Goal: Task Accomplishment & Management: Use online tool/utility

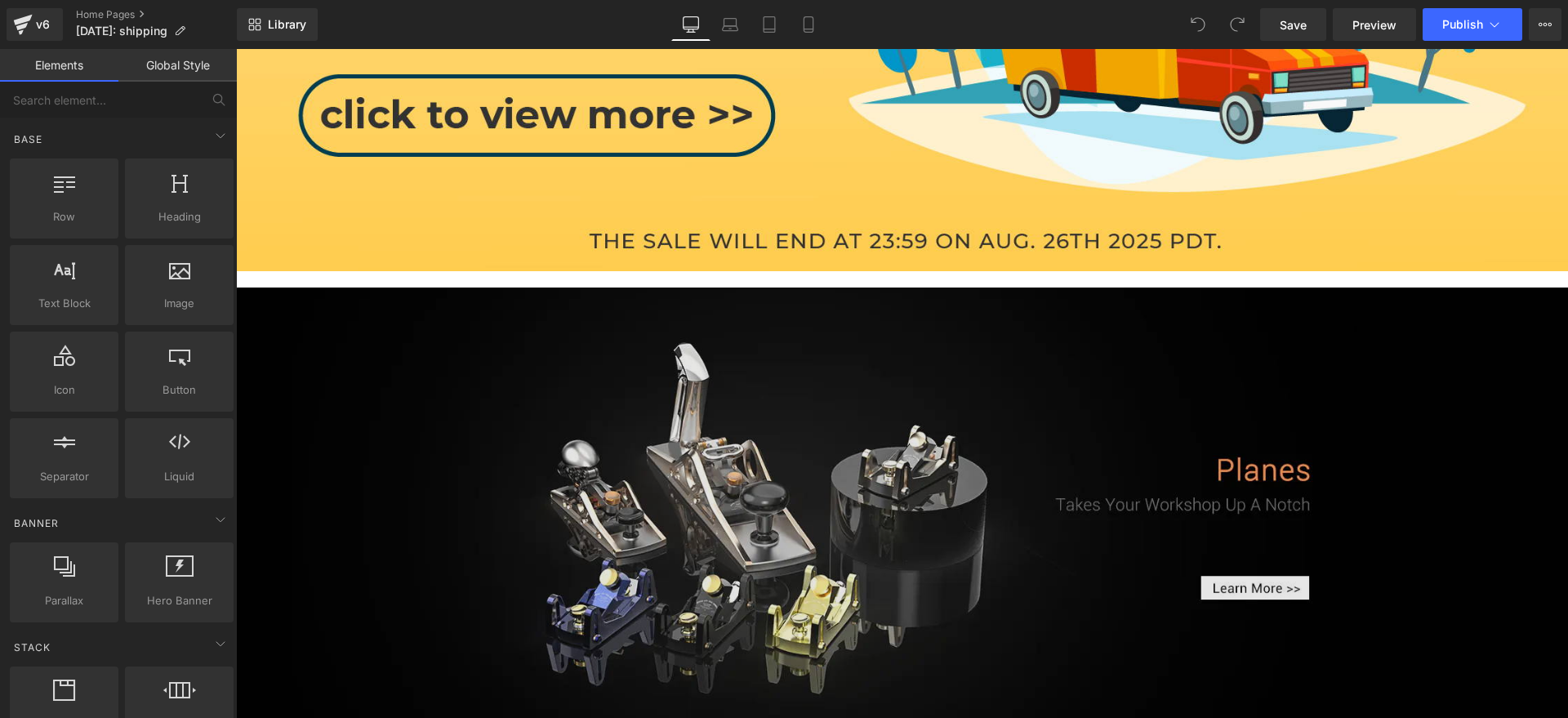
scroll to position [1327, 0]
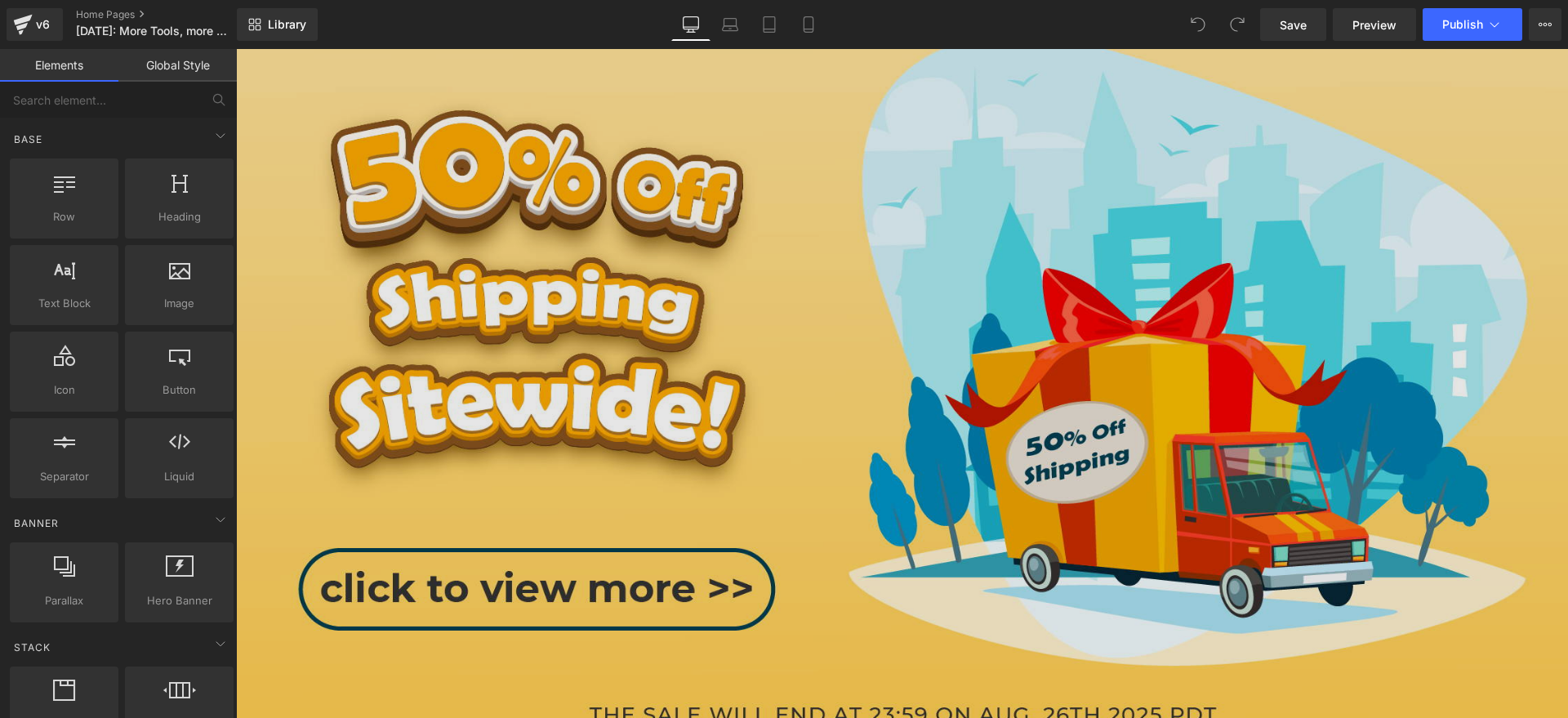
scroll to position [1020, 0]
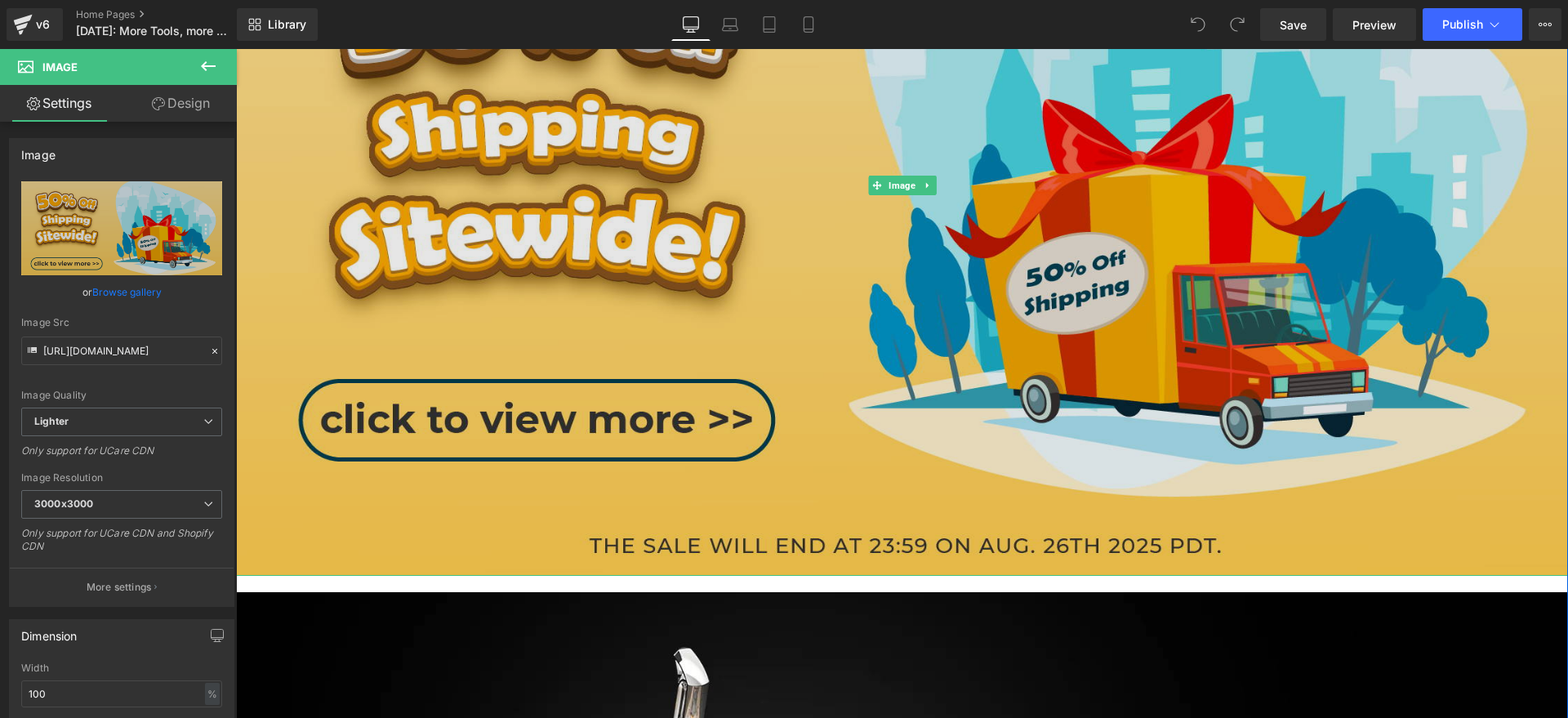
click at [525, 296] on img at bounding box center [902, 186] width 1332 height 780
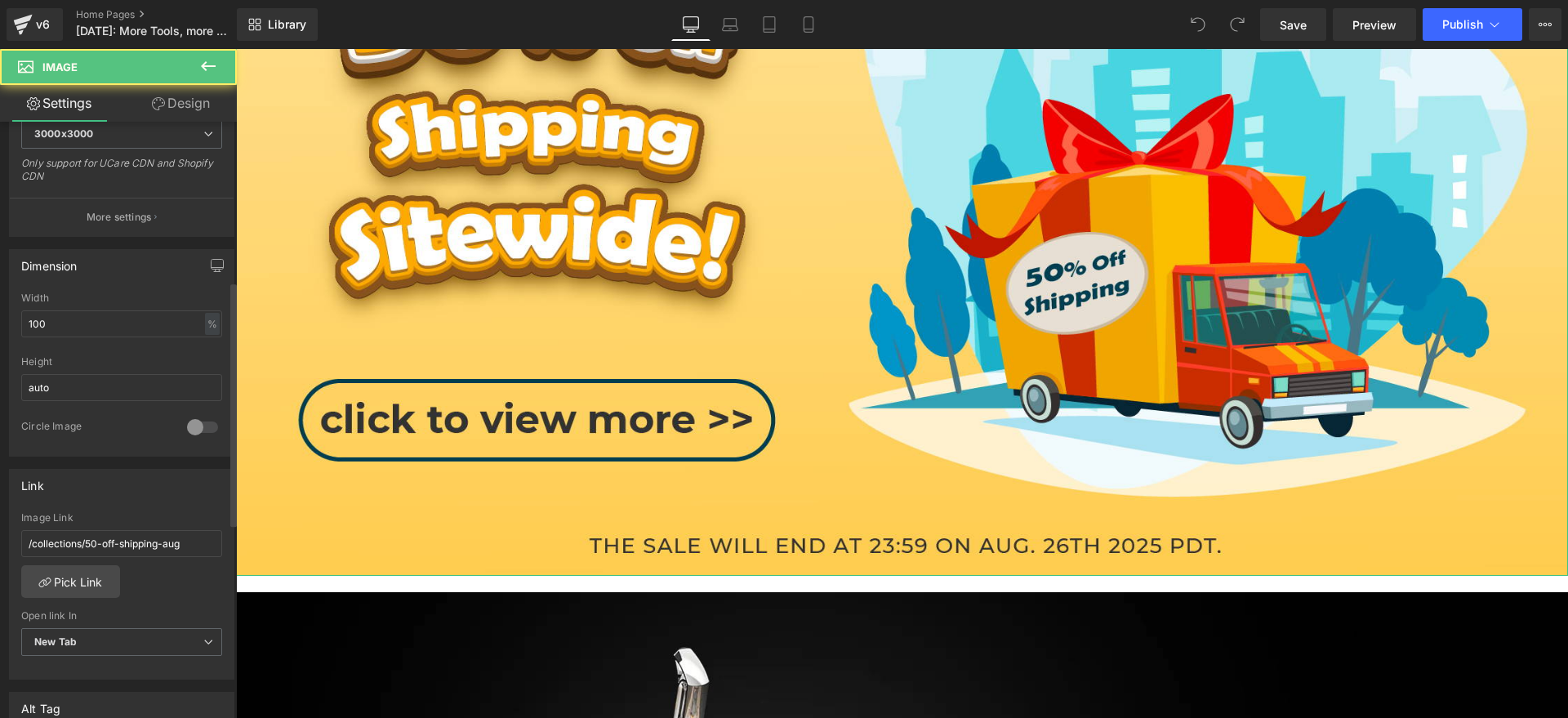
scroll to position [409, 0]
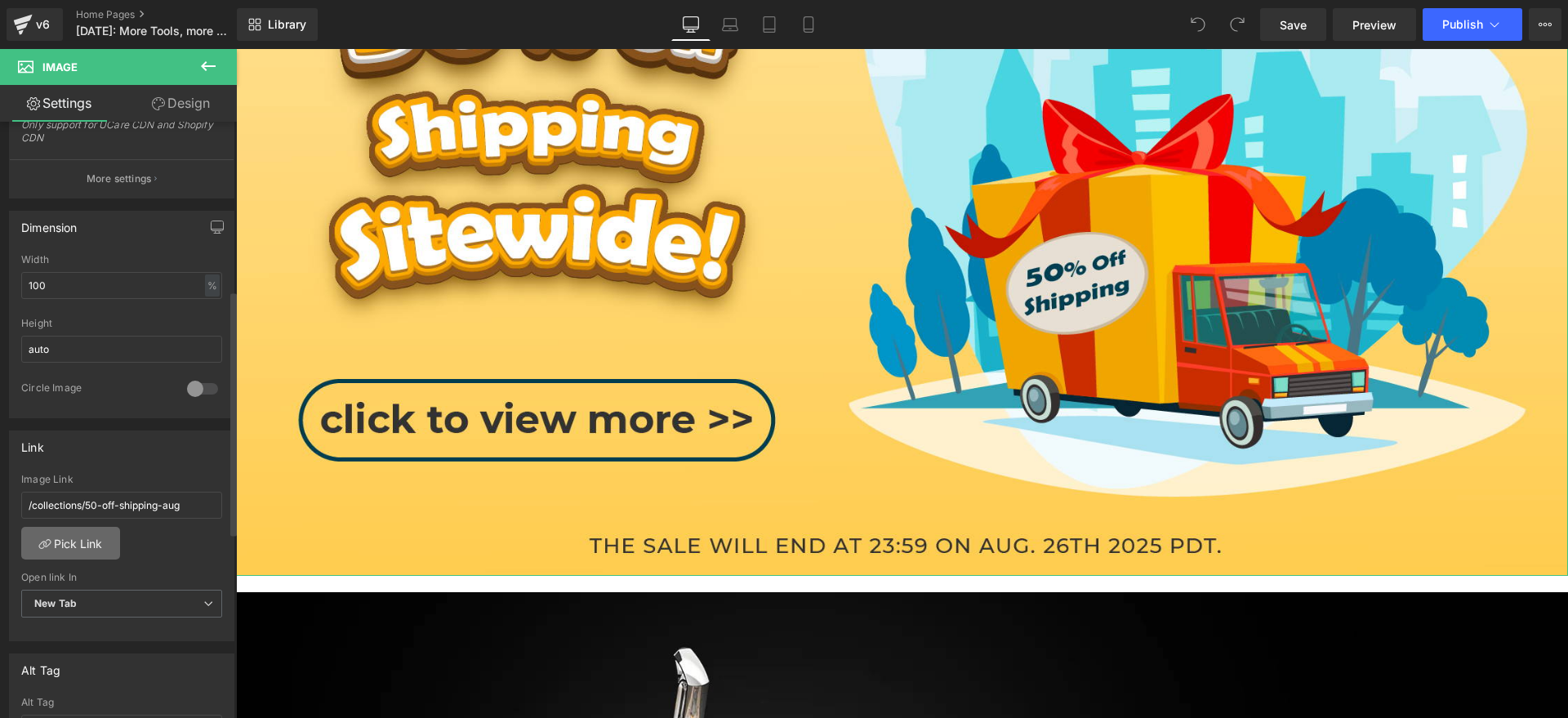
click at [90, 539] on link "Pick Link" at bounding box center [70, 543] width 99 height 32
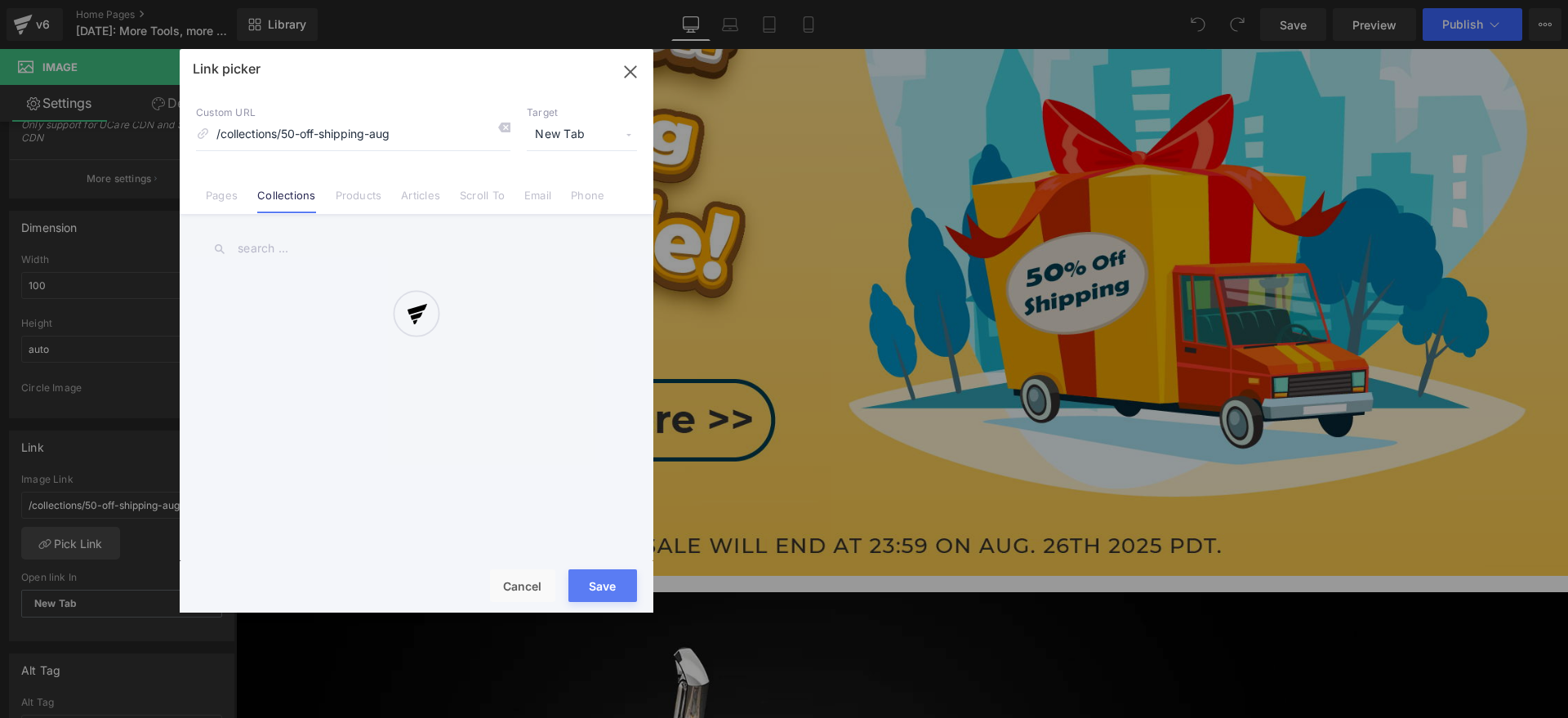
click at [282, 240] on div at bounding box center [417, 331] width 474 height 564
click at [282, 248] on div at bounding box center [417, 331] width 474 height 564
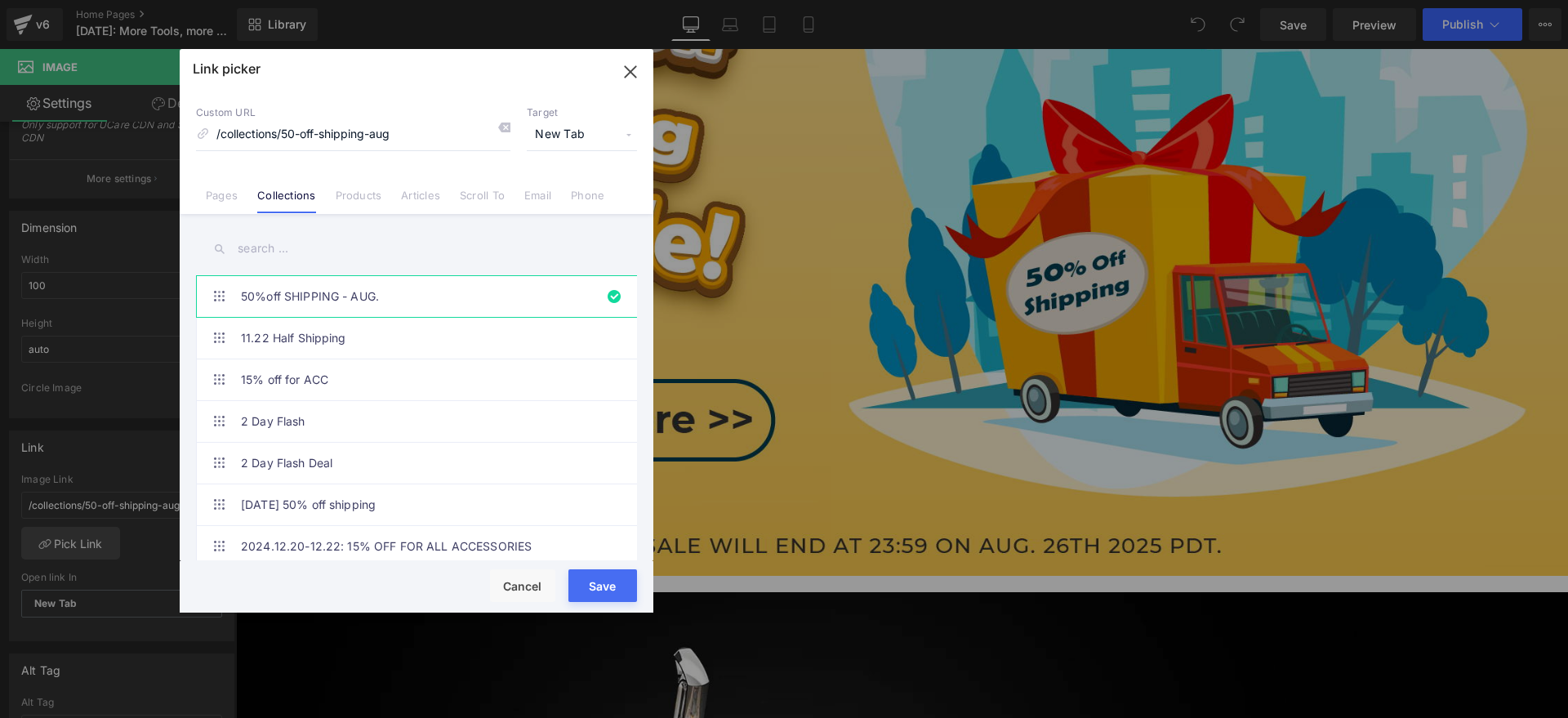
click at [268, 250] on input "text" at bounding box center [417, 249] width 441 height 37
paste input "More Tools, More Cool"
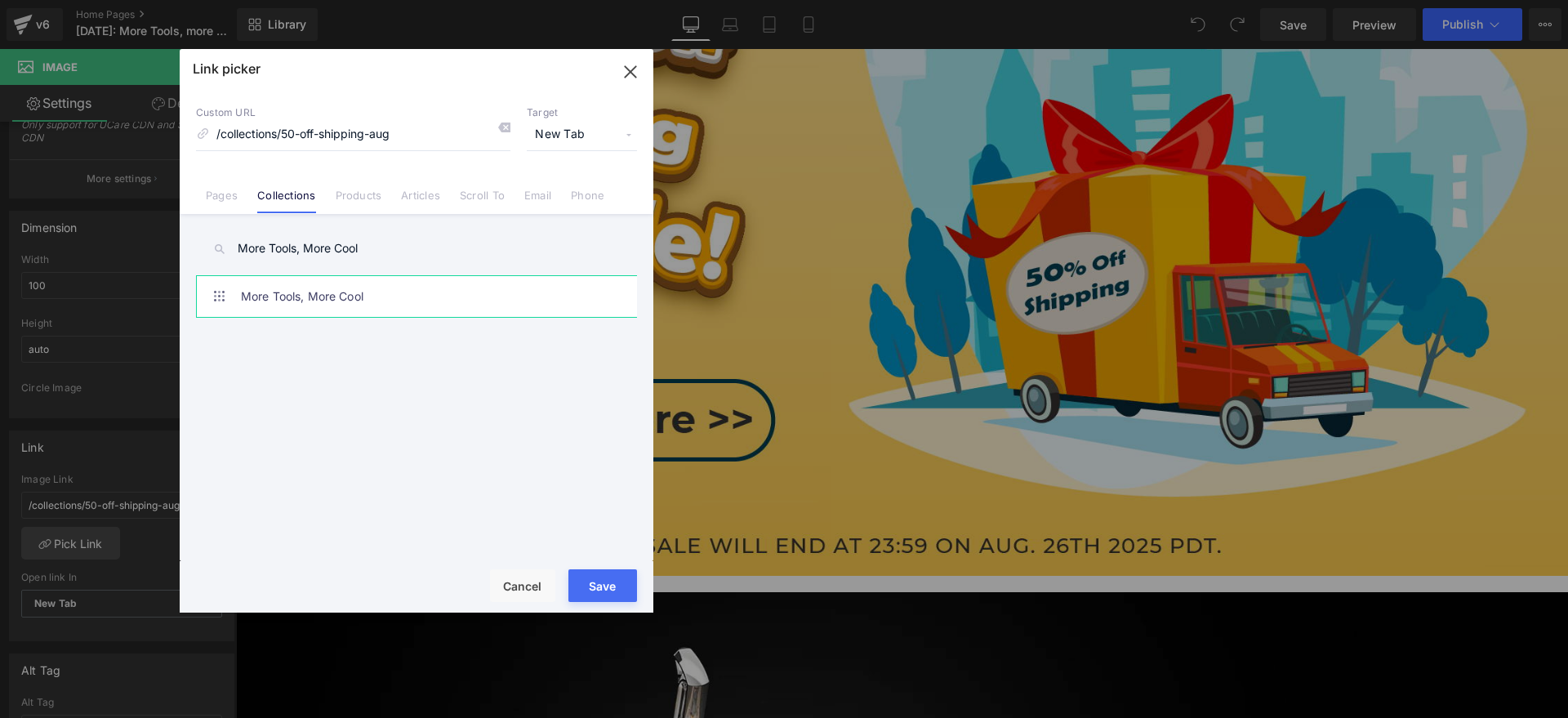
type input "More Tools, More Cool"
click at [311, 289] on link "More Tools, More Cool" at bounding box center [421, 296] width 360 height 41
type input "/collections/more-tools-more-cool"
click at [580, 572] on button "Save" at bounding box center [602, 585] width 68 height 32
type input "/collections/more-tools-more-cool"
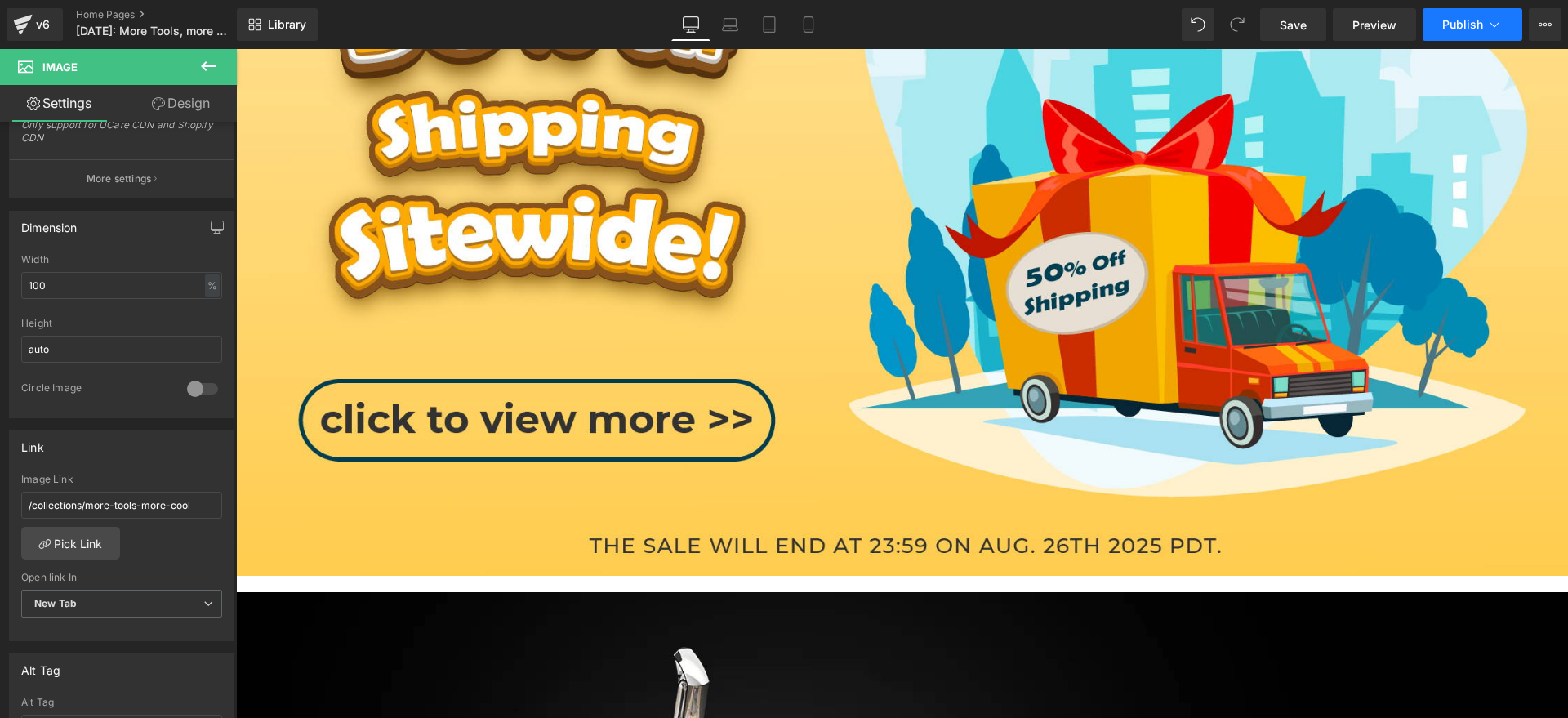
click at [1452, 18] on span "Publish" at bounding box center [1463, 24] width 41 height 13
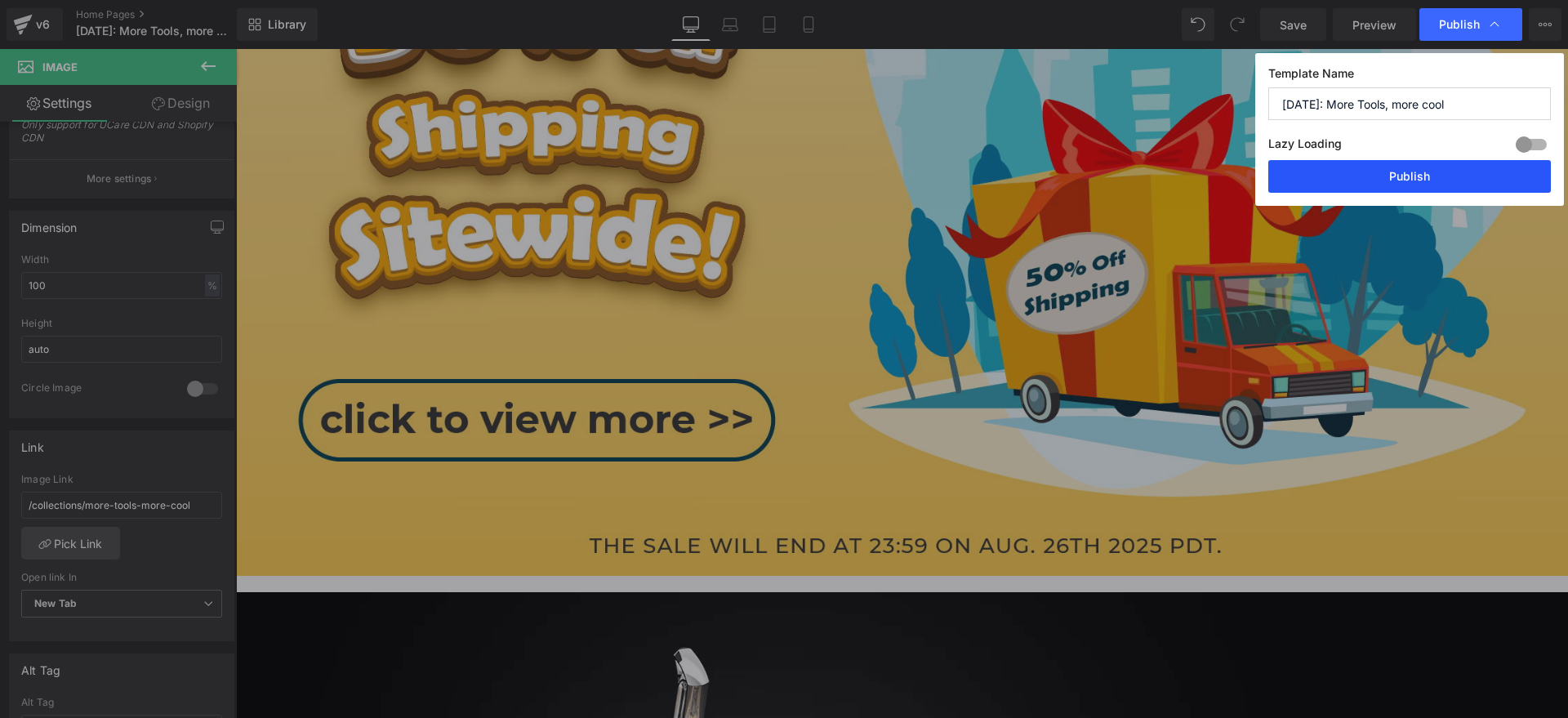
click at [1401, 160] on button "Publish" at bounding box center [1409, 176] width 282 height 32
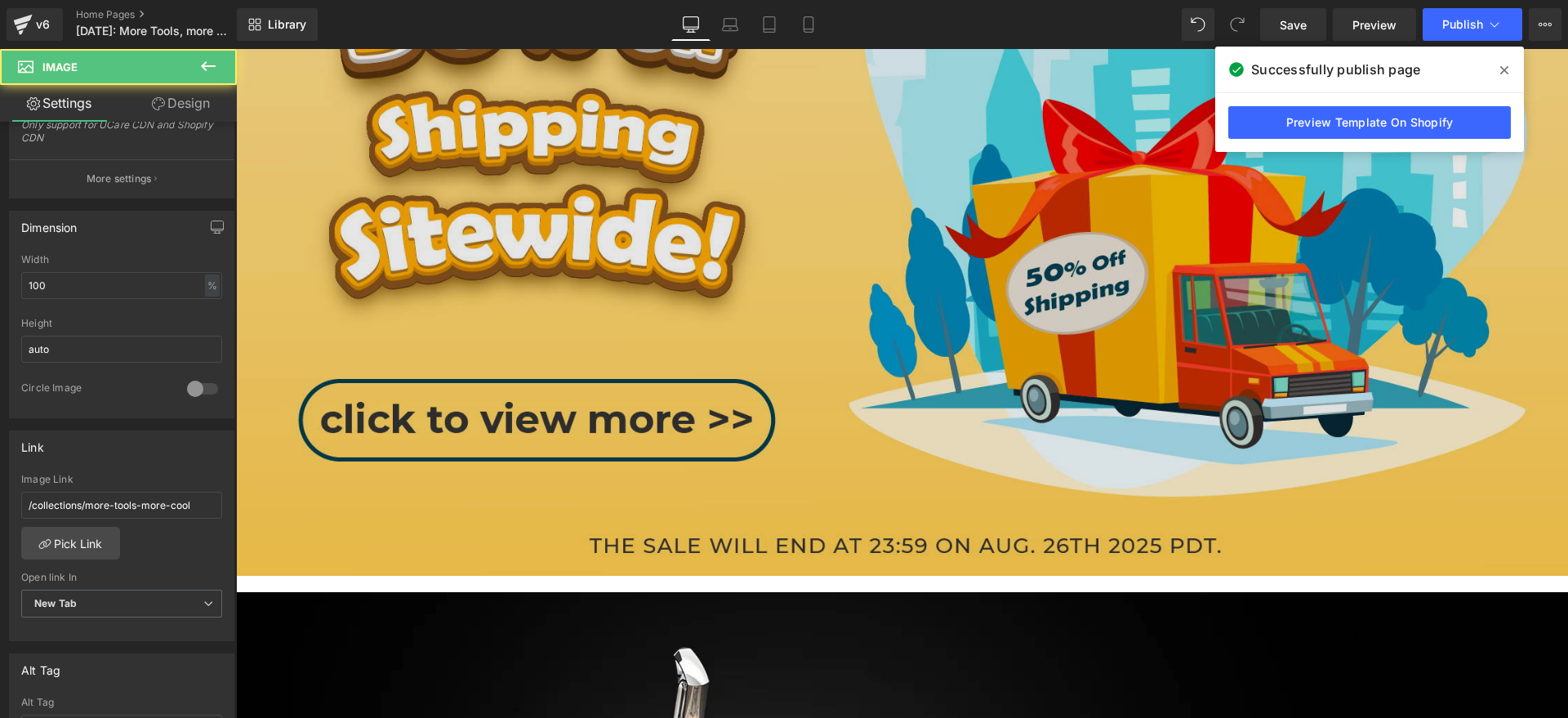
click at [799, 312] on img at bounding box center [902, 186] width 1332 height 780
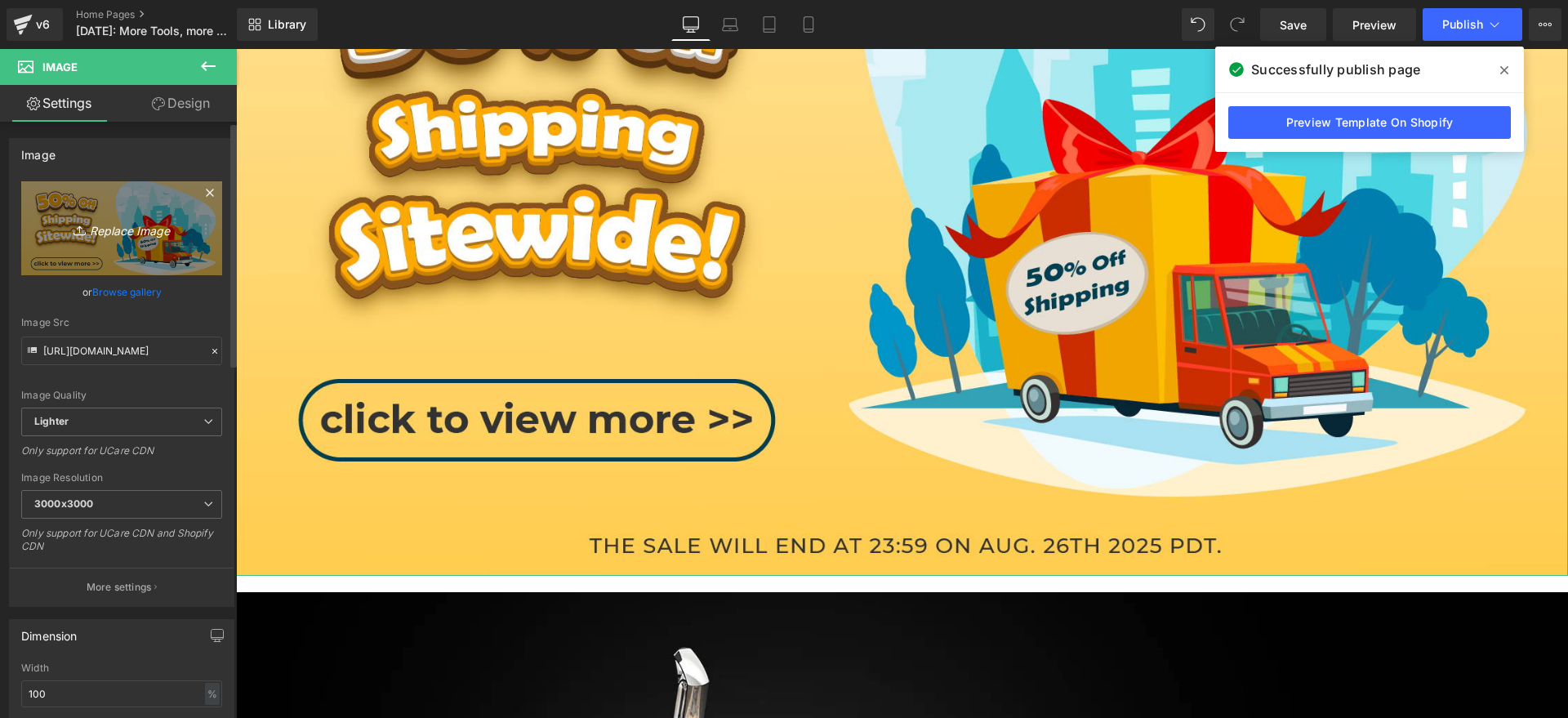
click at [103, 236] on icon "Replace Image" at bounding box center [121, 228] width 131 height 20
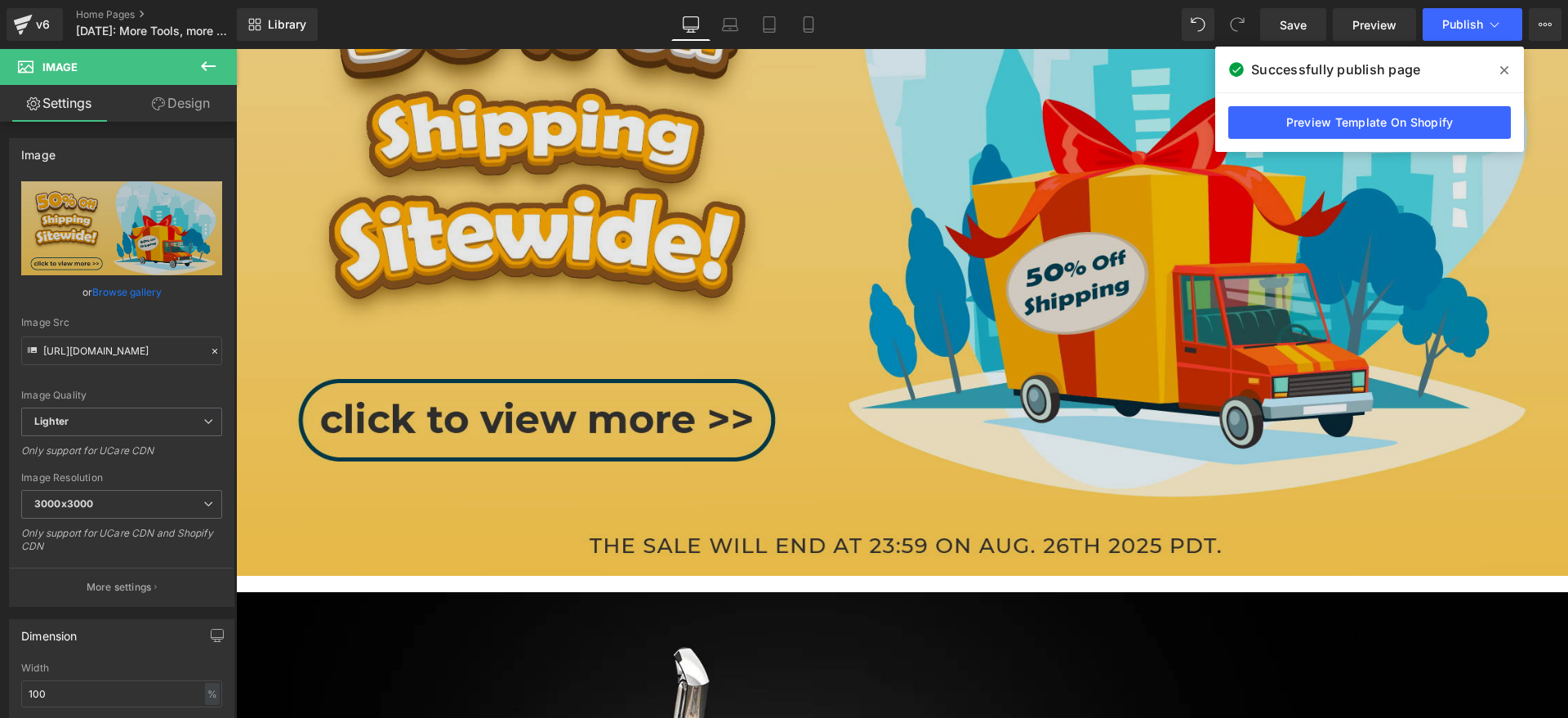
click at [805, 372] on img at bounding box center [902, 186] width 1332 height 780
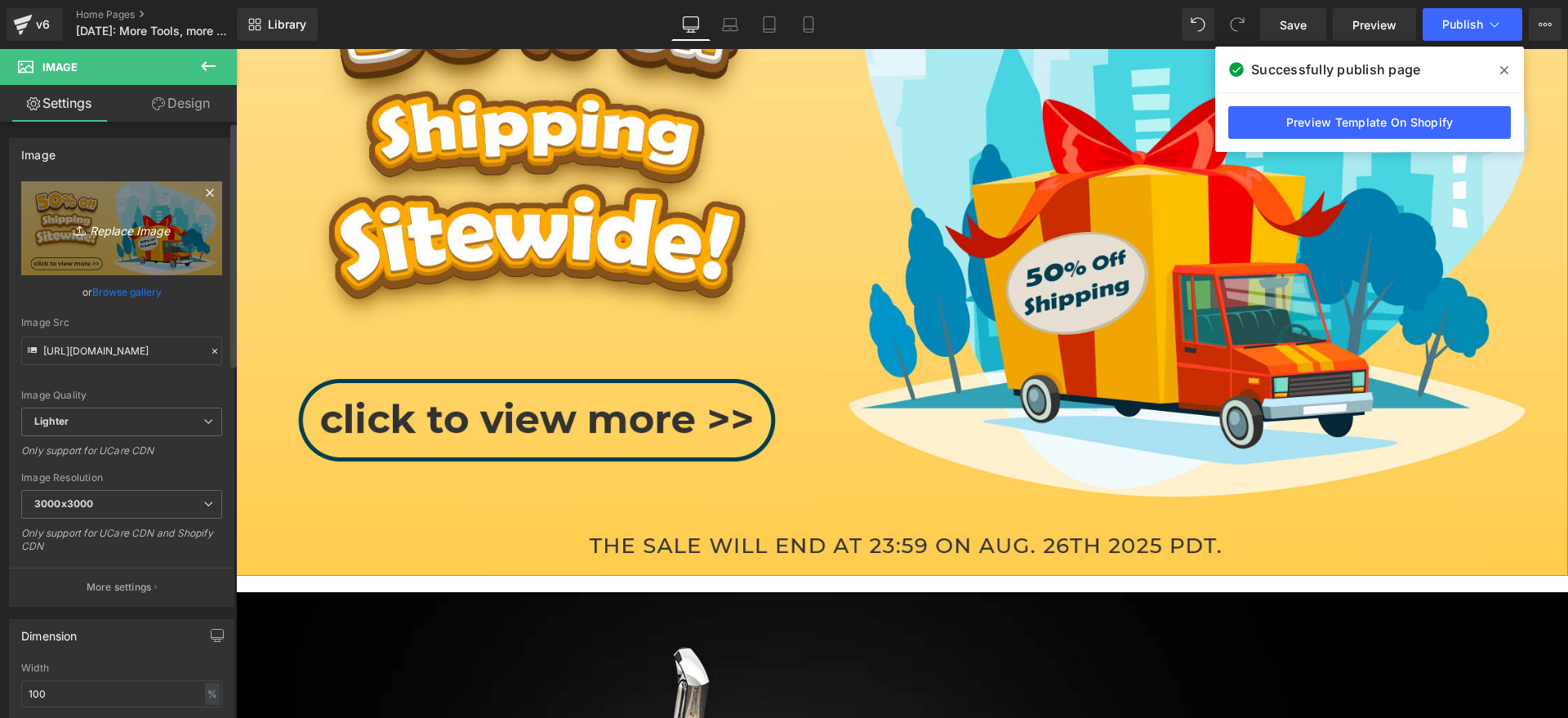
click at [89, 195] on link "Replace Image" at bounding box center [121, 228] width 201 height 94
type input "C:\fakepath\banner.jpg"
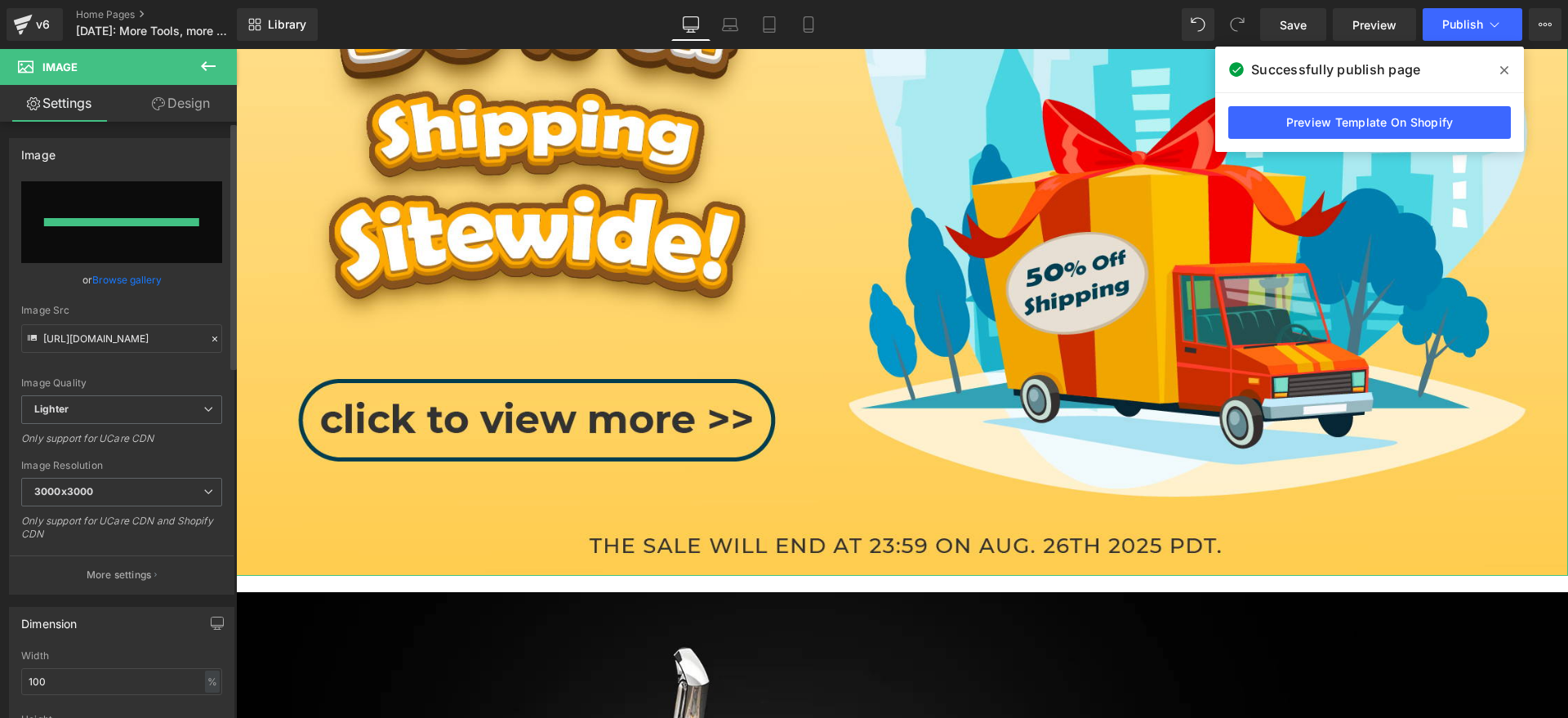
type input "[URL][DOMAIN_NAME]"
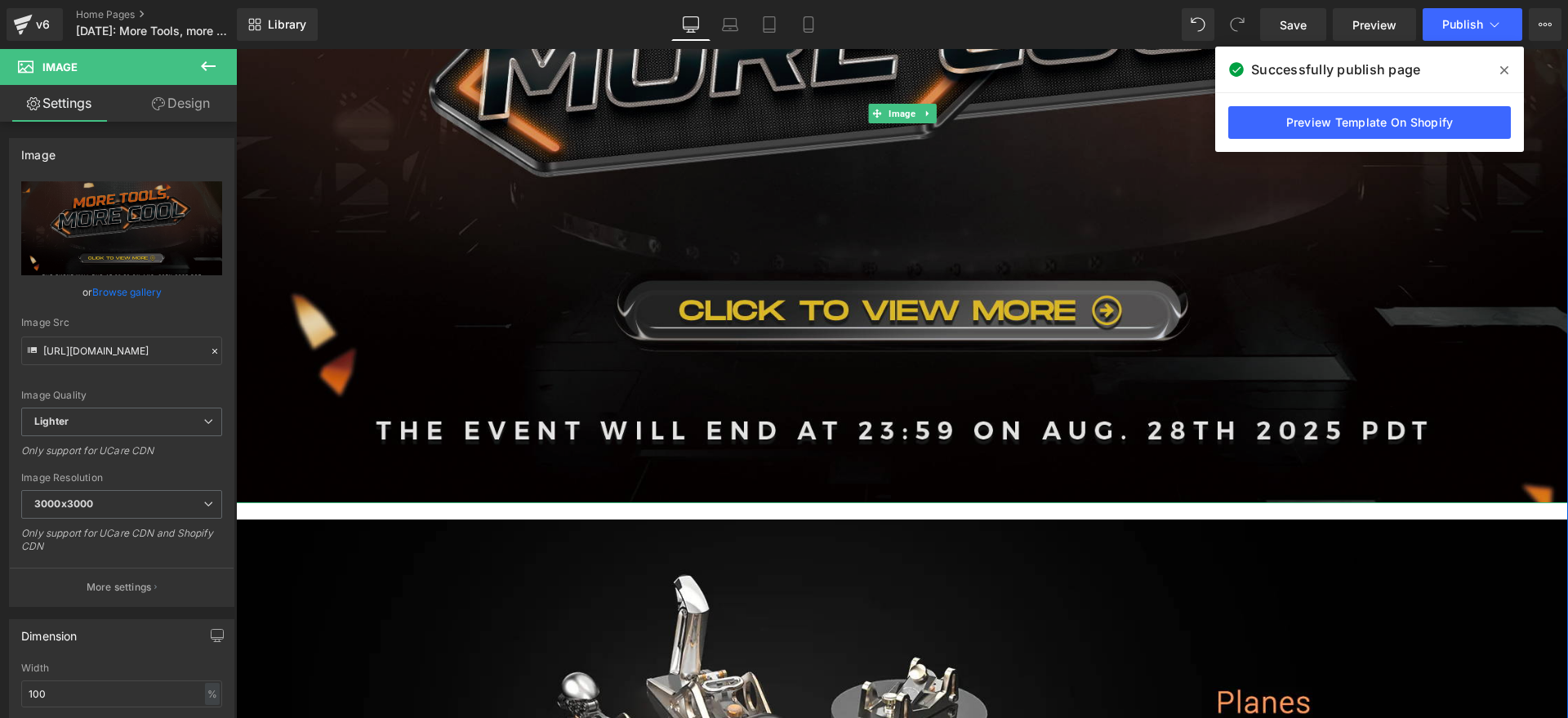
scroll to position [1123, 0]
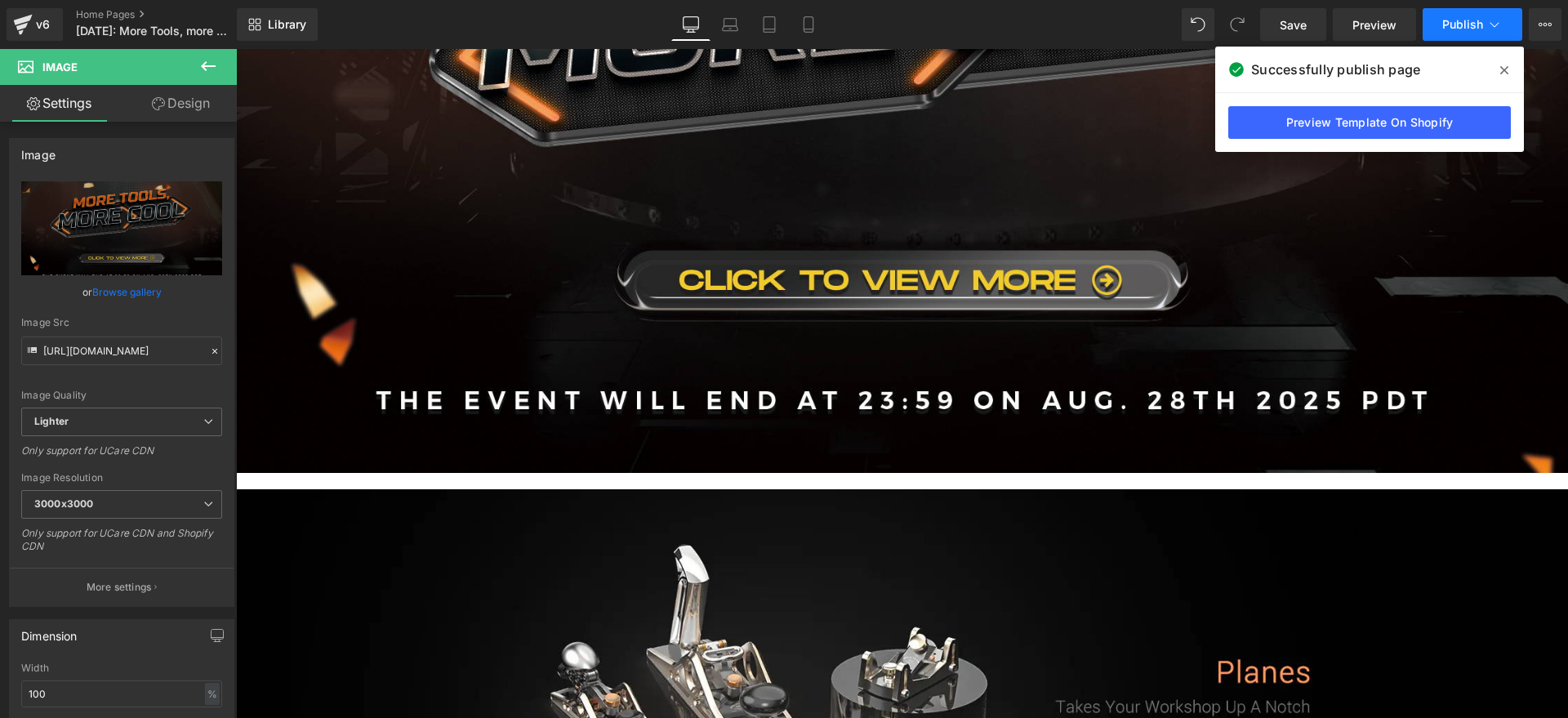
click at [1461, 18] on span "Publish" at bounding box center [1463, 24] width 41 height 13
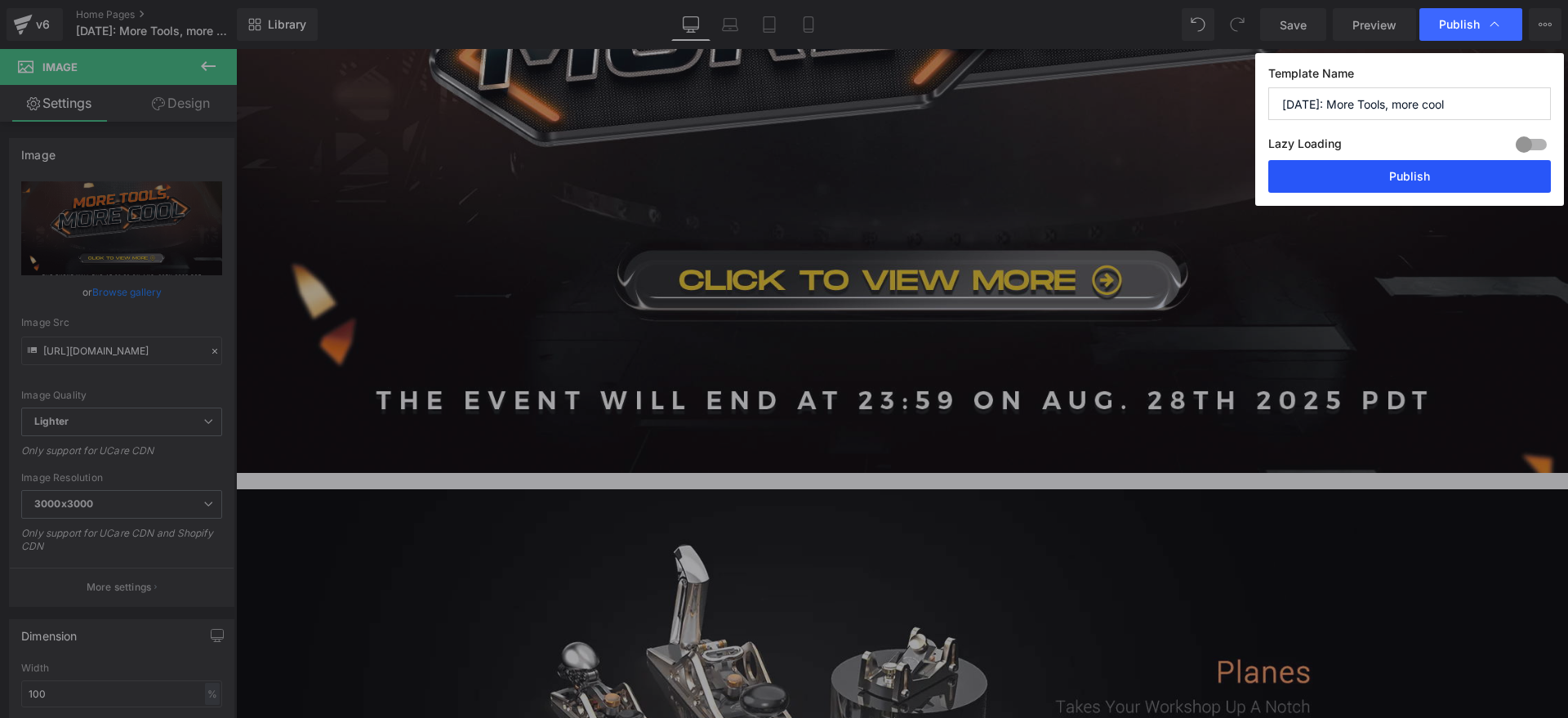
drag, startPoint x: 1194, startPoint y: 119, endPoint x: 1430, endPoint y: 168, distance: 241.0
click at [1430, 168] on button "Publish" at bounding box center [1409, 176] width 282 height 32
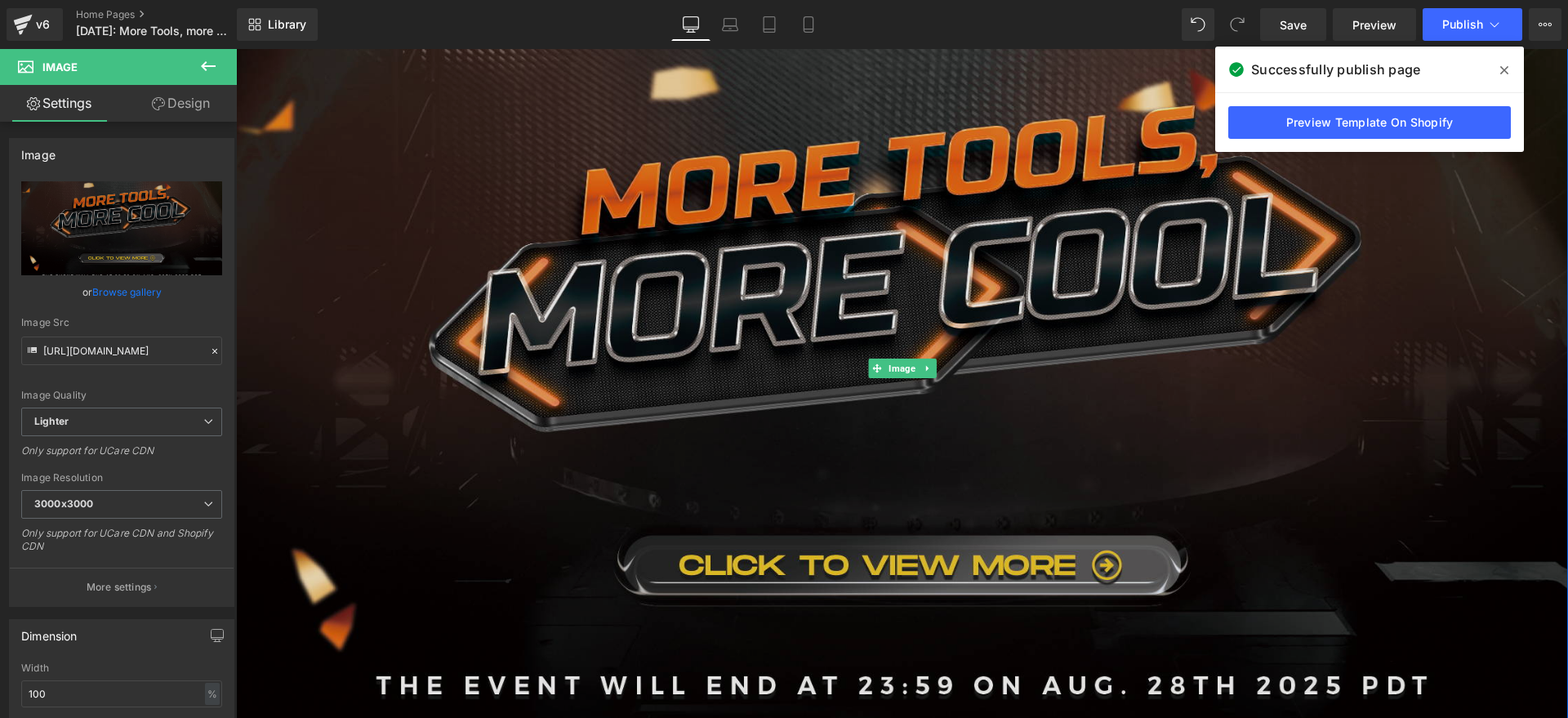
scroll to position [816, 0]
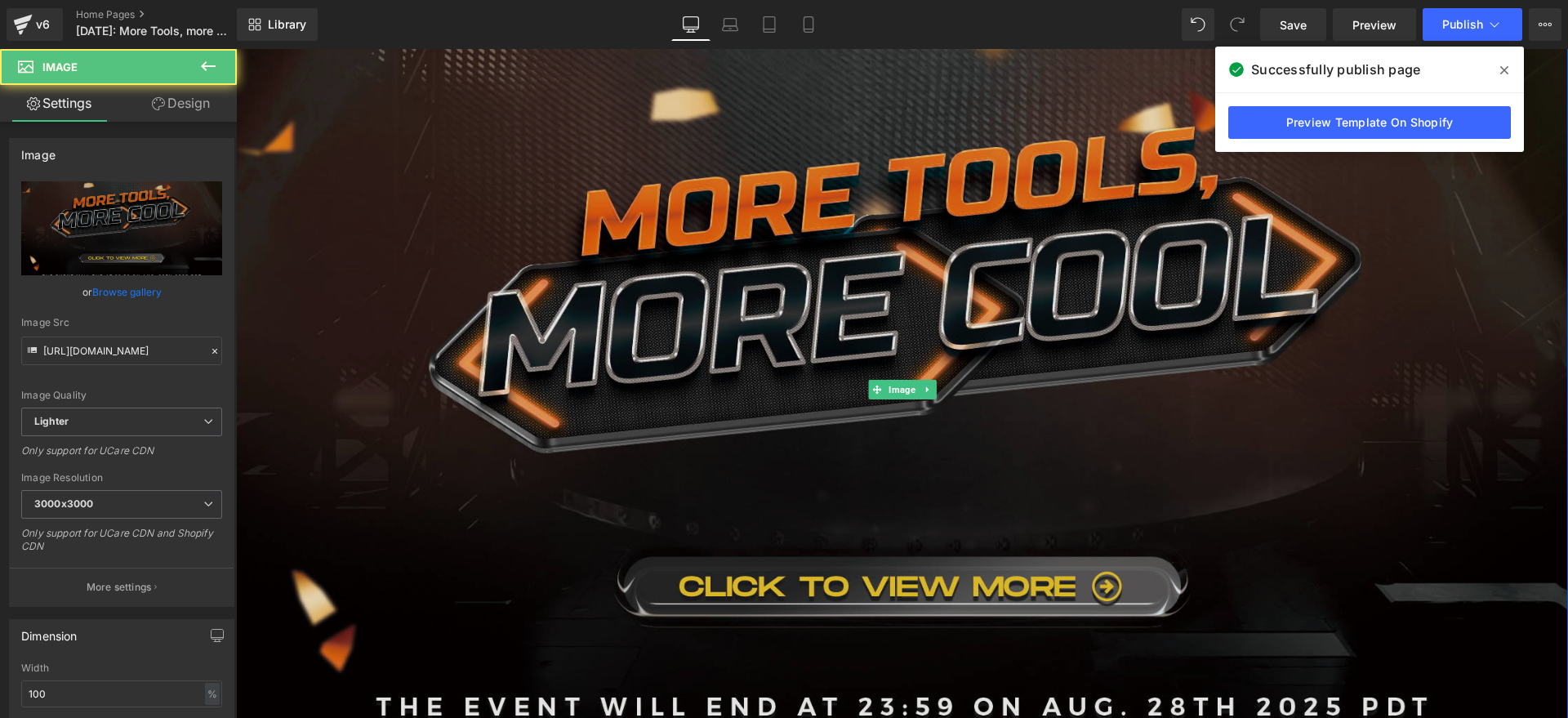
click at [700, 352] on img at bounding box center [902, 389] width 1332 height 779
click at [732, 390] on img at bounding box center [902, 389] width 1332 height 779
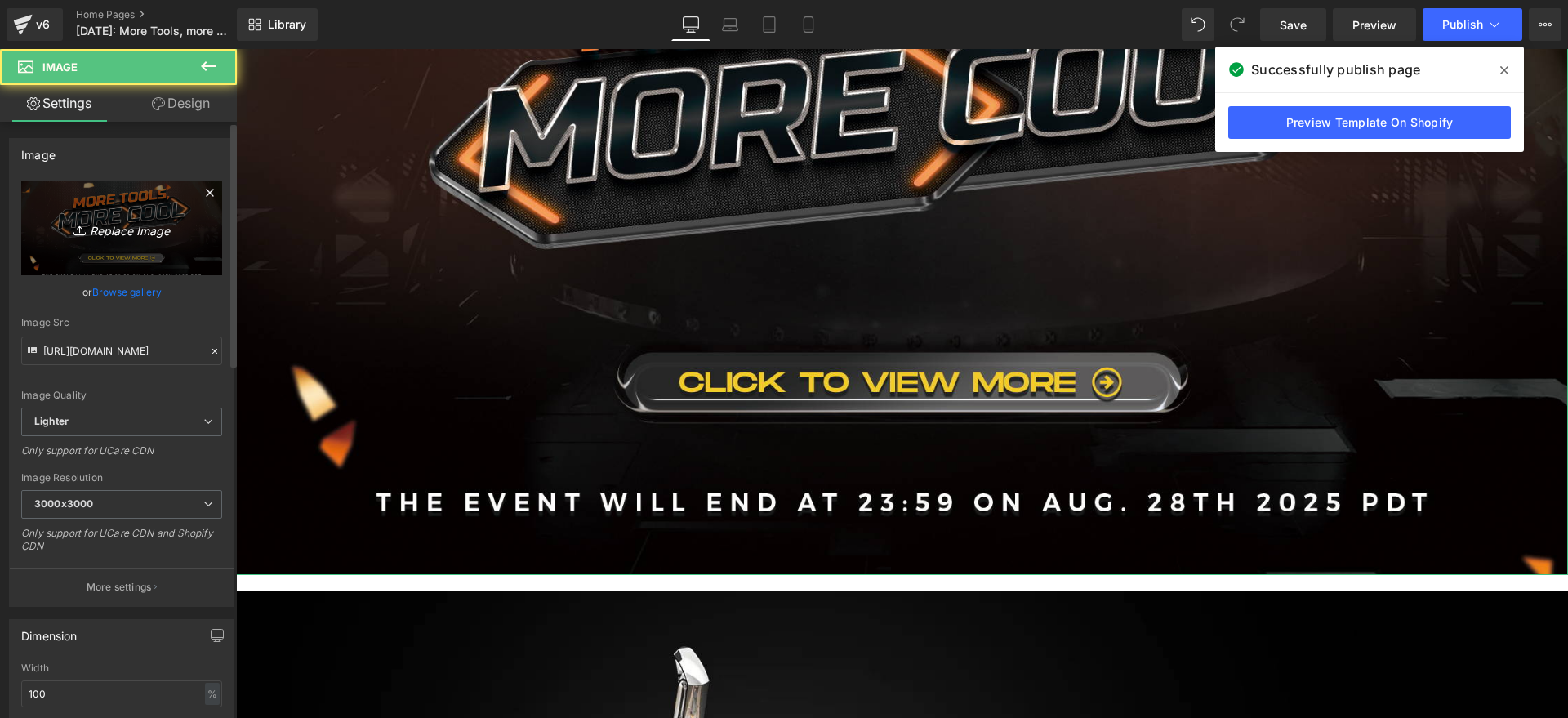
click at [183, 238] on icon "Replace Image" at bounding box center [121, 228] width 131 height 20
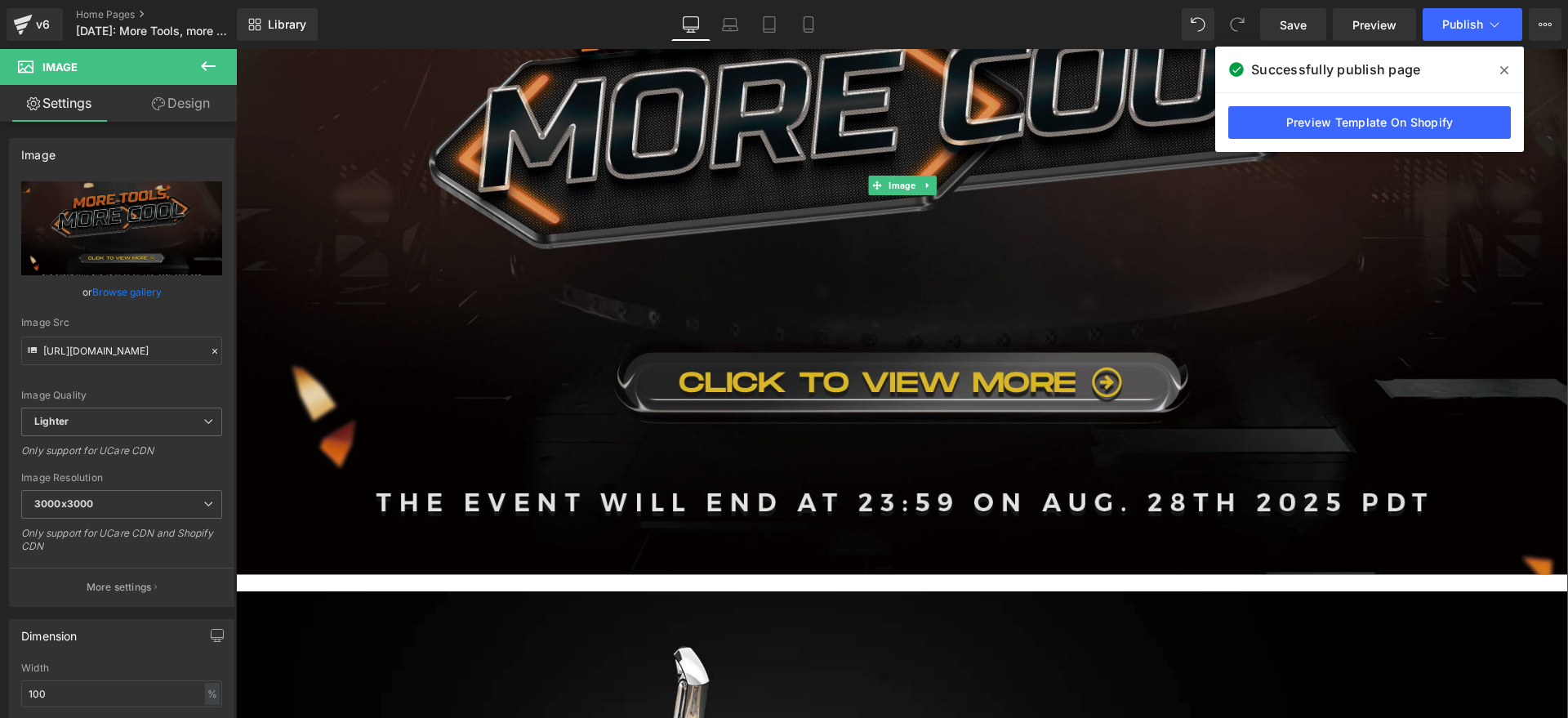
click at [536, 416] on img at bounding box center [902, 185] width 1332 height 779
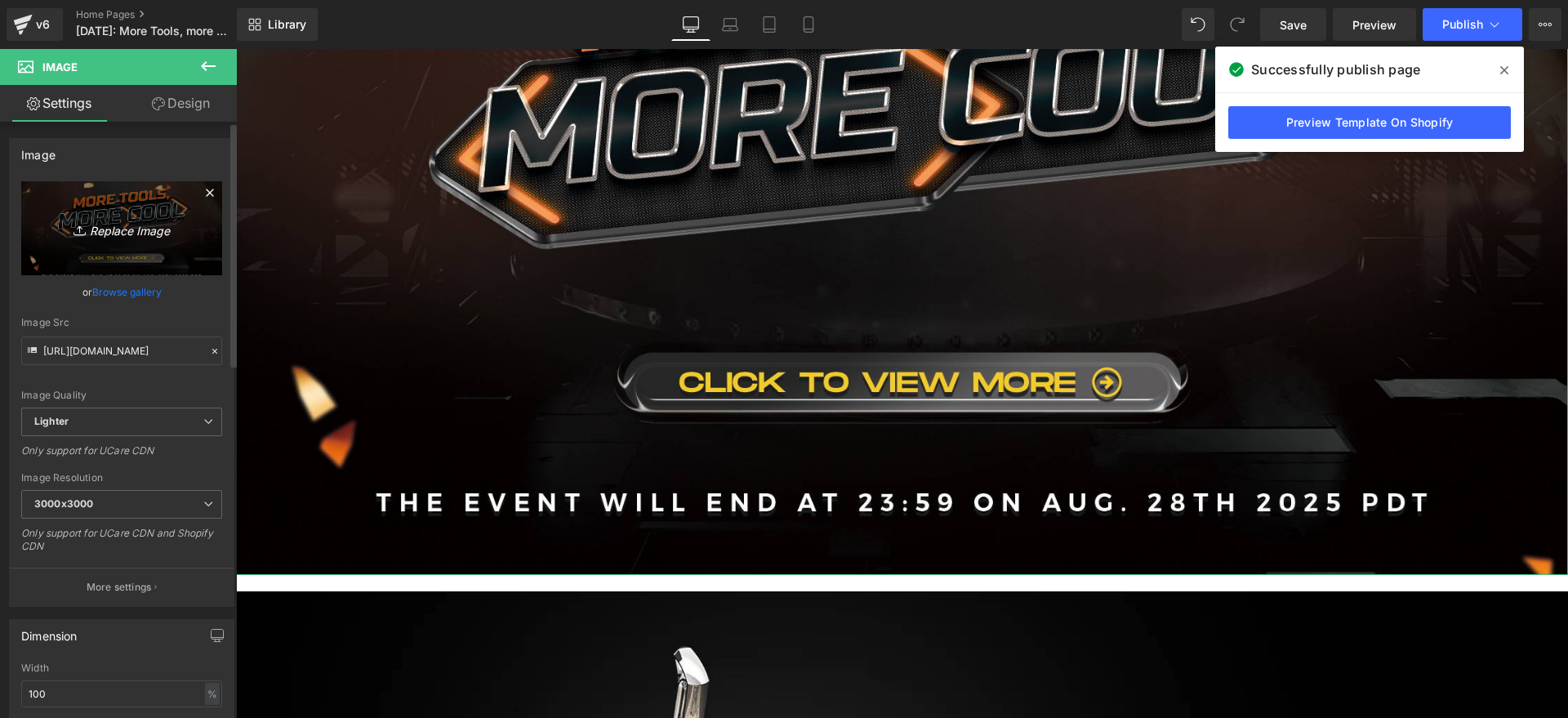
click at [131, 227] on icon "Replace Image" at bounding box center [121, 228] width 131 height 20
type input "C:\fakepath\[DATE] ca click.jpg"
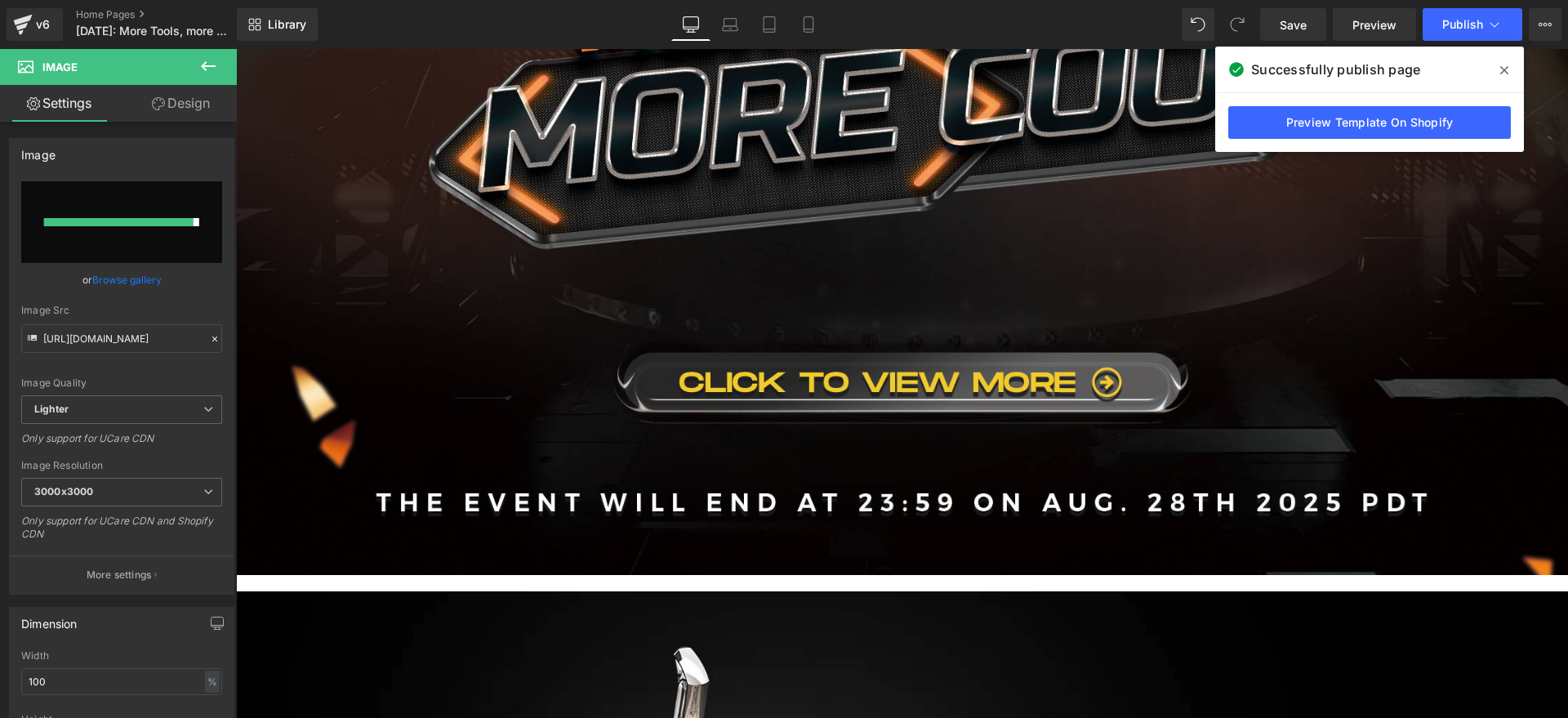
type input "[URL][DOMAIN_NAME]"
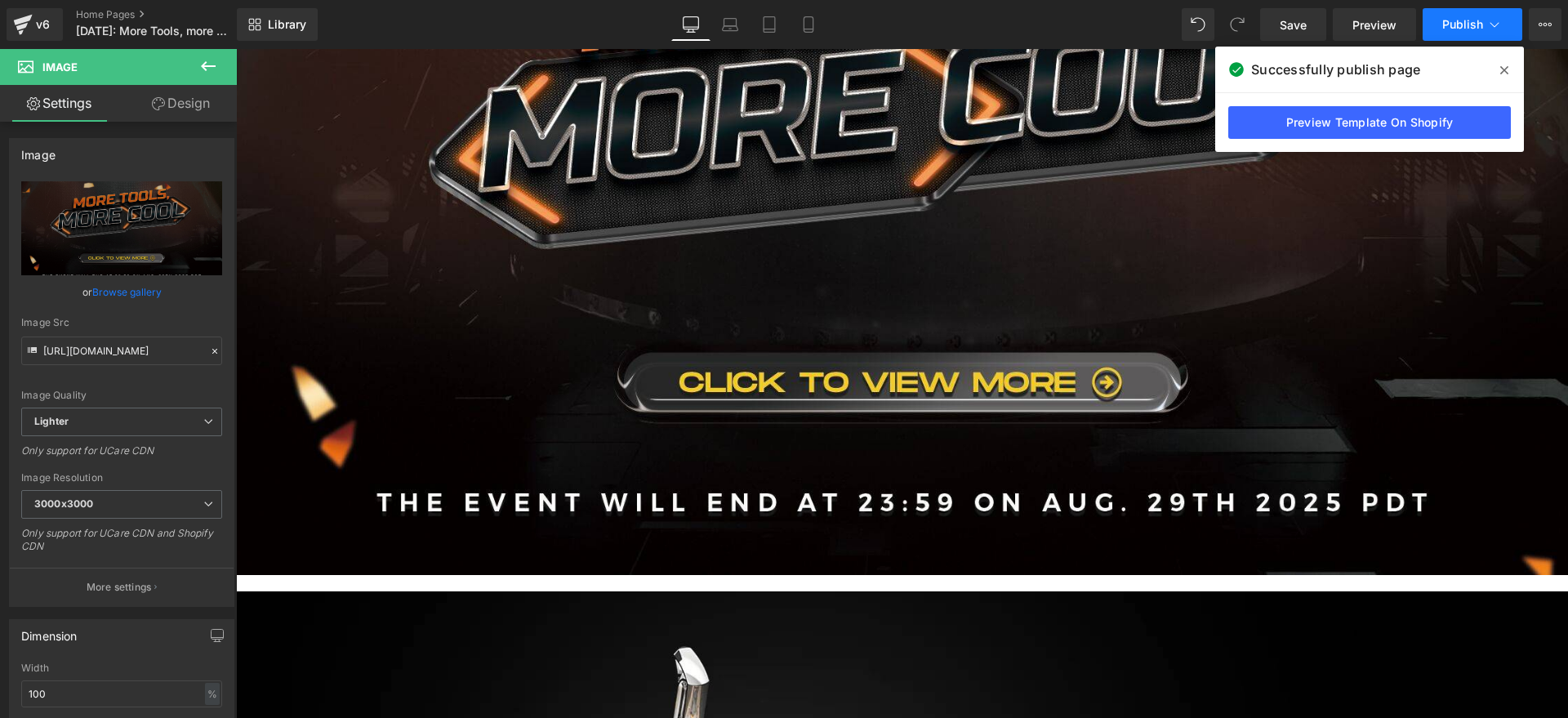
click at [1443, 22] on span "Publish" at bounding box center [1463, 24] width 41 height 13
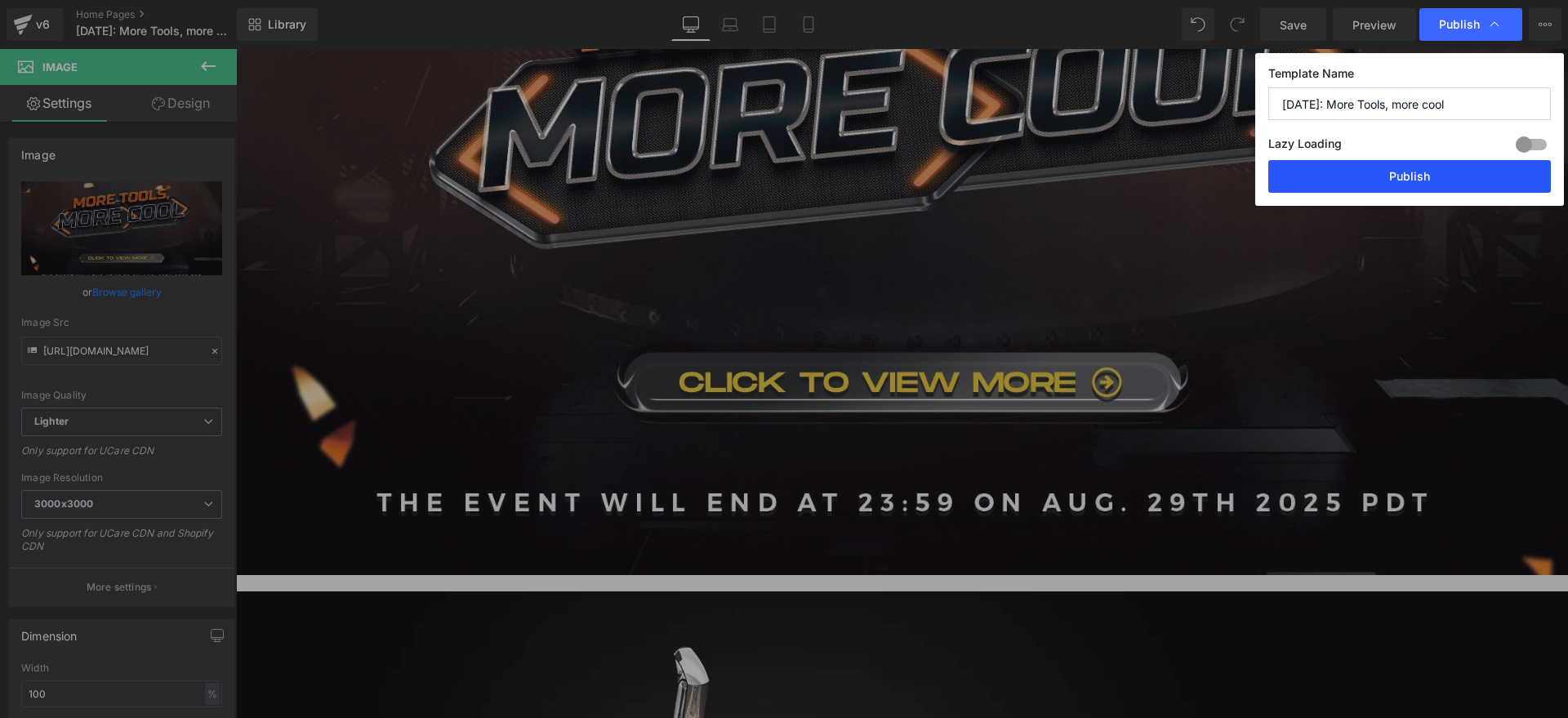
drag, startPoint x: 1397, startPoint y: 174, endPoint x: 1132, endPoint y: 83, distance: 280.2
click at [1397, 174] on button "Publish" at bounding box center [1409, 176] width 282 height 32
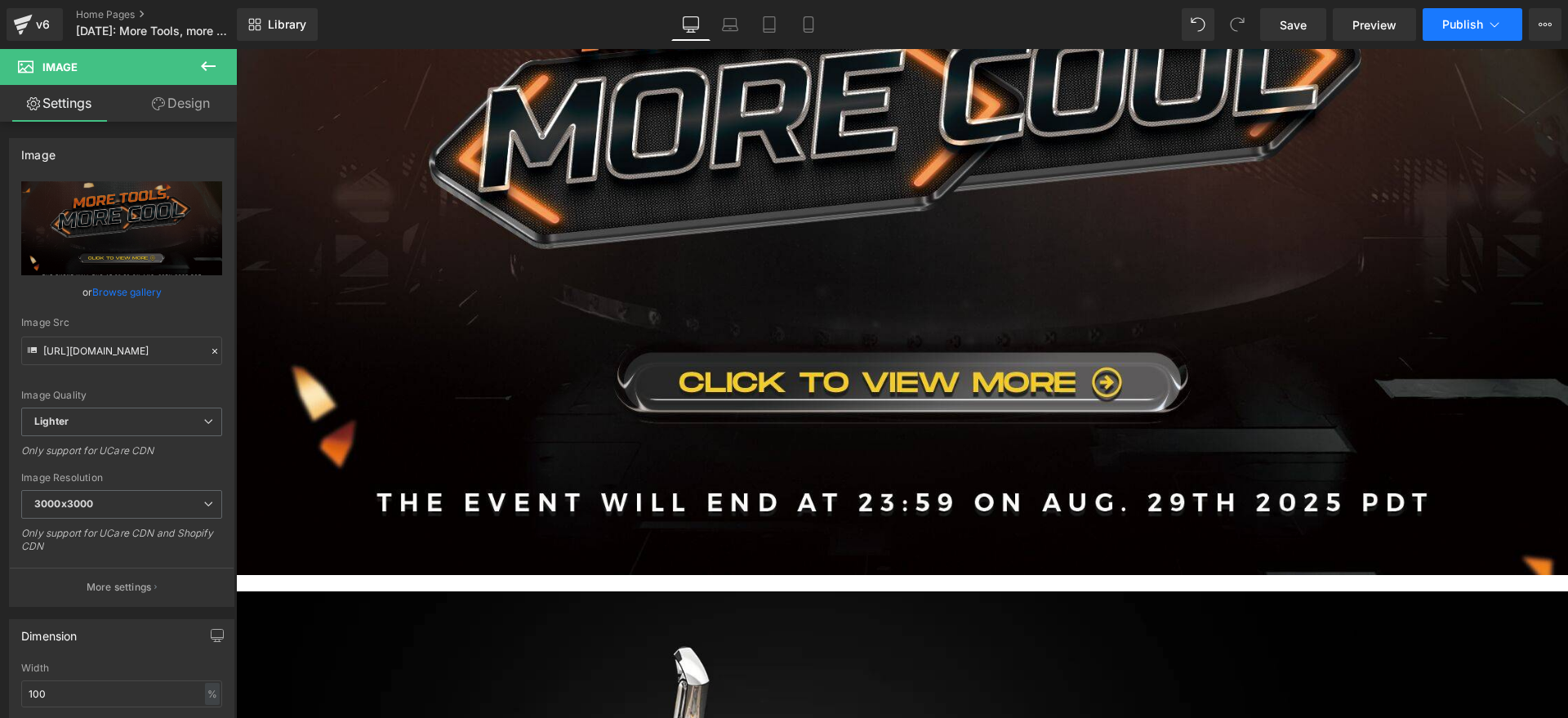
click at [1446, 25] on span "Publish" at bounding box center [1463, 24] width 41 height 13
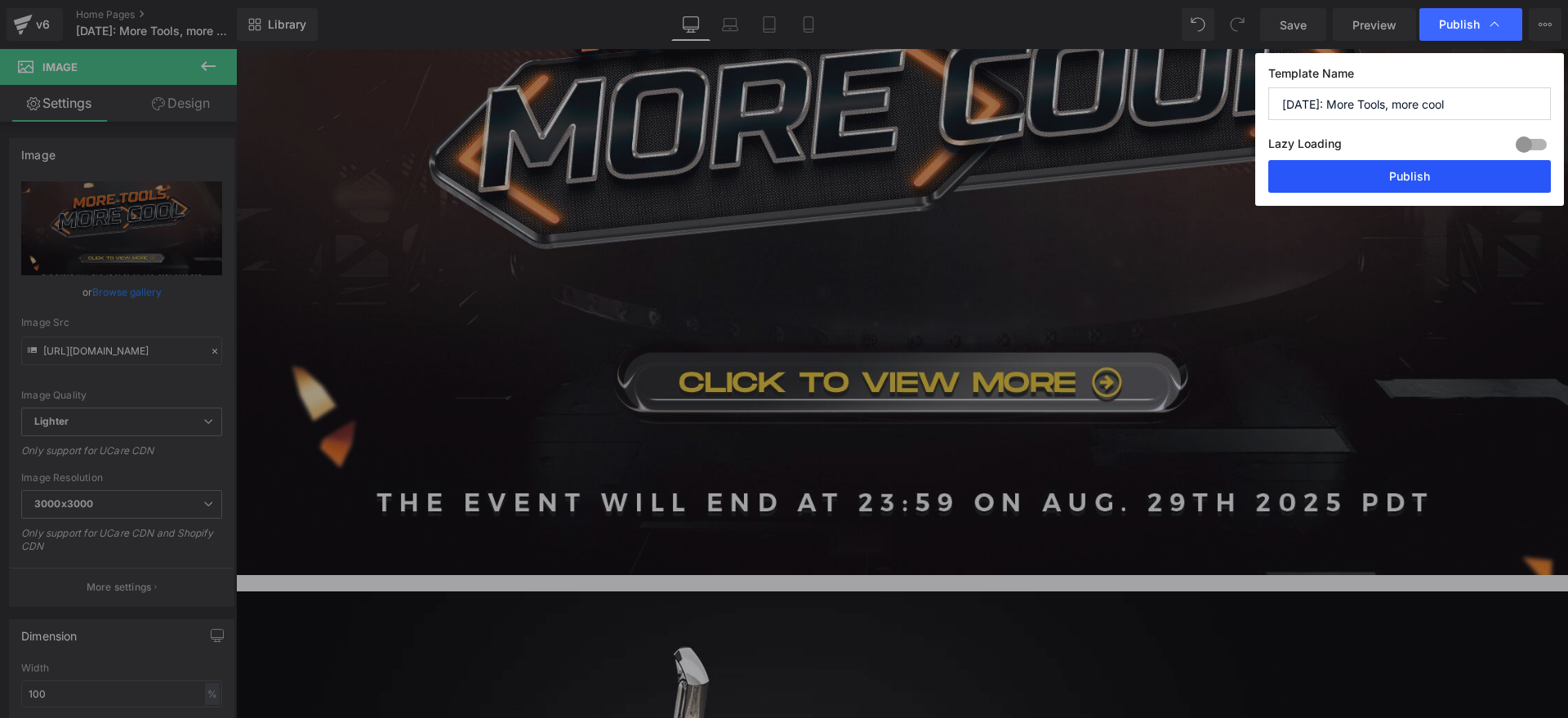
drag, startPoint x: 1410, startPoint y: 169, endPoint x: 1039, endPoint y: 54, distance: 388.4
click at [1410, 169] on button "Publish" at bounding box center [1409, 176] width 282 height 32
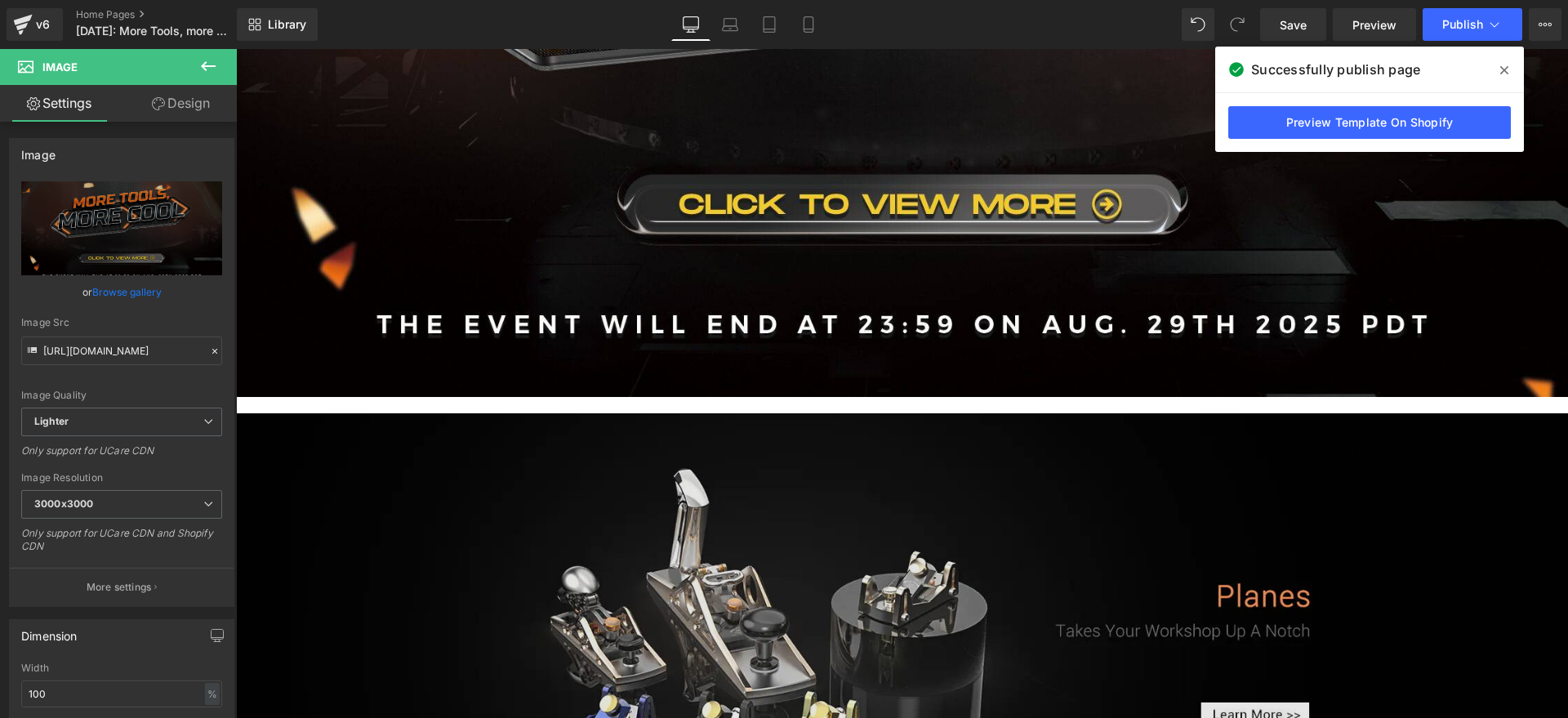
scroll to position [1225, 0]
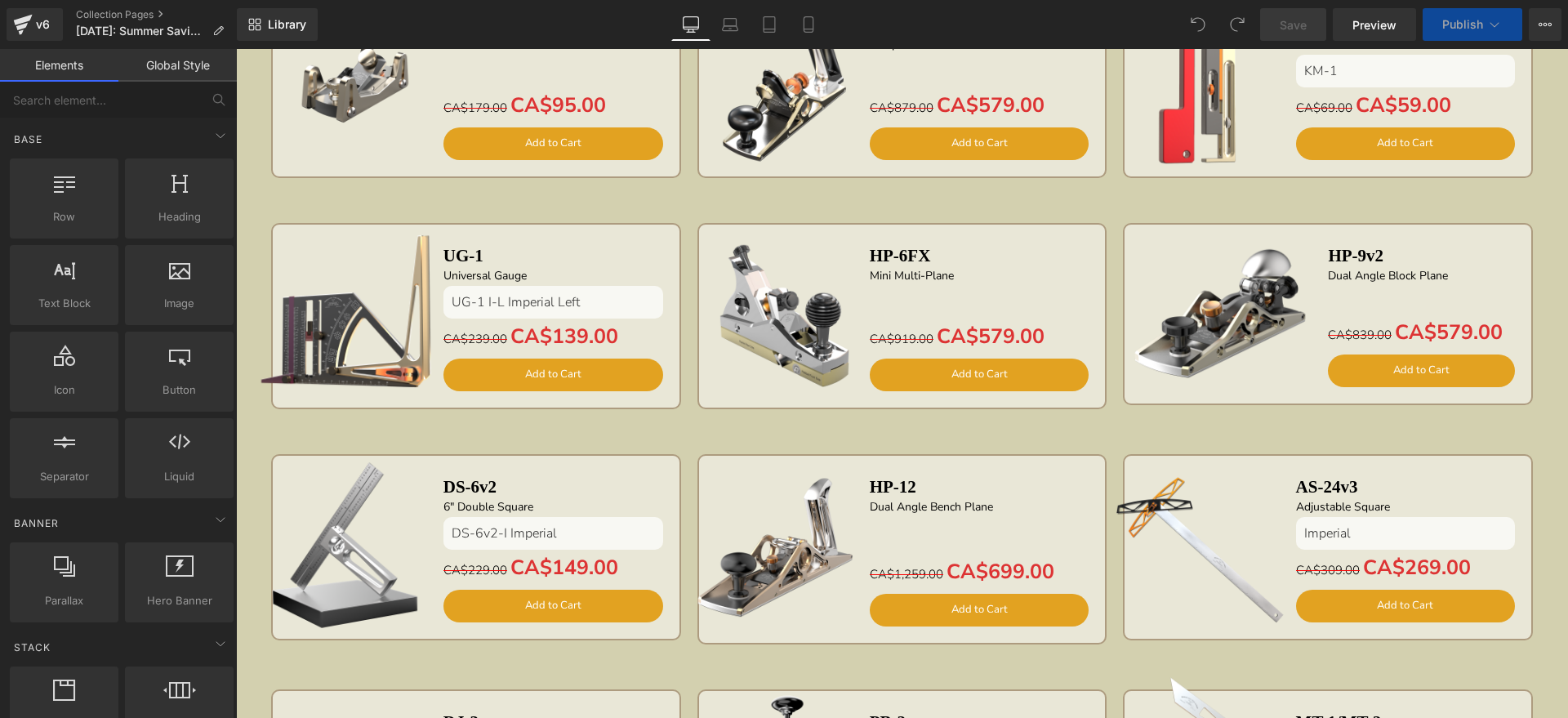
scroll to position [1225, 0]
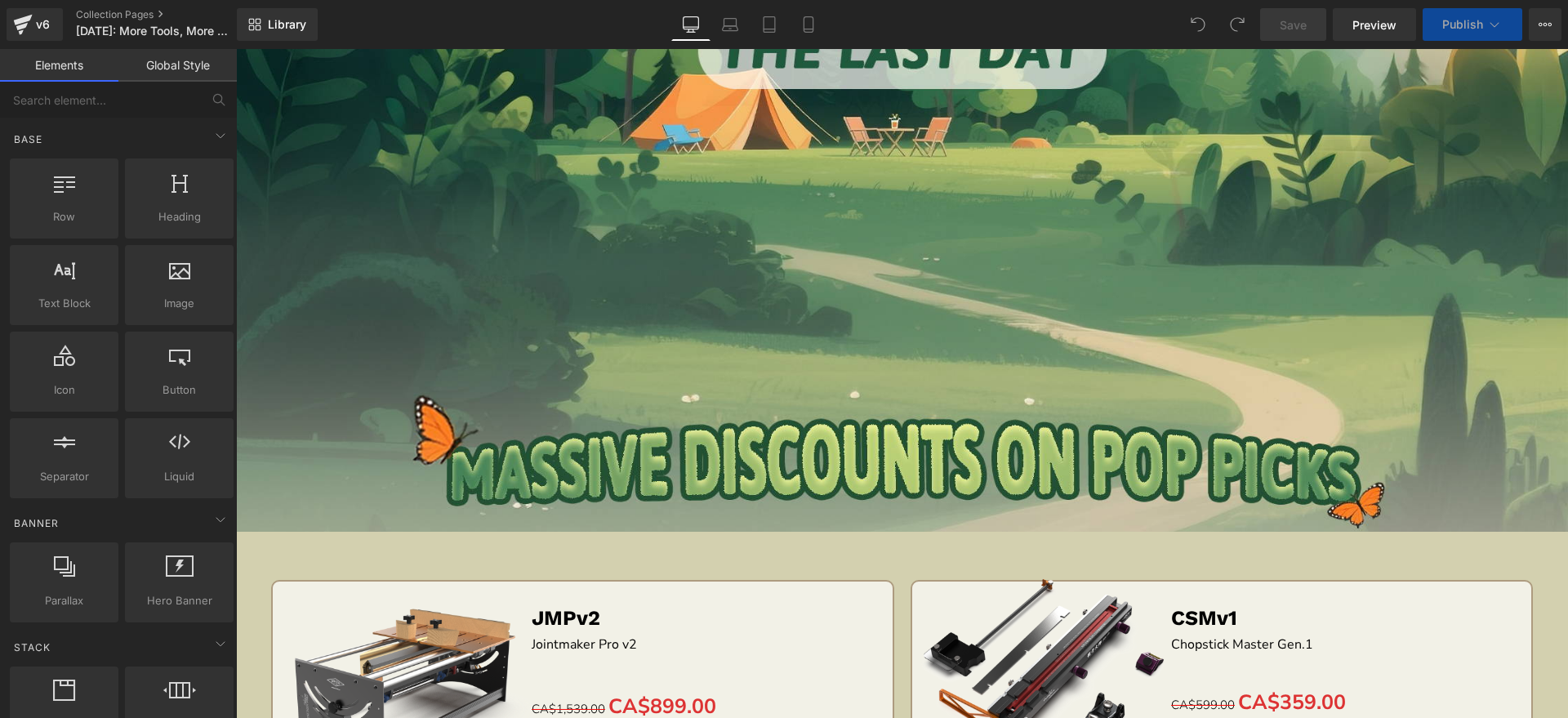
scroll to position [816, 0]
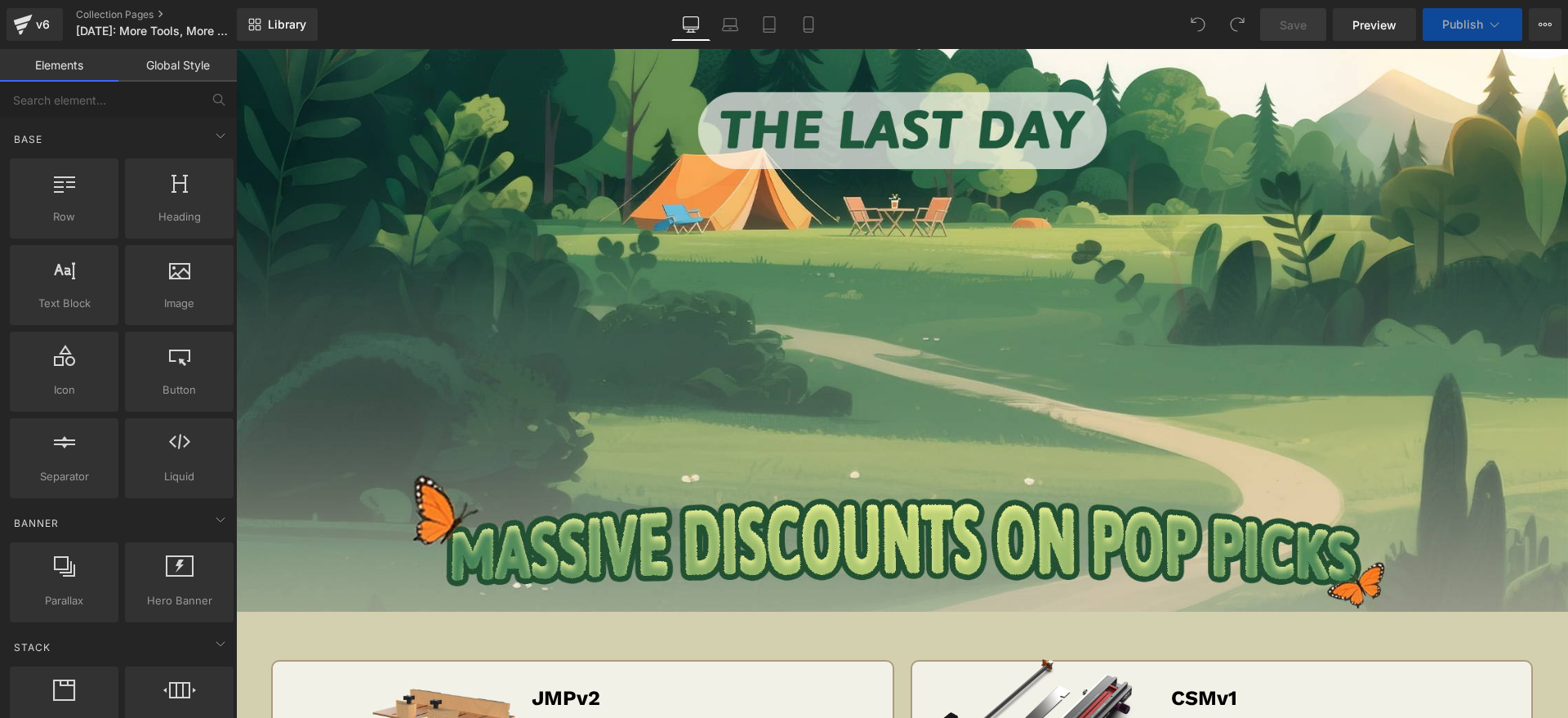
click at [525, 352] on img at bounding box center [902, 451] width 1332 height 323
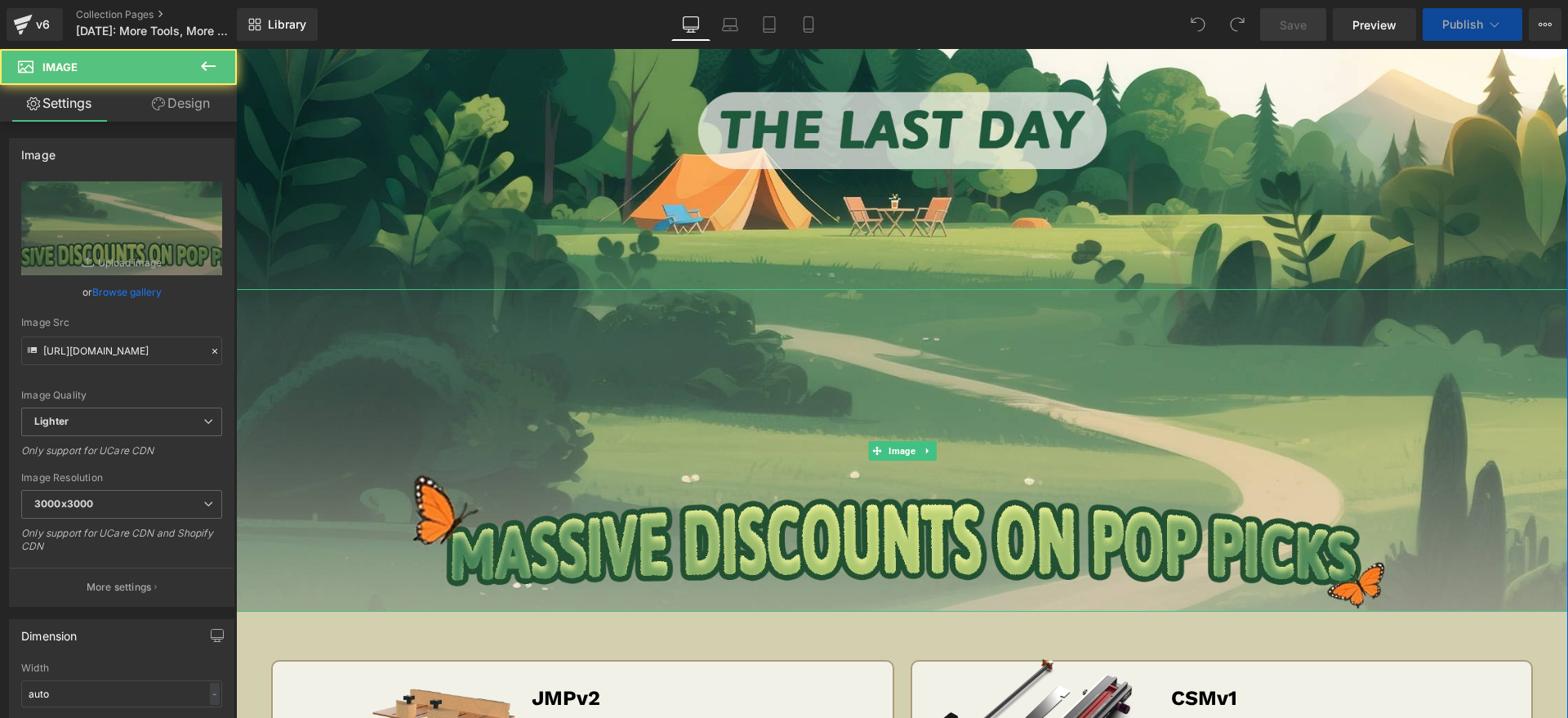
scroll to position [409, 0]
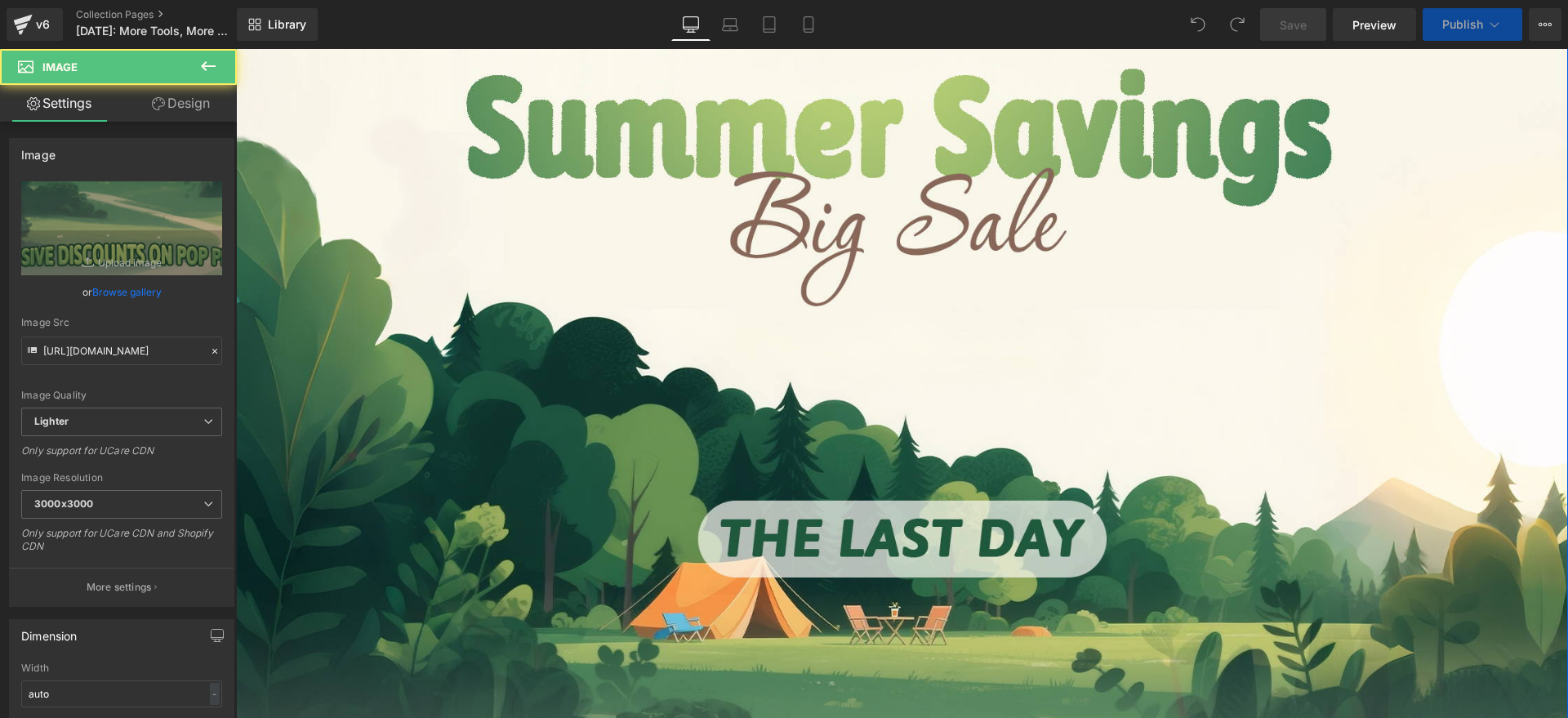
click at [525, 352] on img at bounding box center [902, 252] width 1332 height 890
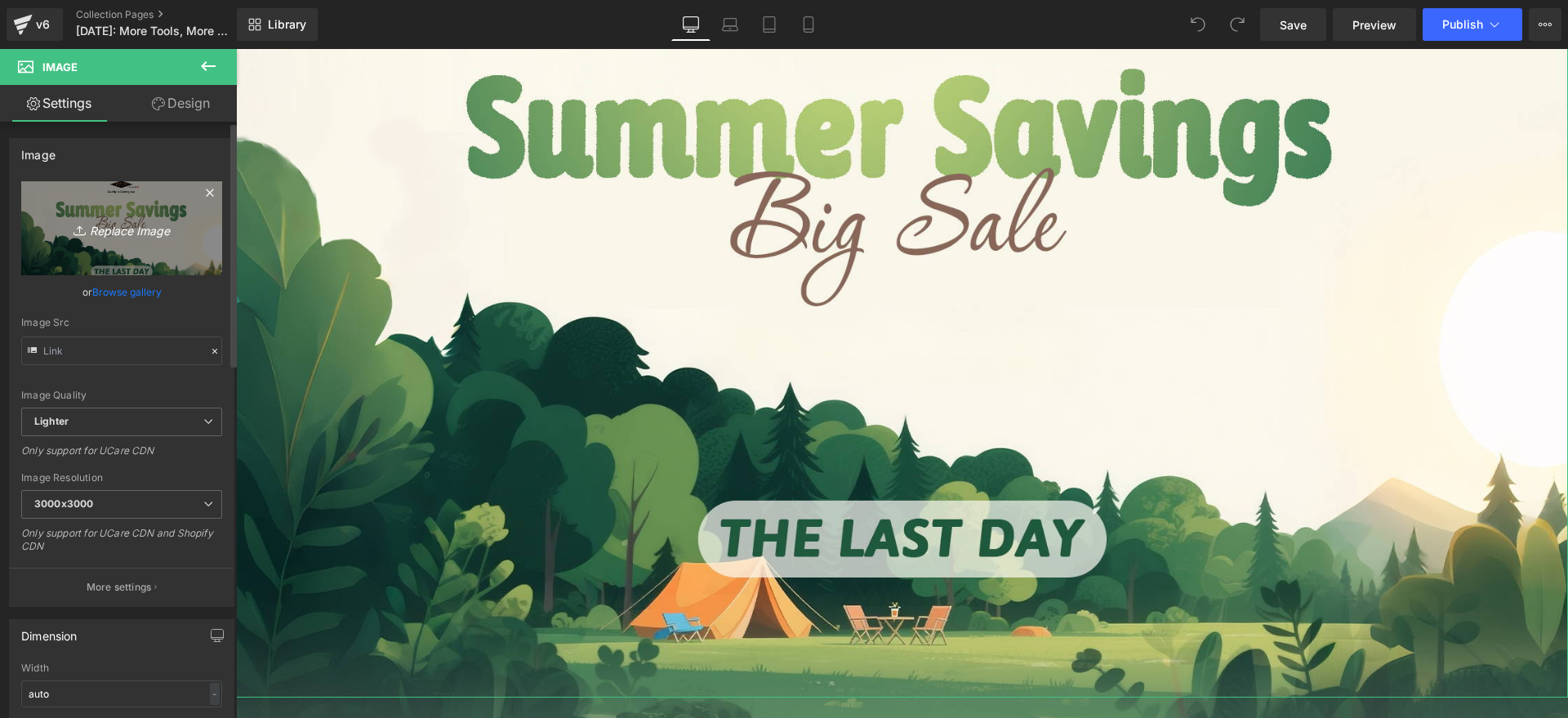
click at [118, 233] on icon "Replace Image" at bounding box center [121, 228] width 131 height 20
type input "C:\fakepath\edm_01.jpg"
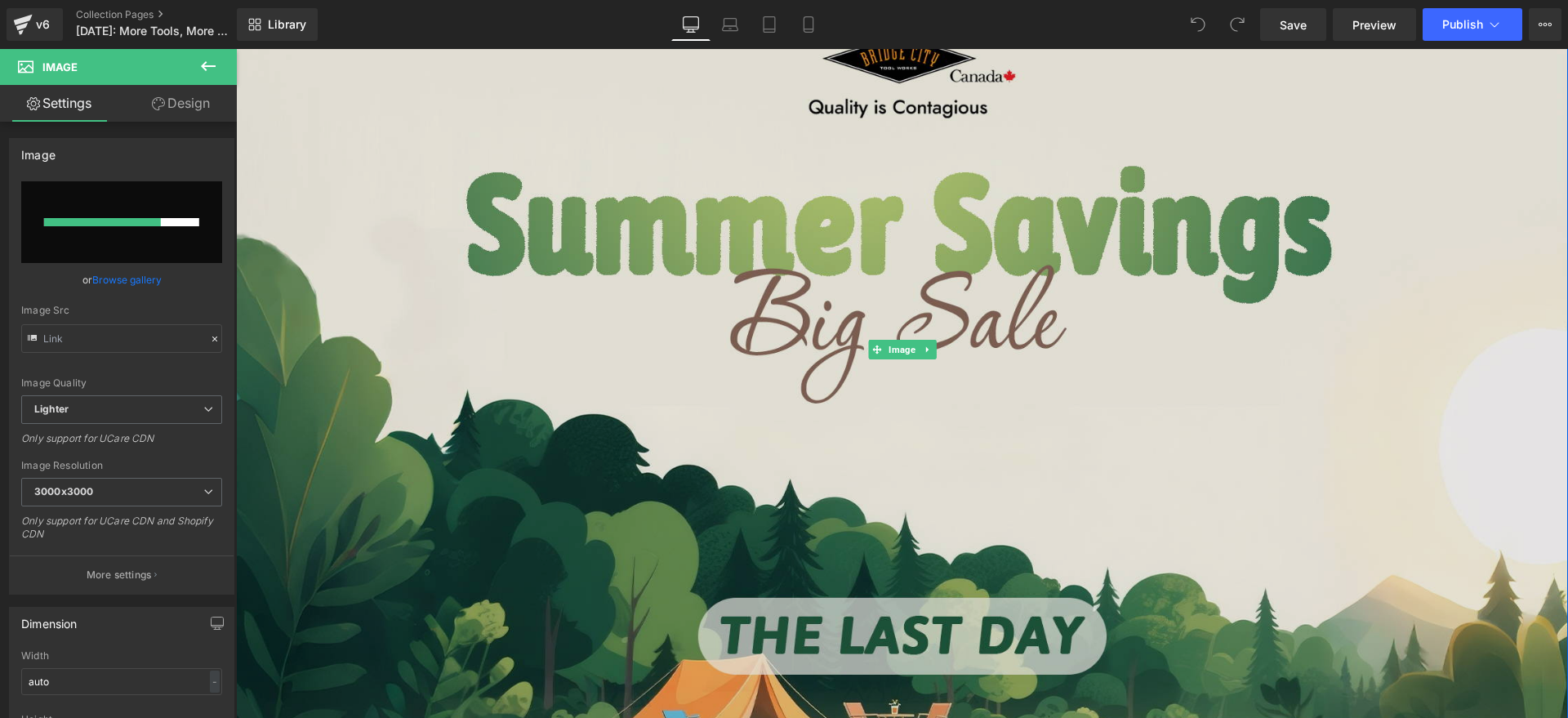
scroll to position [306, 0]
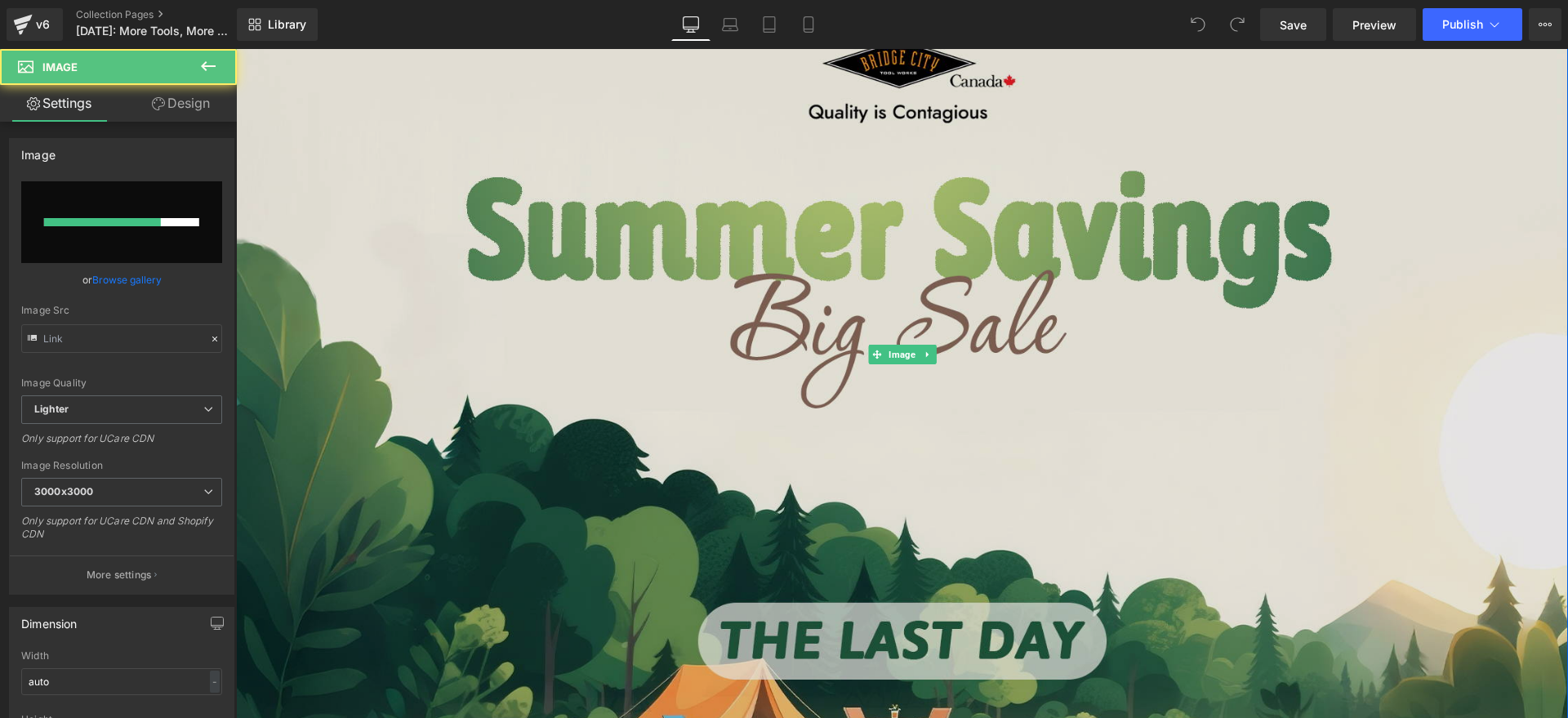
click at [397, 305] on img at bounding box center [902, 354] width 1332 height 890
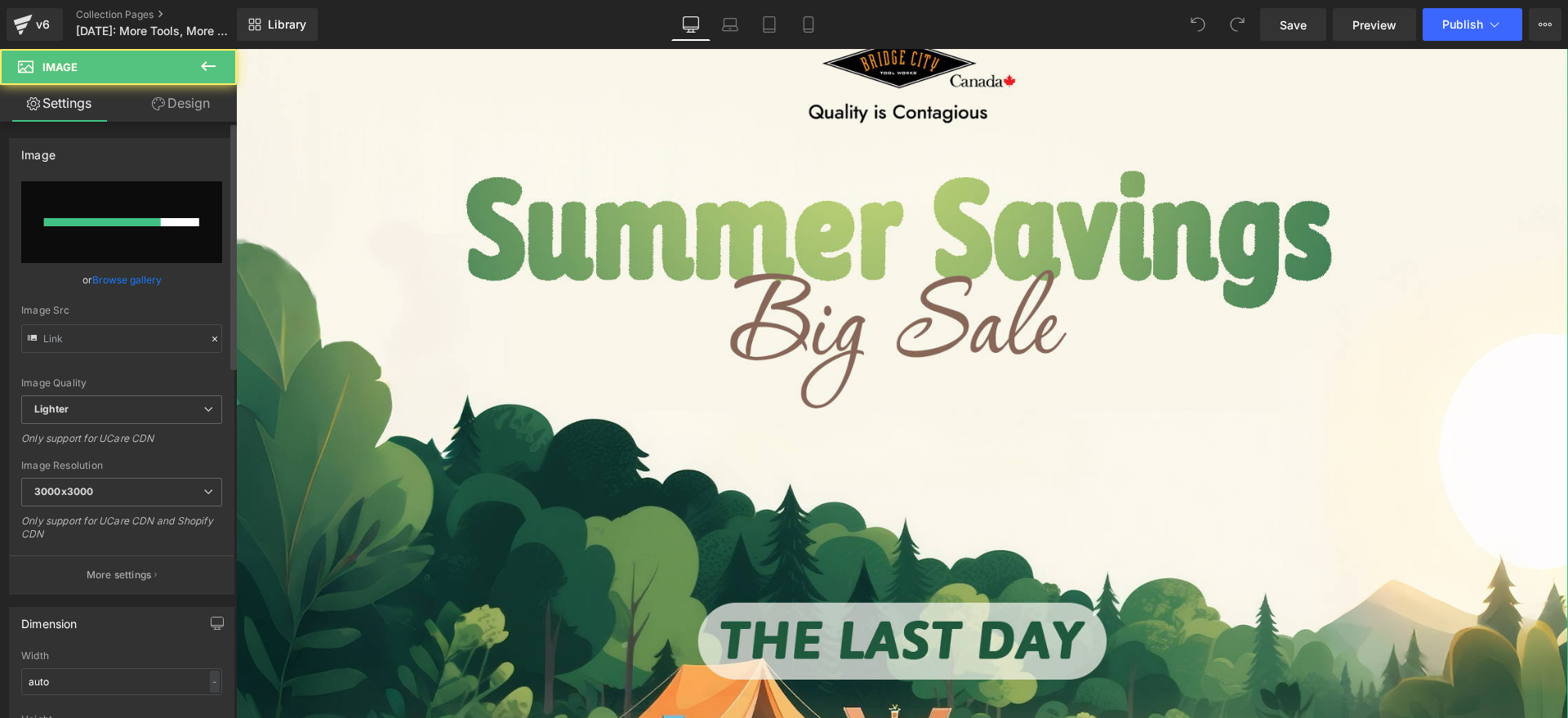
click at [147, 225] on div at bounding box center [102, 222] width 117 height 8
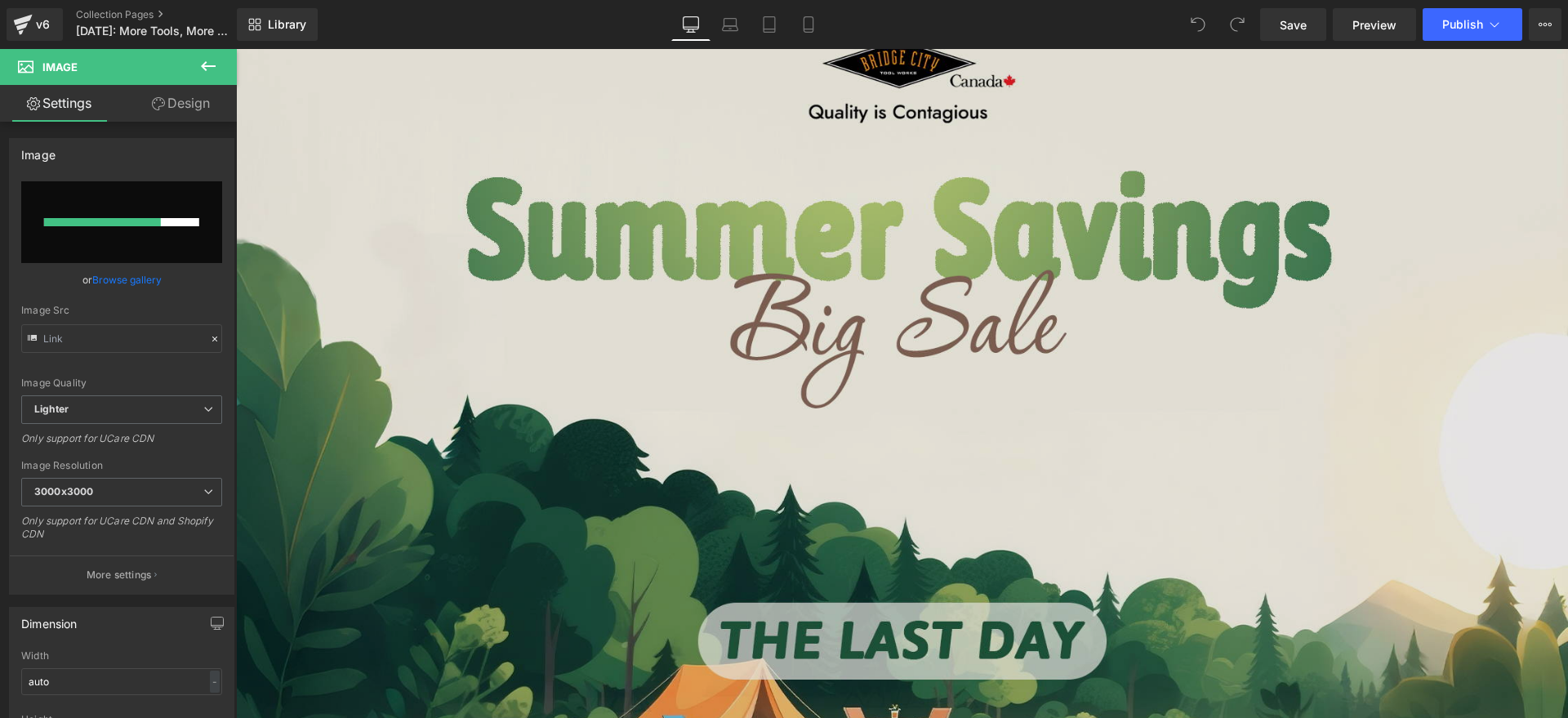
click at [429, 266] on img at bounding box center [902, 354] width 1332 height 890
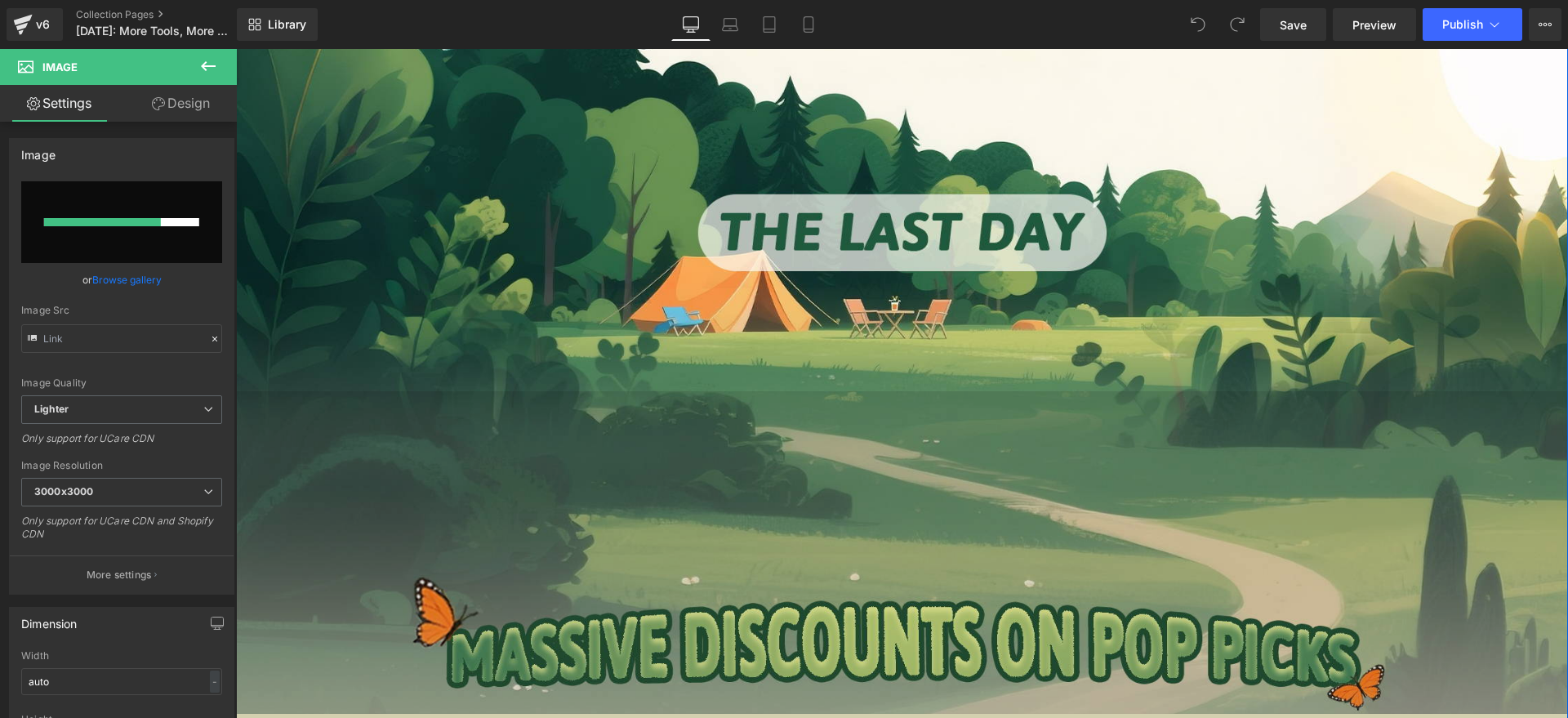
click at [520, 442] on img at bounding box center [902, 552] width 1332 height 323
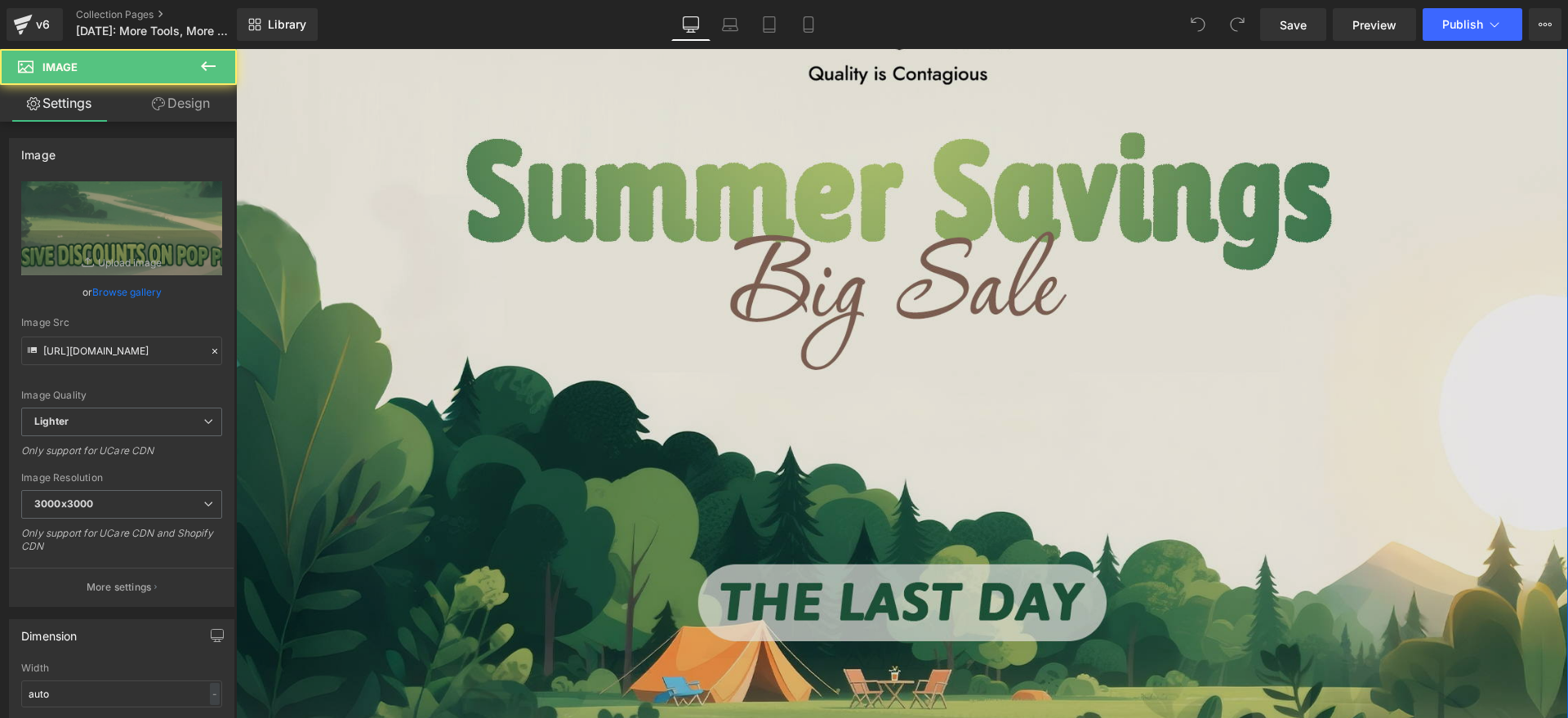
scroll to position [306, 0]
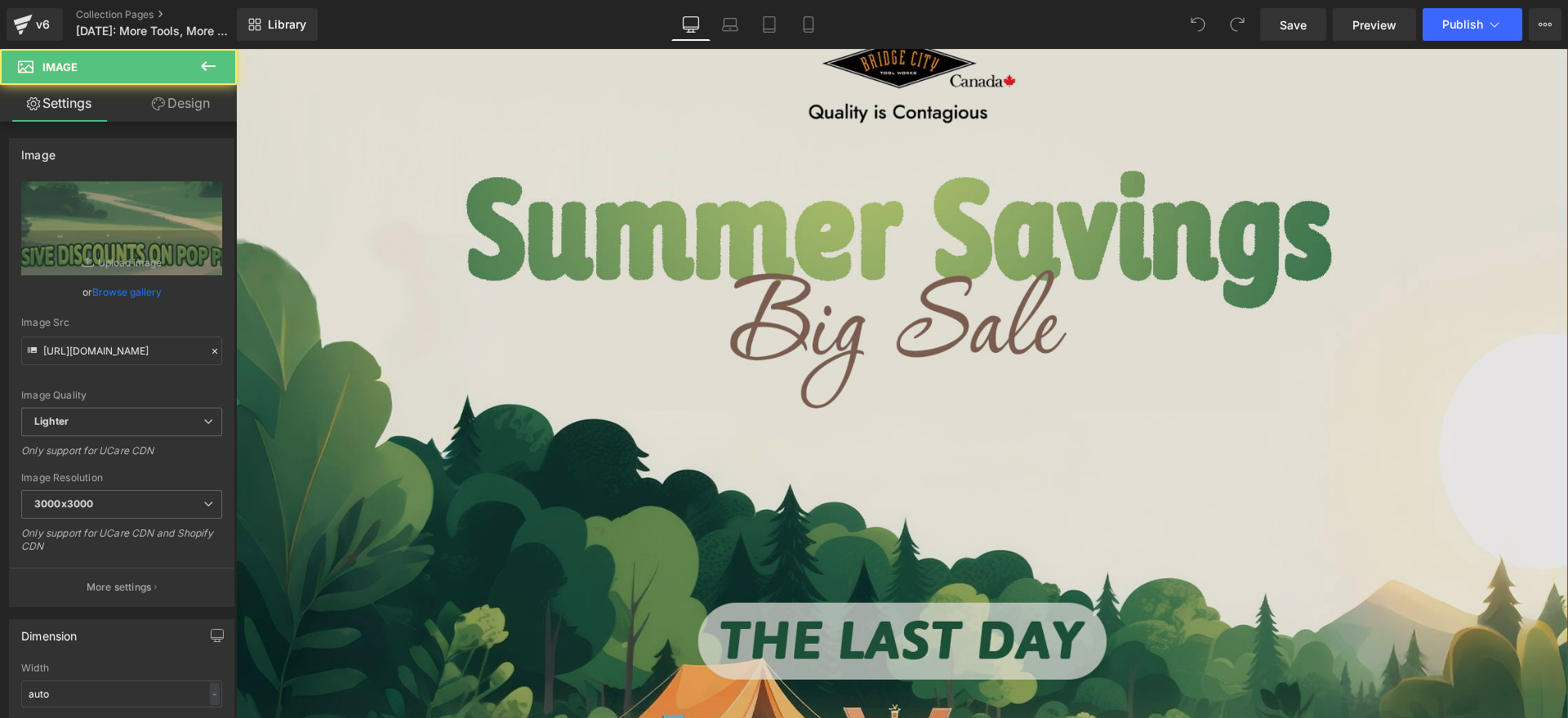
click at [534, 405] on img at bounding box center [902, 354] width 1332 height 890
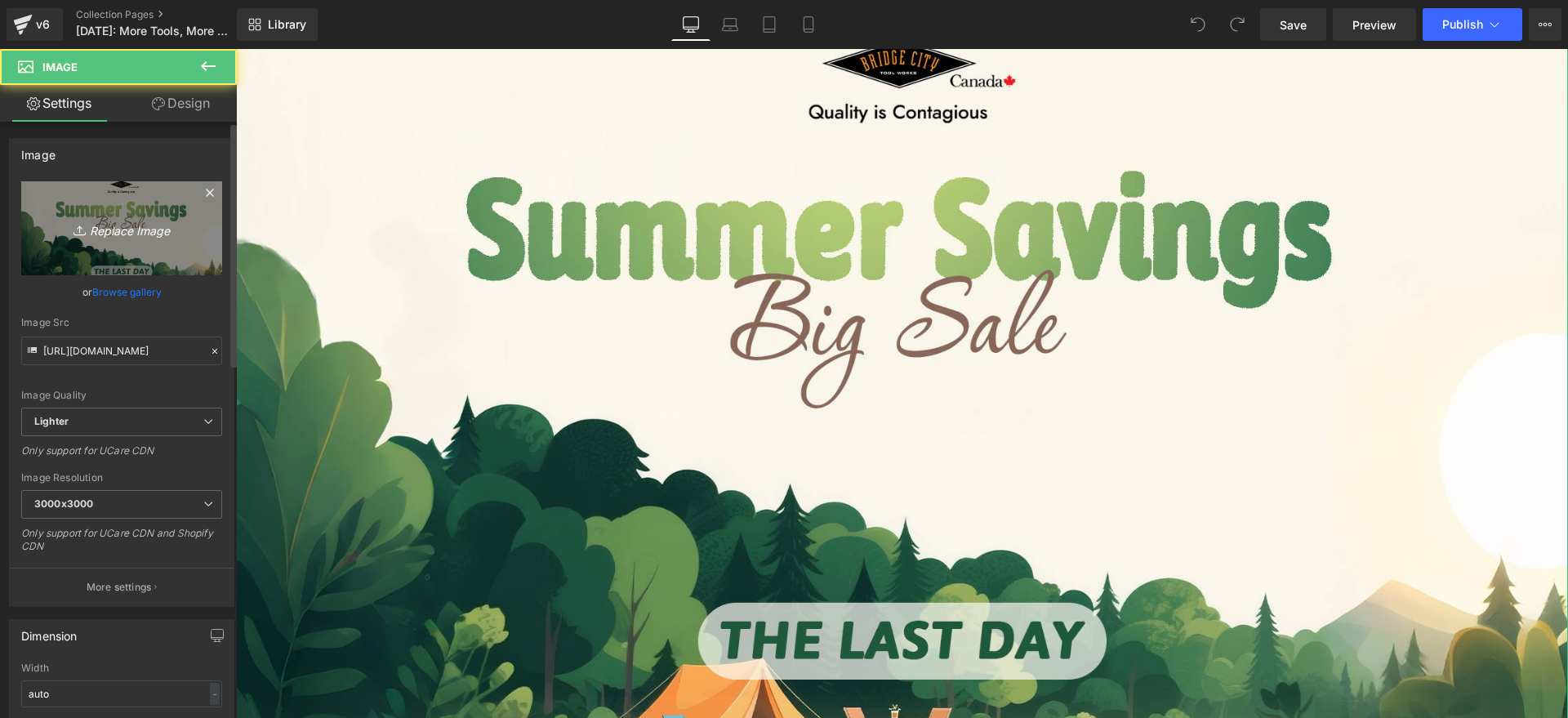
click at [184, 230] on link "Replace Image" at bounding box center [121, 228] width 201 height 94
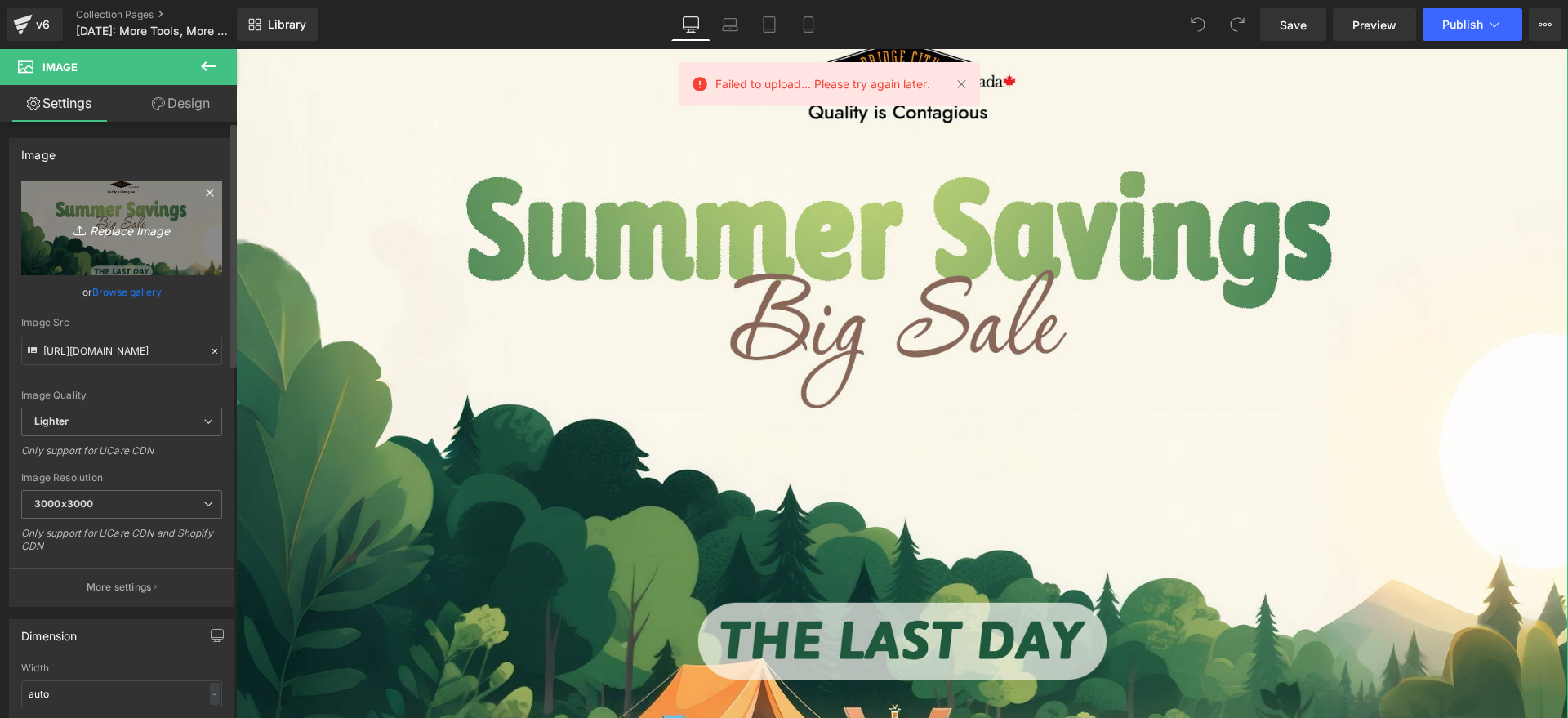
type input "C:\fakepath\edm_01.jpg"
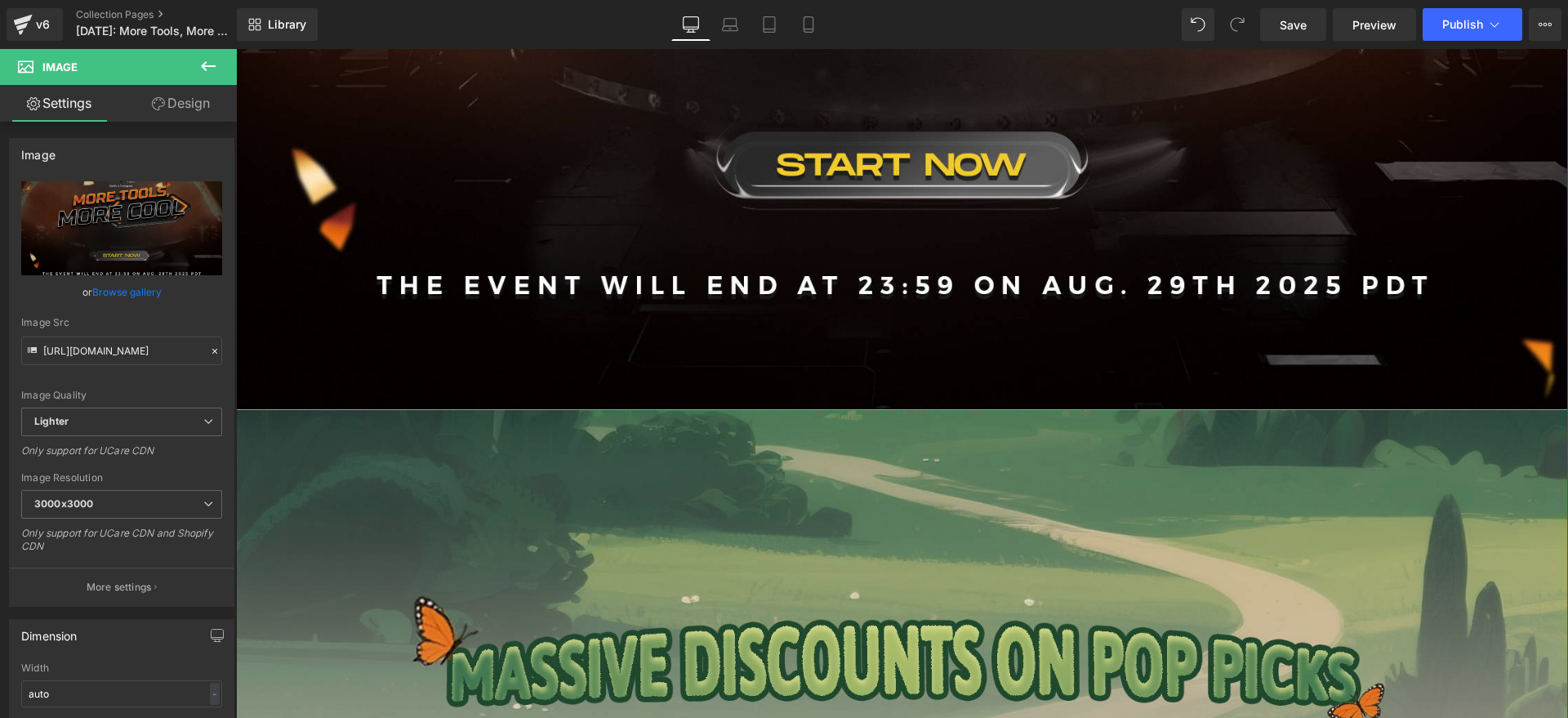
scroll to position [816, 0]
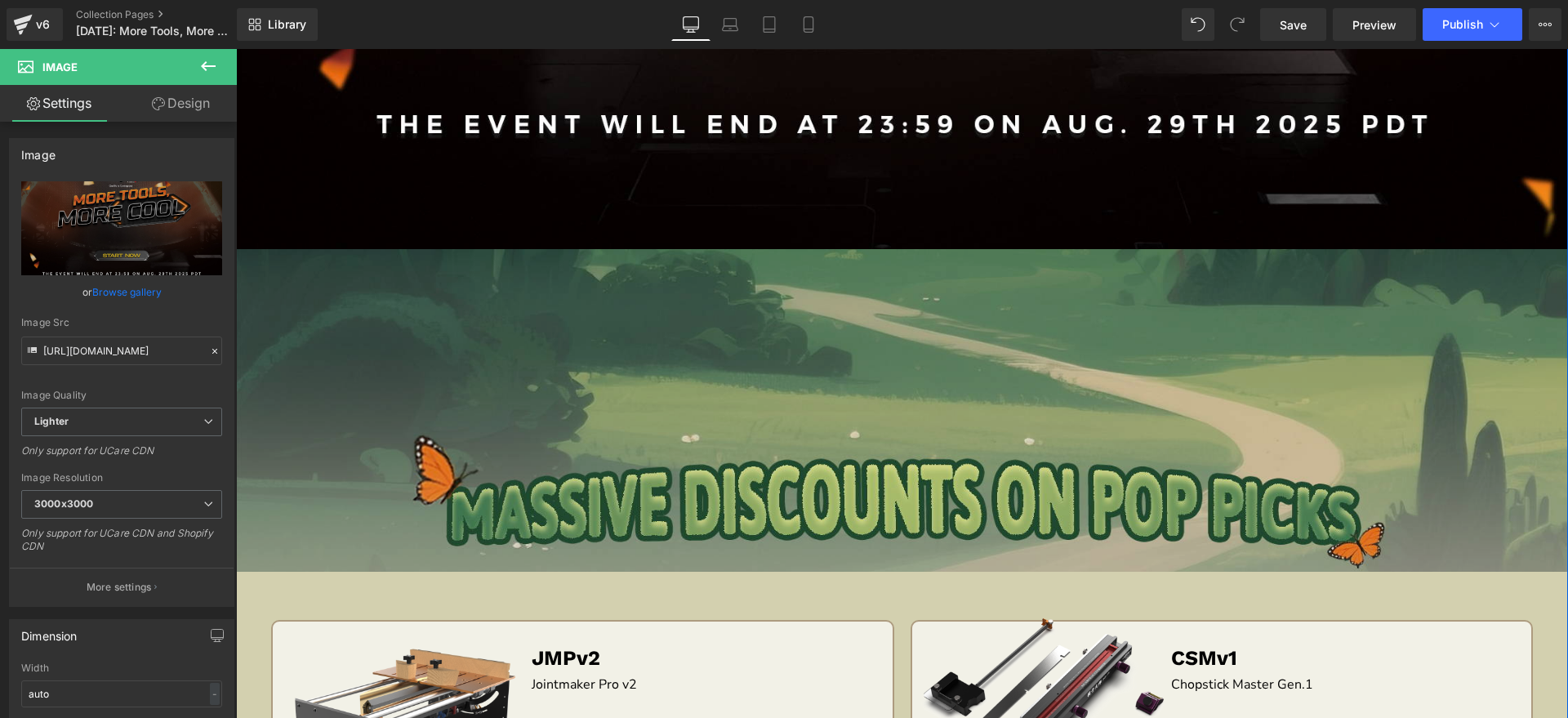
click at [523, 334] on img at bounding box center [902, 410] width 1332 height 323
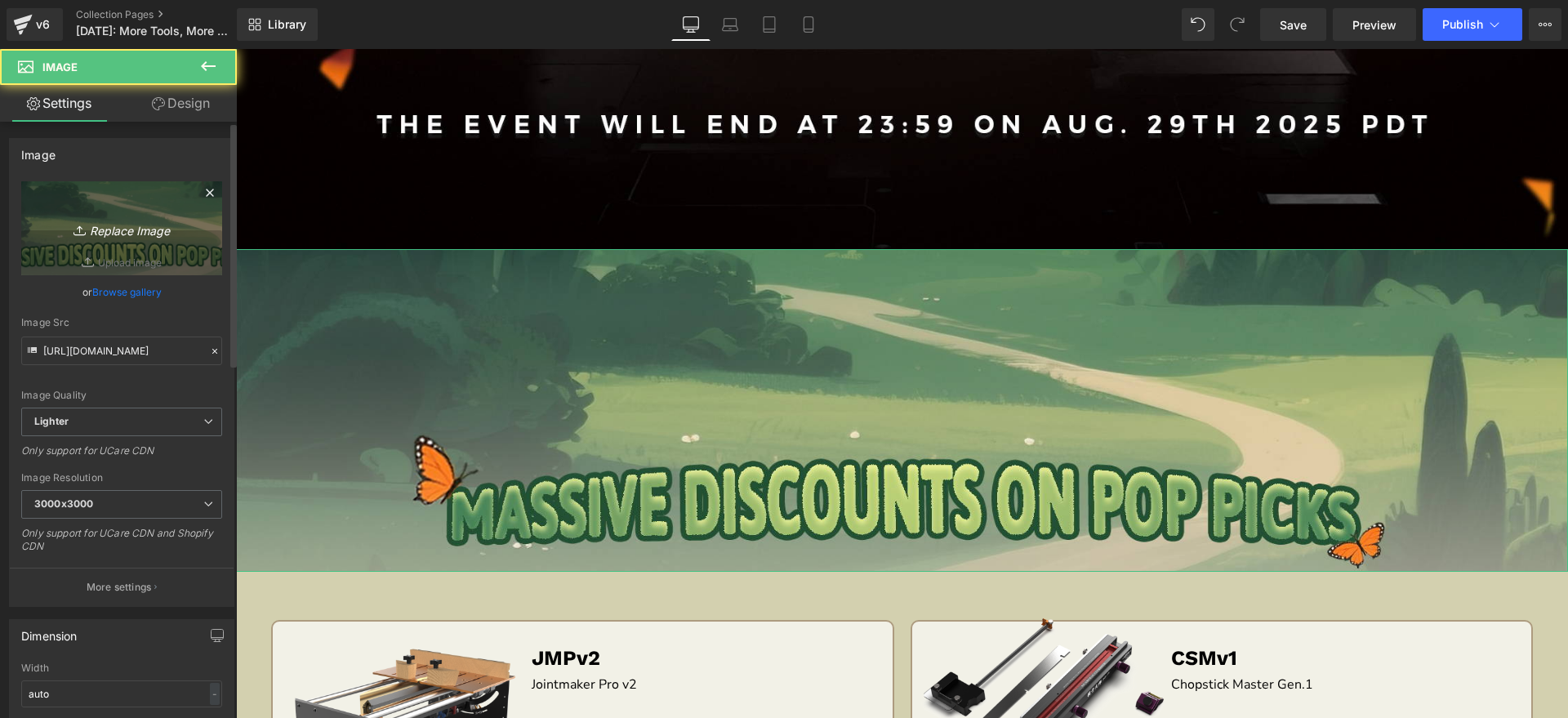
click at [166, 231] on icon "Replace Image" at bounding box center [121, 228] width 131 height 20
type input "C:\fakepath\edm_02.jpg"
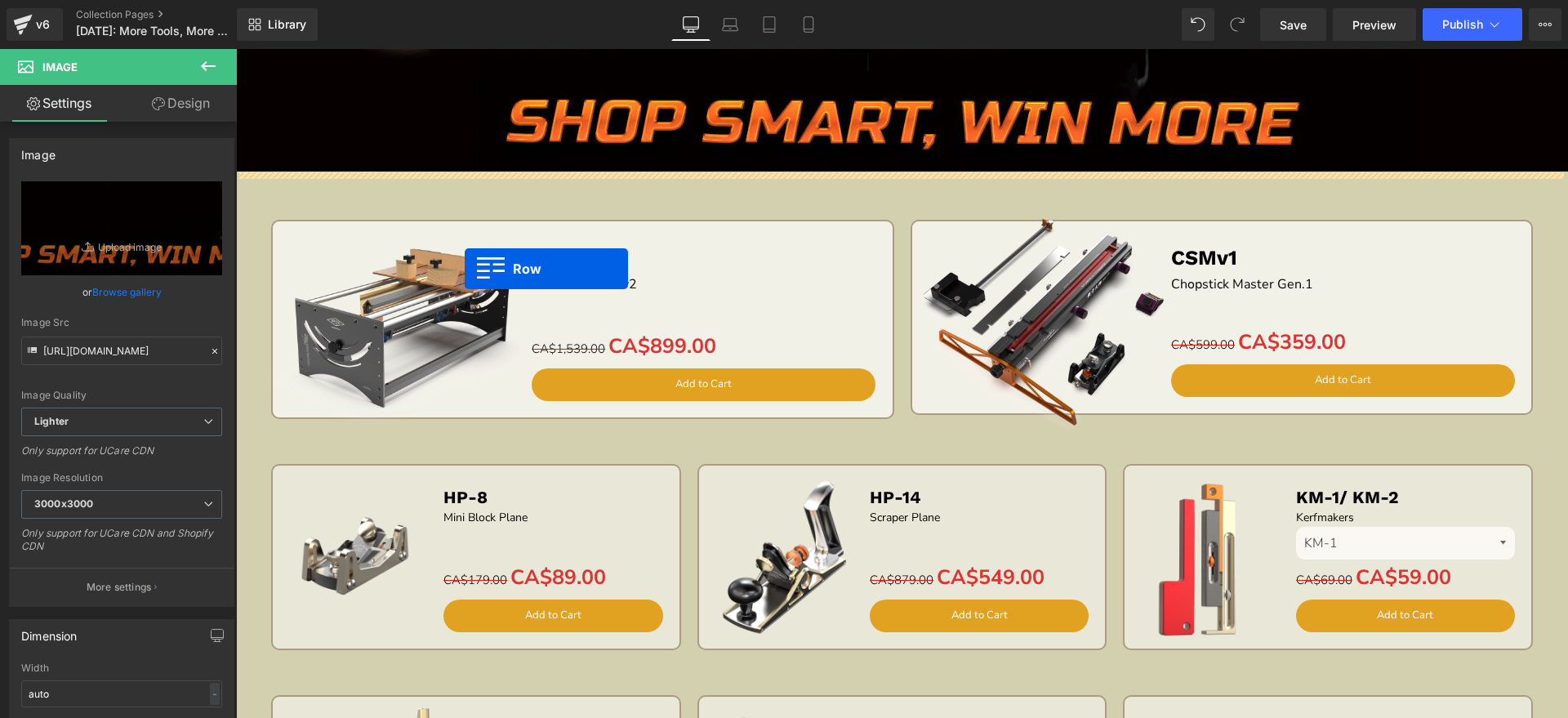
scroll to position [1123, 0]
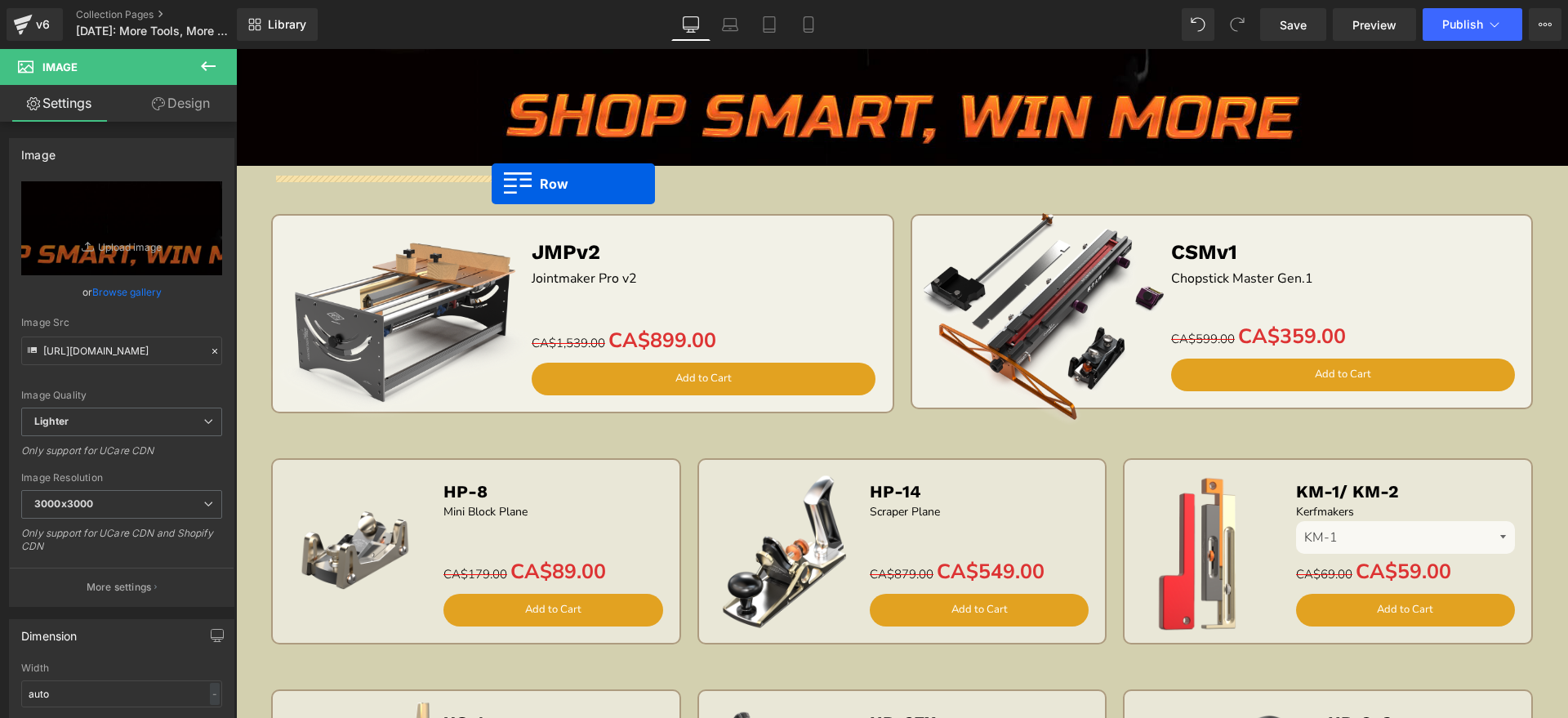
drag, startPoint x: 331, startPoint y: 235, endPoint x: 492, endPoint y: 184, distance: 168.9
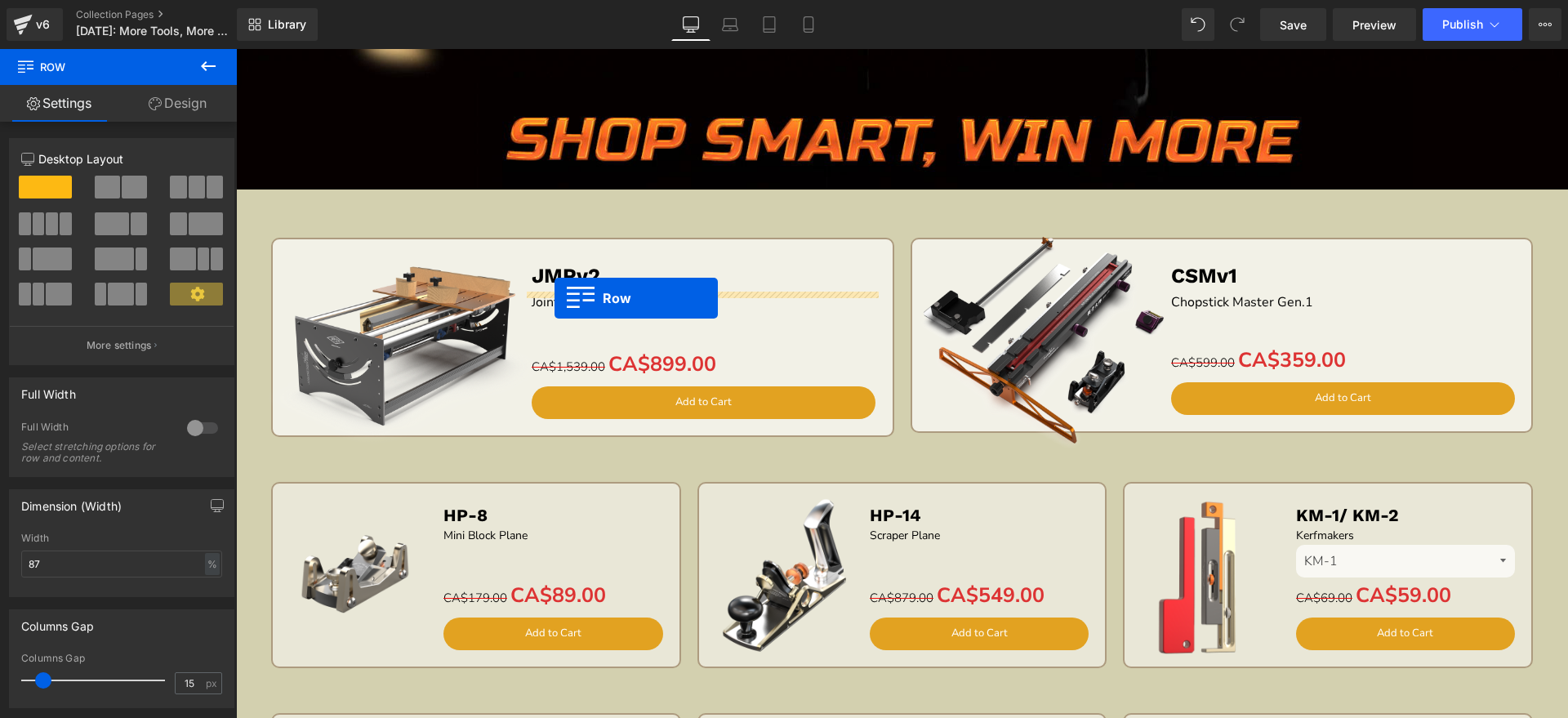
scroll to position [939, 0]
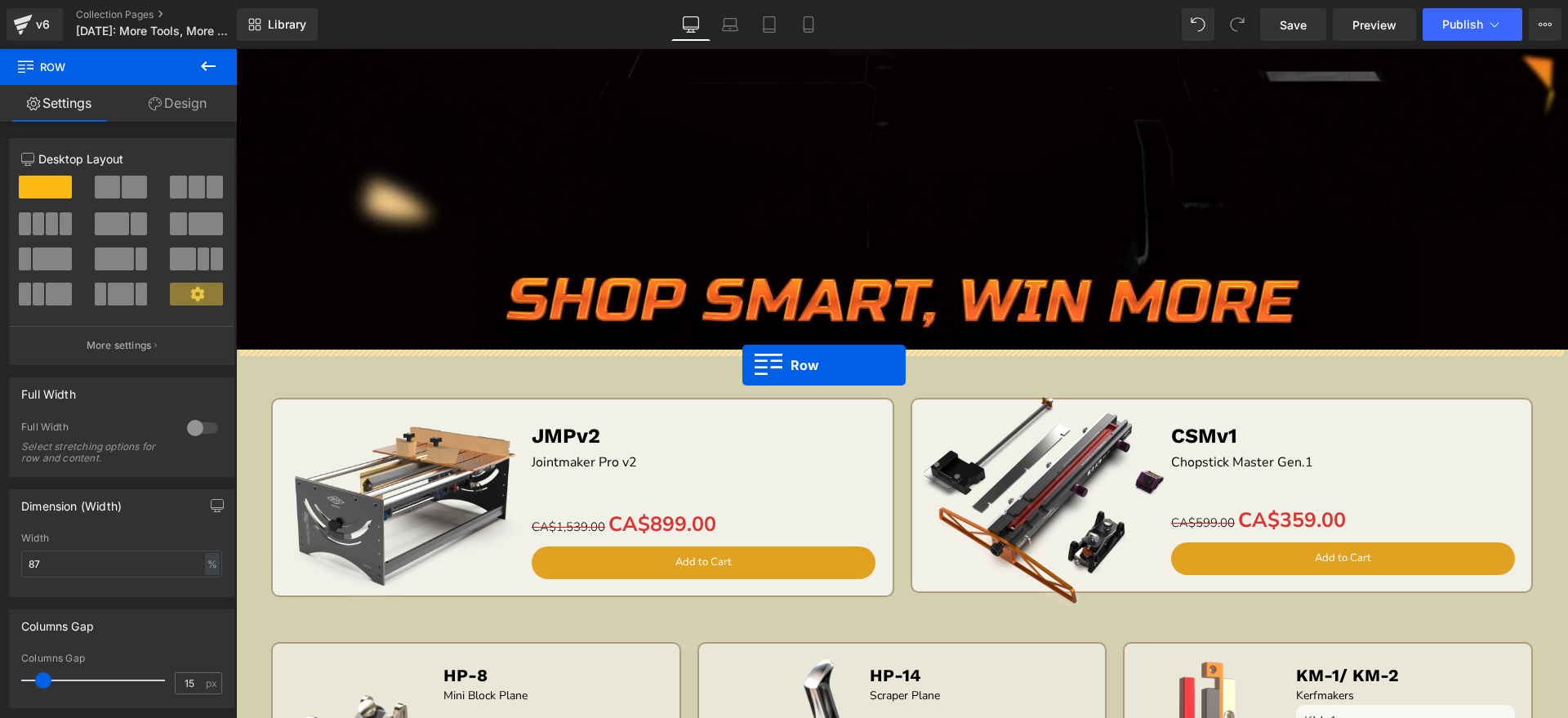
drag, startPoint x: 331, startPoint y: 124, endPoint x: 743, endPoint y: 365, distance: 477.3
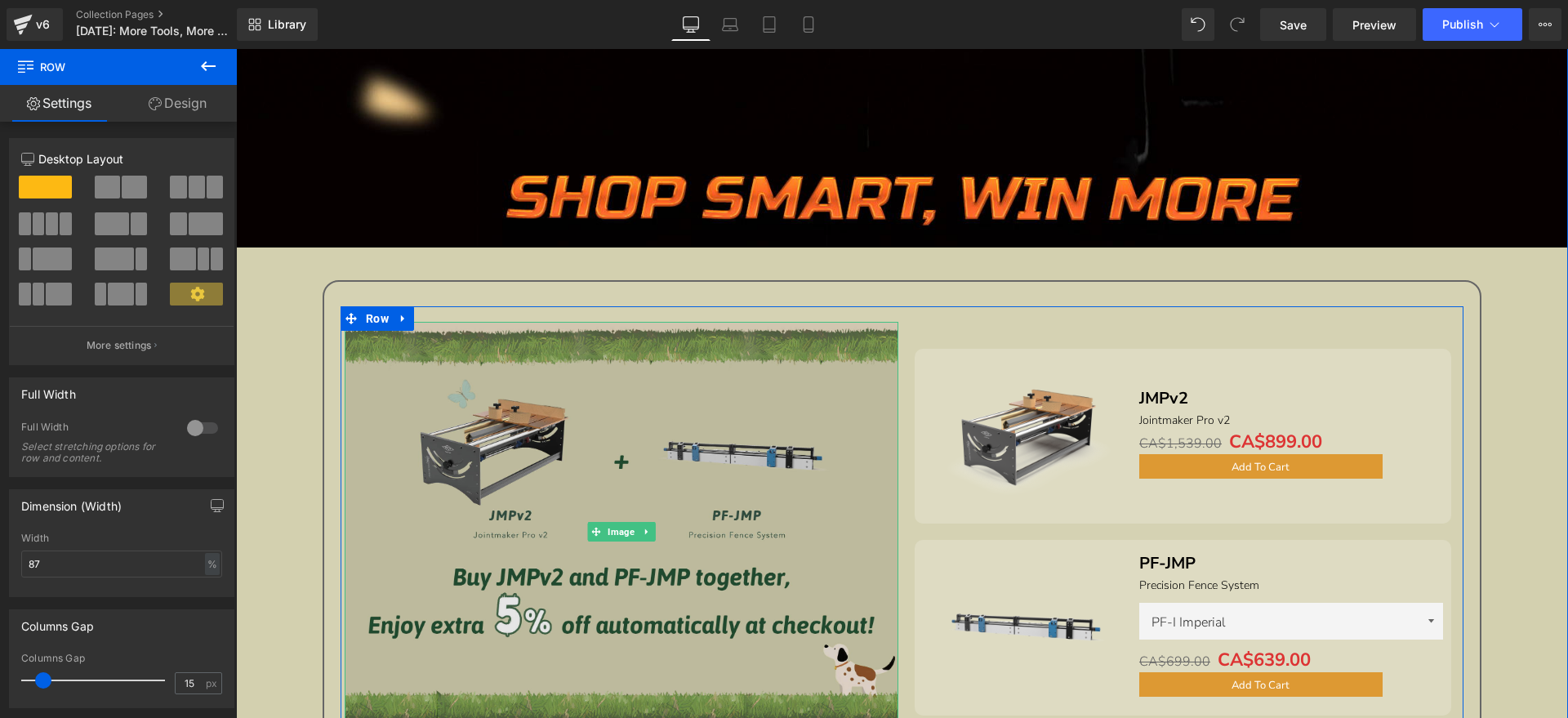
click at [588, 423] on img at bounding box center [621, 531] width 553 height 419
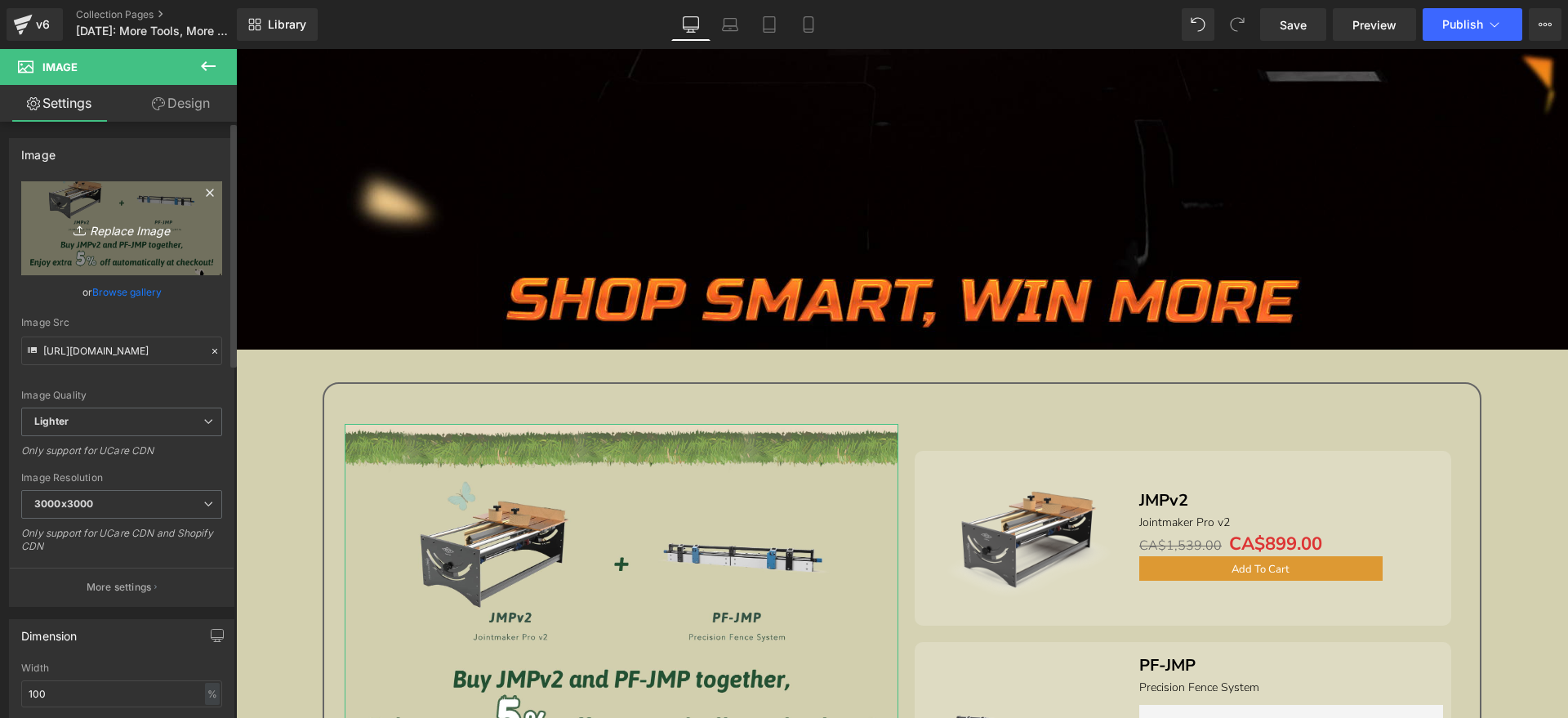
click at [152, 199] on link "Replace Image" at bounding box center [121, 228] width 201 height 94
type input "C:\fakepath\edm_03.jpg"
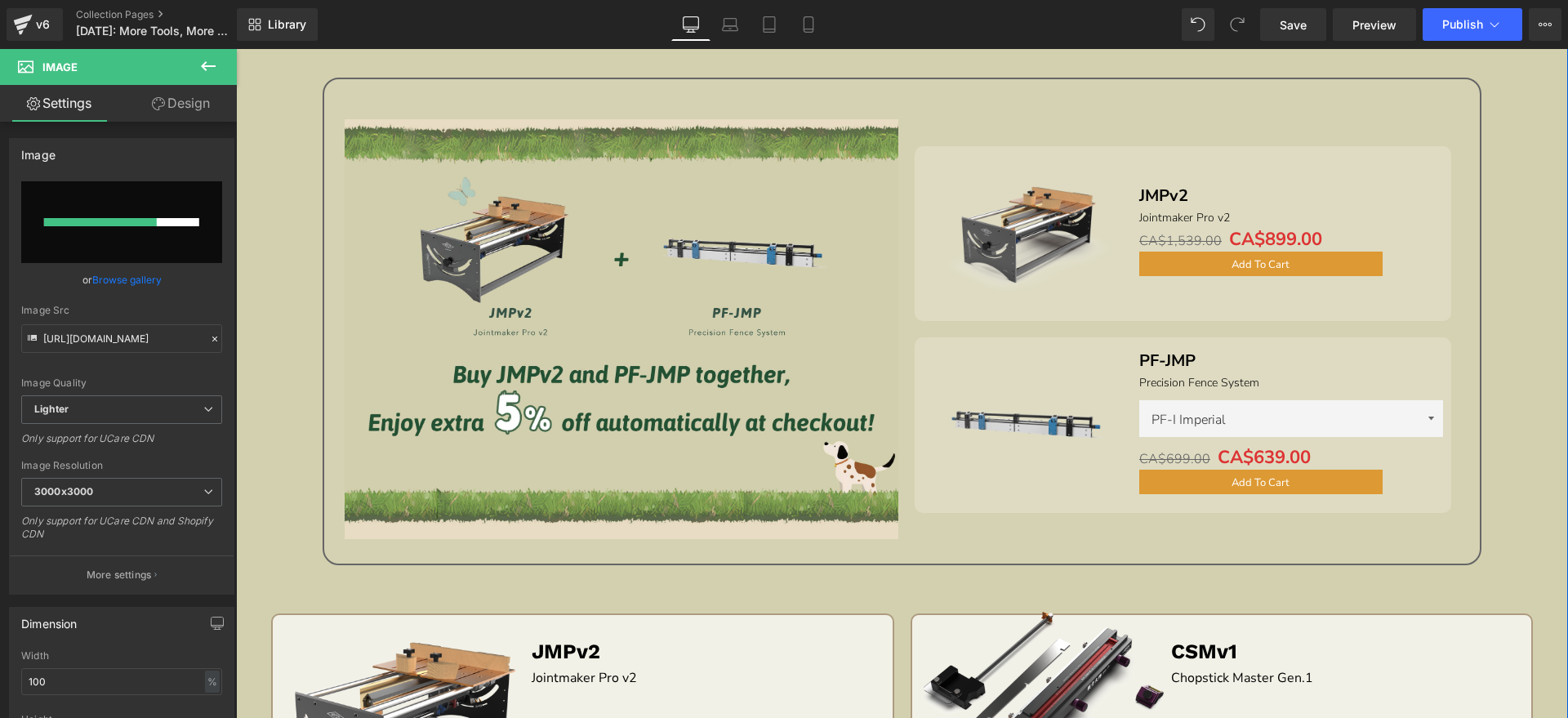
scroll to position [1245, 0]
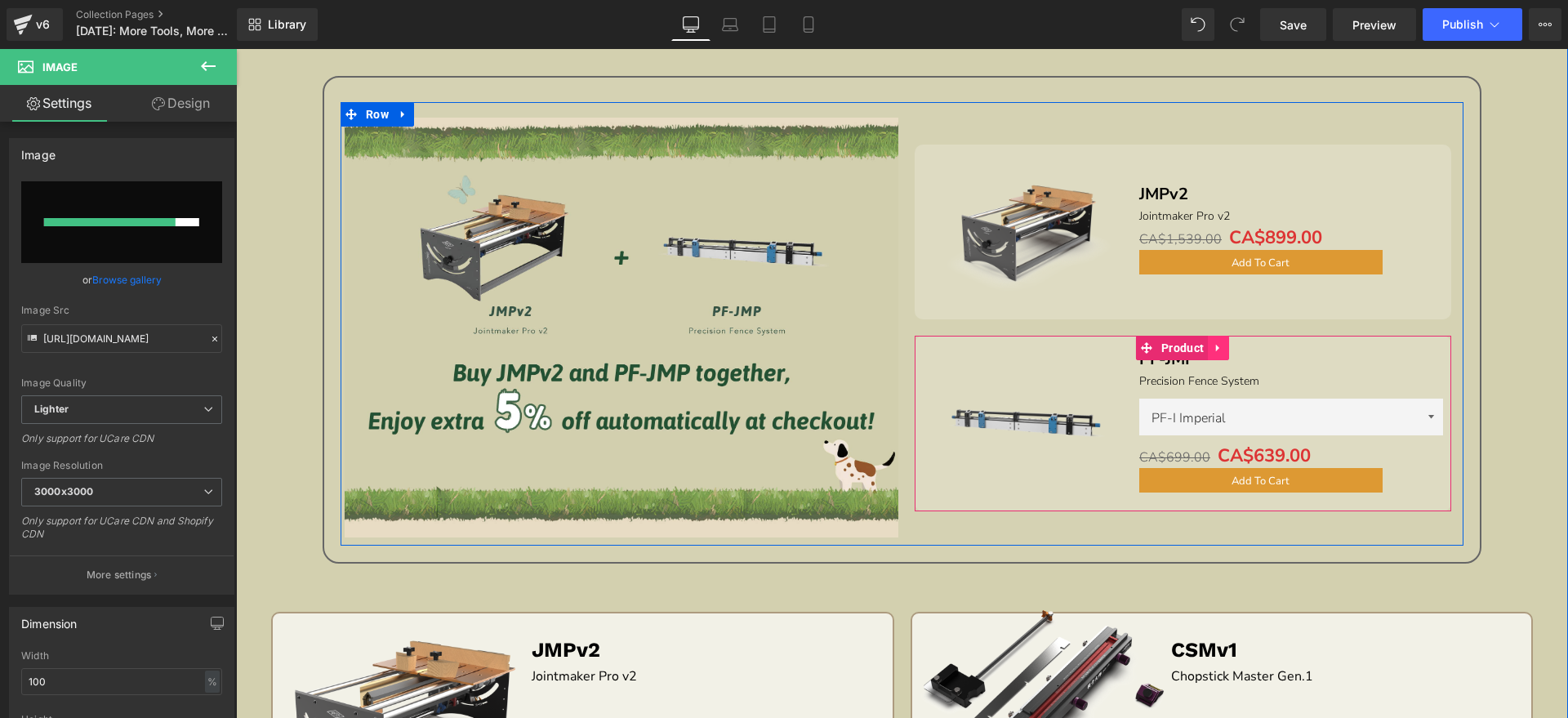
click at [1215, 346] on icon at bounding box center [1218, 348] width 11 height 12
click at [1219, 346] on link at bounding box center [1229, 348] width 21 height 25
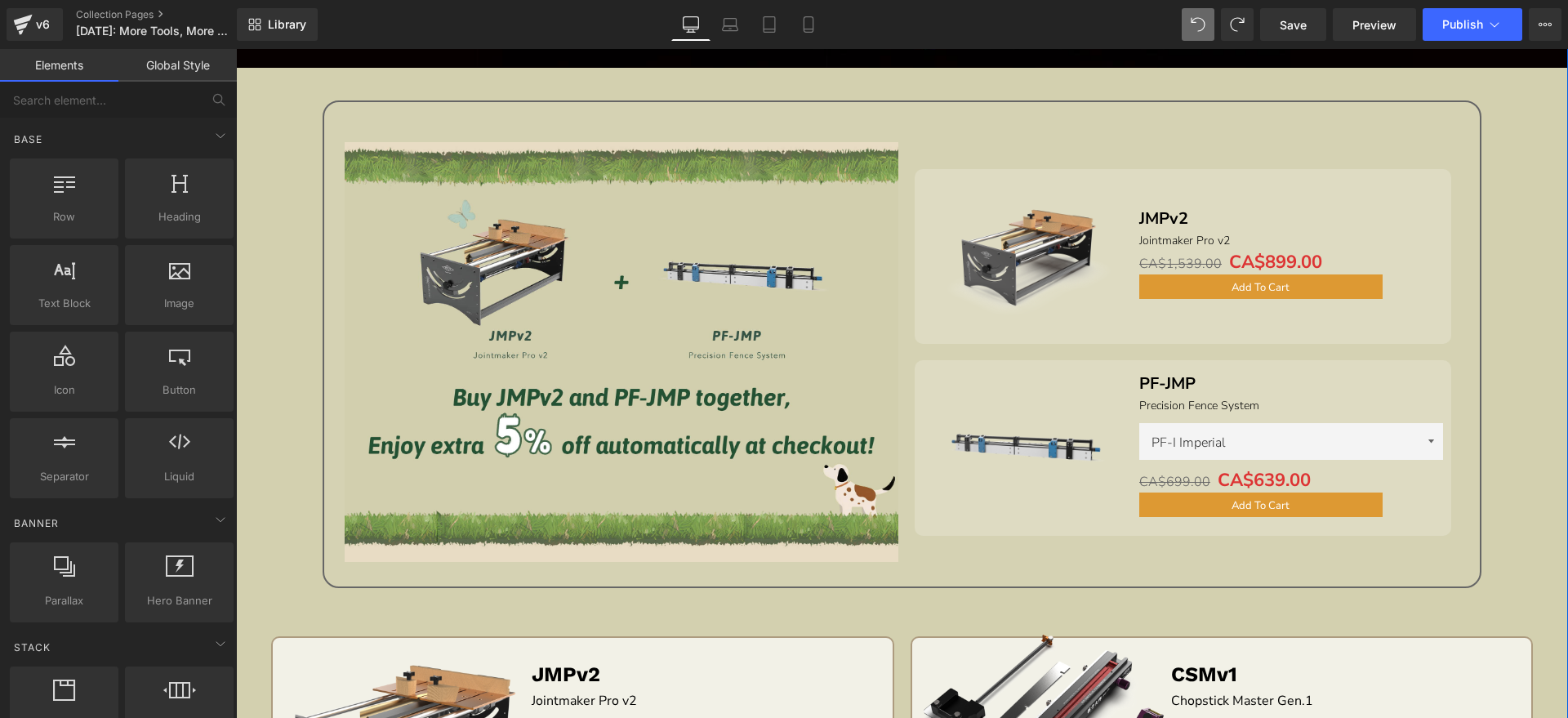
scroll to position [1225, 0]
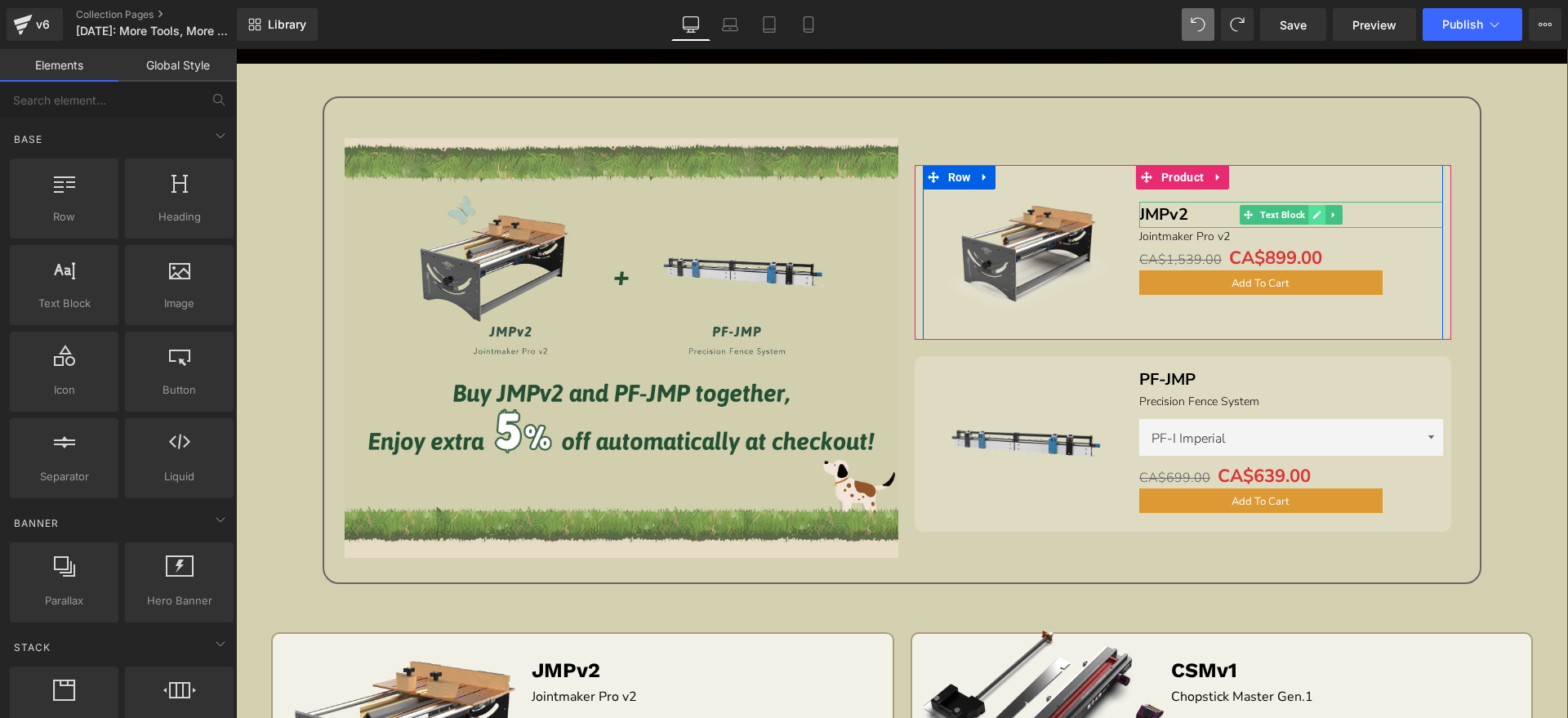
click at [1314, 210] on icon at bounding box center [1317, 214] width 8 height 8
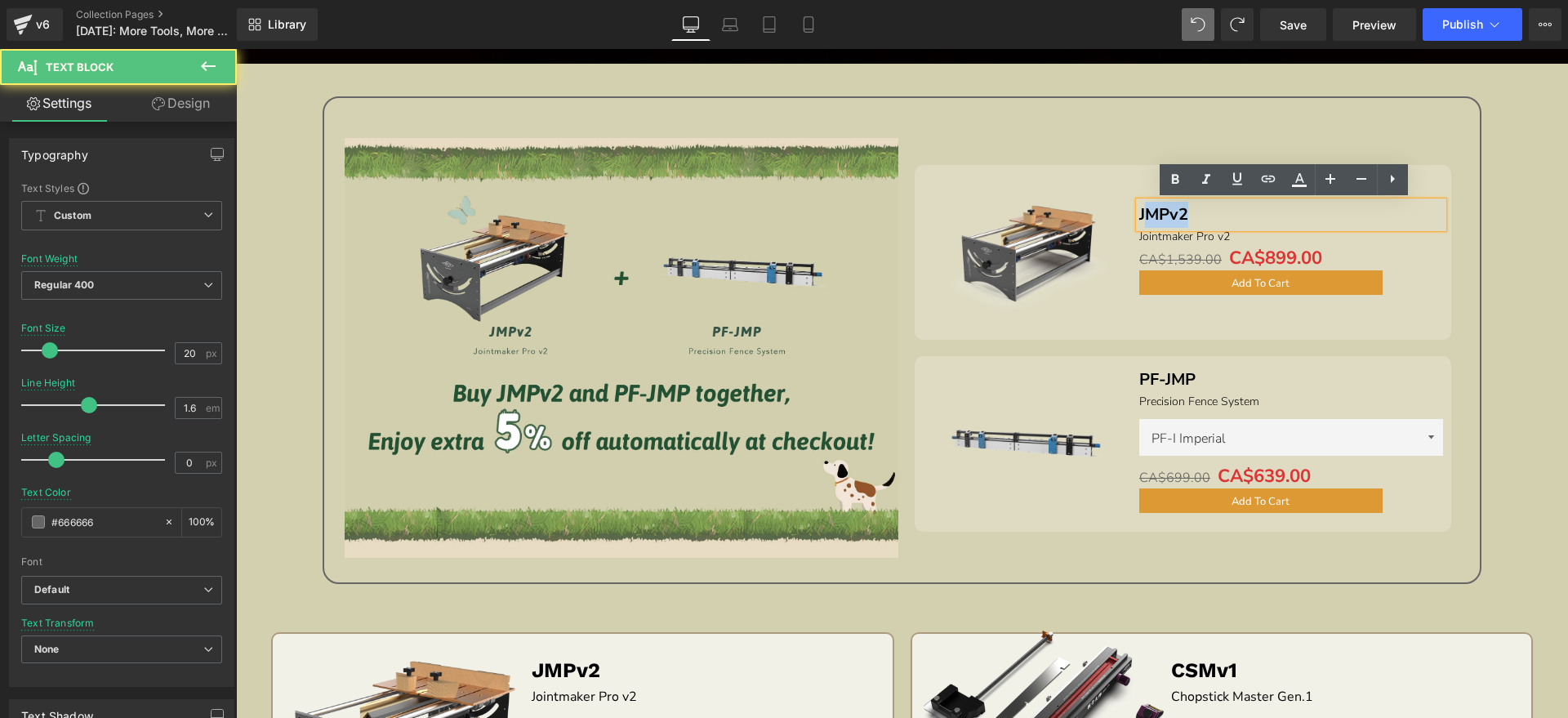
drag, startPoint x: 1187, startPoint y: 210, endPoint x: 1137, endPoint y: 219, distance: 50.8
click at [1139, 219] on p "JMPv2" at bounding box center [1291, 215] width 303 height 26
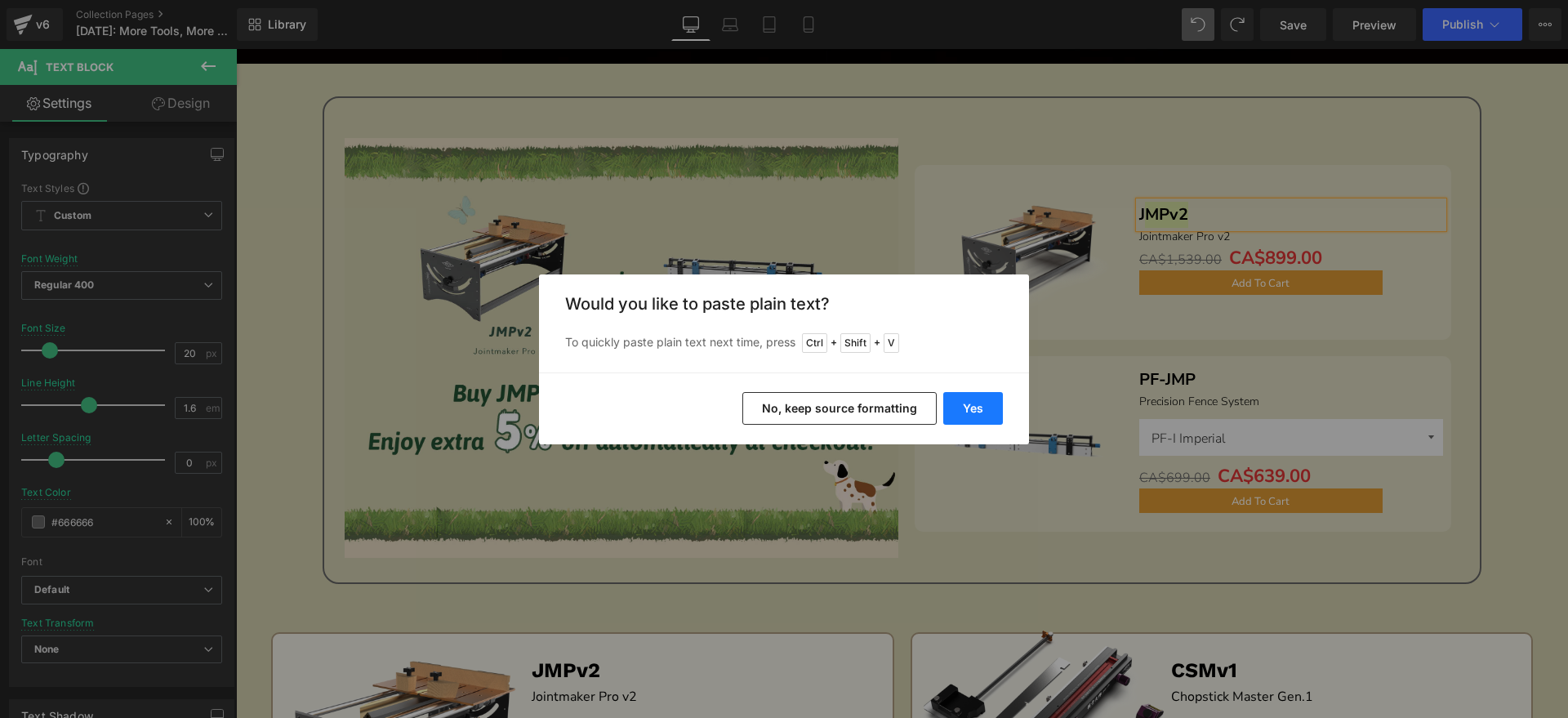
drag, startPoint x: 971, startPoint y: 417, endPoint x: 794, endPoint y: 251, distance: 242.7
click at [971, 417] on button "Yes" at bounding box center [973, 408] width 60 height 32
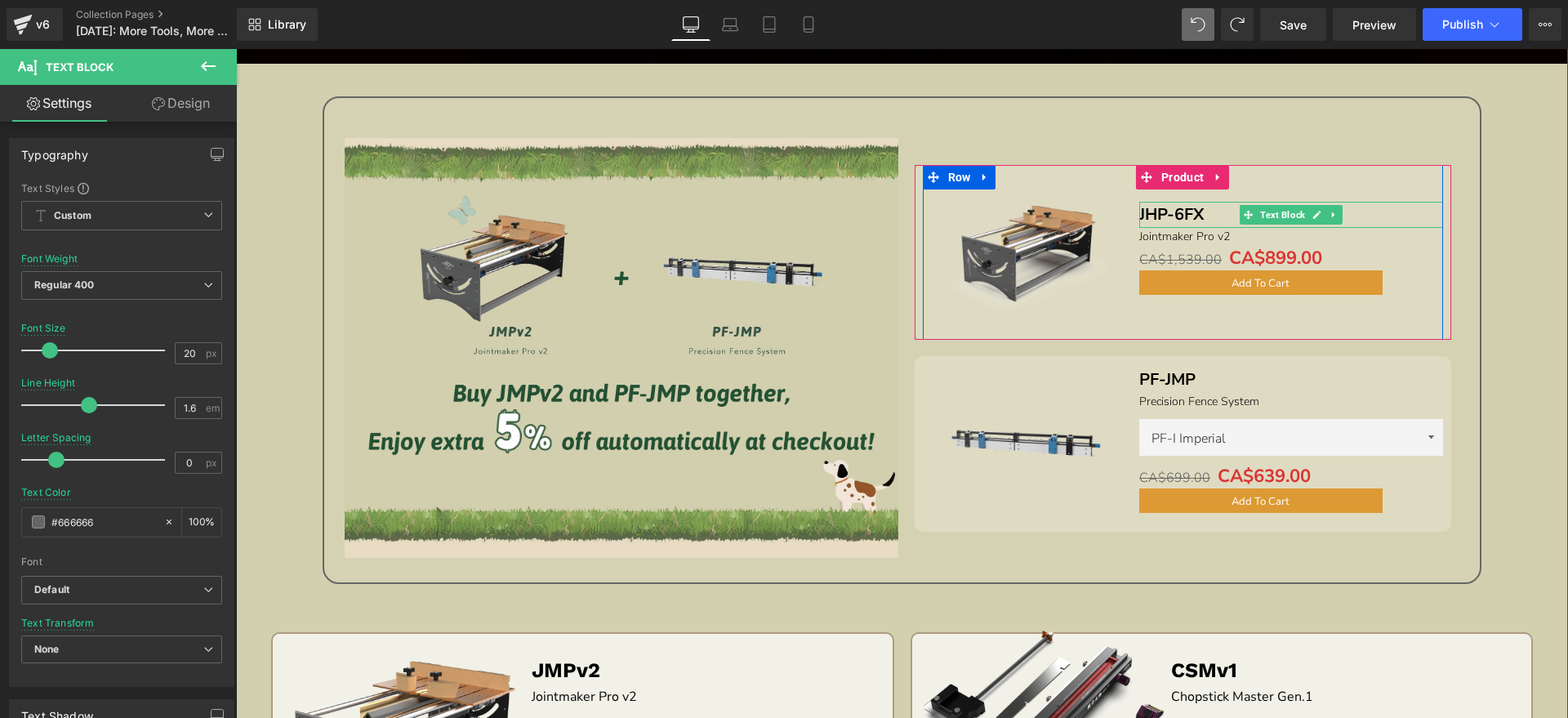
click at [1139, 212] on strong "JHP-6FX" at bounding box center [1172, 214] width 65 height 22
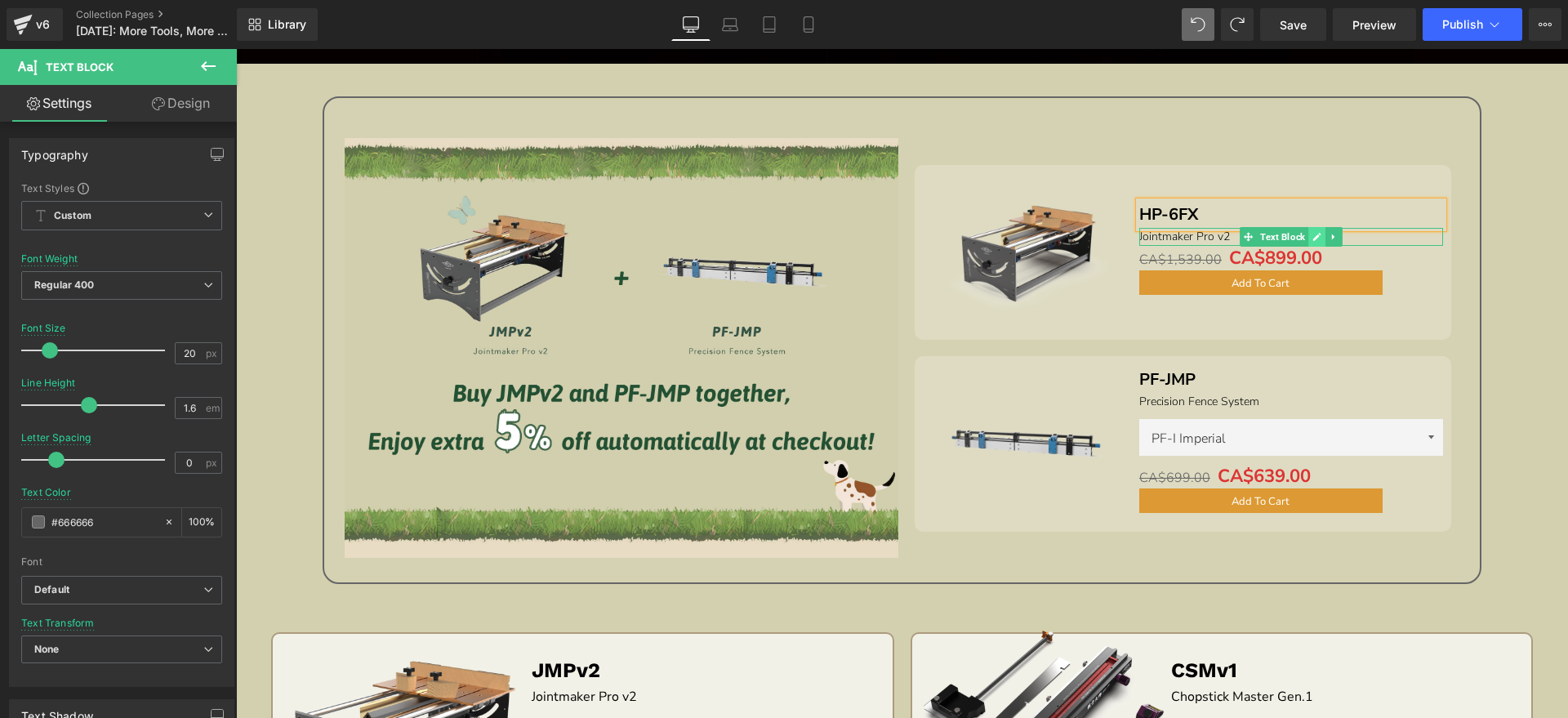
click at [1313, 236] on icon at bounding box center [1317, 237] width 9 height 10
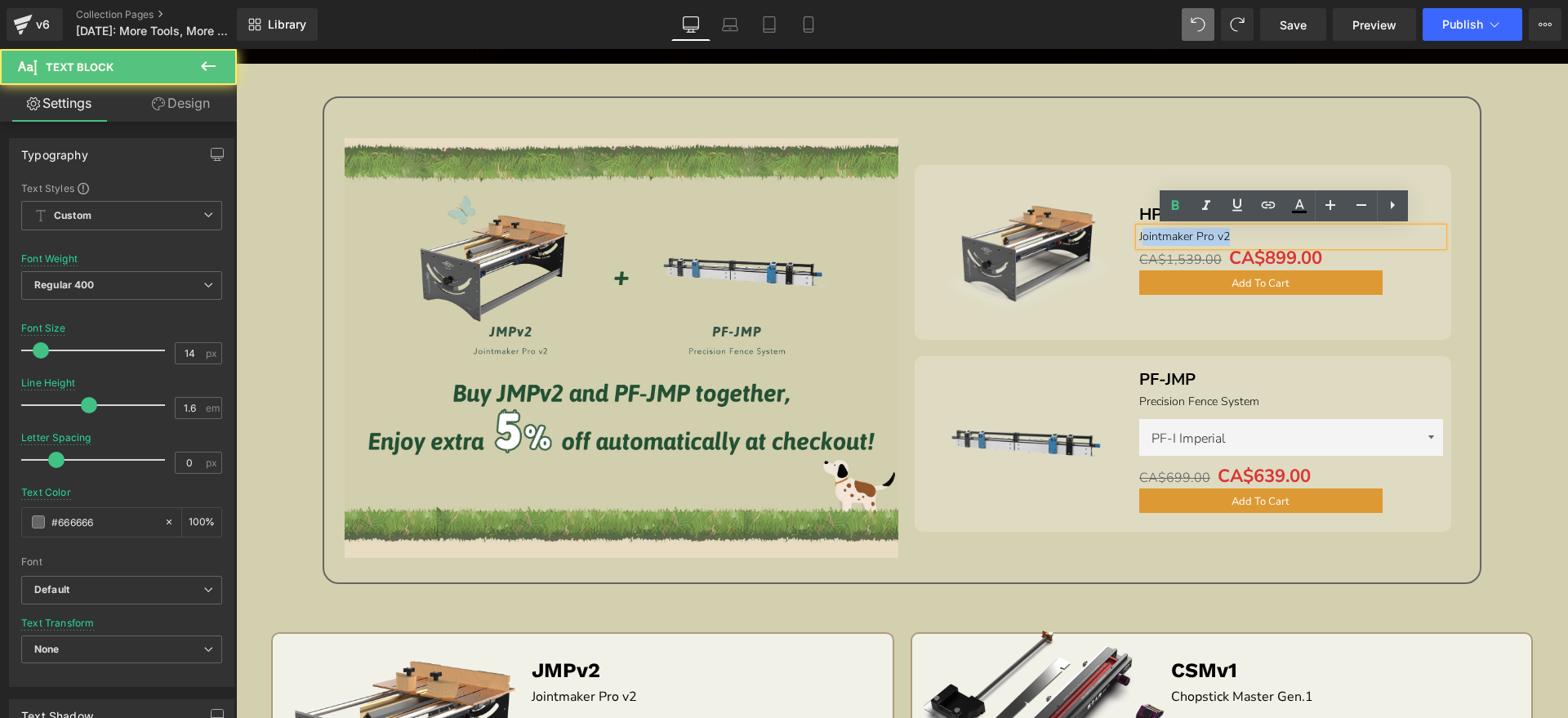
drag, startPoint x: 1155, startPoint y: 240, endPoint x: 1136, endPoint y: 239, distance: 19.0
click at [1139, 239] on p "Jointmaker Pro v2" at bounding box center [1291, 237] width 303 height 18
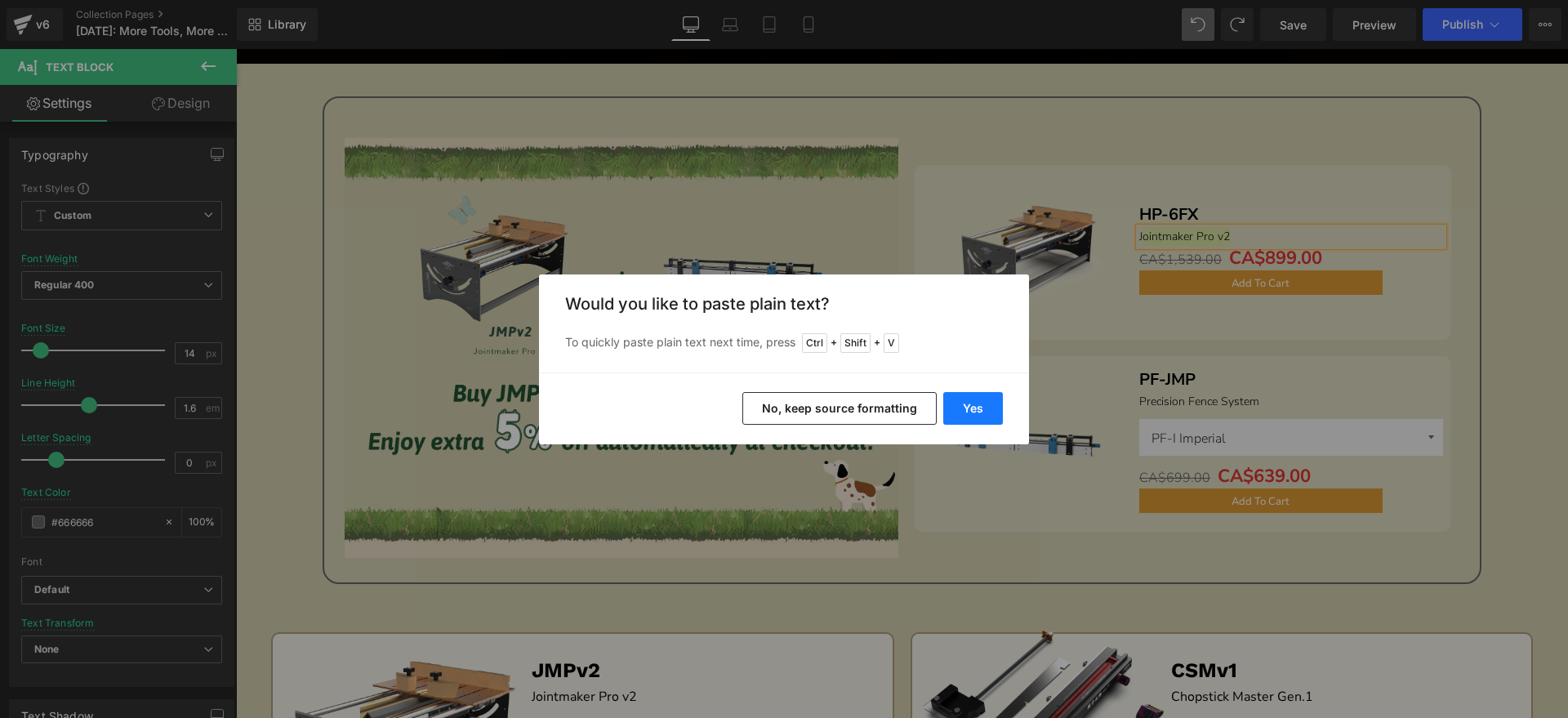
click at [975, 398] on button "Yes" at bounding box center [973, 408] width 60 height 32
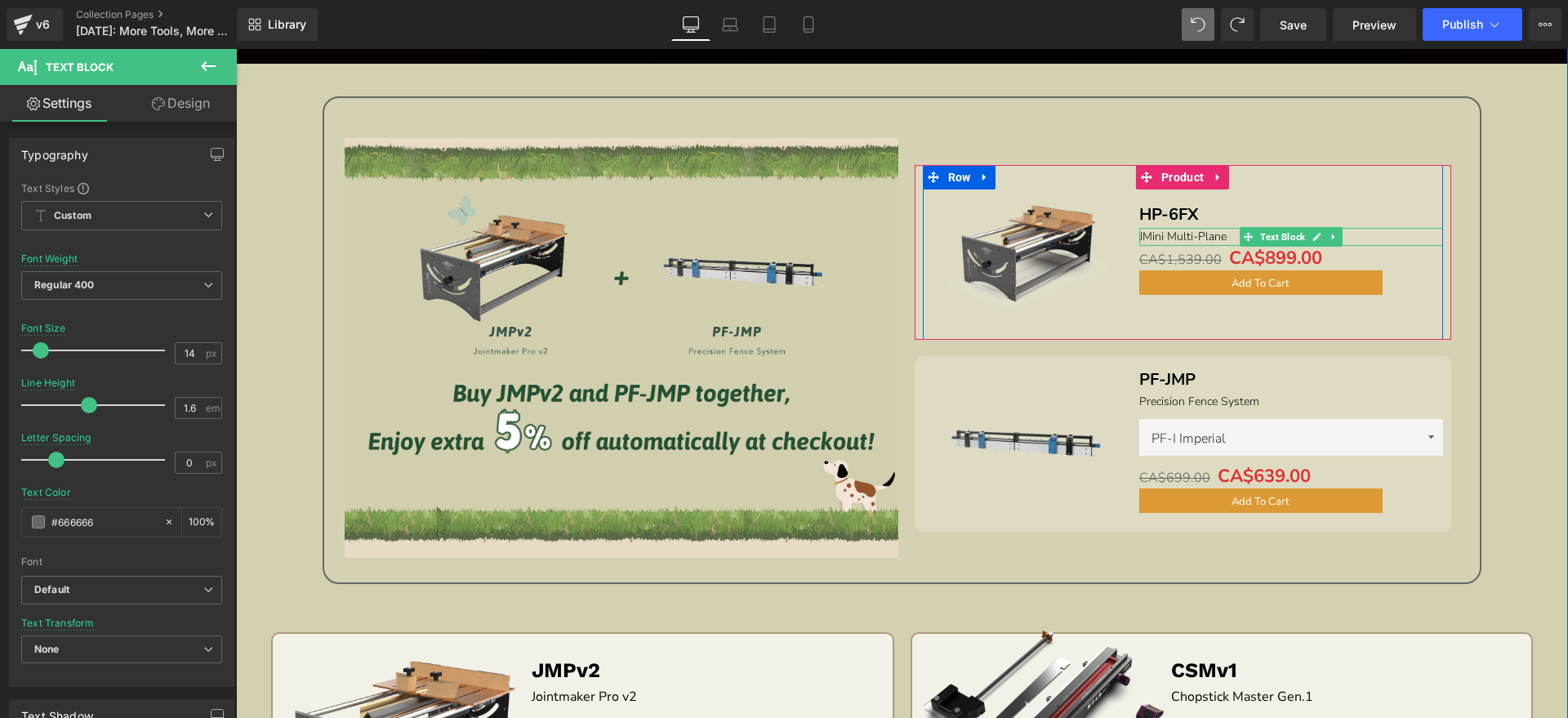
click at [1139, 232] on span "JMini Multi-Plane" at bounding box center [1183, 237] width 88 height 16
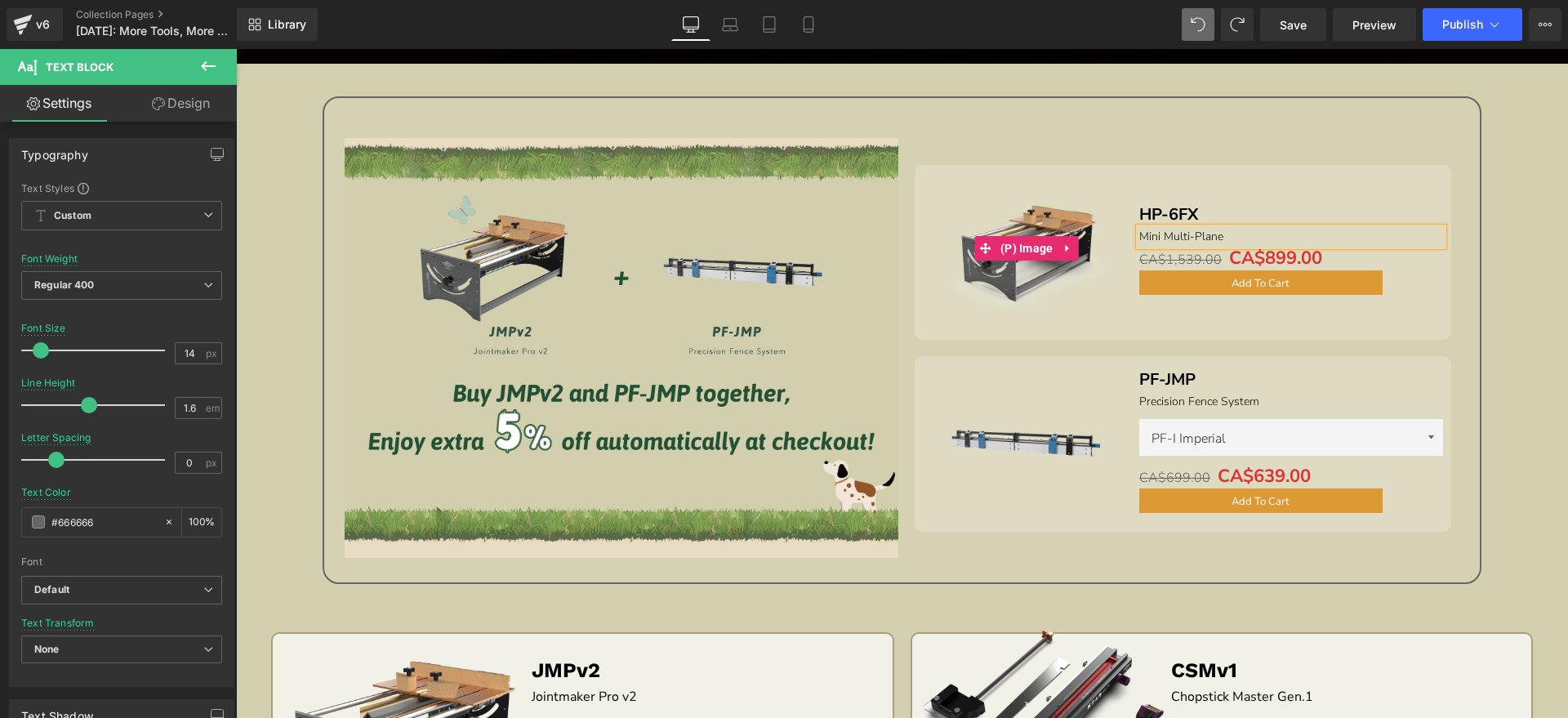
click at [1038, 274] on img at bounding box center [1027, 248] width 167 height 167
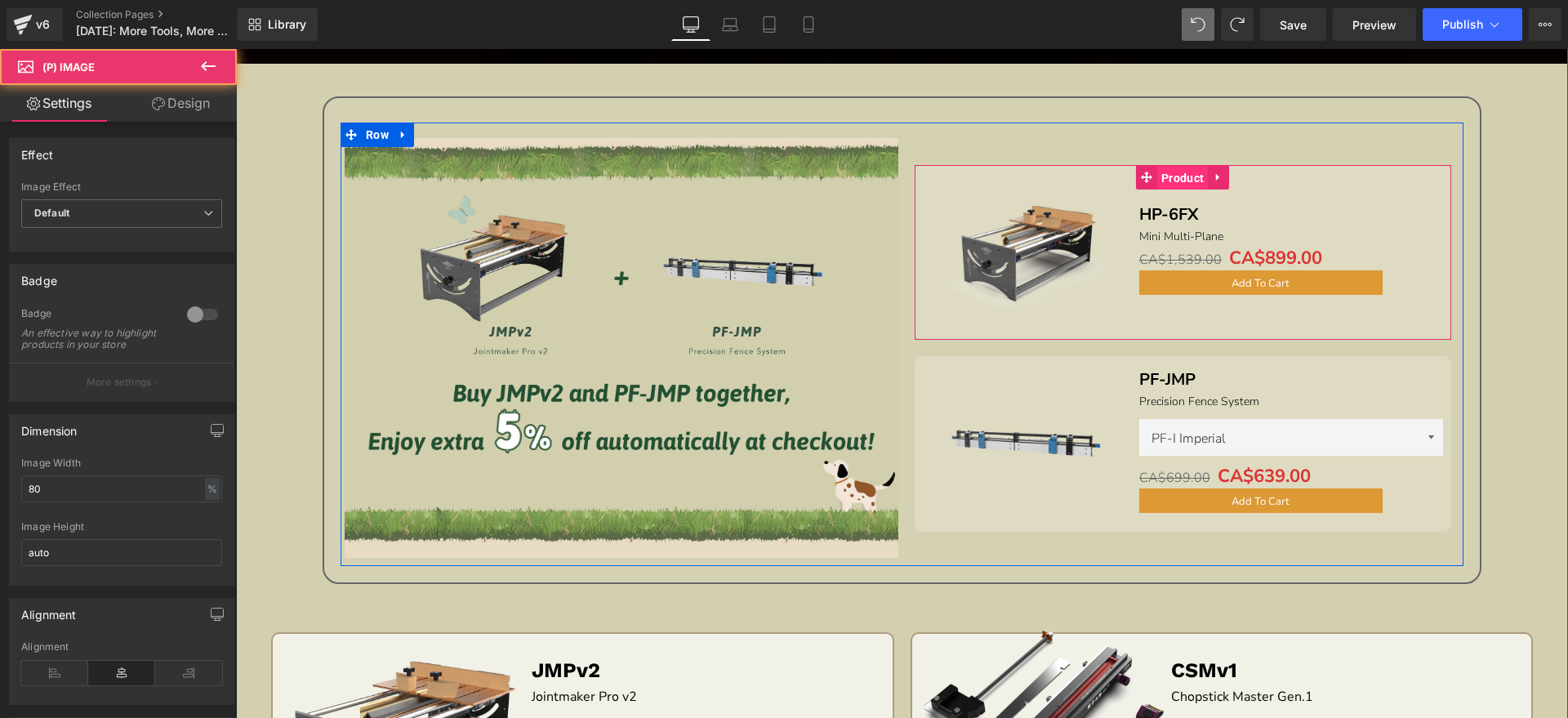
click at [1170, 181] on span "Product" at bounding box center [1183, 178] width 51 height 25
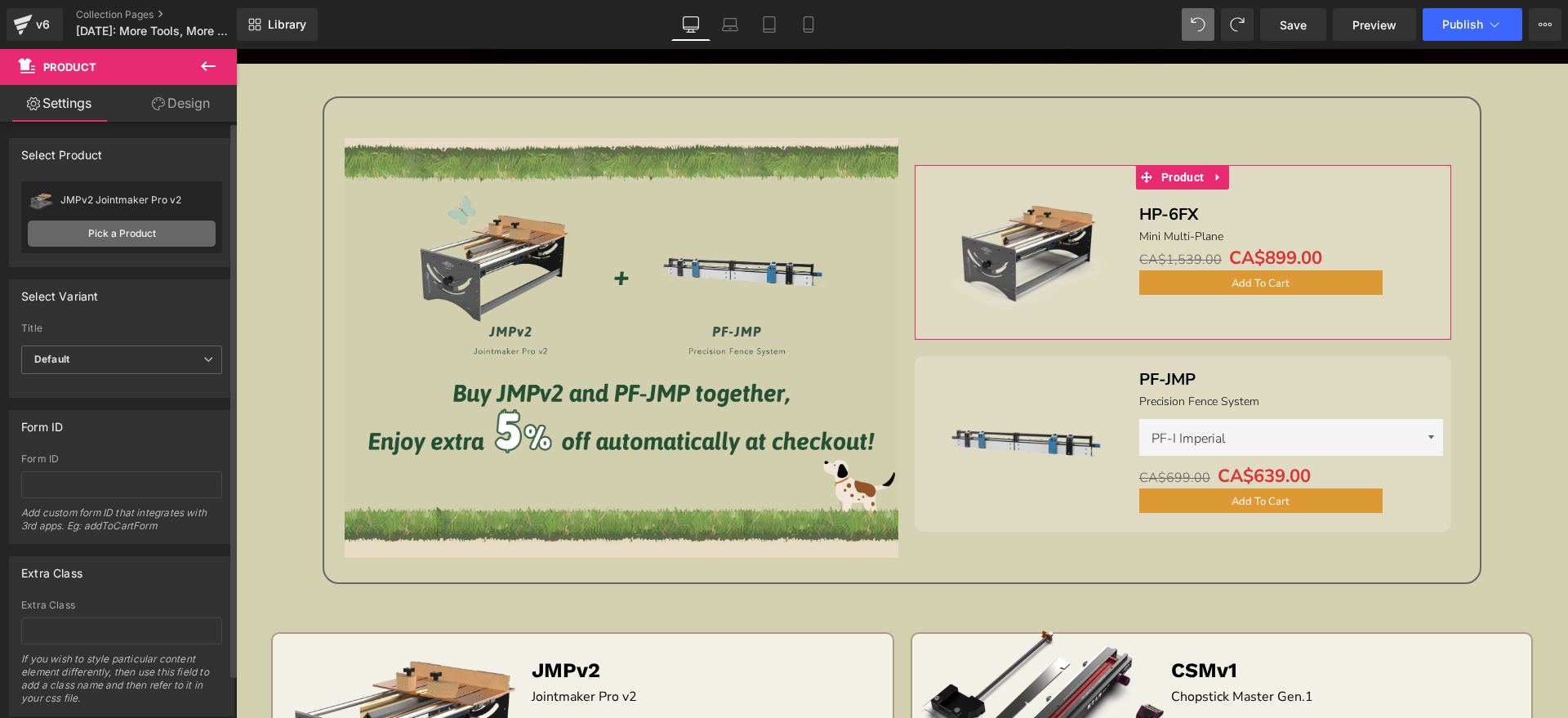
click at [201, 235] on link "Pick a Product" at bounding box center [122, 233] width 188 height 26
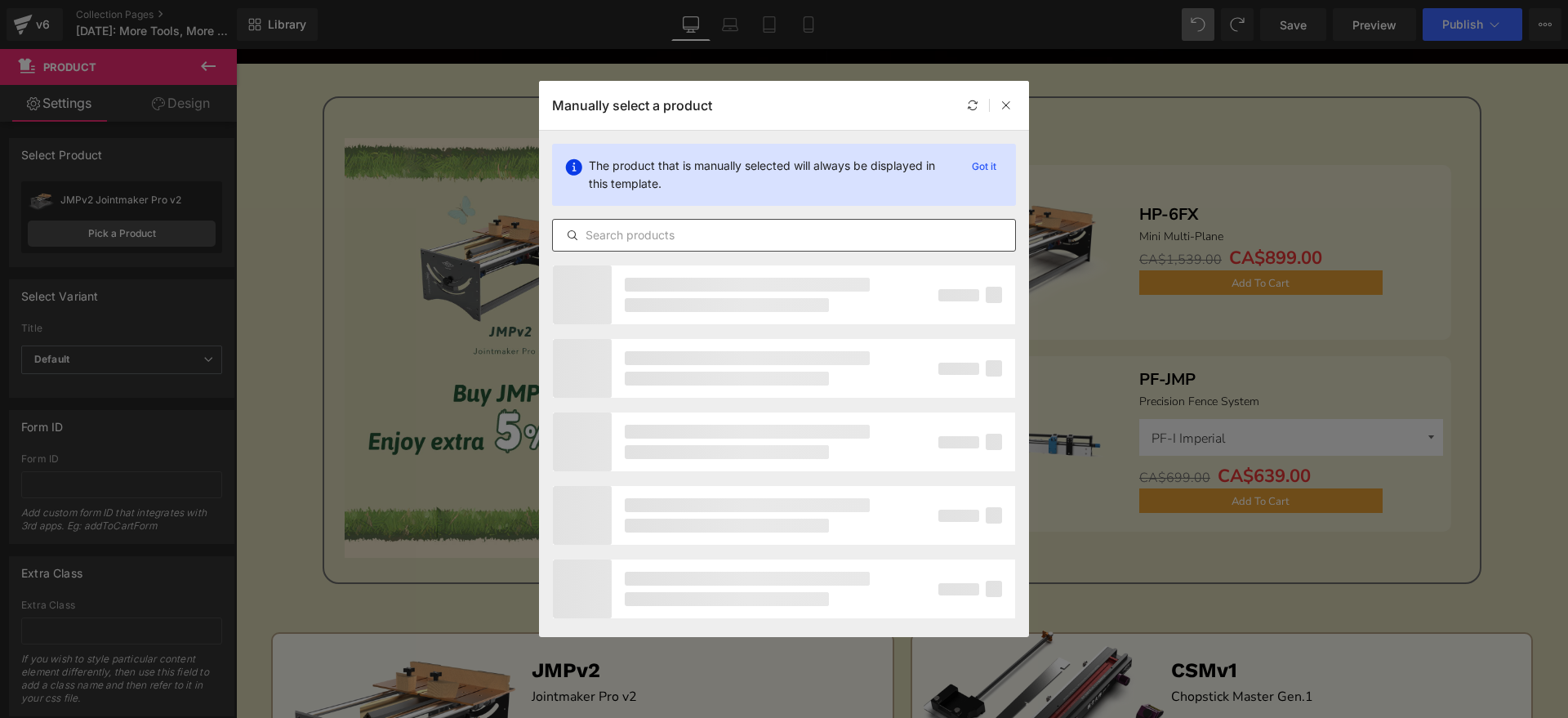
type input "h"
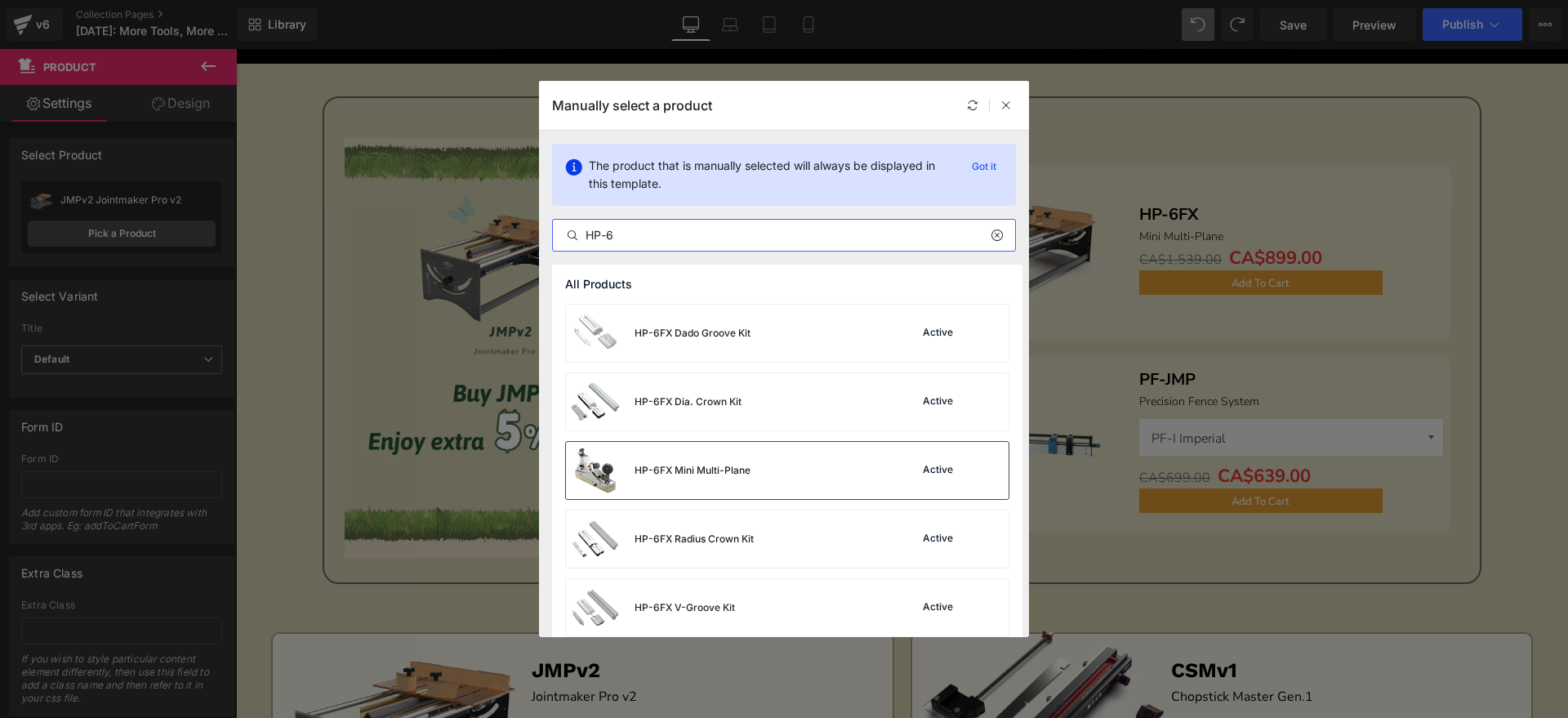
type input "HP-6"
click at [0, 0] on div "HP-6FX Mini Multi-Plane" at bounding box center [0, 0] width 0 height 0
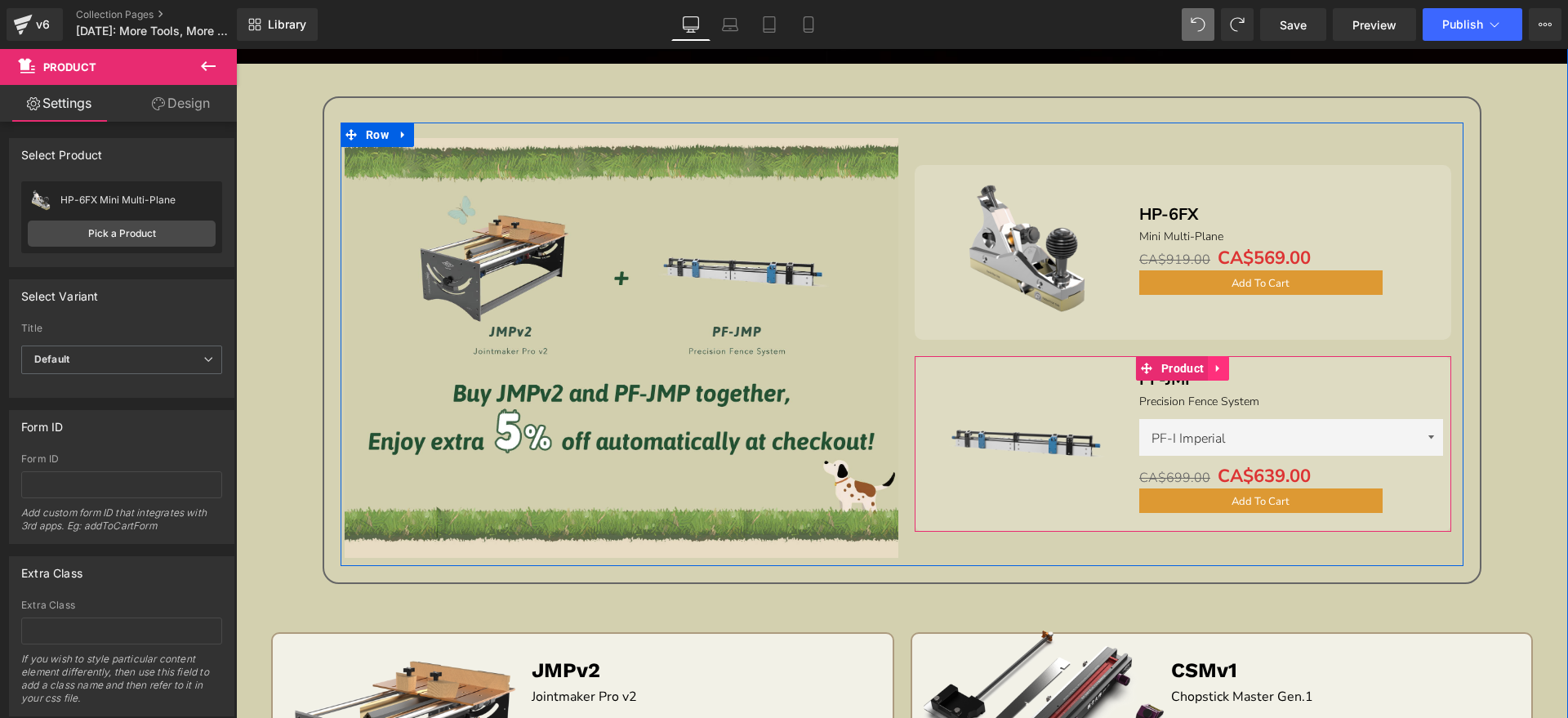
click at [1216, 366] on icon at bounding box center [1218, 368] width 4 height 7
click at [1223, 363] on icon at bounding box center [1229, 368] width 11 height 11
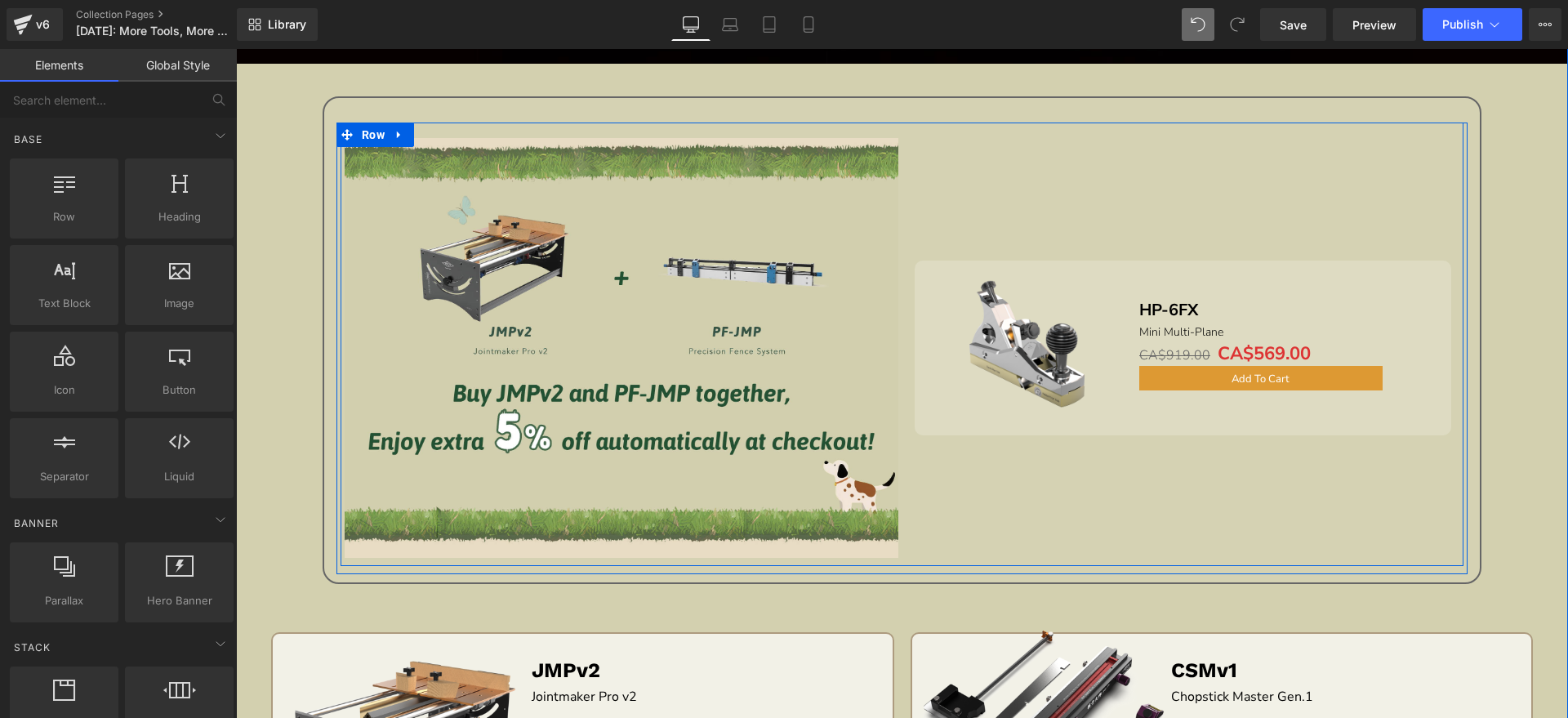
click at [1189, 501] on div "Sale Off (P) Image HP-6FX Text Block Mini Multi-Plane Text Block CA$919.00 CA$5…" at bounding box center [1183, 347] width 561 height 419
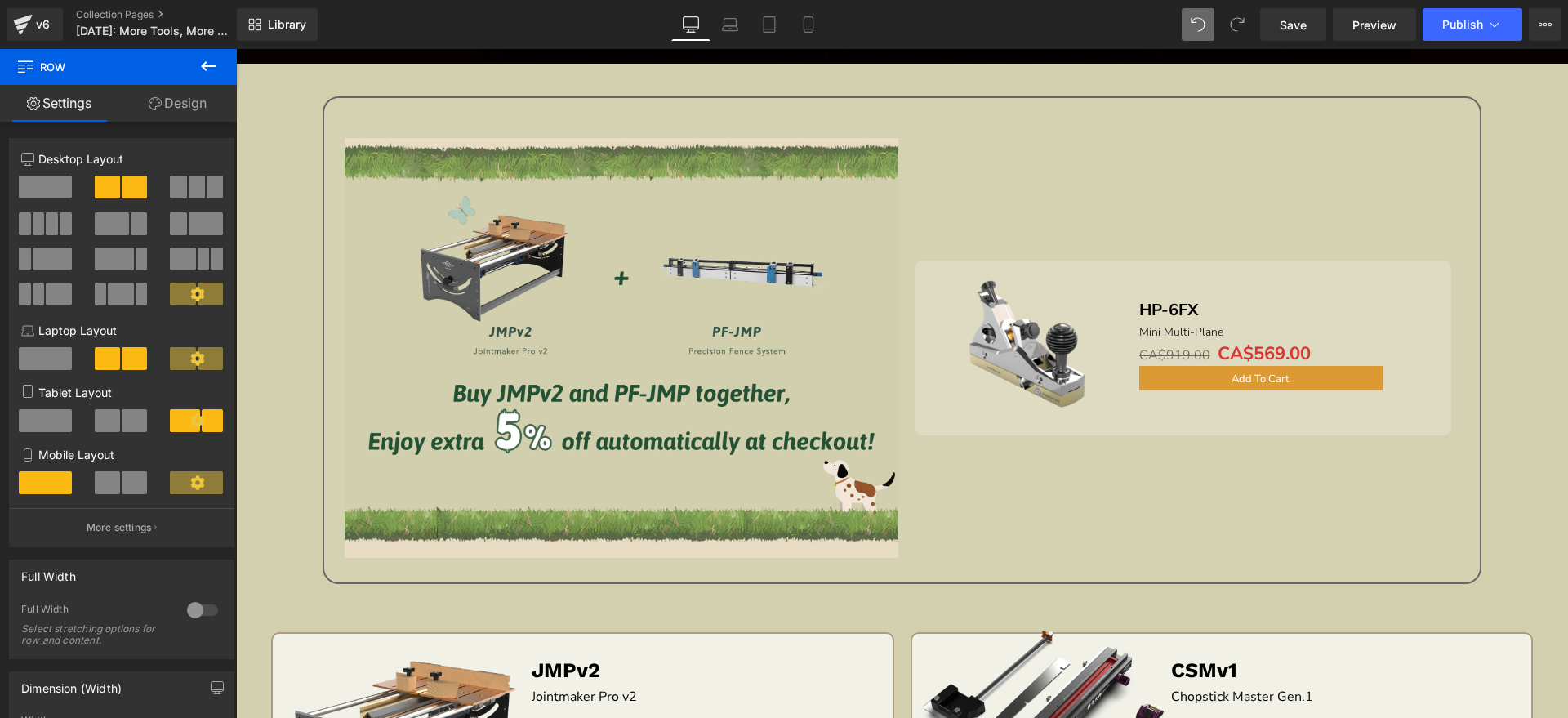
click at [202, 61] on icon at bounding box center [208, 66] width 19 height 19
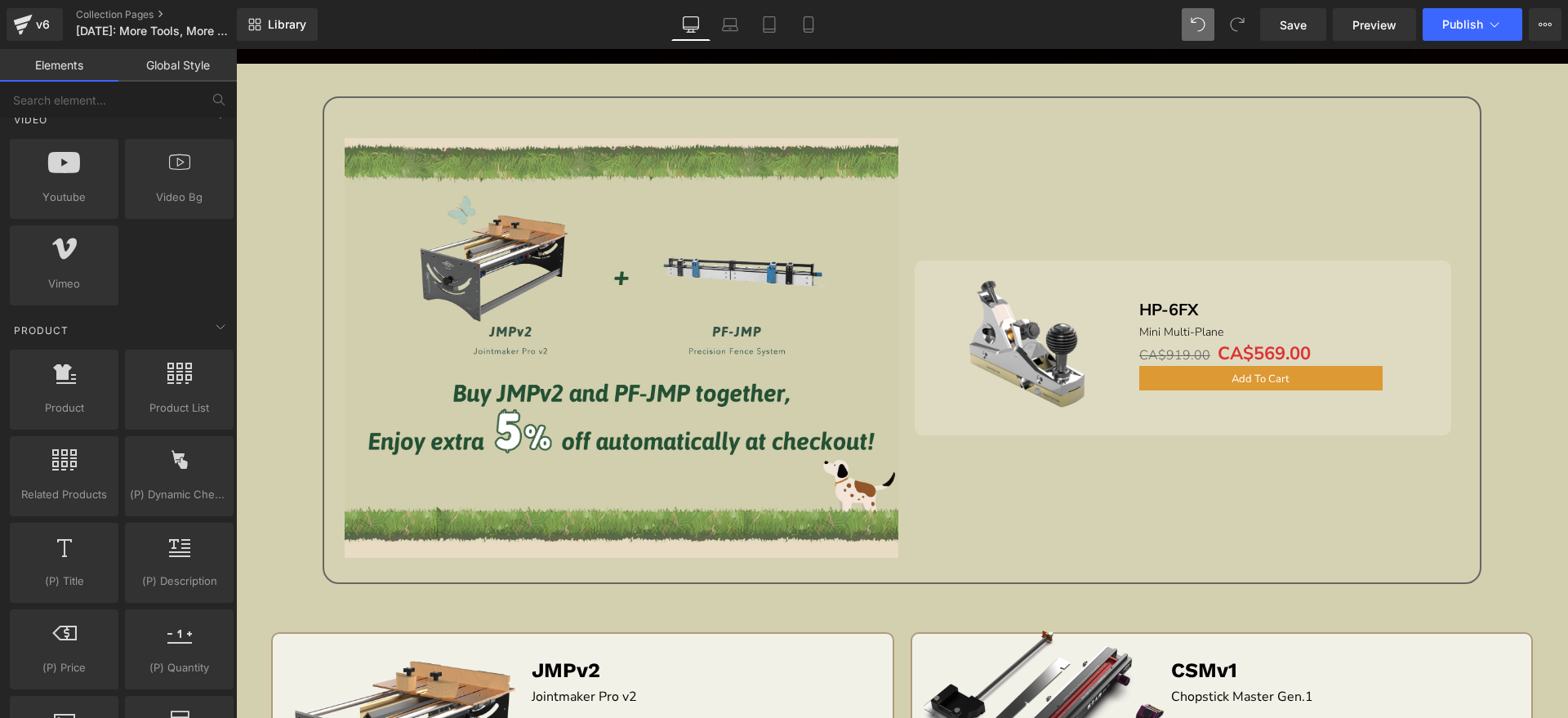
scroll to position [1123, 0]
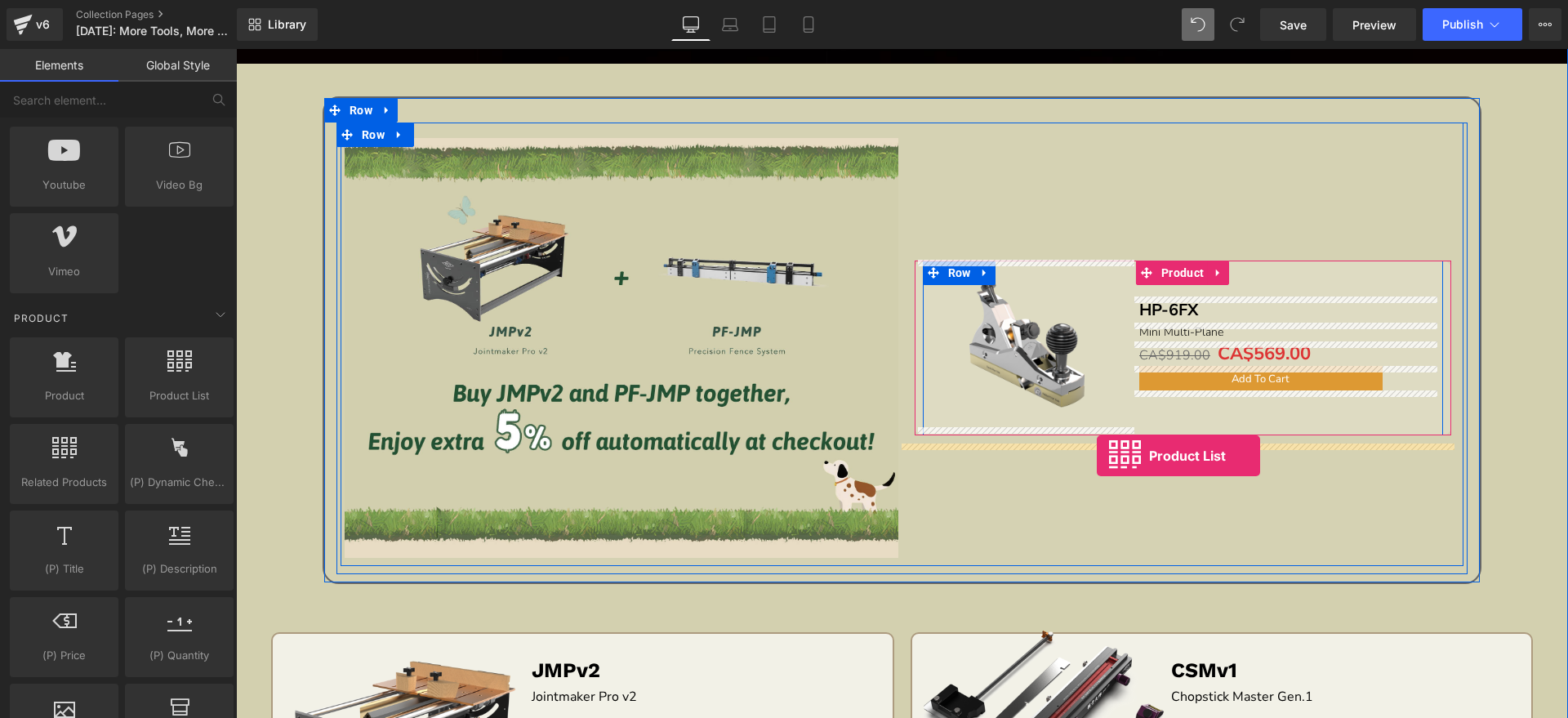
drag, startPoint x: 418, startPoint y: 430, endPoint x: 1097, endPoint y: 456, distance: 679.5
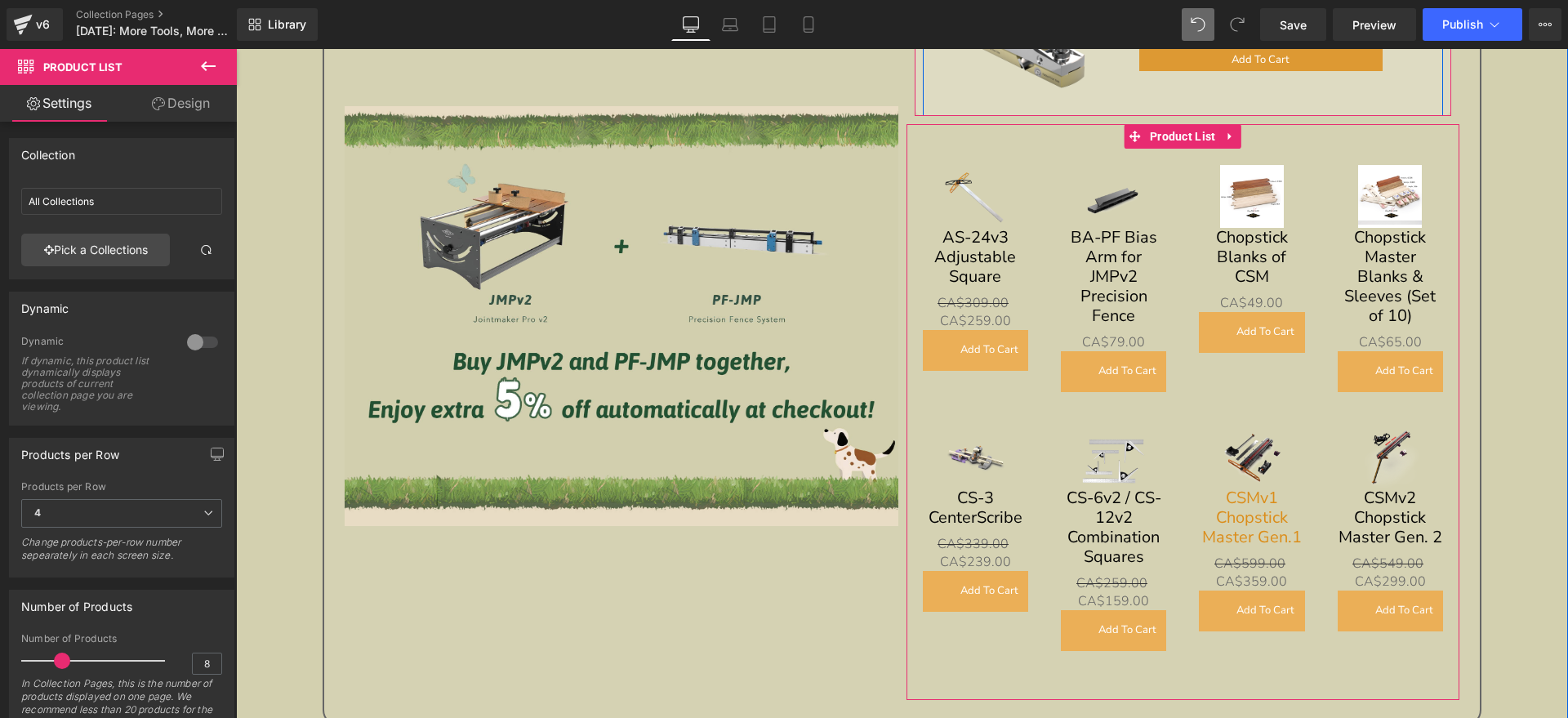
scroll to position [1429, 0]
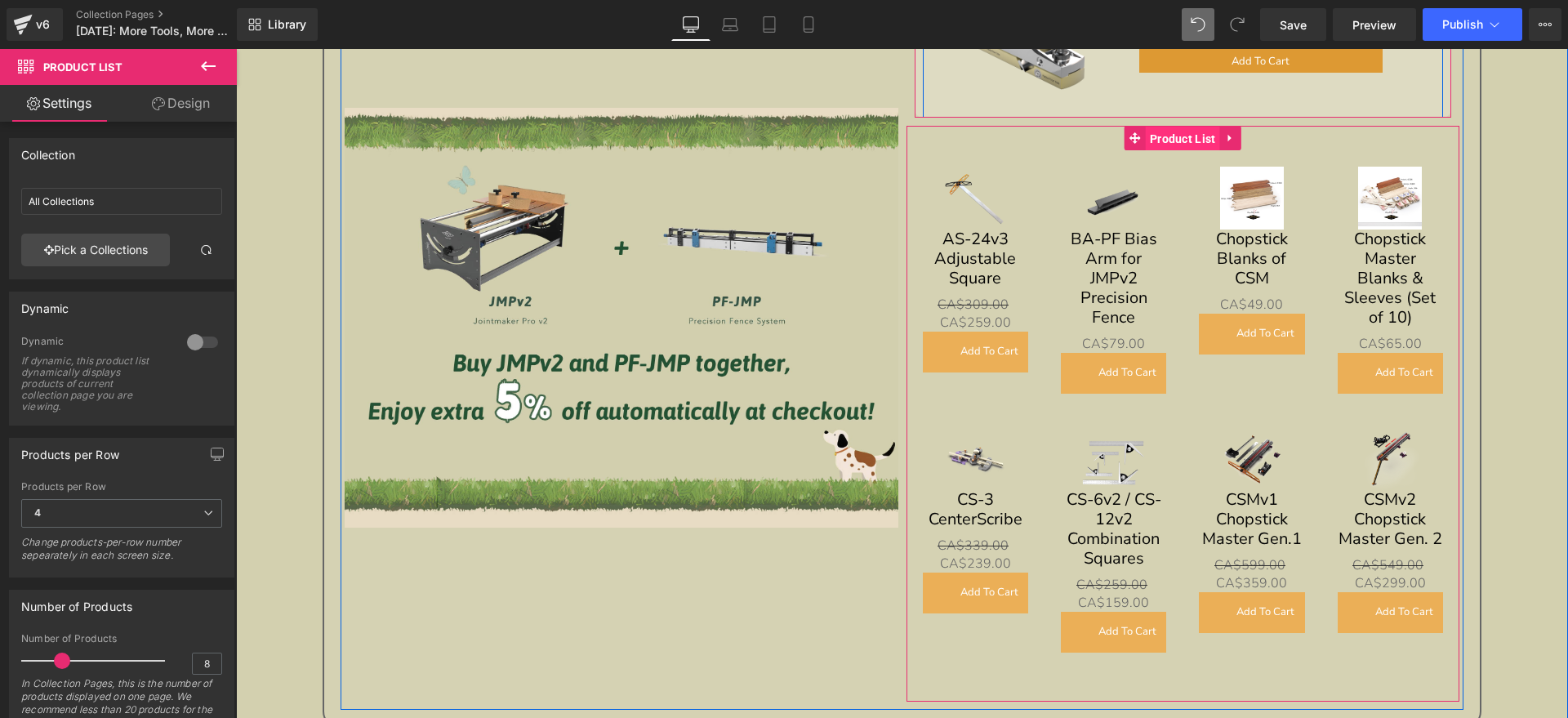
click at [1186, 132] on span "Product List" at bounding box center [1183, 139] width 75 height 25
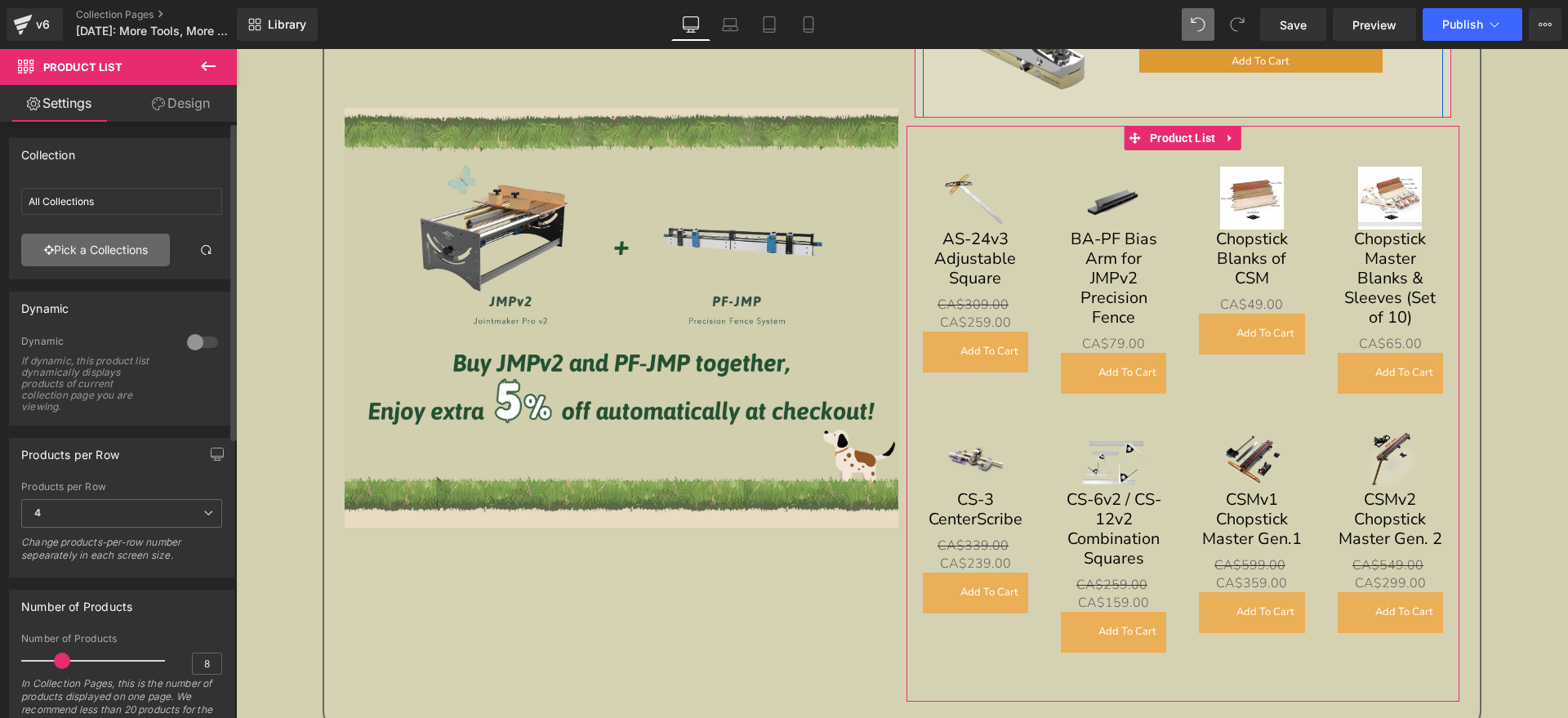
click at [121, 255] on link "Pick a Collections" at bounding box center [96, 249] width 149 height 32
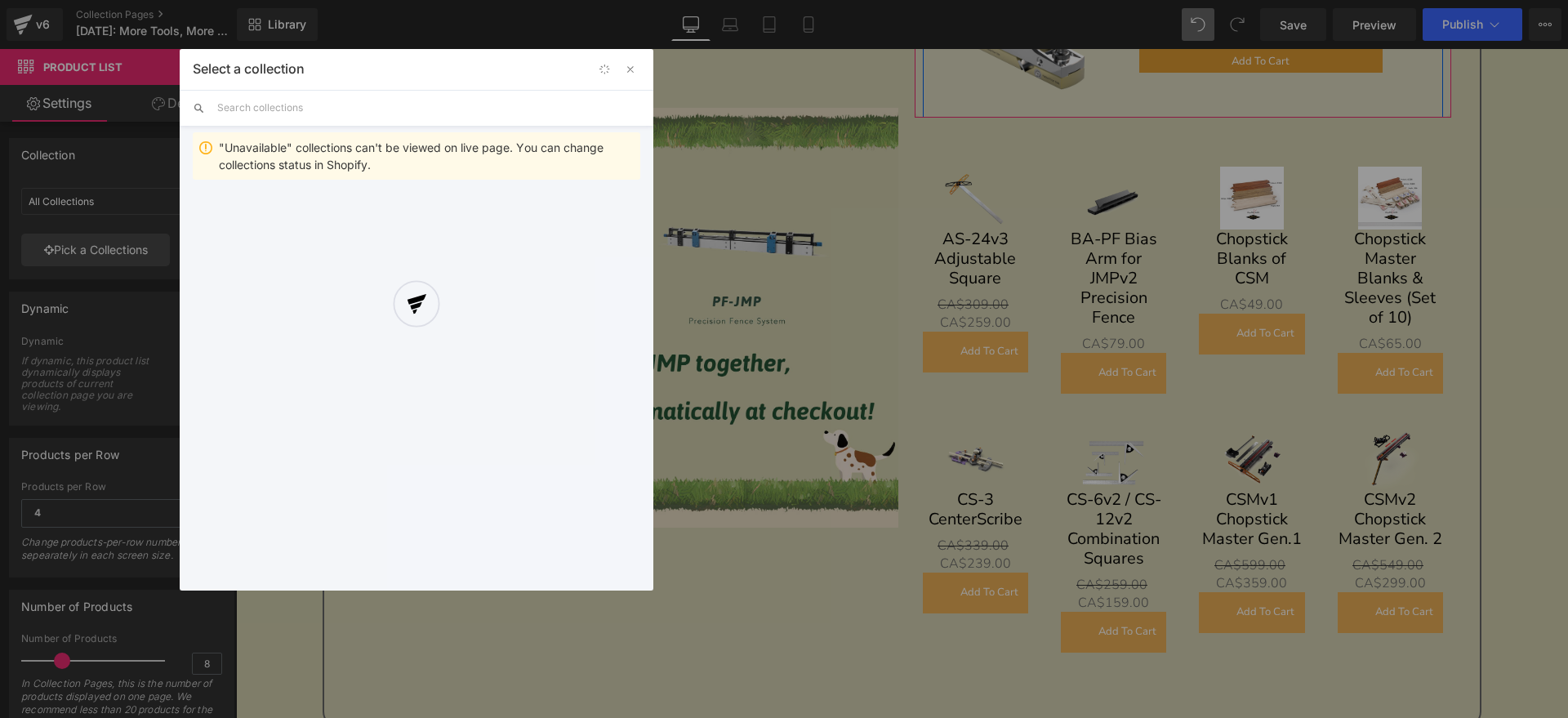
click at [0, 0] on div at bounding box center [0, 0] width 0 height 0
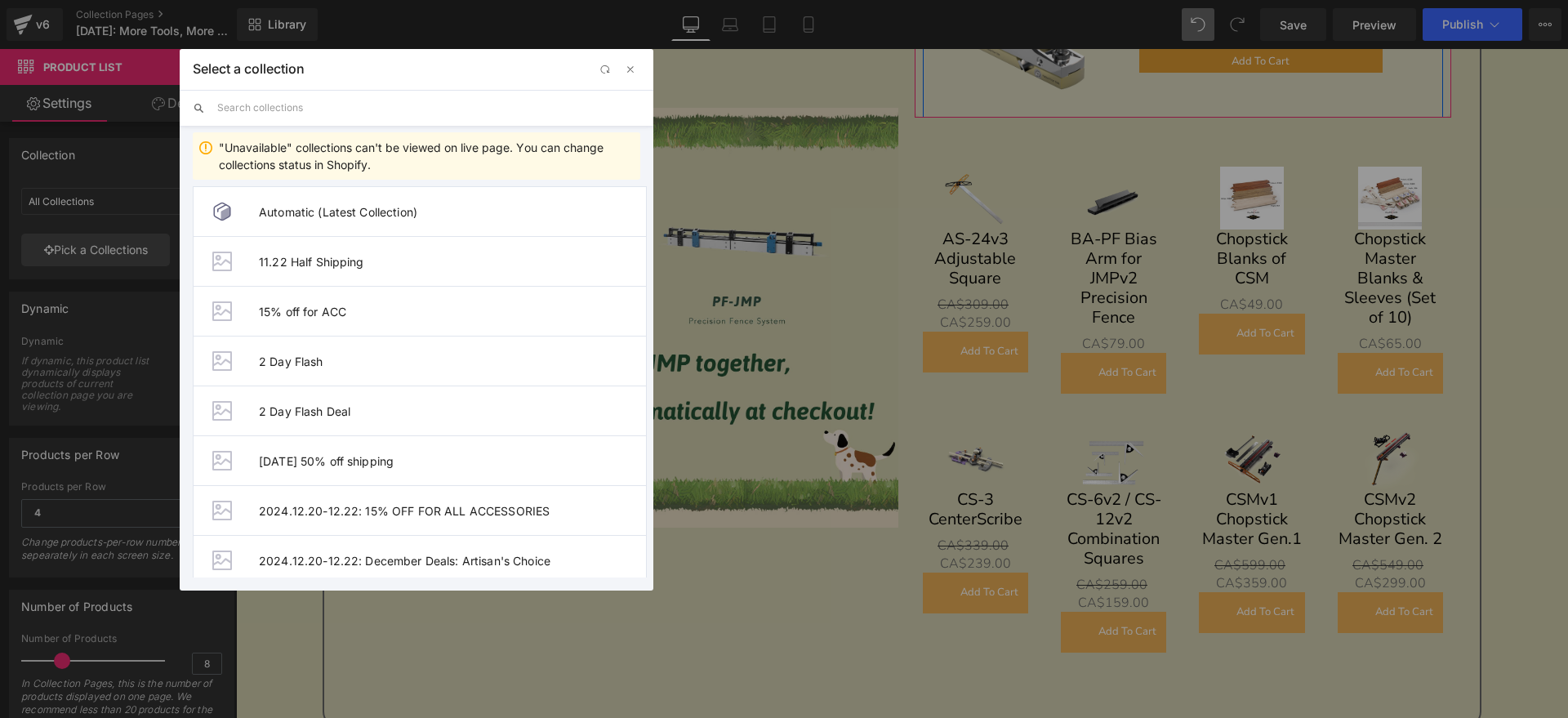
click at [0, 0] on input "text" at bounding box center [0, 0] width 0 height 0
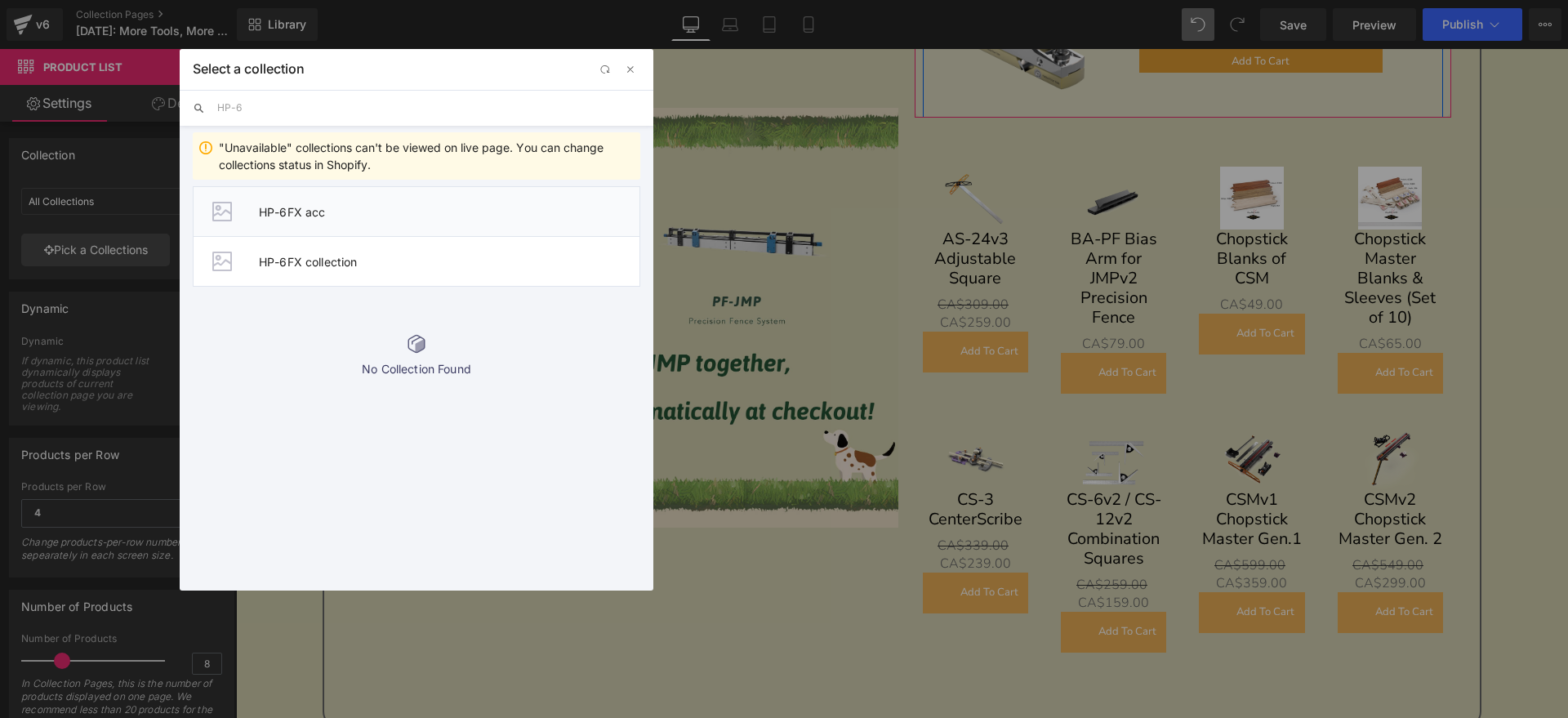
type input "HP-6"
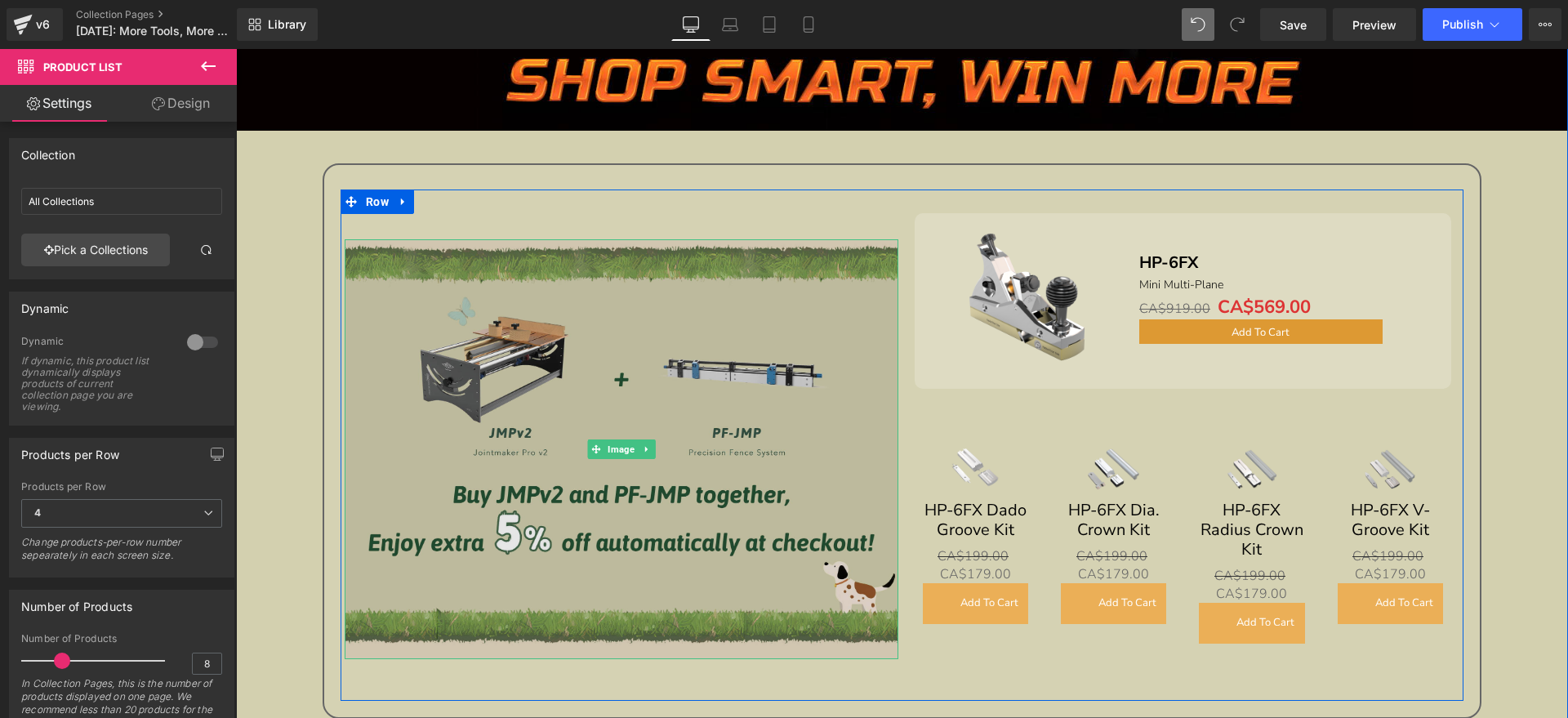
scroll to position [1290, 0]
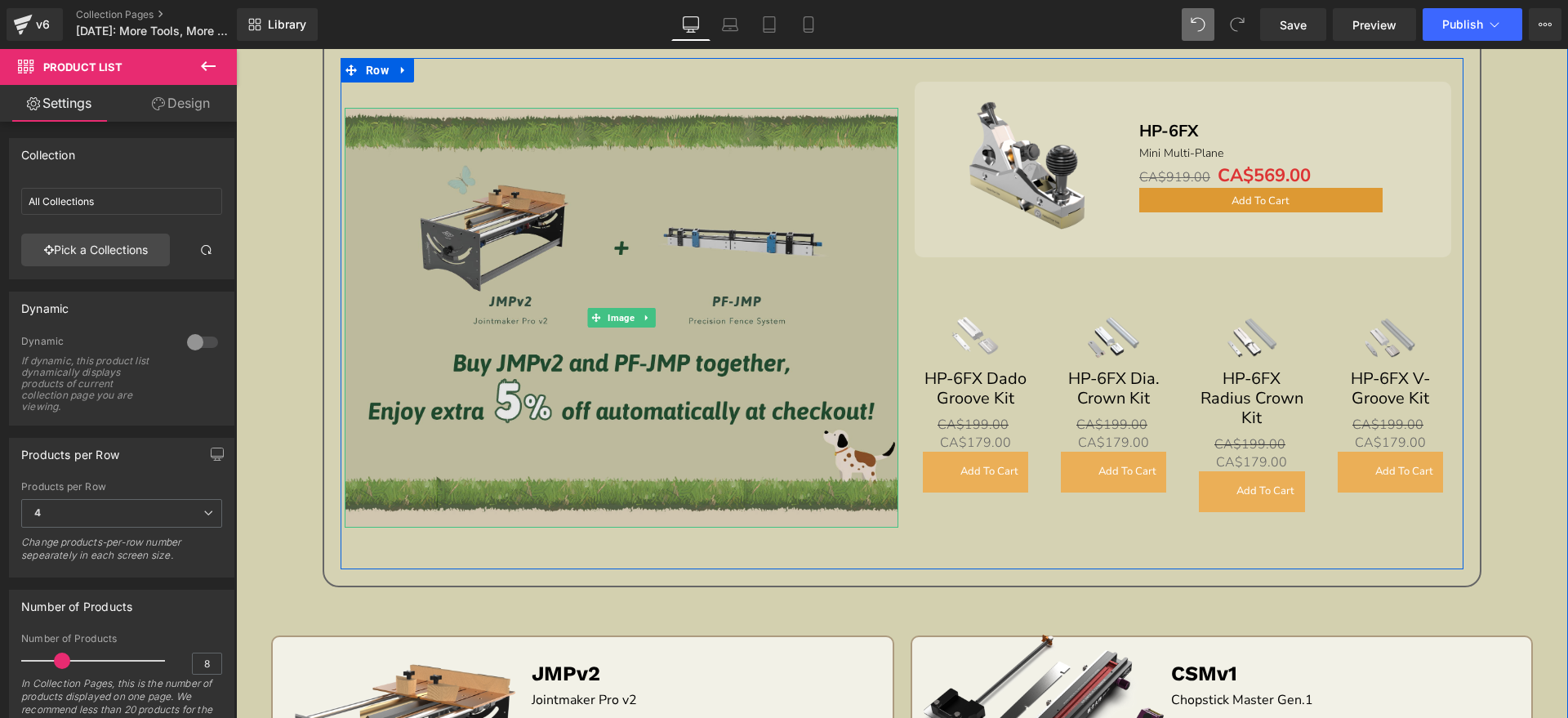
drag, startPoint x: 516, startPoint y: 377, endPoint x: 347, endPoint y: 317, distance: 179.3
click at [514, 378] on img at bounding box center [621, 317] width 553 height 419
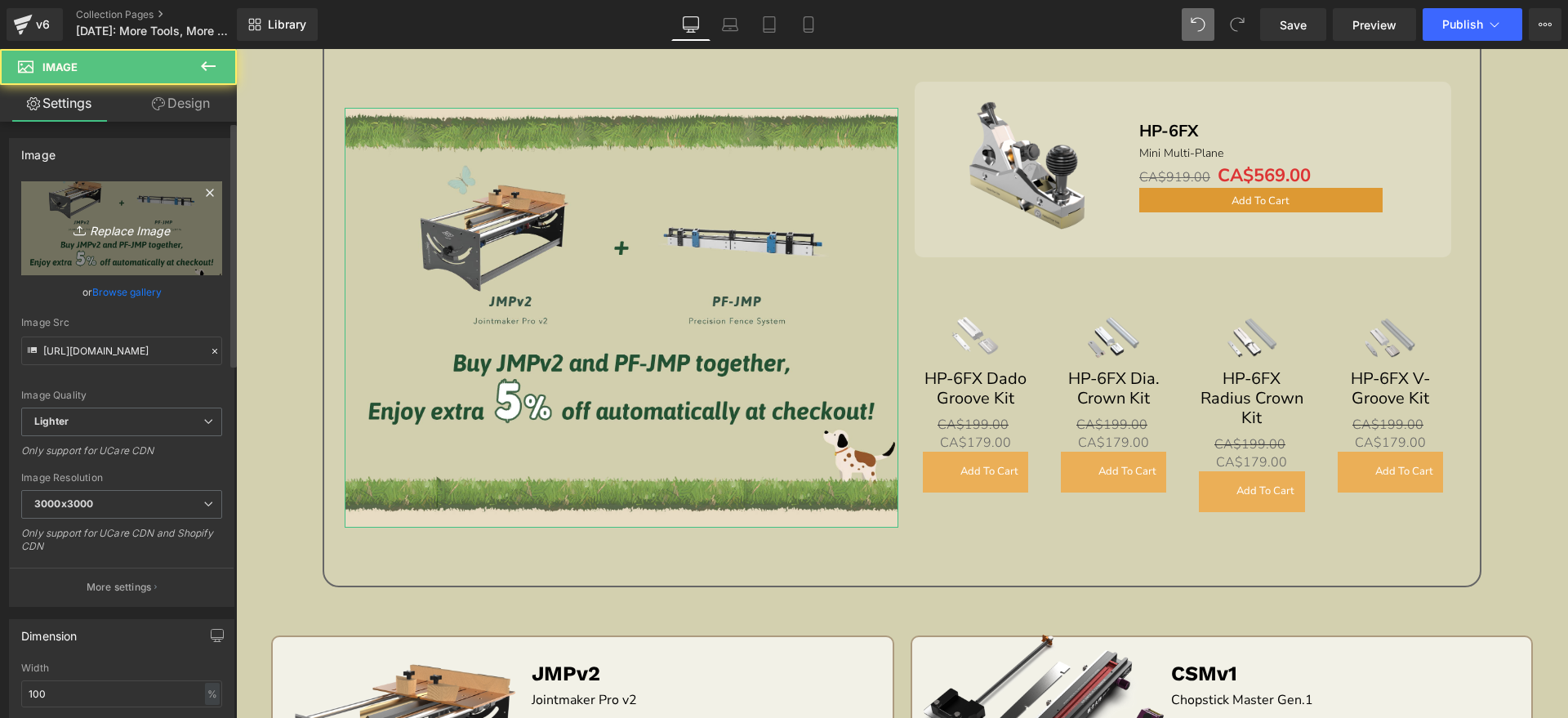
click at [194, 210] on link "Replace Image" at bounding box center [121, 228] width 201 height 94
type input "C:\fakepath\edm_03.jpg"
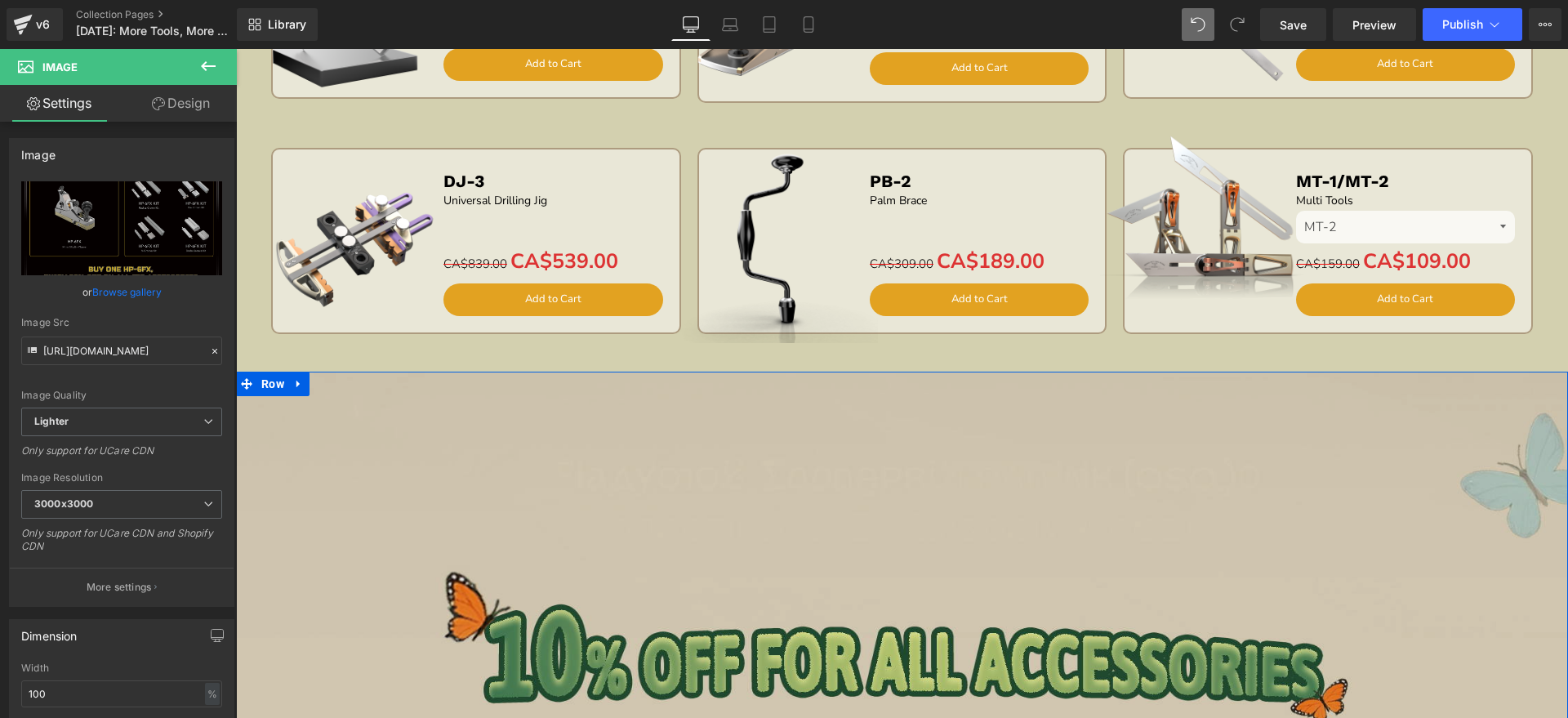
scroll to position [3025, 0]
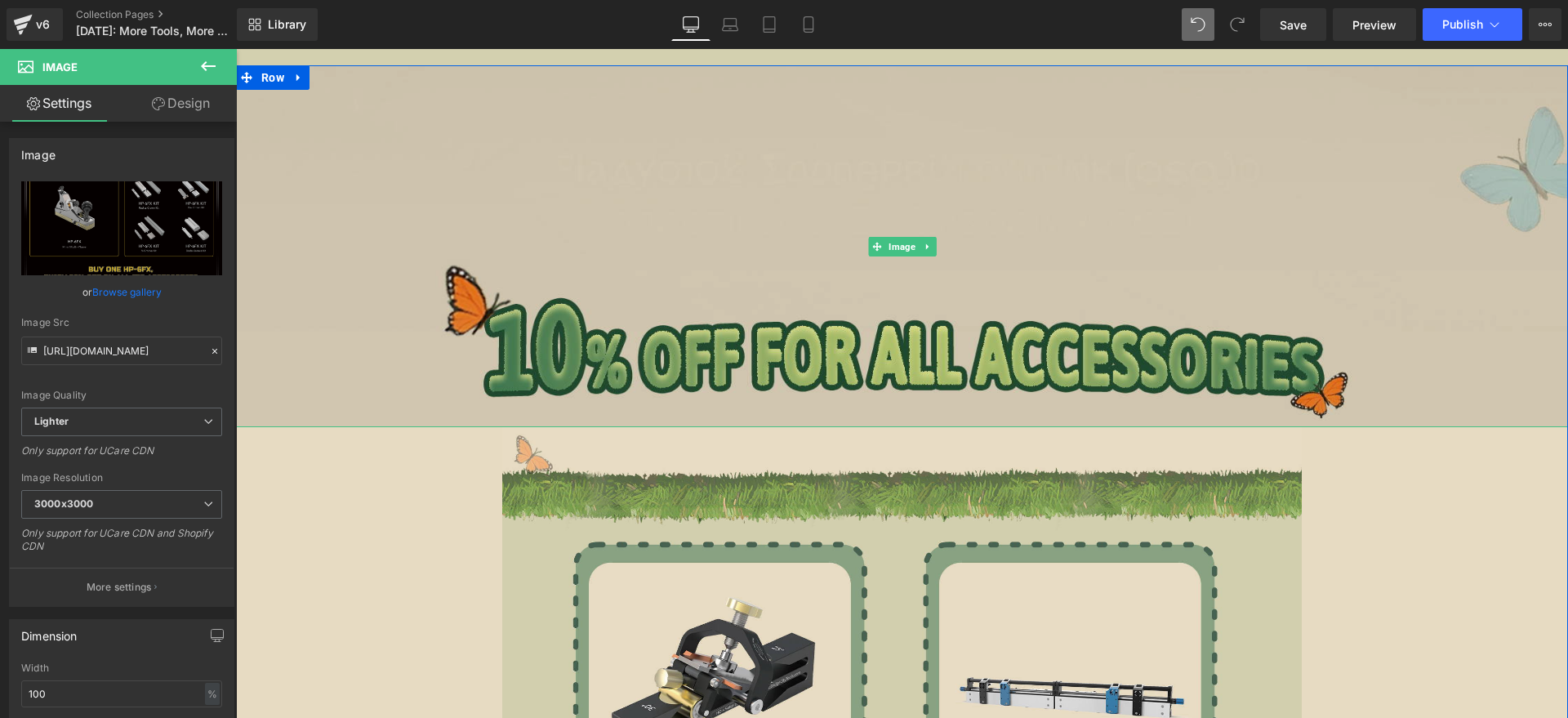
click at [574, 246] on img at bounding box center [902, 246] width 1332 height 362
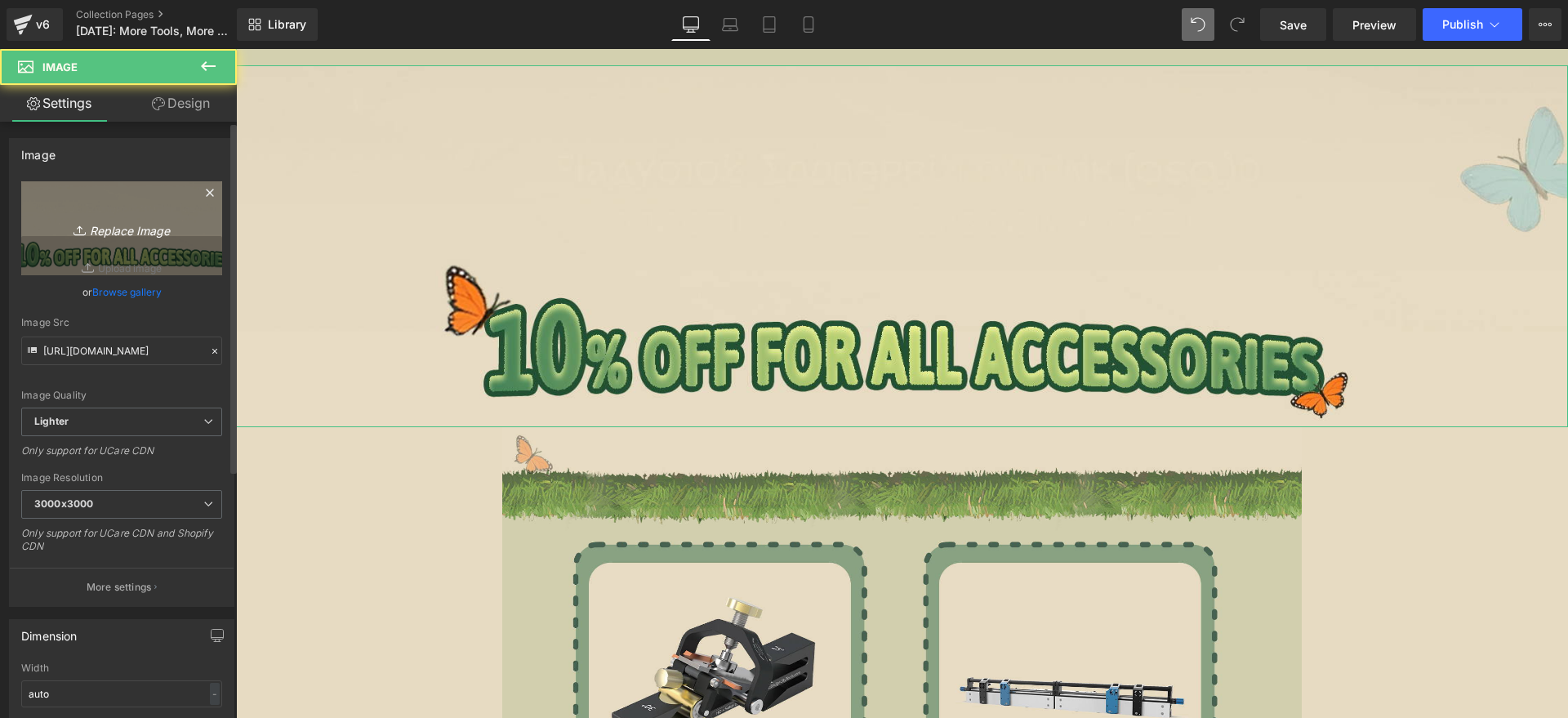
click at [187, 224] on link "Replace Image" at bounding box center [121, 228] width 201 height 94
type input "C:\fakepath\edm_05.jpg"
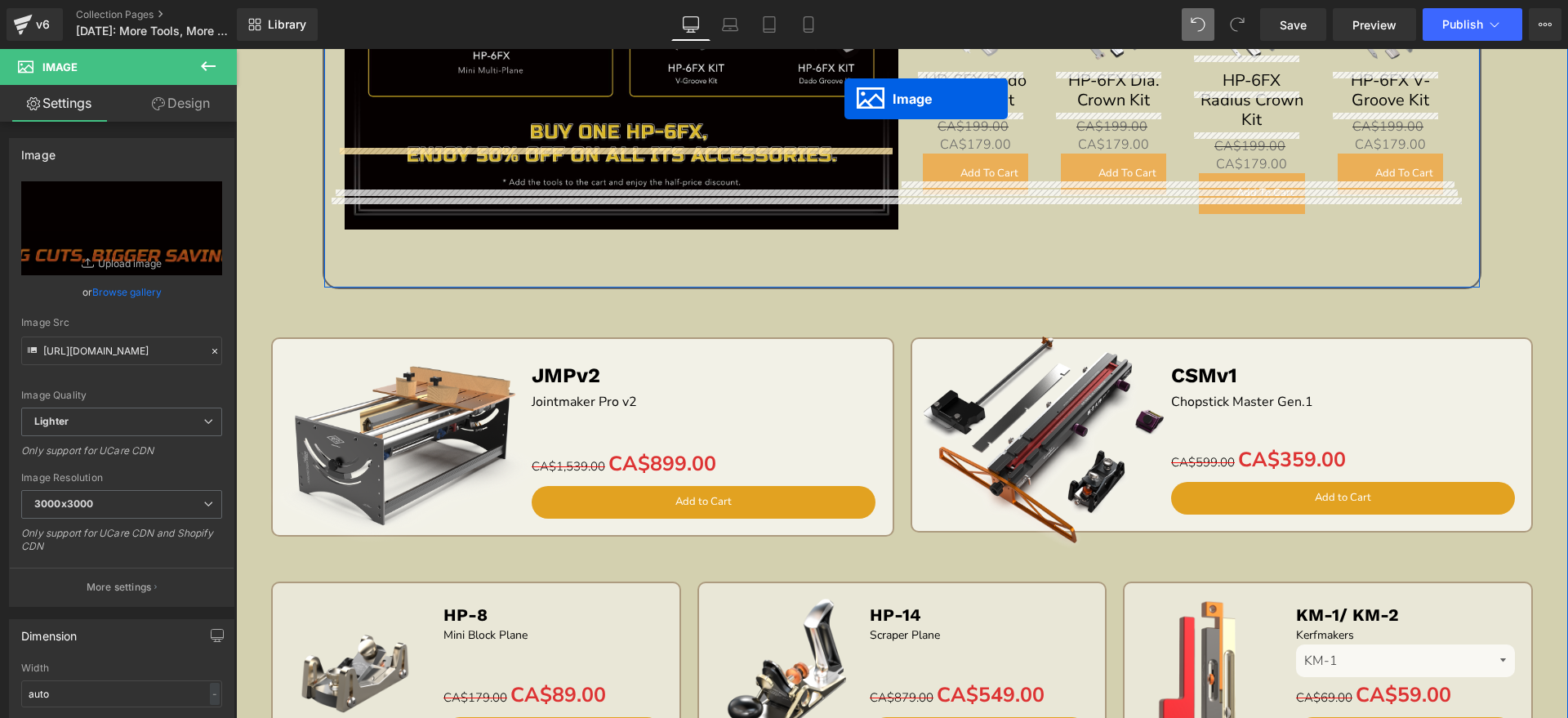
scroll to position [1489, 0]
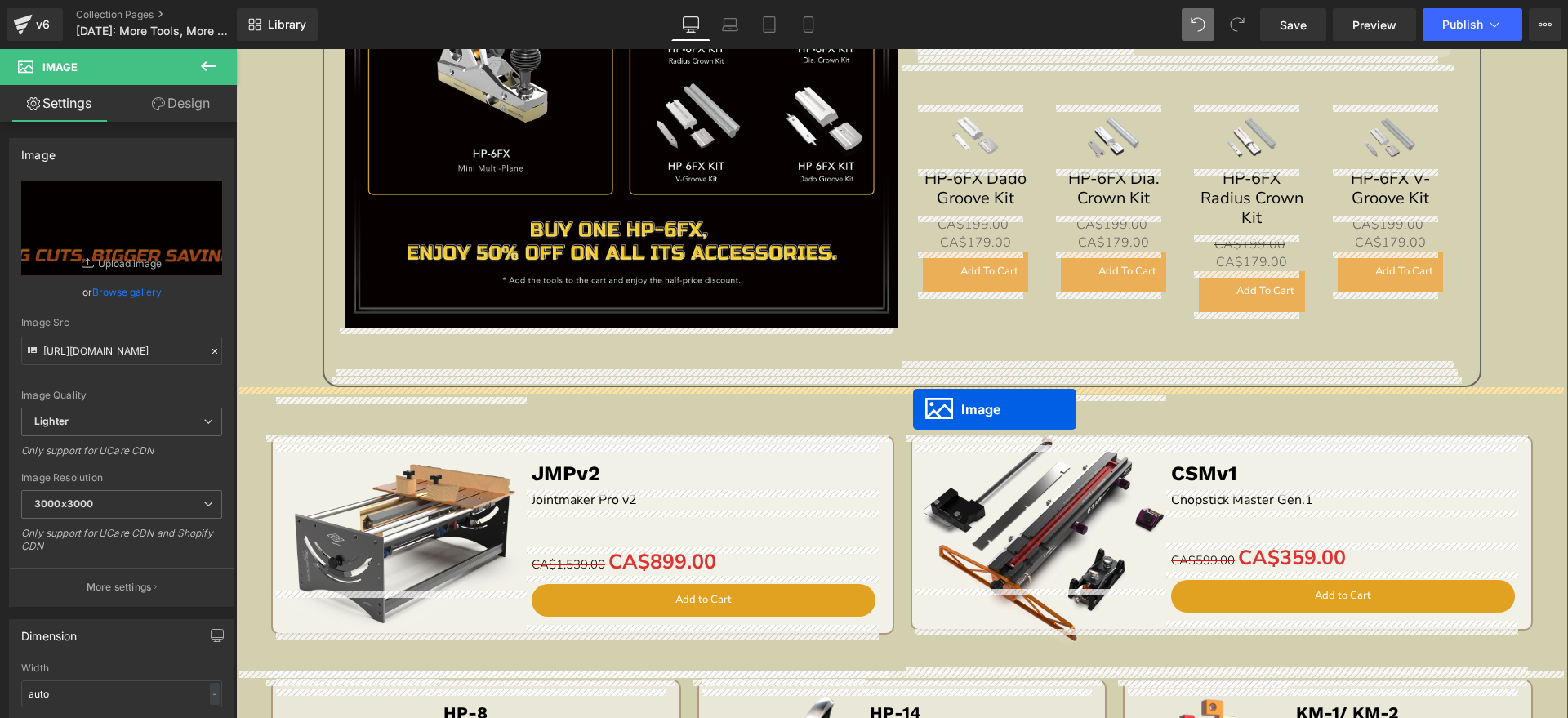
drag, startPoint x: 873, startPoint y: 230, endPoint x: 913, endPoint y: 409, distance: 183.4
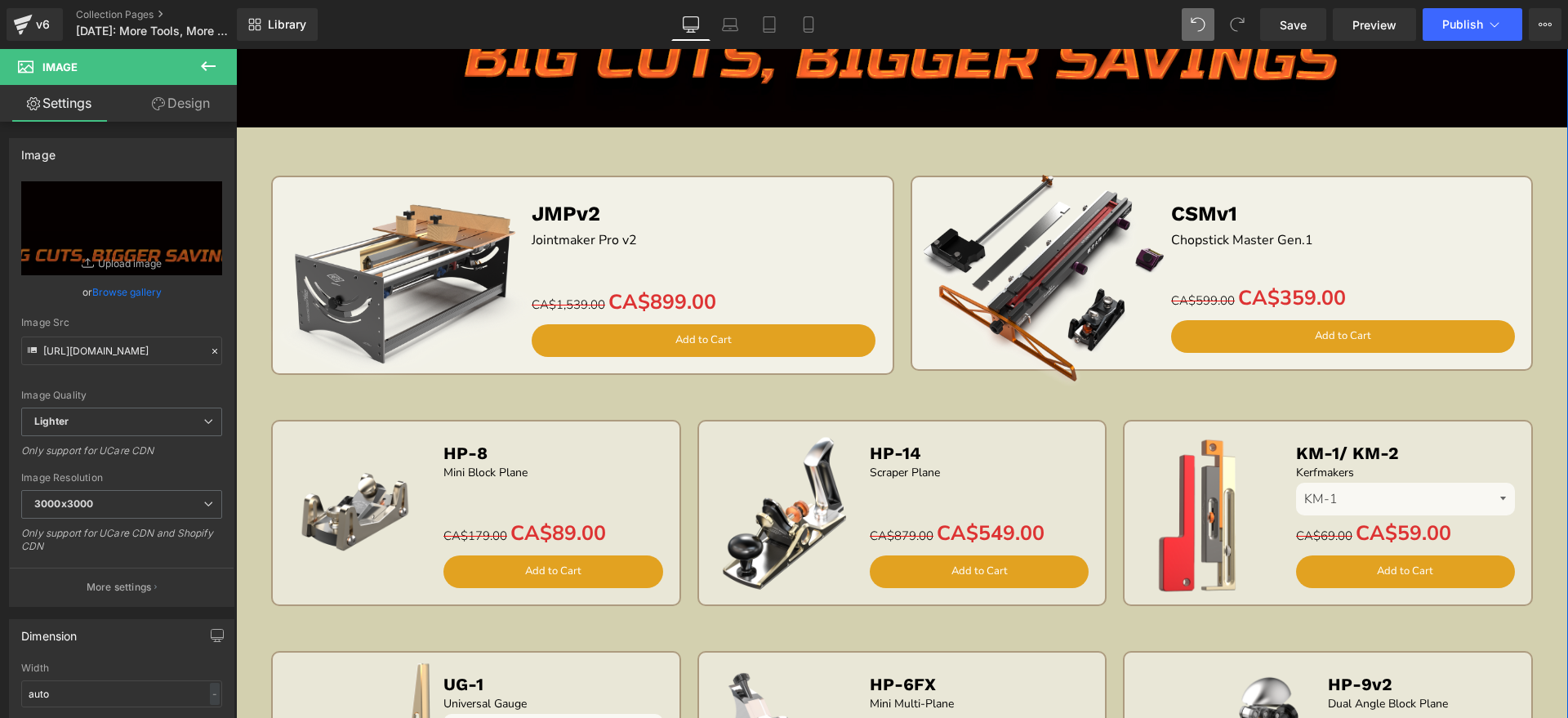
scroll to position [1795, 0]
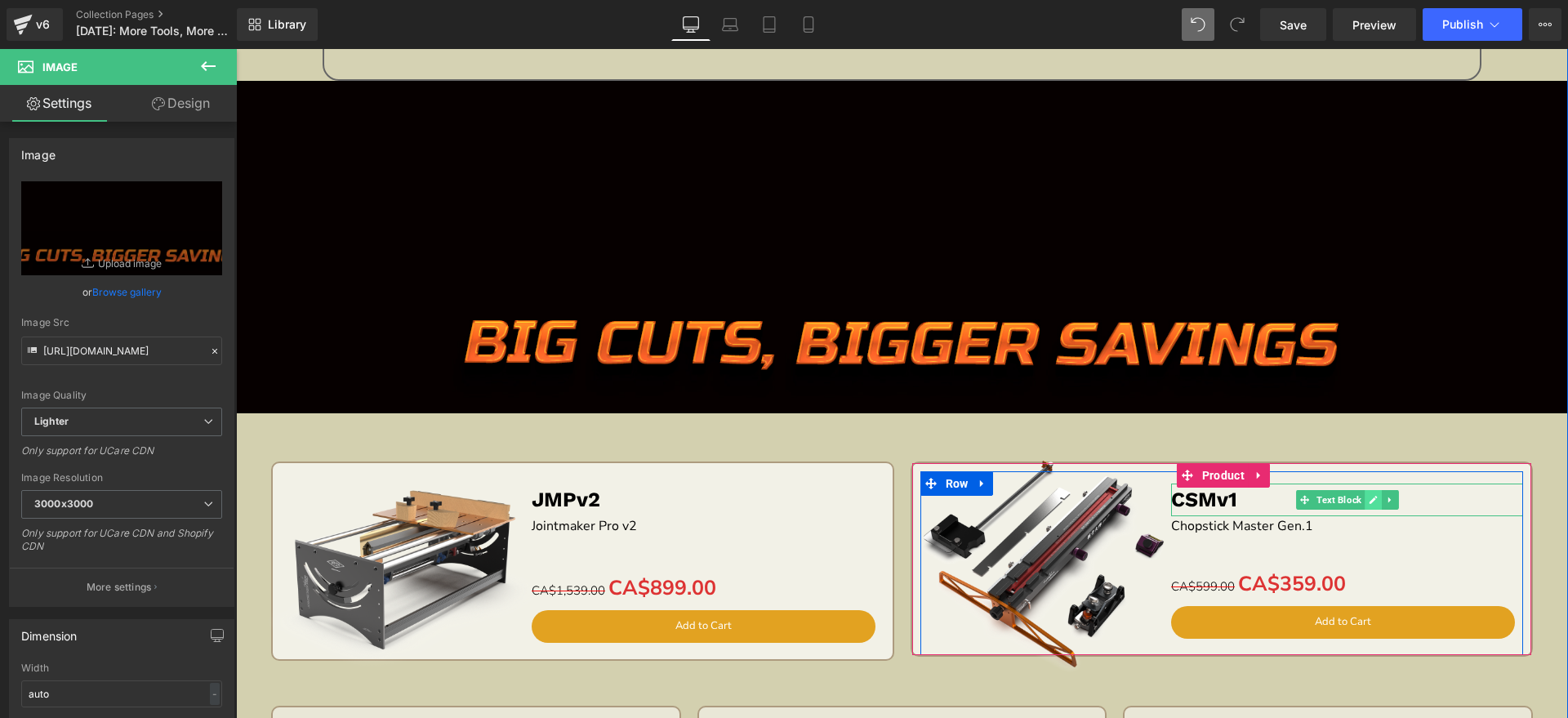
click at [1365, 494] on link at bounding box center [1373, 500] width 18 height 19
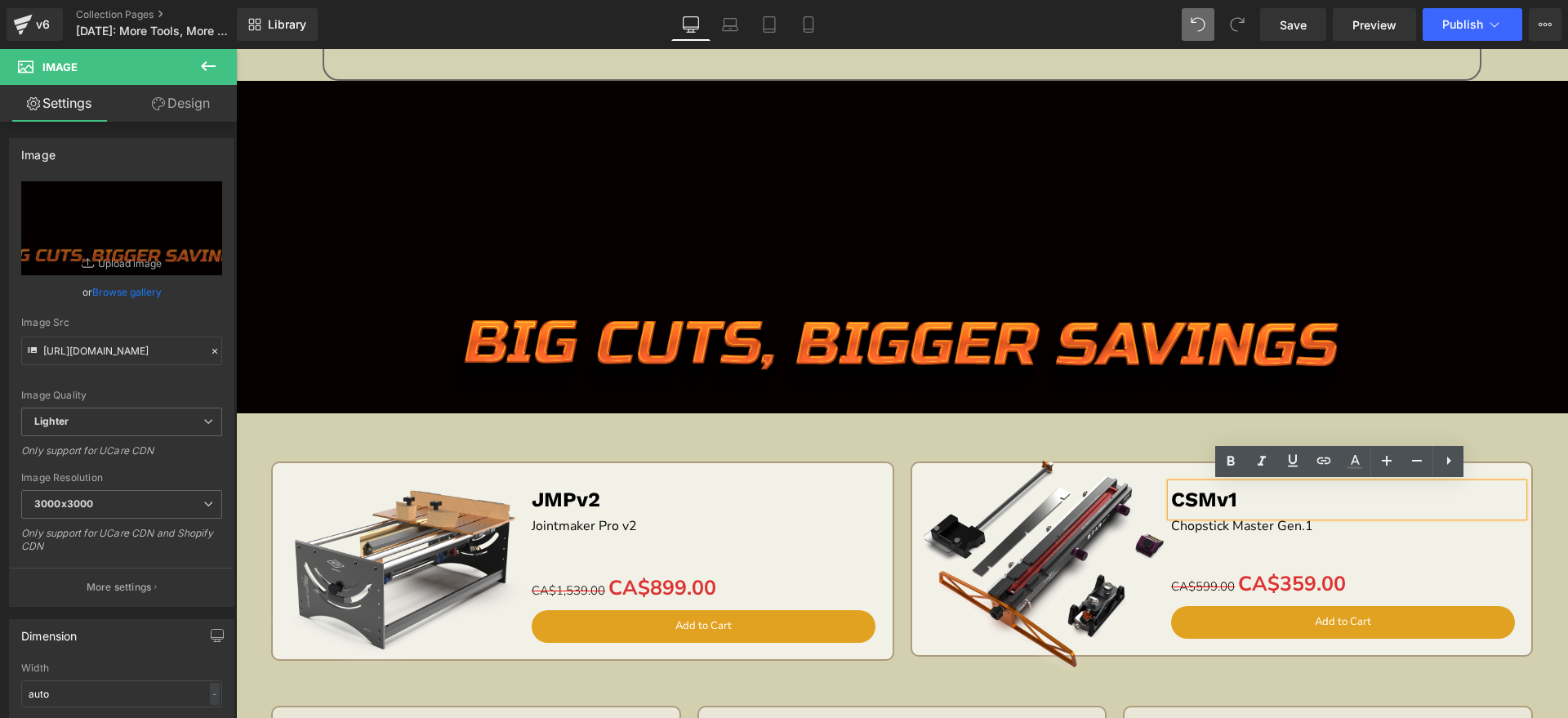
click at [1279, 494] on p "CSMv1" at bounding box center [1347, 499] width 352 height 32
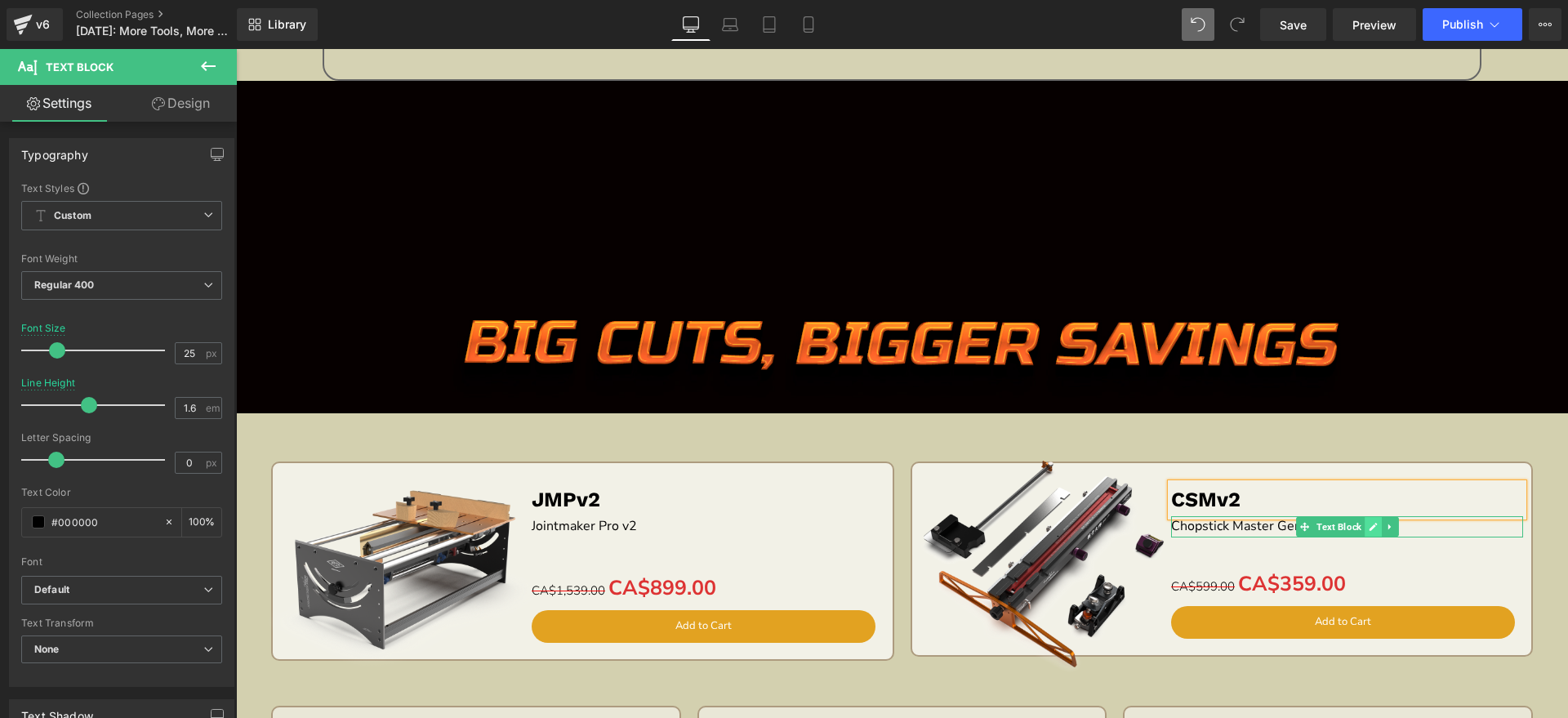
click at [1369, 522] on icon at bounding box center [1373, 526] width 9 height 10
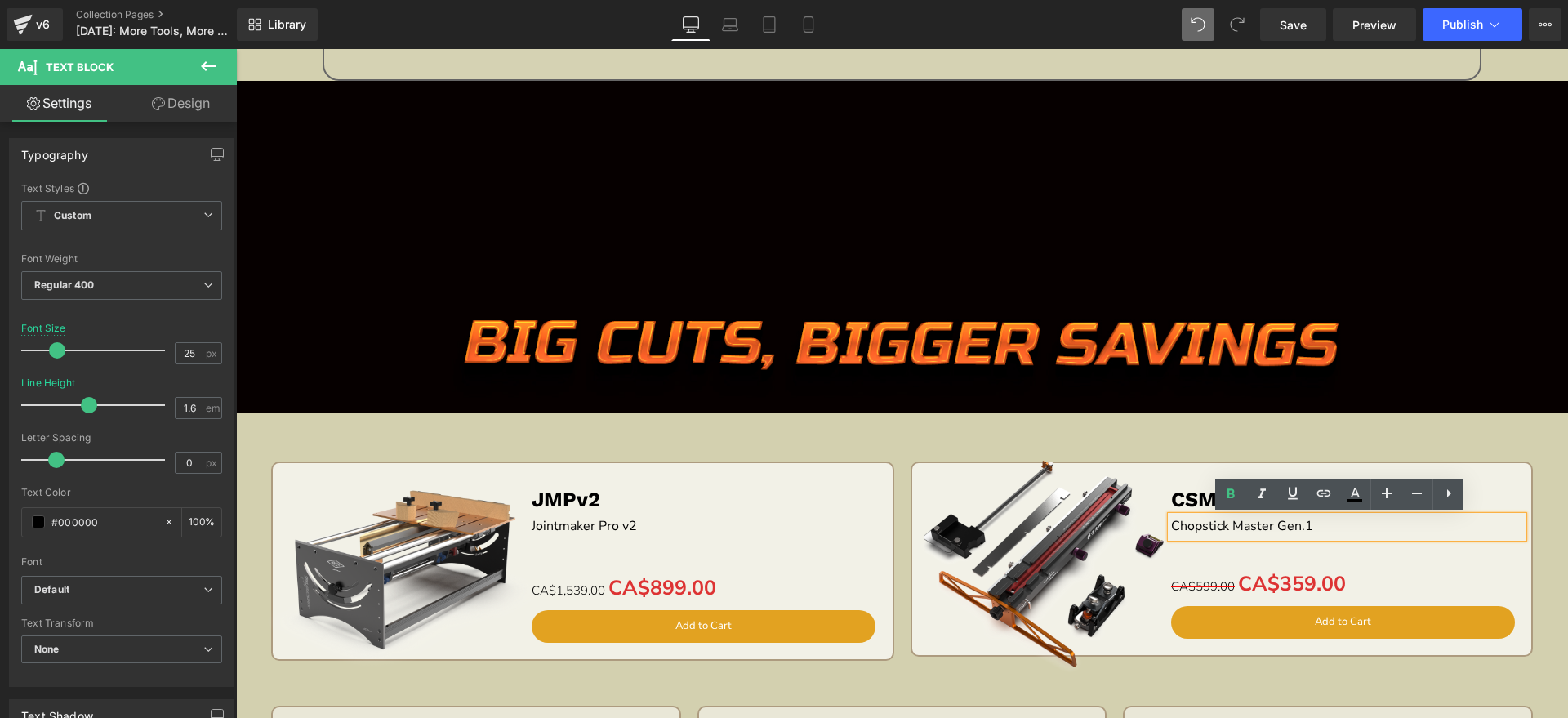
click at [1364, 522] on p "Chopstick Master Gen.1" at bounding box center [1347, 527] width 352 height 21
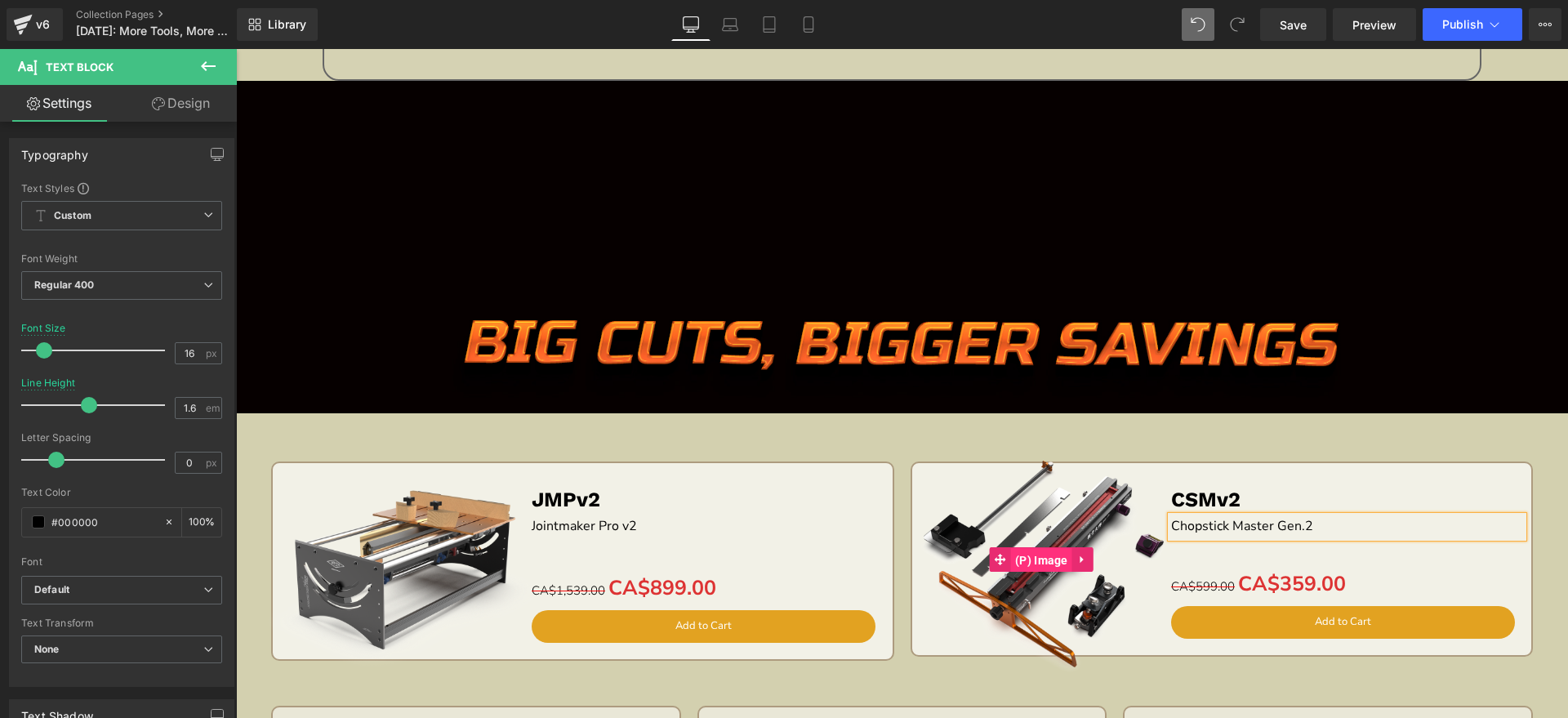
click at [1048, 562] on span "(P) Image" at bounding box center [1042, 560] width 61 height 25
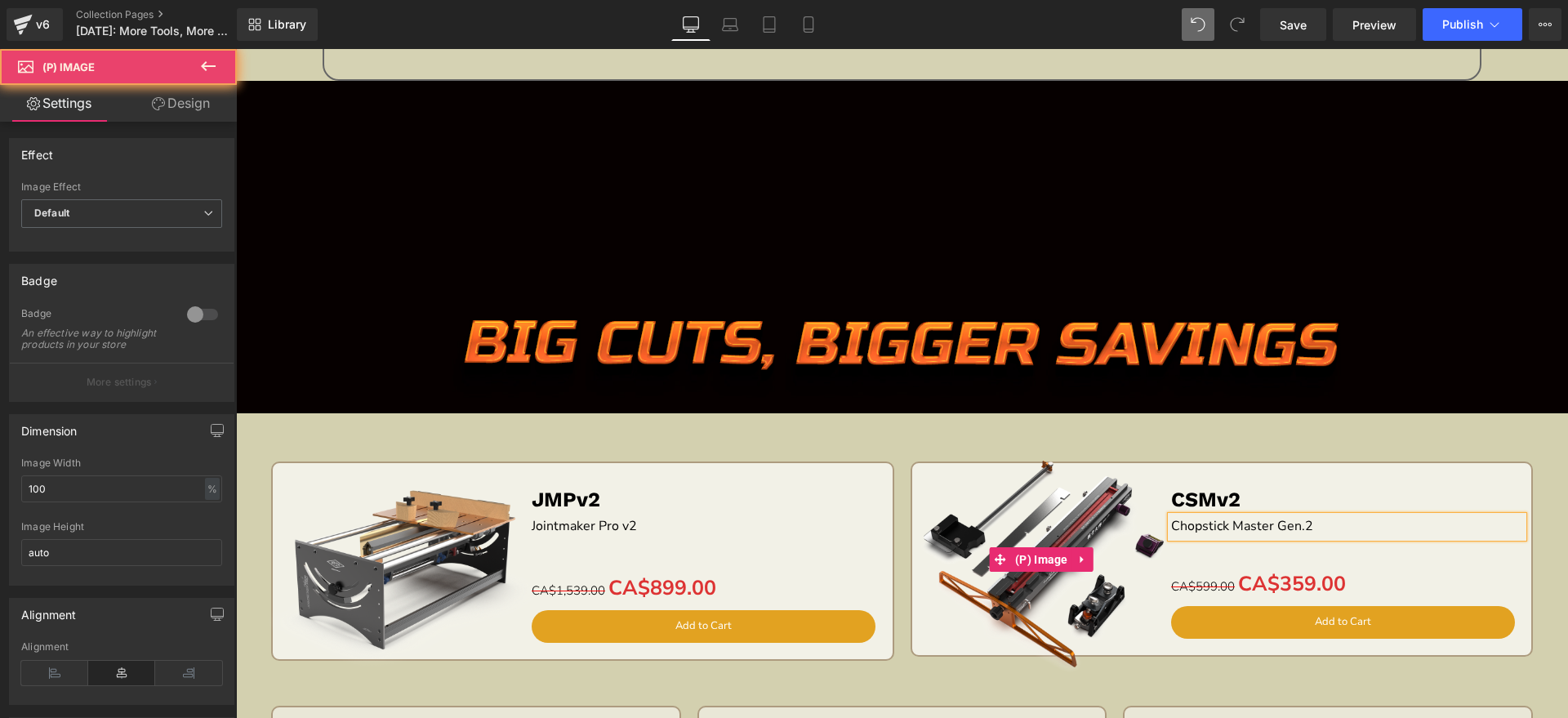
click at [1048, 515] on img at bounding box center [1042, 559] width 276 height 276
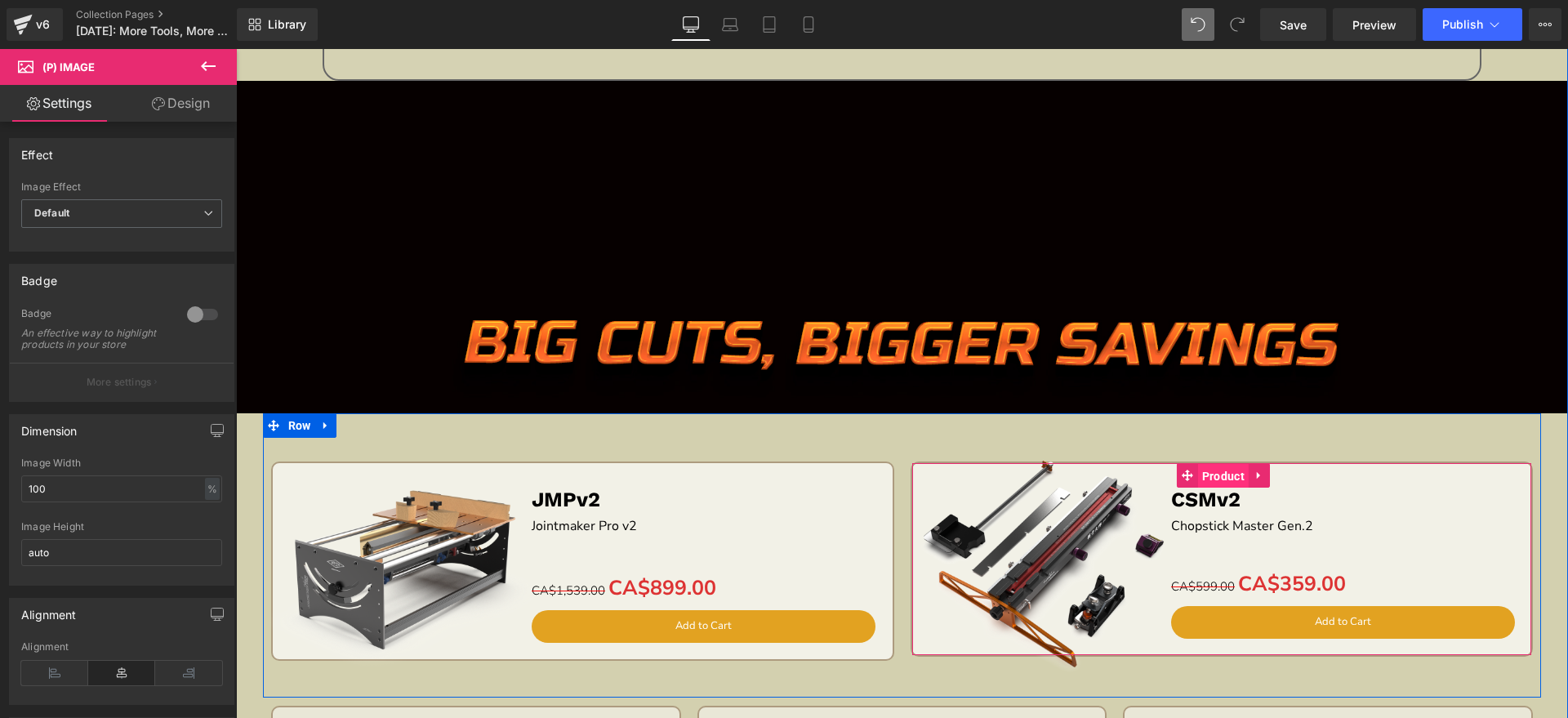
click at [1215, 482] on span "Product" at bounding box center [1223, 476] width 51 height 25
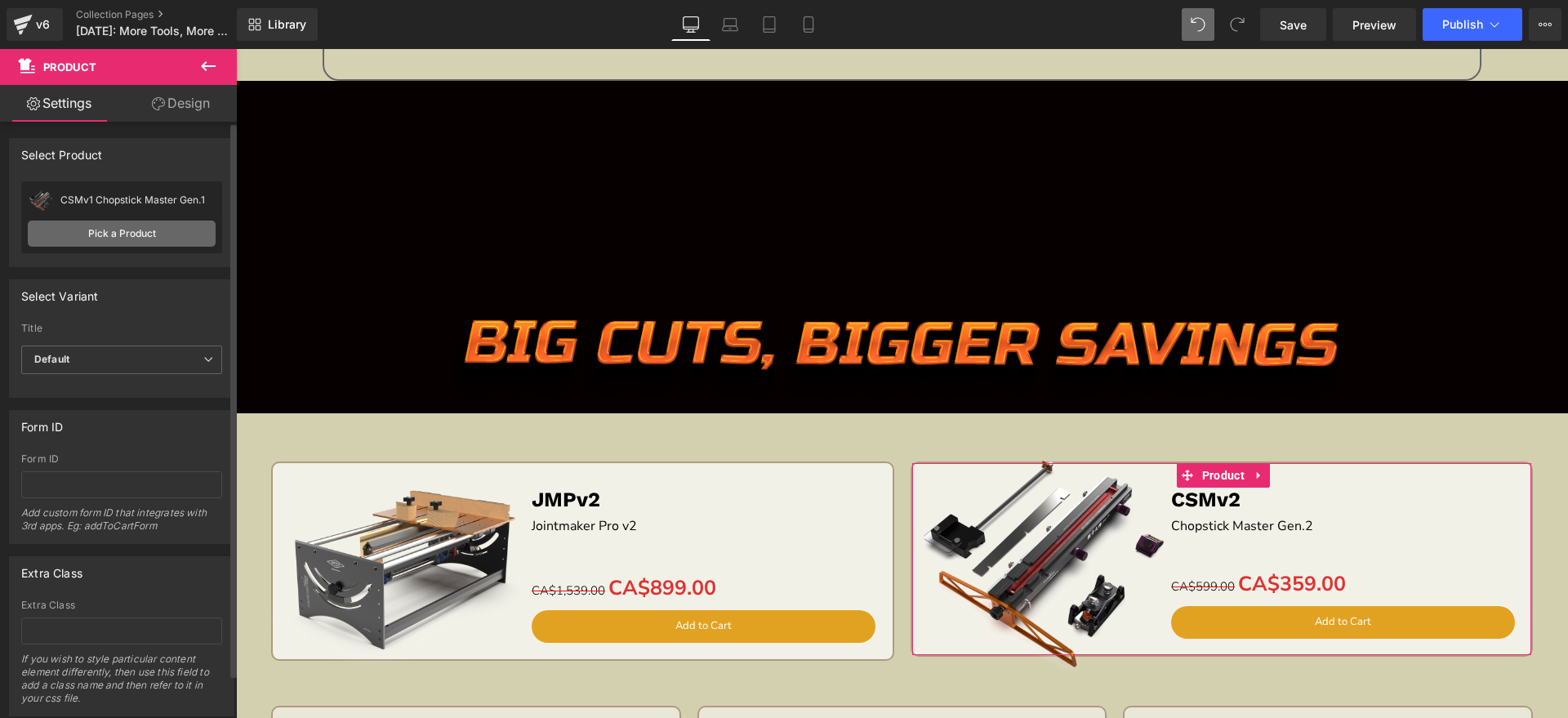
click at [109, 237] on link "Pick a Product" at bounding box center [122, 233] width 188 height 26
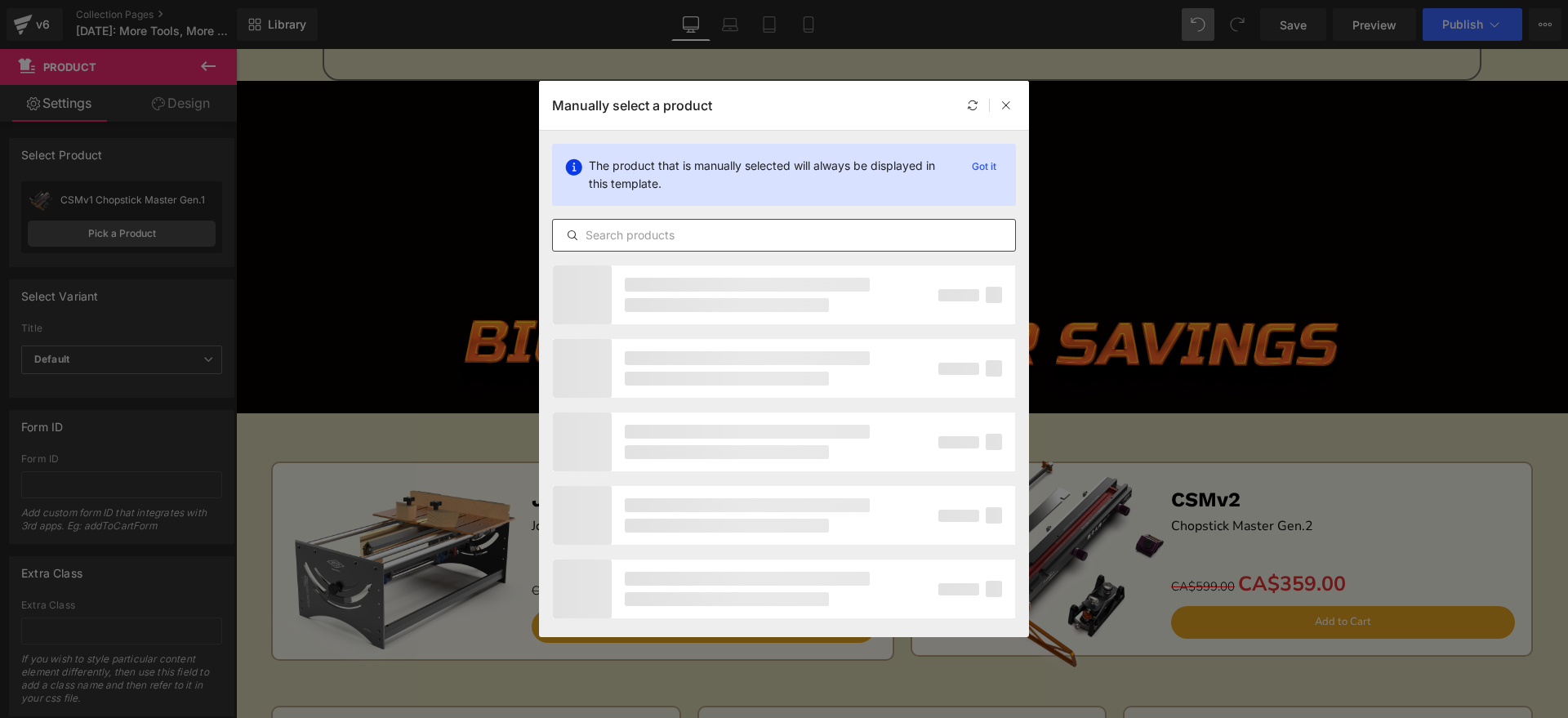
click at [762, 238] on input "text" at bounding box center [784, 235] width 462 height 19
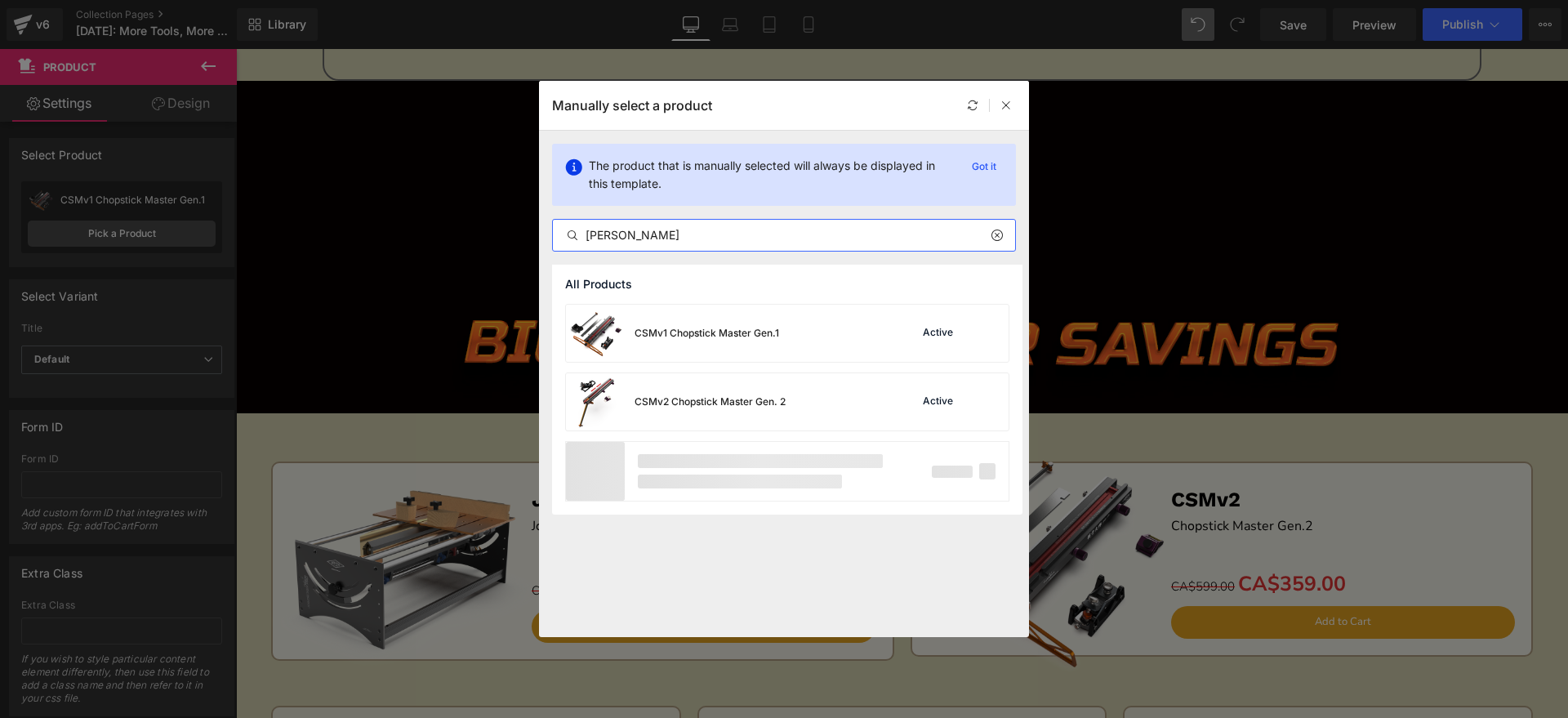
type input "csmV2"
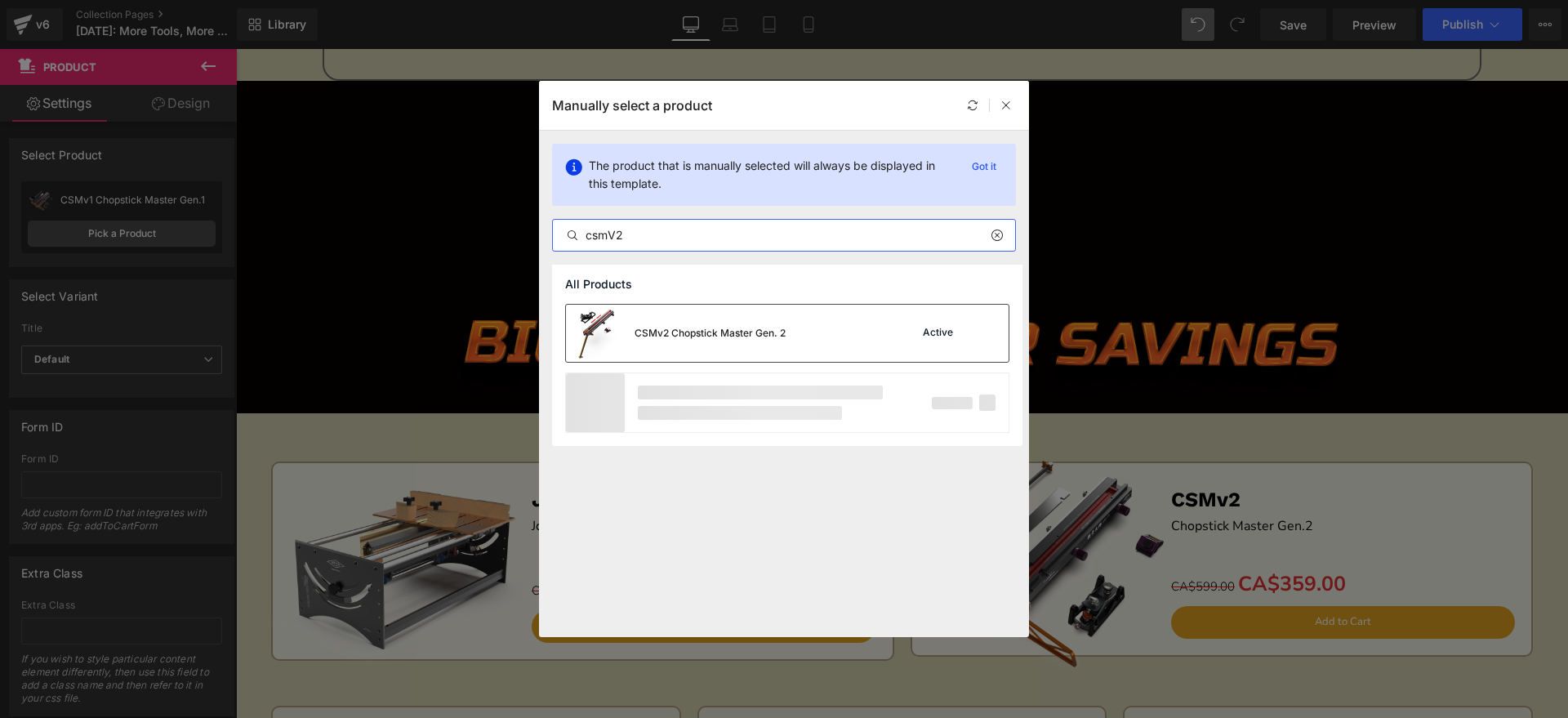
click at [721, 320] on div "CSMv2 Chopstick Master Gen. 2" at bounding box center [675, 332] width 220 height 57
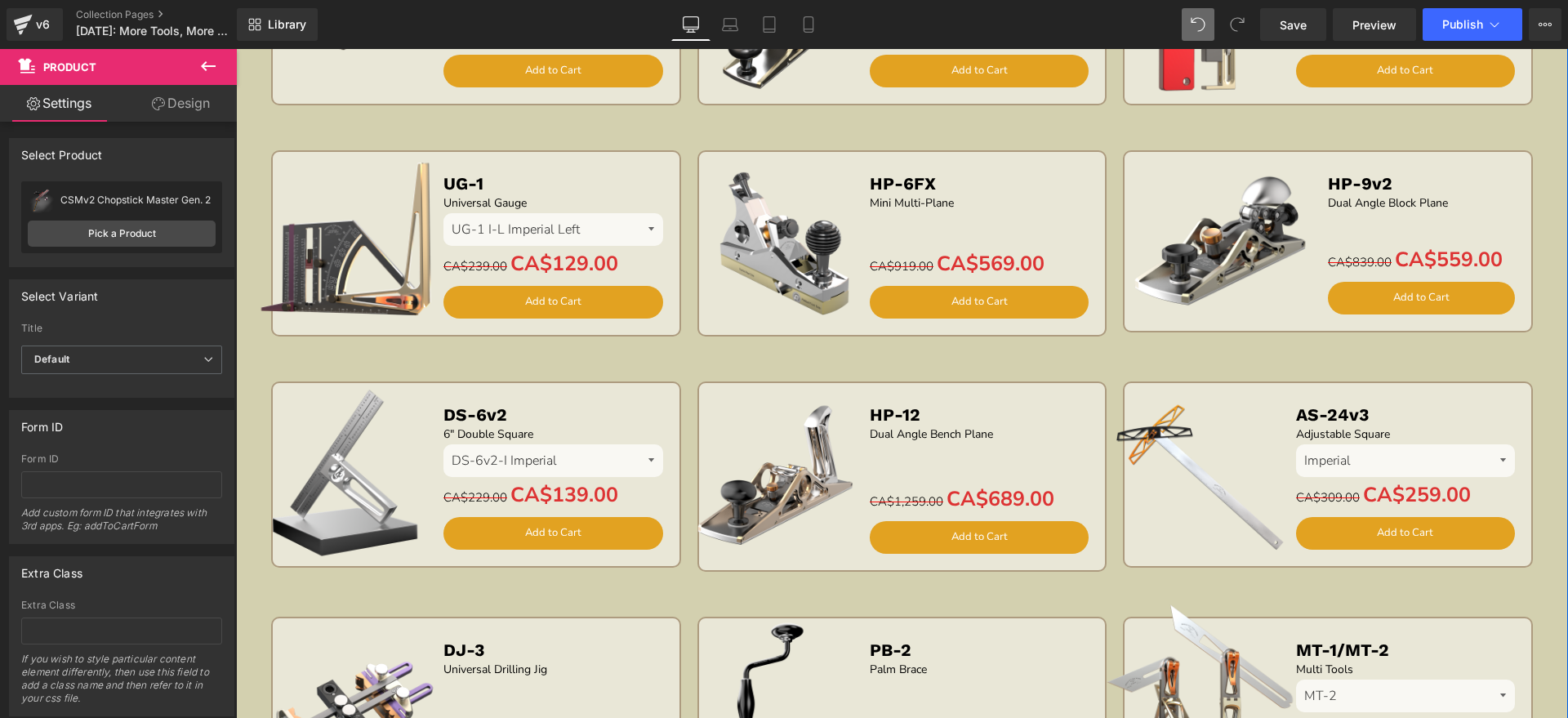
scroll to position [2613, 0]
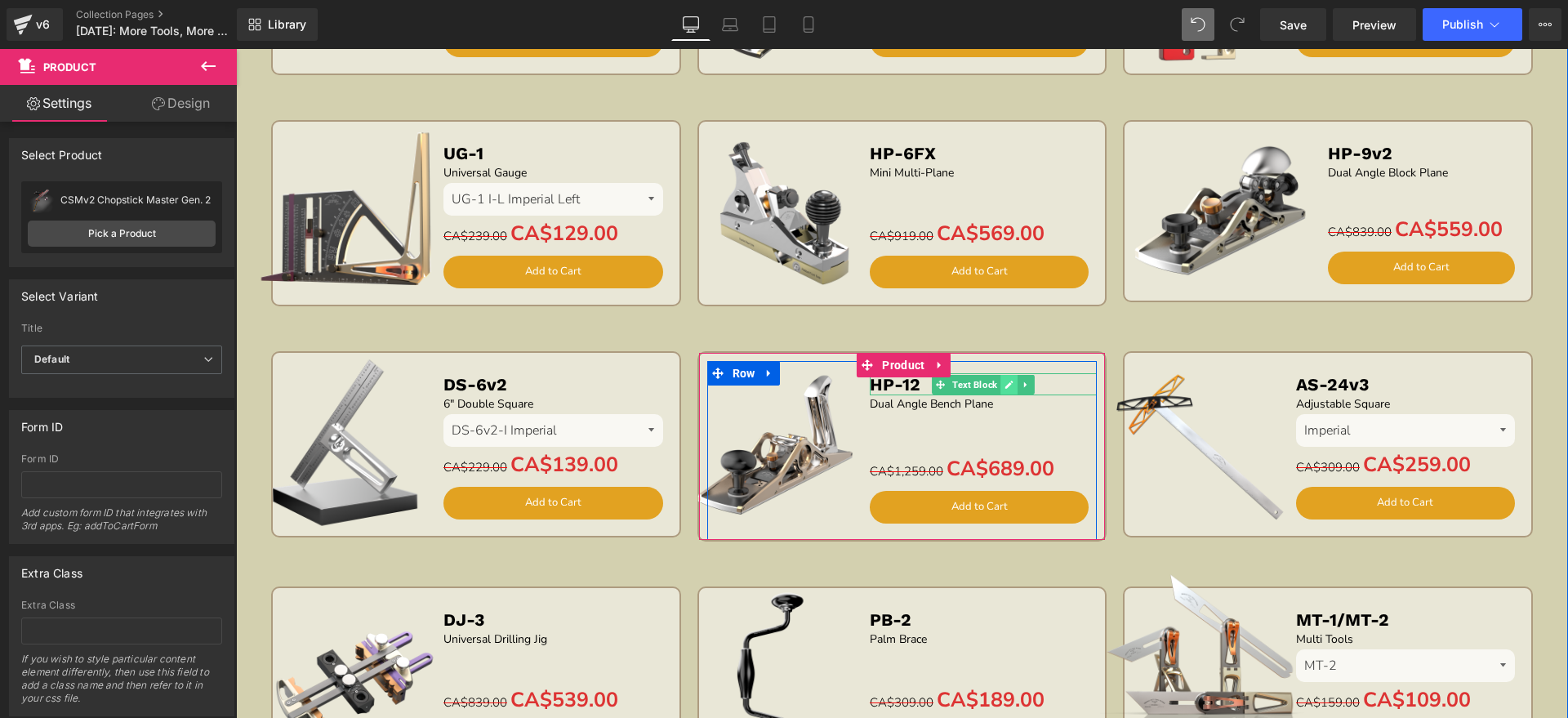
click at [1001, 384] on link at bounding box center [1009, 385] width 18 height 19
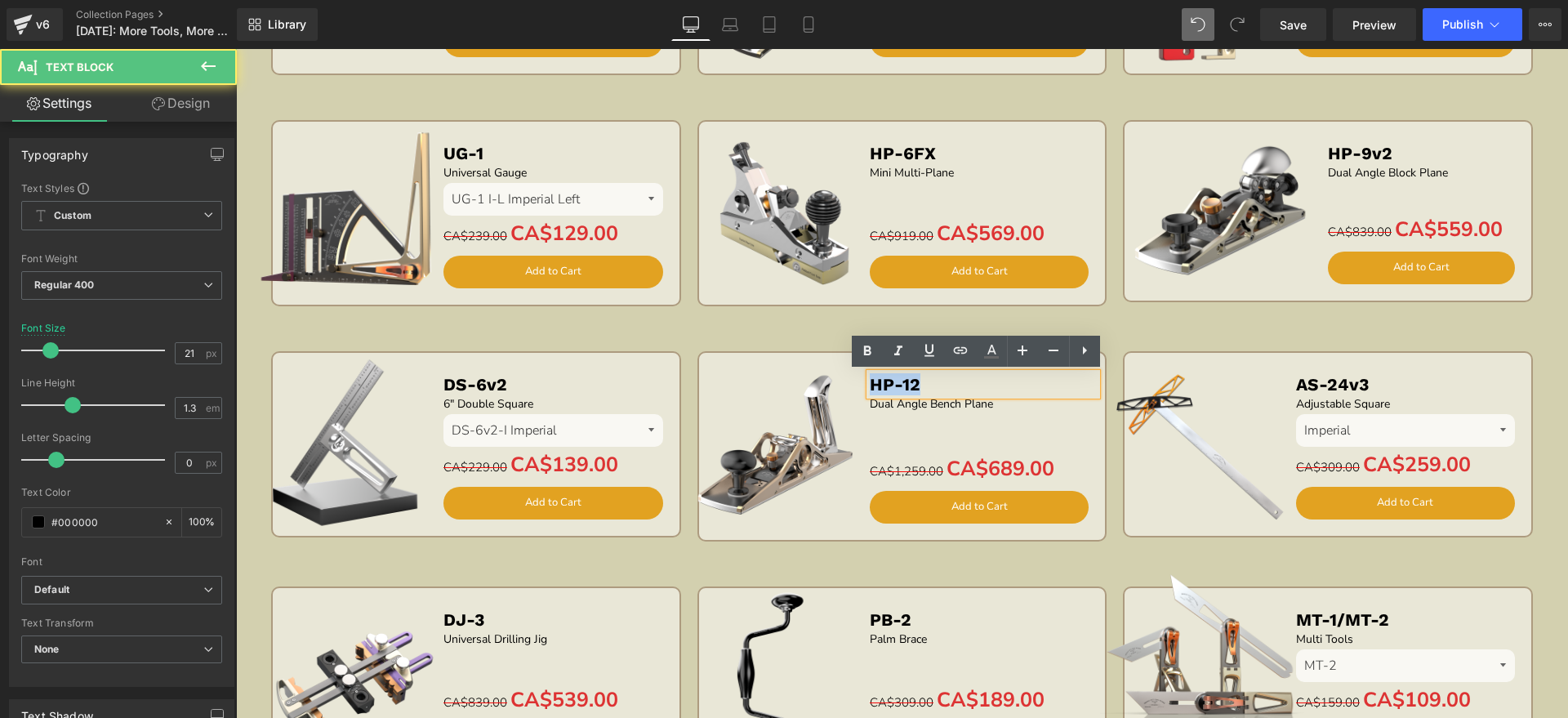
drag, startPoint x: 946, startPoint y: 382, endPoint x: 845, endPoint y: 382, distance: 101.0
click at [845, 382] on div "Sale Off (P) Image HP-12 Text Block Dual Angle Bench Plane Text Block Separator…" at bounding box center [902, 451] width 390 height 179
copy b "HP-12"
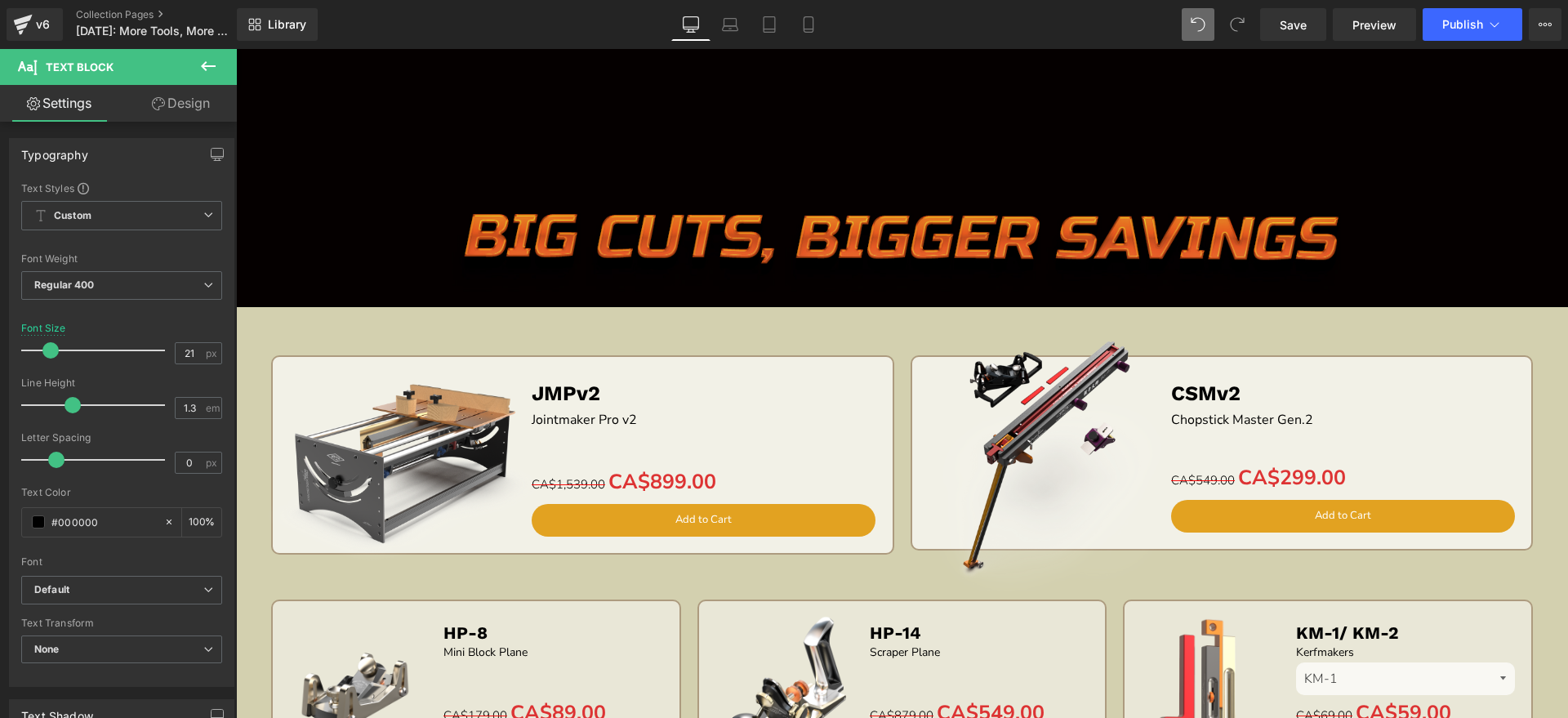
scroll to position [1898, 0]
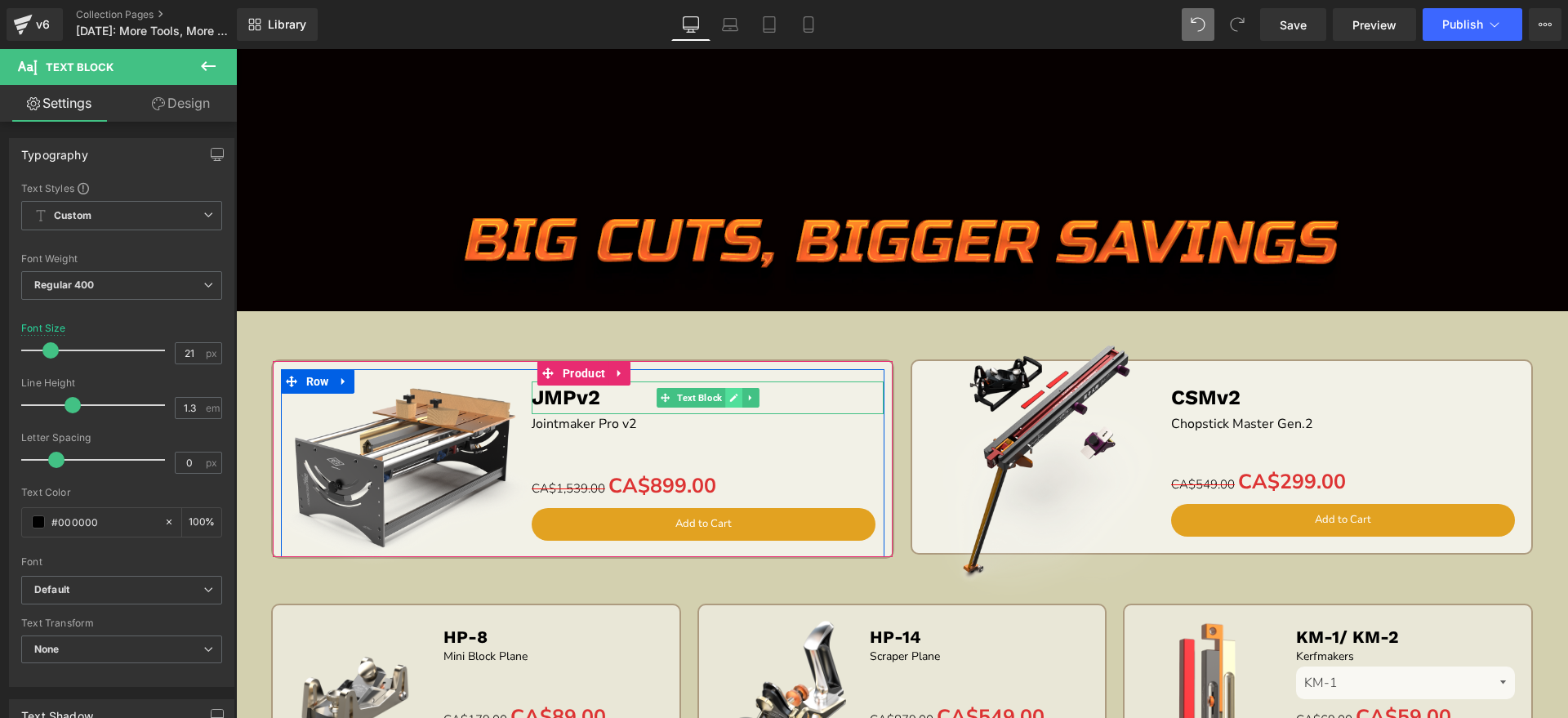
click at [730, 394] on icon at bounding box center [734, 397] width 9 height 10
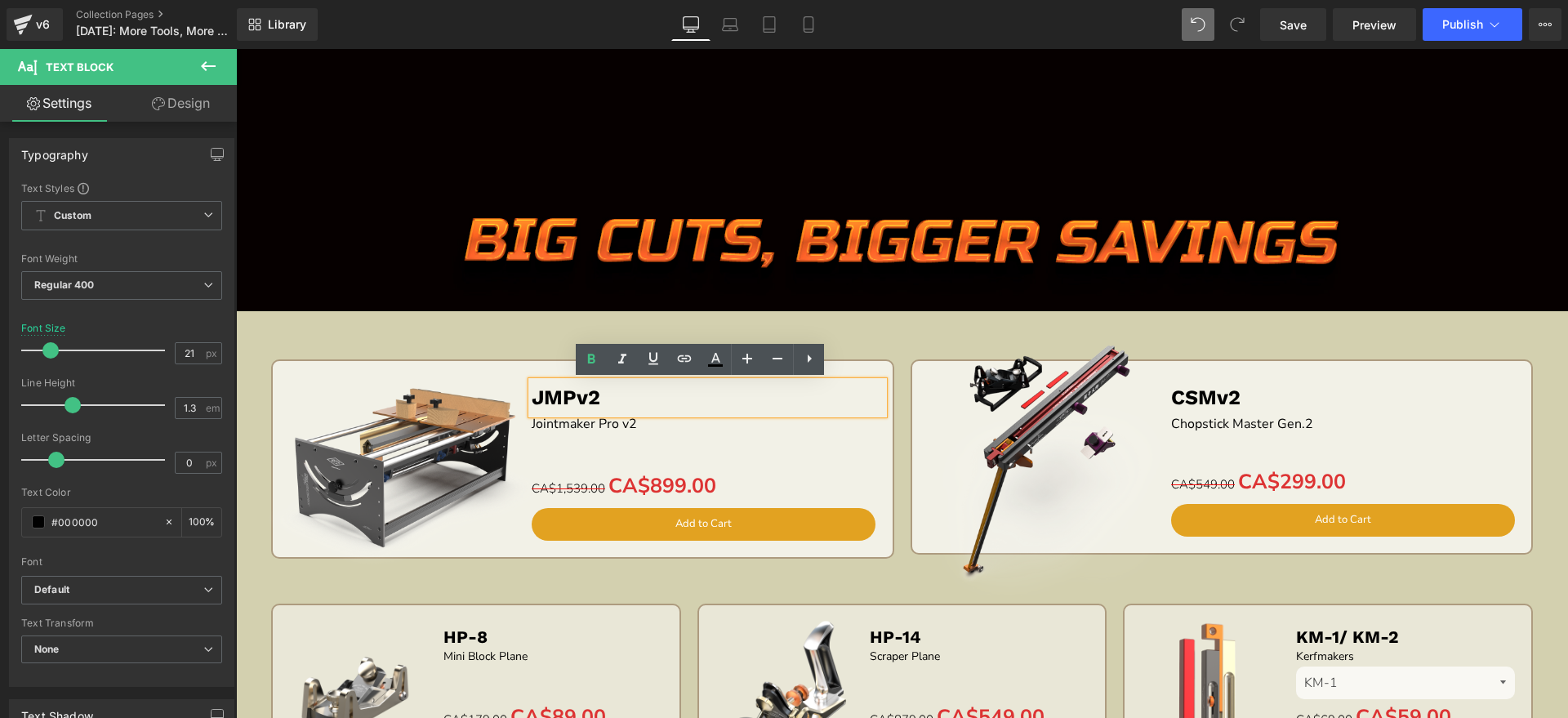
click at [701, 398] on p "JMPv2" at bounding box center [707, 397] width 352 height 32
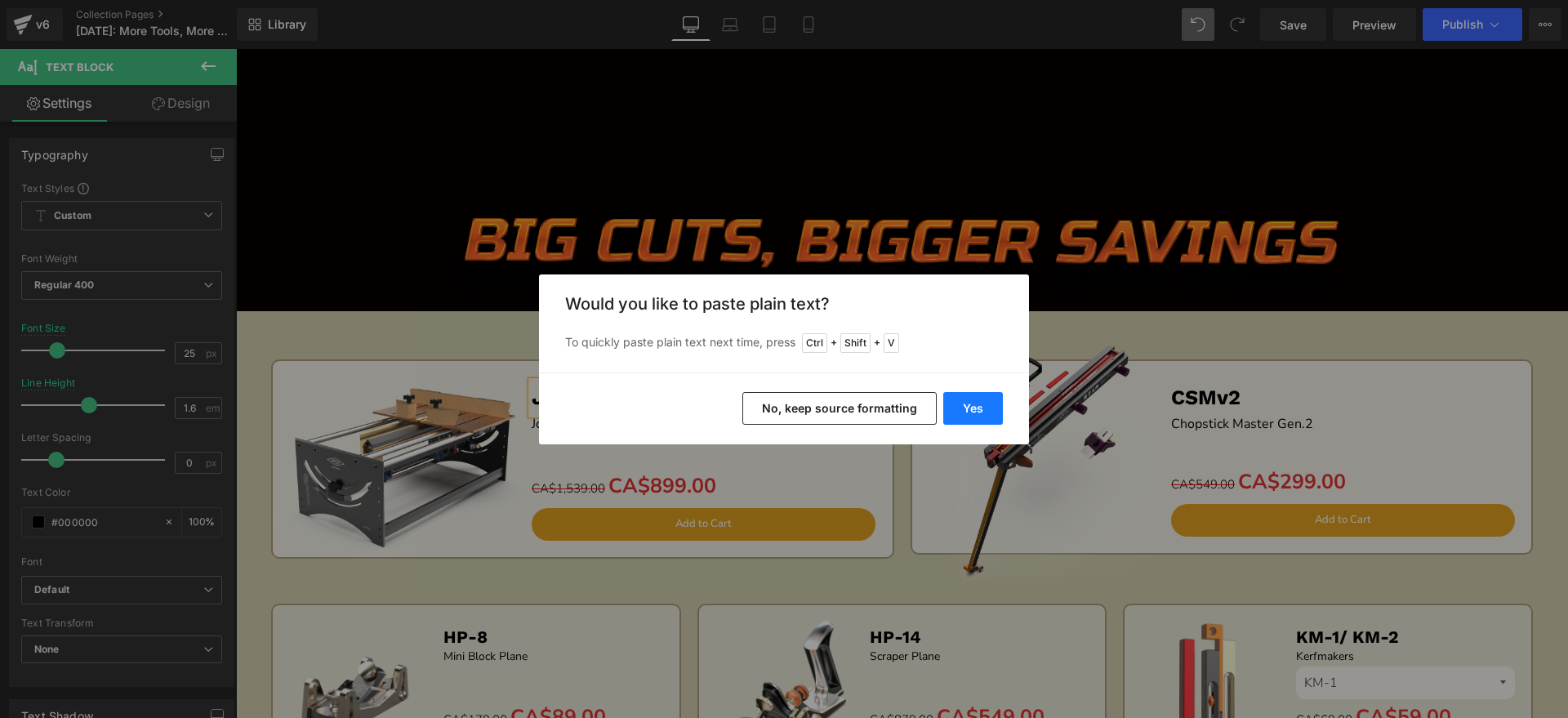
click at [970, 395] on button "Yes" at bounding box center [973, 408] width 60 height 32
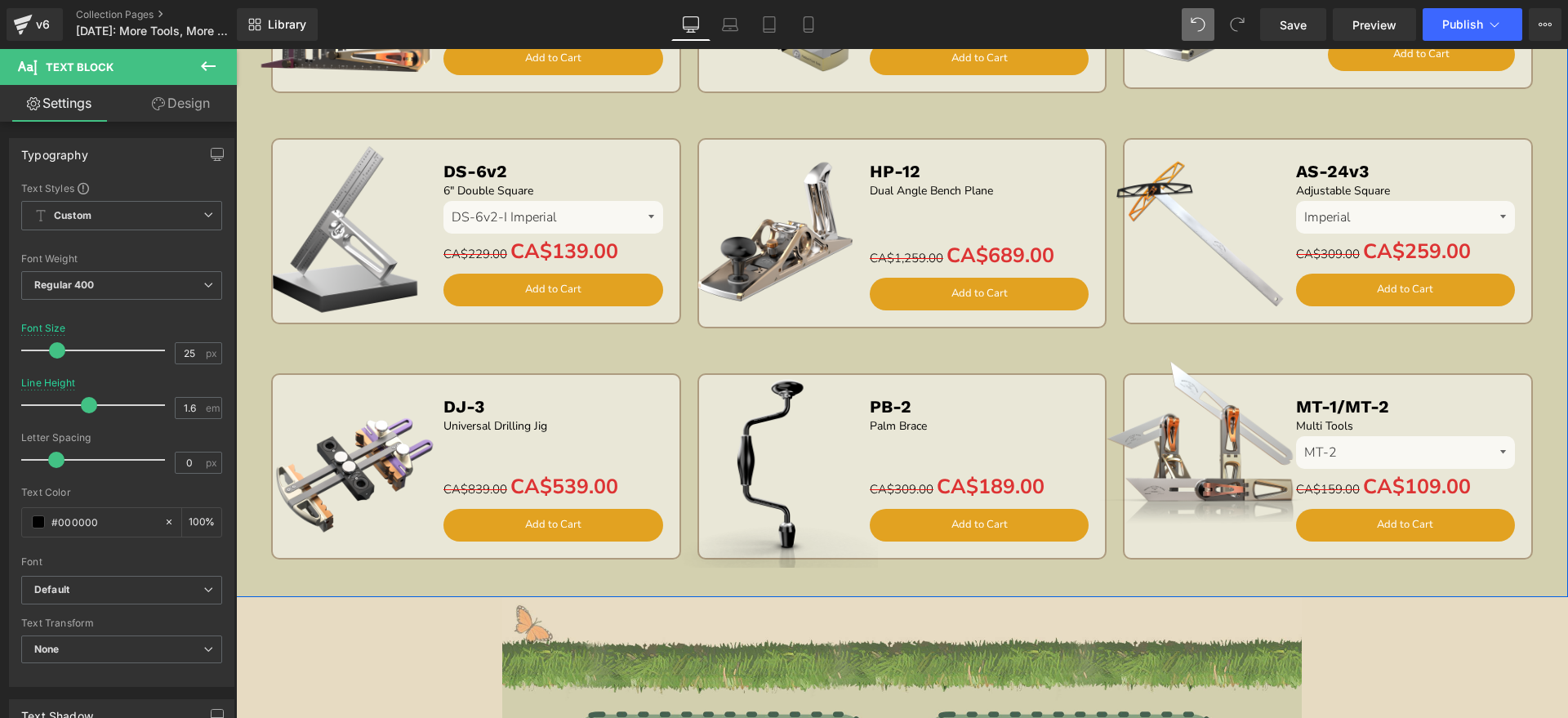
scroll to position [2714, 0]
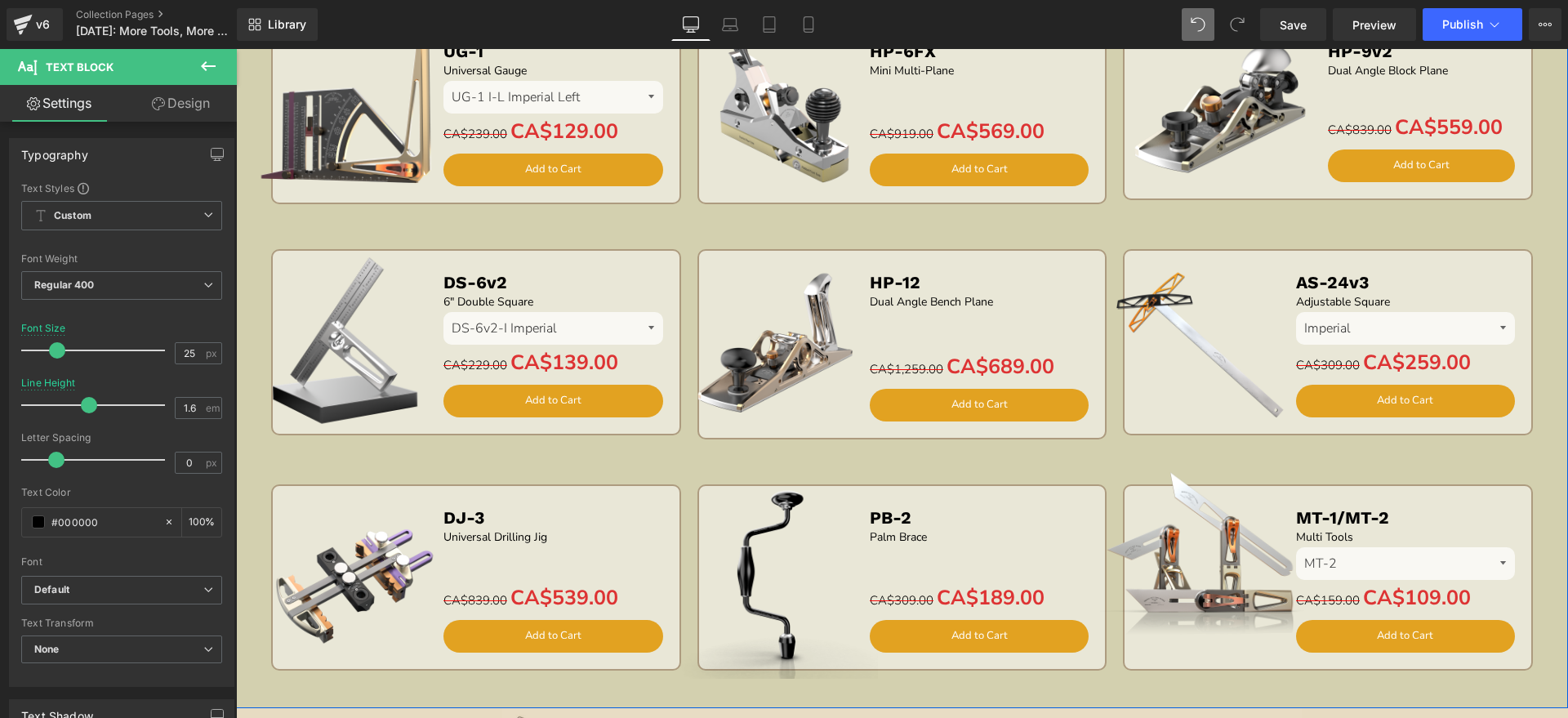
click at [952, 300] on div "Dual Angle Bench Plane Text Block" at bounding box center [984, 302] width 228 height 18
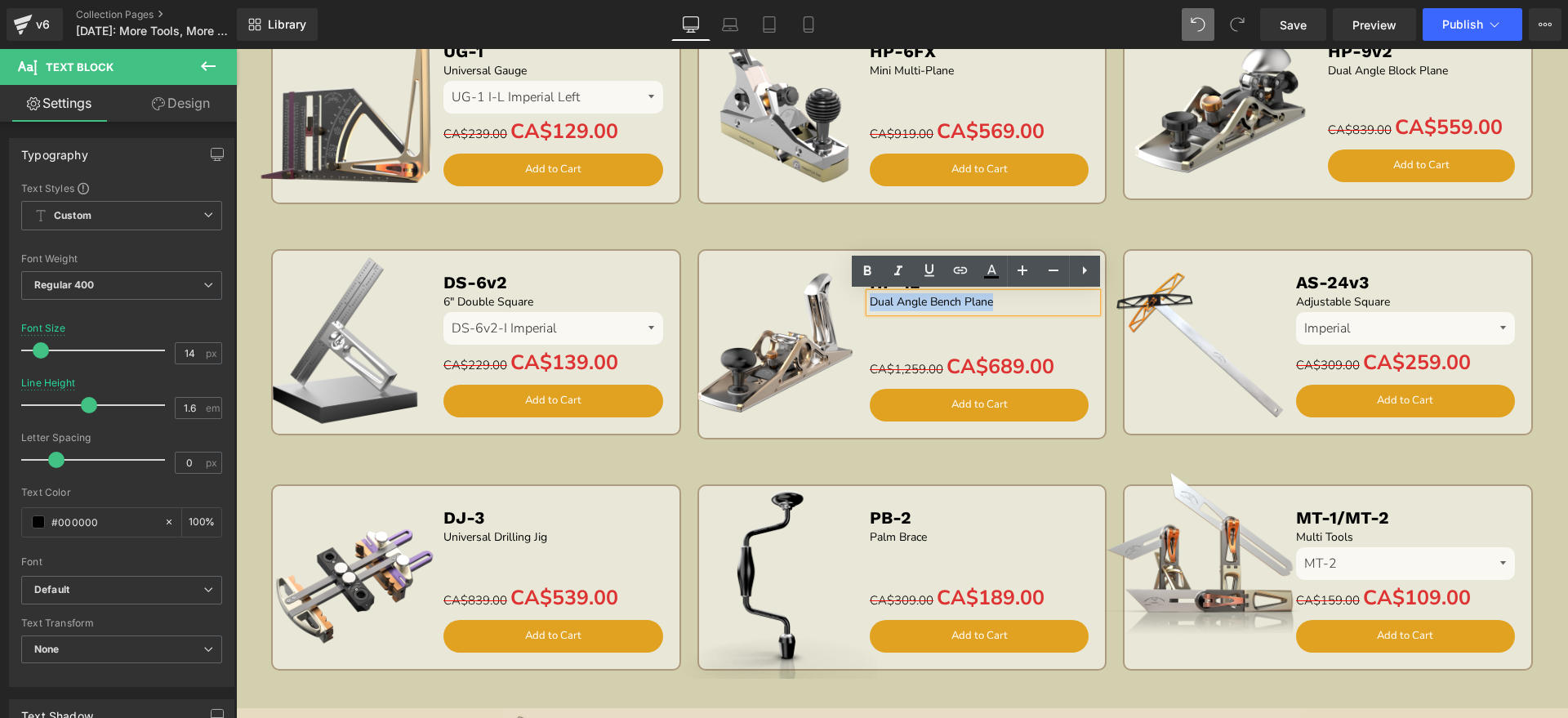
drag, startPoint x: 996, startPoint y: 298, endPoint x: 776, endPoint y: 299, distance: 220.0
click at [776, 299] on div "Sale Off (P) Image HP-12 Text Block Dual Angle Bench Plane Text Block Separator…" at bounding box center [902, 348] width 390 height 179
copy p "Dual Angle Bench Plane"
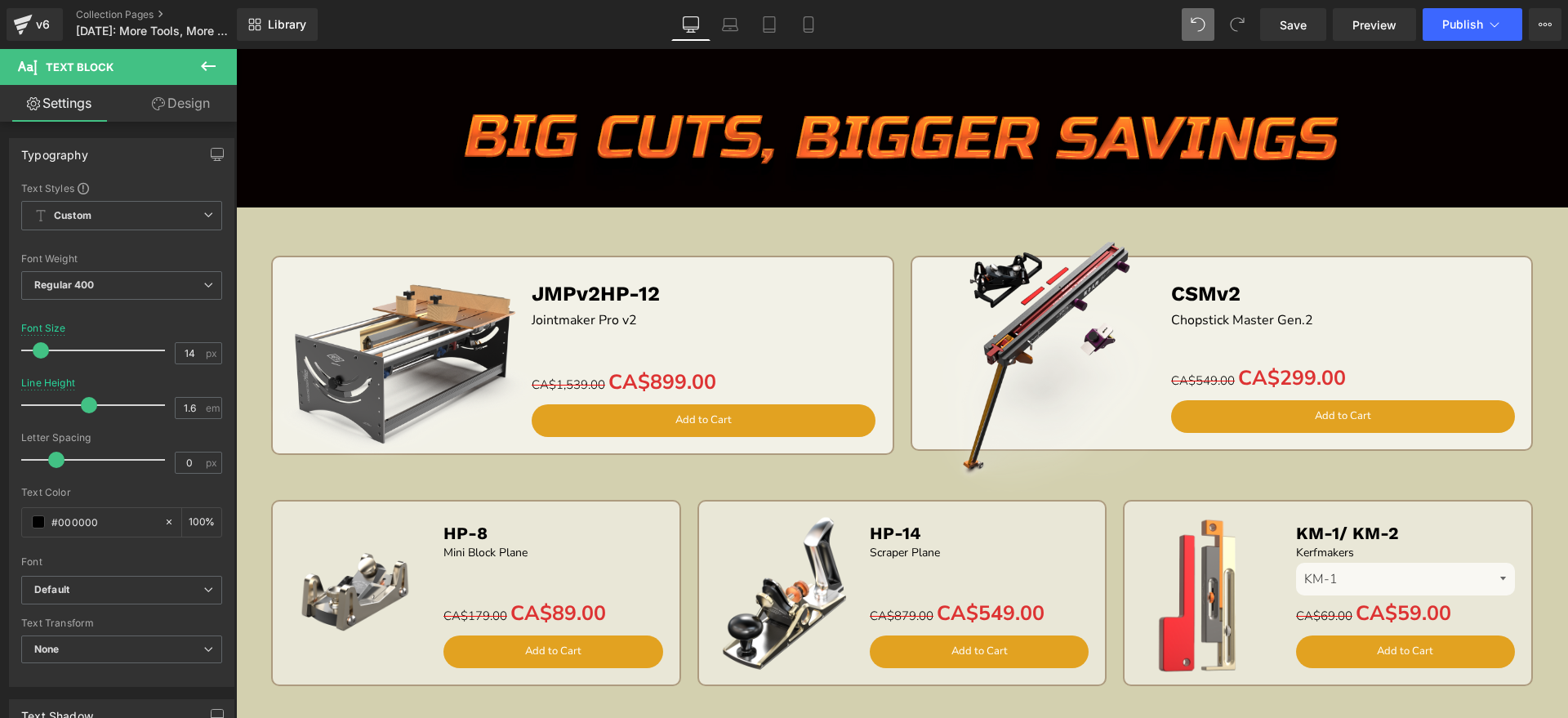
scroll to position [2000, 0]
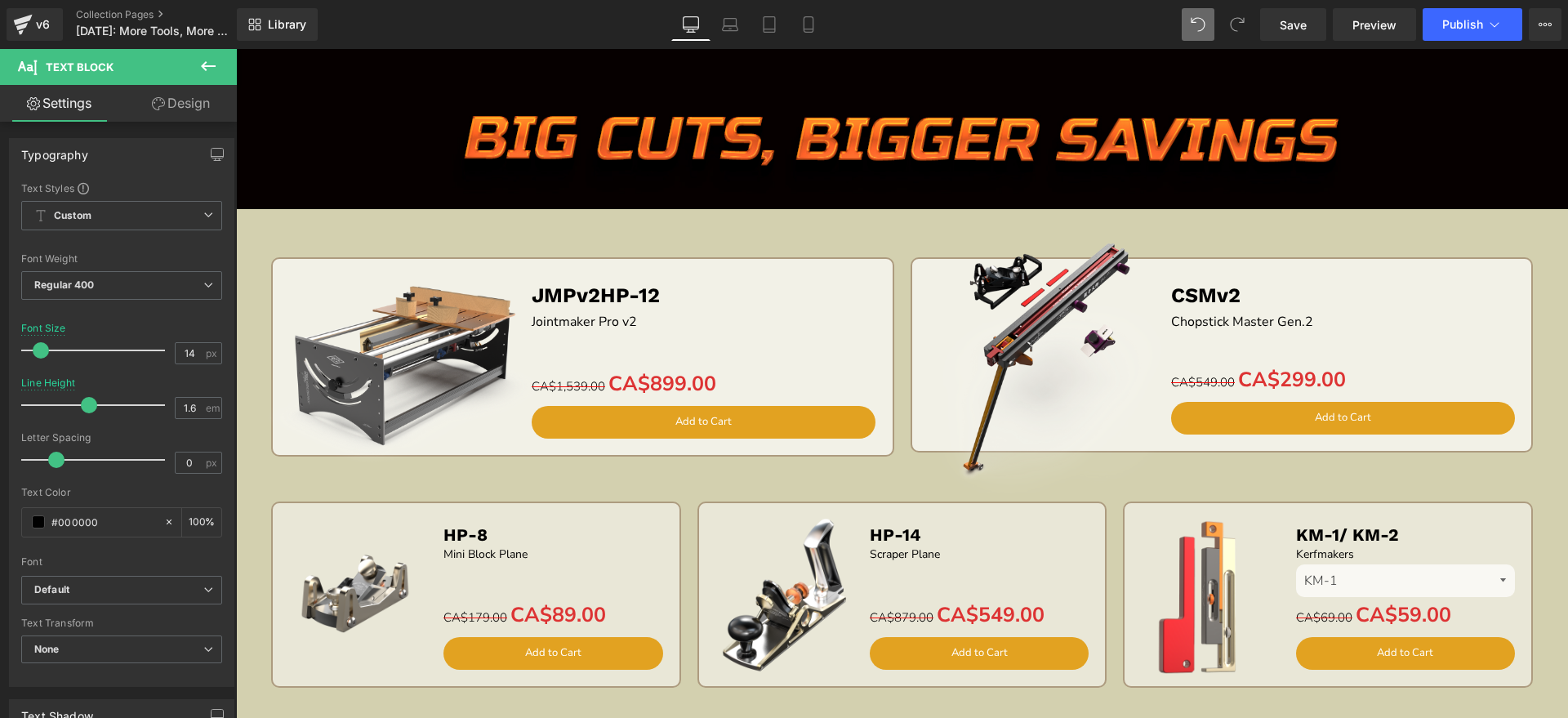
click at [657, 319] on div "Jointmaker Pro v2 Text Block" at bounding box center [707, 323] width 352 height 21
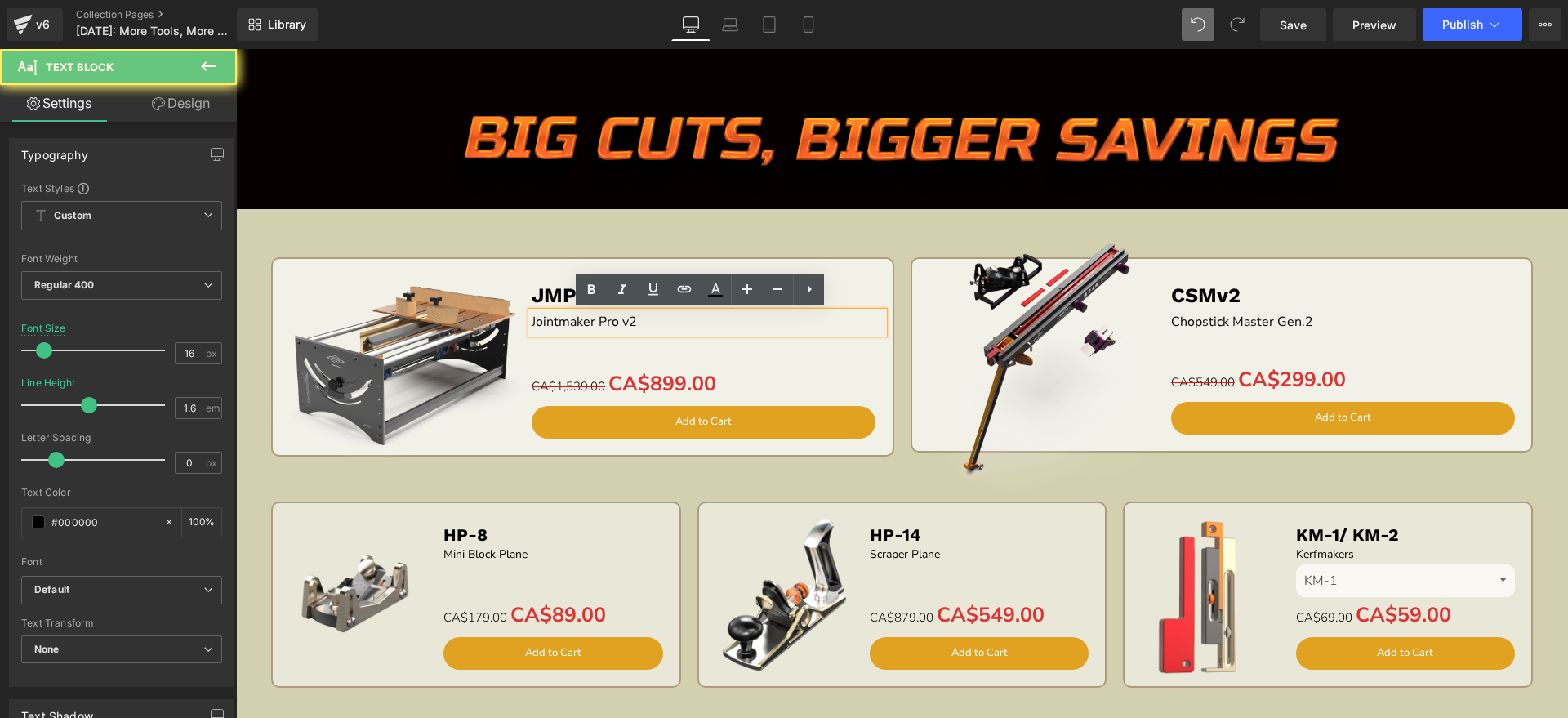
click at [641, 319] on p "Jointmaker Pro v2" at bounding box center [707, 323] width 352 height 21
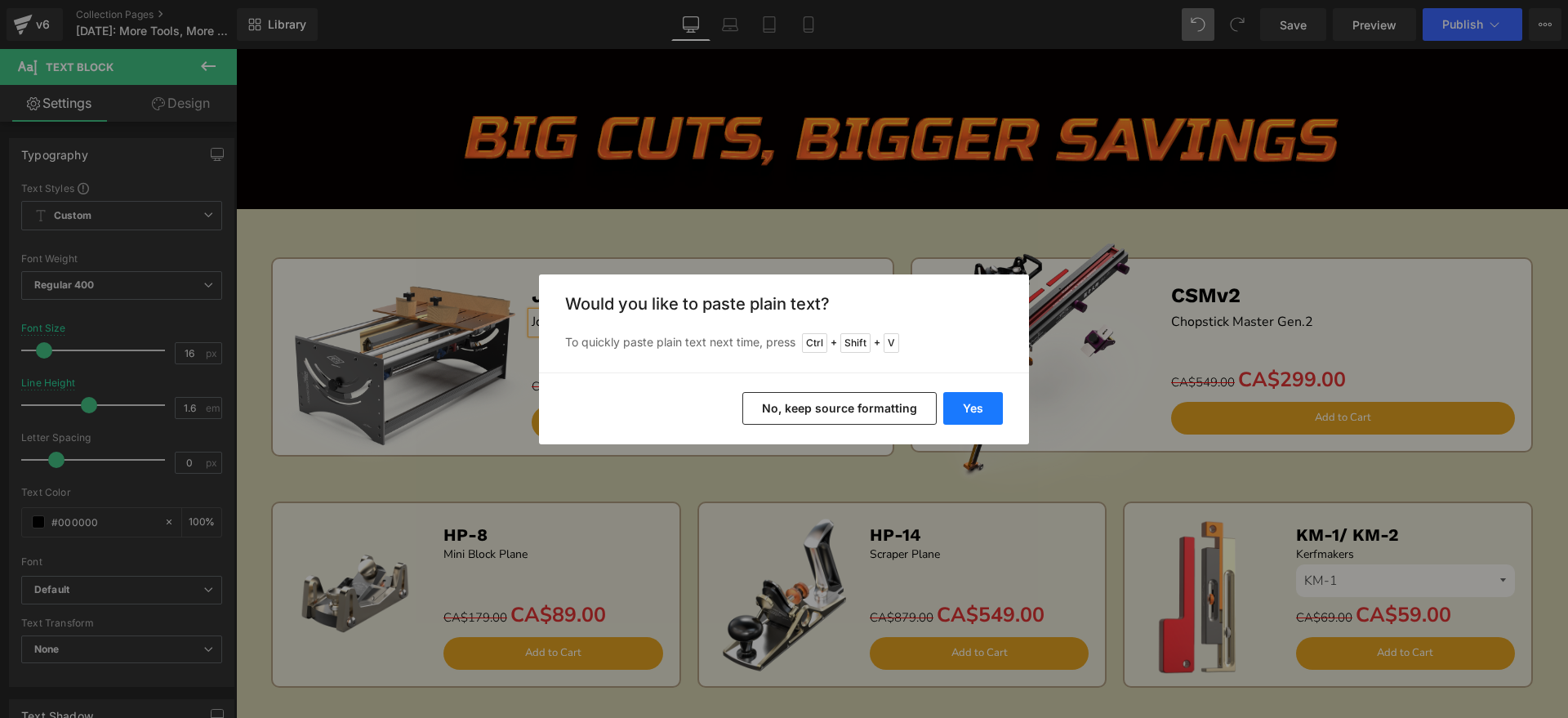
click at [965, 401] on button "Yes" at bounding box center [973, 408] width 60 height 32
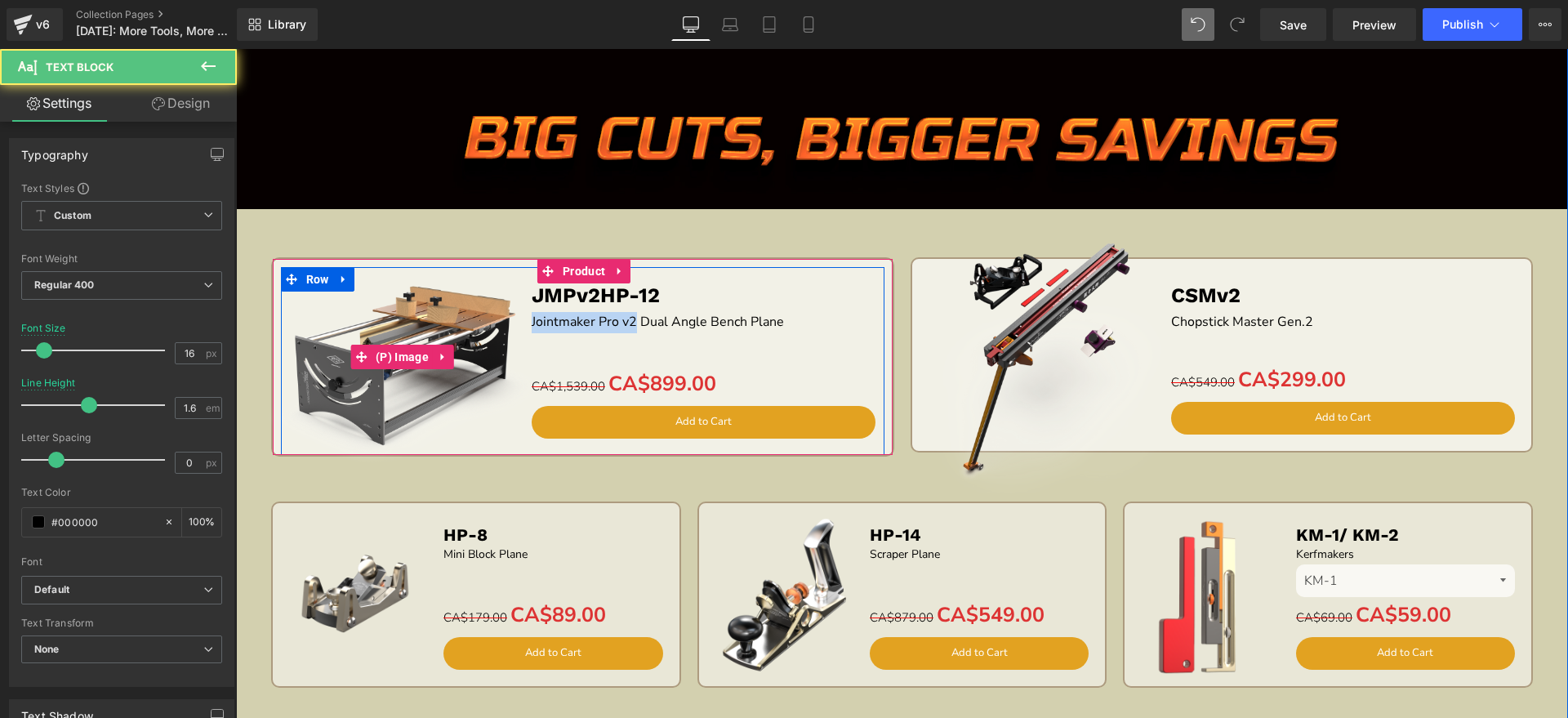
drag, startPoint x: 628, startPoint y: 320, endPoint x: 454, endPoint y: 320, distance: 174.0
click at [454, 320] on div "Sale Off (P) Image JMPv2HP-12 Text Block Jointmaker Pro v2 Dual Angle Bench Pla…" at bounding box center [582, 361] width 603 height 188
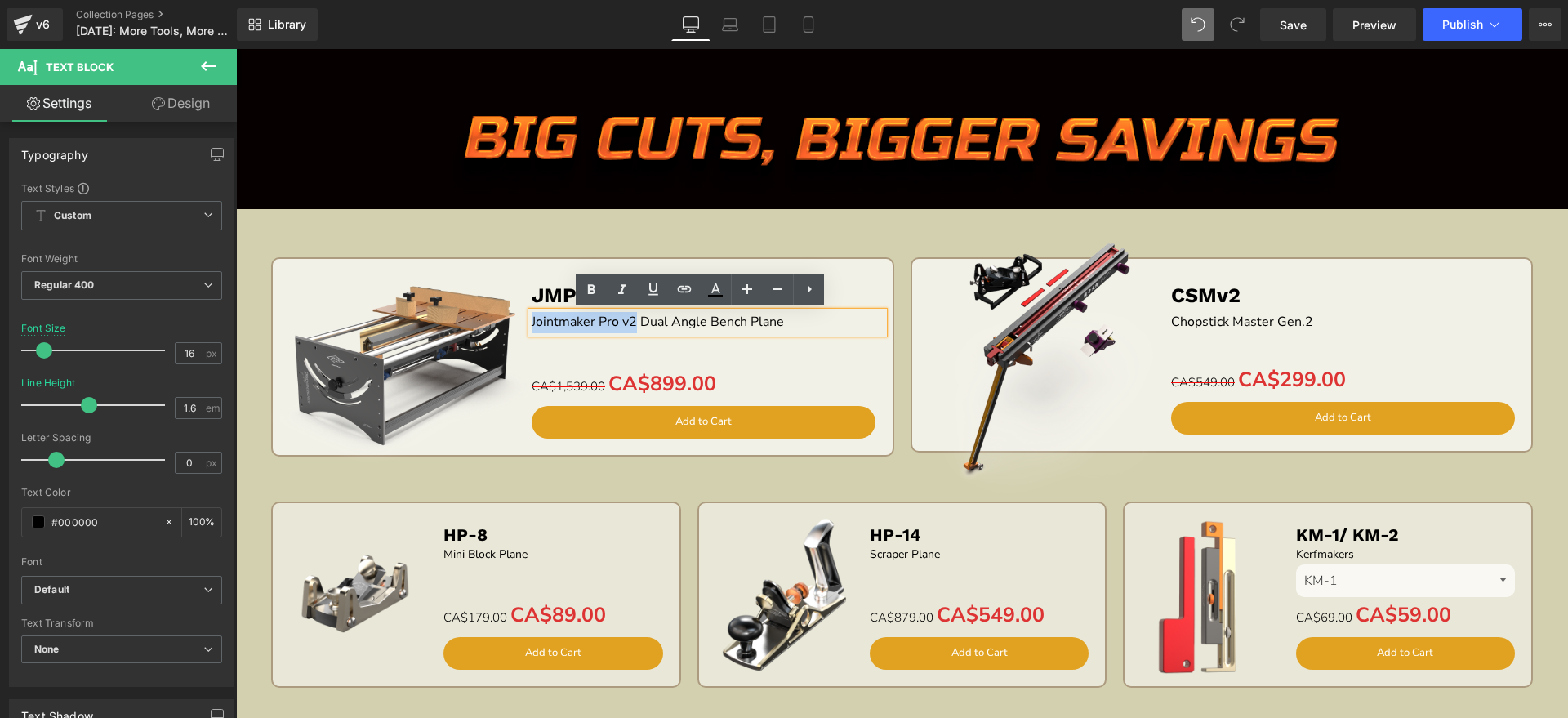
copy p "Jointmaker Pro v2"
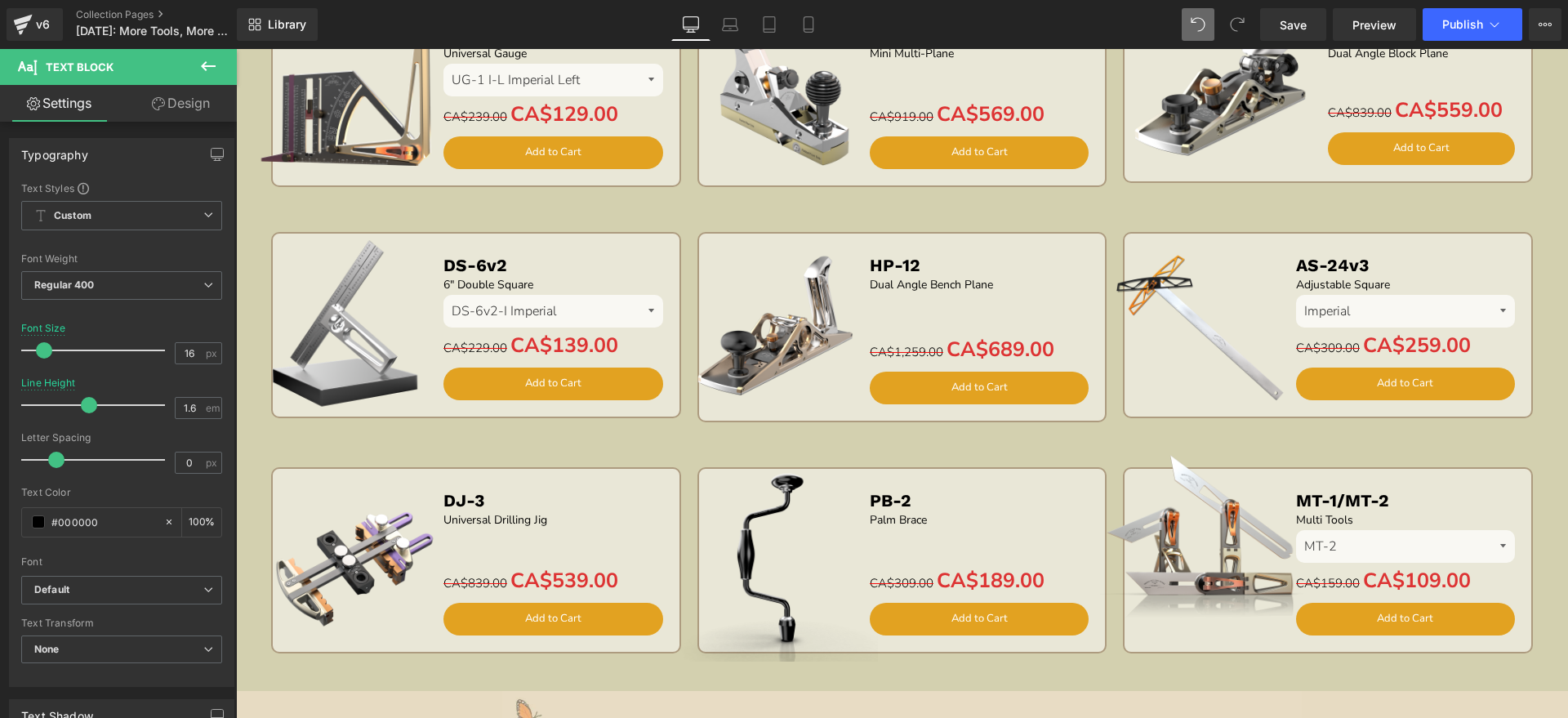
scroll to position [2510, 0]
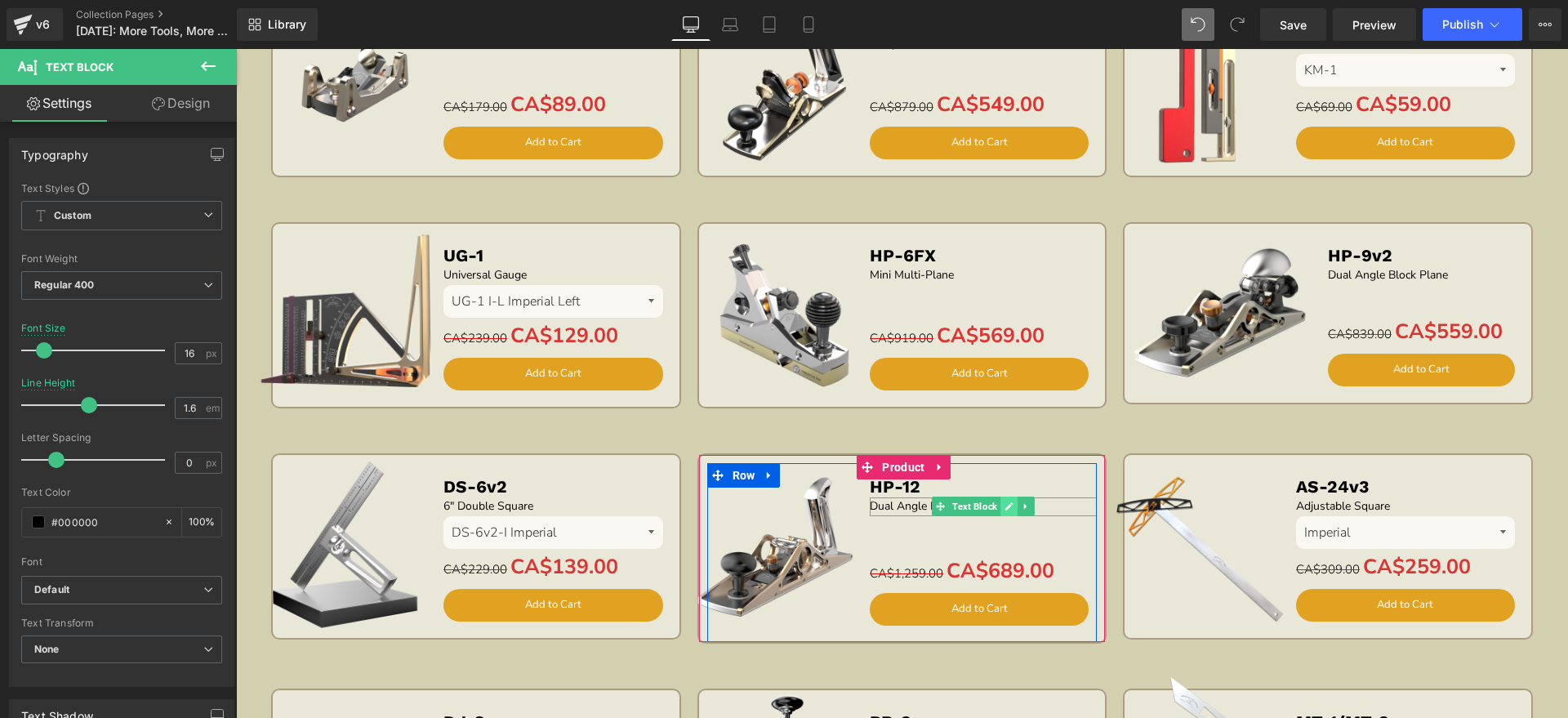
click at [1005, 504] on icon at bounding box center [1009, 506] width 9 height 10
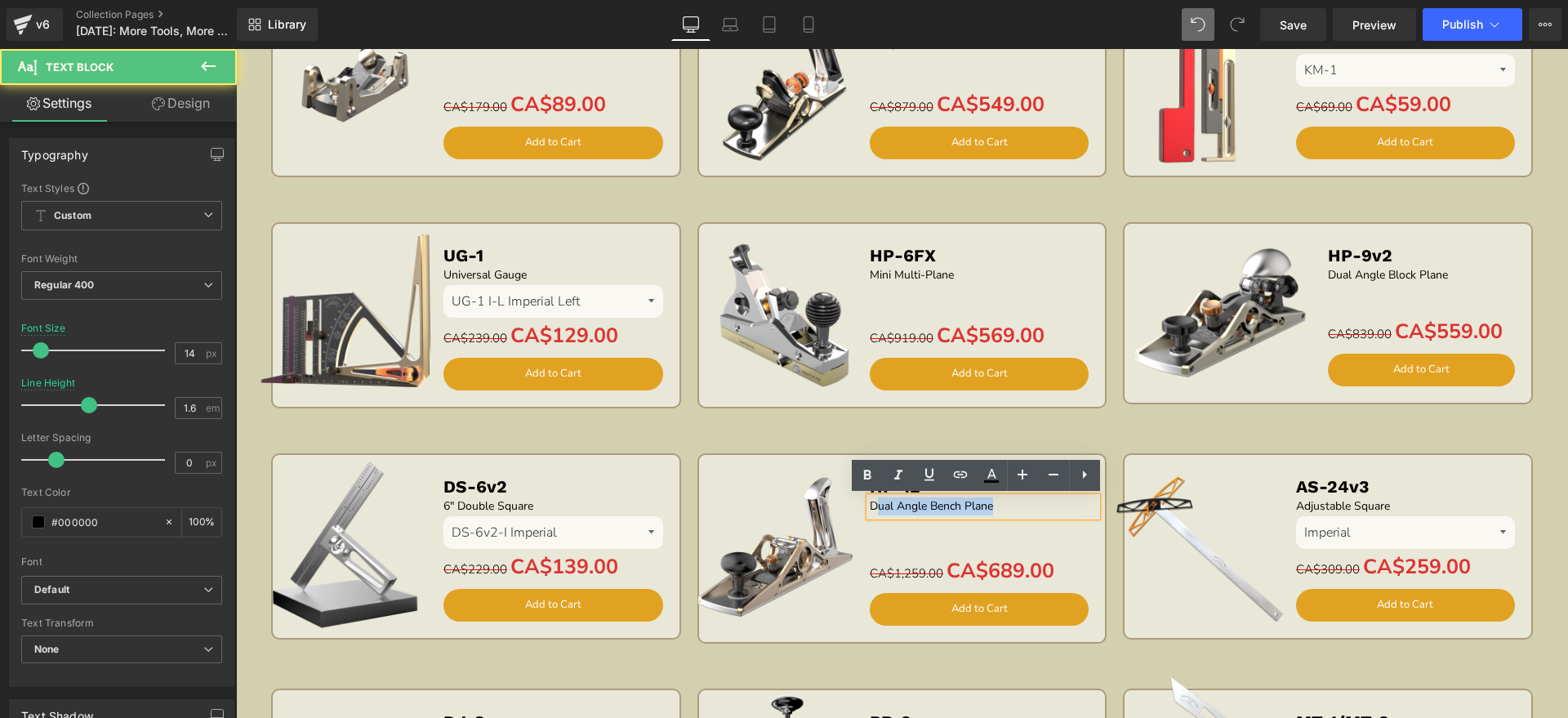
drag, startPoint x: 1037, startPoint y: 505, endPoint x: 869, endPoint y: 504, distance: 168.0
click at [870, 504] on p "Dual Angle Bench Plane" at bounding box center [984, 506] width 228 height 18
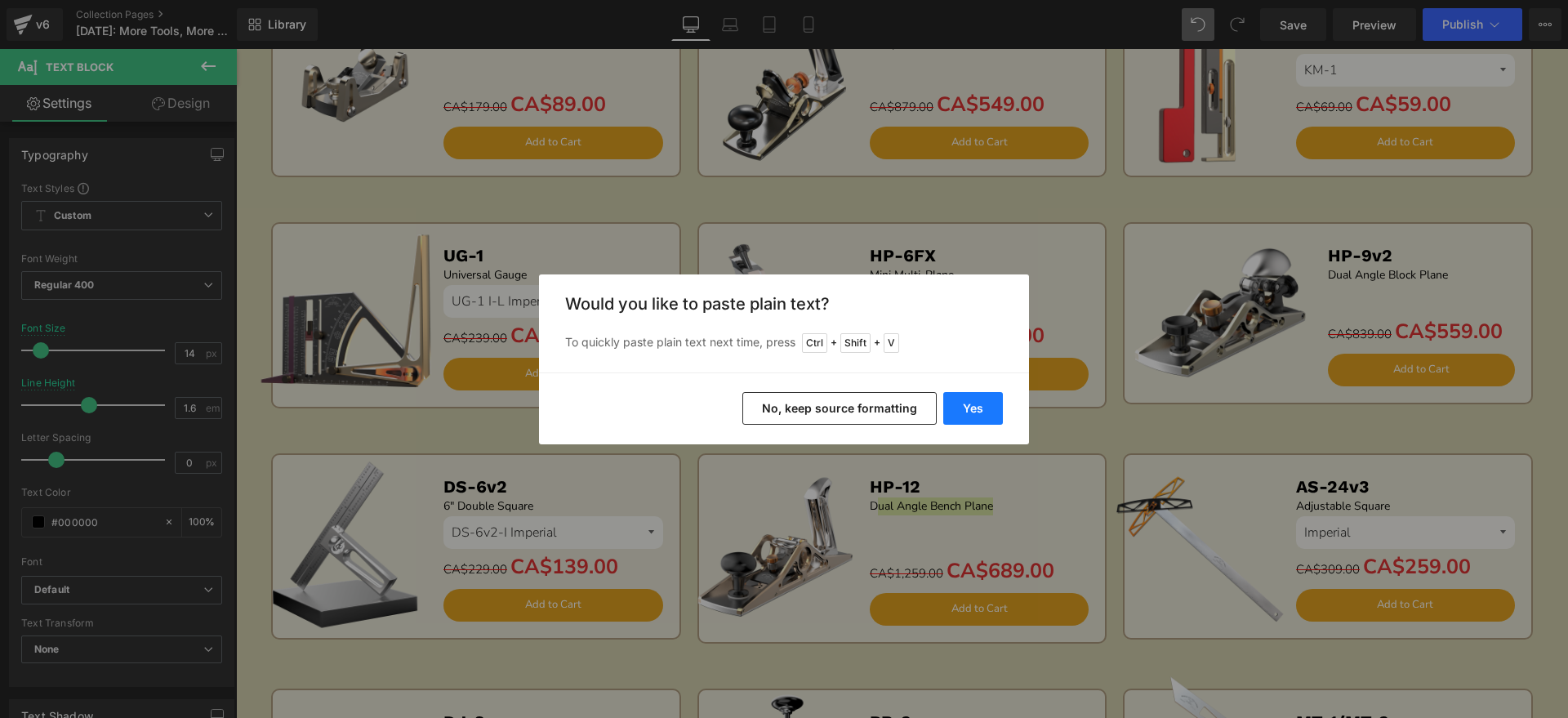
click at [957, 409] on button "Yes" at bounding box center [973, 408] width 60 height 32
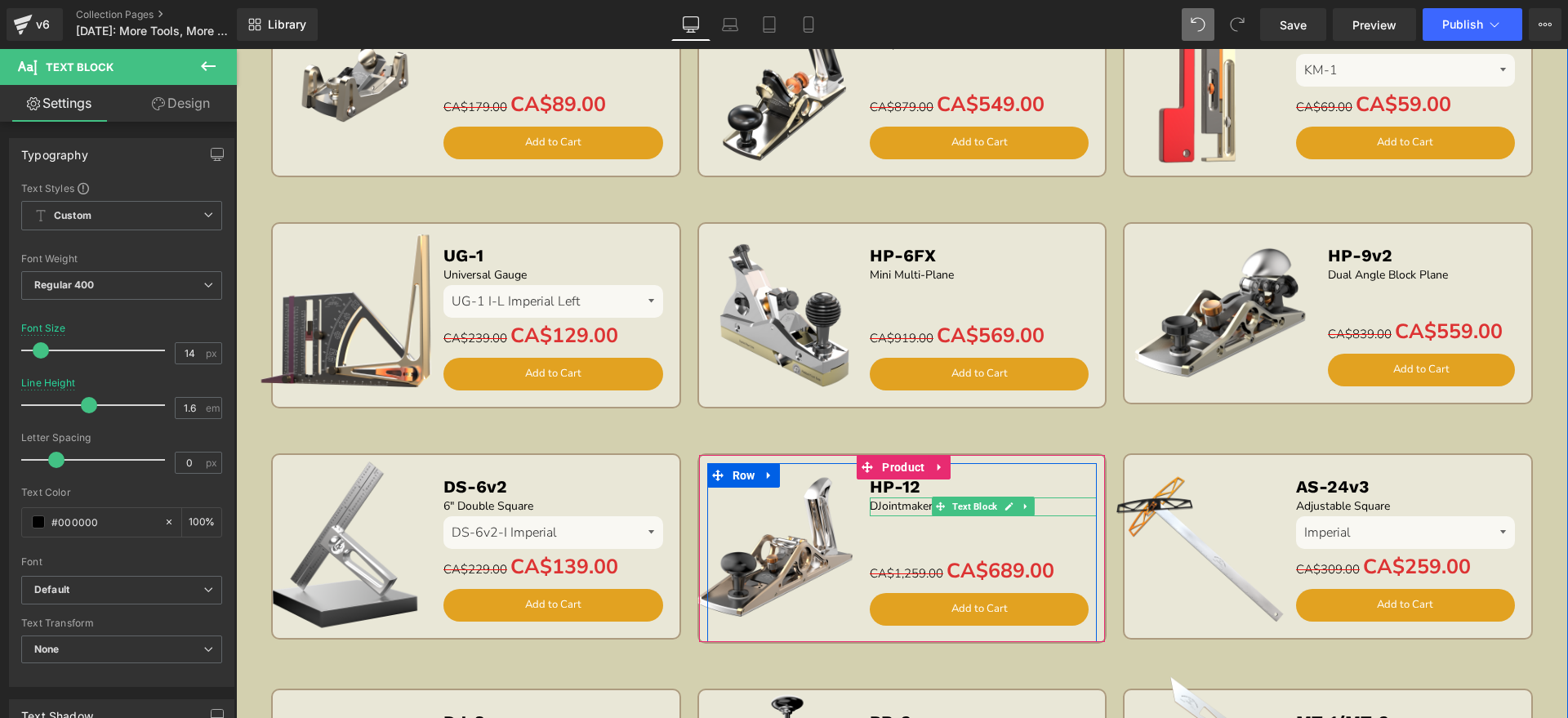
click at [870, 503] on p "DJointmaker Pro v2" at bounding box center [984, 506] width 228 height 18
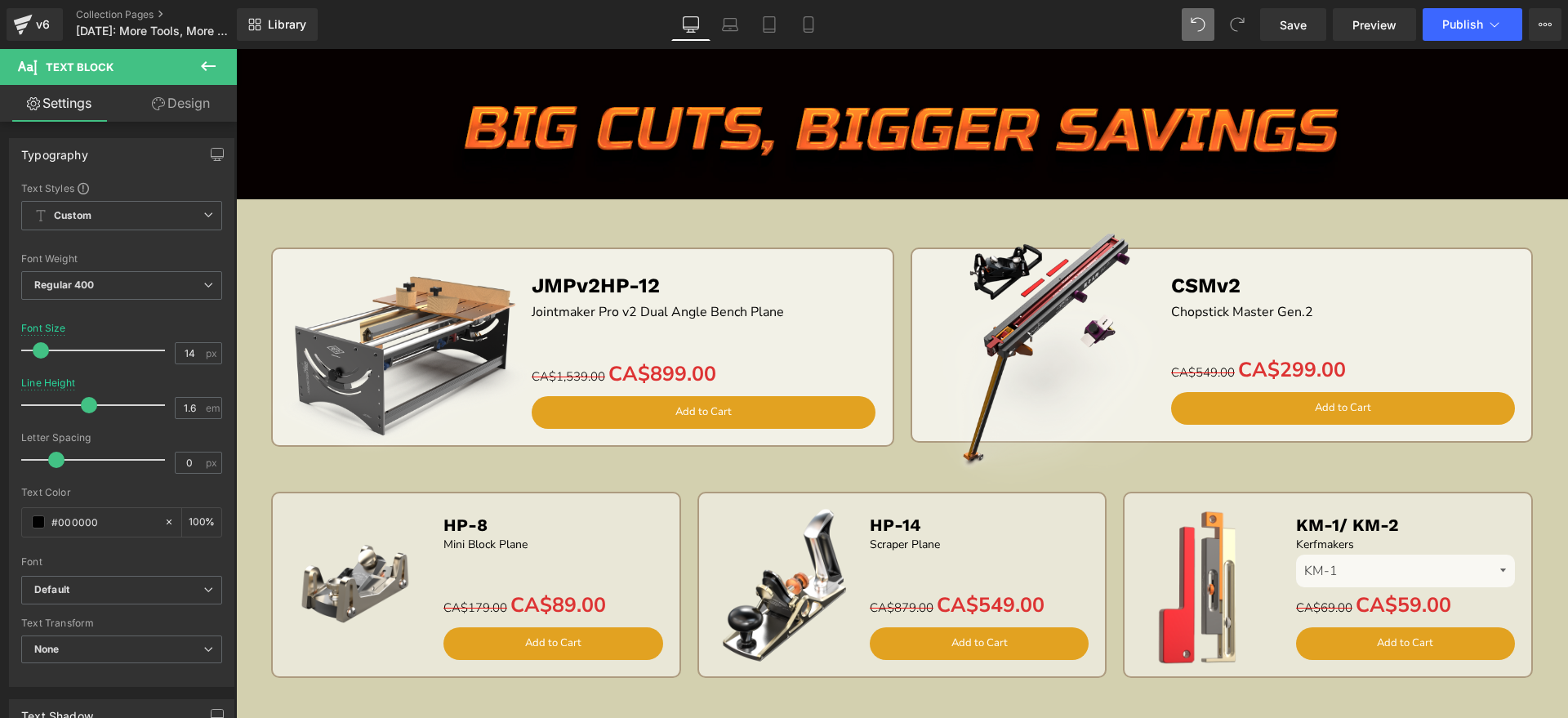
scroll to position [2000, 0]
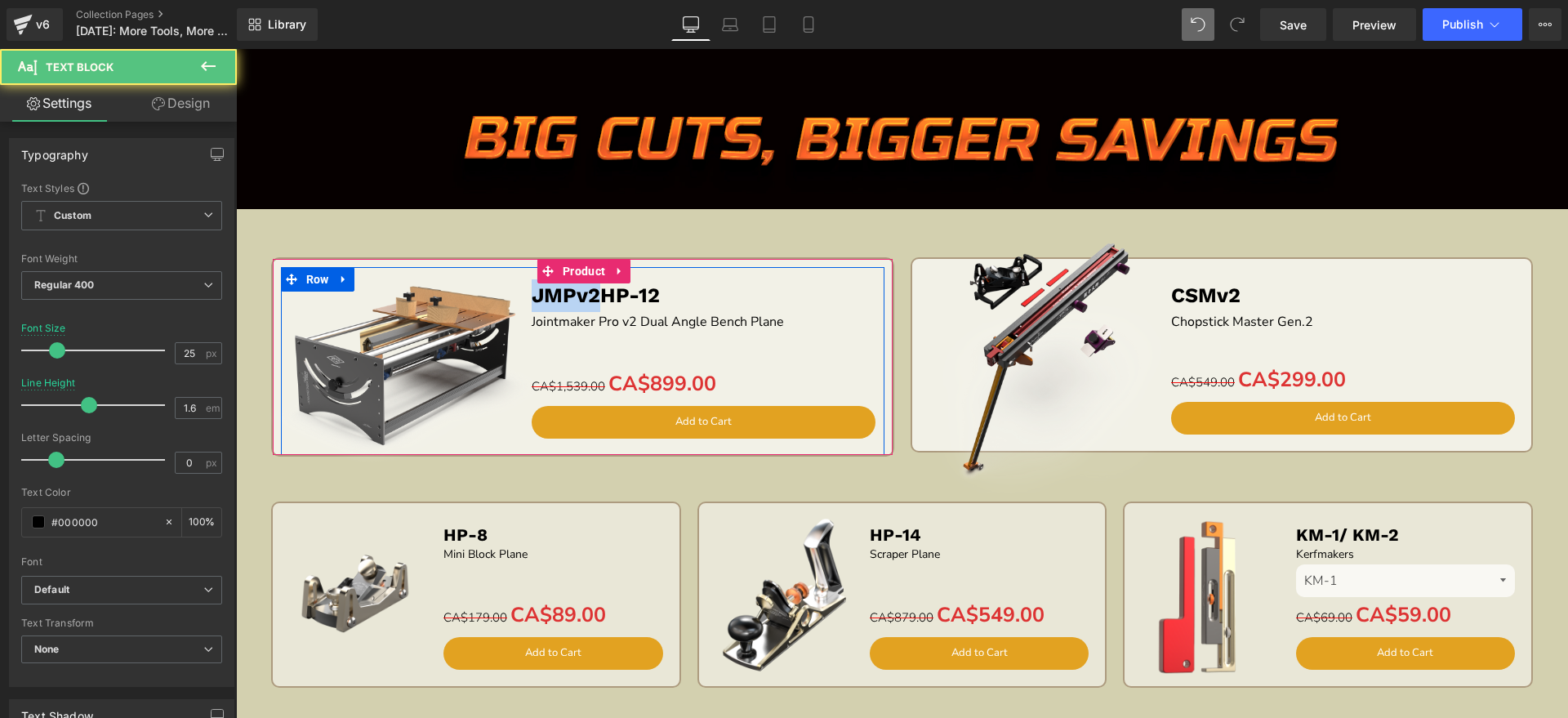
drag, startPoint x: 597, startPoint y: 295, endPoint x: 480, endPoint y: 295, distance: 117.0
click at [480, 295] on div "Sale Off (P) Image JMPv2HP-12 Text Block Jointmaker Pro v2 Dual Angle Bench Pla…" at bounding box center [582, 361] width 603 height 188
copy b "JMPv2"
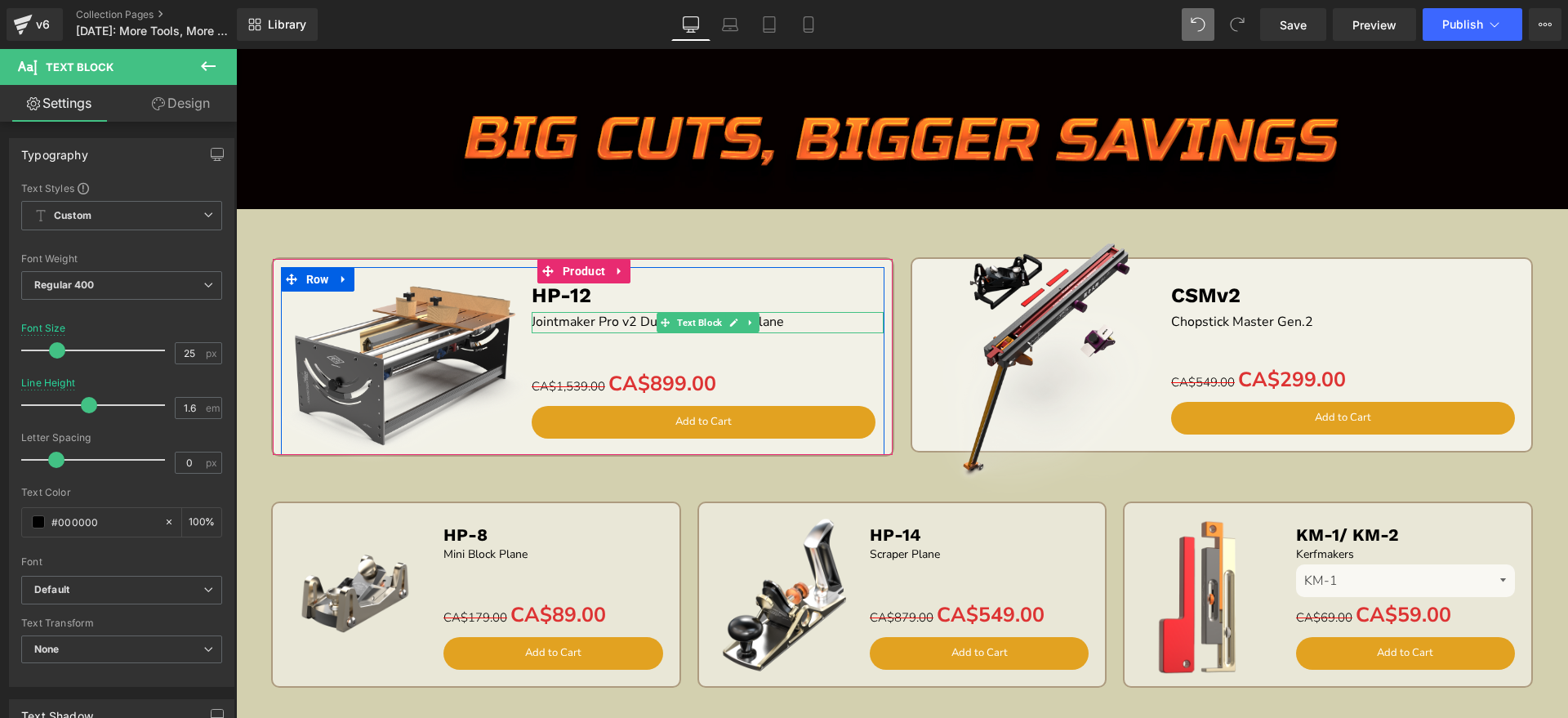
click at [631, 316] on p "Jointmaker Pro v2 Dual Angle Bench Plane" at bounding box center [707, 323] width 352 height 21
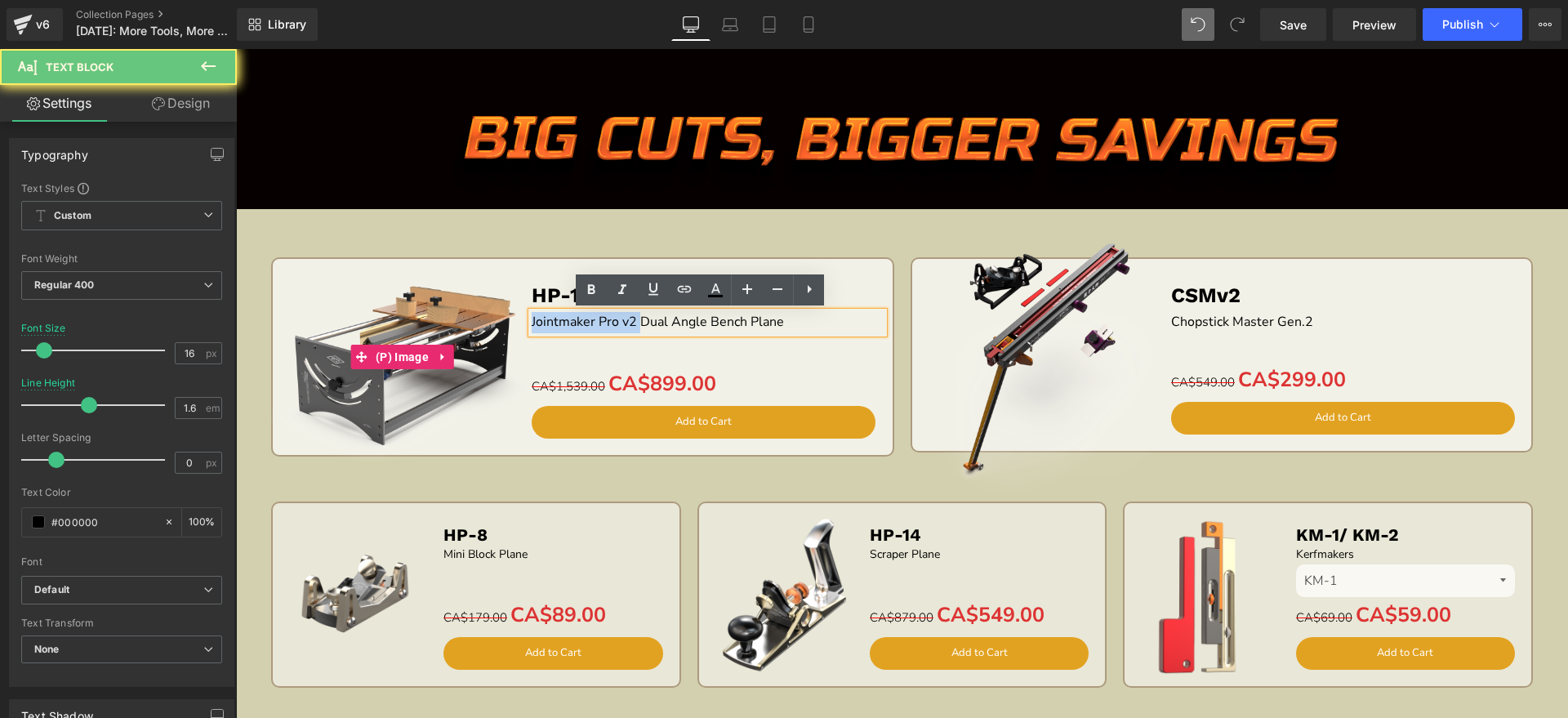
drag, startPoint x: 632, startPoint y: 316, endPoint x: 354, endPoint y: 312, distance: 278.0
click at [357, 315] on div "Sale Off (P) Image HP-12 Text Block Jointmaker Pro v2 Dual Angle Bench Plane Te…" at bounding box center [582, 361] width 603 height 188
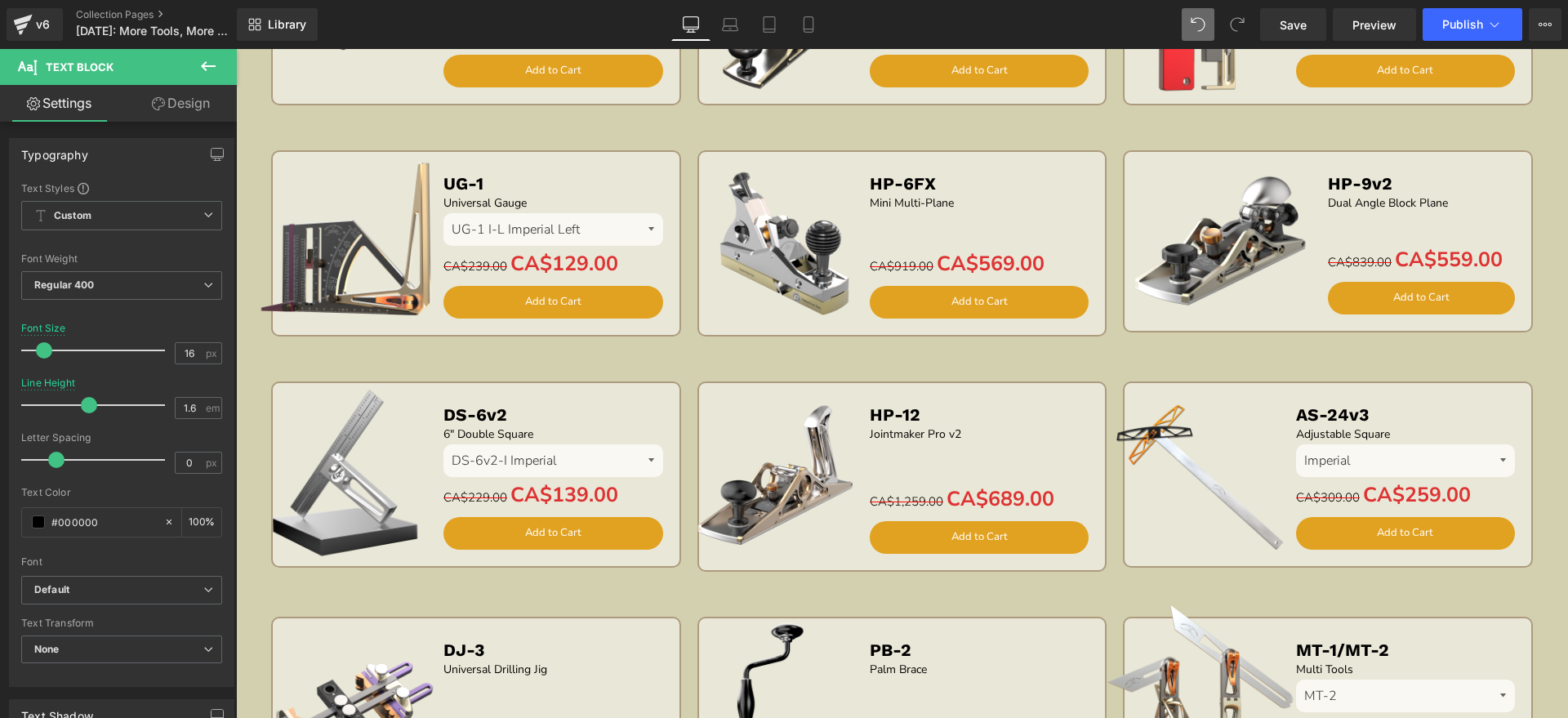
scroll to position [2816, 0]
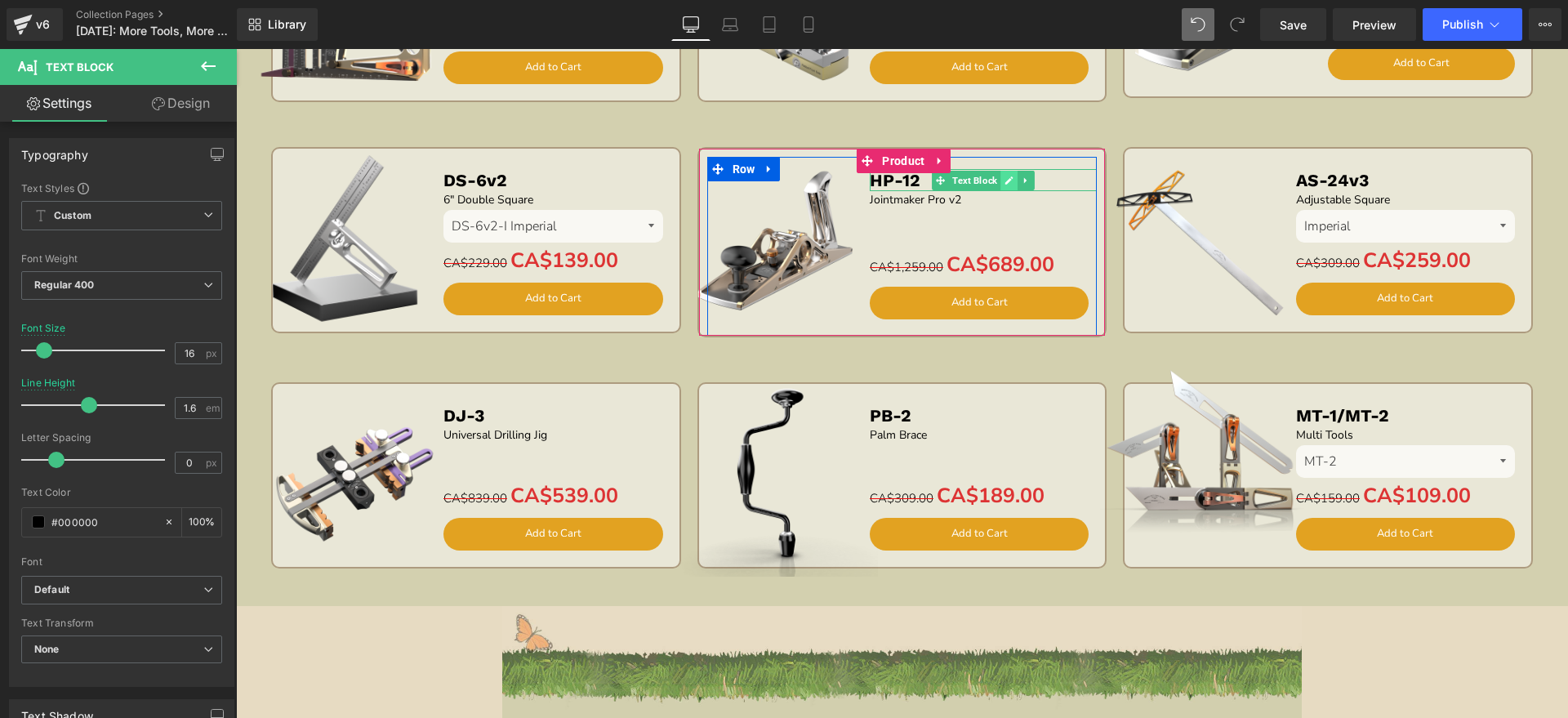
click at [1005, 177] on icon at bounding box center [1009, 180] width 9 height 10
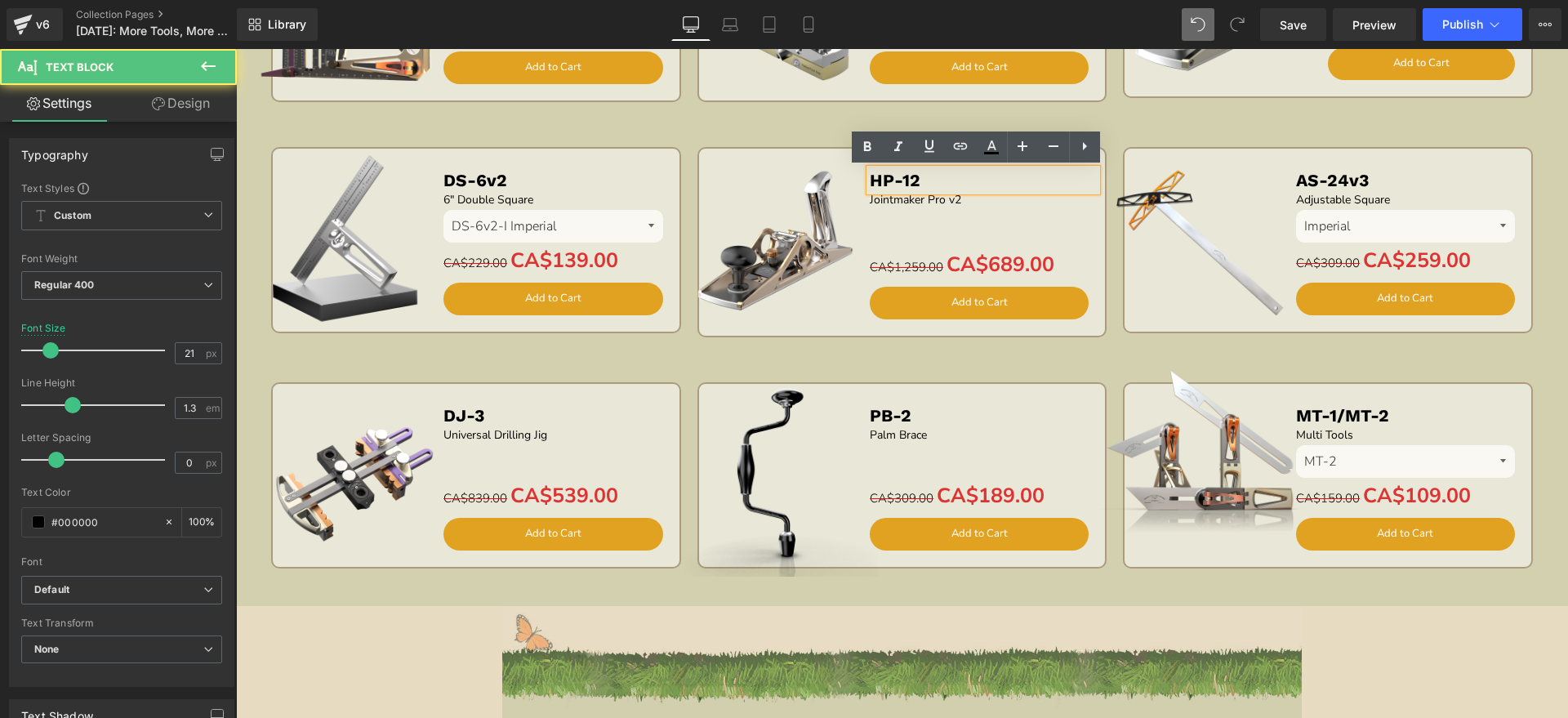
click at [755, 177] on div "Sale Off (P) Image HP-12 Text Block Jointmaker Pro v2 Text Block Separator CA$1…" at bounding box center [902, 246] width 390 height 179
click at [936, 173] on p "HP-12" at bounding box center [984, 180] width 228 height 22
drag, startPoint x: 932, startPoint y: 174, endPoint x: 868, endPoint y: 174, distance: 64.0
click at [870, 174] on p "HP-12" at bounding box center [984, 180] width 228 height 22
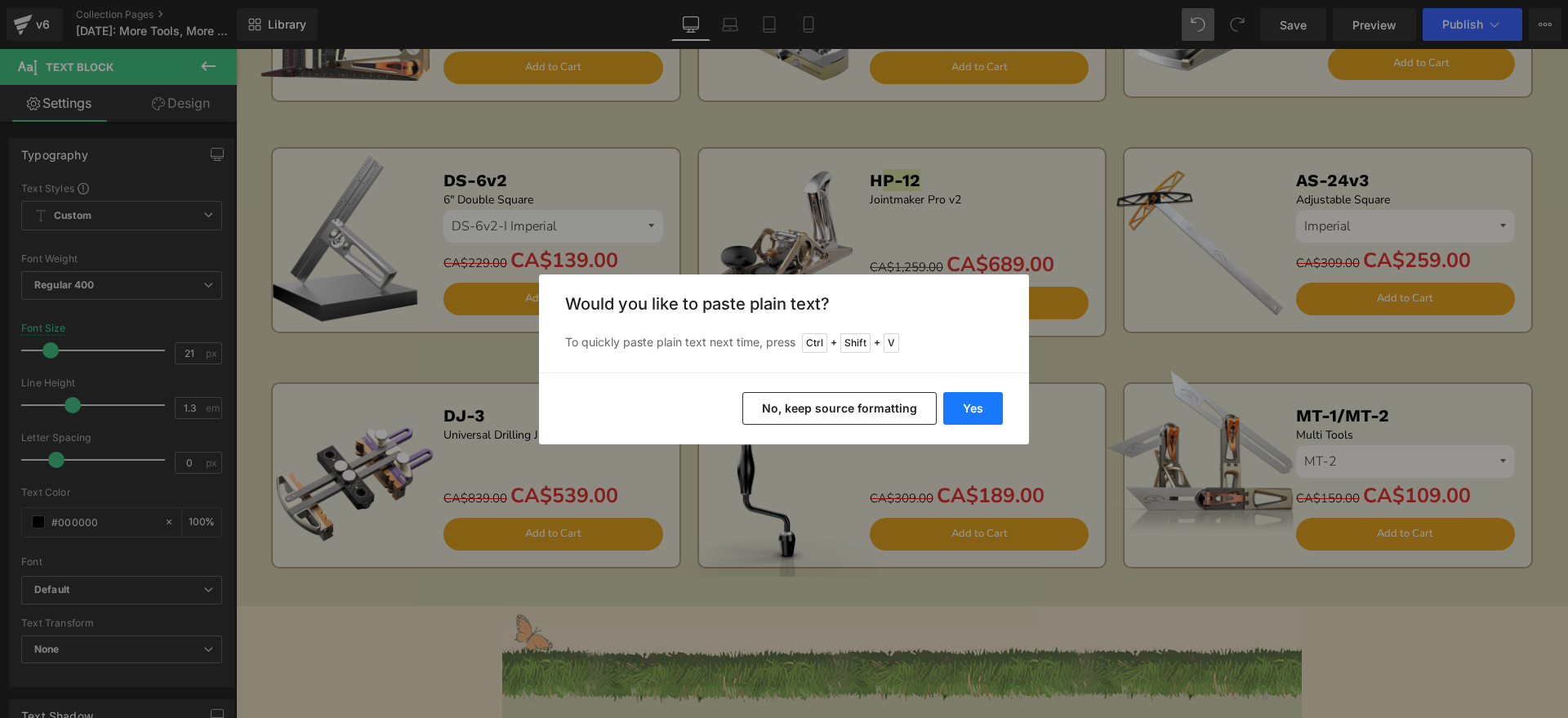
click at [962, 393] on button "Yes" at bounding box center [973, 408] width 60 height 32
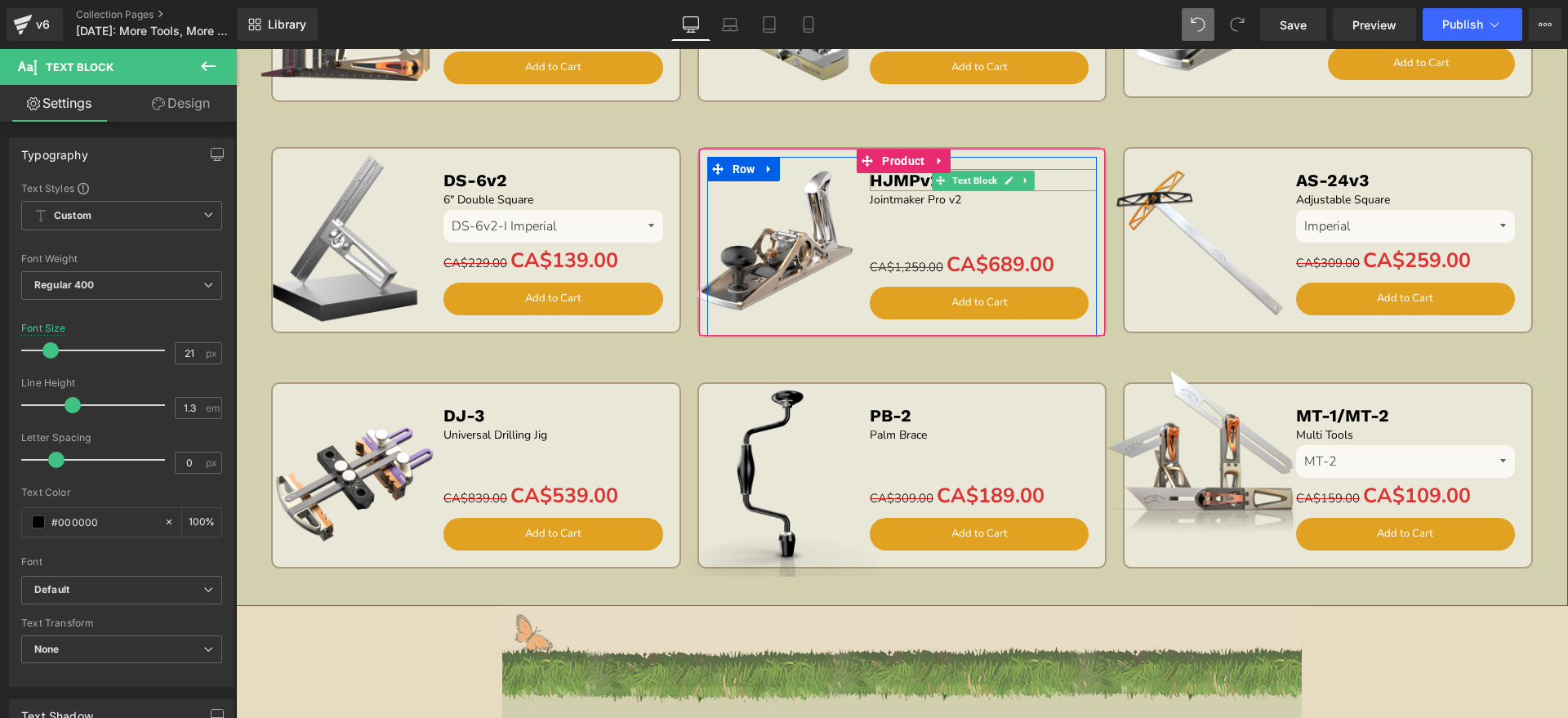
click at [872, 177] on b "HJMPv2" at bounding box center [905, 180] width 71 height 20
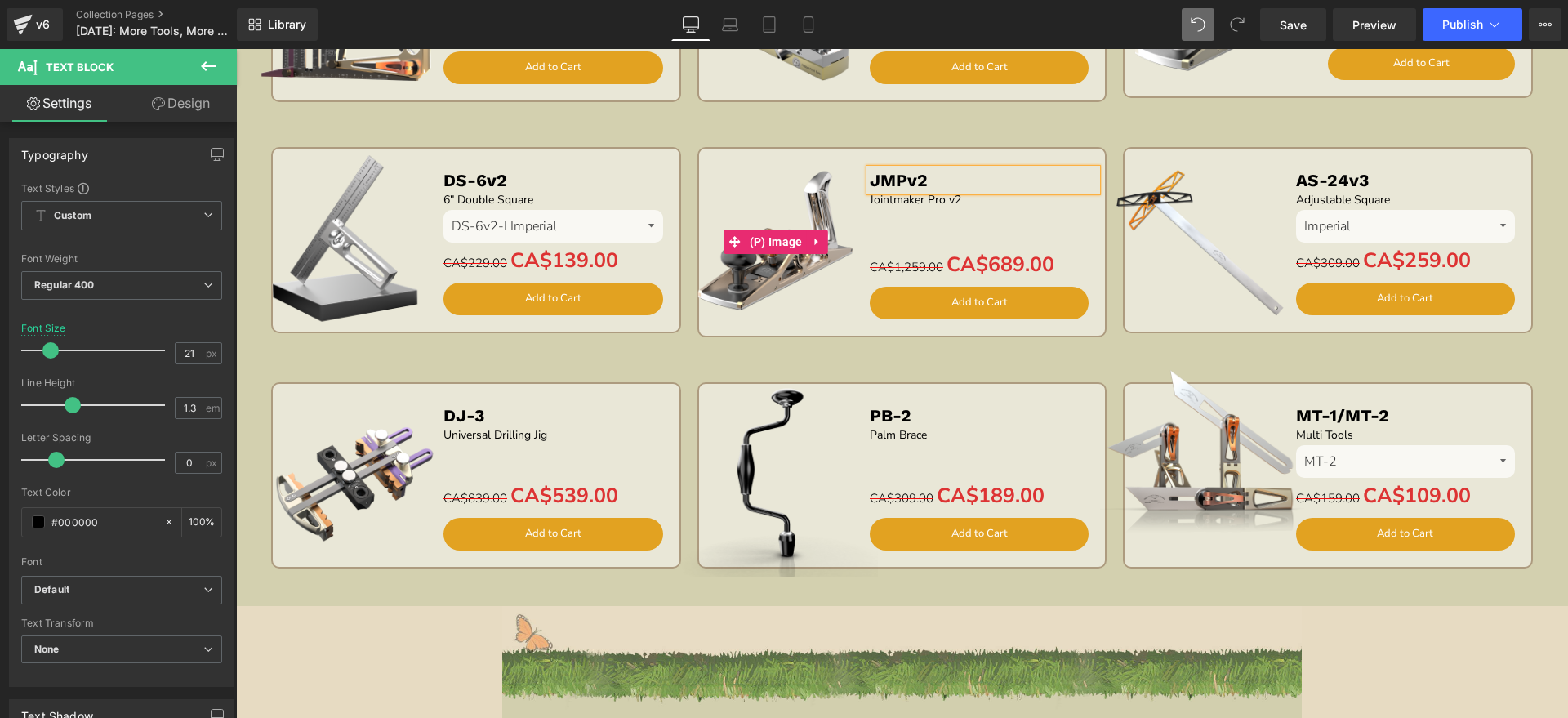
drag, startPoint x: 759, startPoint y: 192, endPoint x: 716, endPoint y: 195, distance: 43.1
click at [759, 191] on img at bounding box center [776, 241] width 183 height 183
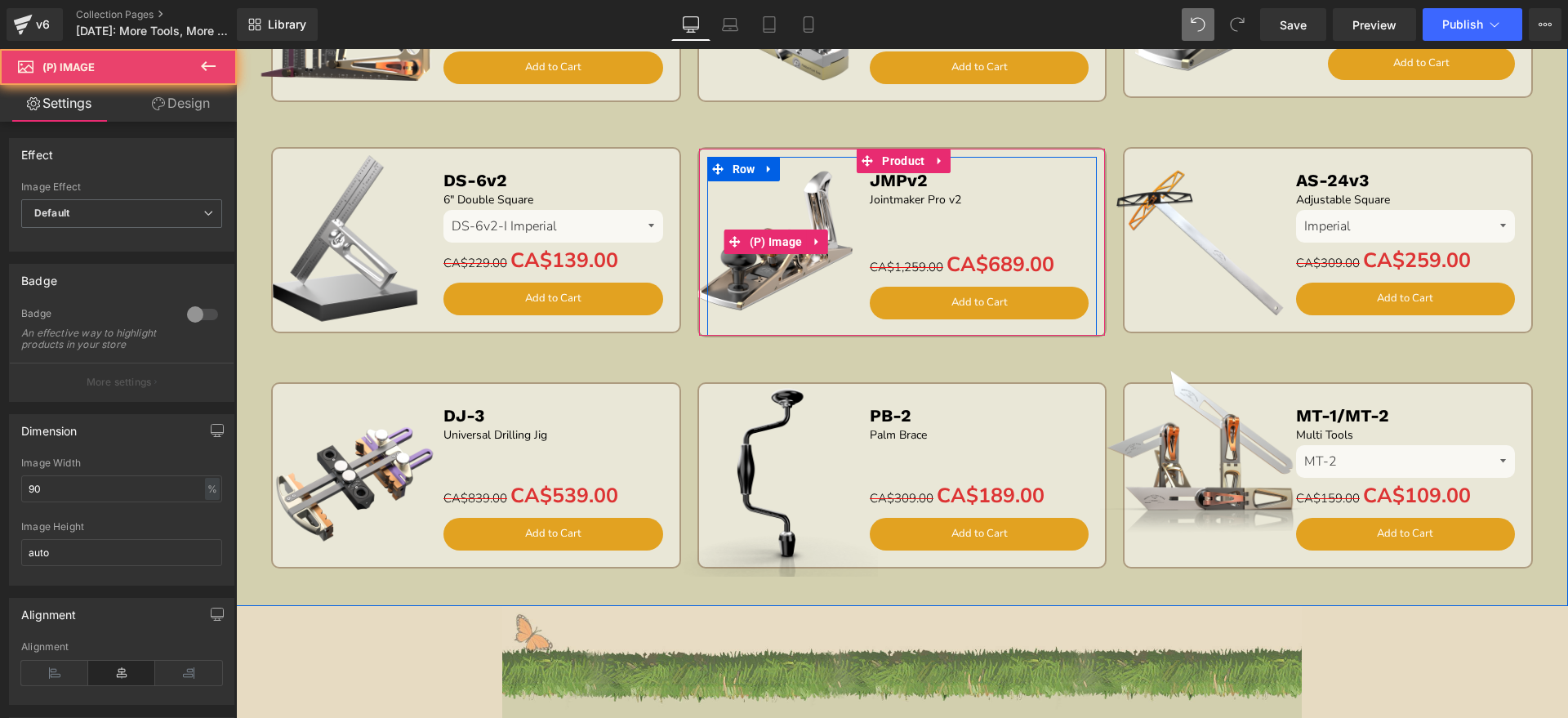
click at [731, 194] on img at bounding box center [776, 241] width 183 height 183
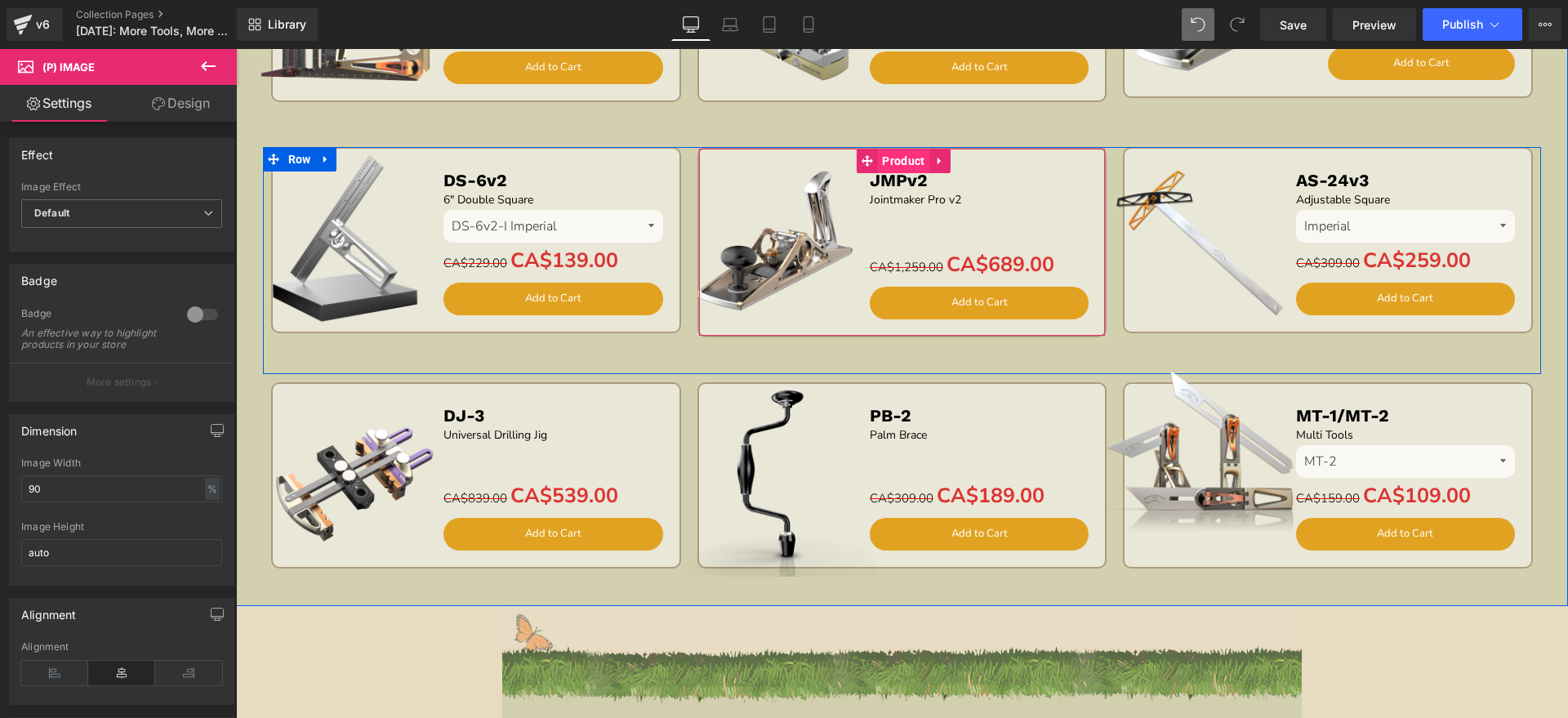
click at [894, 163] on span "Product" at bounding box center [903, 161] width 51 height 25
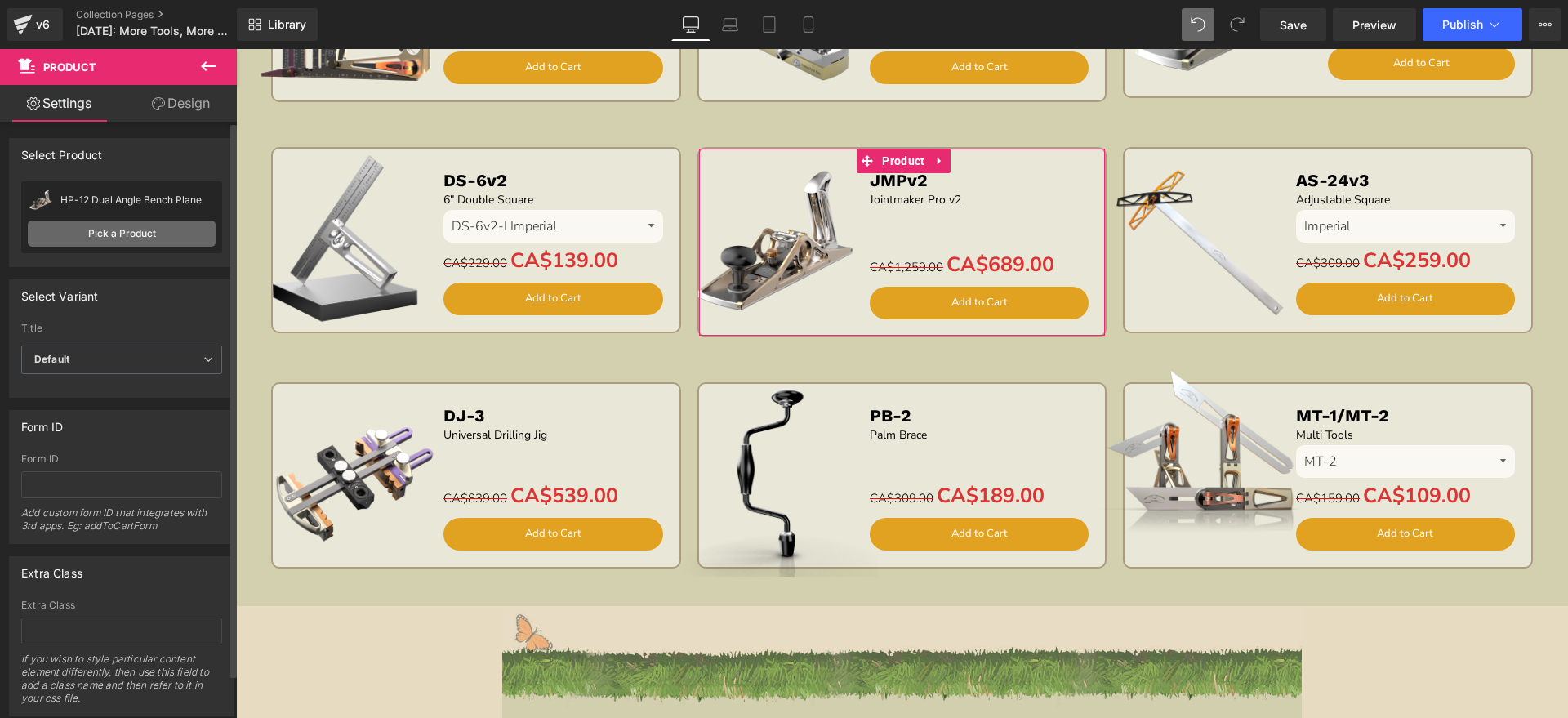
click at [123, 236] on link "Pick a Product" at bounding box center [122, 233] width 188 height 26
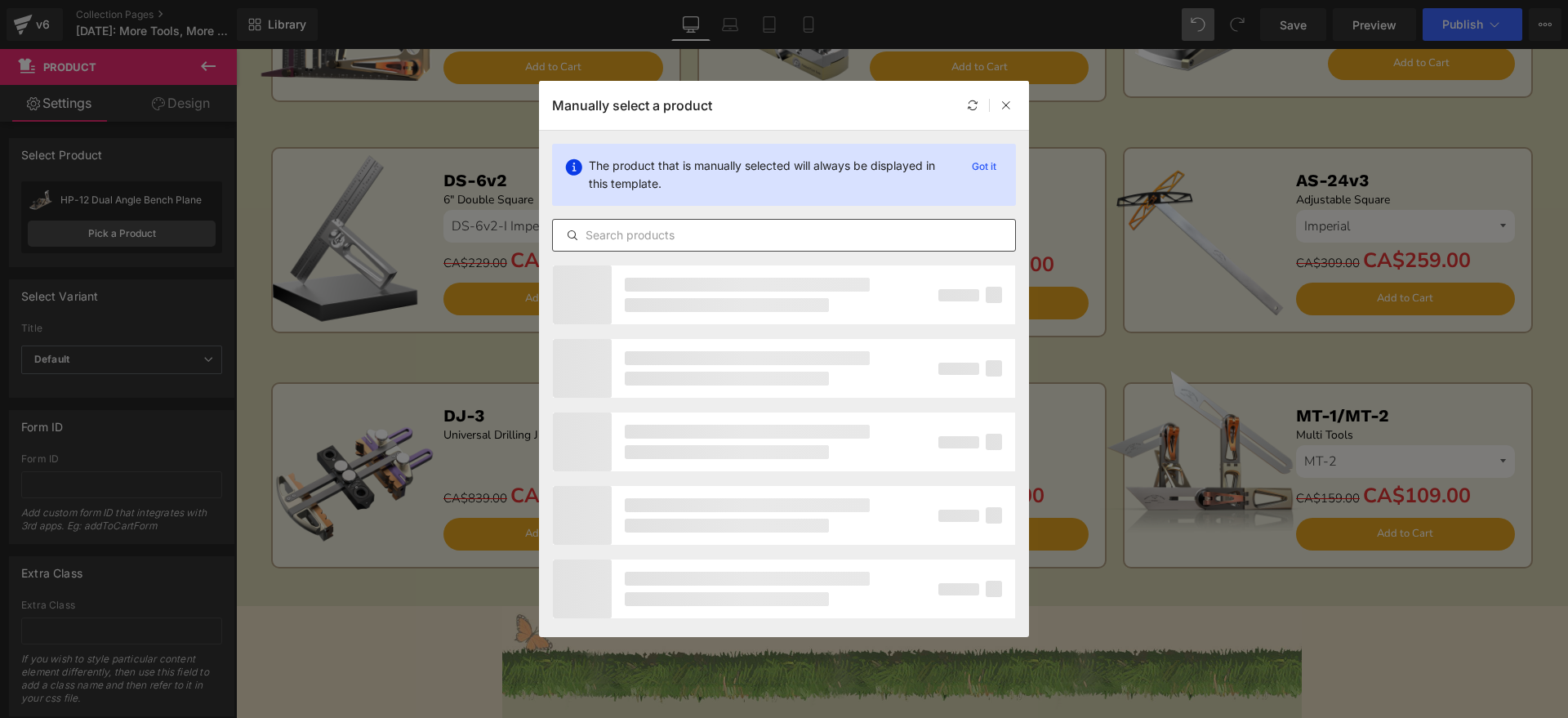
click at [831, 240] on input "text" at bounding box center [784, 235] width 462 height 19
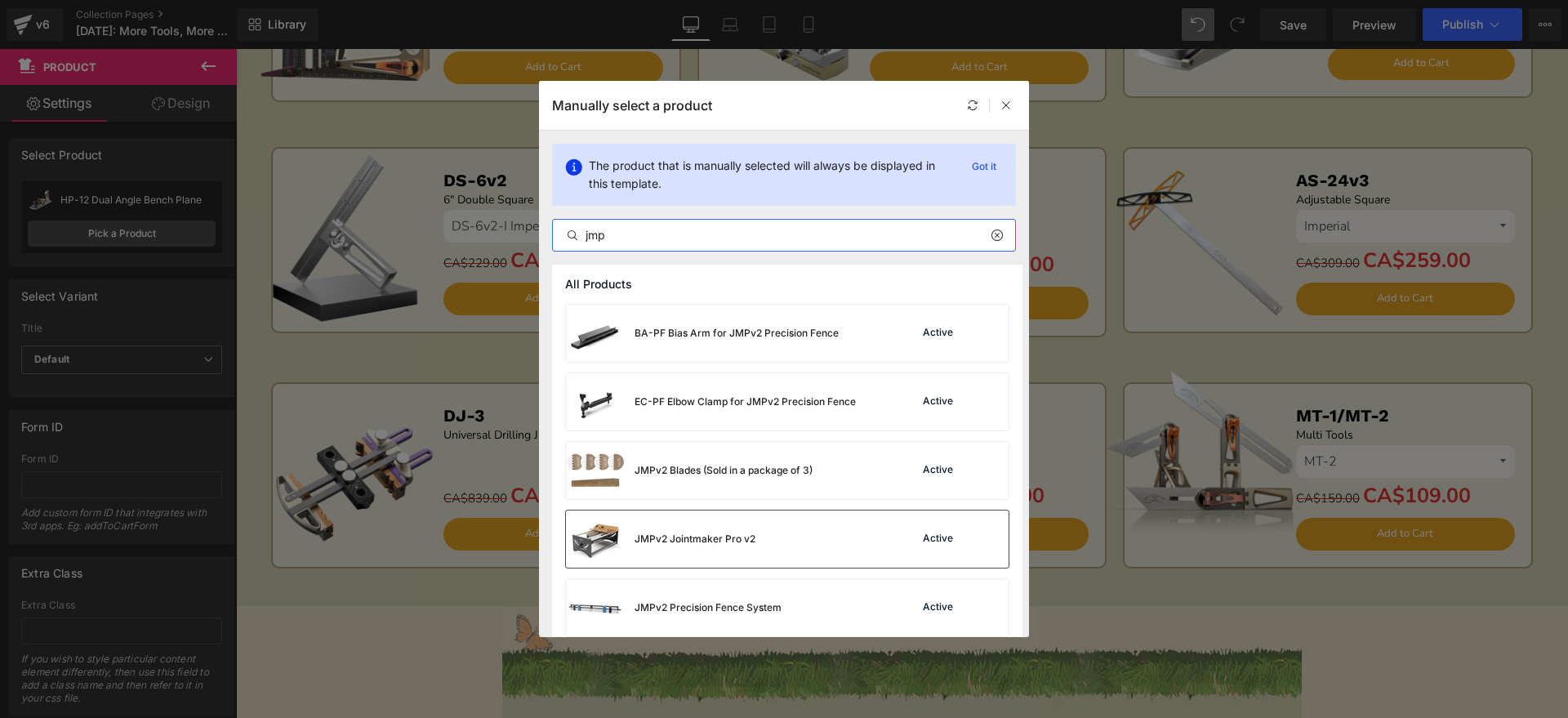
type input "jmp"
click at [745, 532] on div "JMPv2 Jointmaker Pro v2" at bounding box center [695, 538] width 121 height 15
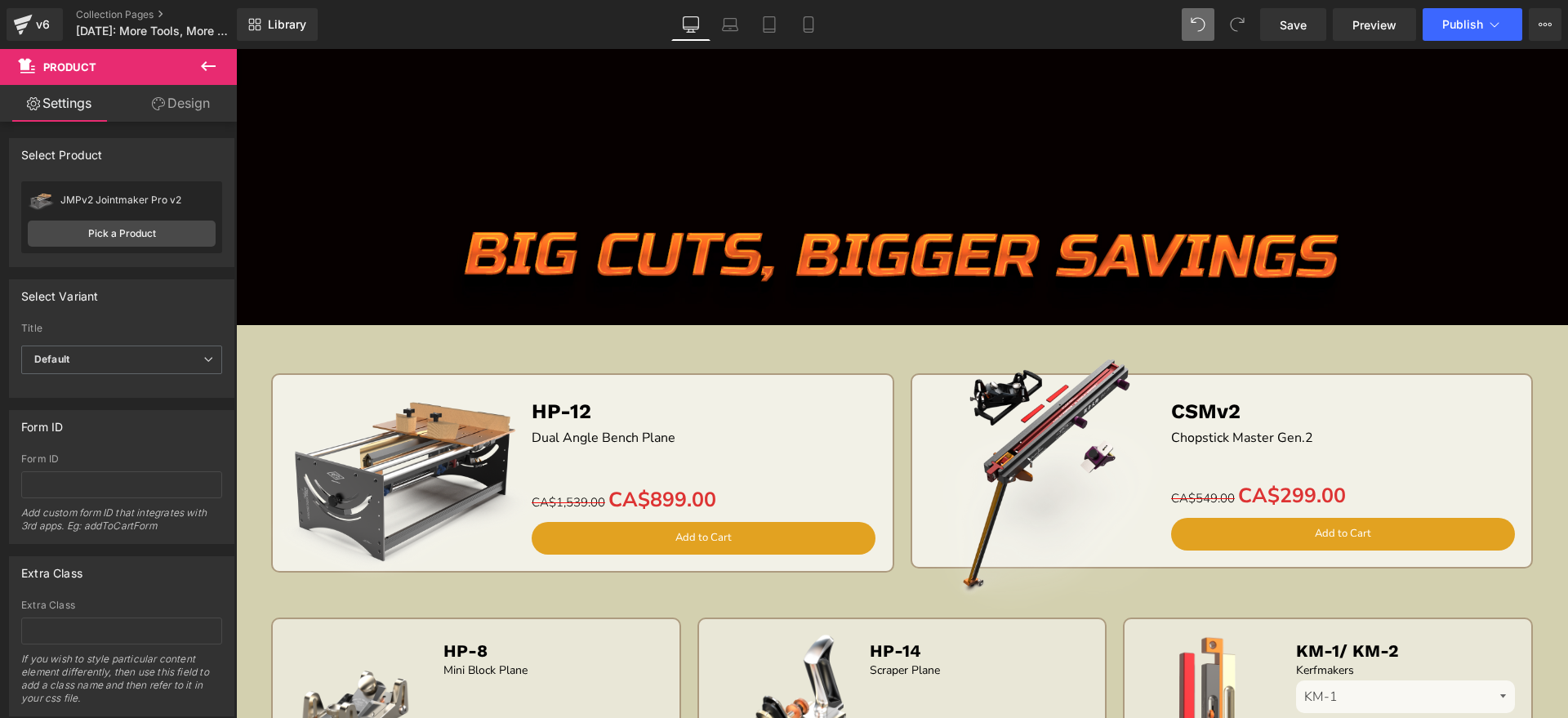
scroll to position [2000, 0]
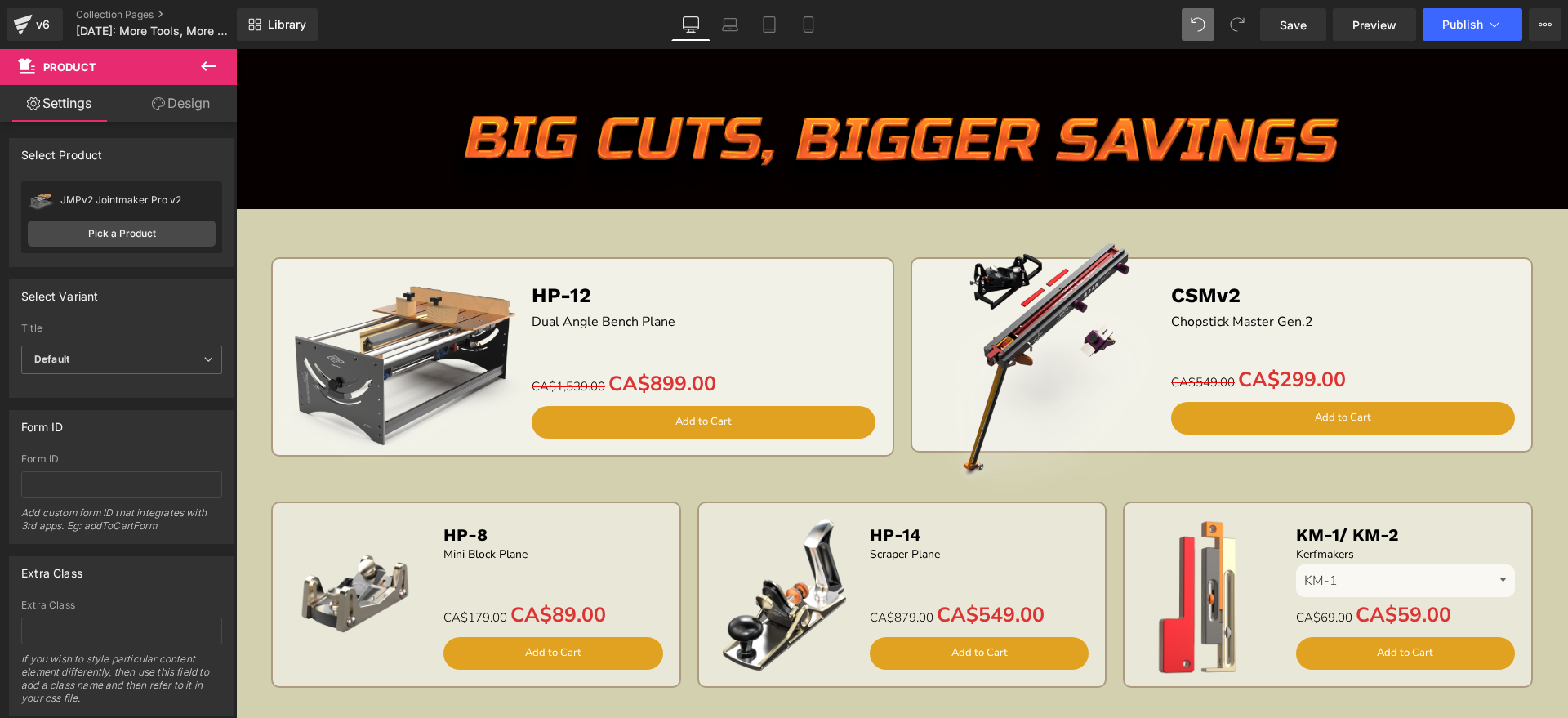
click at [393, 353] on div "Sale Off (P) Image" at bounding box center [403, 357] width 276 height 276
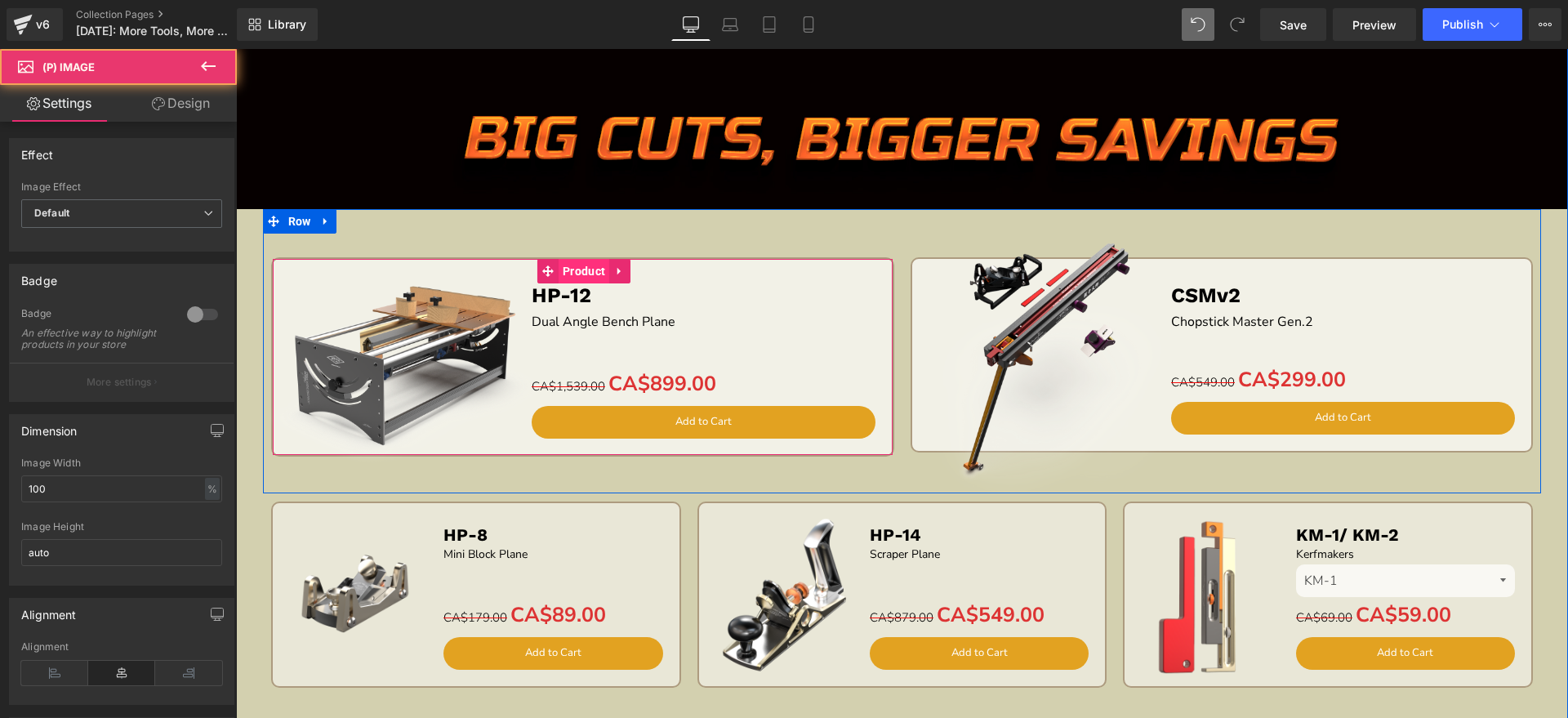
click at [562, 273] on span "Product" at bounding box center [584, 271] width 51 height 25
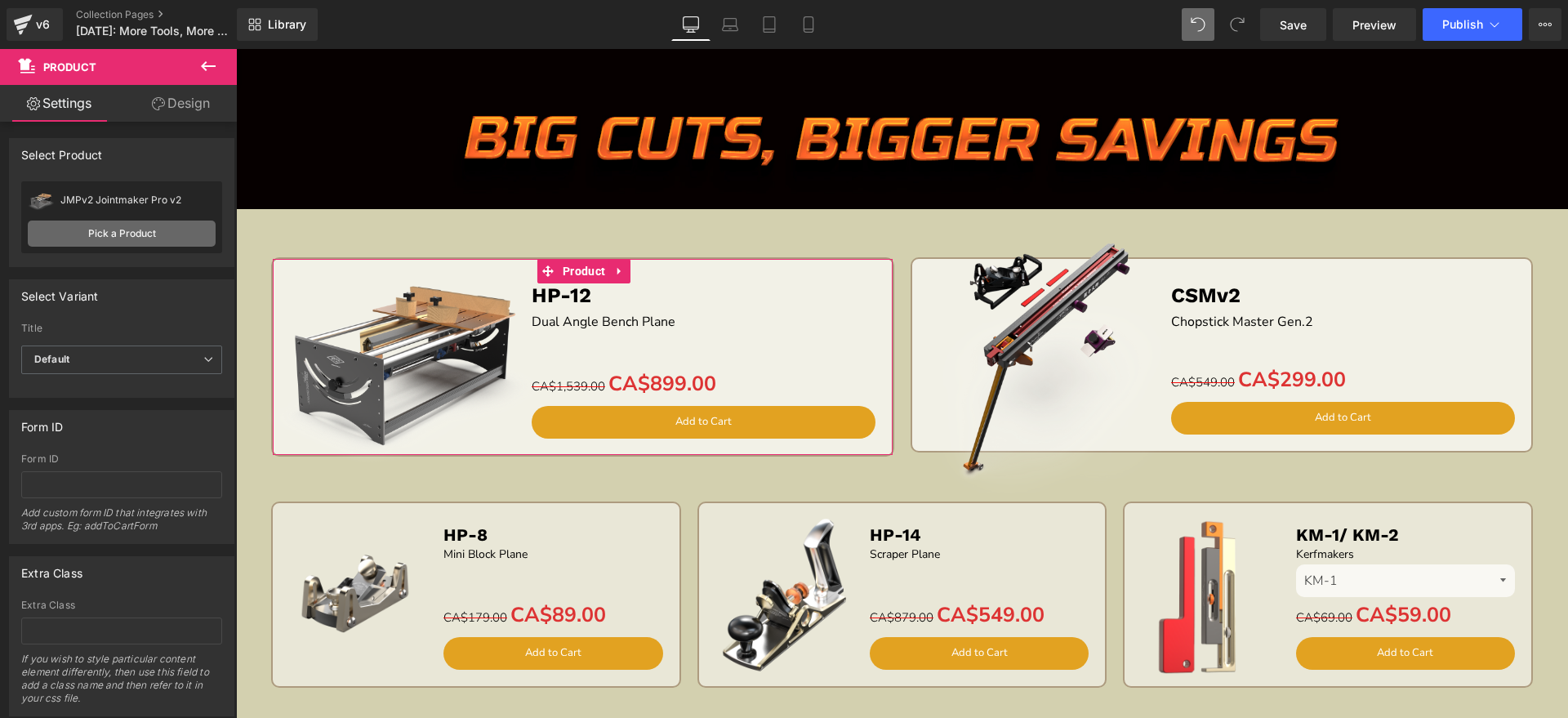
click at [110, 231] on link "Pick a Product" at bounding box center [122, 233] width 188 height 26
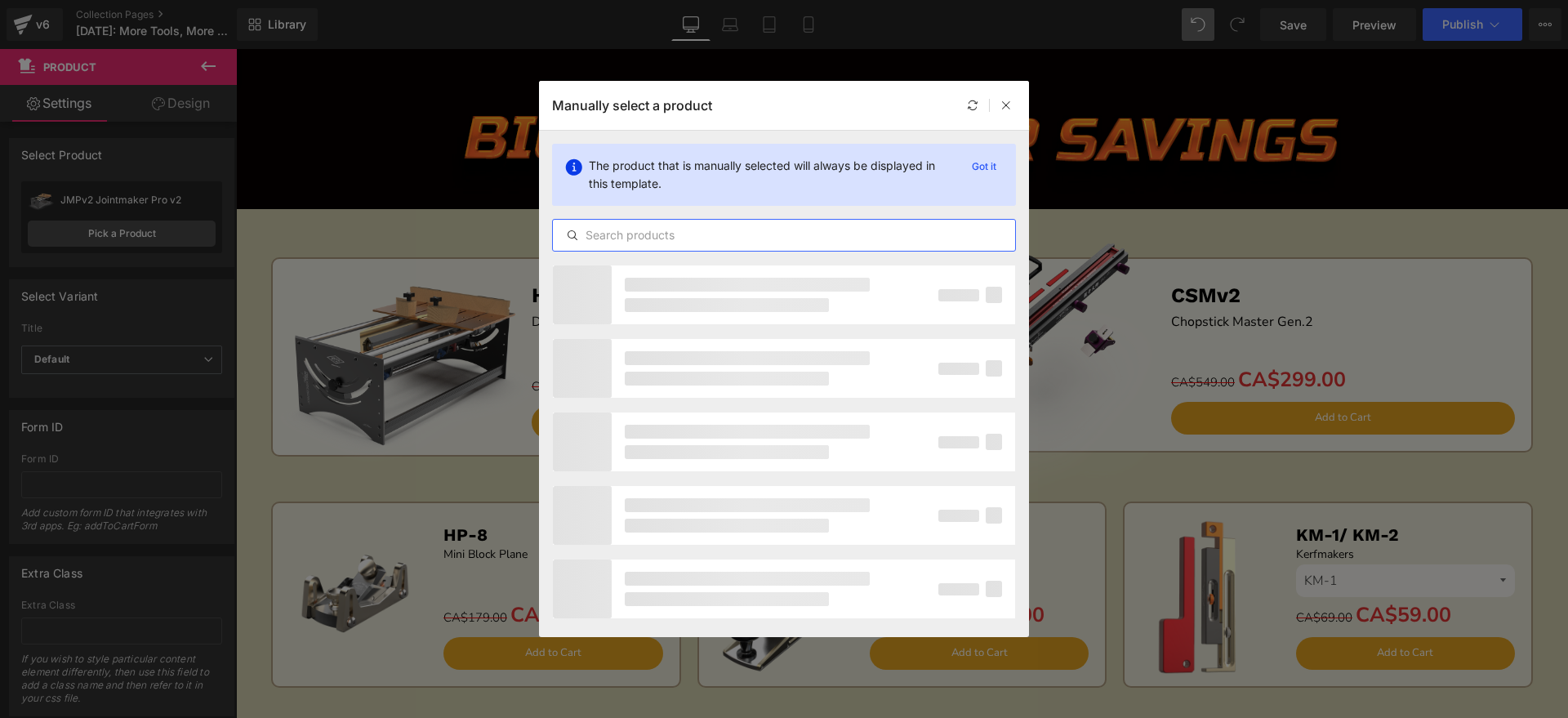
click at [656, 231] on input "text" at bounding box center [784, 235] width 462 height 19
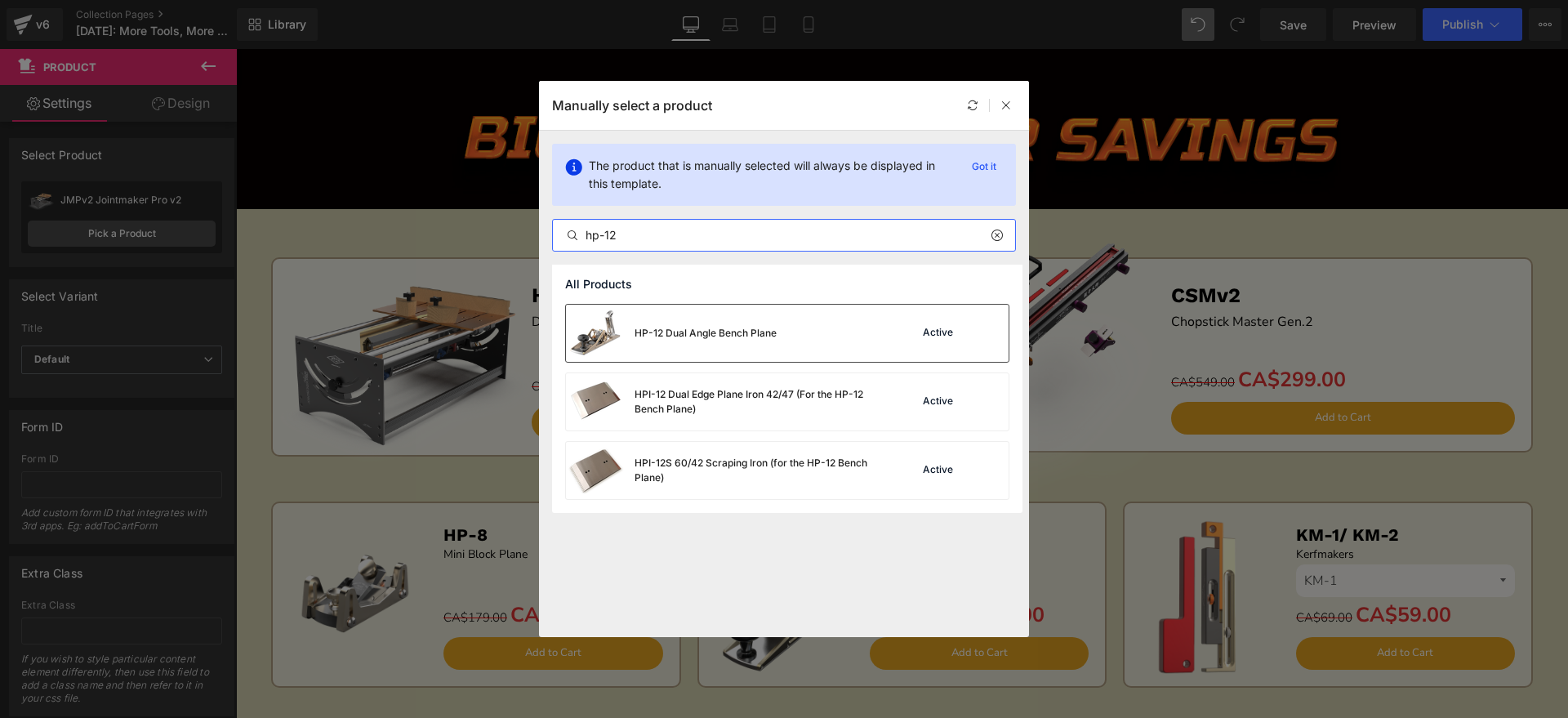
type input "hp-12"
click at [674, 329] on div "HP-12 Dual Angle Bench Plane" at bounding box center [706, 333] width 142 height 15
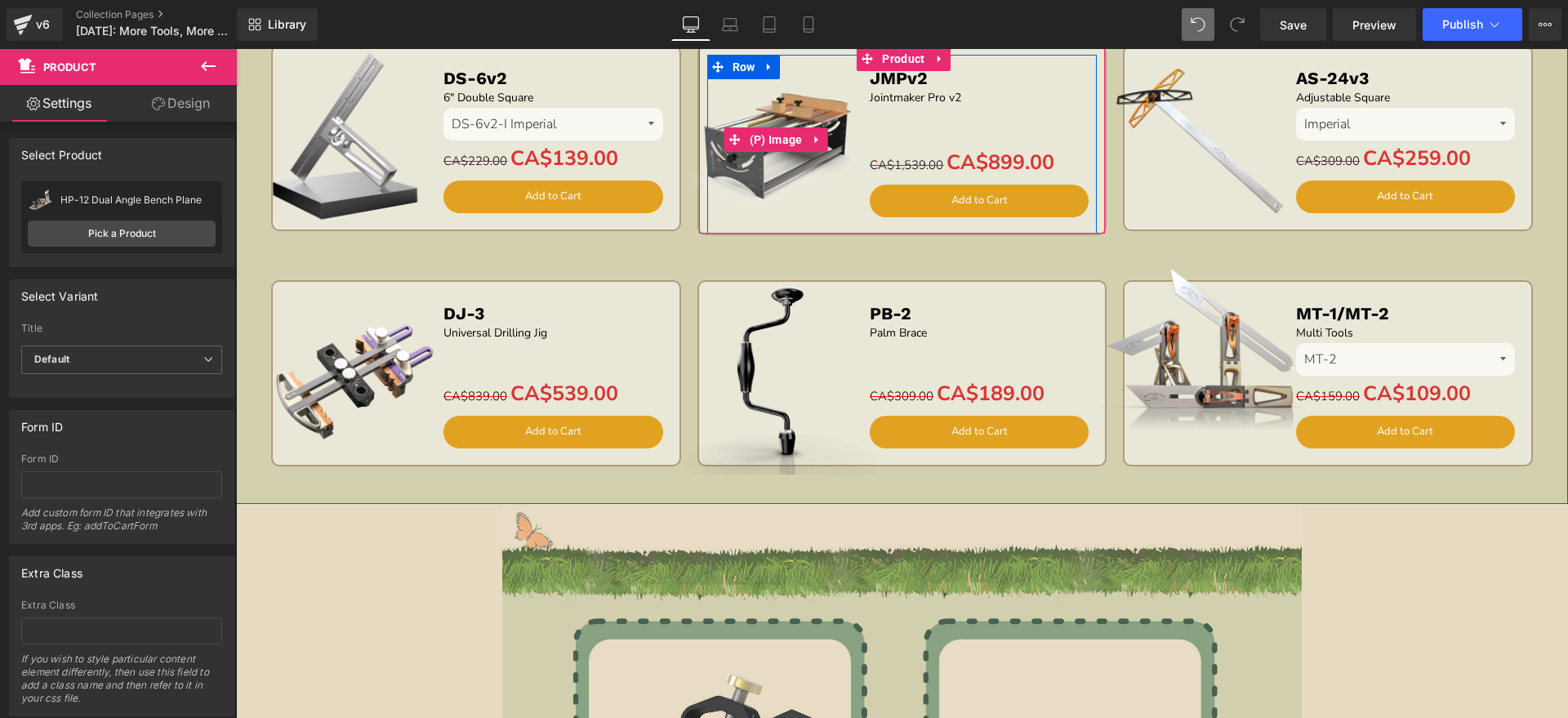
scroll to position [3224, 0]
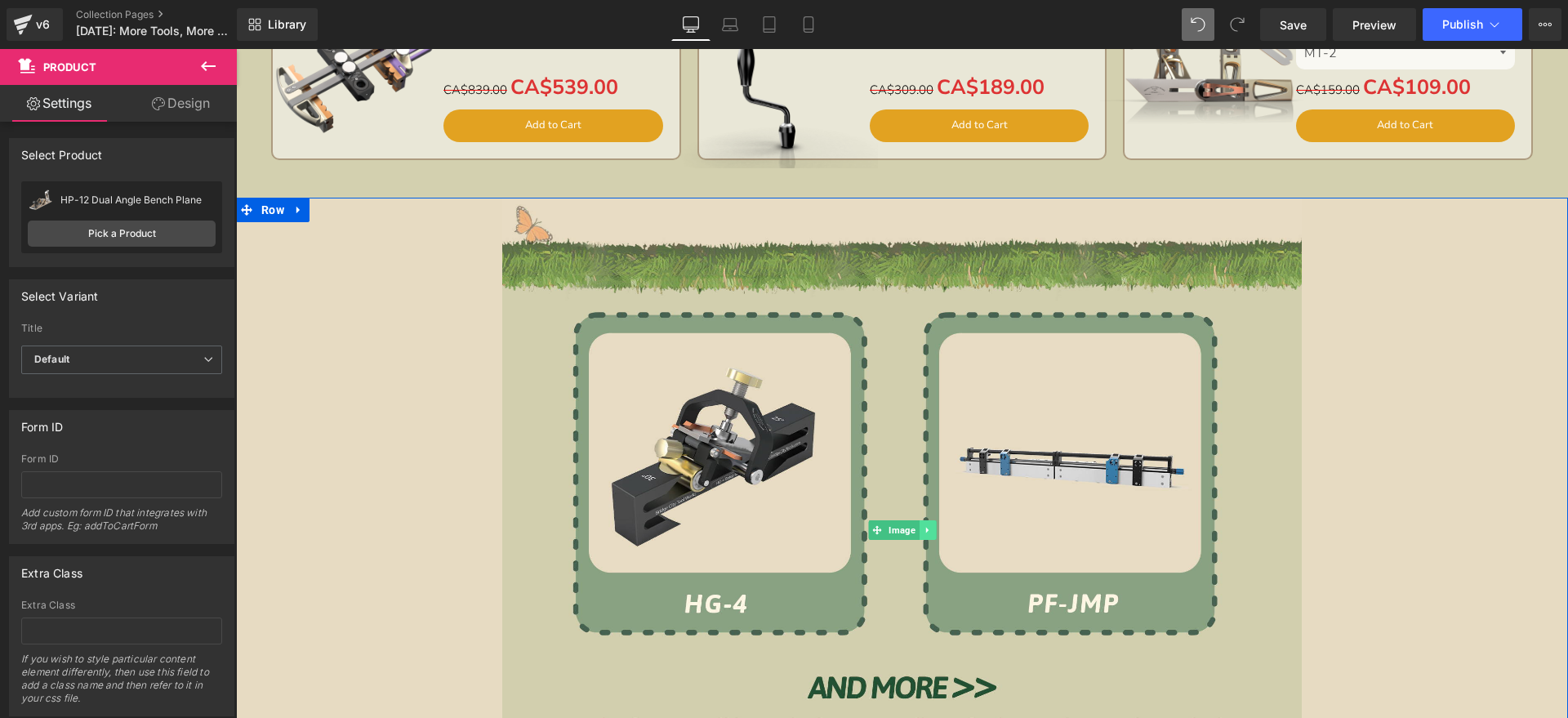
click at [923, 531] on icon at bounding box center [927, 530] width 9 height 10
click at [931, 530] on icon at bounding box center [936, 530] width 9 height 9
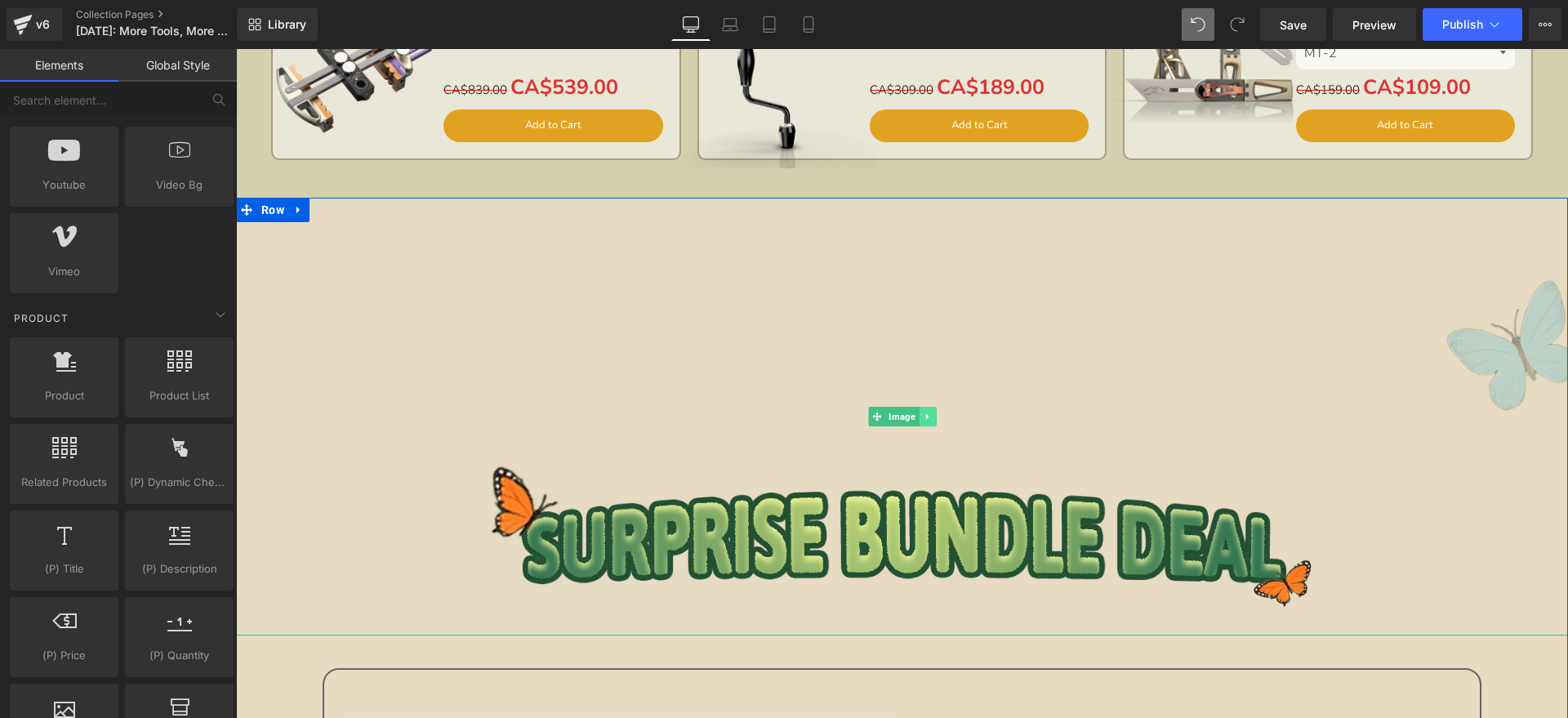
click at [925, 416] on icon at bounding box center [926, 416] width 3 height 6
click at [928, 416] on link at bounding box center [937, 416] width 18 height 19
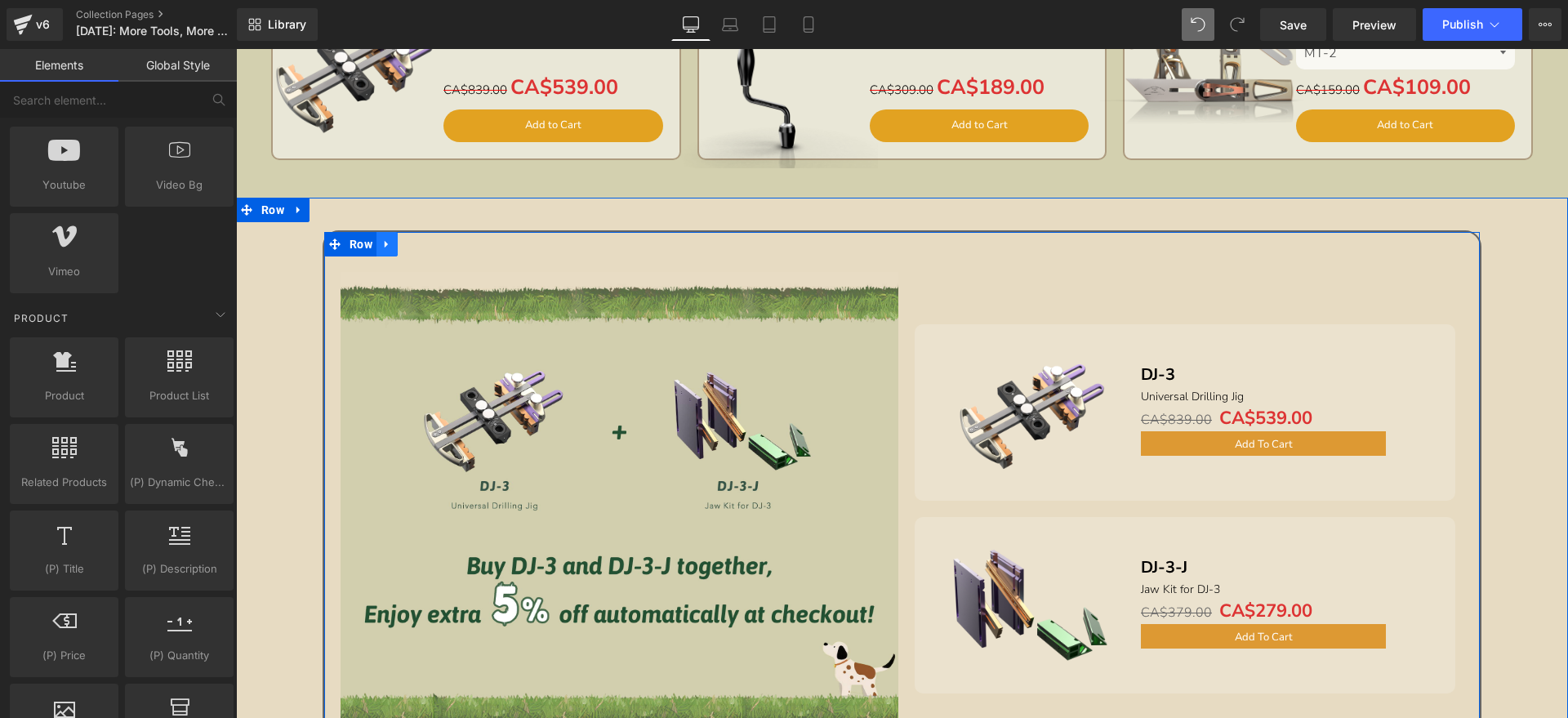
click at [377, 235] on link at bounding box center [387, 245] width 21 height 25
click at [424, 238] on icon at bounding box center [429, 244] width 11 height 12
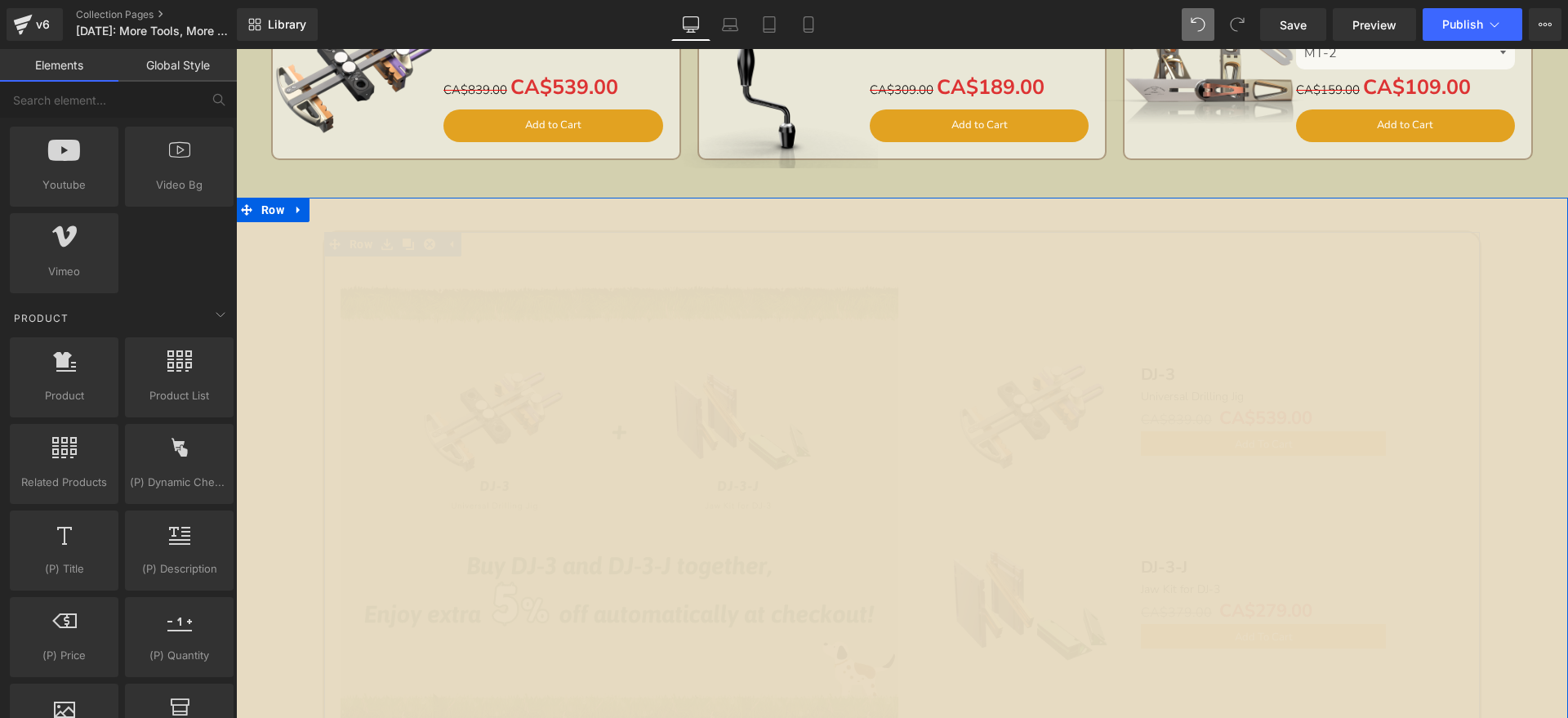
scroll to position [3215, 0]
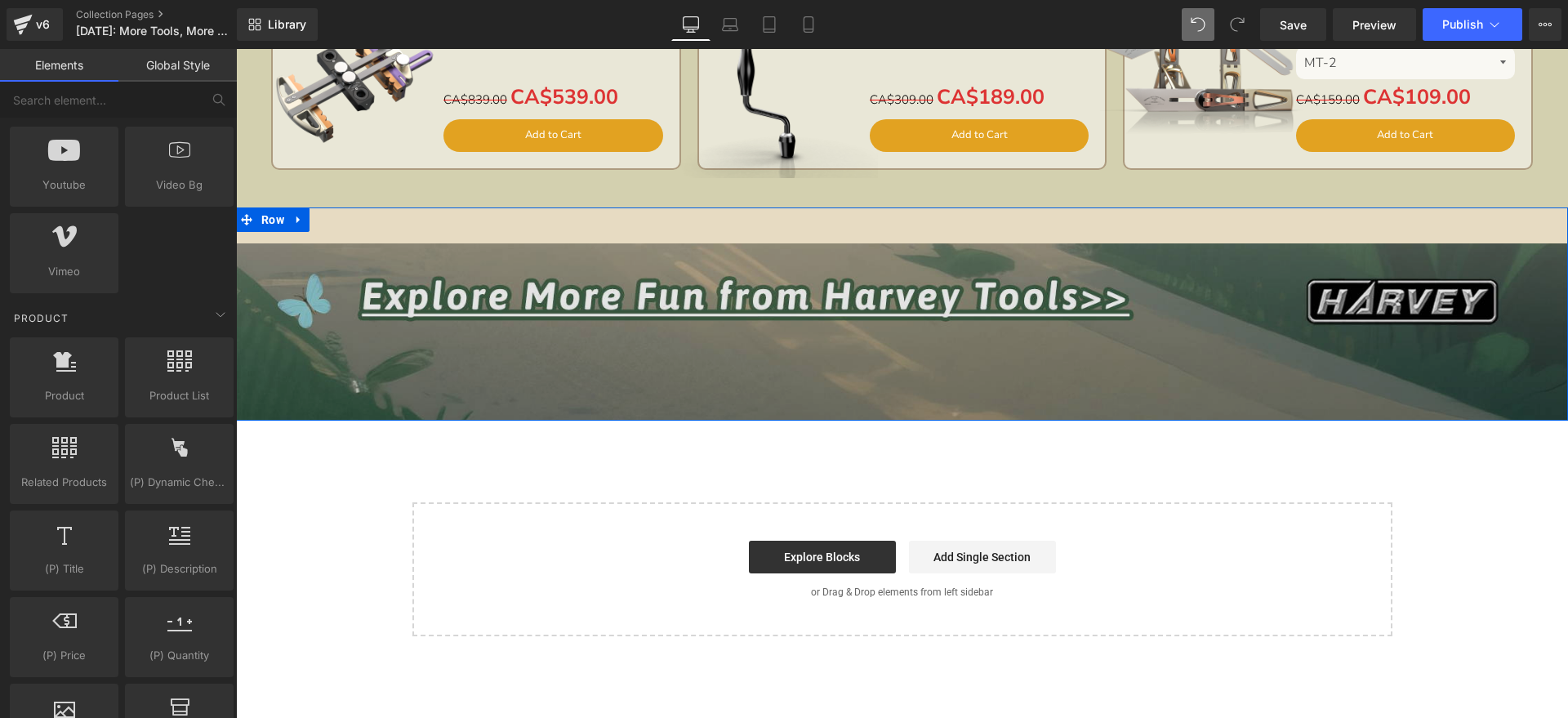
click at [426, 317] on img at bounding box center [902, 314] width 1332 height 213
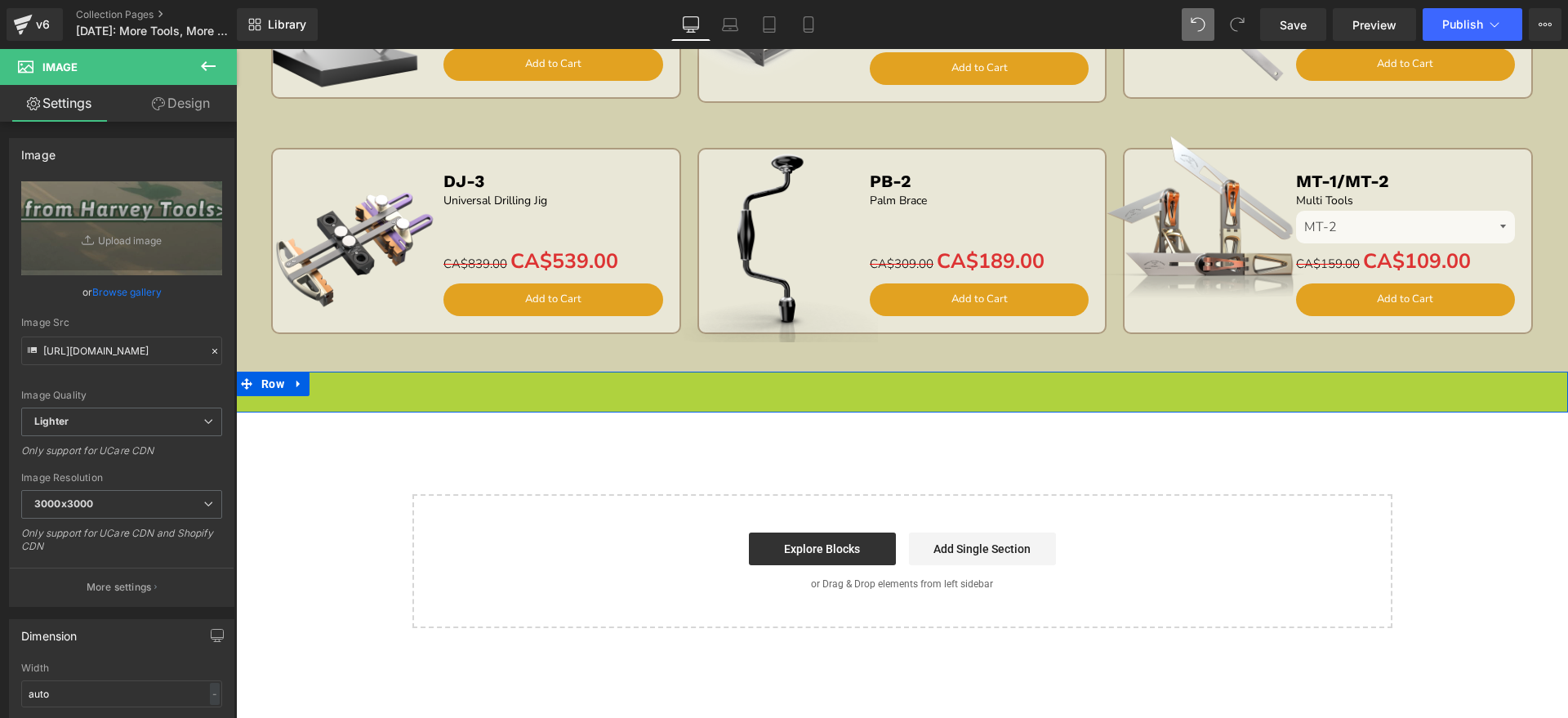
scroll to position [3051, 0]
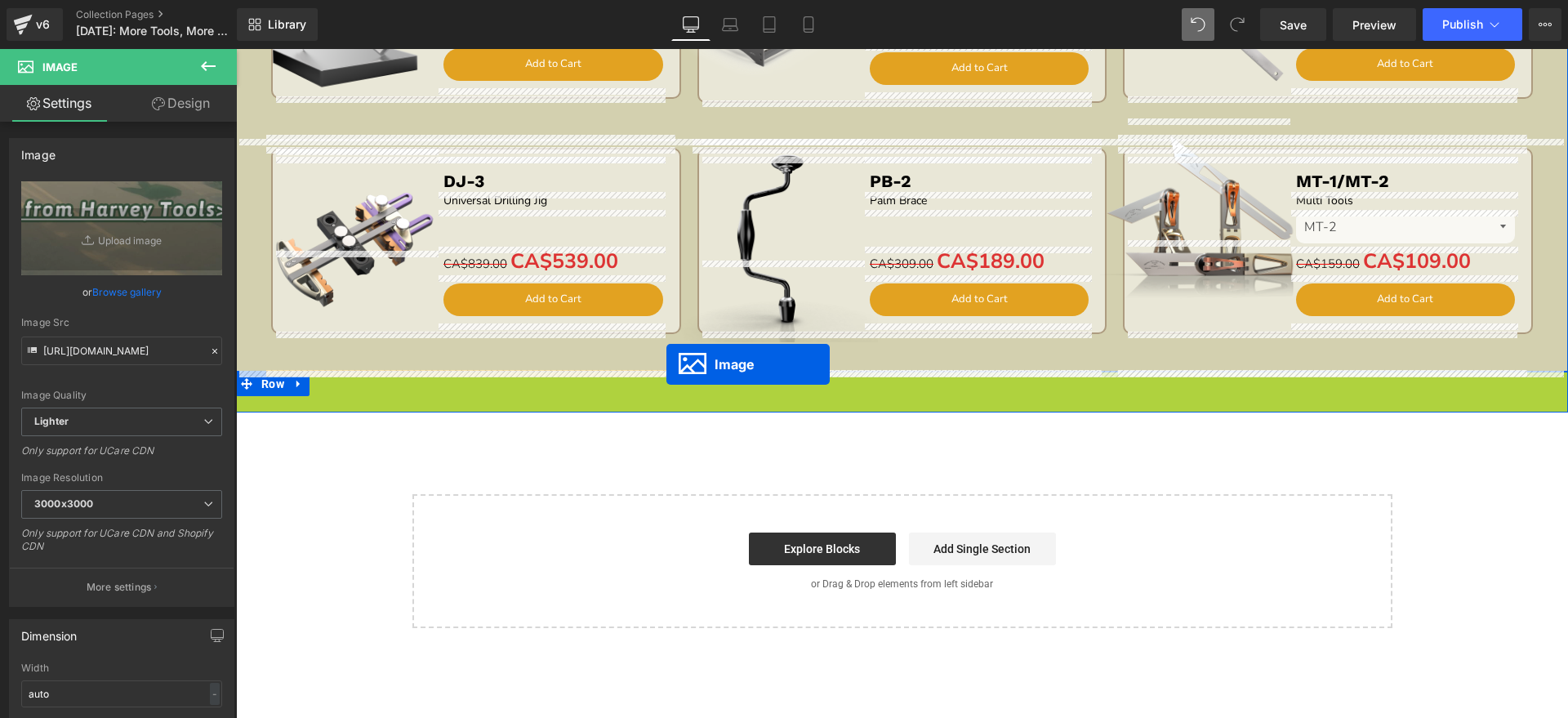
drag, startPoint x: 866, startPoint y: 316, endPoint x: 666, endPoint y: 364, distance: 205.7
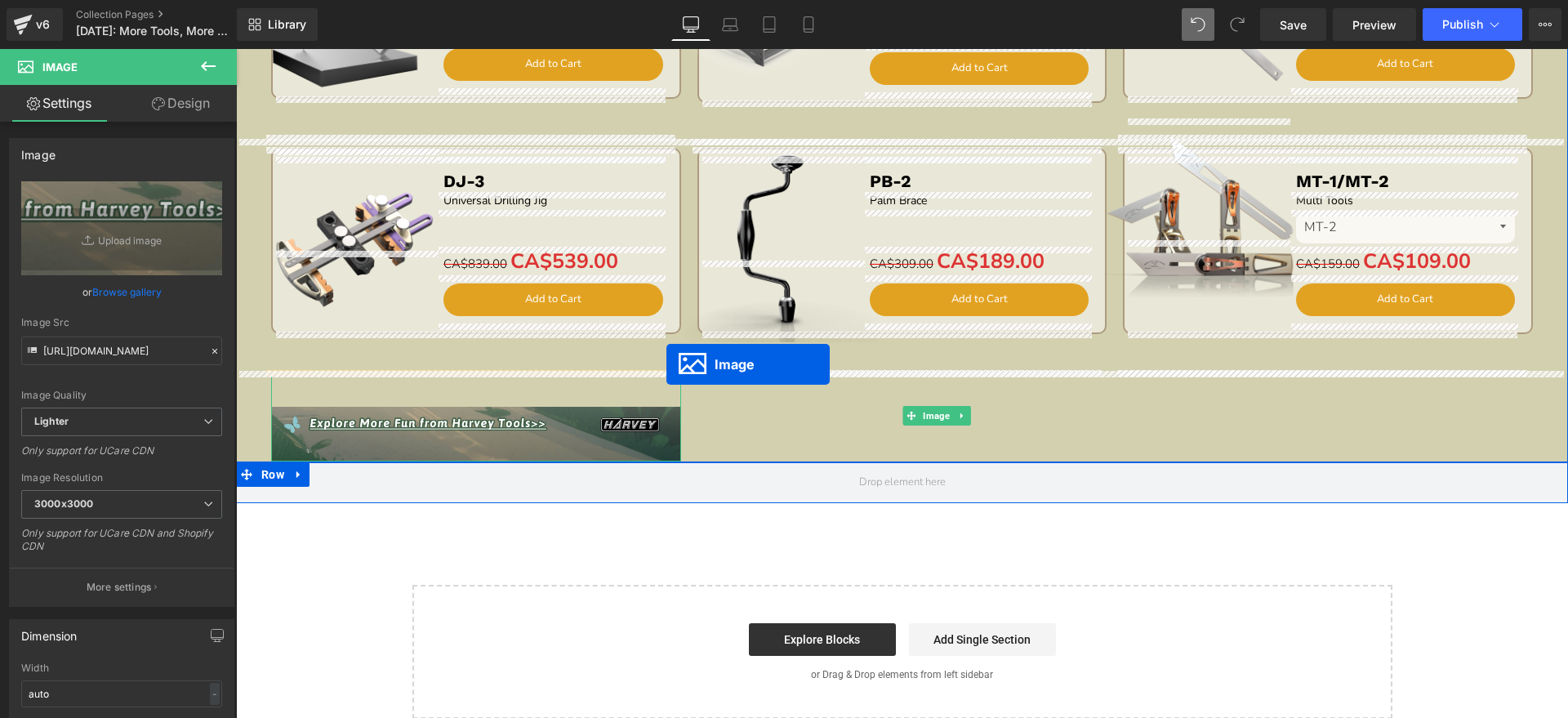
scroll to position [3141, 0]
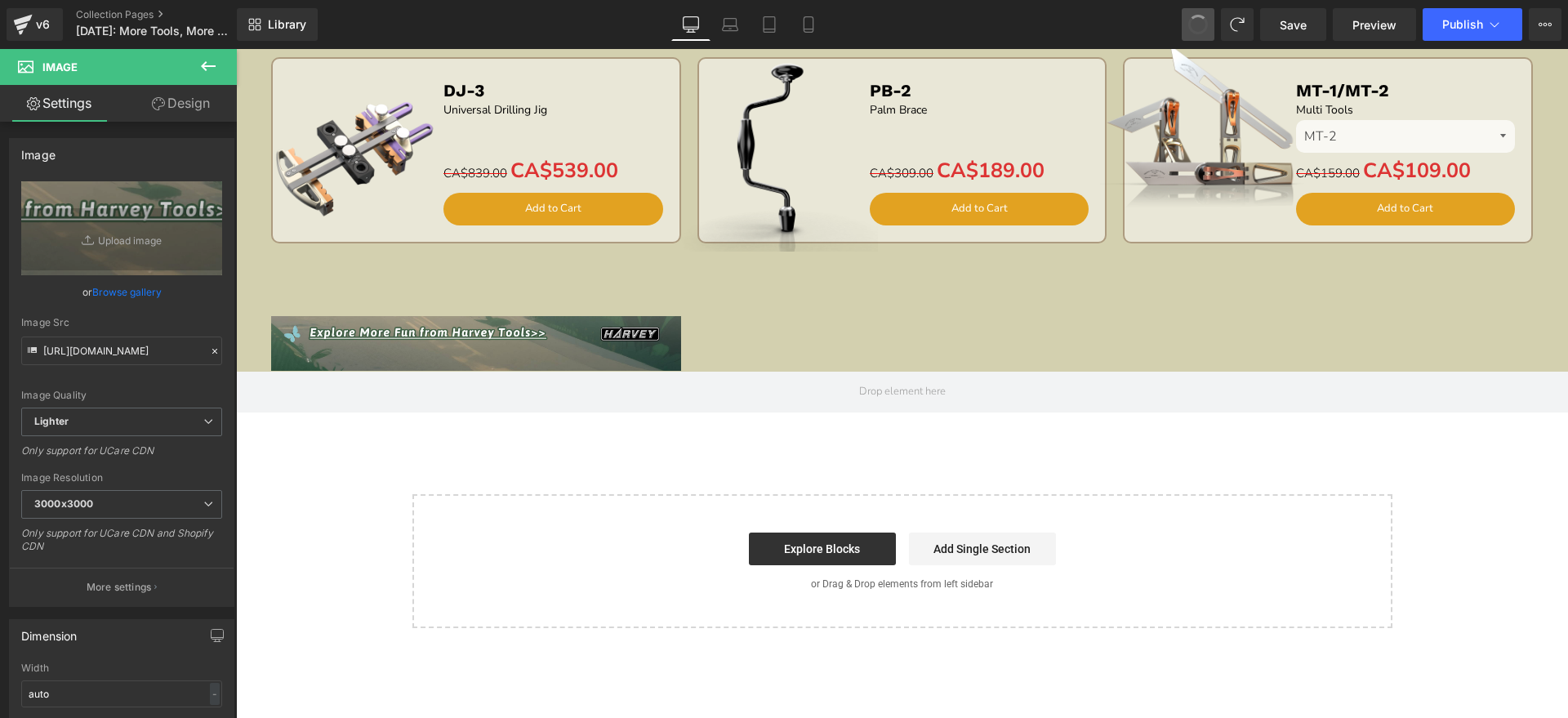
drag, startPoint x: 1197, startPoint y: 22, endPoint x: 895, endPoint y: 31, distance: 302.1
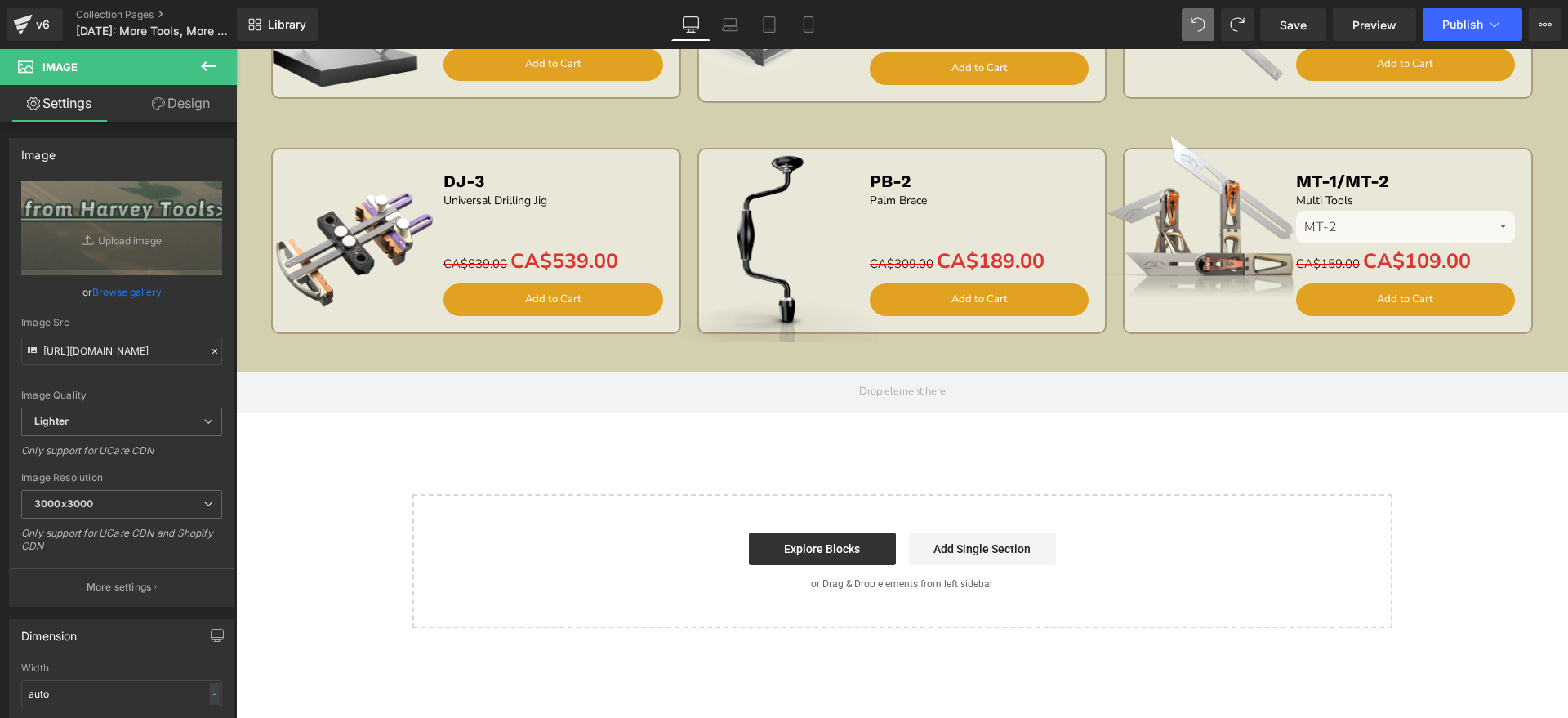
scroll to position [3215, 0]
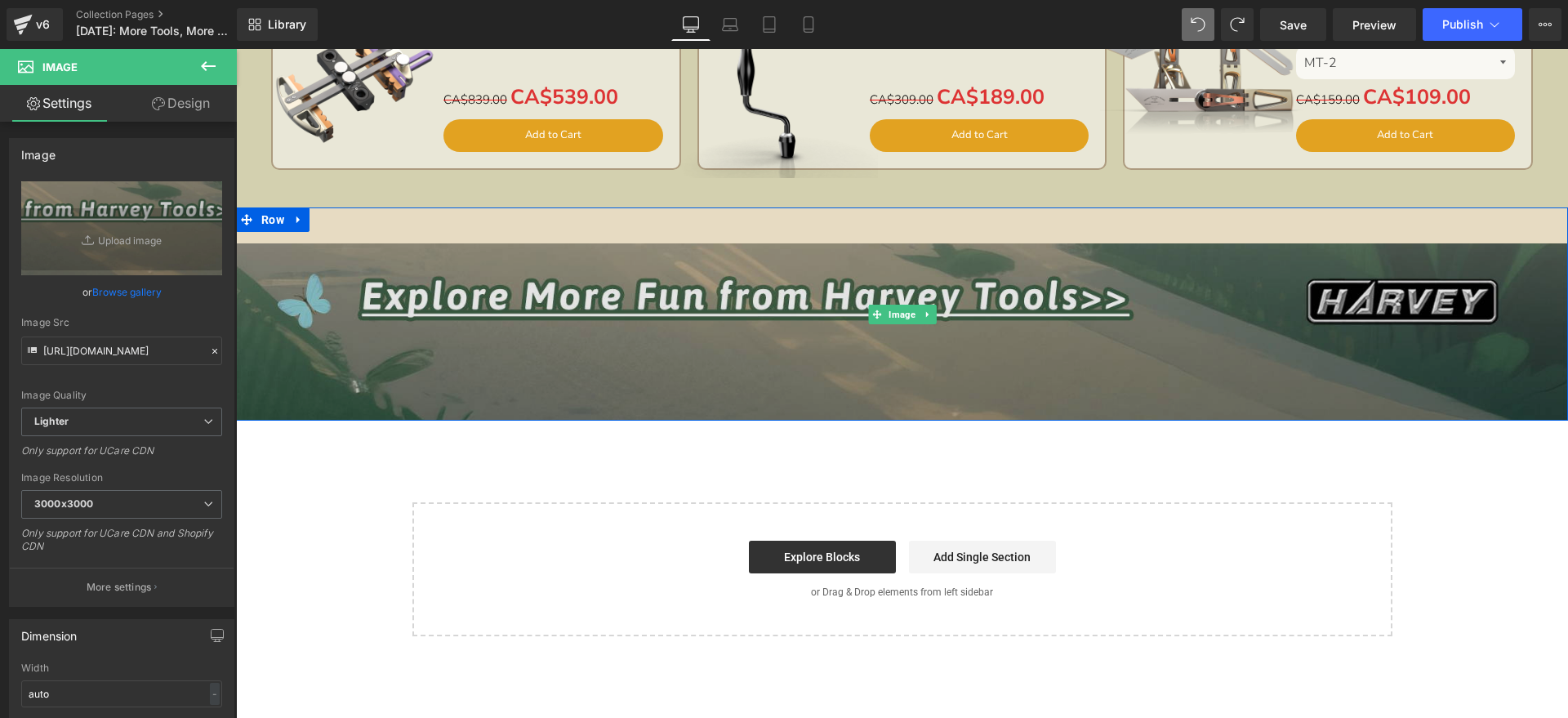
click at [730, 339] on img at bounding box center [902, 314] width 1332 height 213
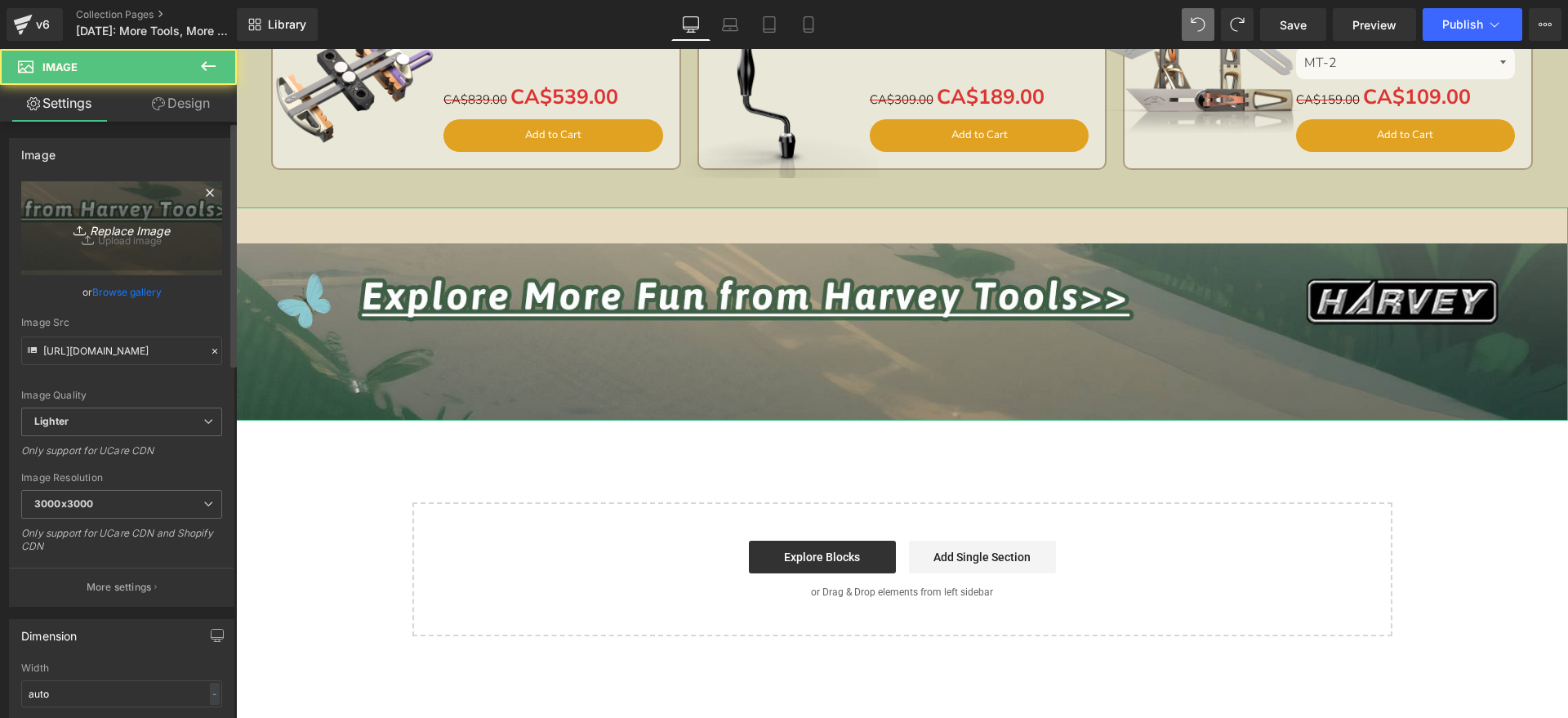
click at [143, 232] on icon "Replace Image" at bounding box center [121, 228] width 131 height 20
type input "C:\fakepath\edm_09.jpg"
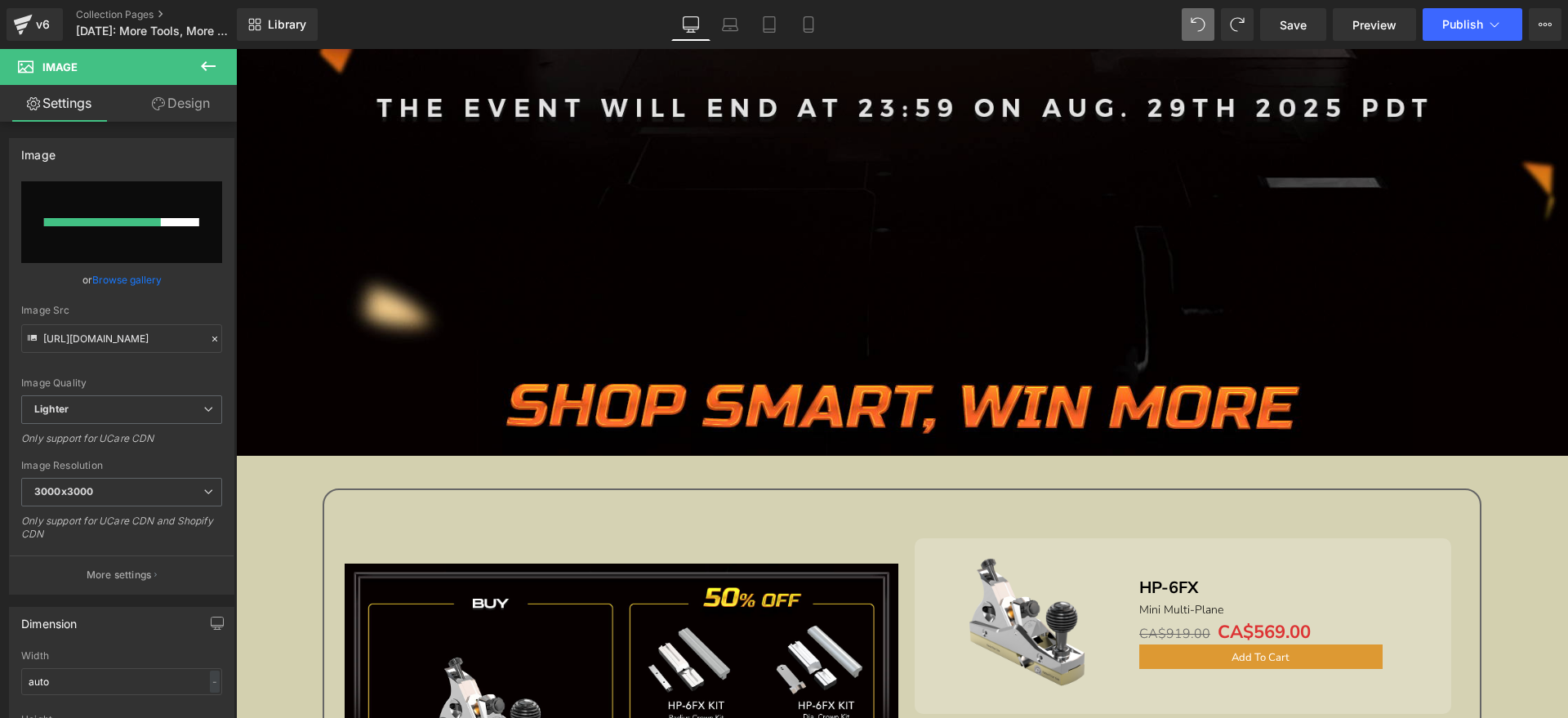
scroll to position [1071, 0]
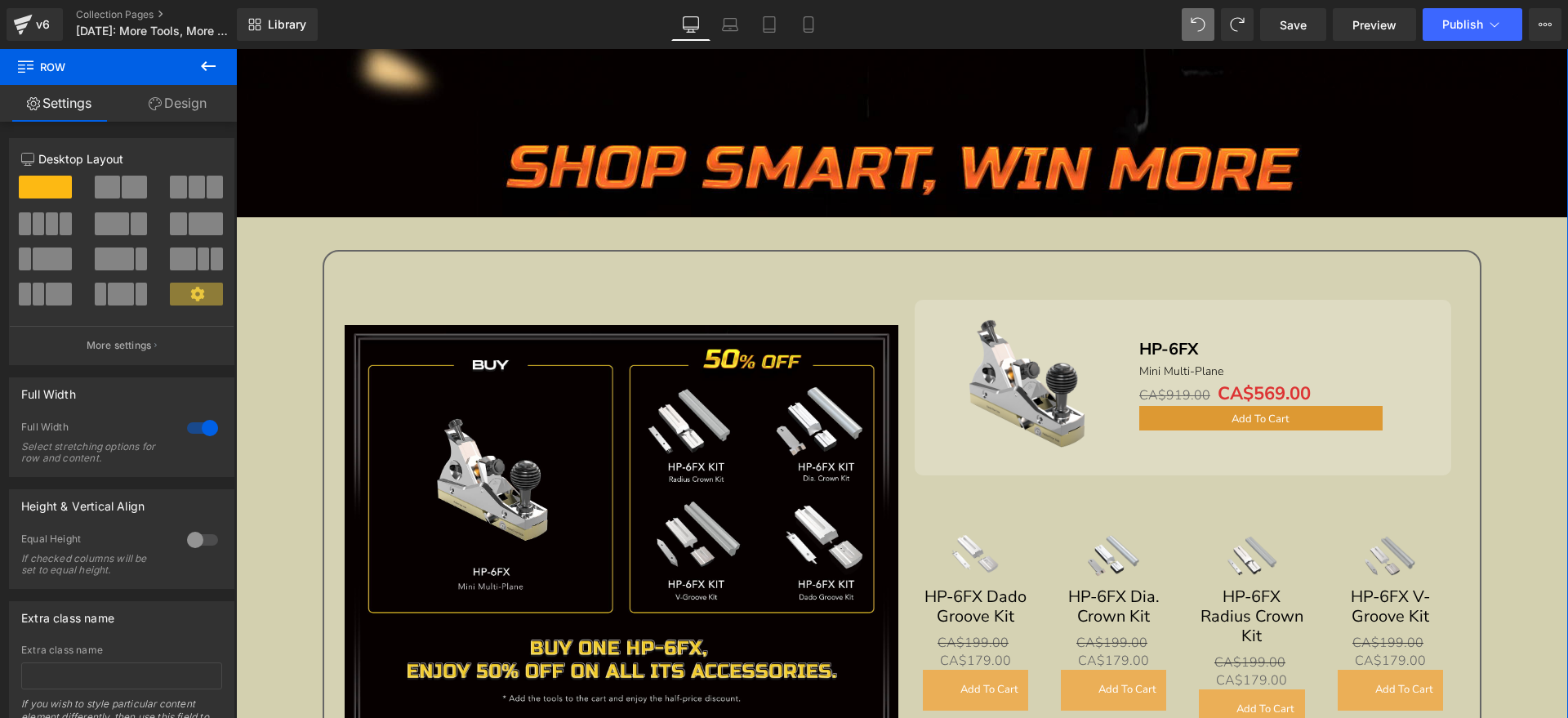
click at [201, 108] on link "Design" at bounding box center [177, 103] width 118 height 37
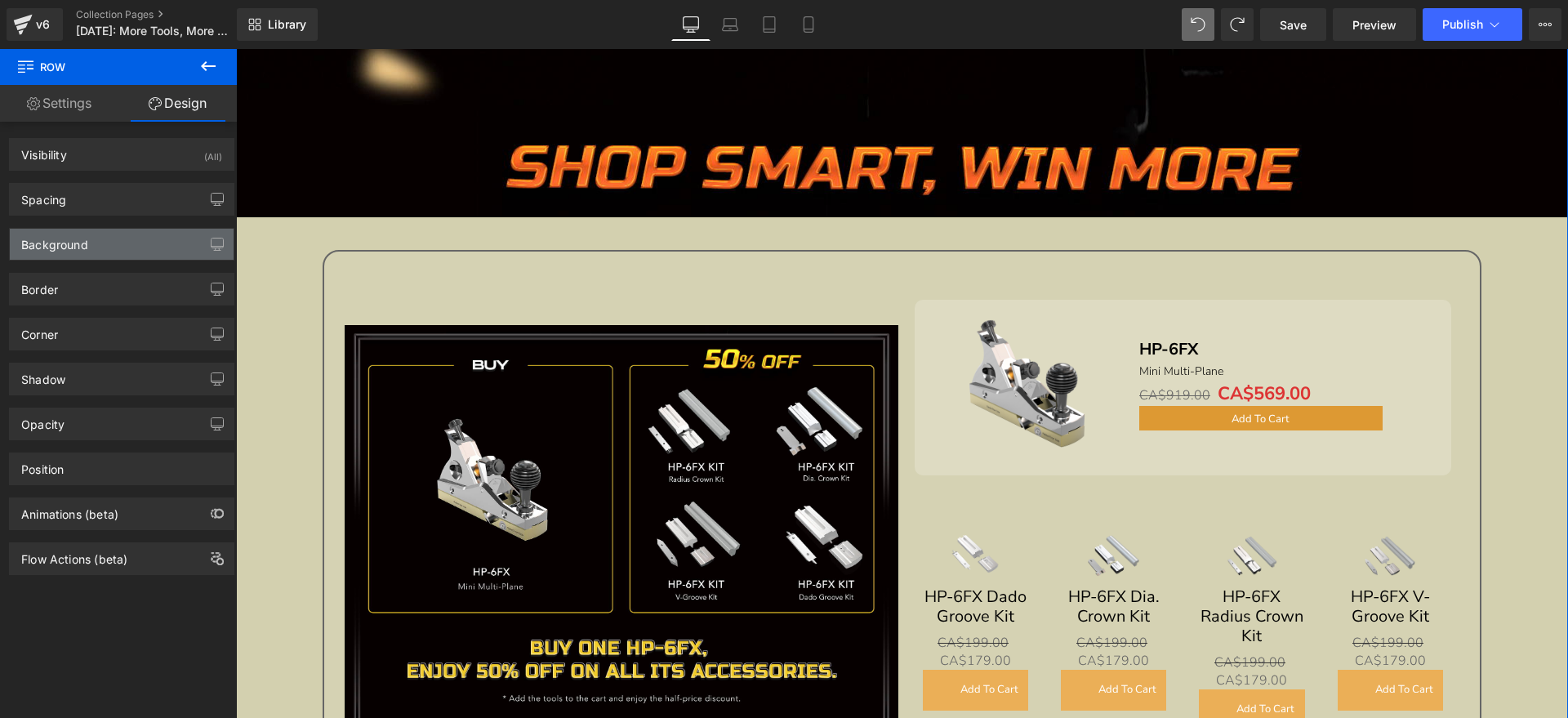
click at [120, 244] on div "Background" at bounding box center [121, 244] width 224 height 31
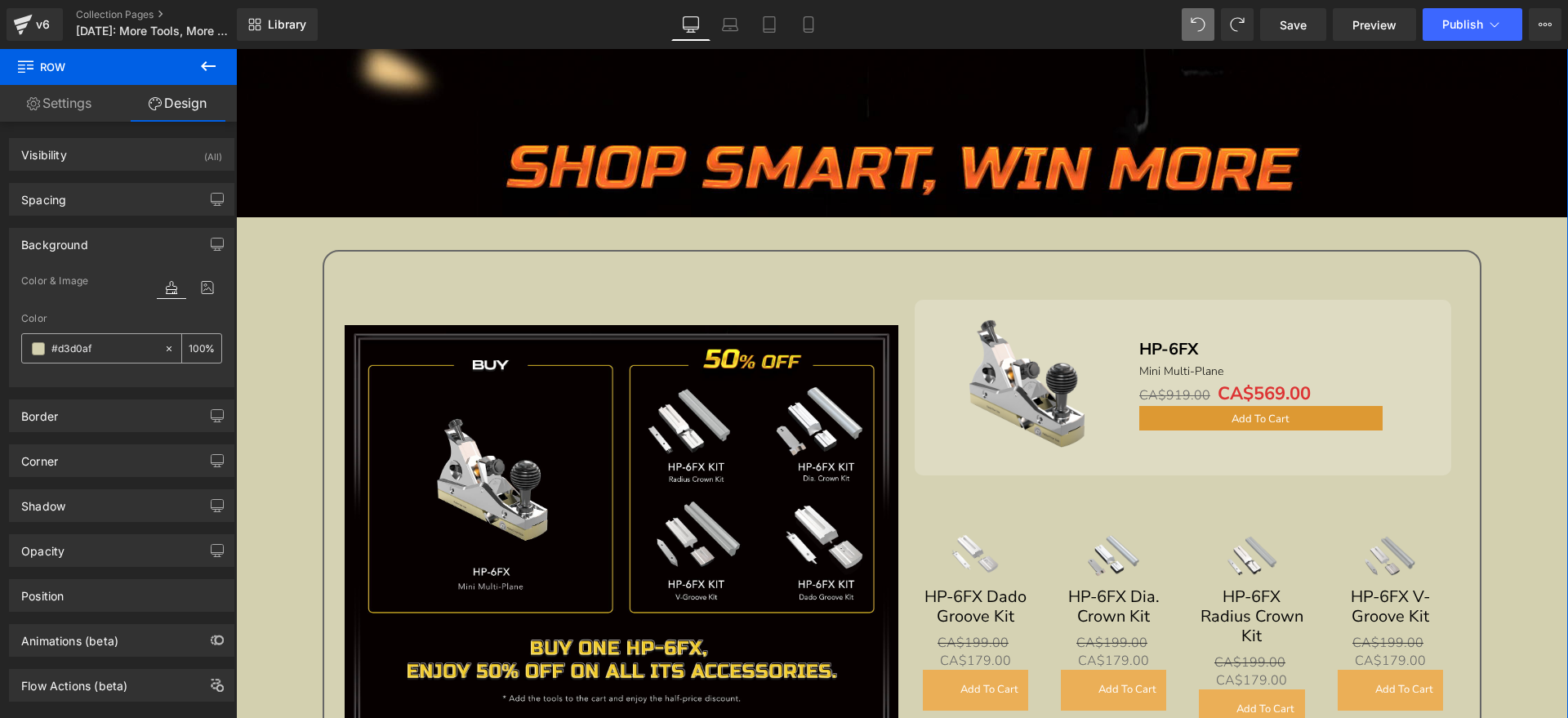
click at [39, 349] on span at bounding box center [38, 348] width 13 height 13
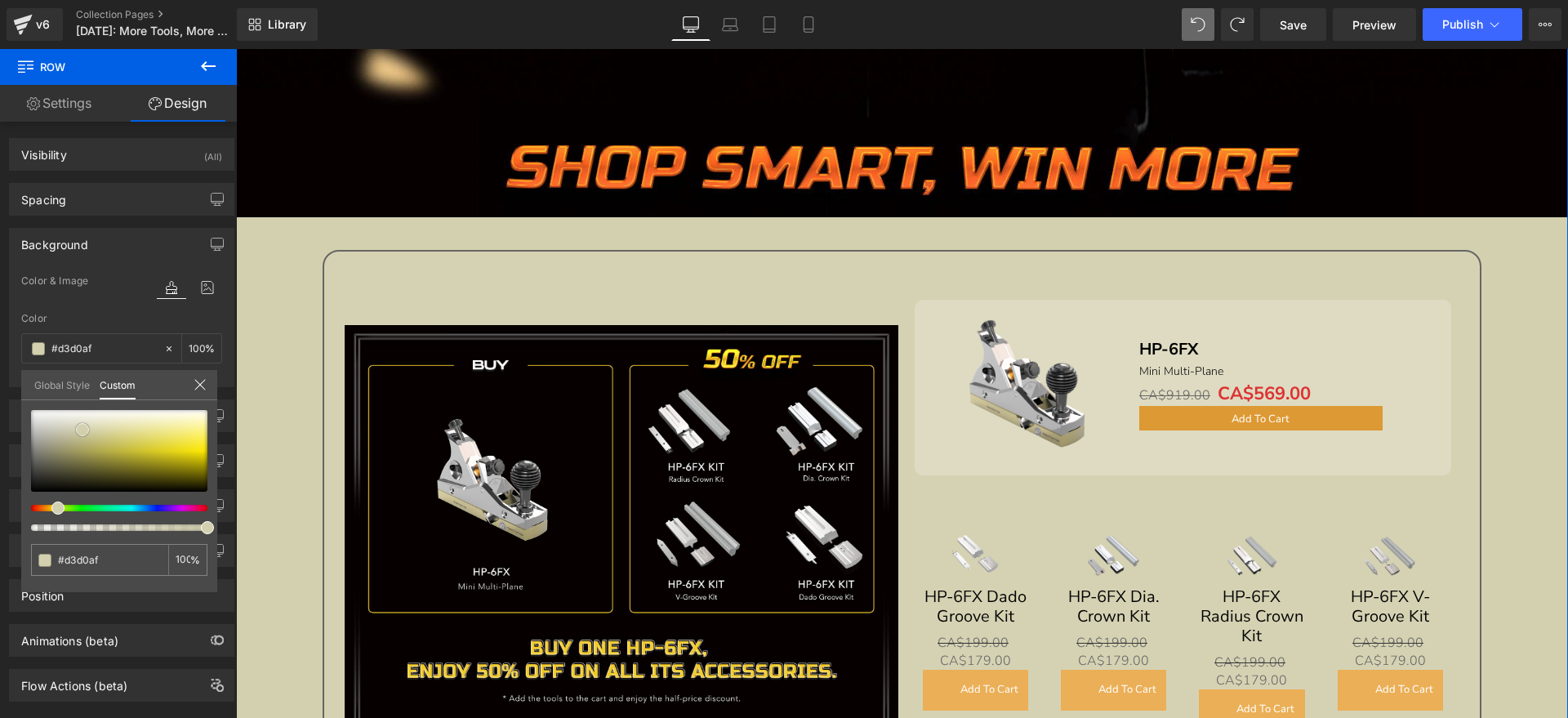
click at [39, 473] on div at bounding box center [118, 451] width 176 height 82
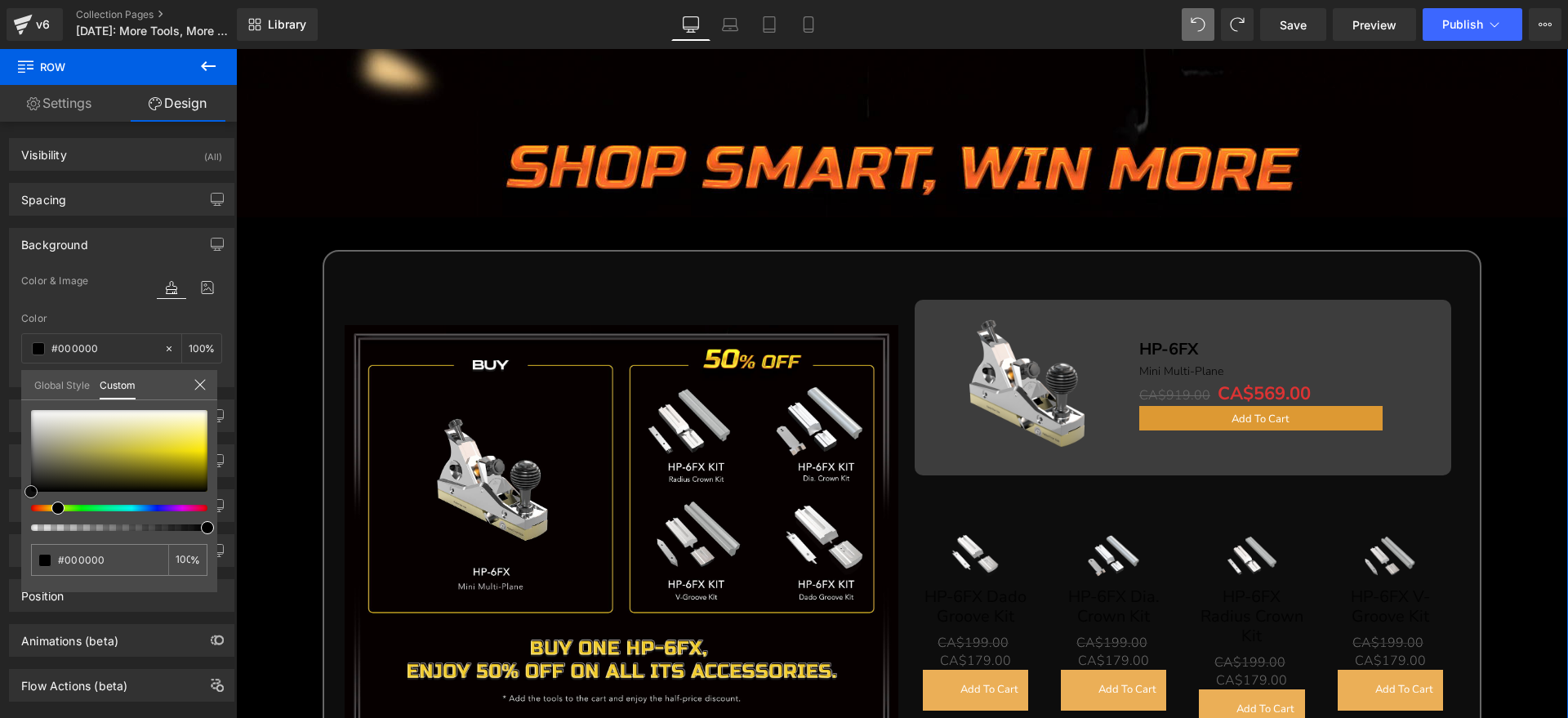
drag, startPoint x: 39, startPoint y: 473, endPoint x: 11, endPoint y: 544, distance: 76.3
click at [11, 387] on div "Background Color & Image color Color % Image Replace Image Upload image or Brow…" at bounding box center [122, 302] width 244 height 172
drag, startPoint x: 30, startPoint y: 489, endPoint x: 20, endPoint y: 504, distance: 18.0
click at [20, 387] on div "Background Color & Image color Color % Image Replace Image Upload image or Brow…" at bounding box center [122, 302] width 244 height 172
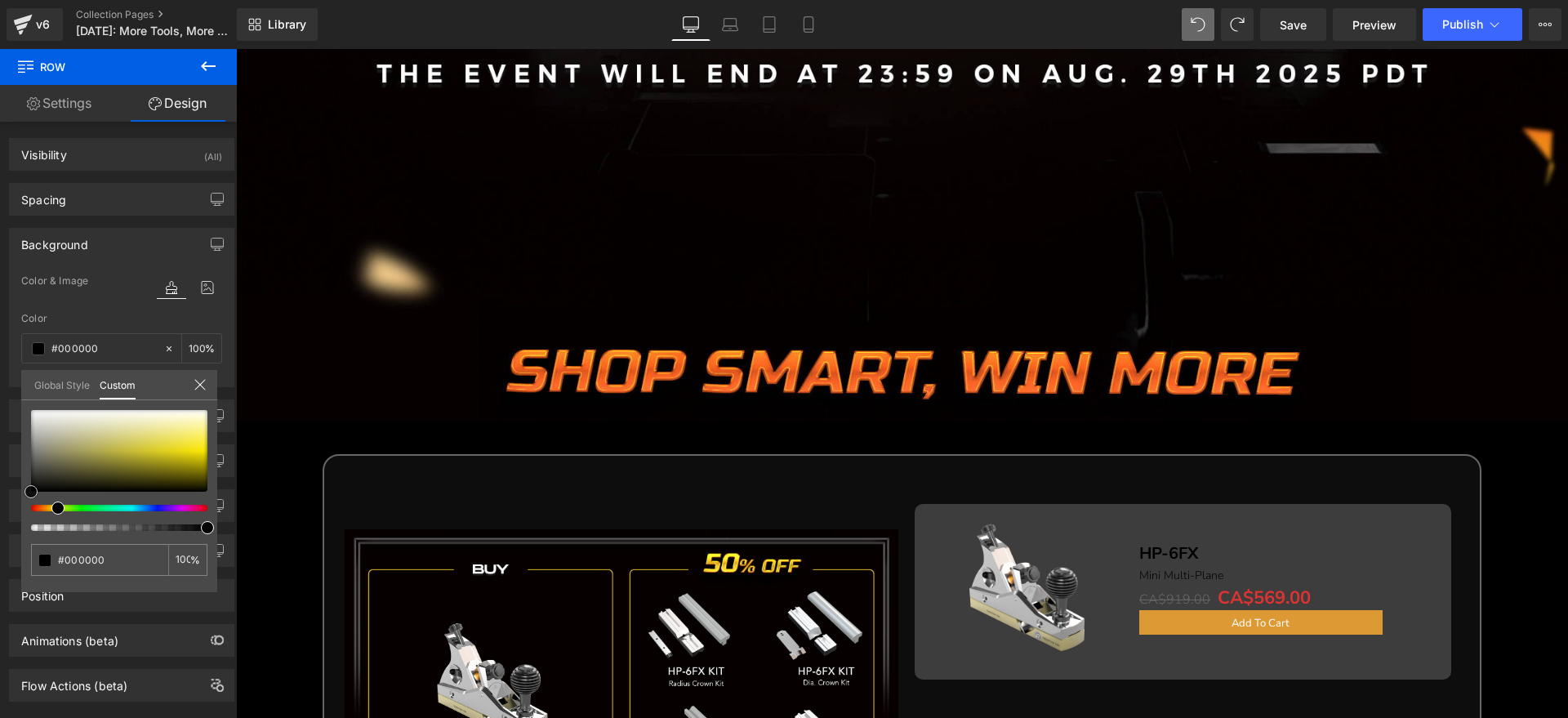
scroll to position [970, 0]
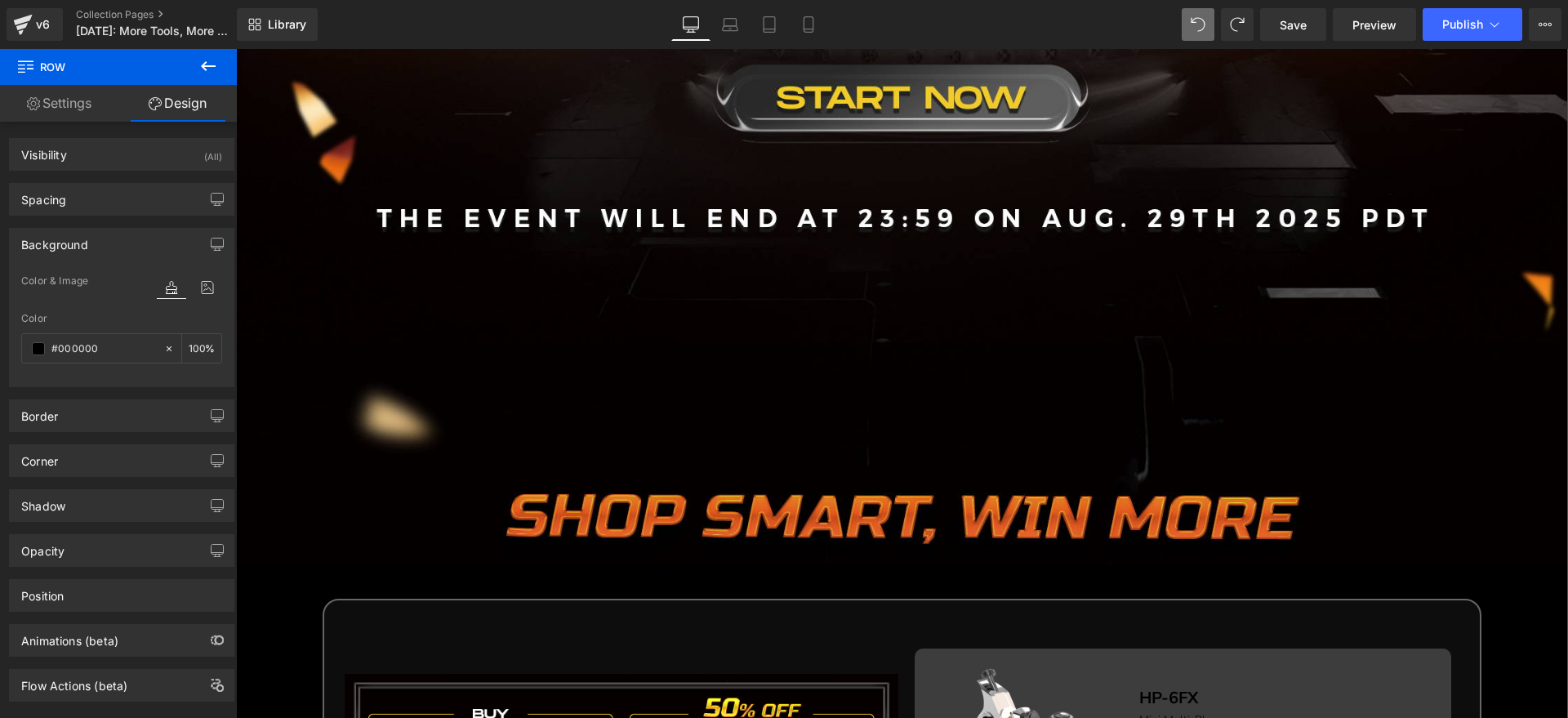
scroll to position [867, 0]
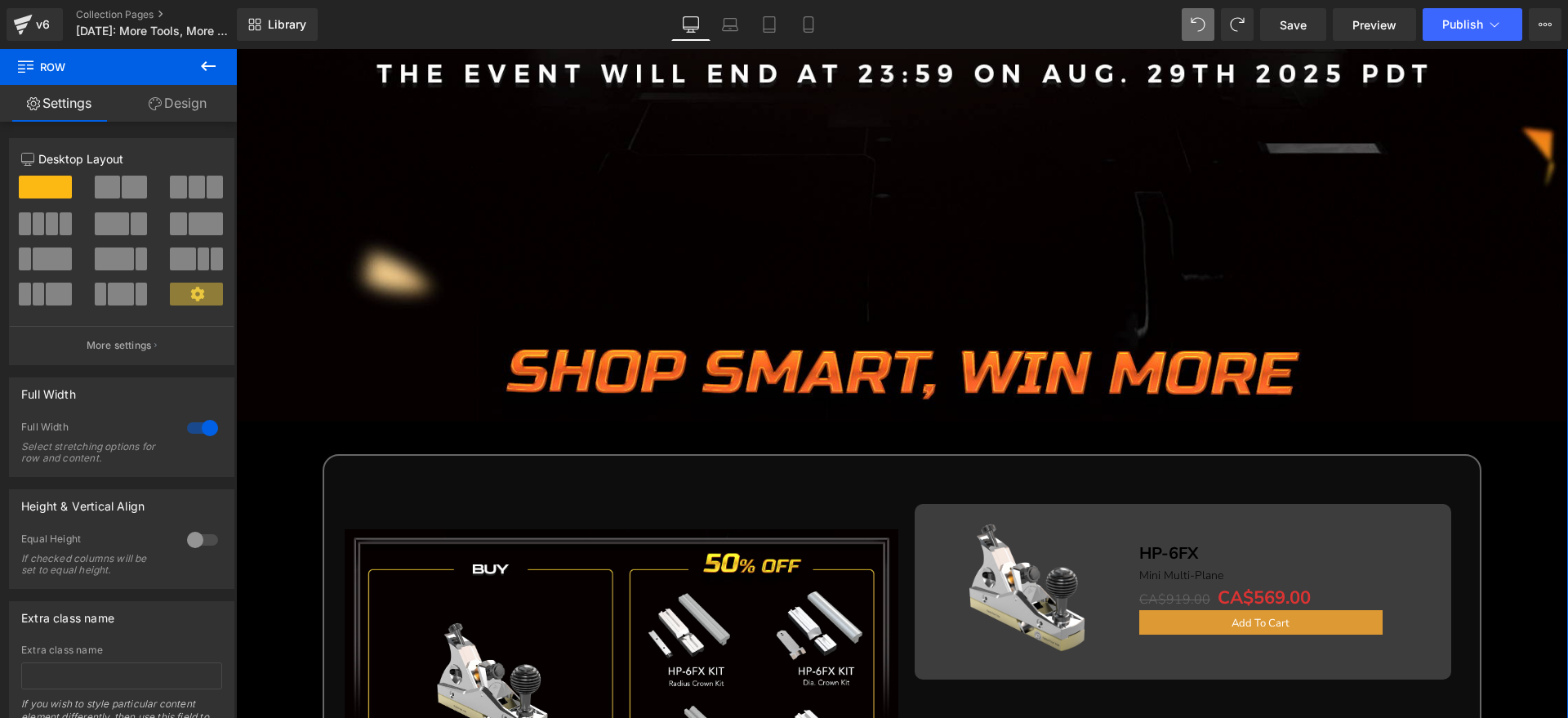
click at [183, 99] on link "Design" at bounding box center [177, 103] width 118 height 37
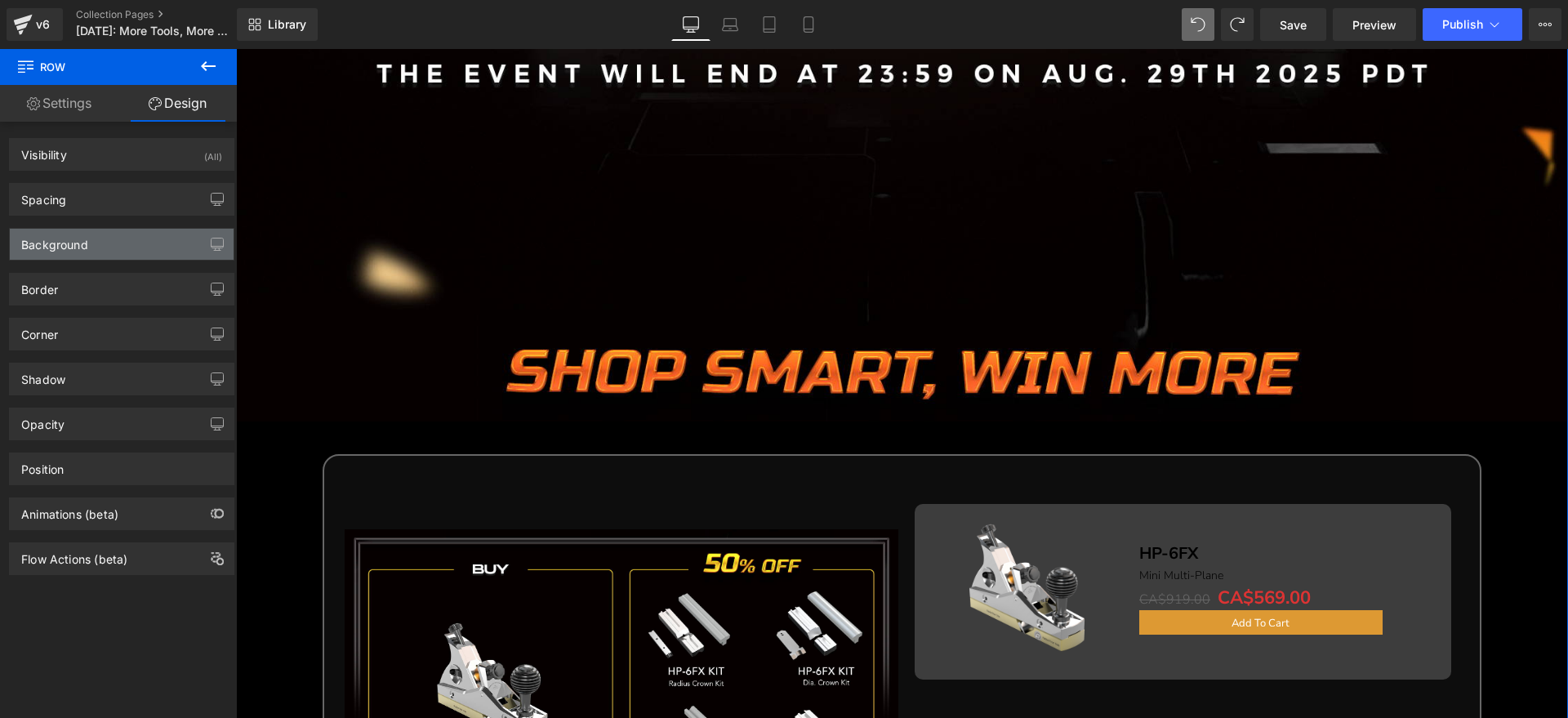
click at [78, 236] on div "Background" at bounding box center [54, 240] width 67 height 23
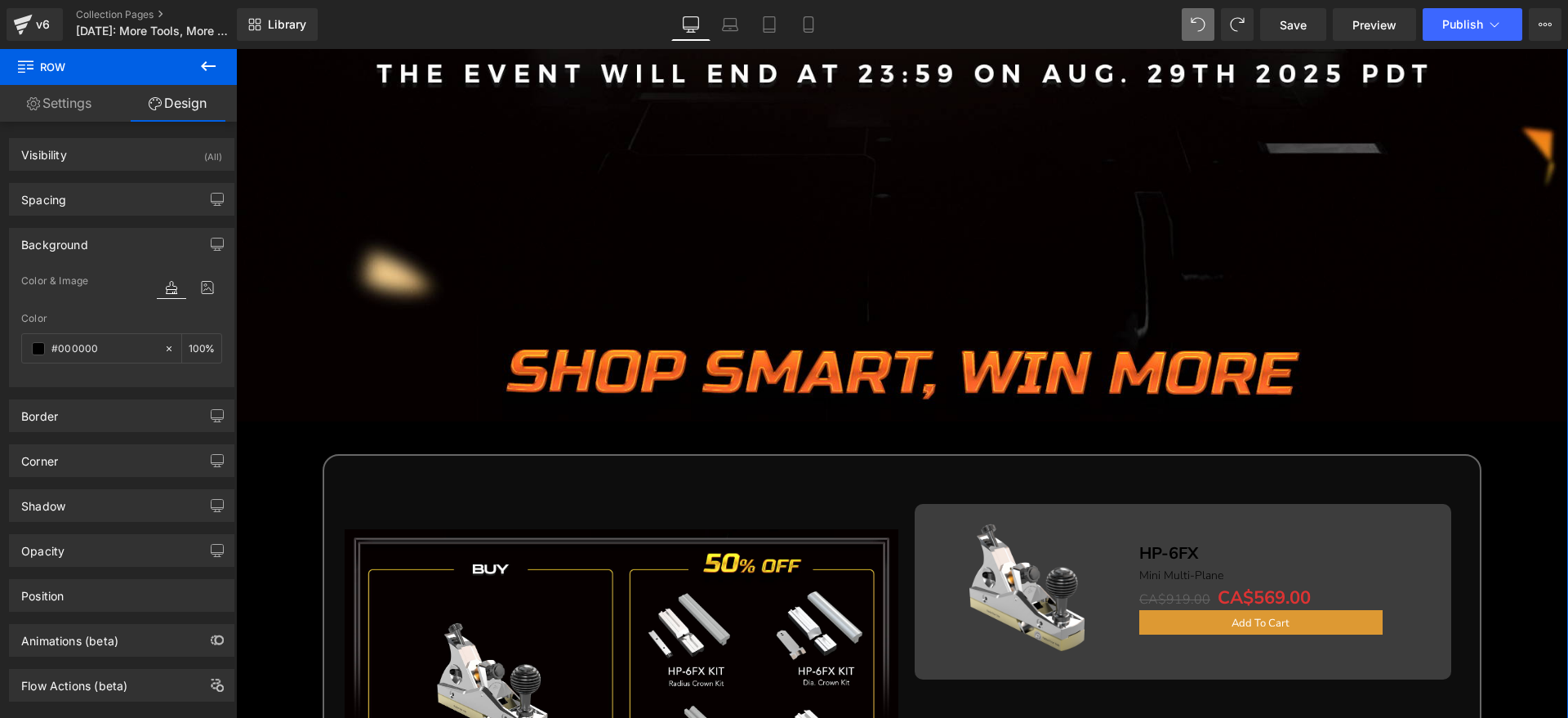
paste input "7"
type input "#070000"
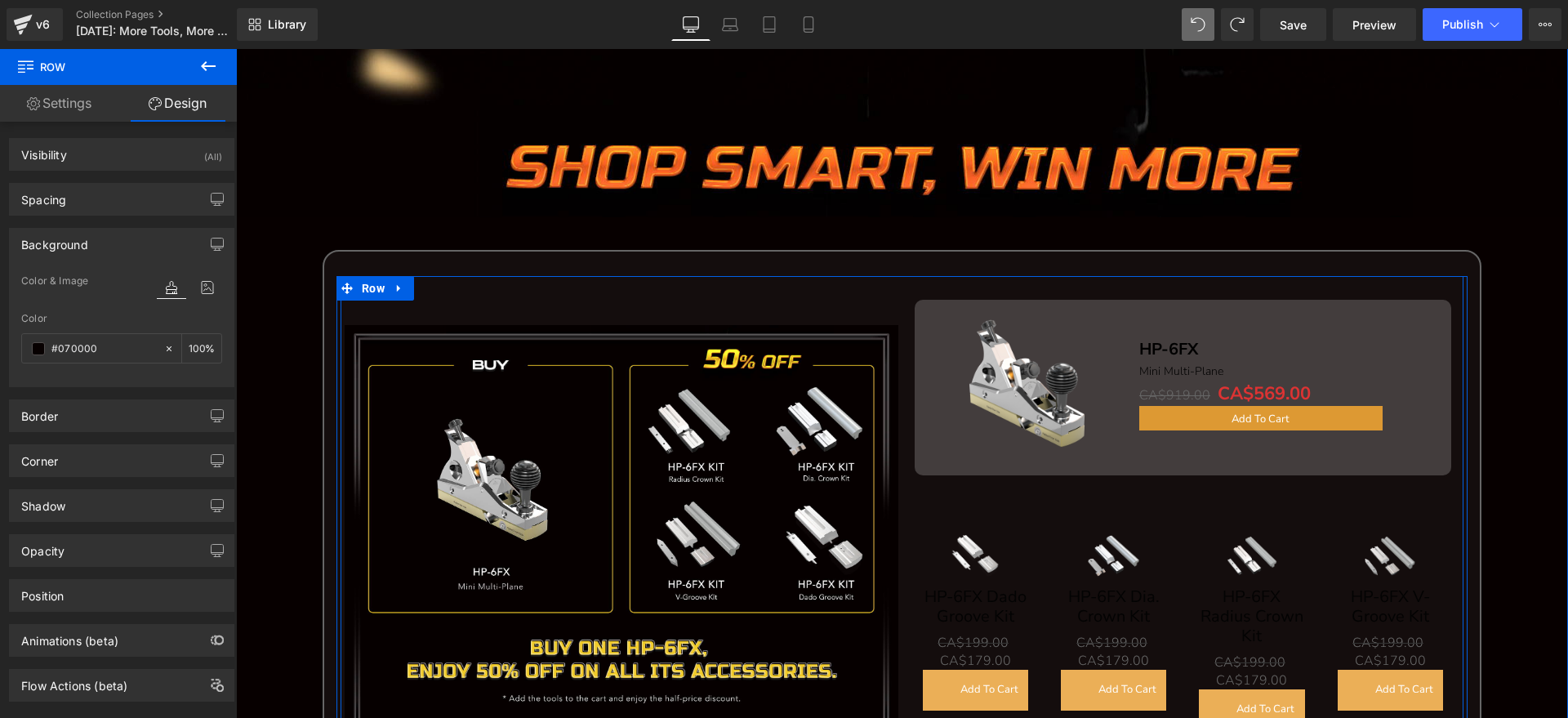
click at [445, 285] on div "Image Sale Off (P) Image HP-6FX Text Block Mini Multi-Plane Text Block CA$919.0…" at bounding box center [902, 531] width 1123 height 511
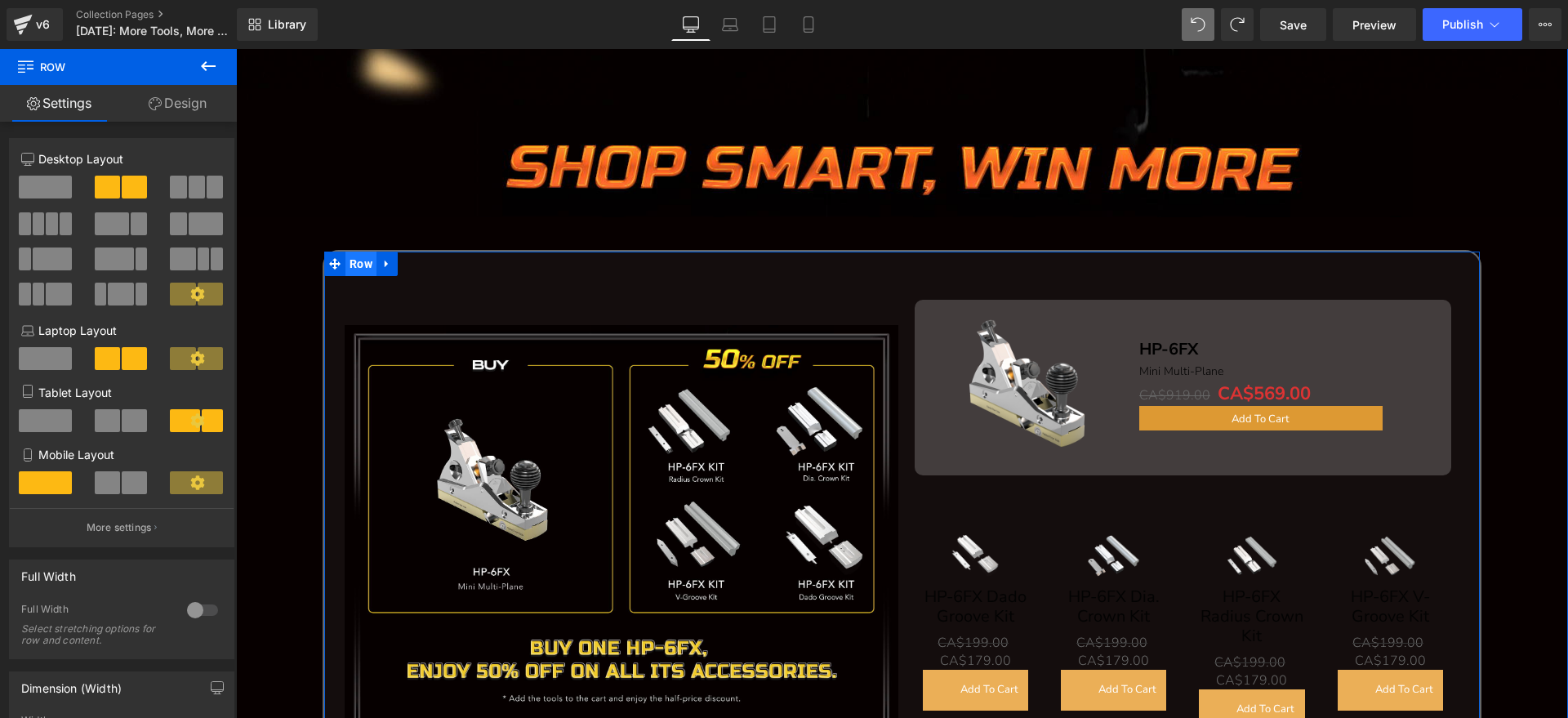
click at [357, 257] on span "Row" at bounding box center [360, 264] width 31 height 25
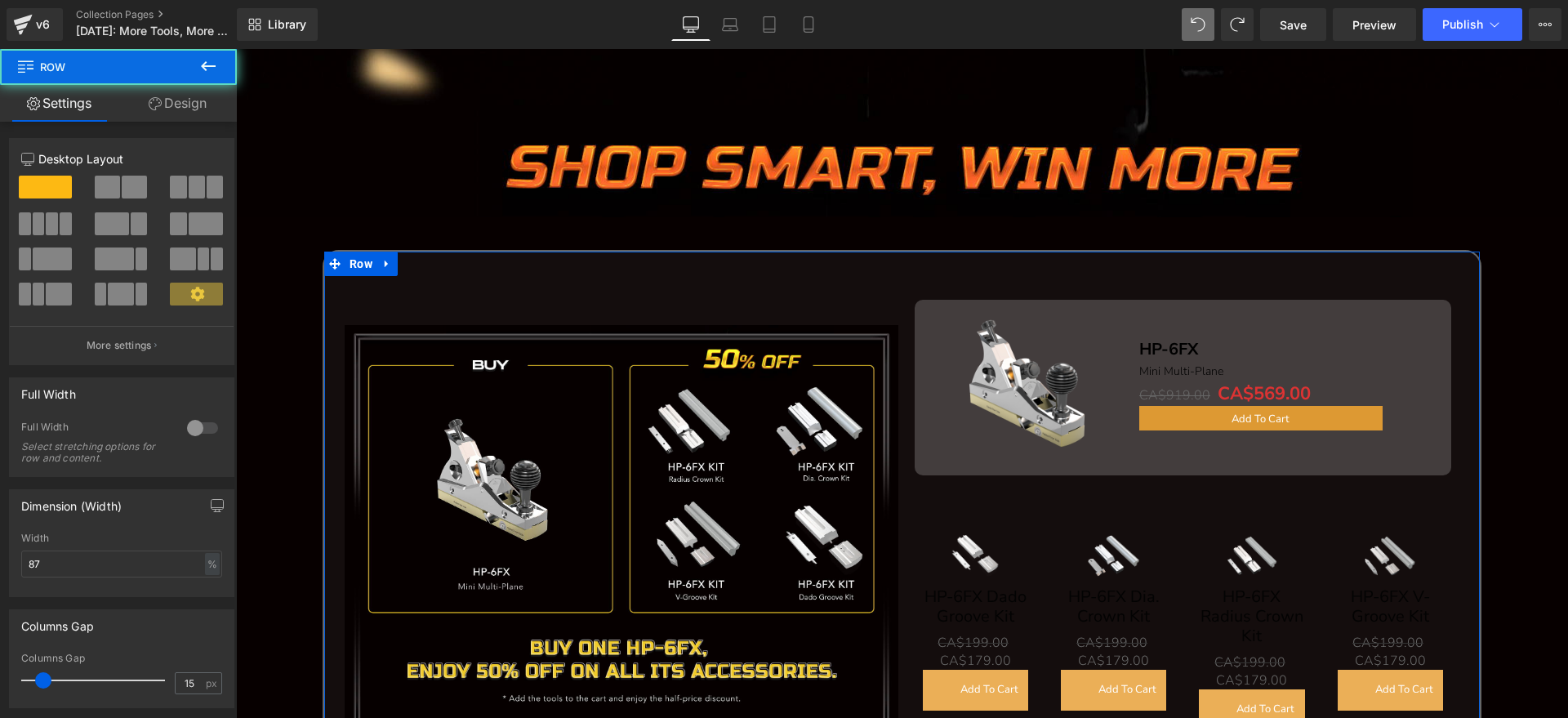
click at [160, 112] on link "Design" at bounding box center [177, 103] width 118 height 37
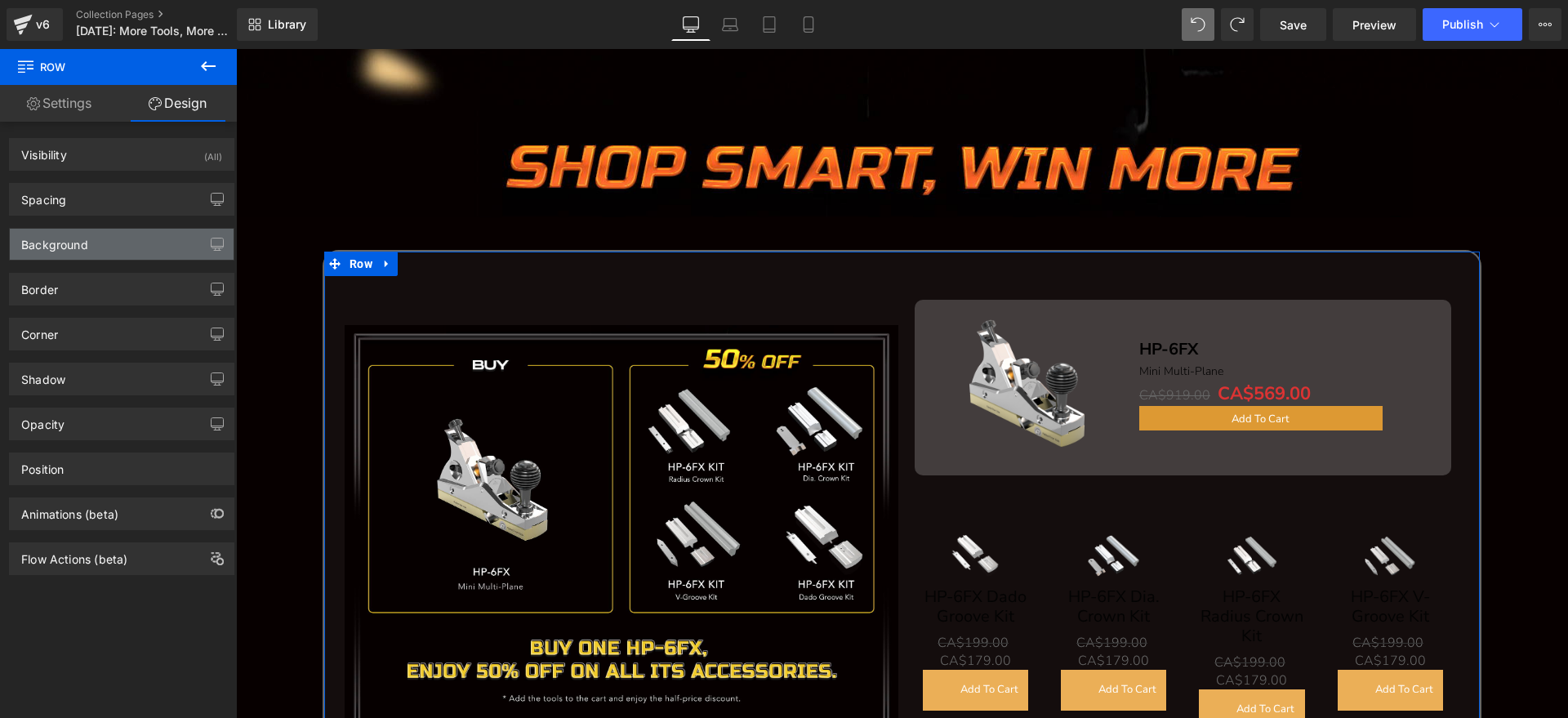
click at [84, 258] on div "Background" at bounding box center [121, 244] width 224 height 31
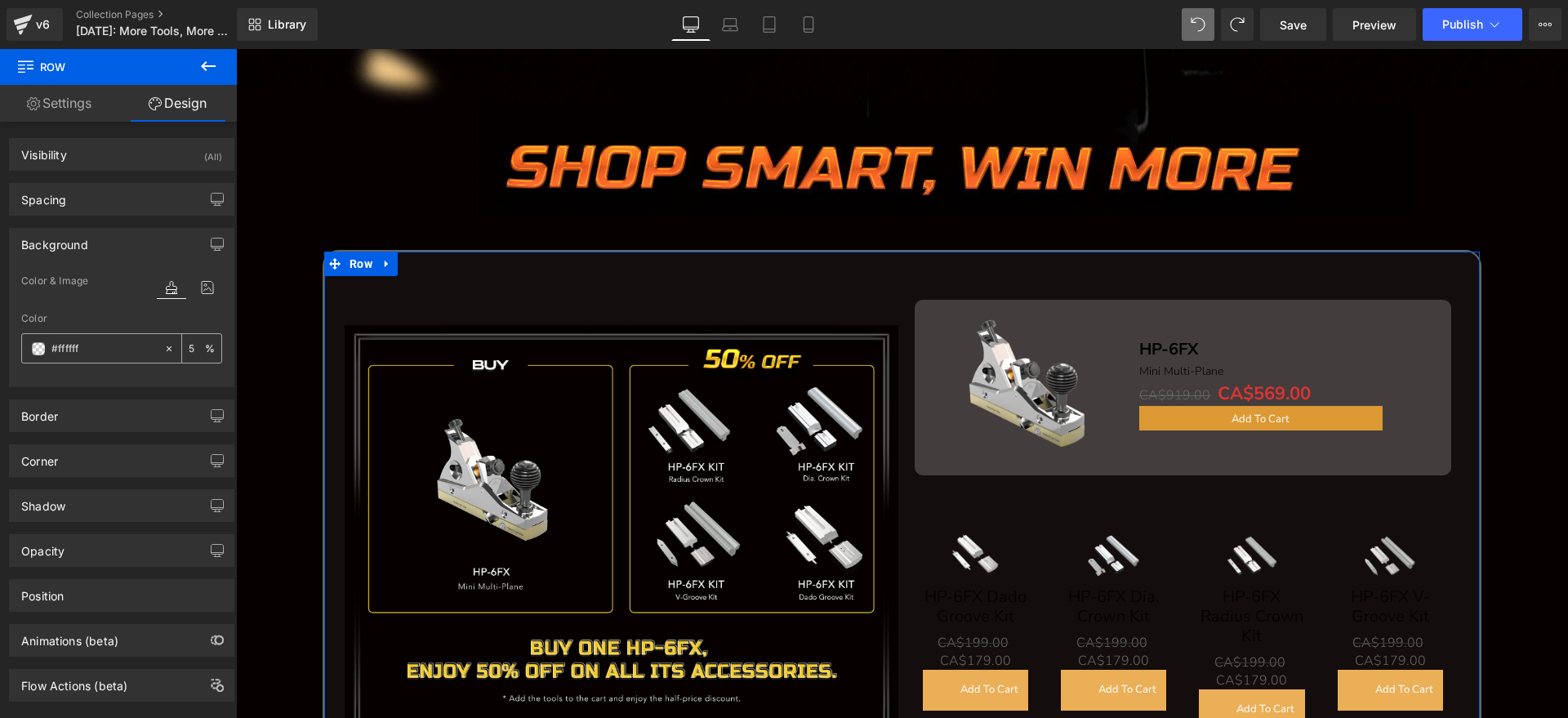
click at [123, 345] on input "text" at bounding box center [103, 348] width 104 height 18
paste input "070000"
type input "#070000"
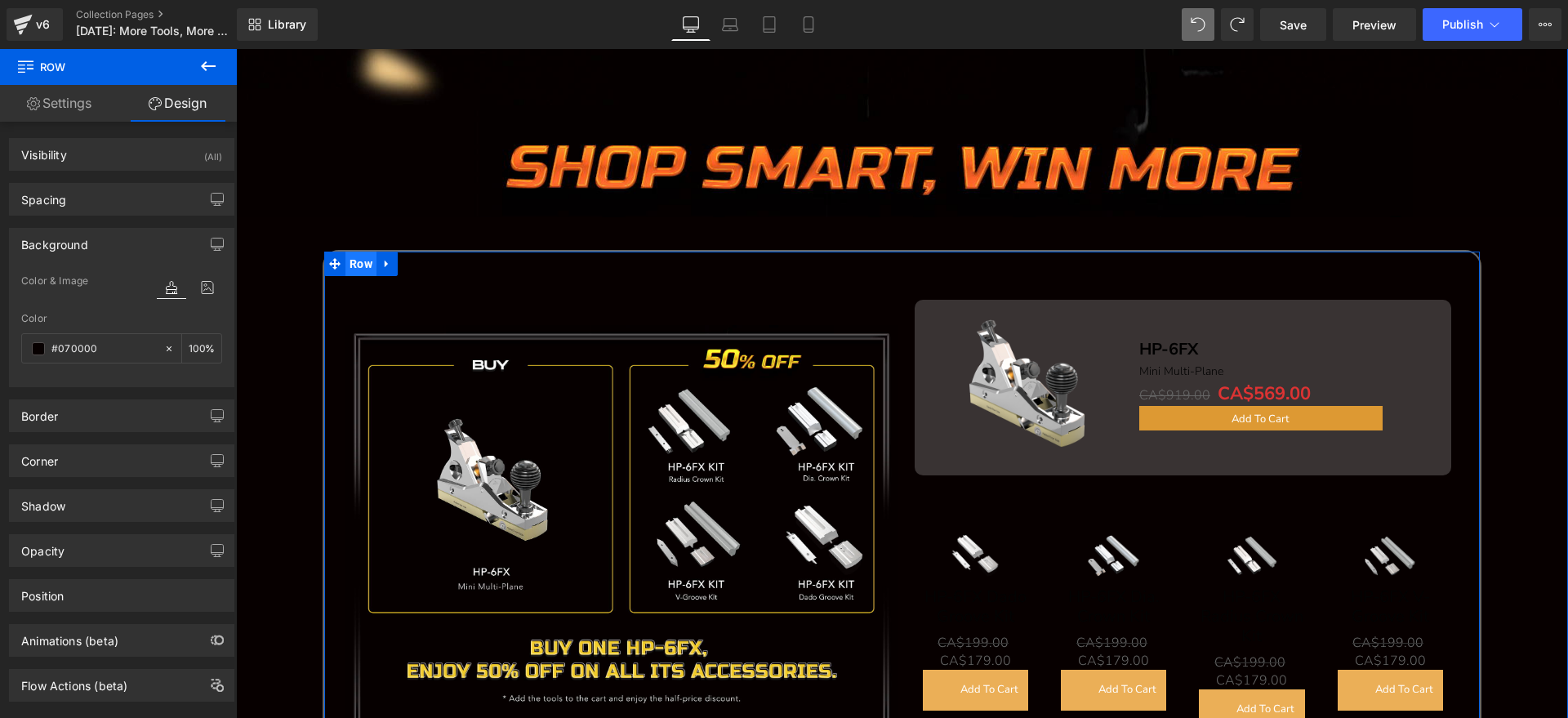
click at [353, 257] on span "Row" at bounding box center [360, 264] width 31 height 25
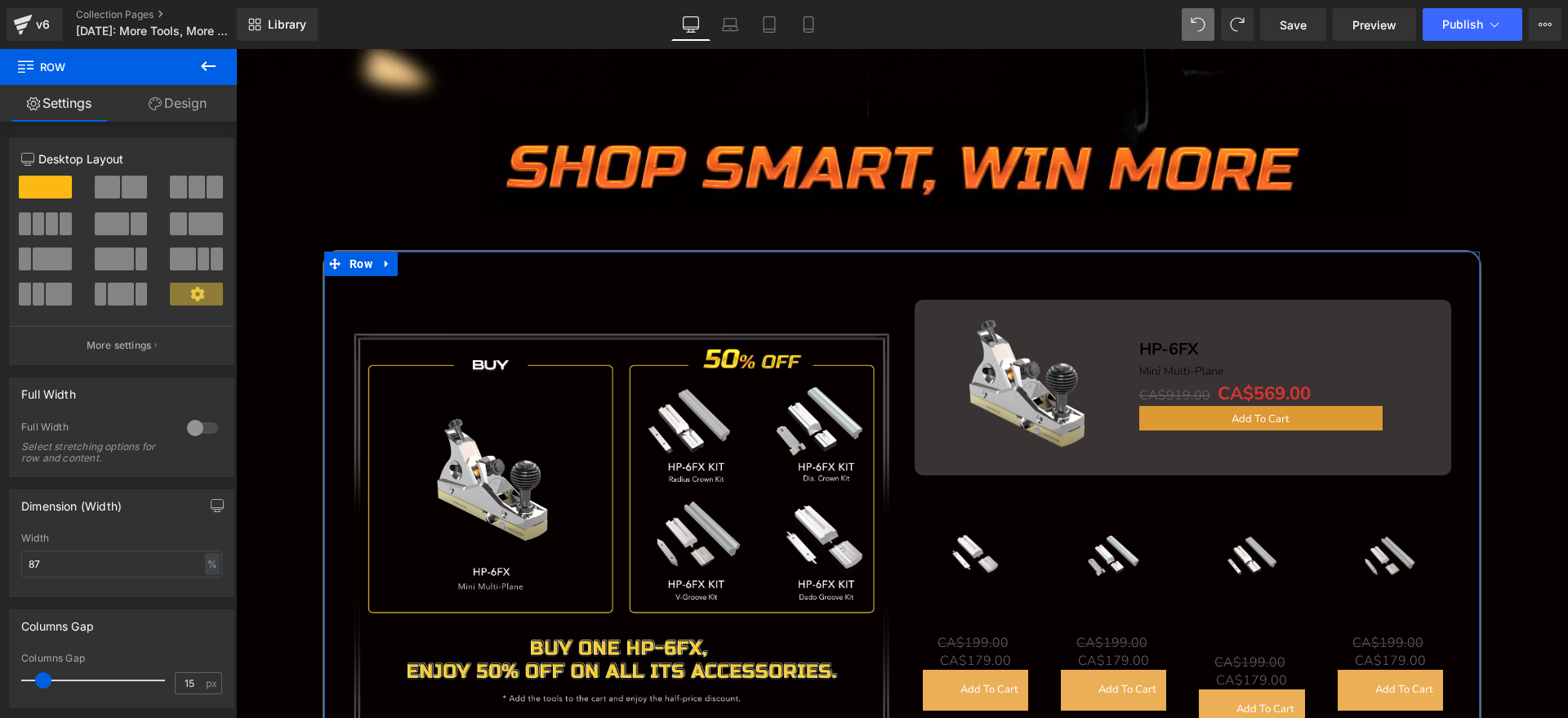
click at [210, 101] on link "Design" at bounding box center [177, 103] width 118 height 37
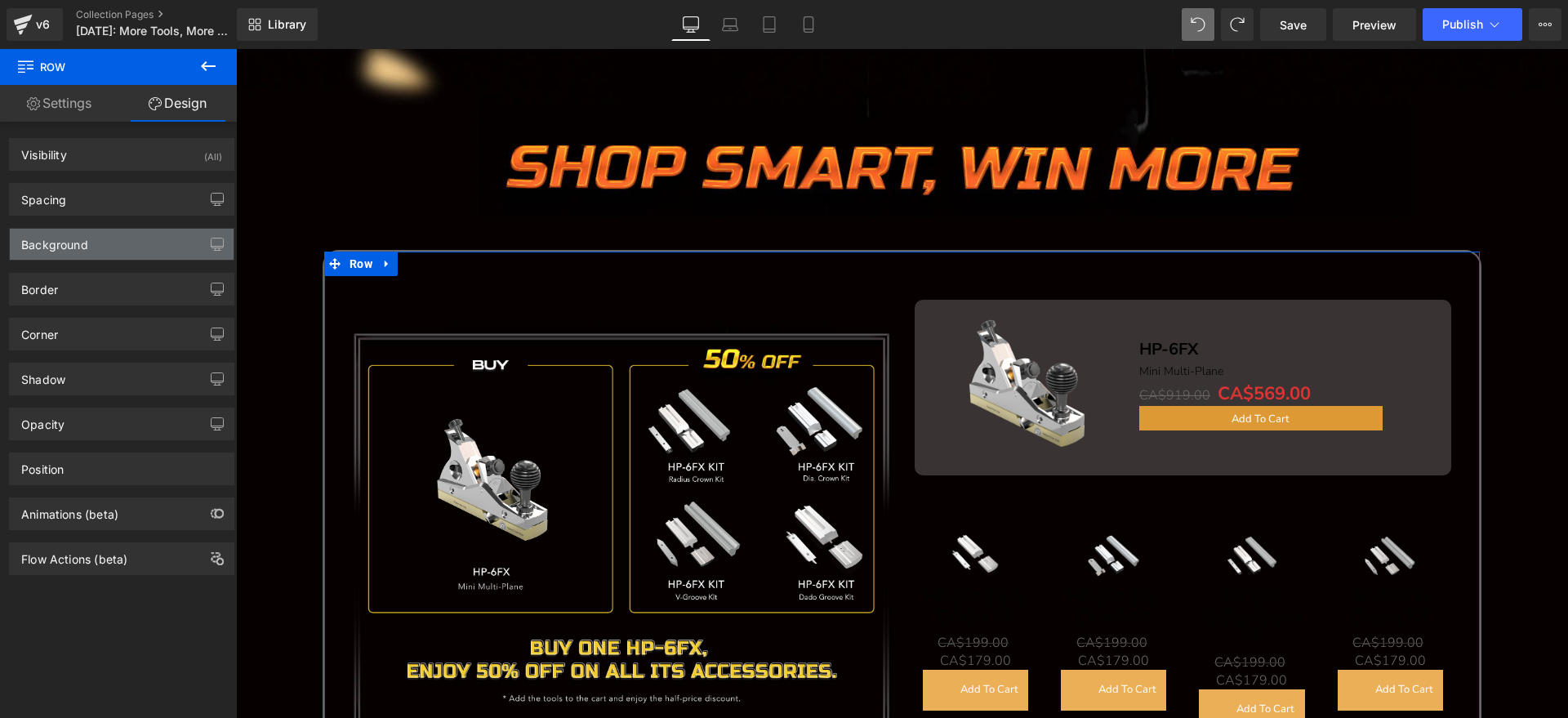
click at [96, 244] on div "Background" at bounding box center [121, 244] width 224 height 31
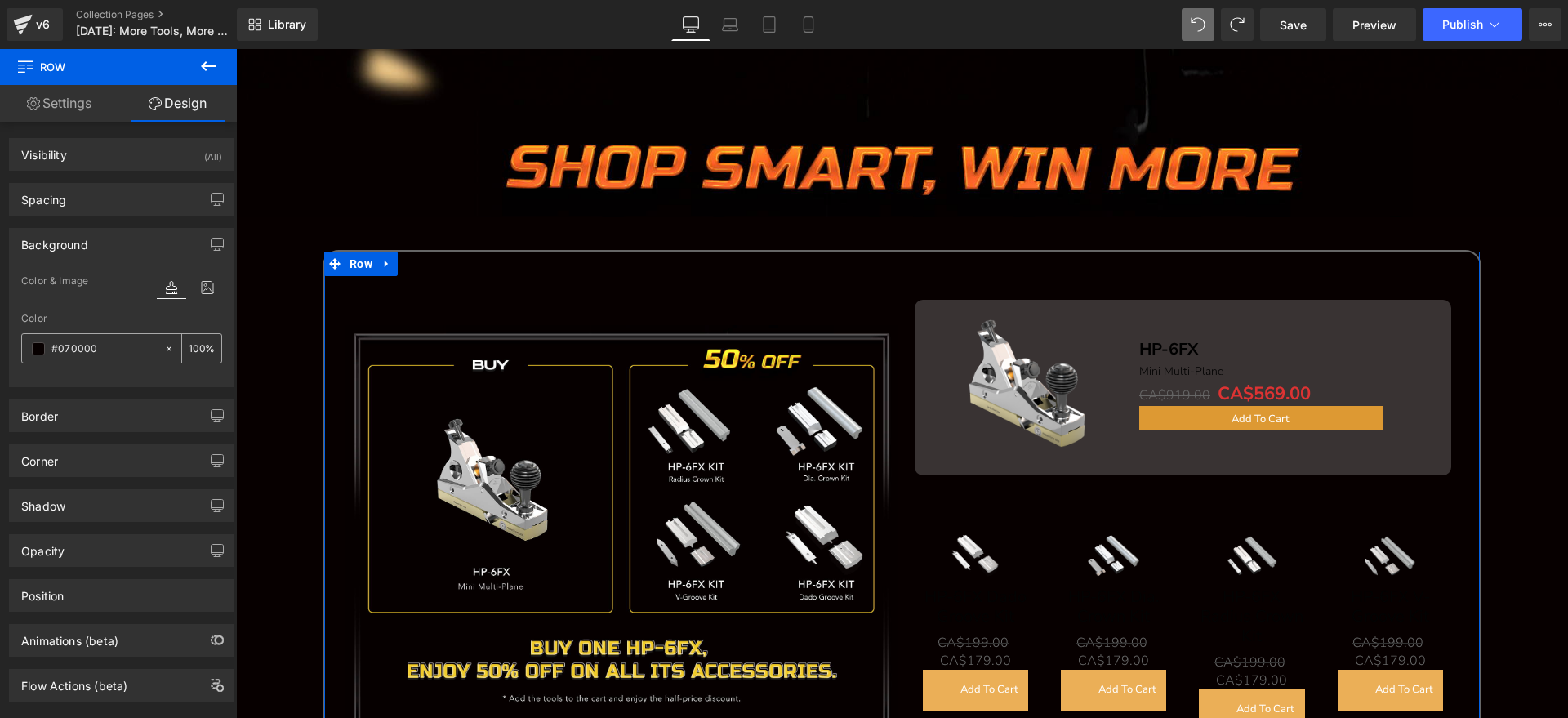
click at [164, 344] on icon at bounding box center [168, 348] width 11 height 11
click at [104, 351] on input "text" at bounding box center [103, 348] width 104 height 18
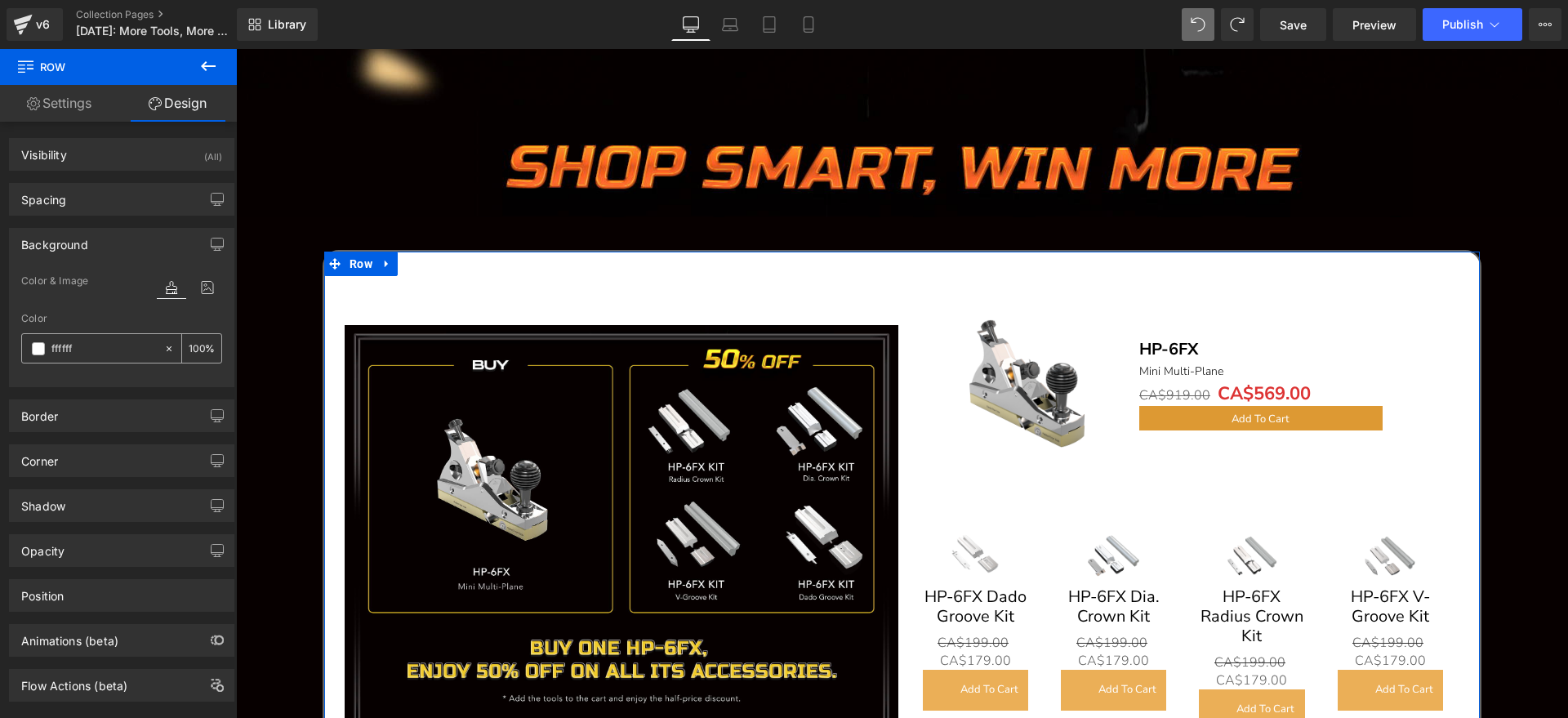
type input "ffffff"
click at [199, 345] on div "%" at bounding box center [202, 348] width 39 height 29
click at [190, 345] on input "number" at bounding box center [196, 348] width 17 height 18
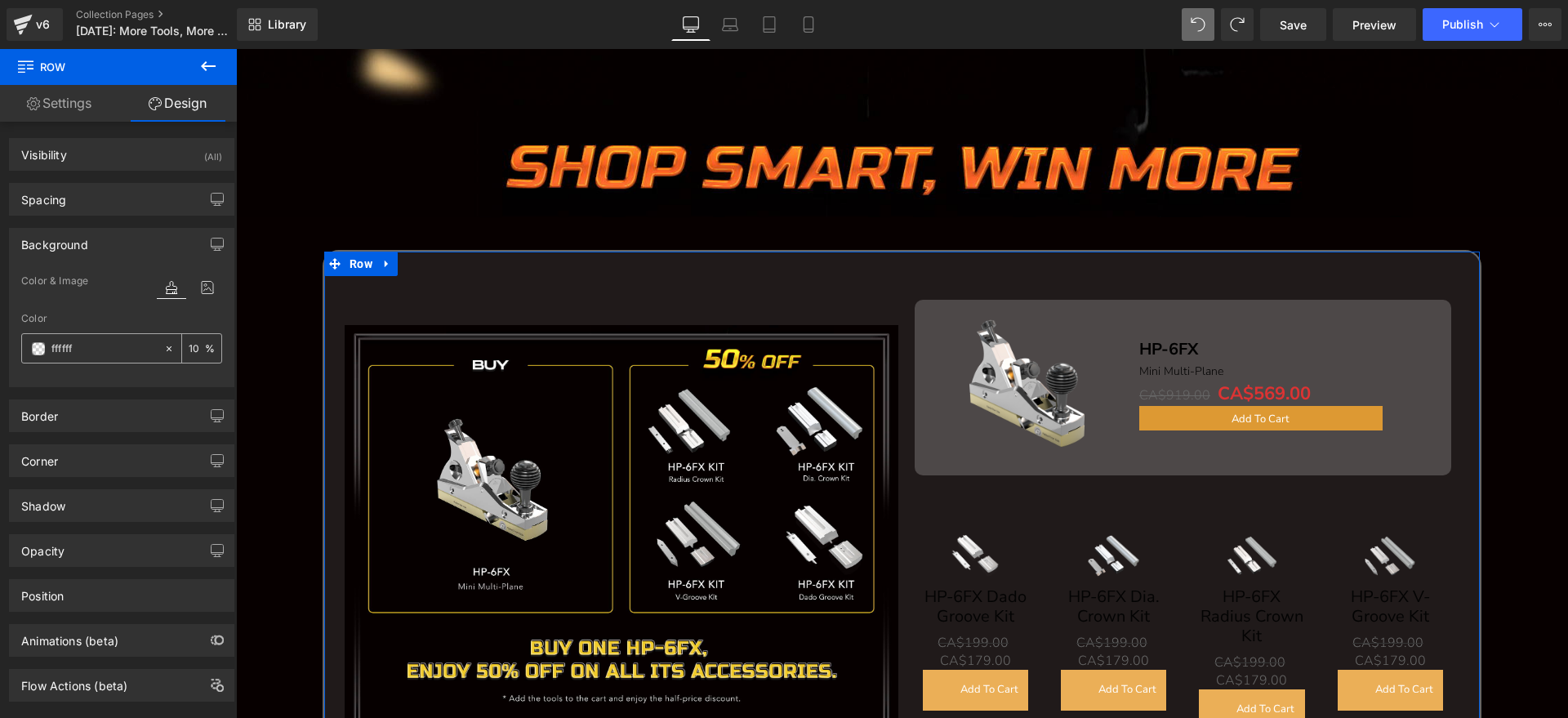
type input "1"
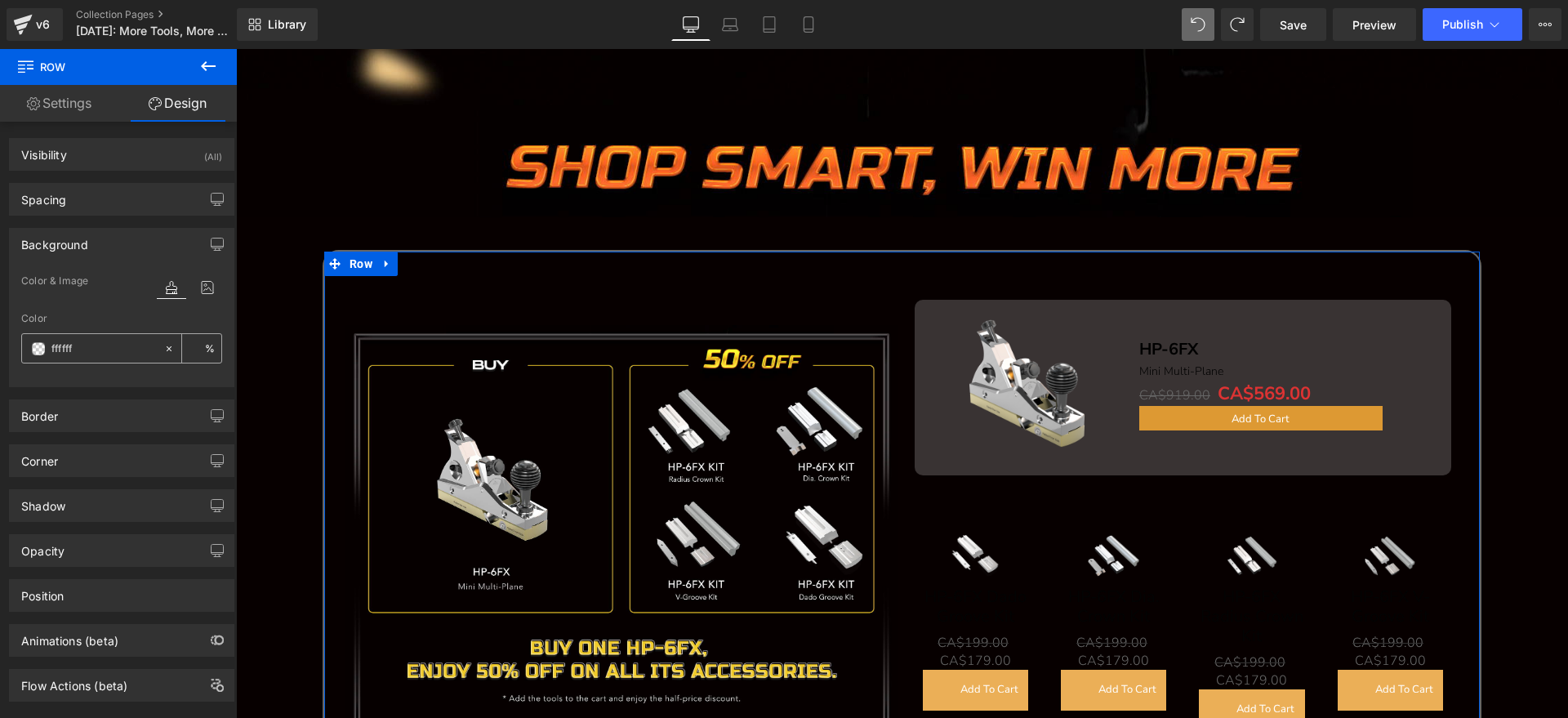
type input "5"
type input "1"
type input "2"
type input "8"
type input "7"
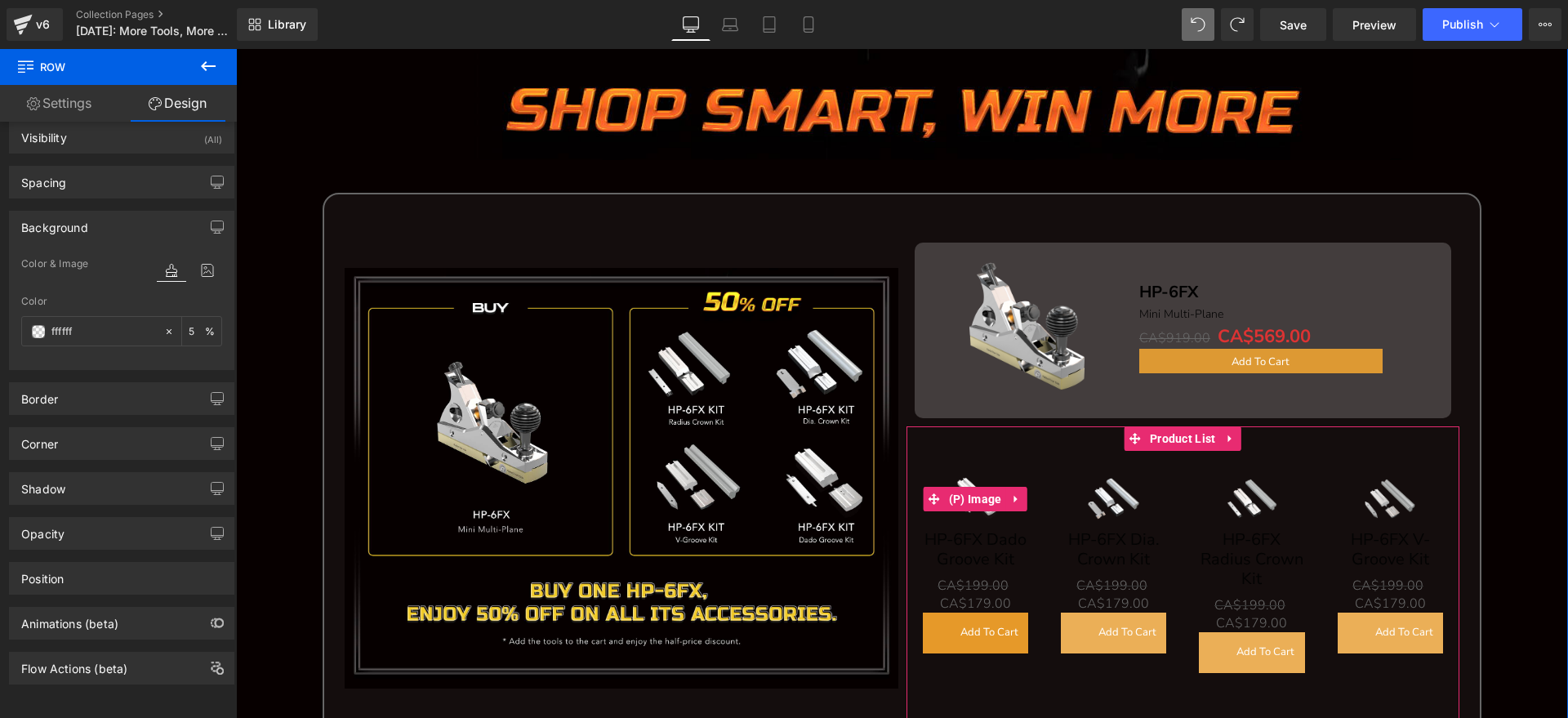
scroll to position [1173, 0]
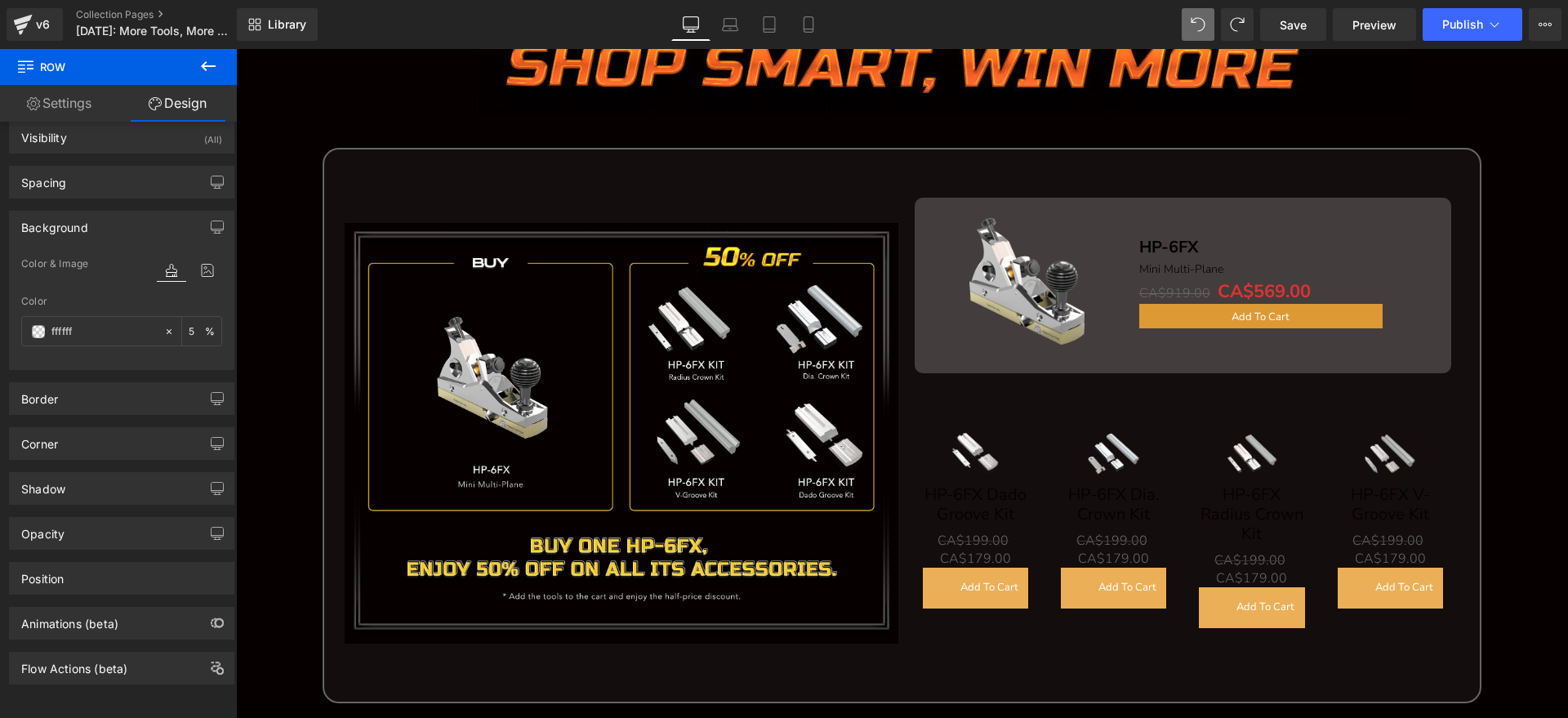
type input "5"
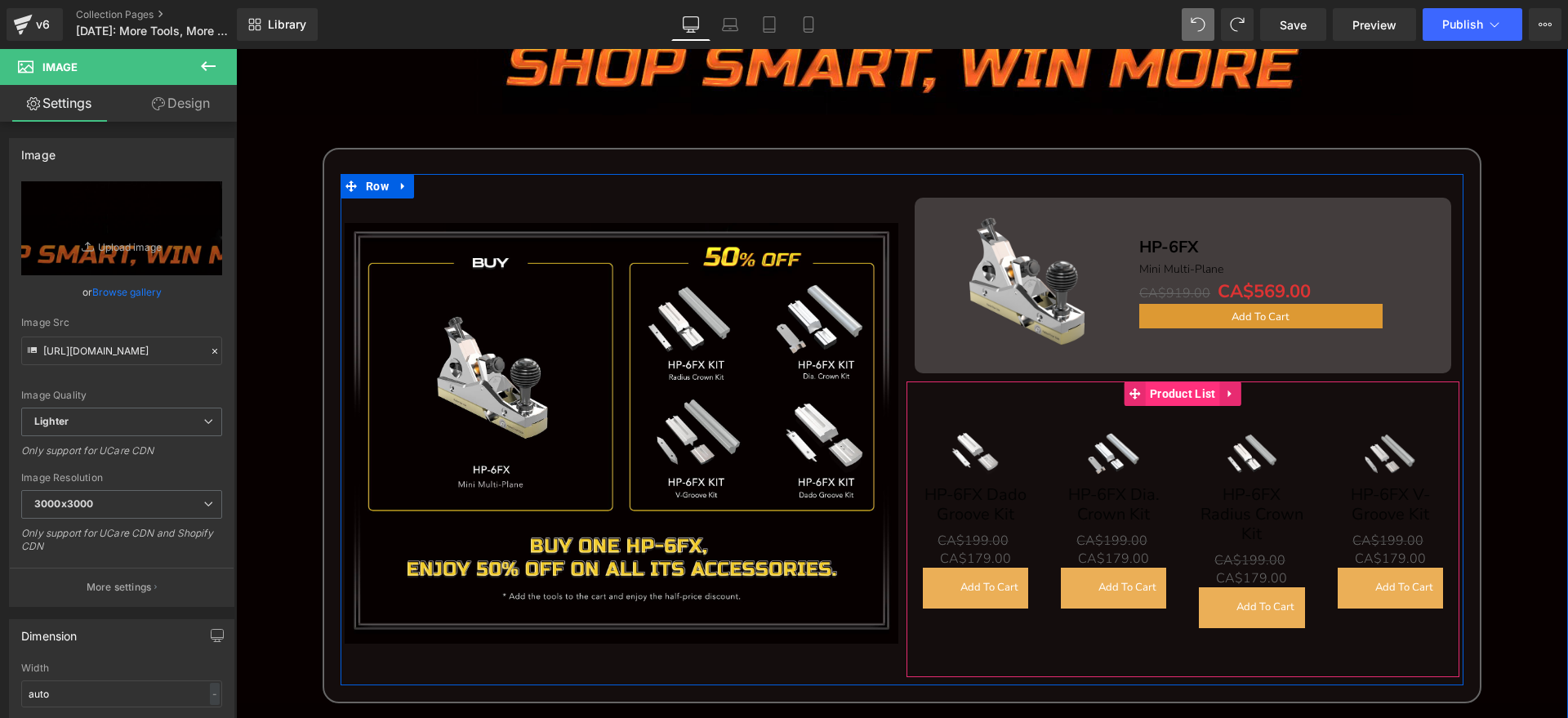
click at [1151, 399] on span "Product List" at bounding box center [1183, 394] width 75 height 25
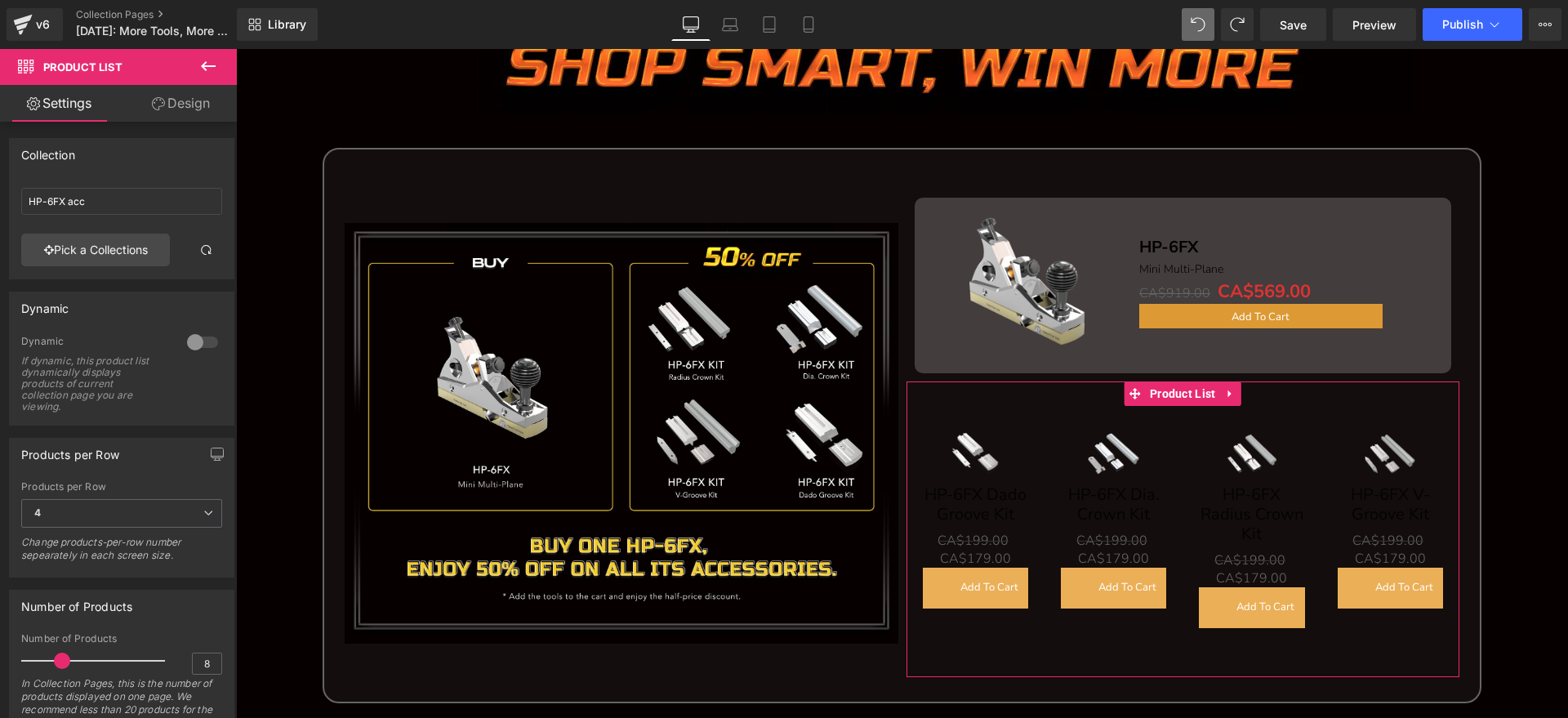
click at [167, 102] on link "Design" at bounding box center [181, 103] width 118 height 37
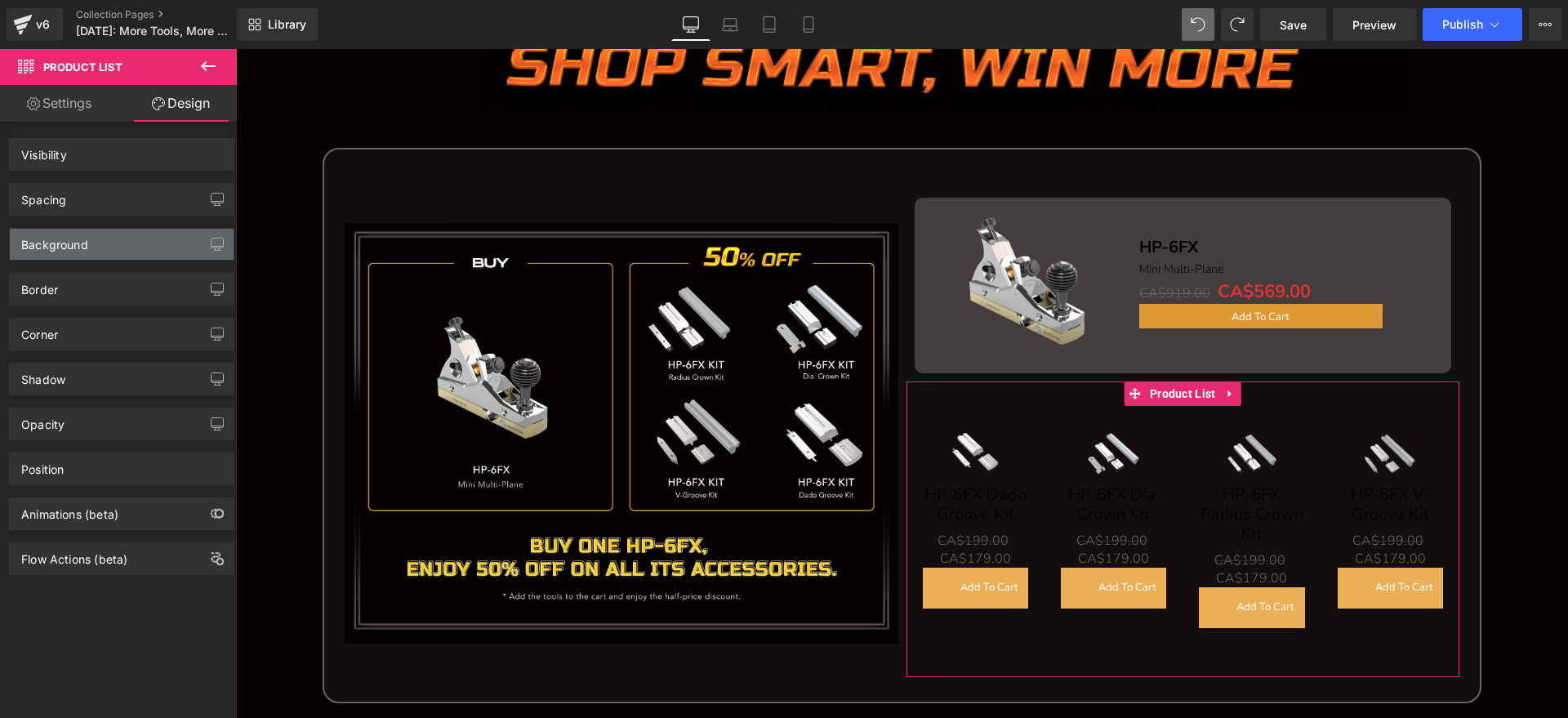
click at [83, 253] on div "Background" at bounding box center [121, 244] width 224 height 31
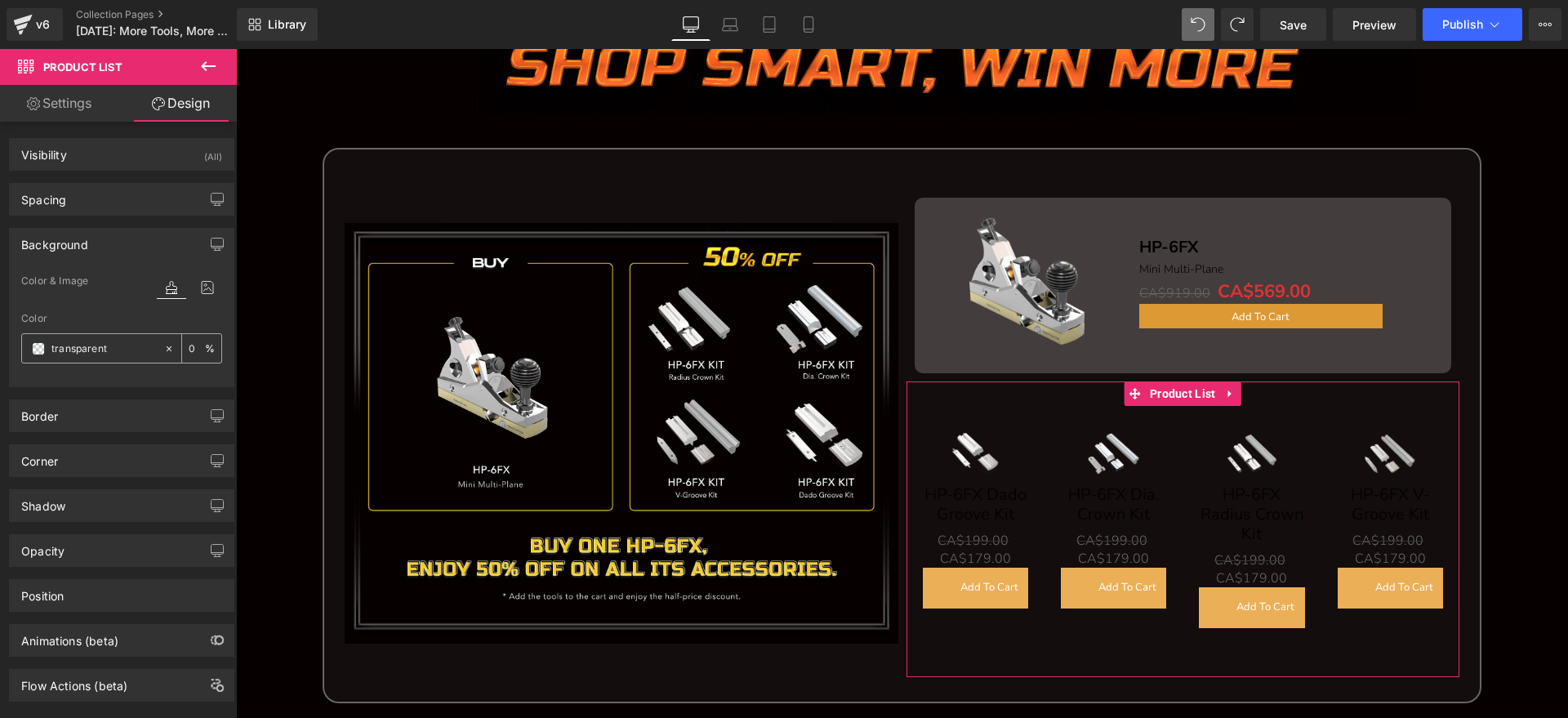
click at [132, 349] on input "transparent" at bounding box center [103, 348] width 104 height 18
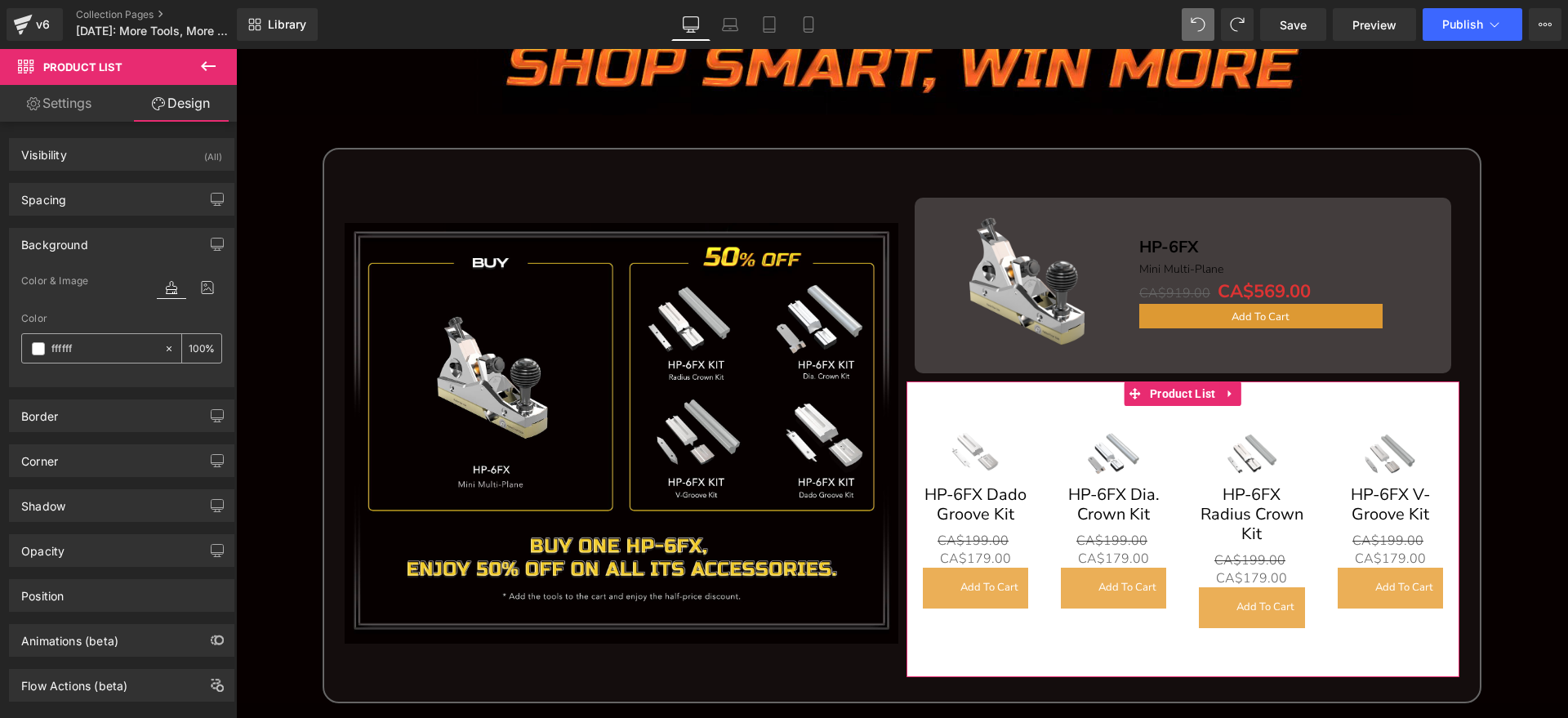
type input "ffffff"
click at [190, 350] on input "0" at bounding box center [196, 348] width 17 height 18
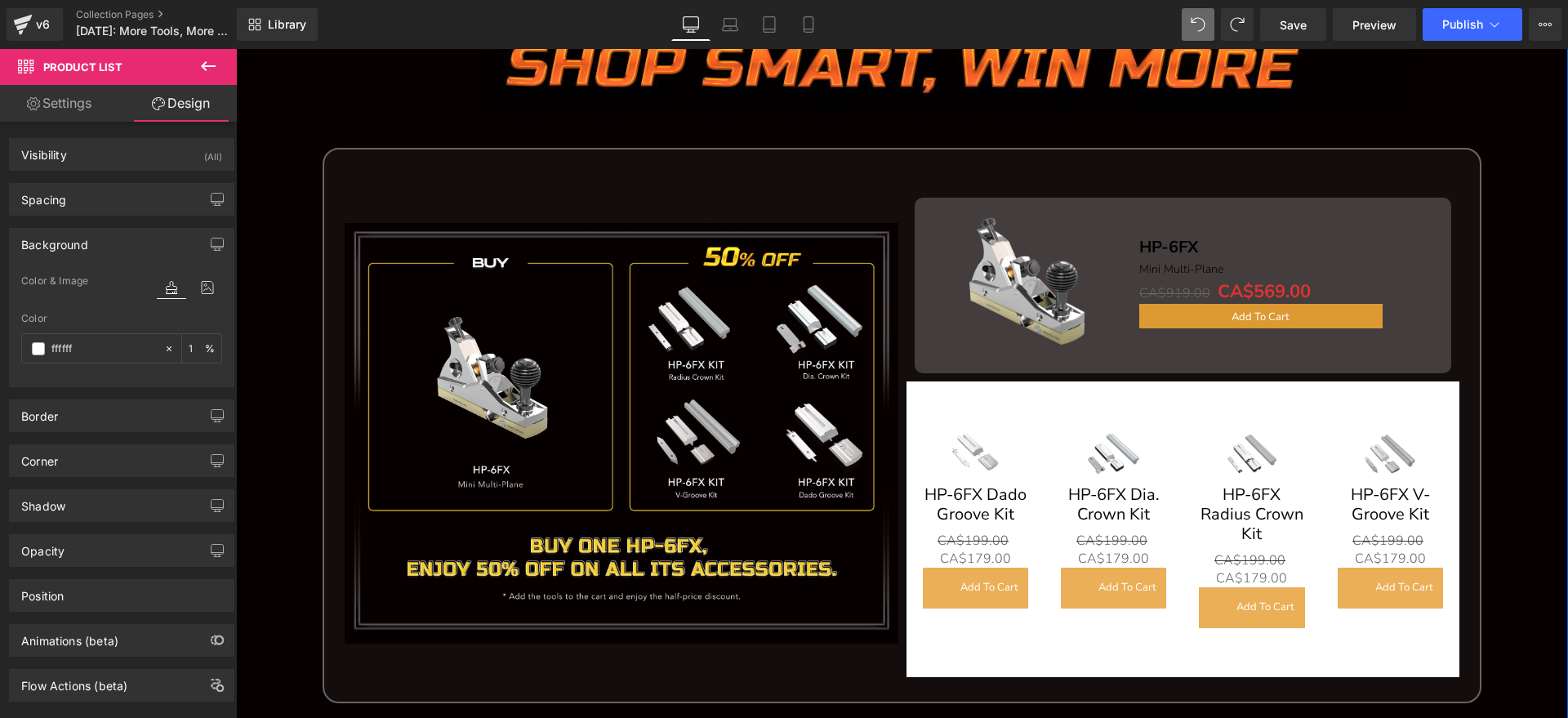
type input "10"
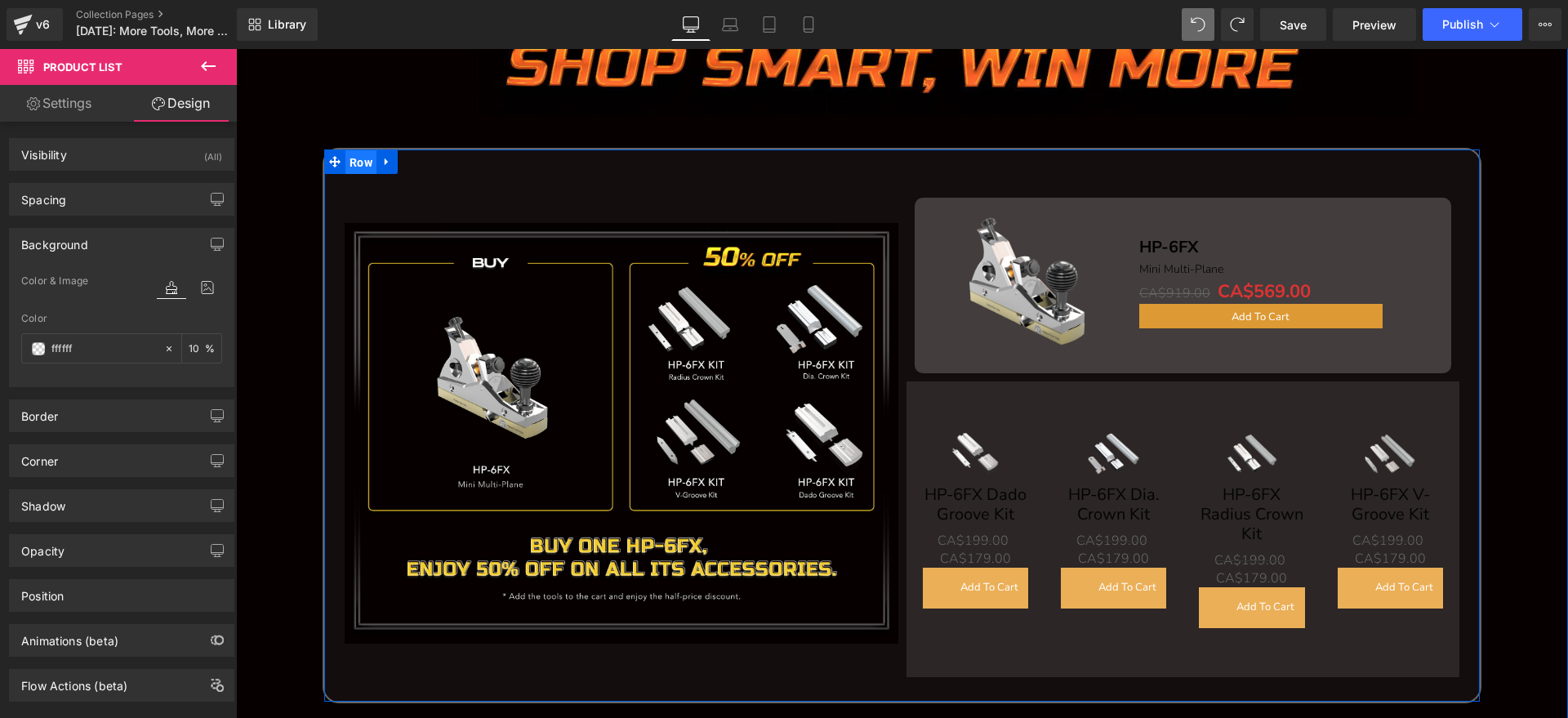
click at [353, 157] on span "Row" at bounding box center [360, 162] width 31 height 25
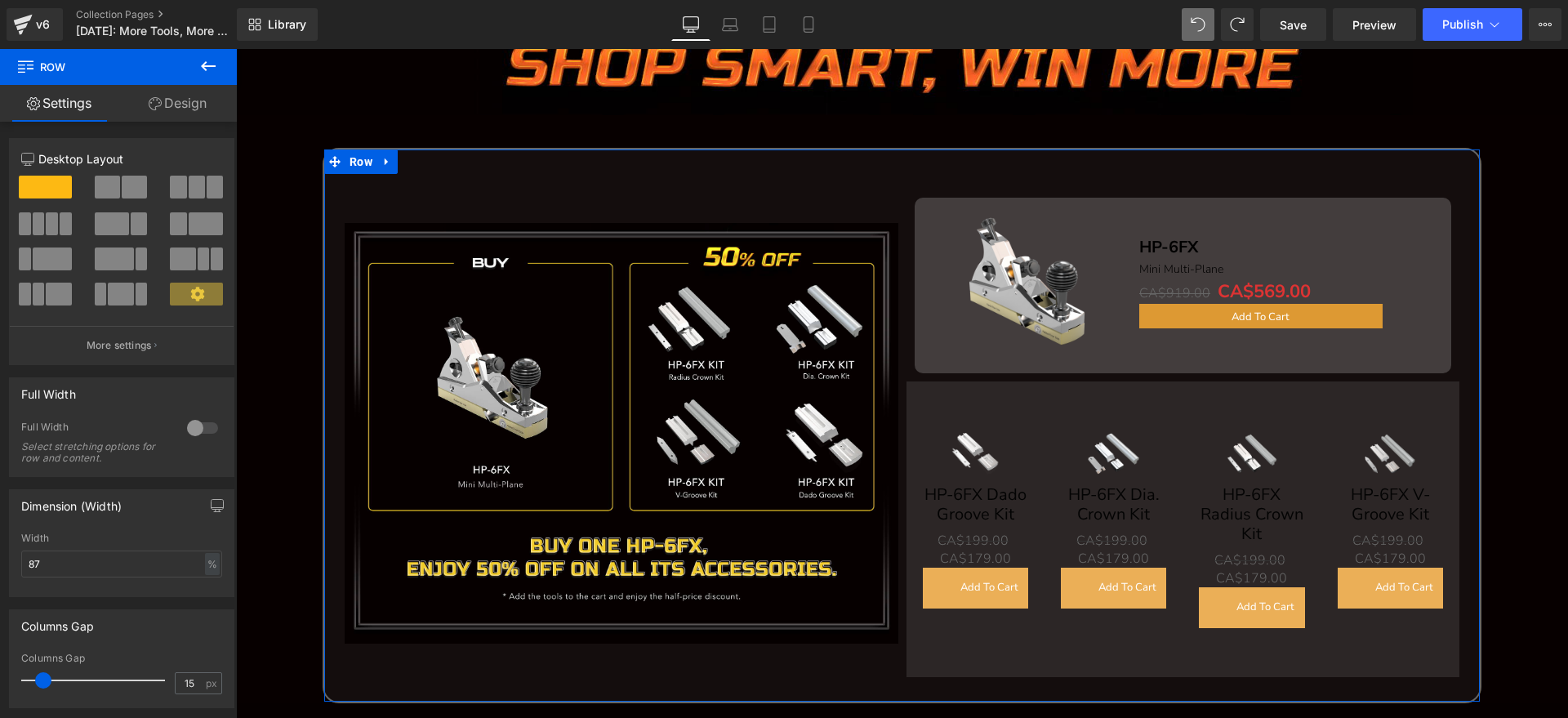
click at [187, 101] on link "Design" at bounding box center [177, 103] width 118 height 37
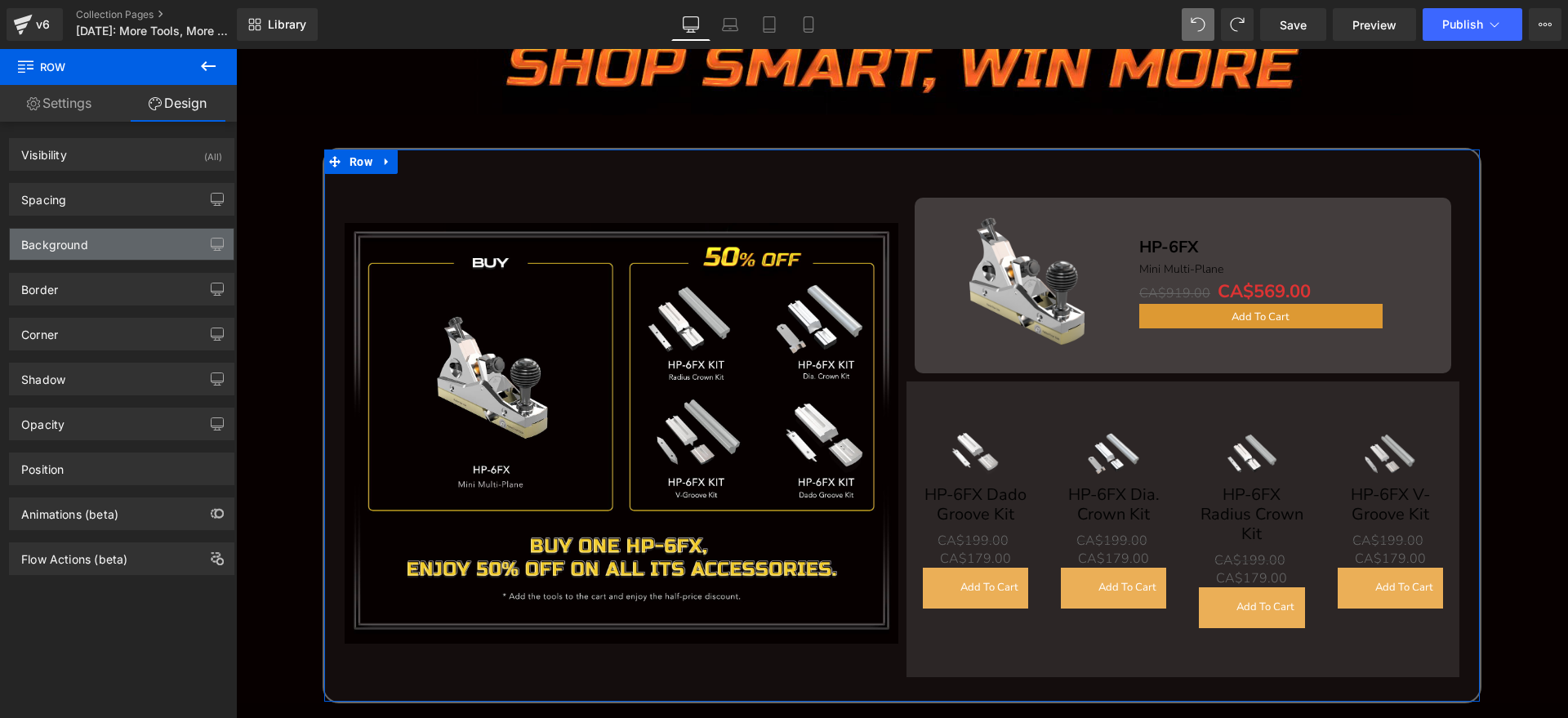
click at [133, 239] on div "Background" at bounding box center [121, 244] width 224 height 31
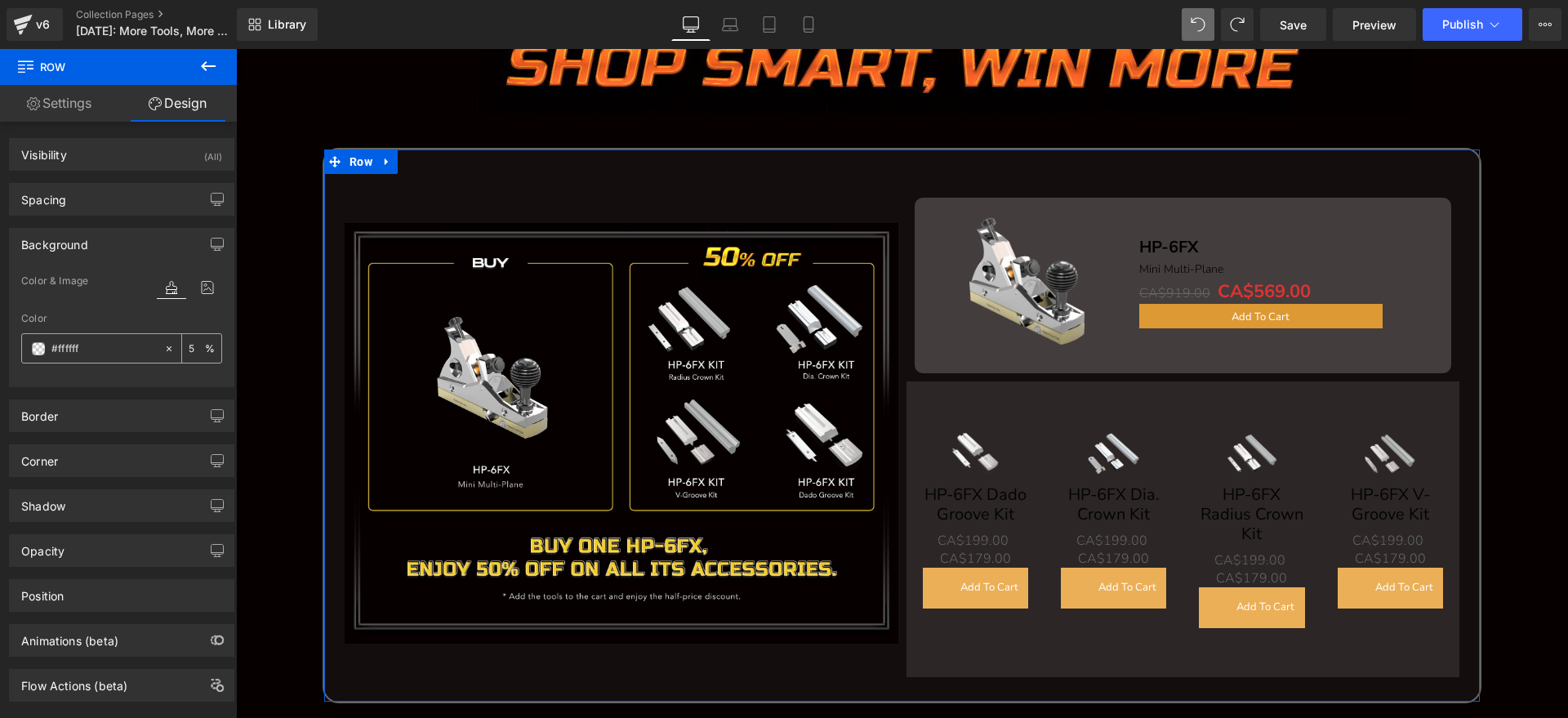
click at [189, 344] on input "5" at bounding box center [196, 348] width 17 height 18
type input "50"
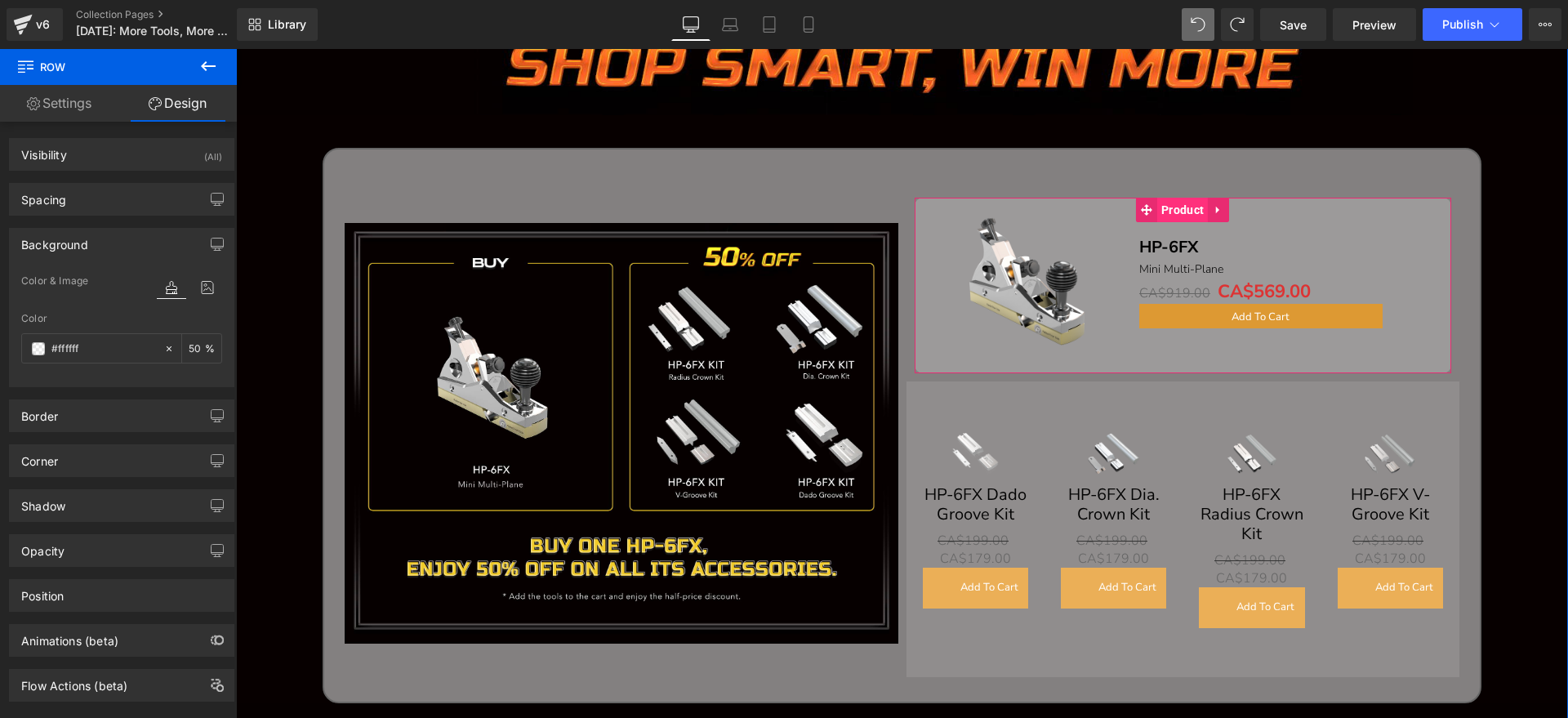
click at [1162, 210] on span "Product" at bounding box center [1183, 210] width 51 height 25
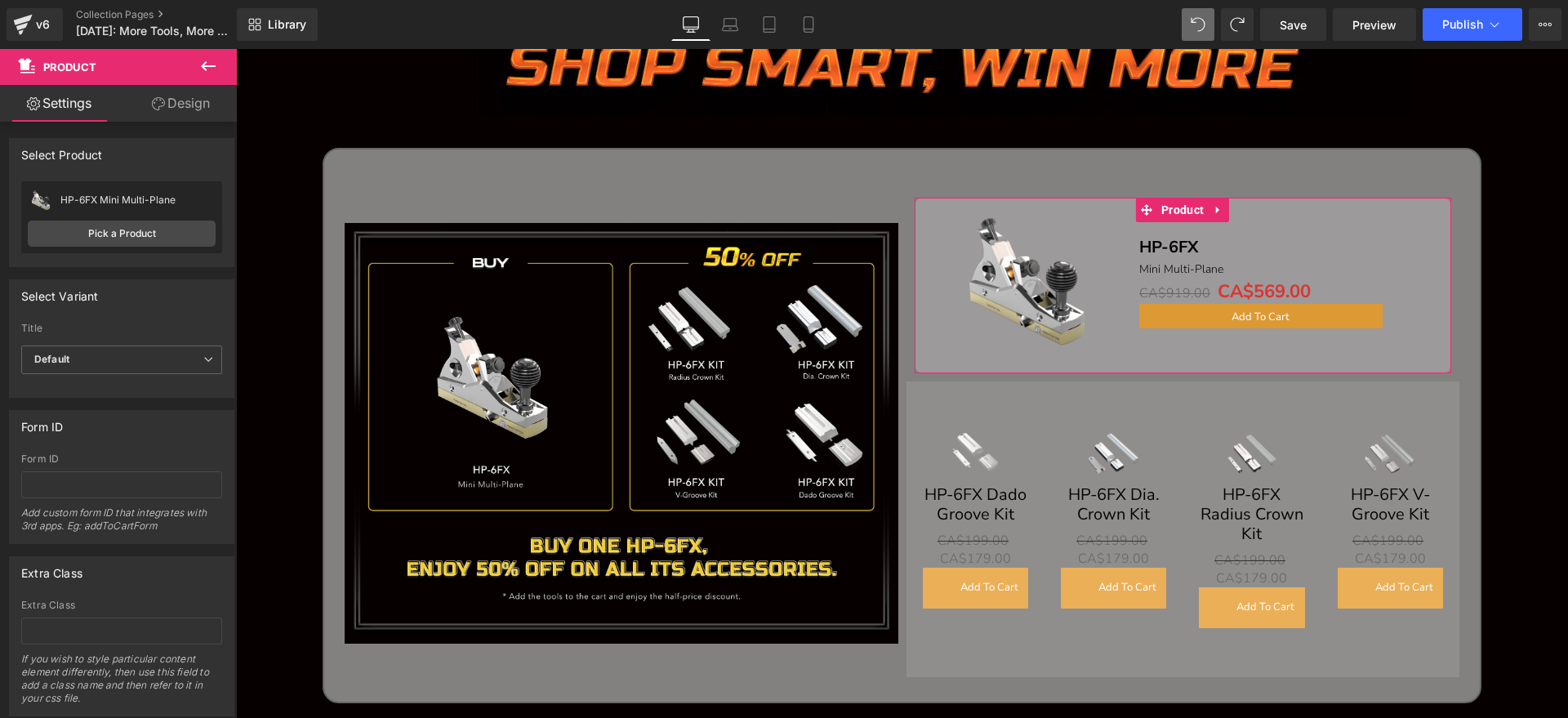
click at [196, 110] on link "Design" at bounding box center [181, 103] width 118 height 37
click at [0, 0] on div "Background" at bounding box center [0, 0] width 0 height 0
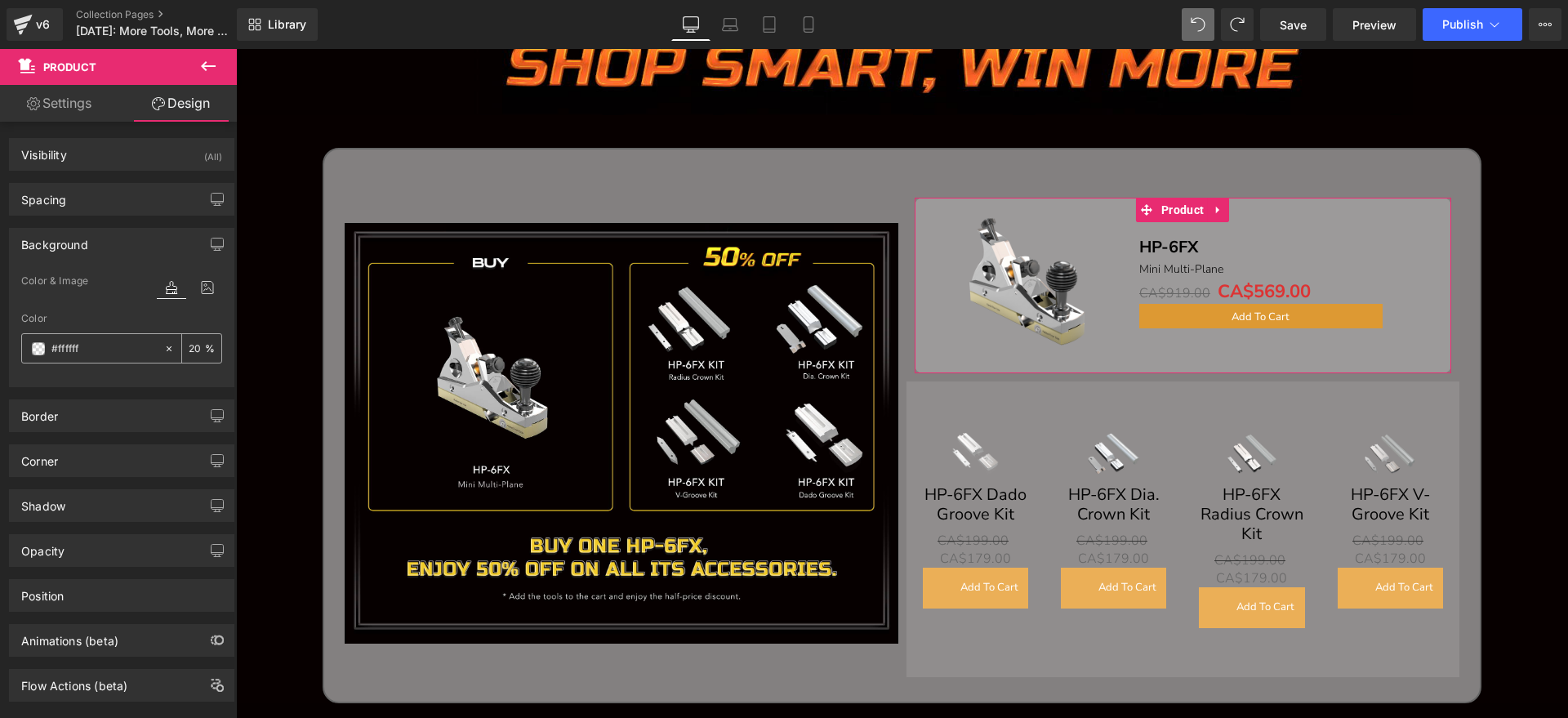
click at [196, 343] on input "20" at bounding box center [196, 348] width 17 height 18
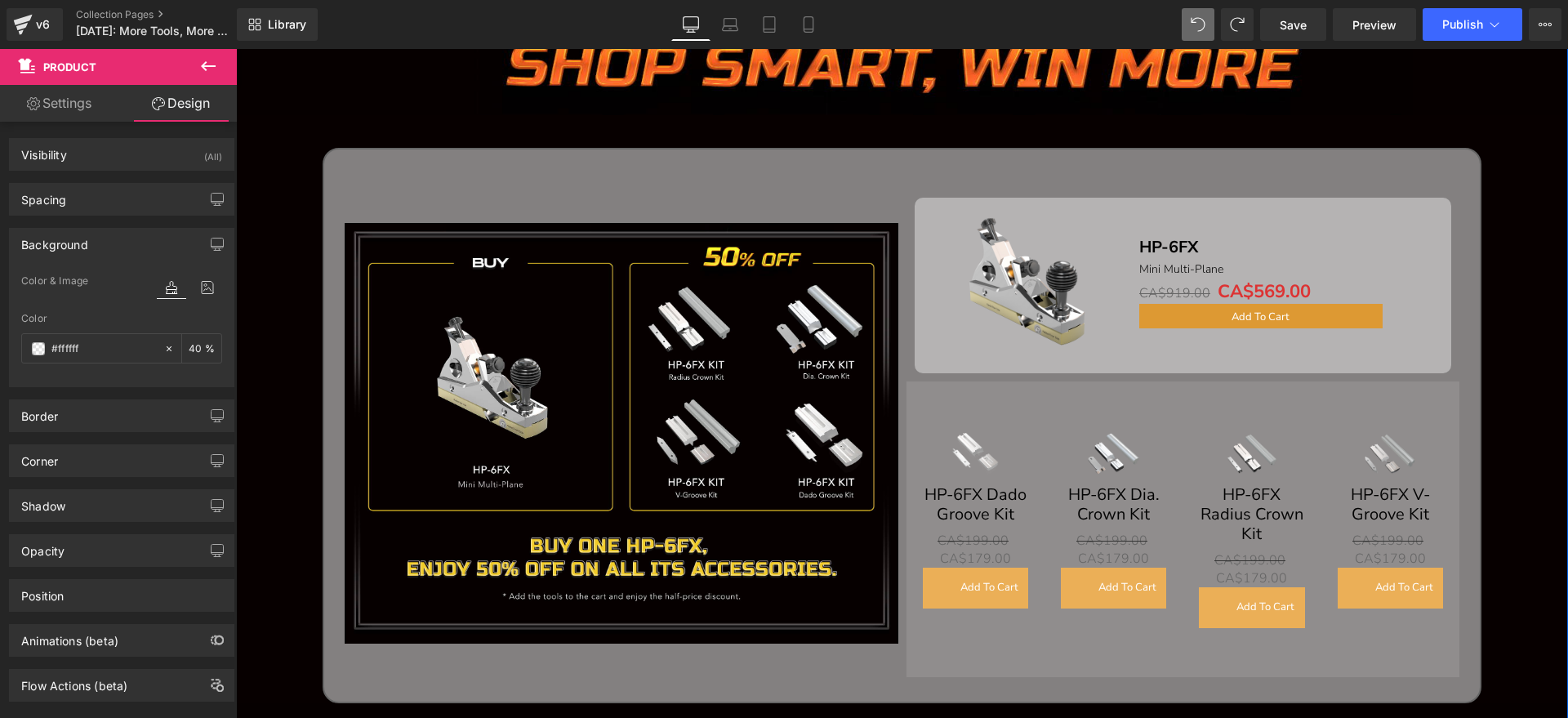
type input "4"
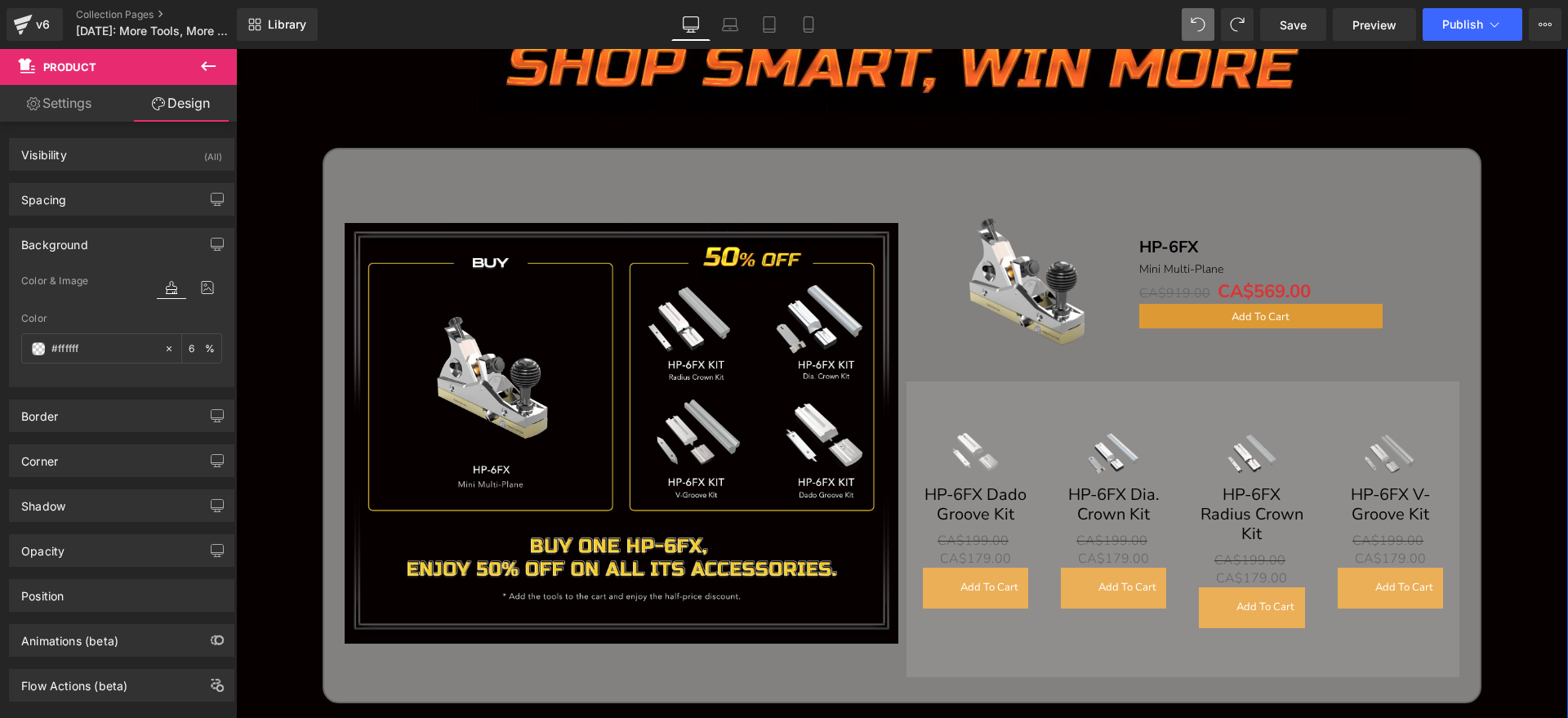
type input "60"
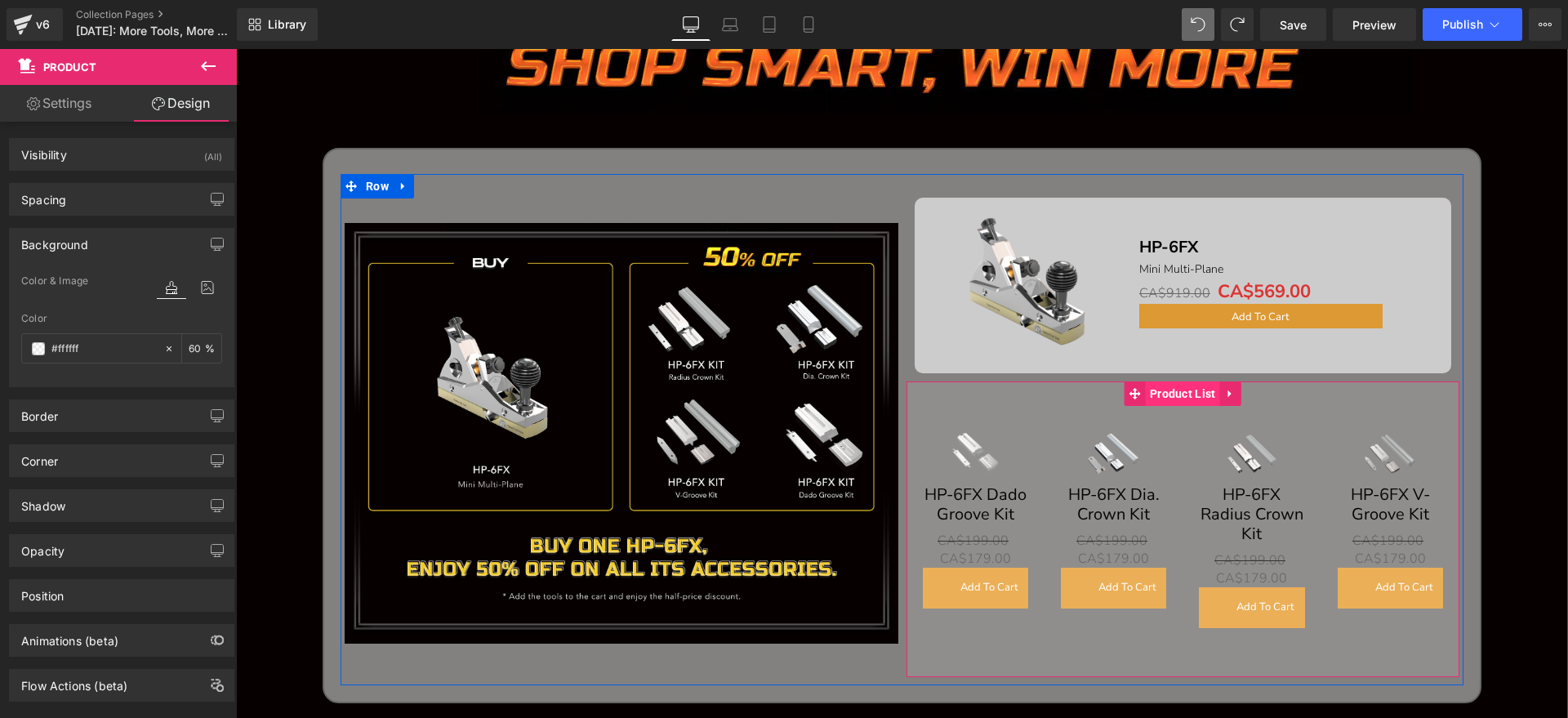
click at [1190, 390] on span "Product List" at bounding box center [1183, 394] width 75 height 25
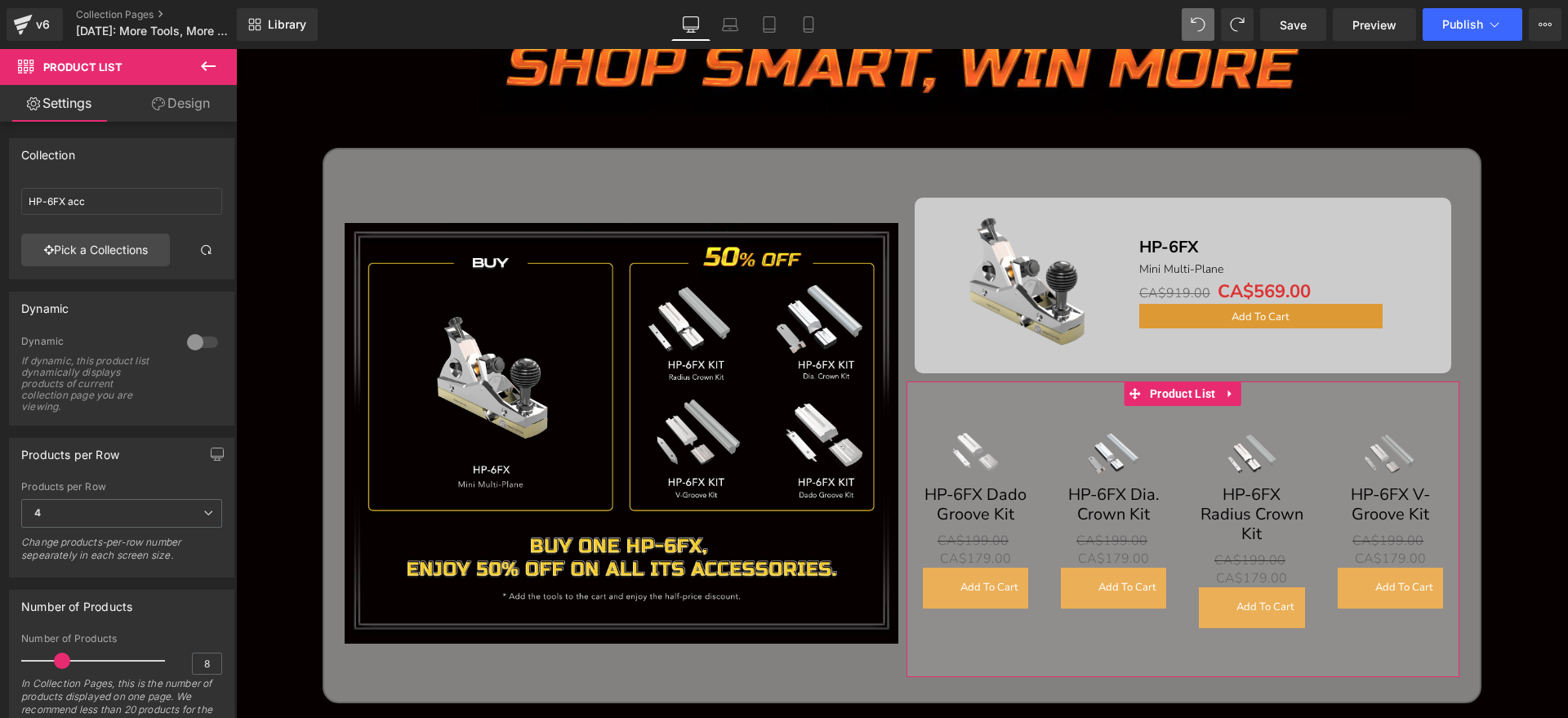
click at [172, 105] on link "Design" at bounding box center [181, 103] width 118 height 37
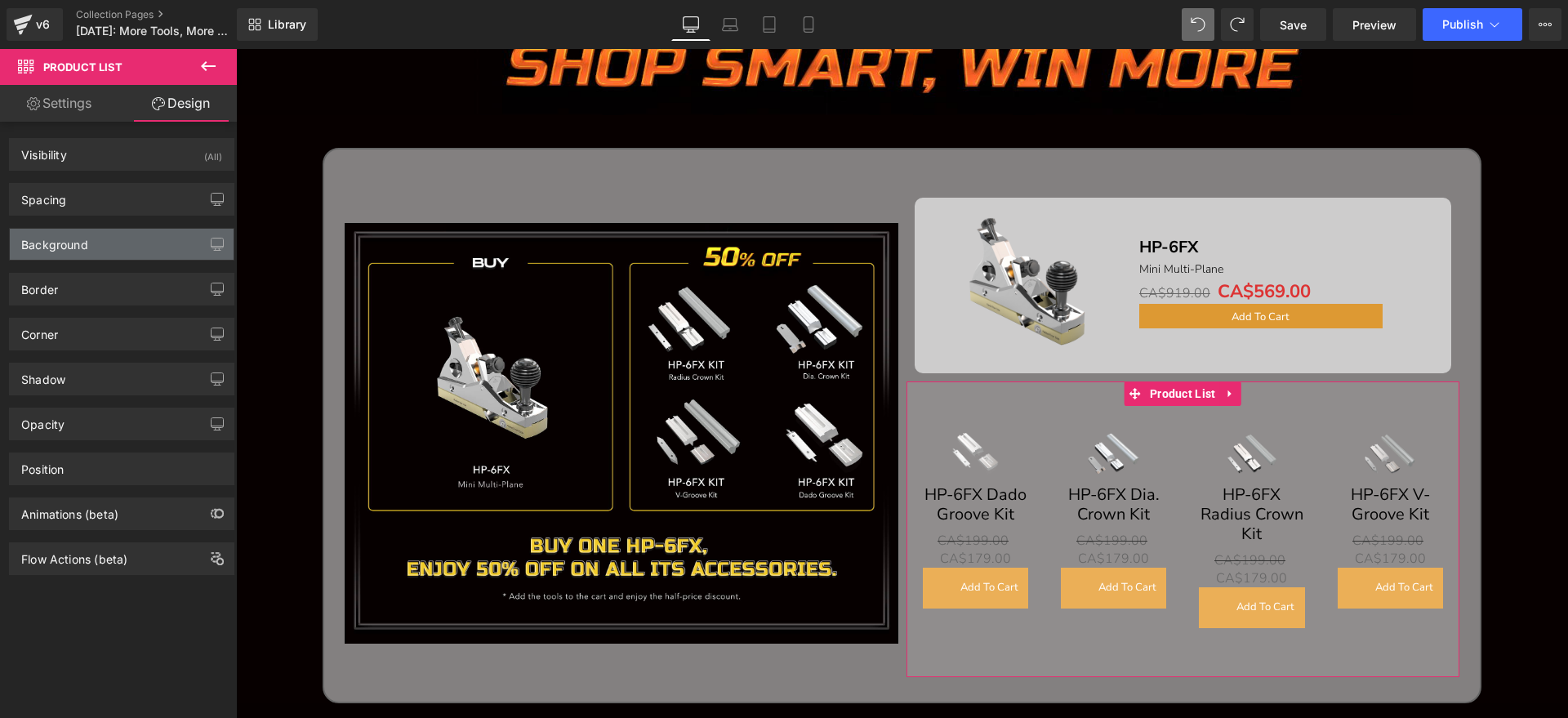
click at [123, 232] on div "Background" at bounding box center [121, 244] width 224 height 31
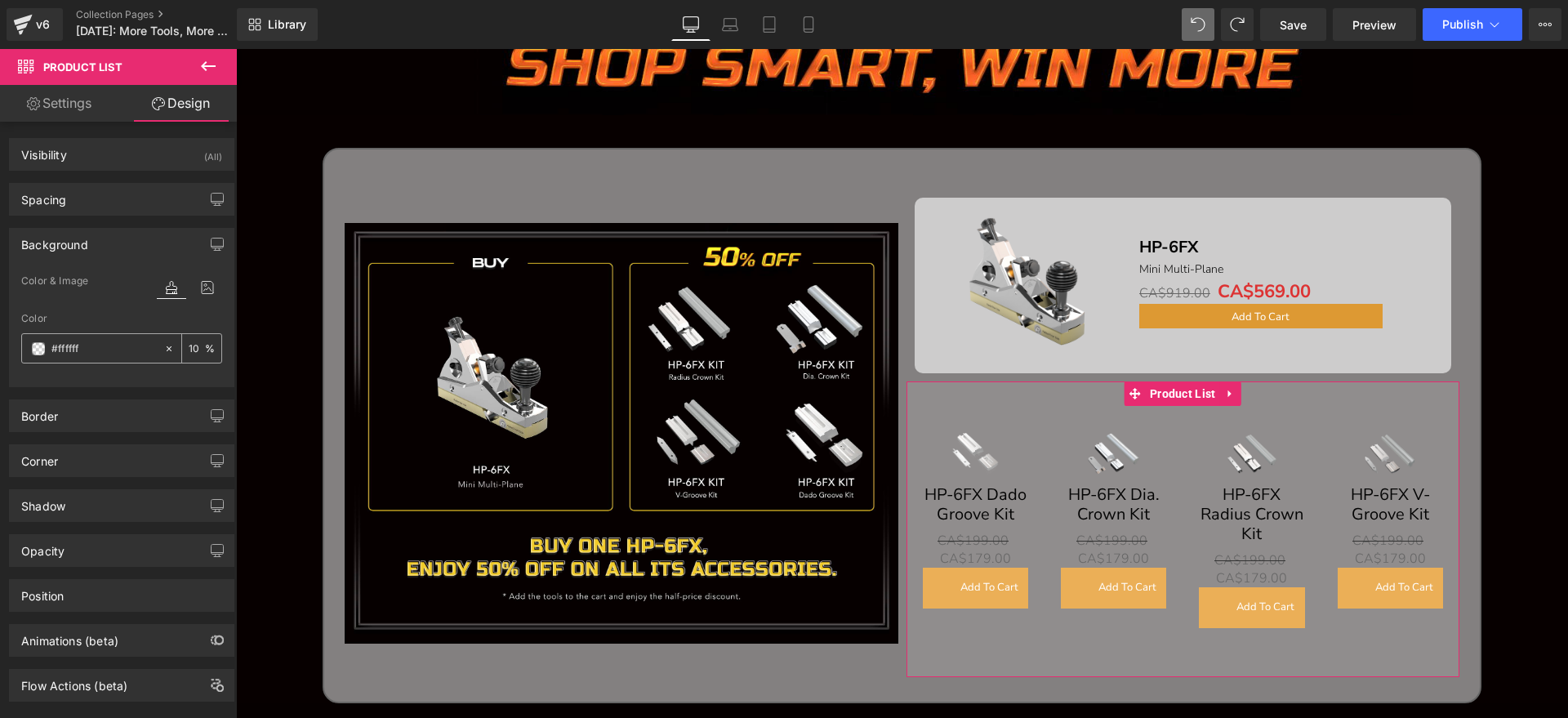
click at [192, 342] on input "10" at bounding box center [196, 348] width 17 height 18
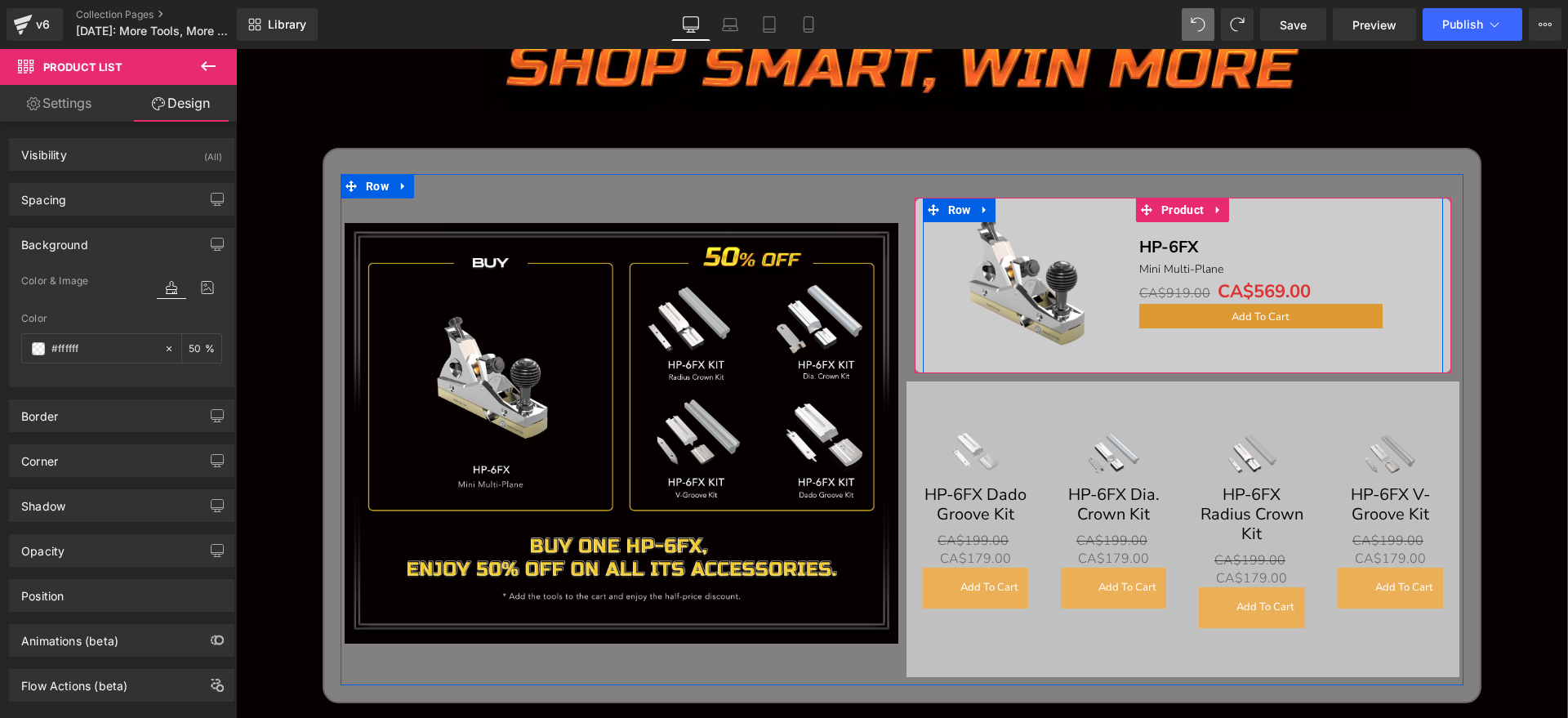
scroll to position [1276, 0]
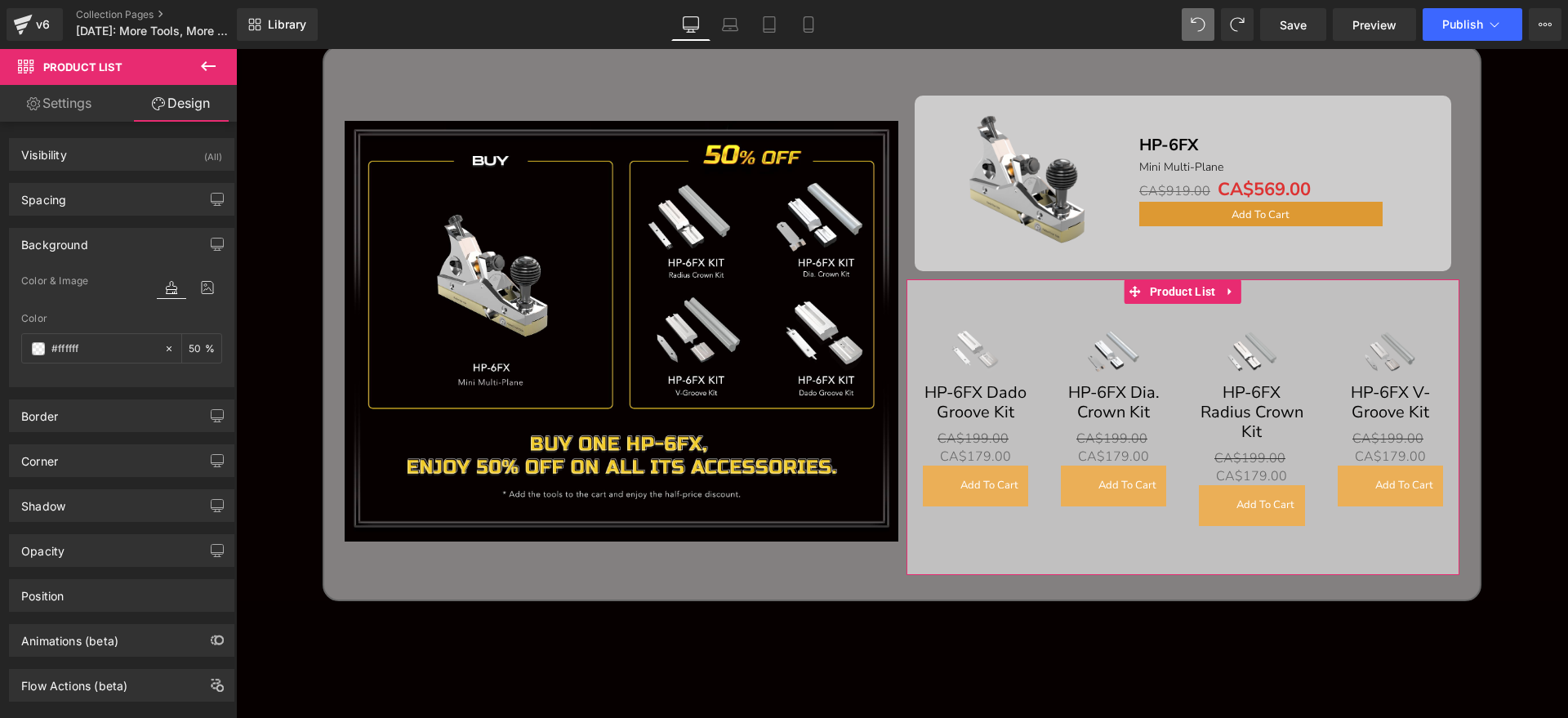
type input "5"
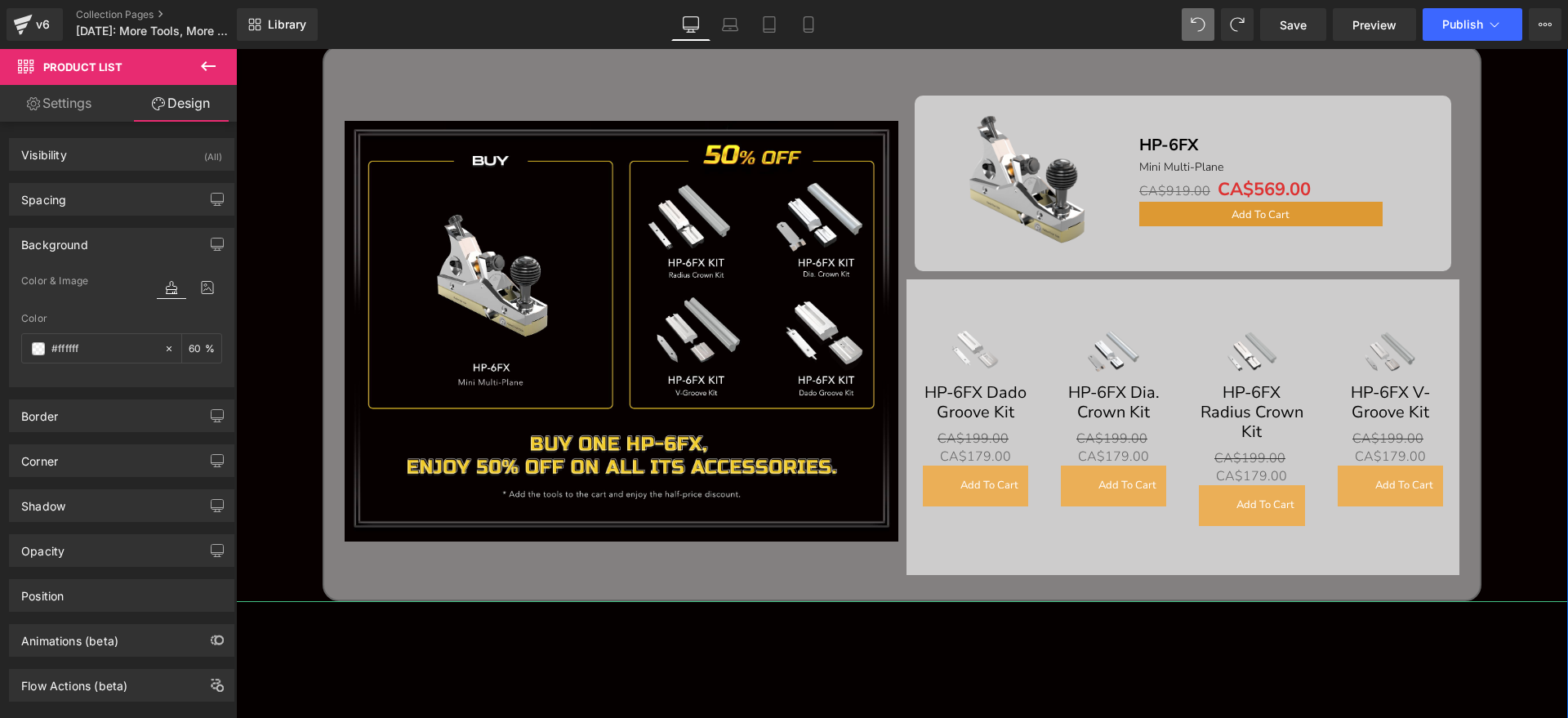
type input "60"
click at [1496, 173] on div "Image Image Image Sale Off (P) Image HP-6FX Text Block Mini Multi-Plane Text Bl…" at bounding box center [902, 556] width 1332 height 3182
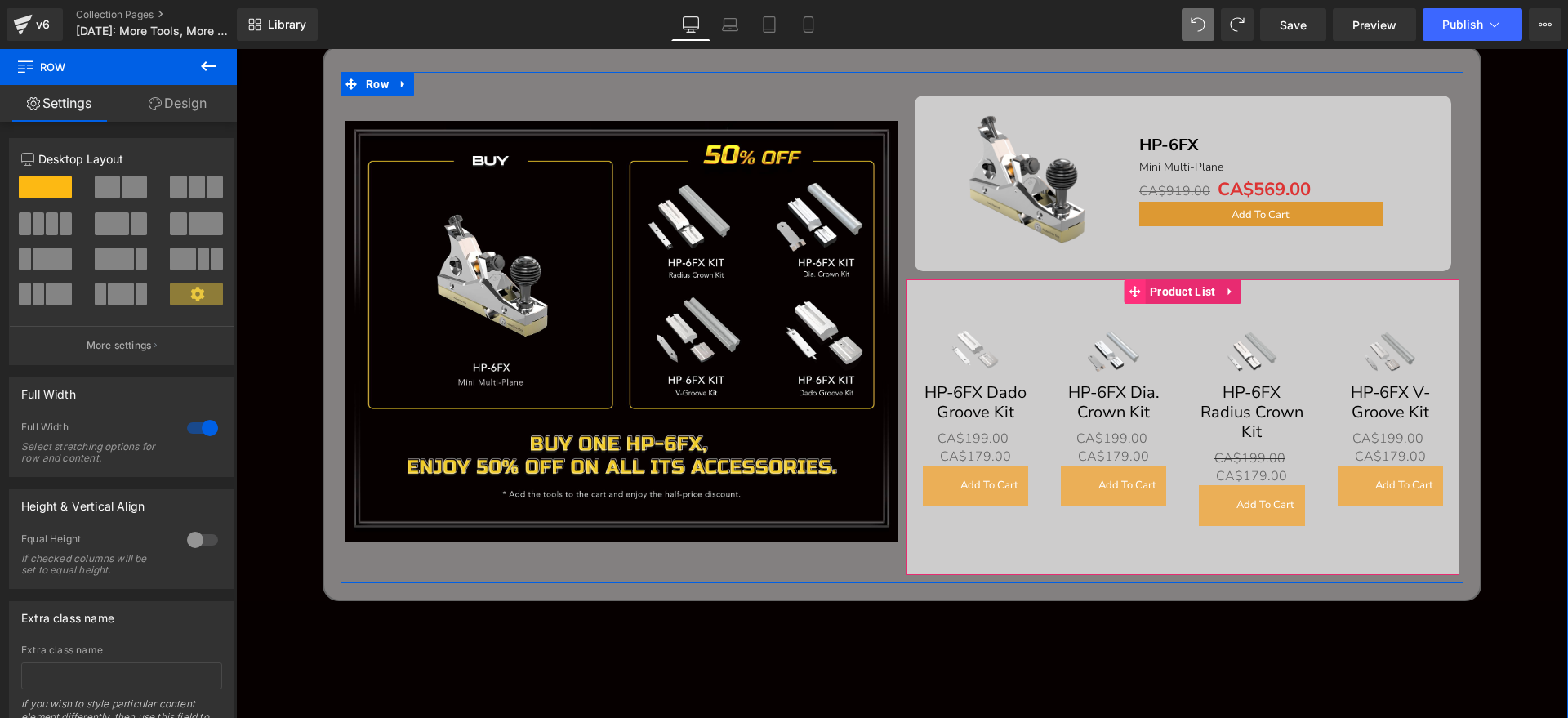
click at [1163, 289] on span "Product List" at bounding box center [1183, 292] width 75 height 25
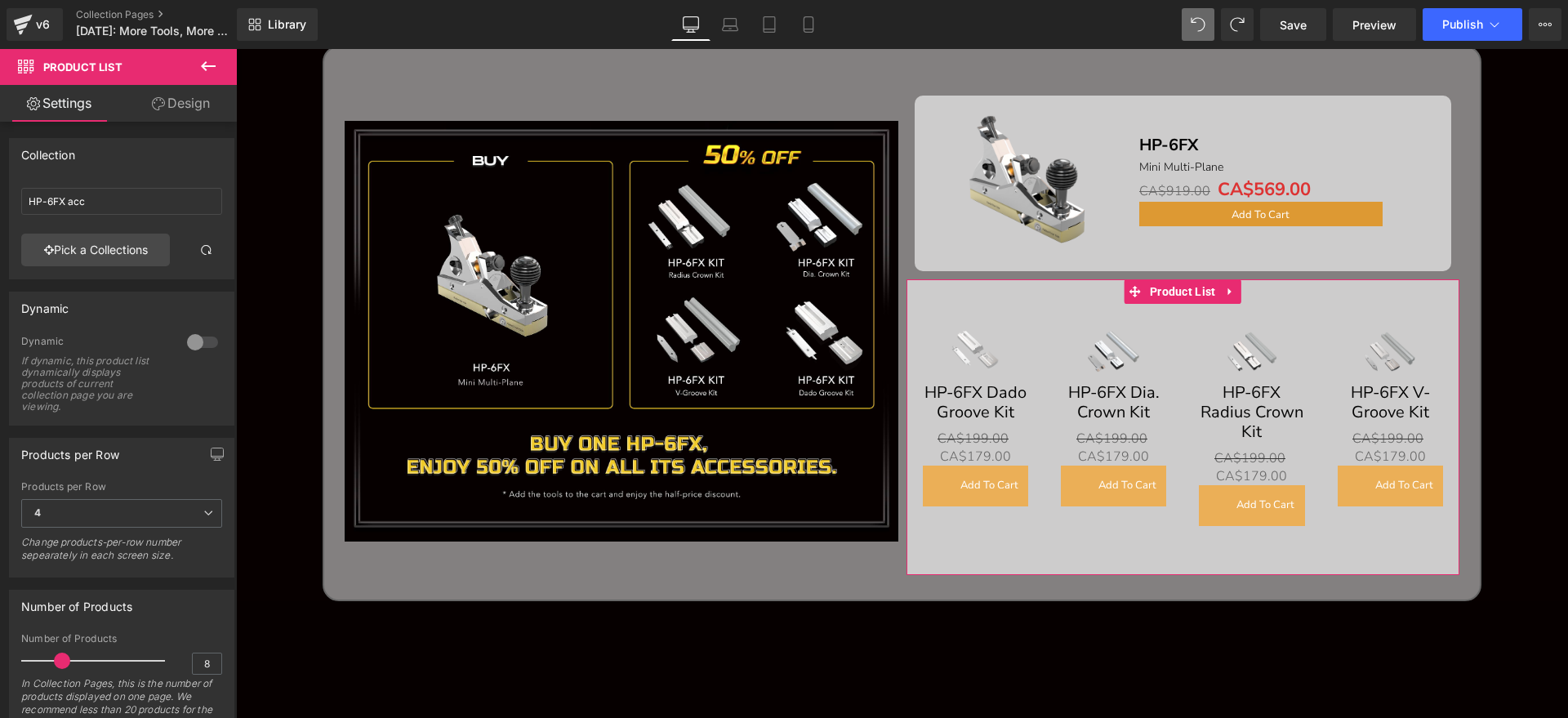
click at [198, 108] on link "Design" at bounding box center [181, 103] width 118 height 37
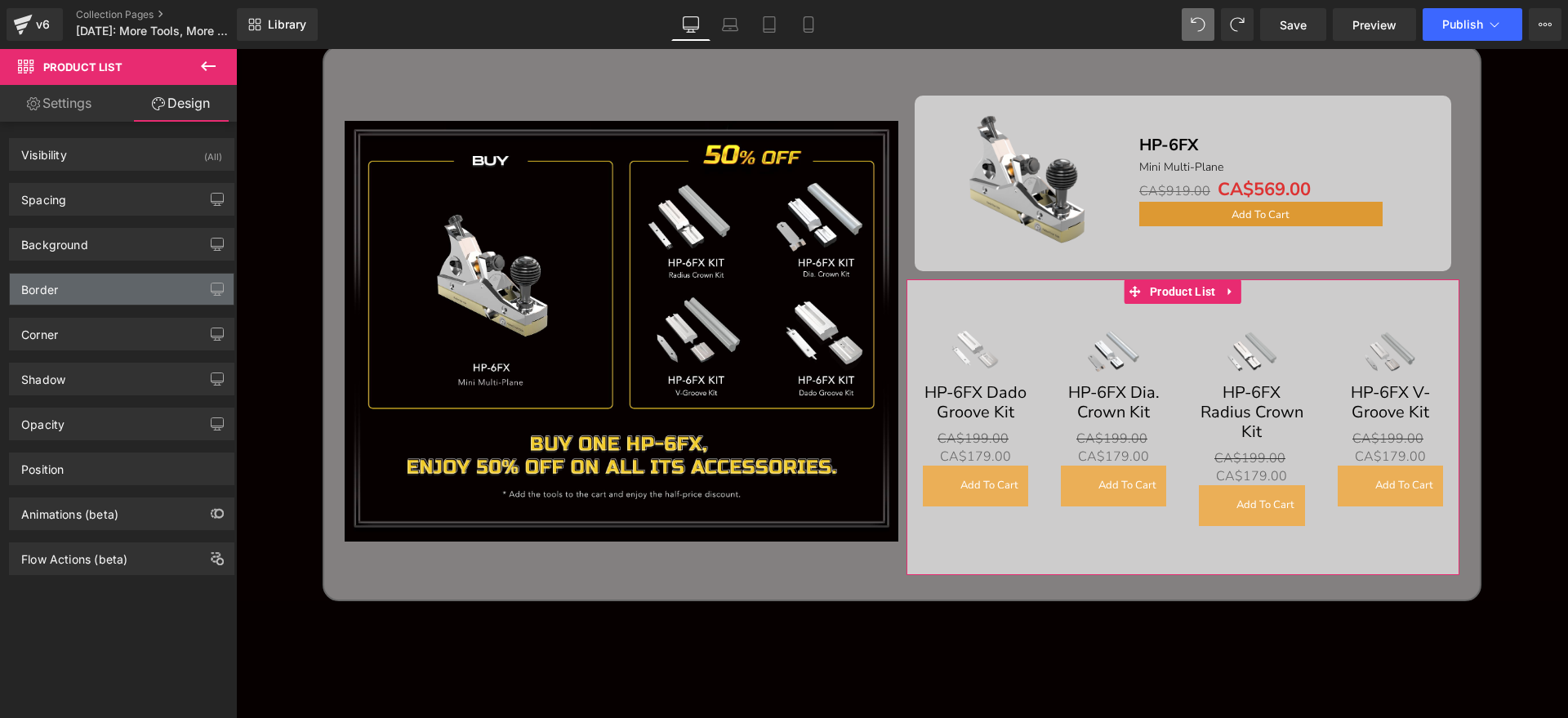
click at [60, 289] on div "Border" at bounding box center [121, 288] width 224 height 31
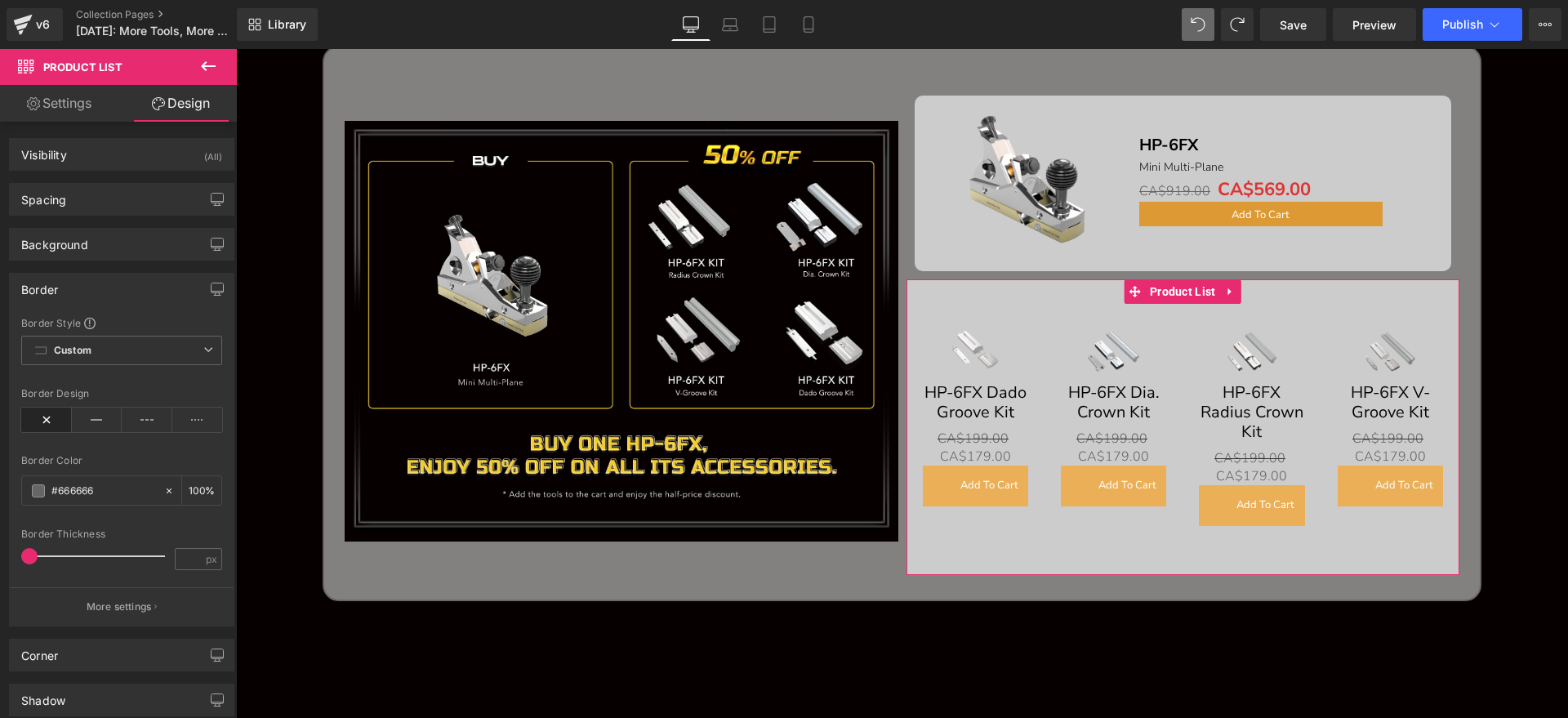
click at [73, 283] on div "Border" at bounding box center [121, 288] width 224 height 31
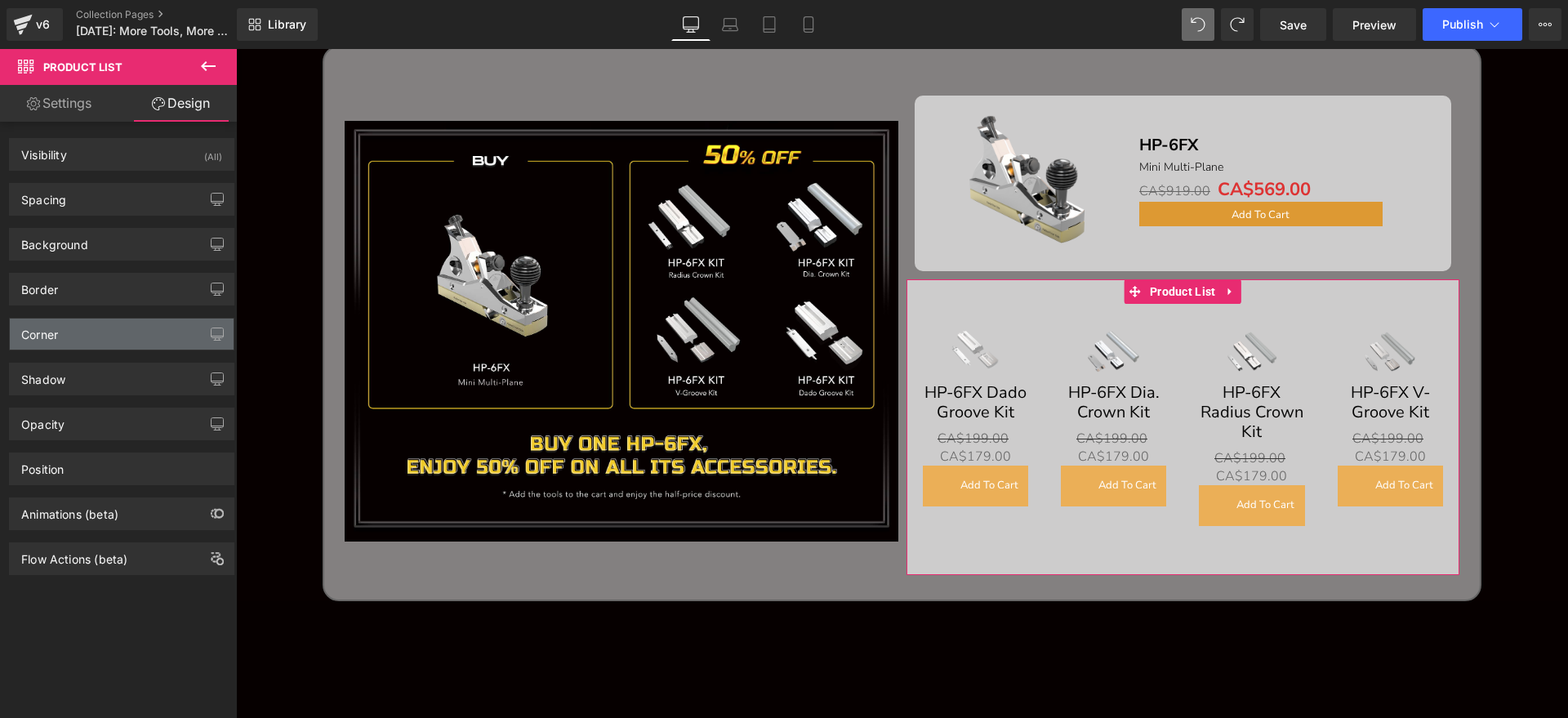
click at [66, 322] on div "Corner" at bounding box center [121, 333] width 224 height 31
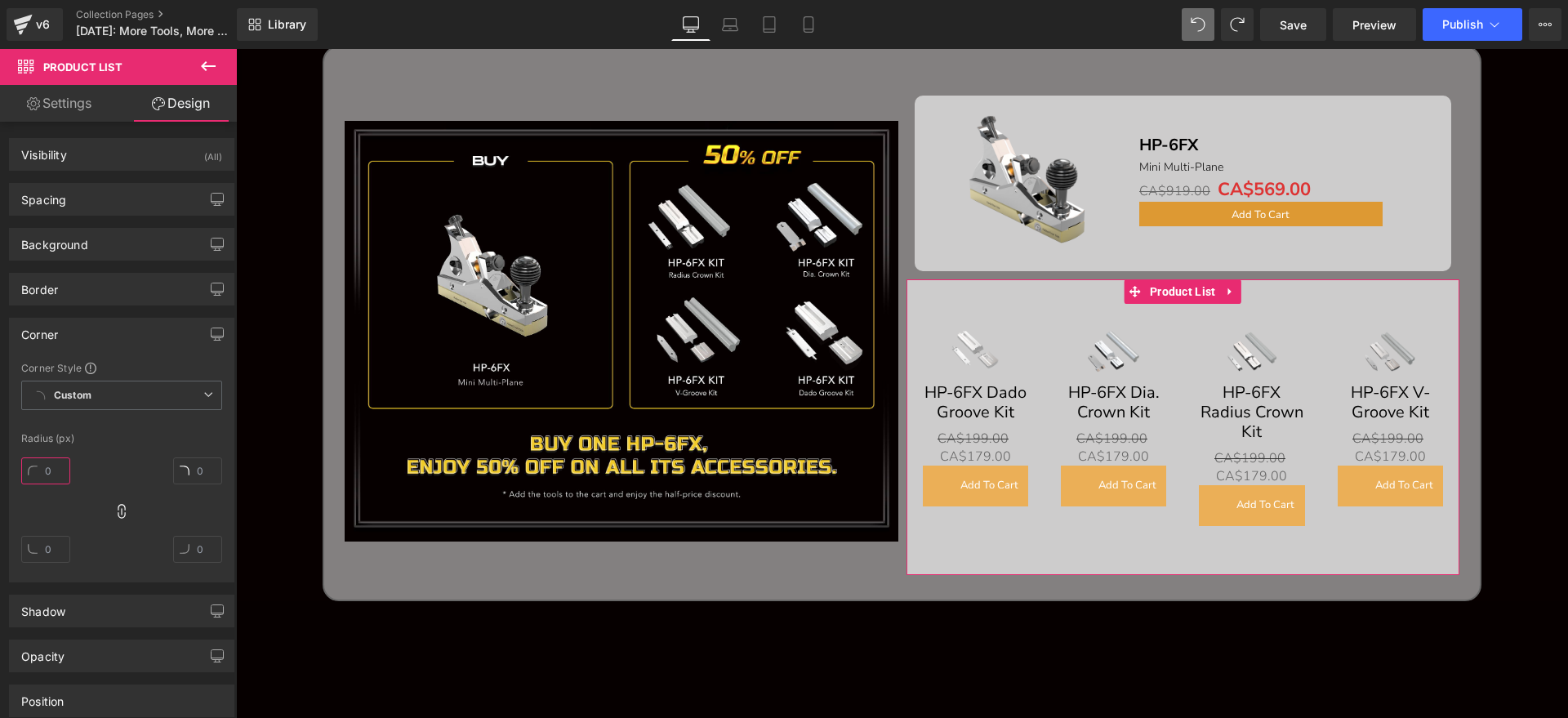
click at [57, 461] on input "text" at bounding box center [46, 471] width 49 height 27
type input "10"
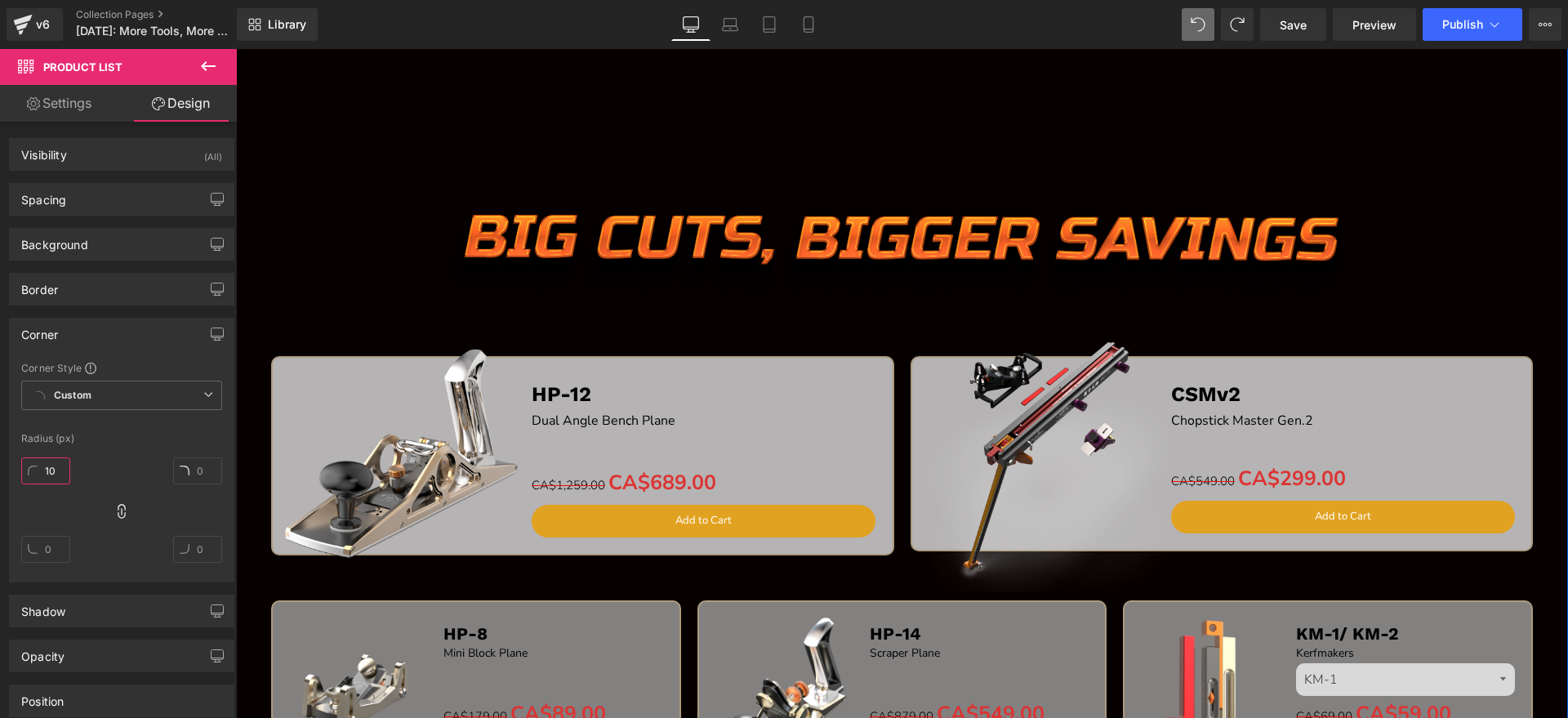
scroll to position [2092, 0]
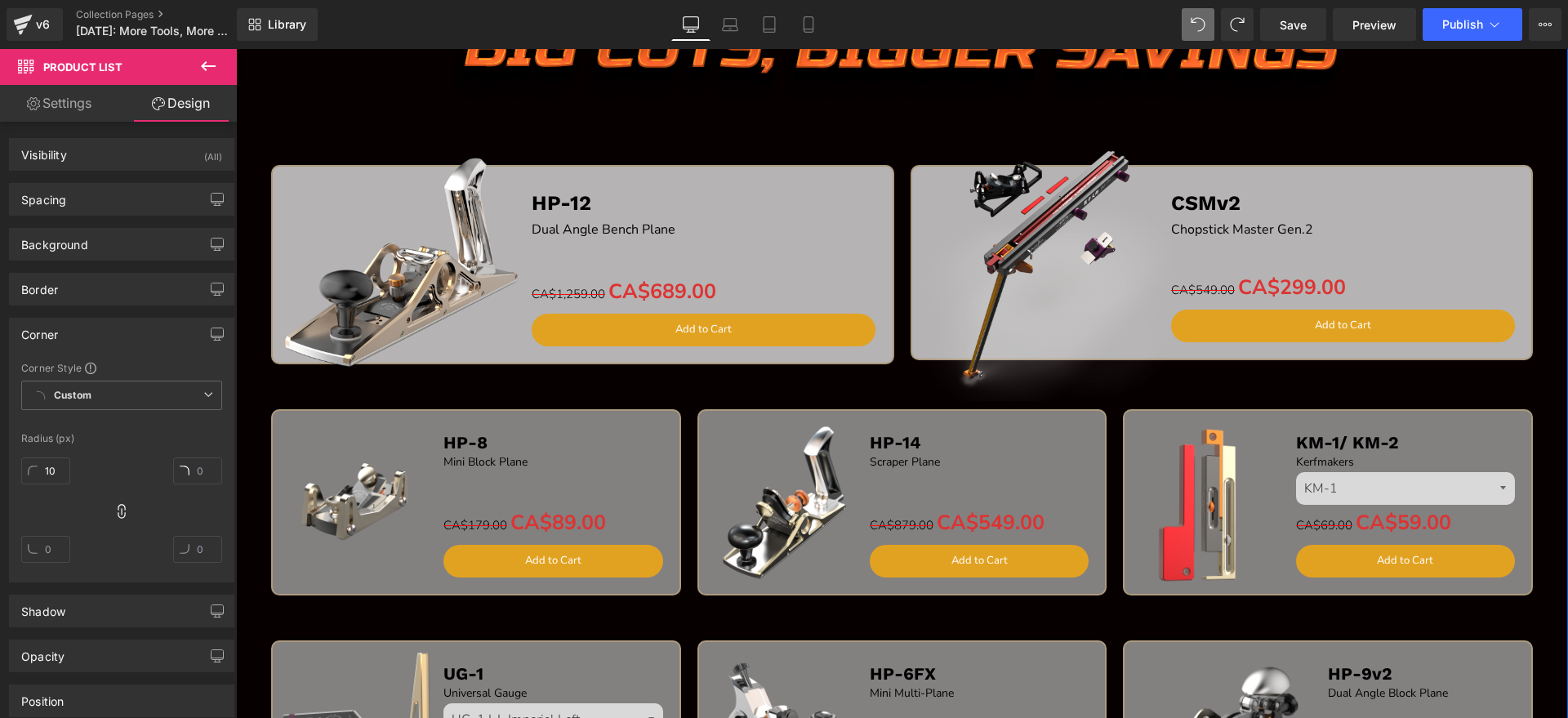
click at [490, 432] on div "Sale Off (P) Image HP-8 Text Block Mini Block Plane Text Block Separator CA$179…" at bounding box center [476, 502] width 410 height 186
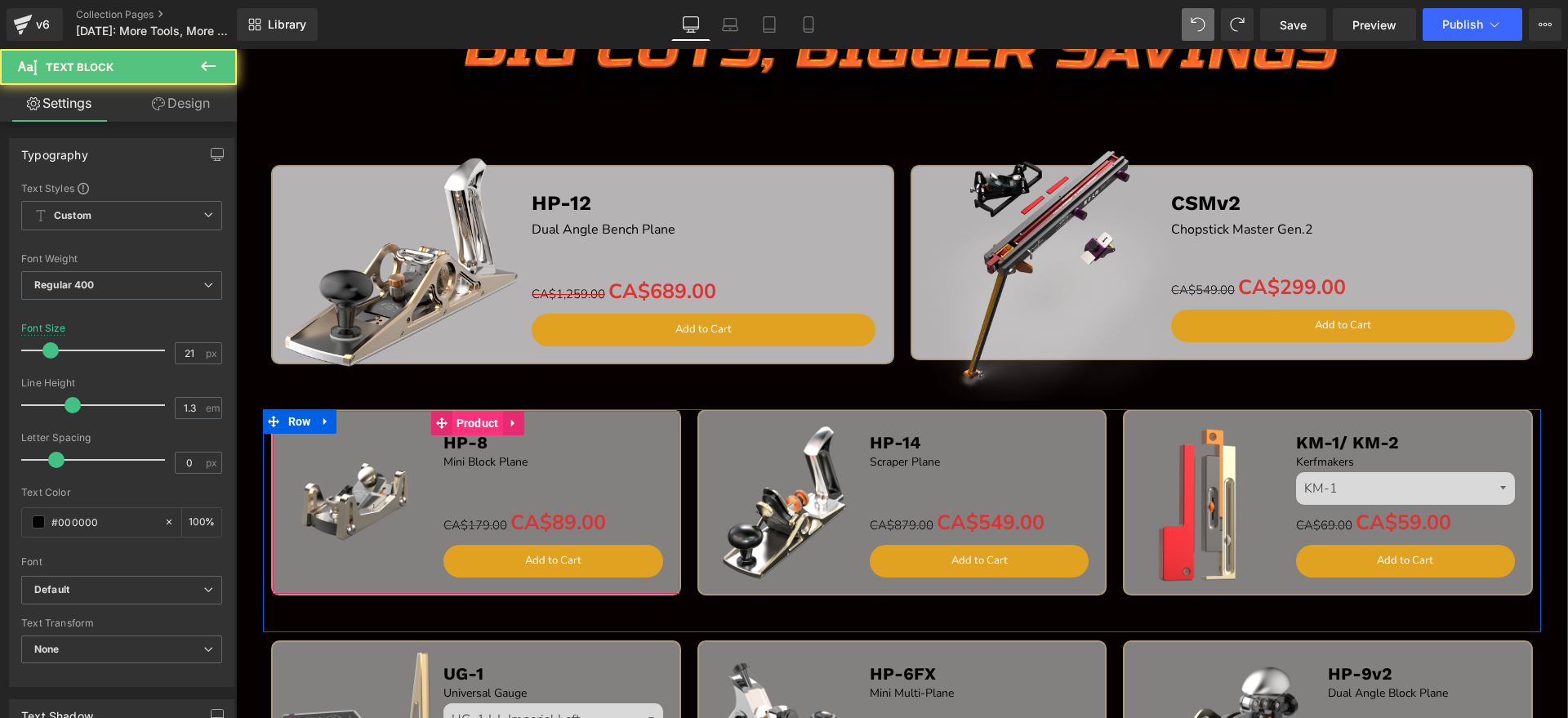
click at [465, 422] on span "Product" at bounding box center [478, 423] width 51 height 25
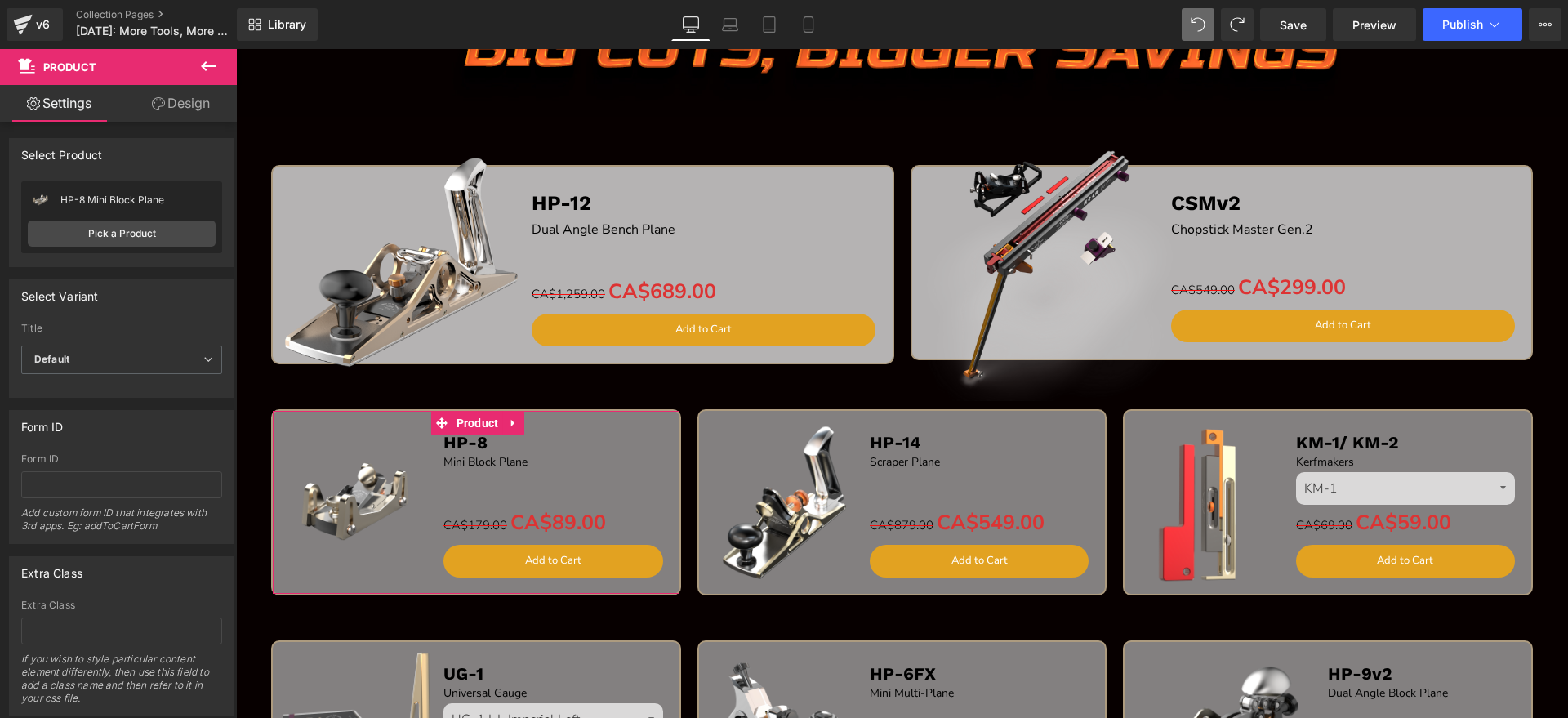
click at [182, 111] on link "Design" at bounding box center [181, 103] width 118 height 37
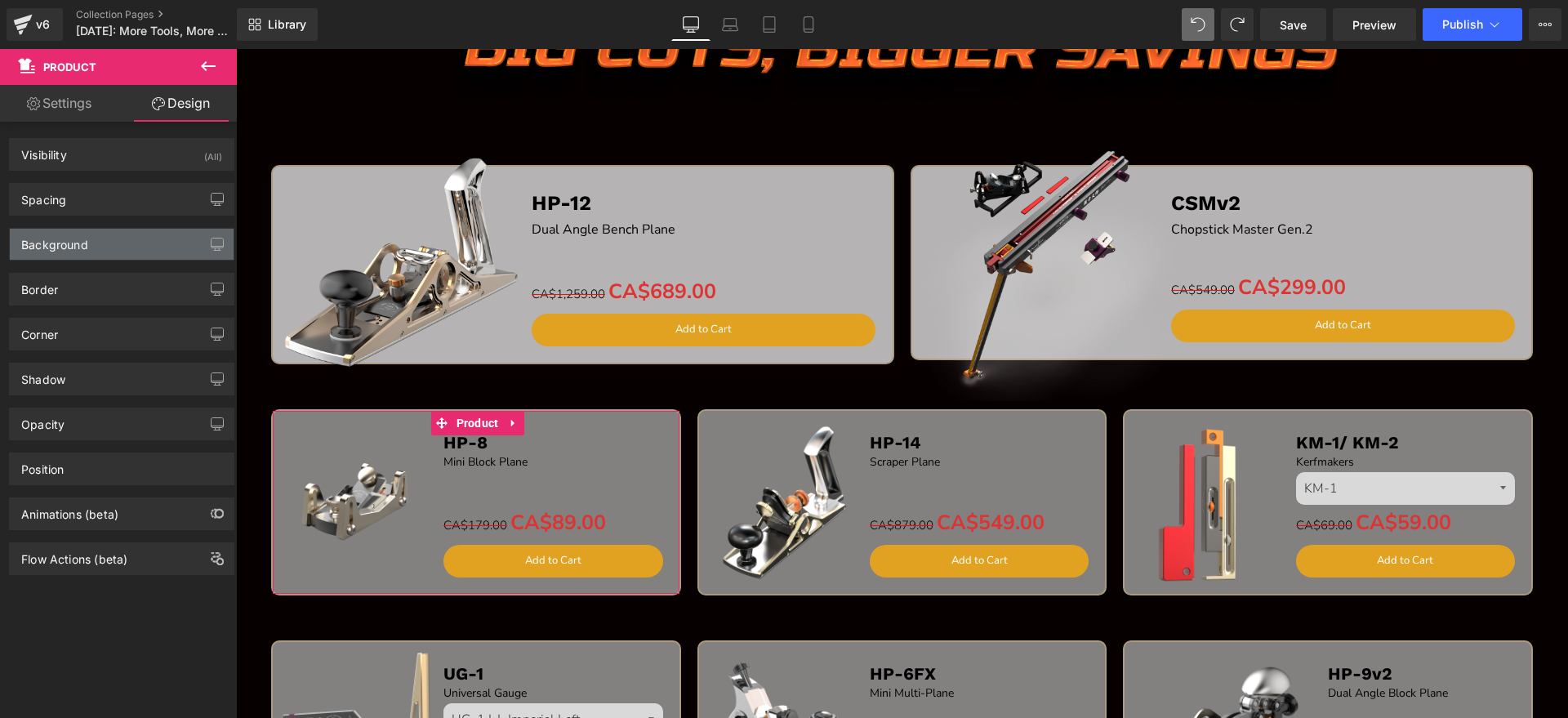
click at [103, 248] on div "Background" at bounding box center [121, 244] width 224 height 31
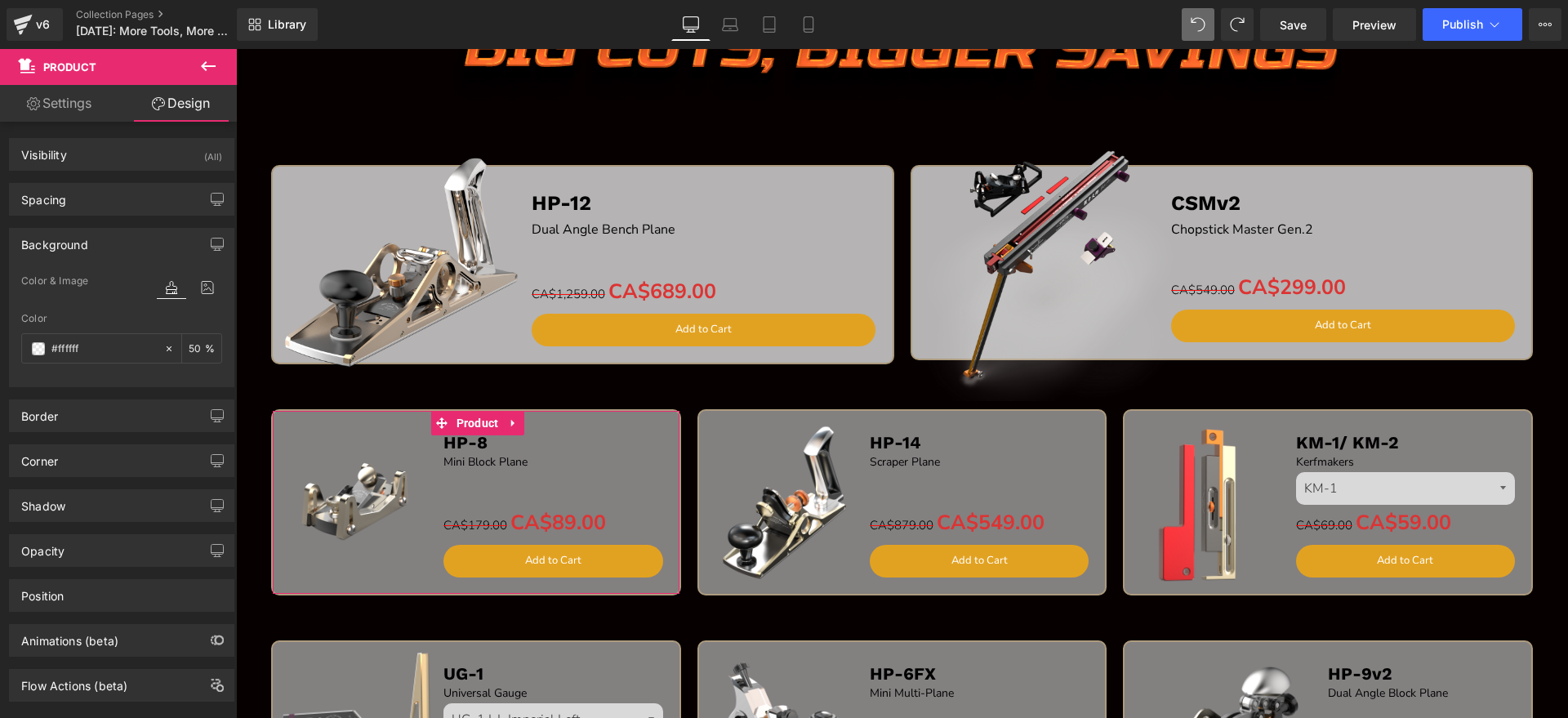
click at [103, 248] on div "Background" at bounding box center [121, 244] width 224 height 31
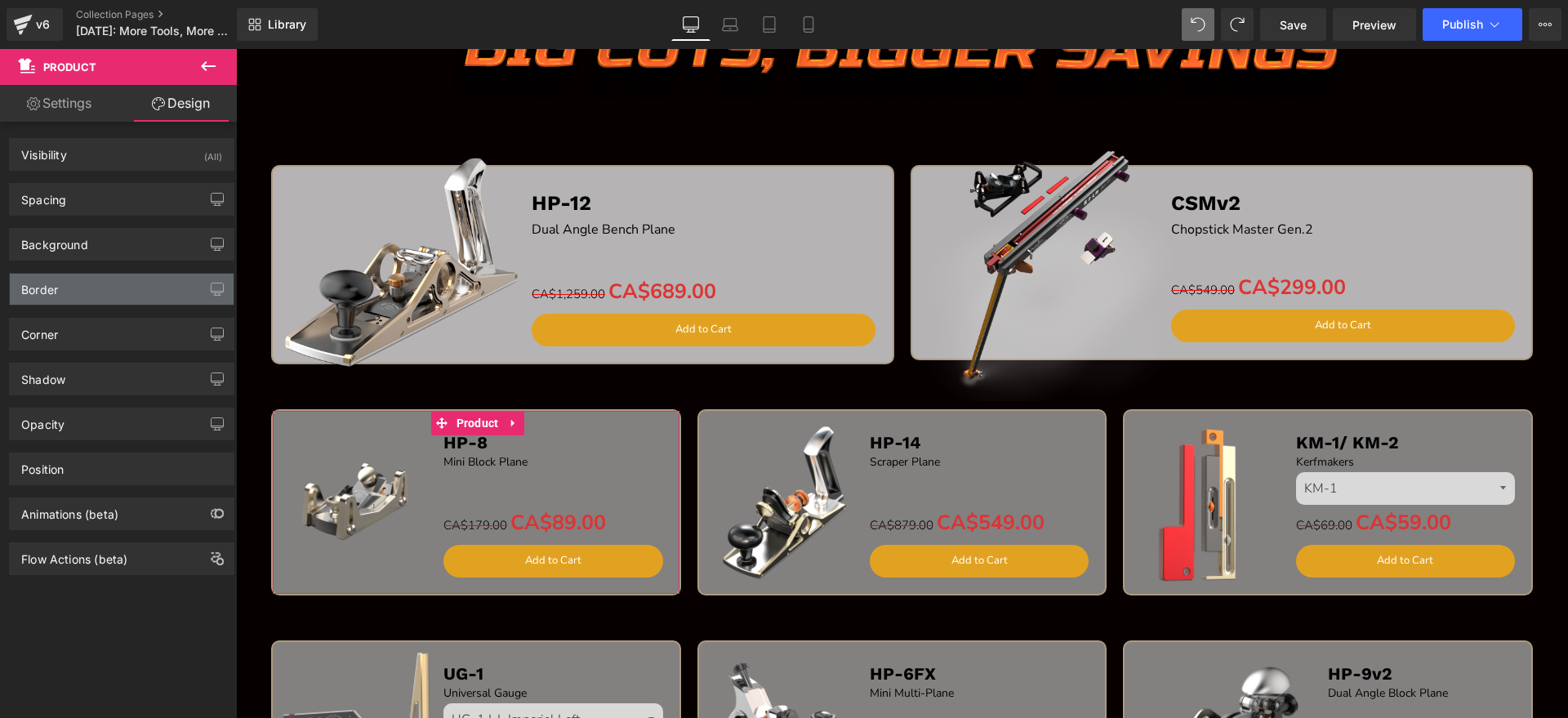
click at [101, 287] on div "Border" at bounding box center [121, 288] width 224 height 31
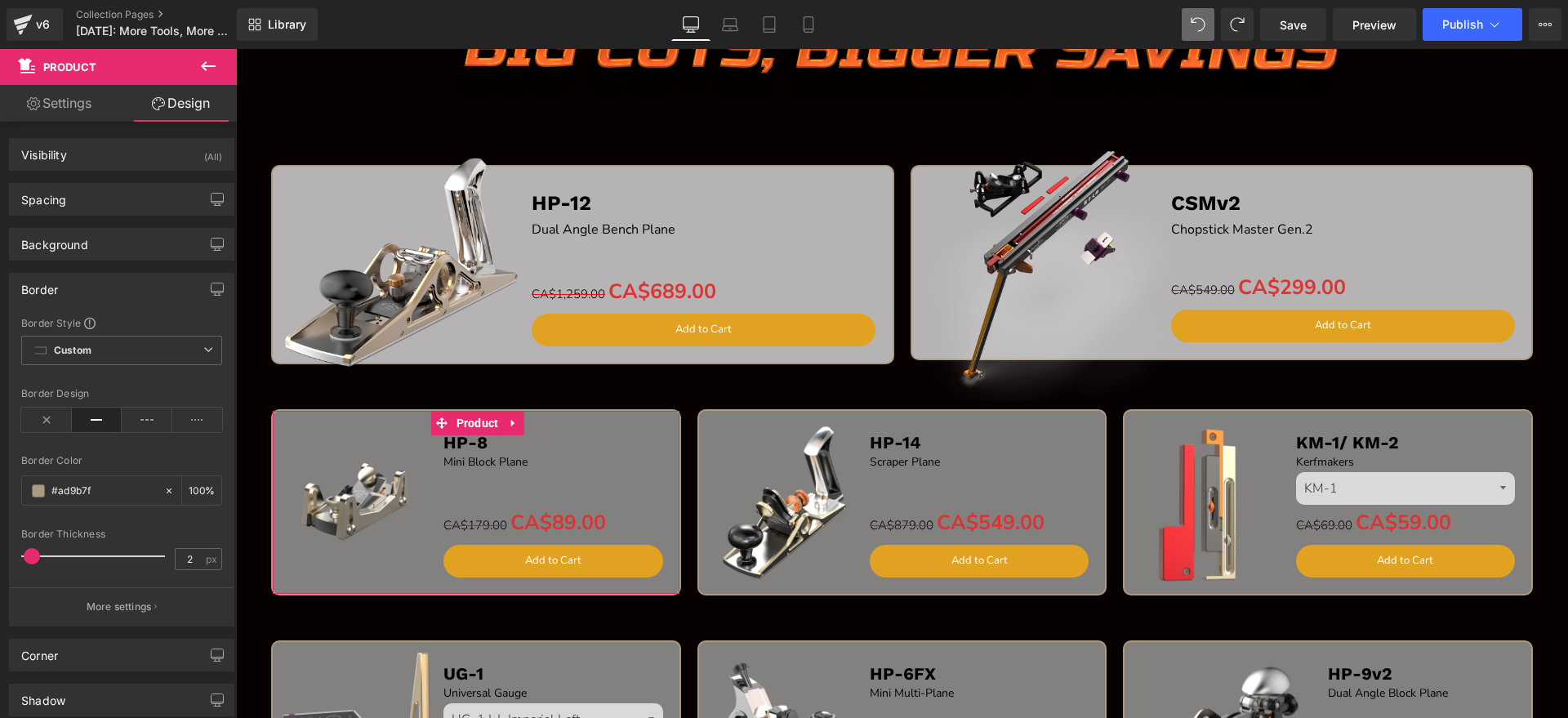
click at [101, 287] on div "Border" at bounding box center [121, 288] width 224 height 31
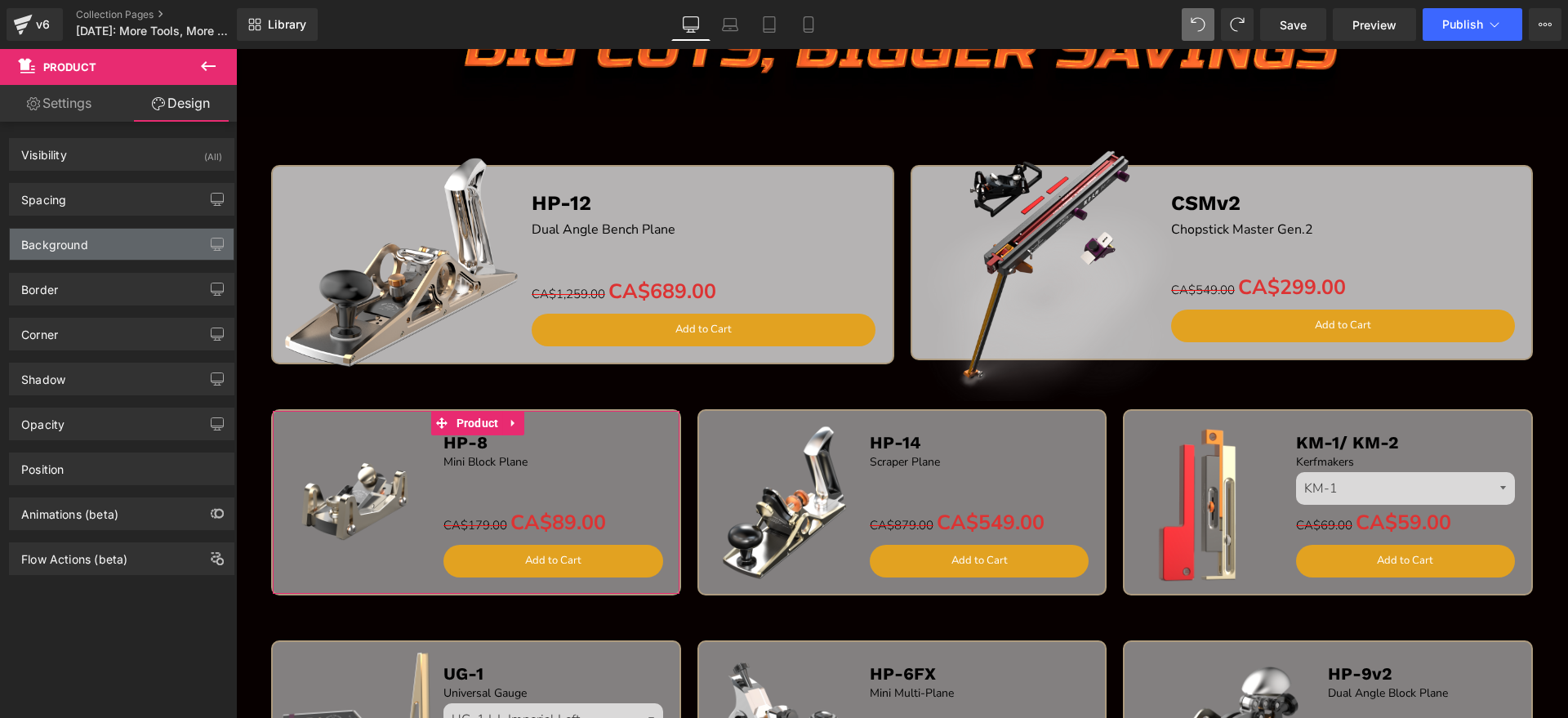
click at [116, 251] on div "Background" at bounding box center [121, 244] width 224 height 31
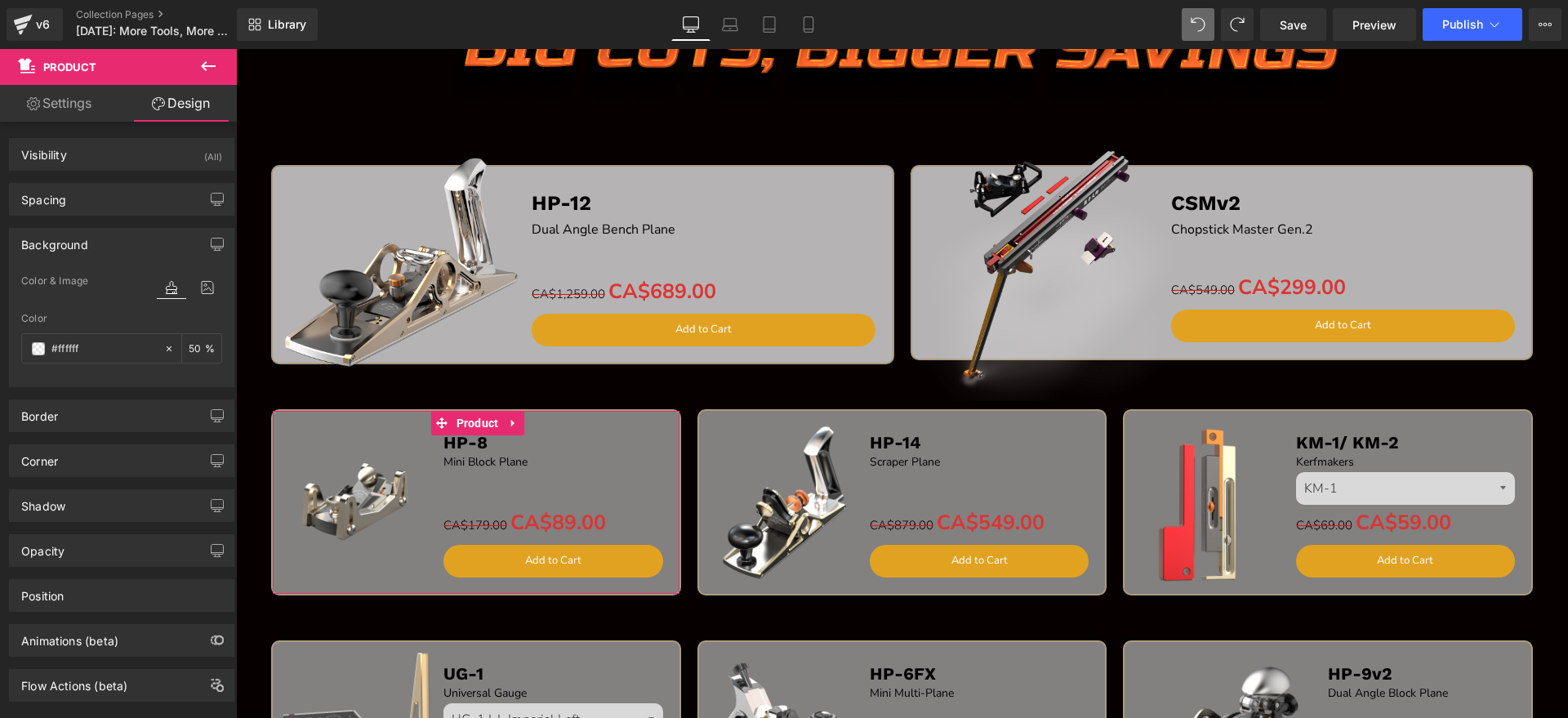
drag, startPoint x: 192, startPoint y: 348, endPoint x: 232, endPoint y: 353, distance: 40.3
click at [192, 349] on input "50" at bounding box center [196, 348] width 17 height 18
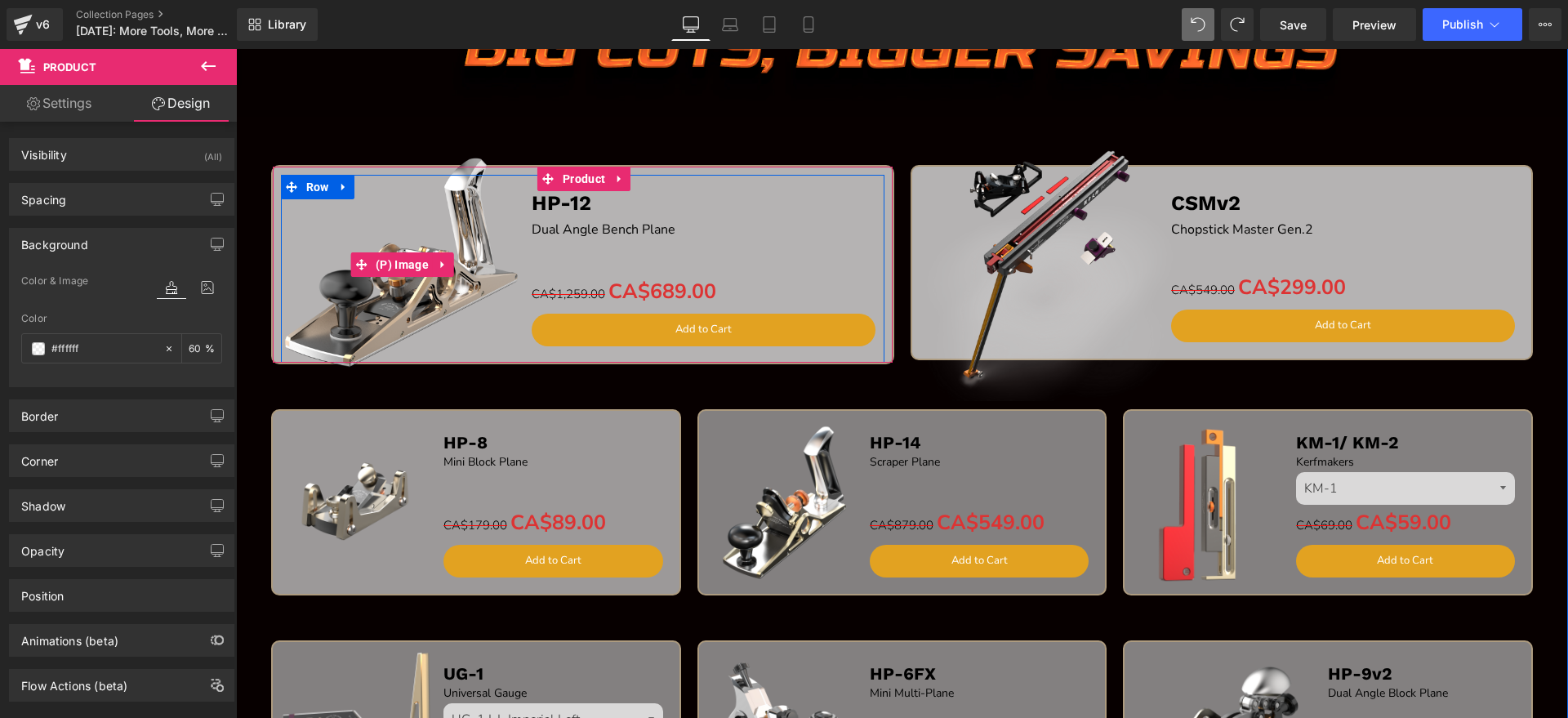
type input "6"
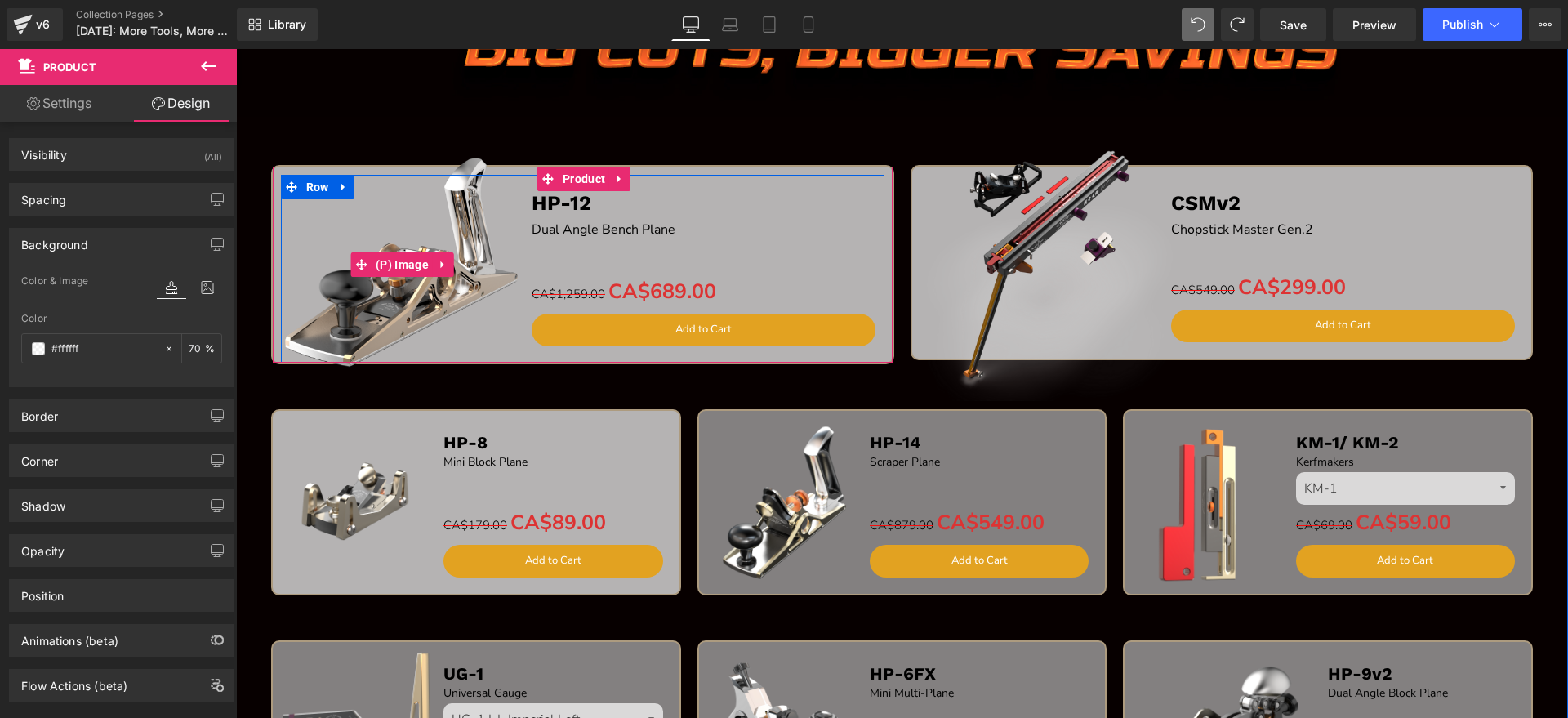
type input "7"
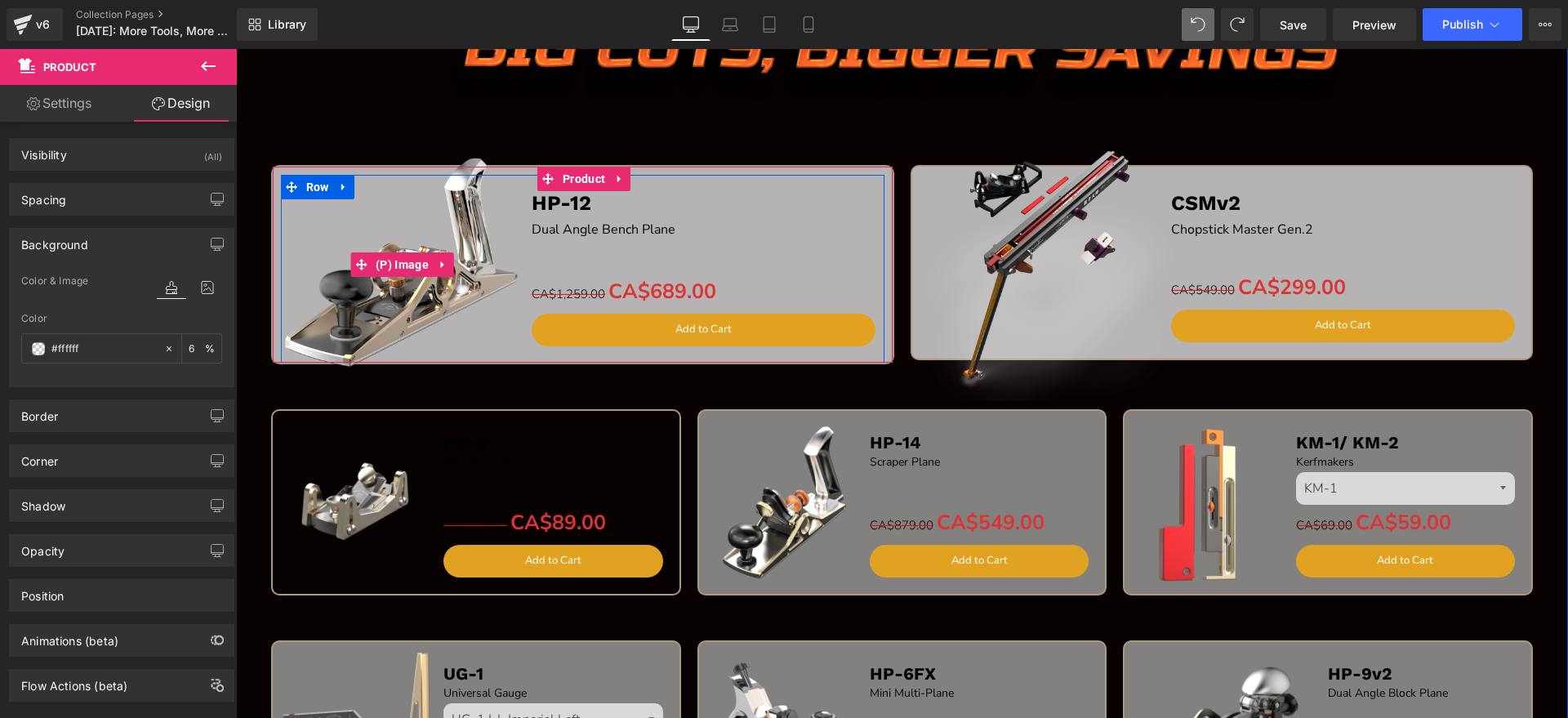
type input "65"
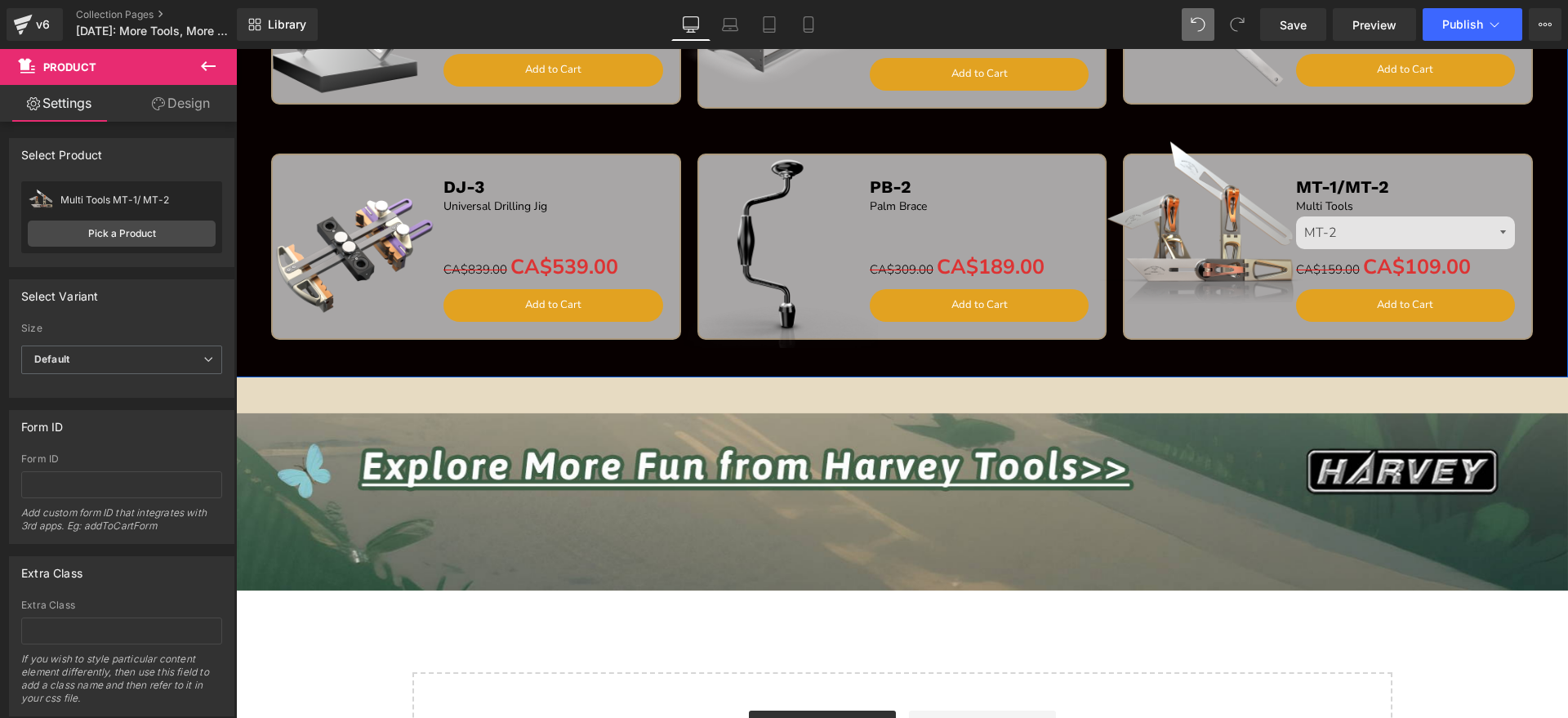
scroll to position [3215, 0]
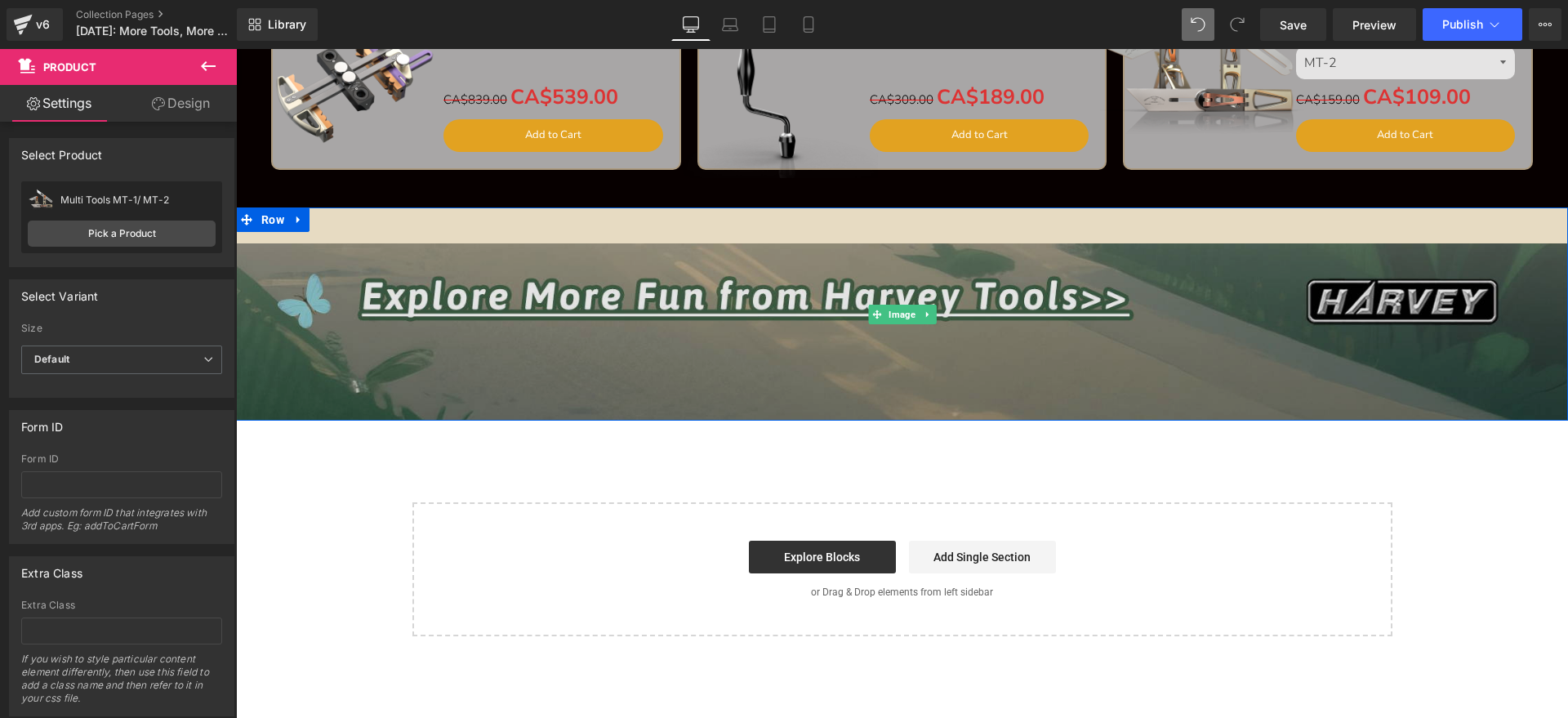
click at [845, 308] on img at bounding box center [902, 314] width 1332 height 213
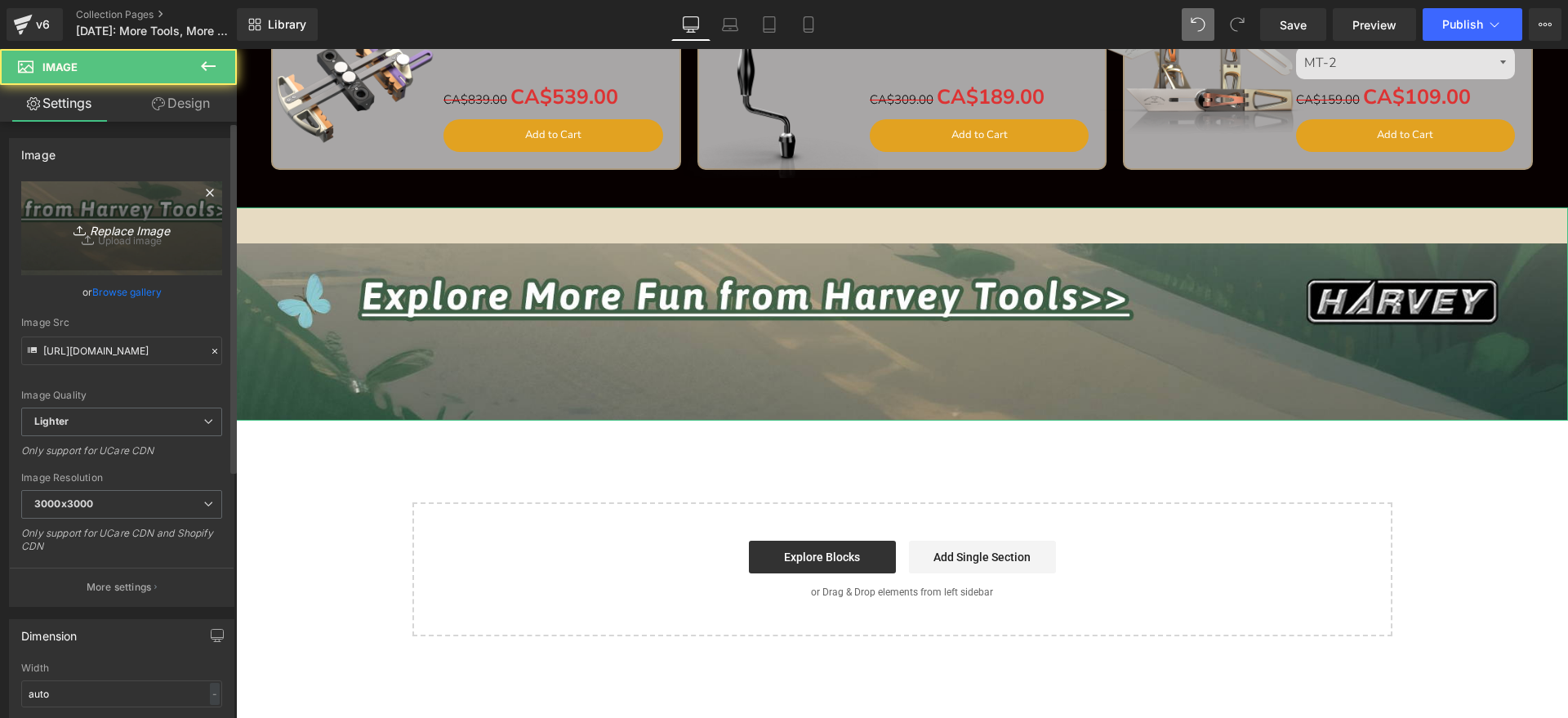
click at [137, 197] on link "Replace Image" at bounding box center [121, 228] width 201 height 94
type input "C:\fakepath\edm_09.jpg"
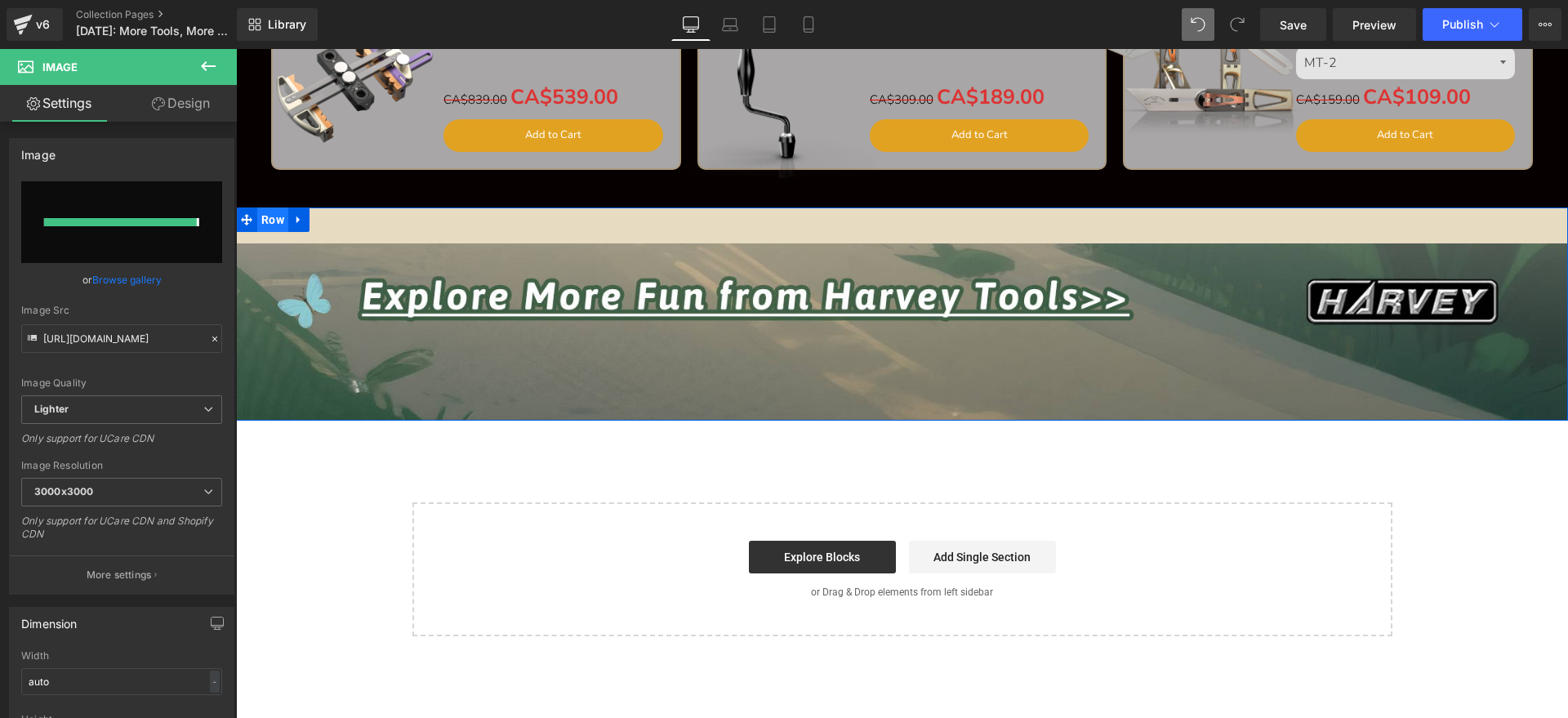
scroll to position [3194, 0]
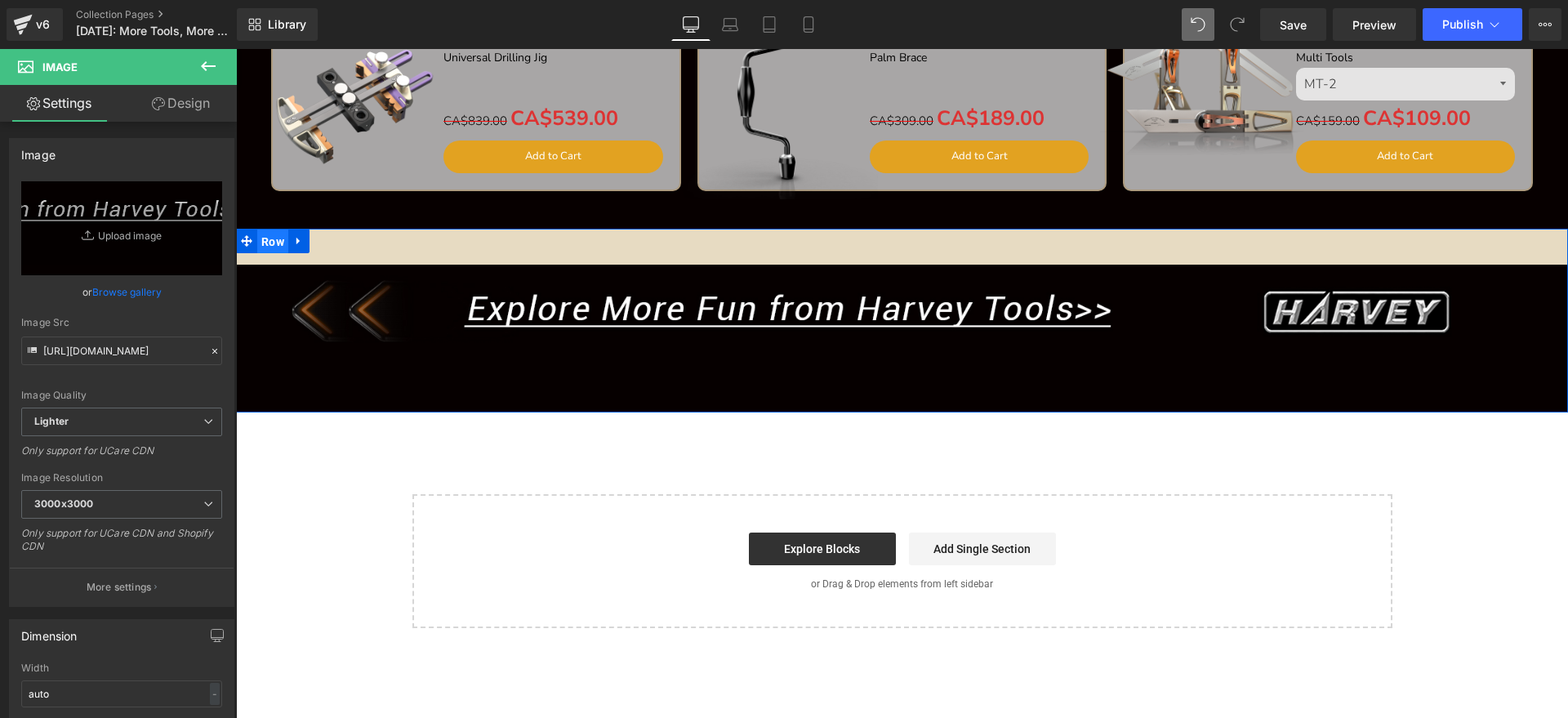
click at [257, 239] on span "Row" at bounding box center [272, 242] width 31 height 25
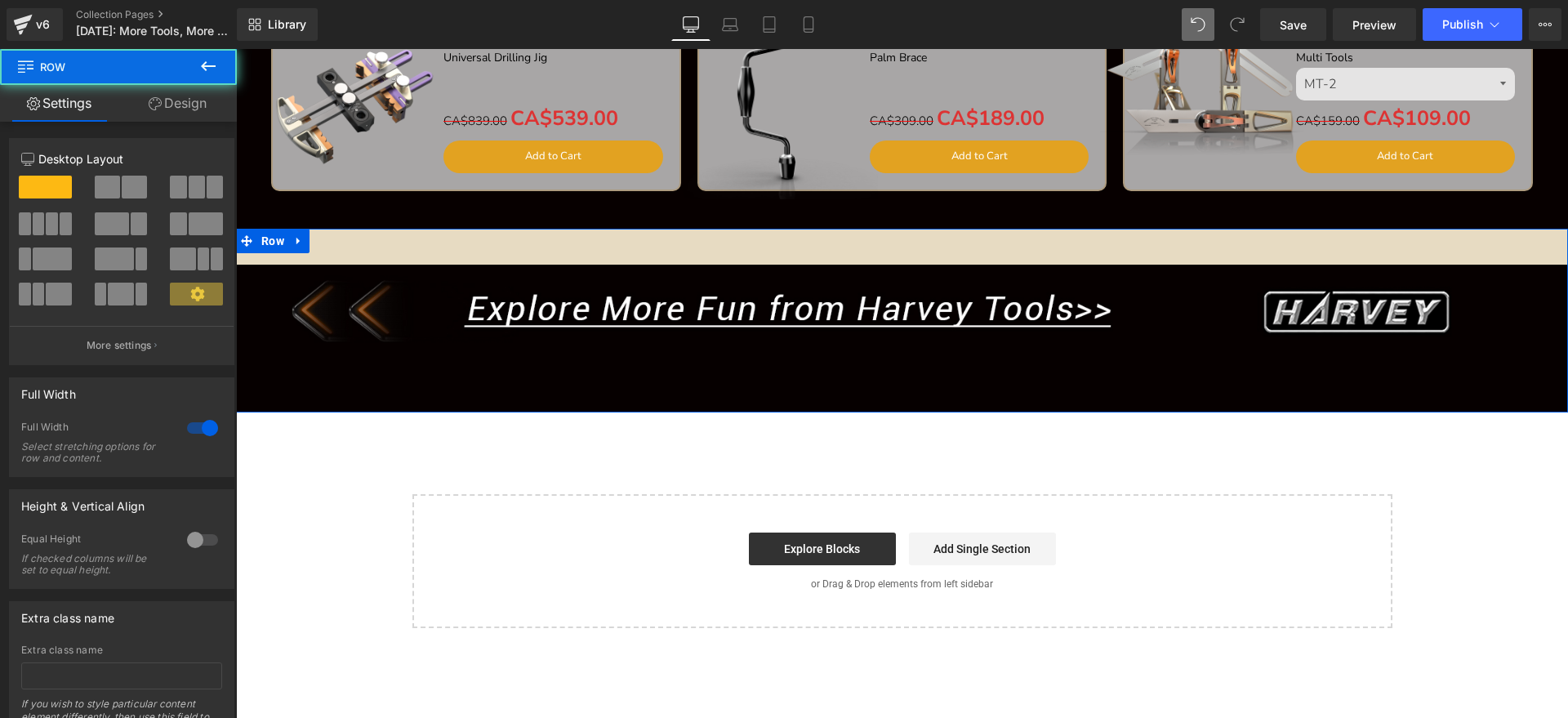
click at [164, 110] on link "Design" at bounding box center [177, 103] width 118 height 37
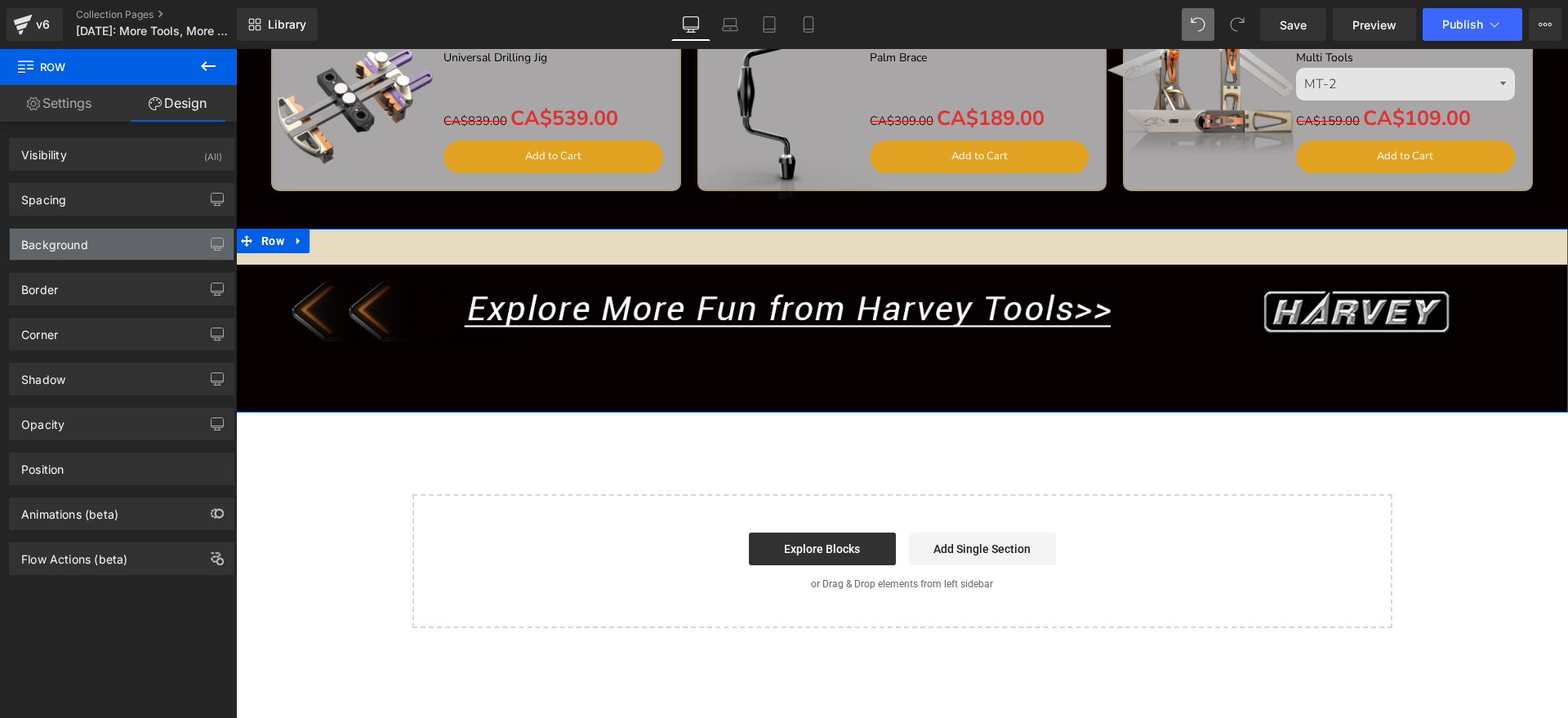
click at [108, 253] on div "Background" at bounding box center [121, 244] width 224 height 31
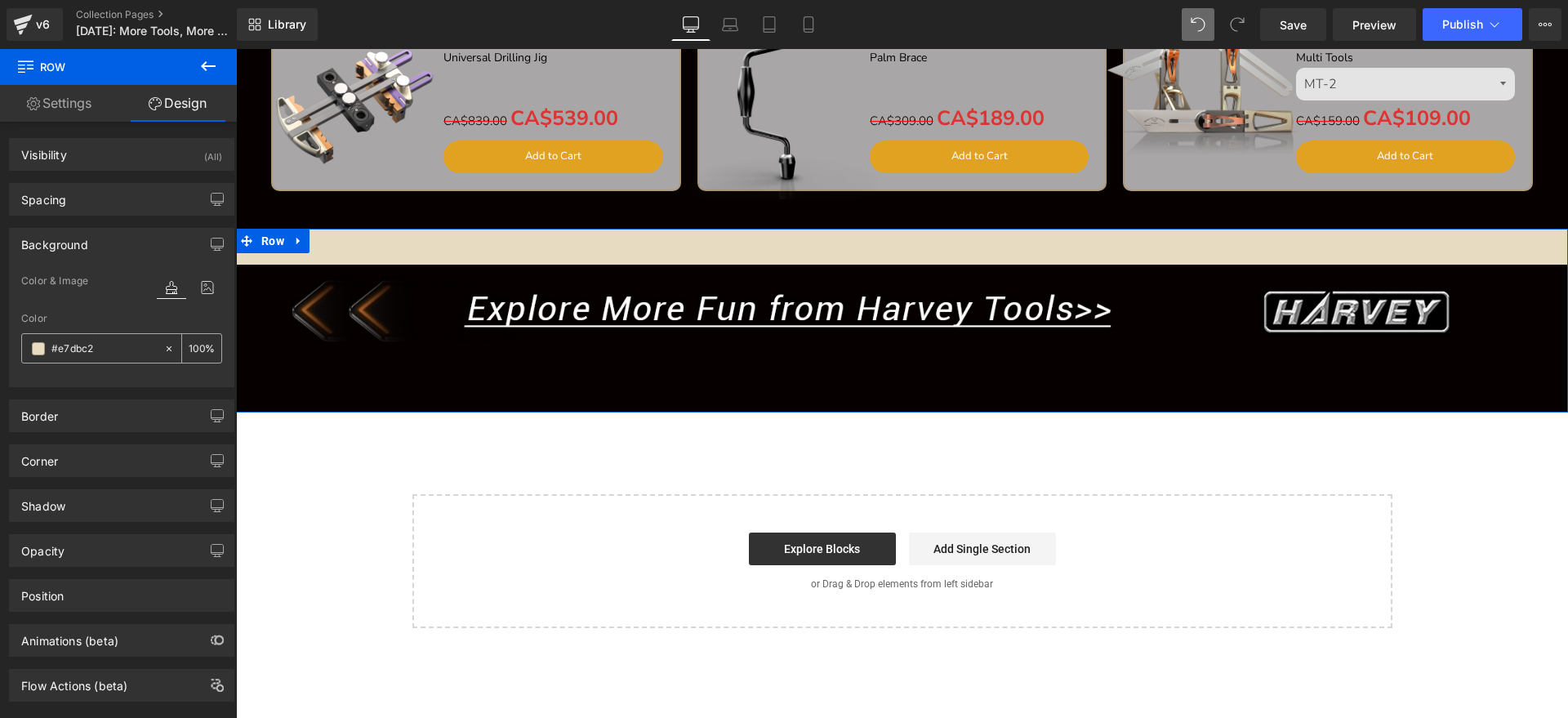
click at [107, 348] on input "text" at bounding box center [103, 348] width 104 height 18
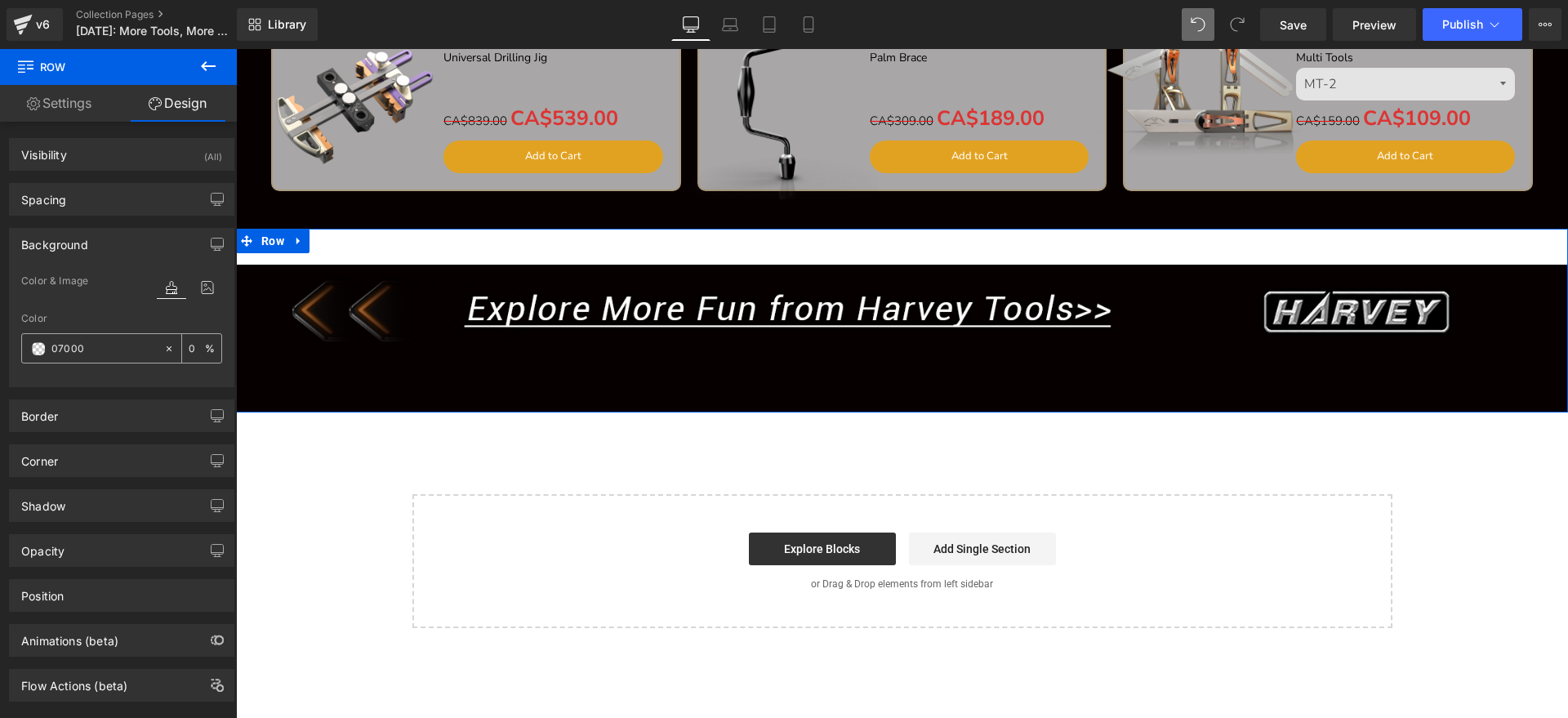
type input "070000"
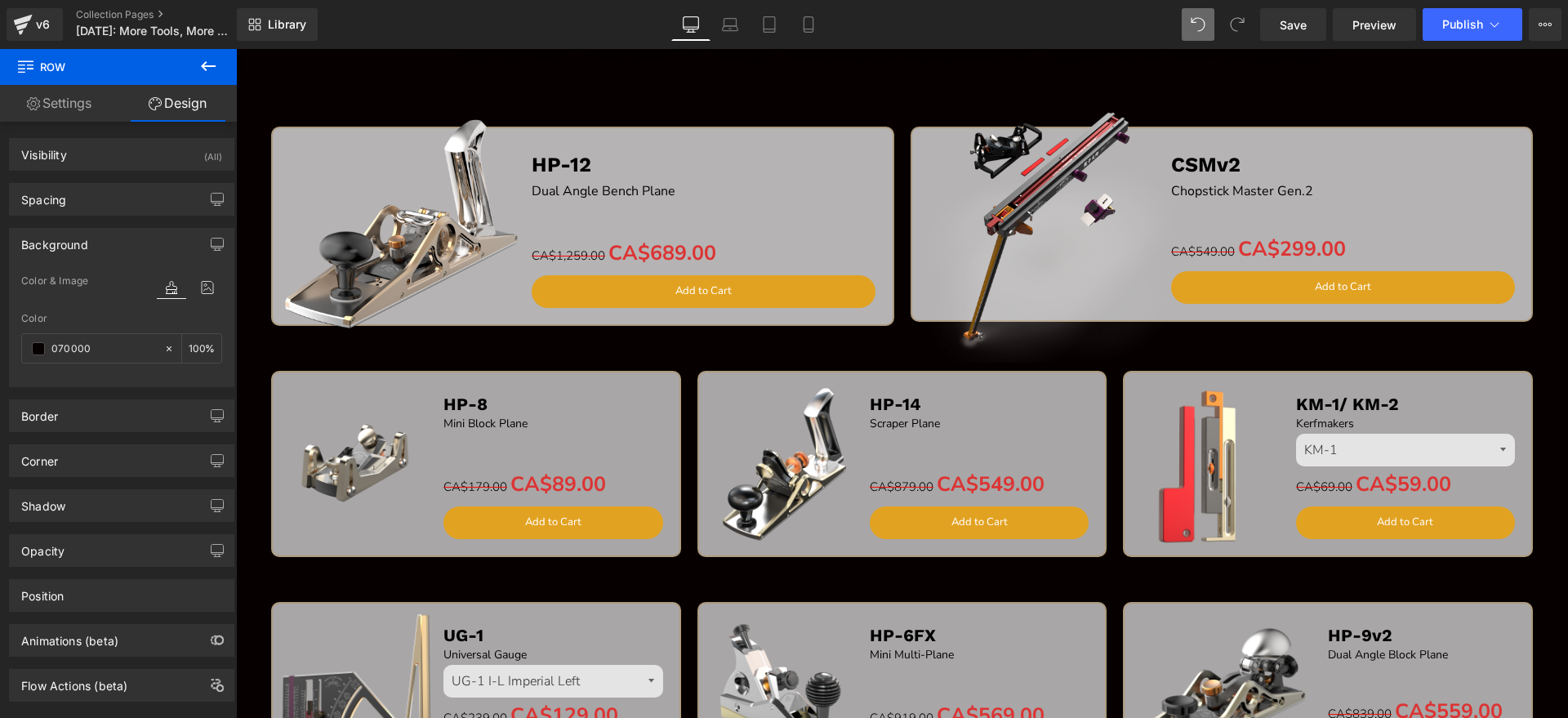
scroll to position [1969, 0]
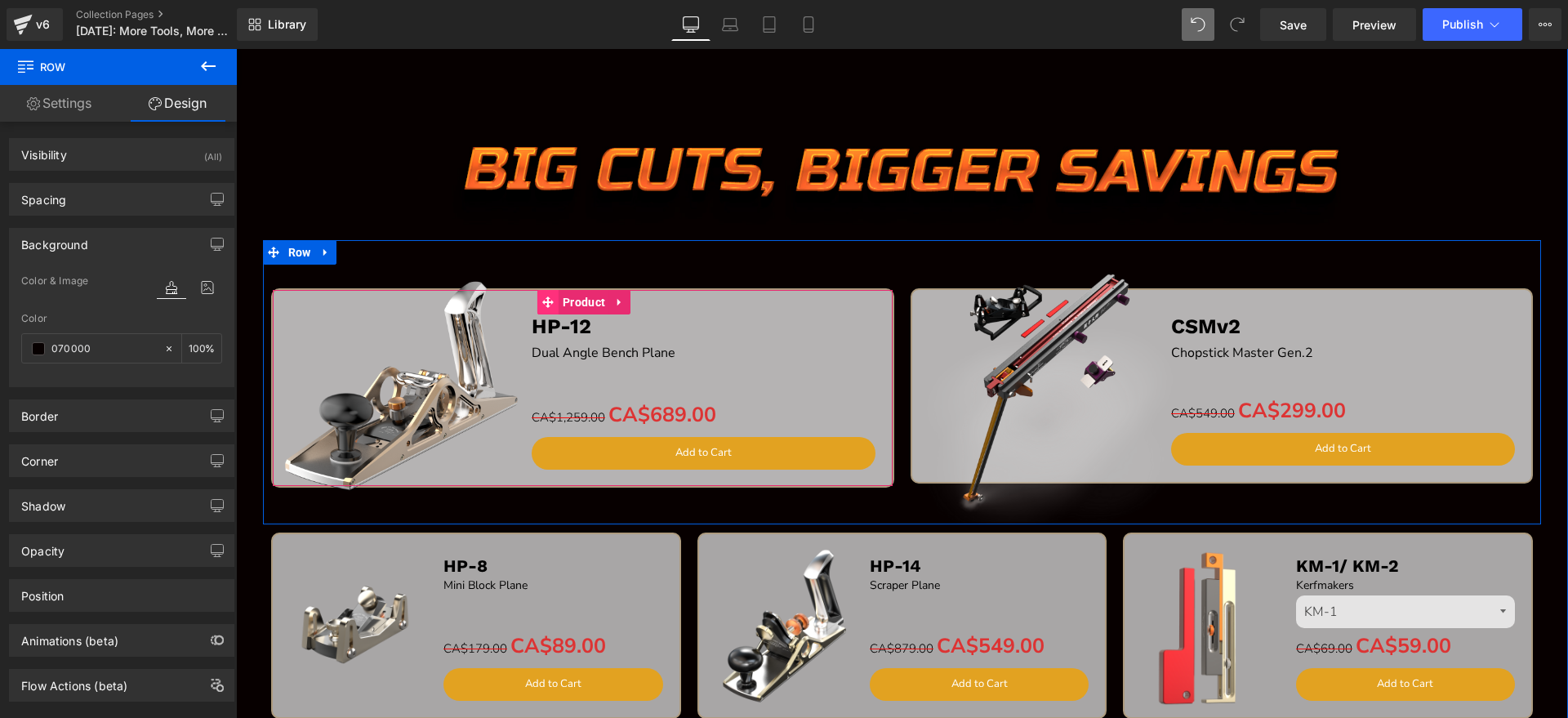
click at [559, 302] on span "Product" at bounding box center [584, 302] width 51 height 25
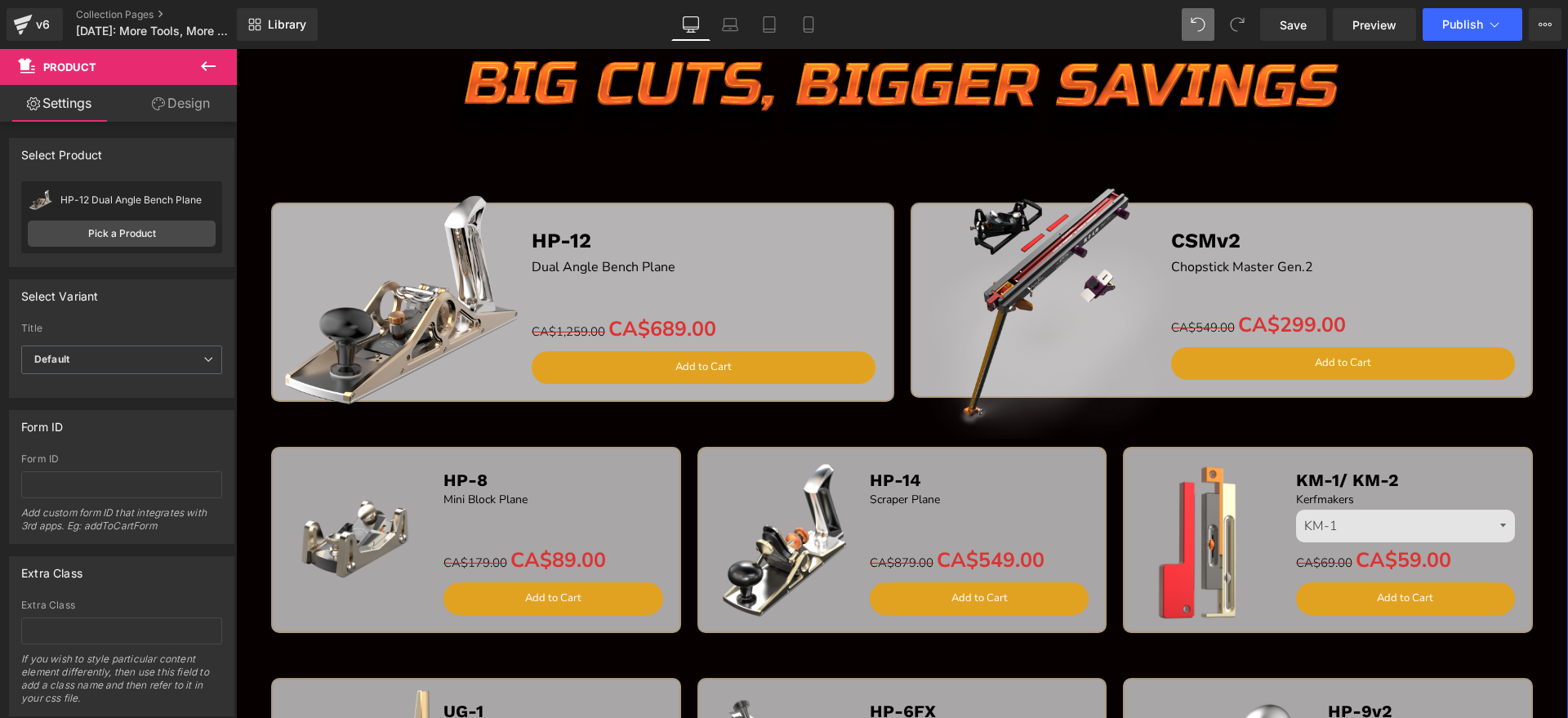
scroll to position [2172, 0]
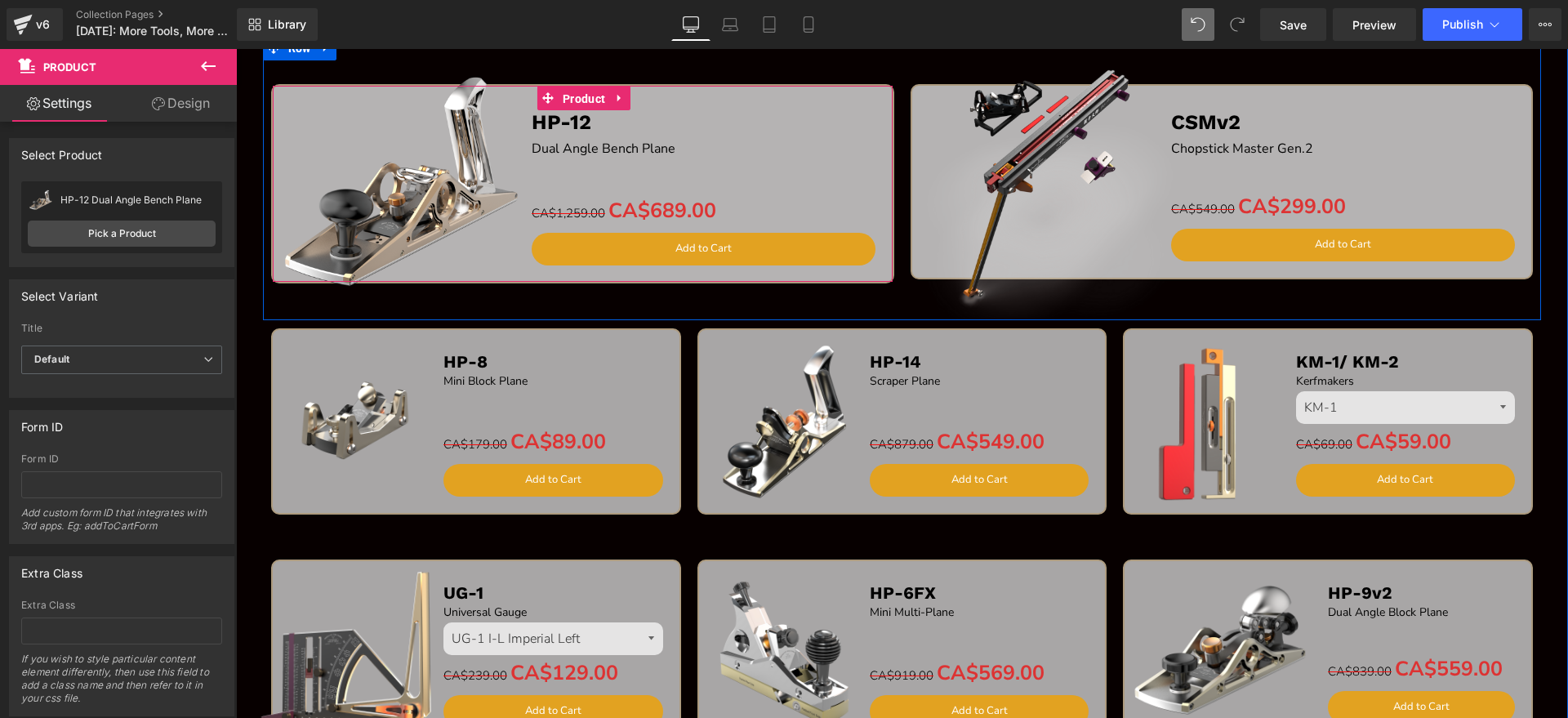
drag, startPoint x: 583, startPoint y: 91, endPoint x: 490, endPoint y: 131, distance: 101.2
click at [583, 90] on span "Product" at bounding box center [584, 99] width 51 height 25
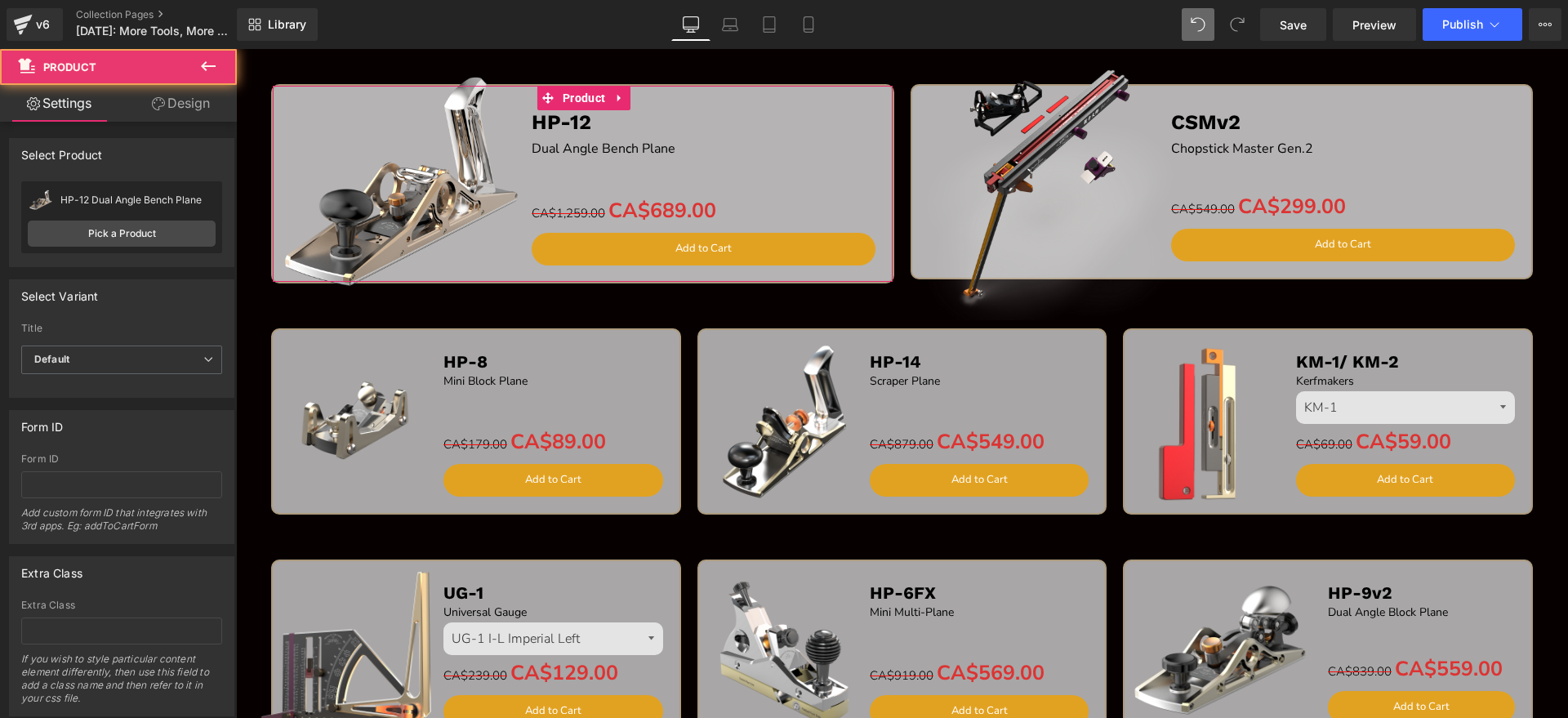
click at [185, 111] on link "Design" at bounding box center [181, 103] width 118 height 37
click at [0, 0] on div "Background" at bounding box center [0, 0] width 0 height 0
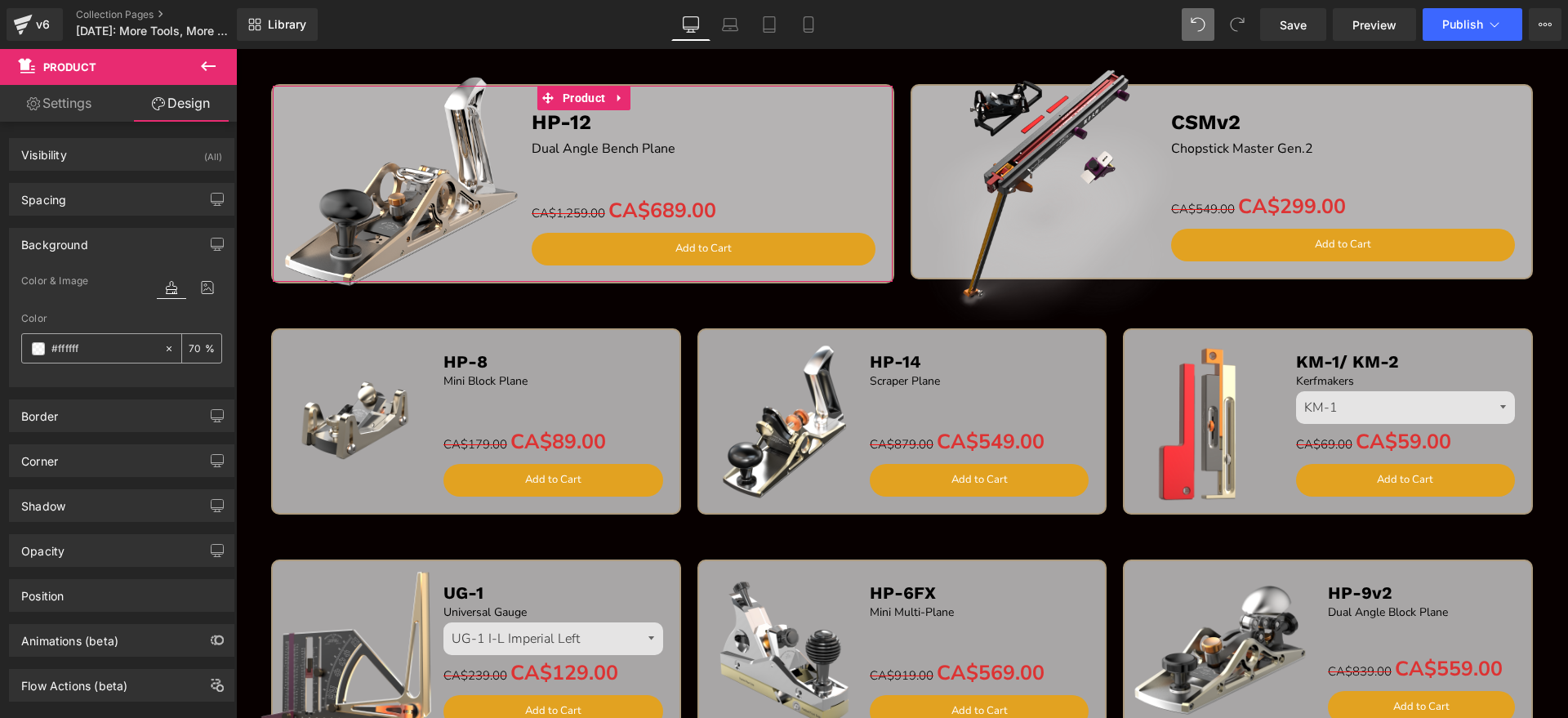
click at [203, 358] on div "70 %" at bounding box center [202, 348] width 39 height 29
click at [192, 355] on input "70" at bounding box center [196, 348] width 17 height 18
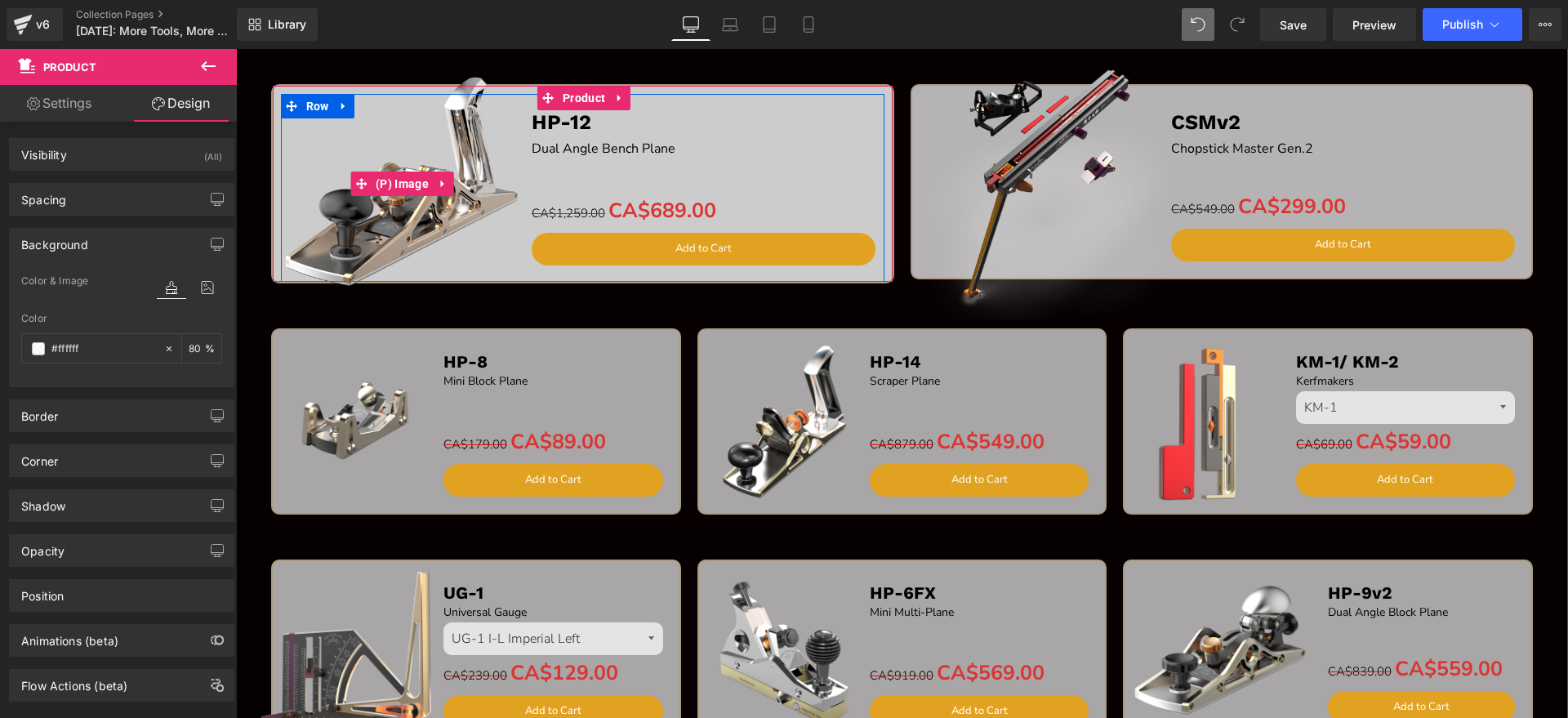
type input "8"
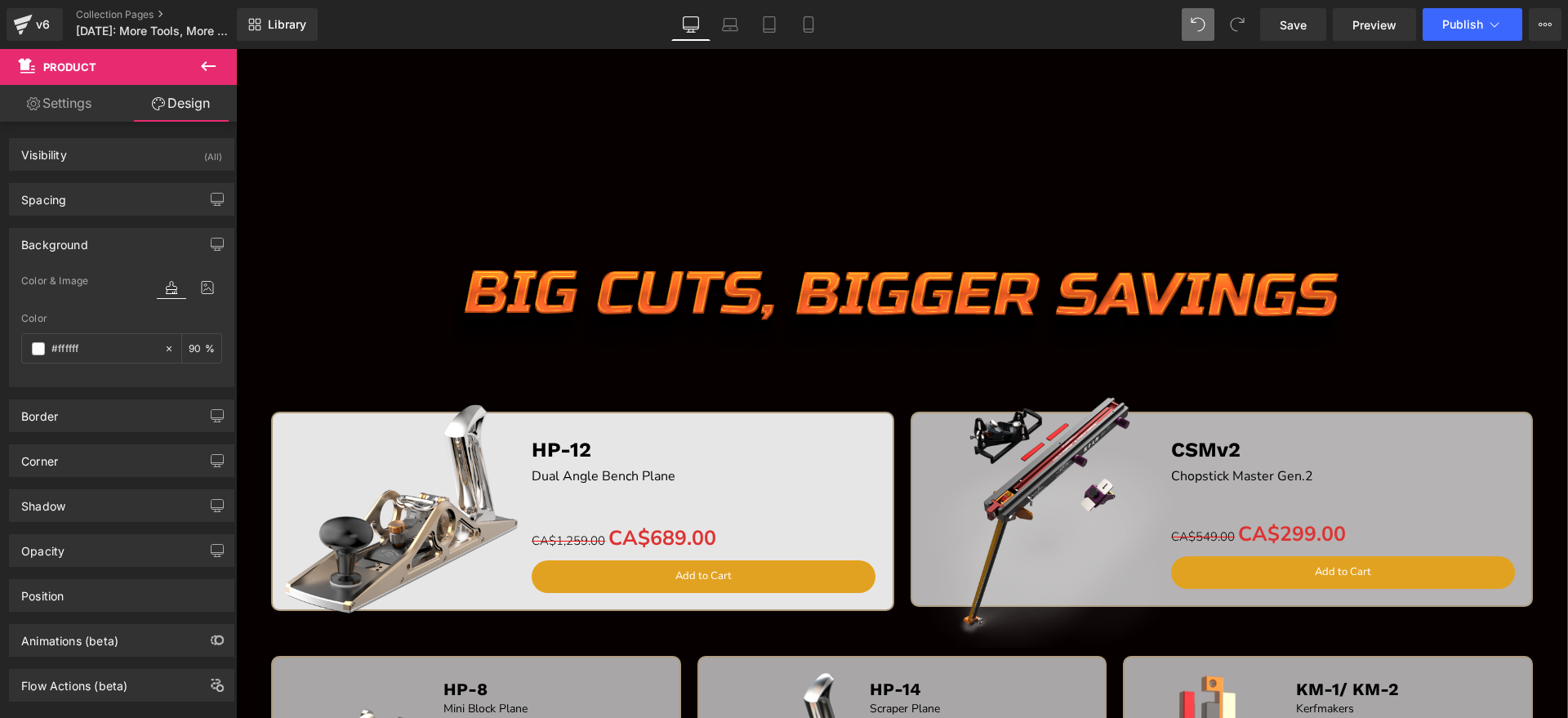
scroll to position [1969, 0]
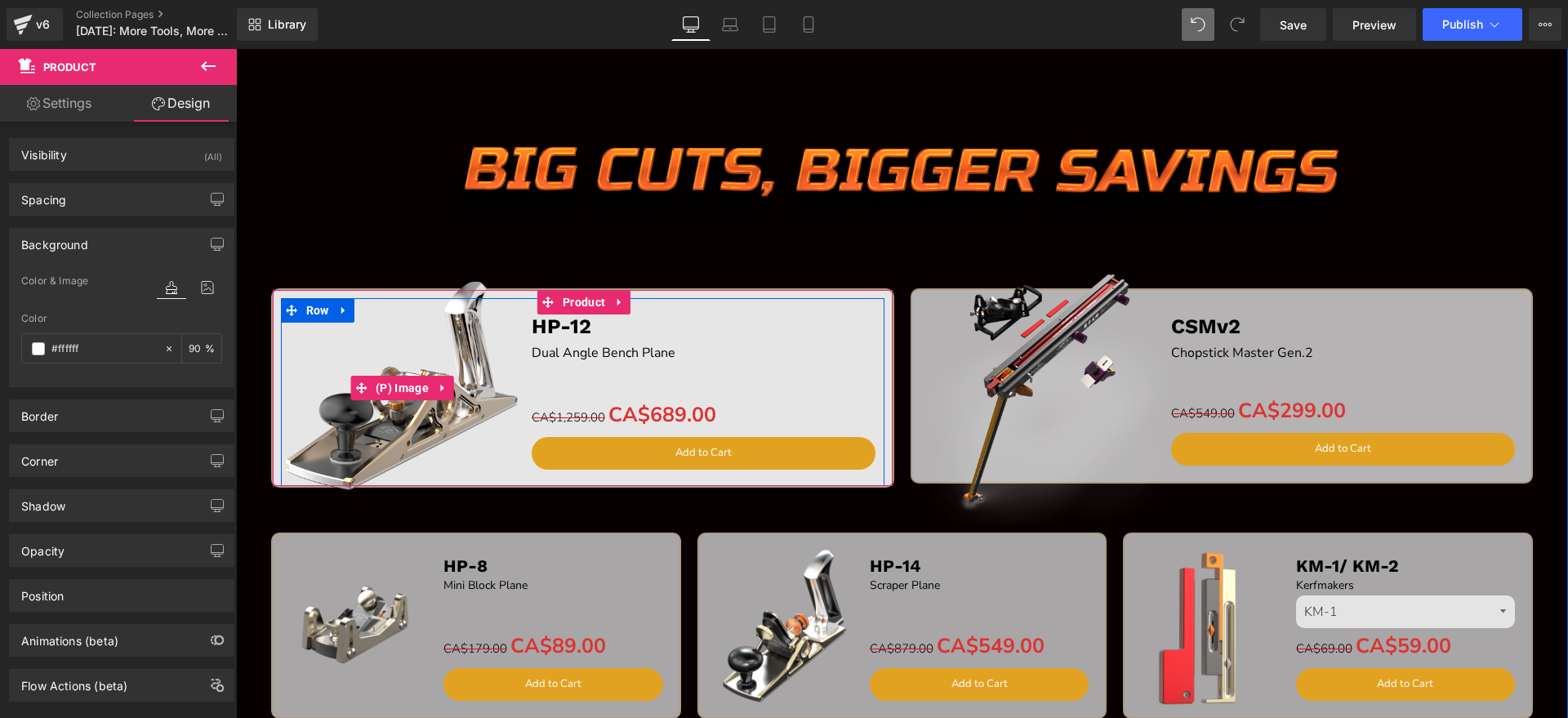
type input "9"
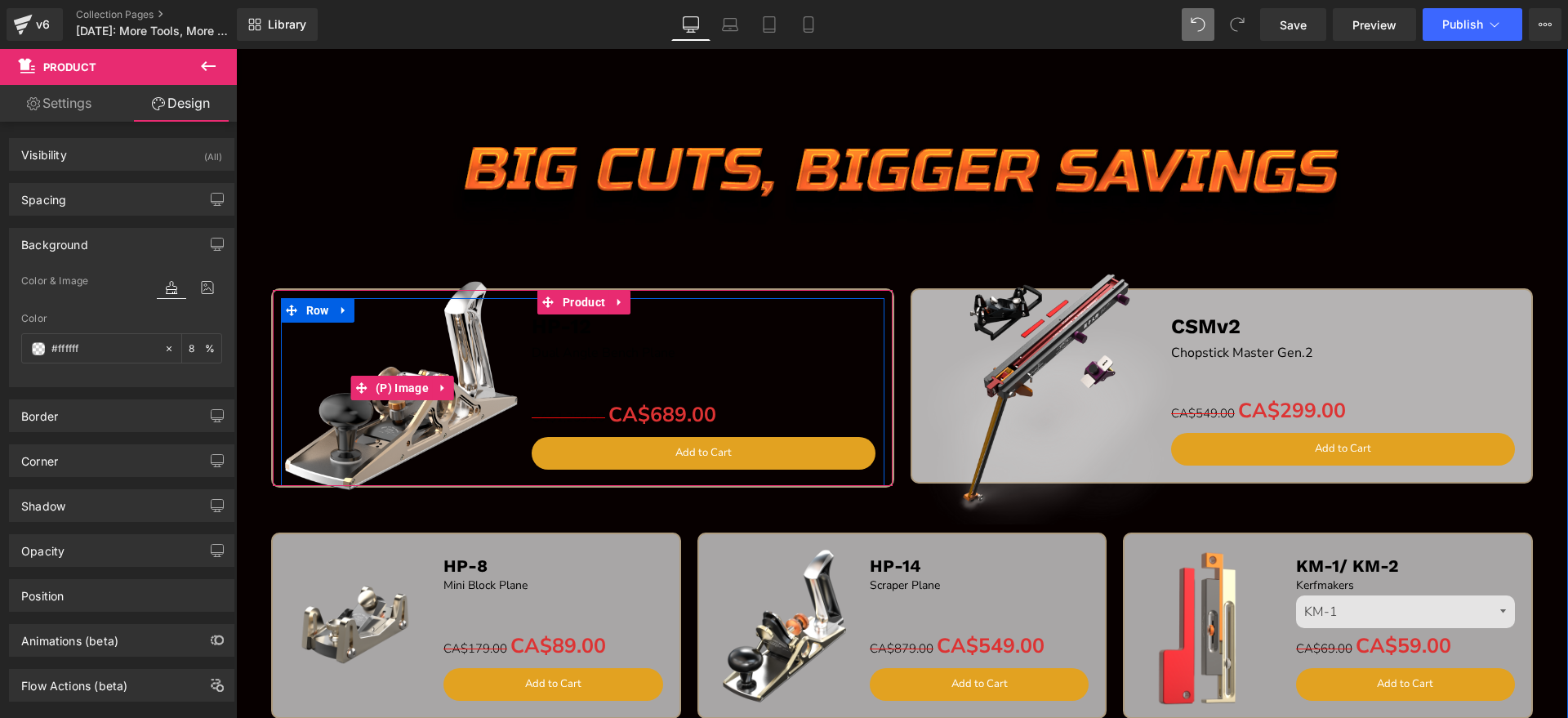
type input "80"
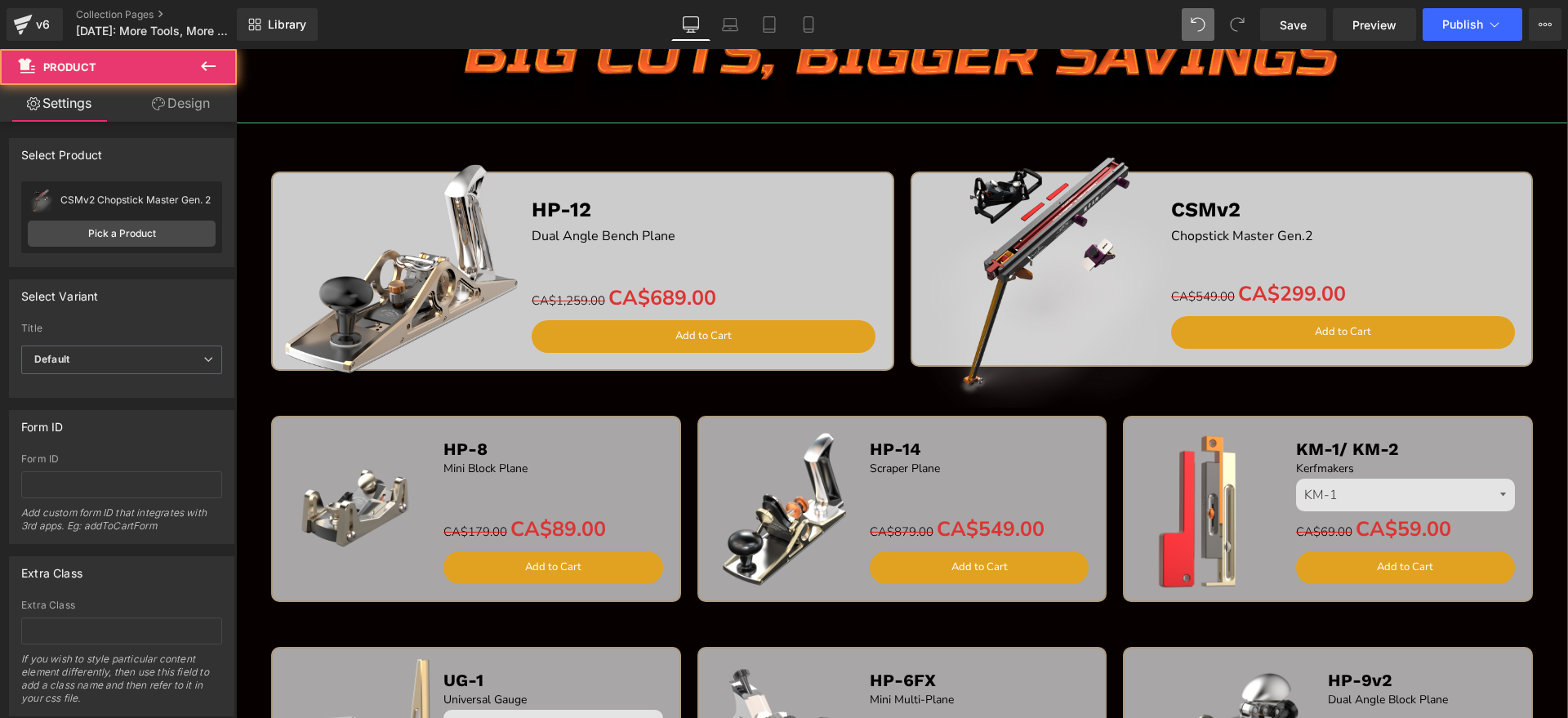
scroll to position [2172, 0]
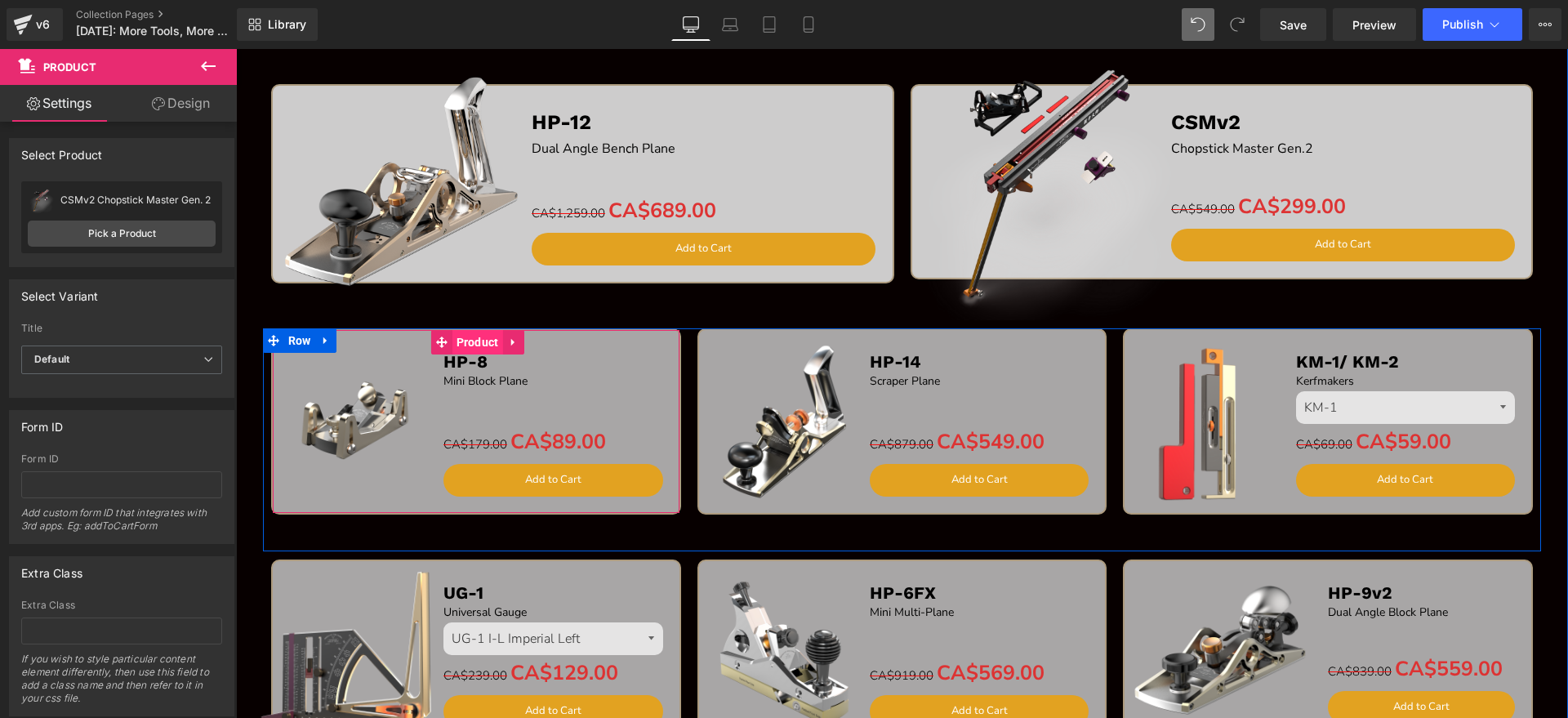
click at [465, 351] on span "Product" at bounding box center [478, 342] width 51 height 25
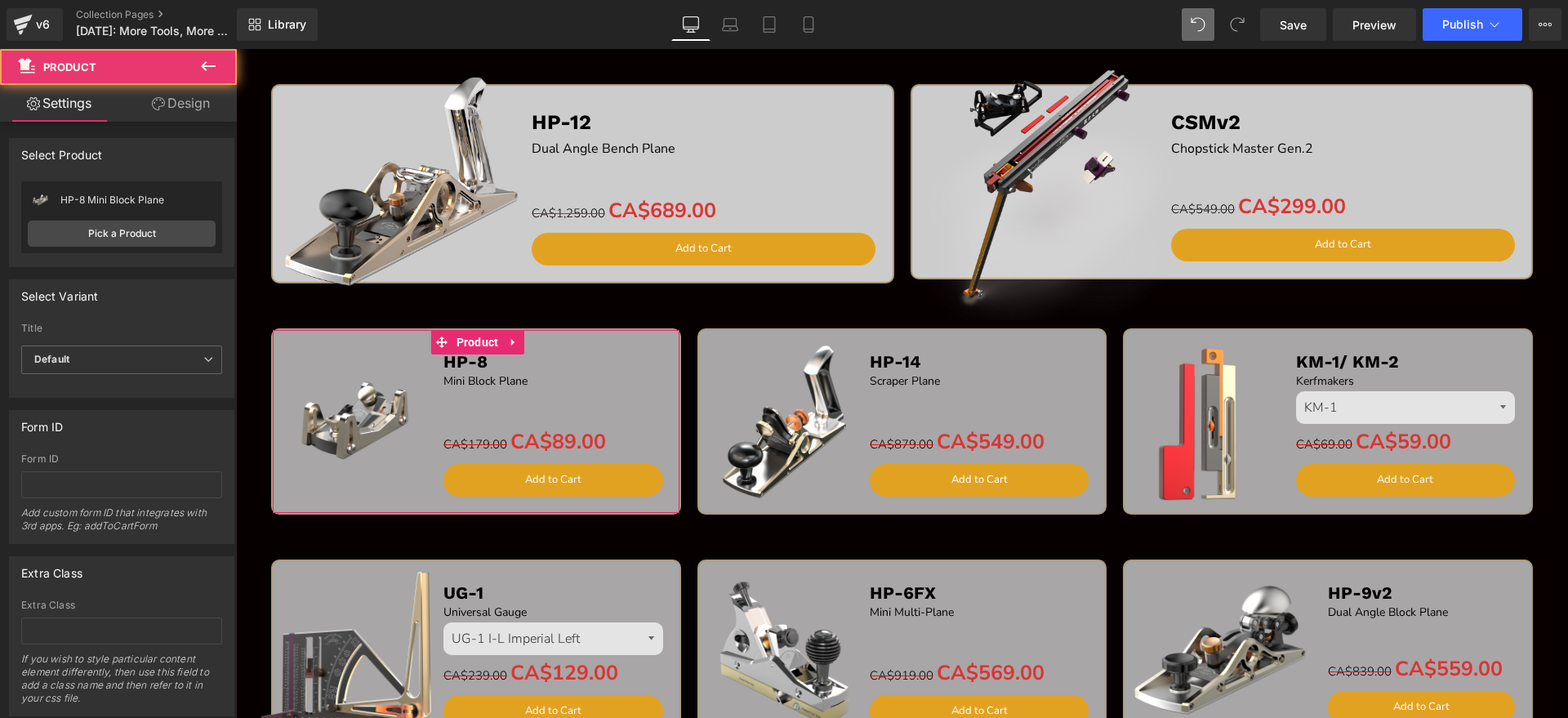
click at [175, 101] on link "Design" at bounding box center [181, 103] width 118 height 37
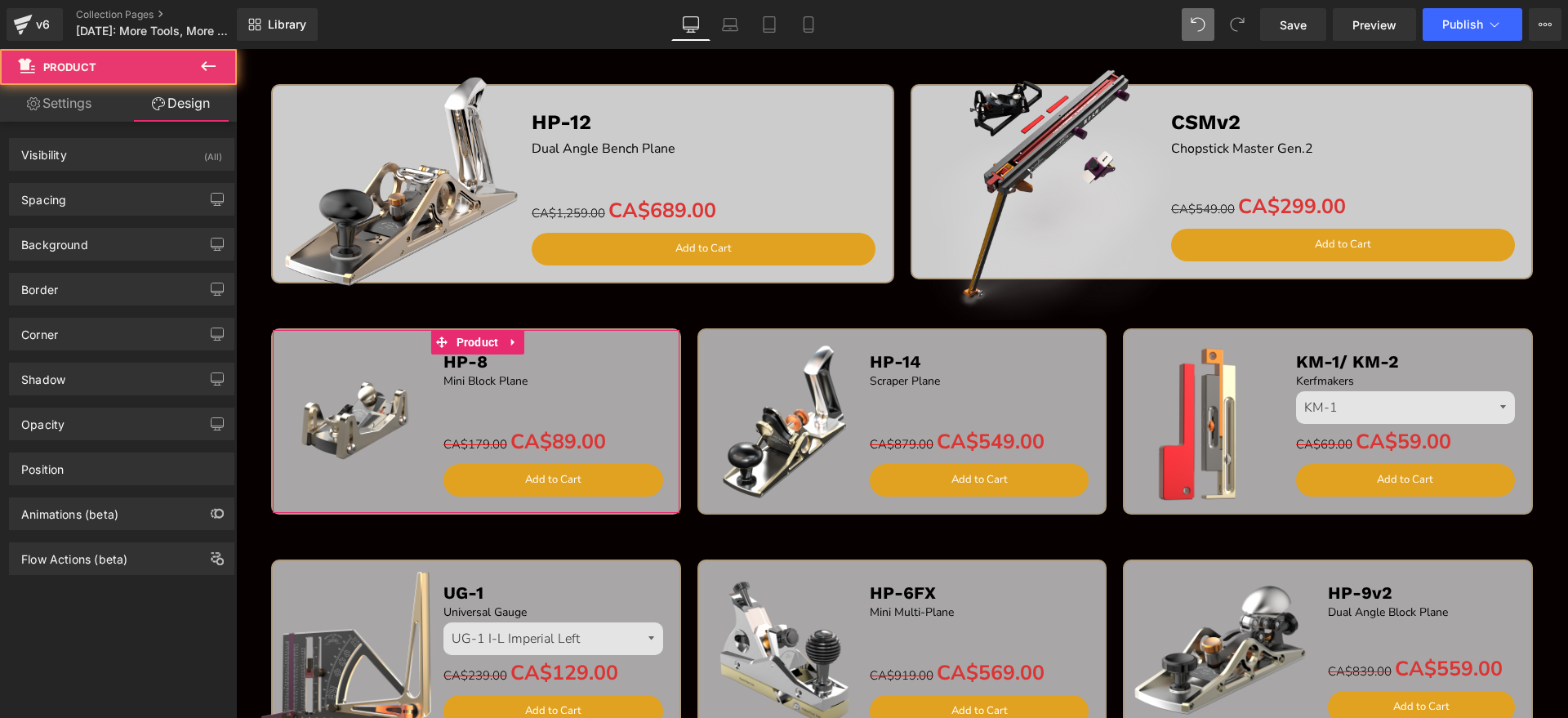
click at [137, 263] on div "Border Border Style Custom Custom Setup Global Style Custom Setup Global Style …" at bounding box center [122, 282] width 244 height 45
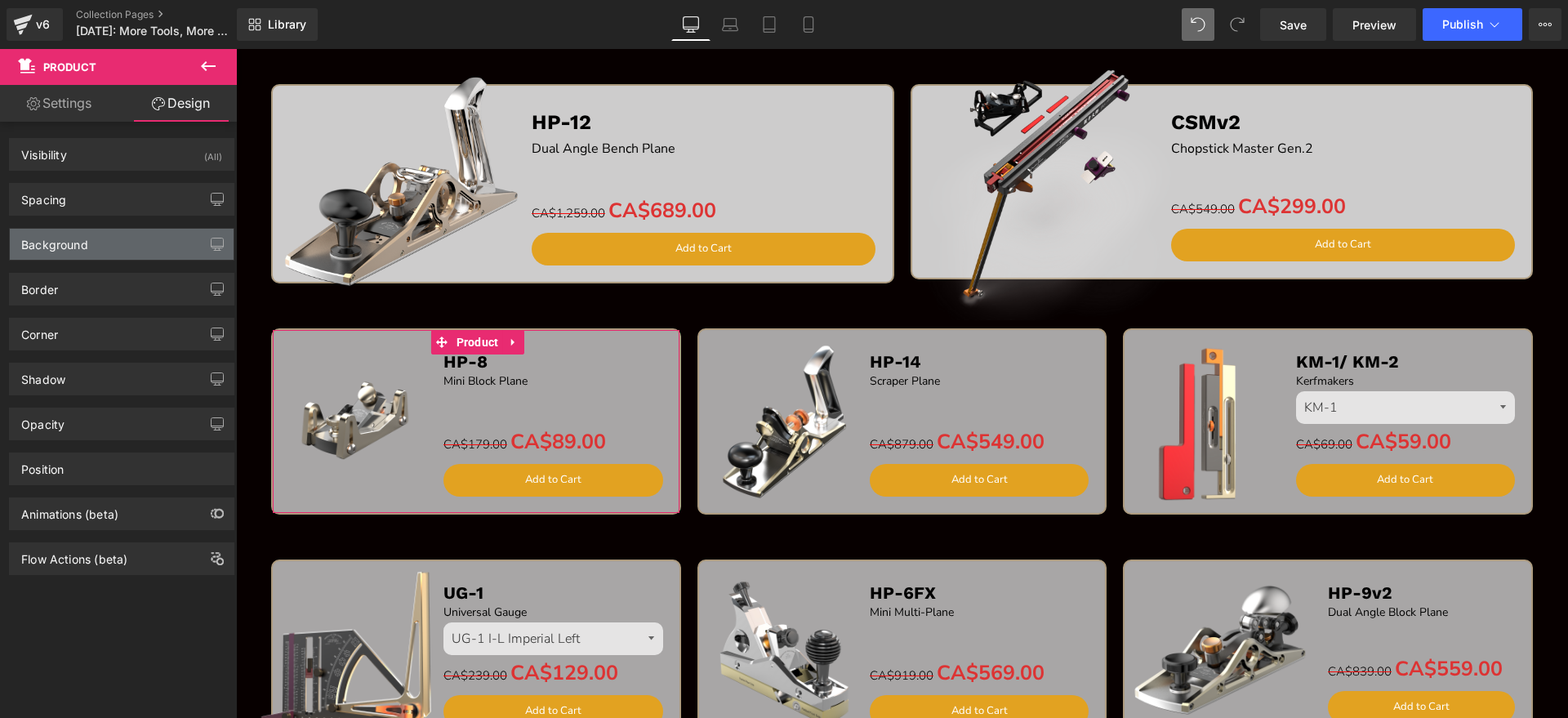
click at [152, 248] on div "Background" at bounding box center [121, 244] width 224 height 31
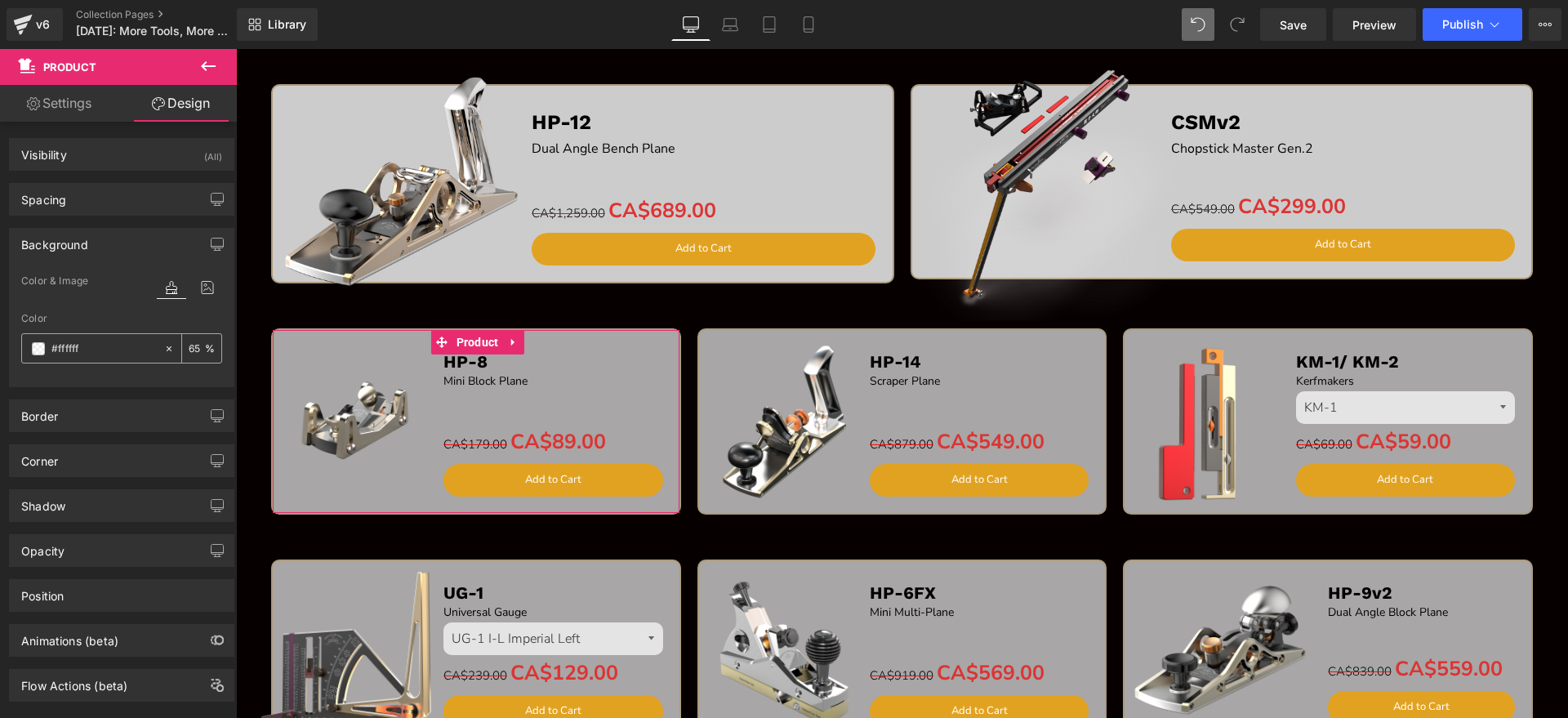
click at [199, 349] on div "%" at bounding box center [202, 348] width 39 height 29
click at [193, 351] on input "number" at bounding box center [196, 348] width 17 height 18
type input "75"
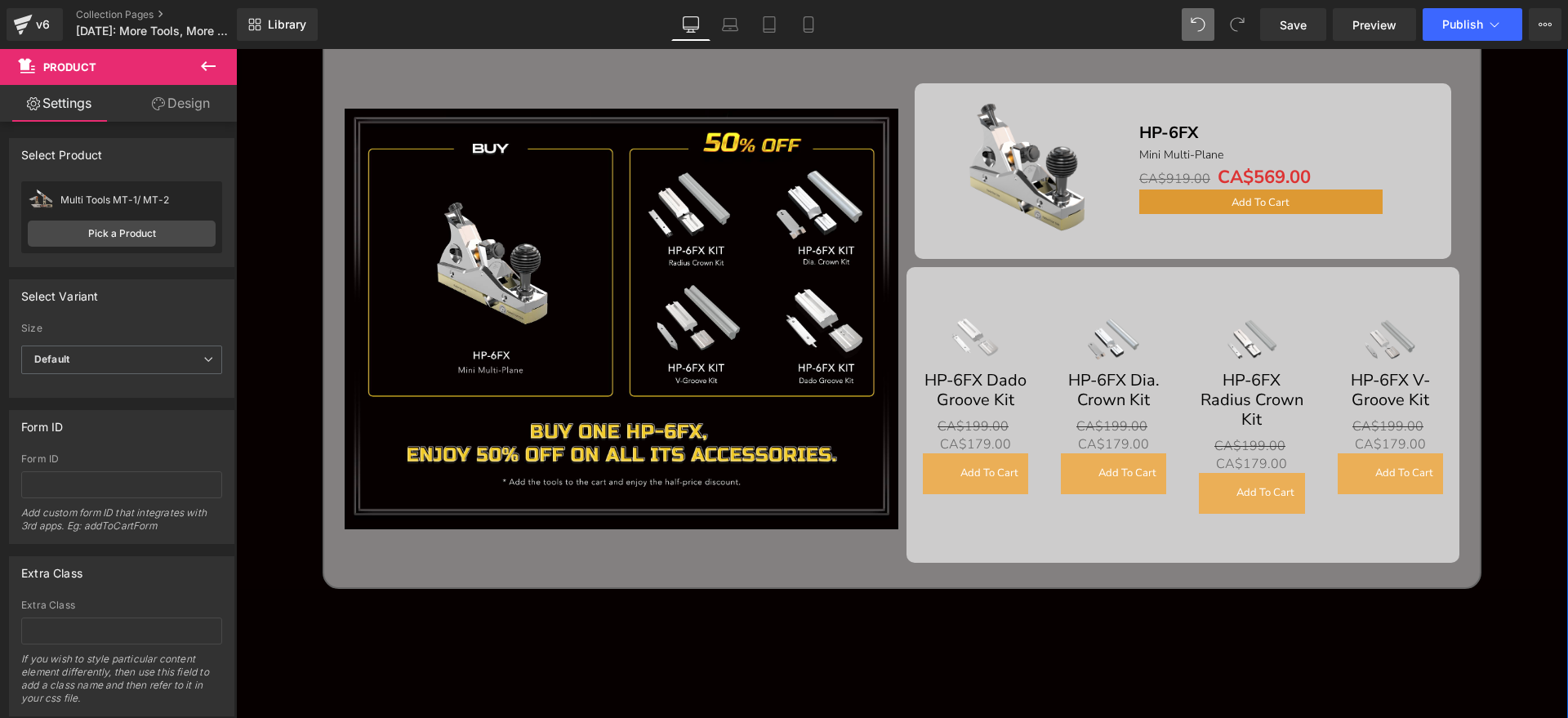
scroll to position [1255, 0]
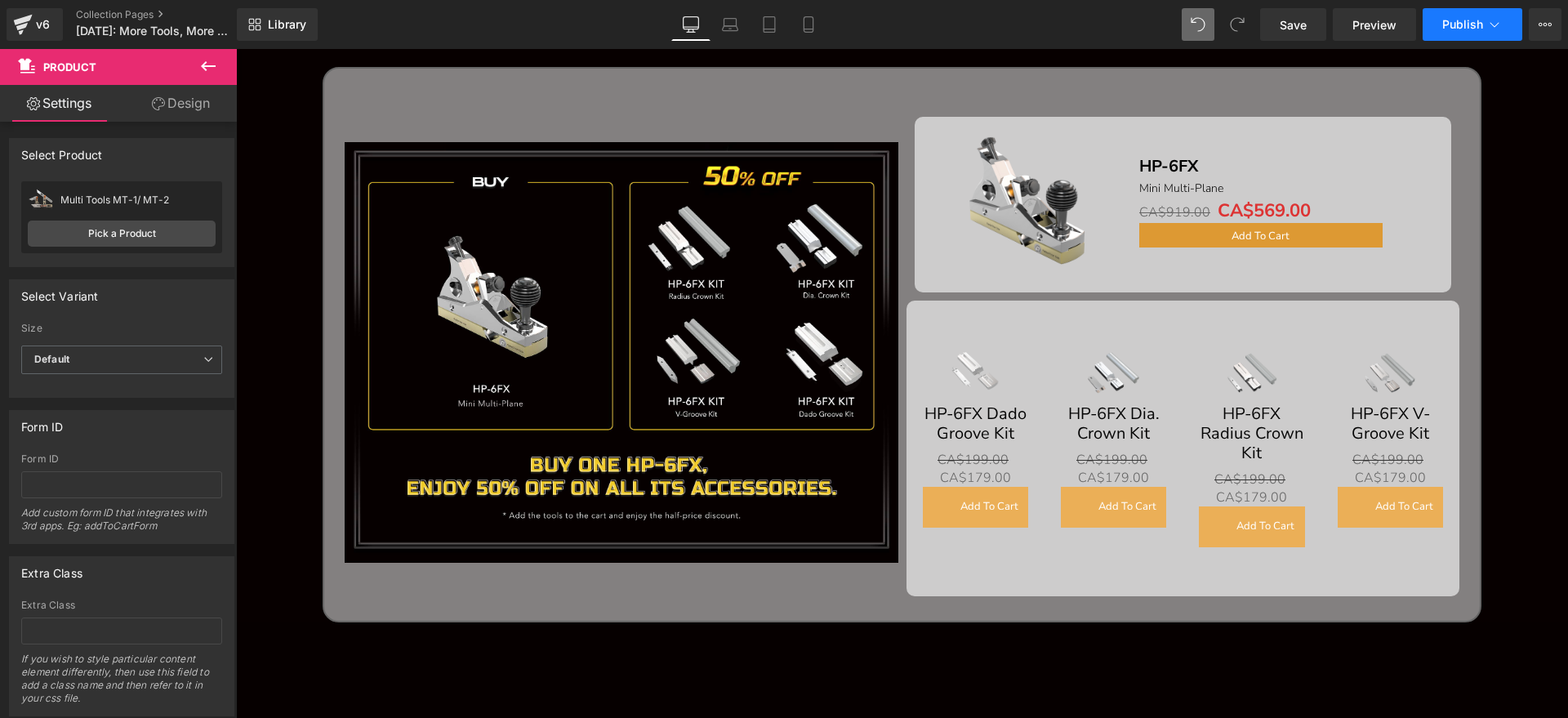
click at [1500, 33] on button "Publish" at bounding box center [1473, 24] width 100 height 32
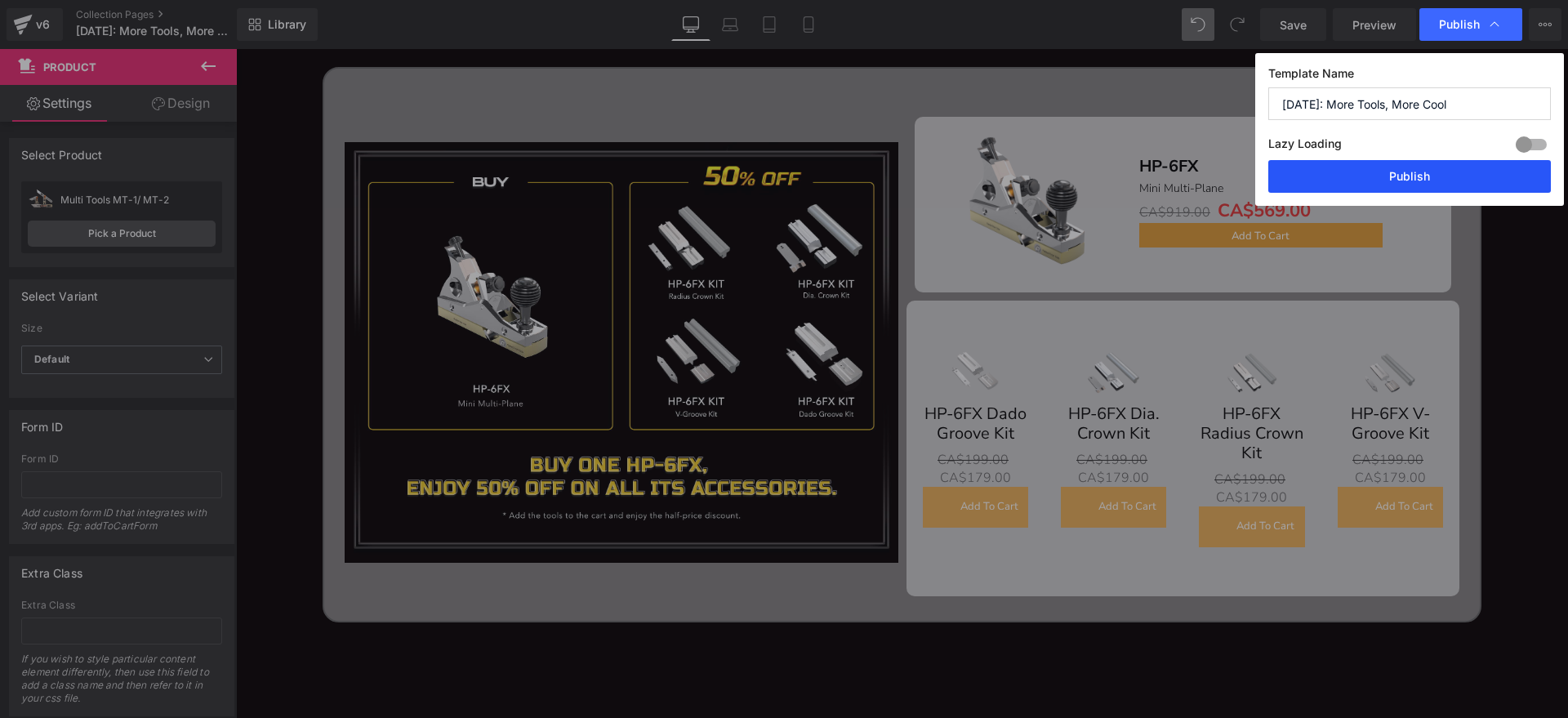
drag, startPoint x: 1459, startPoint y: 175, endPoint x: 1004, endPoint y: 220, distance: 457.2
click at [1459, 175] on button "Publish" at bounding box center [1409, 176] width 282 height 32
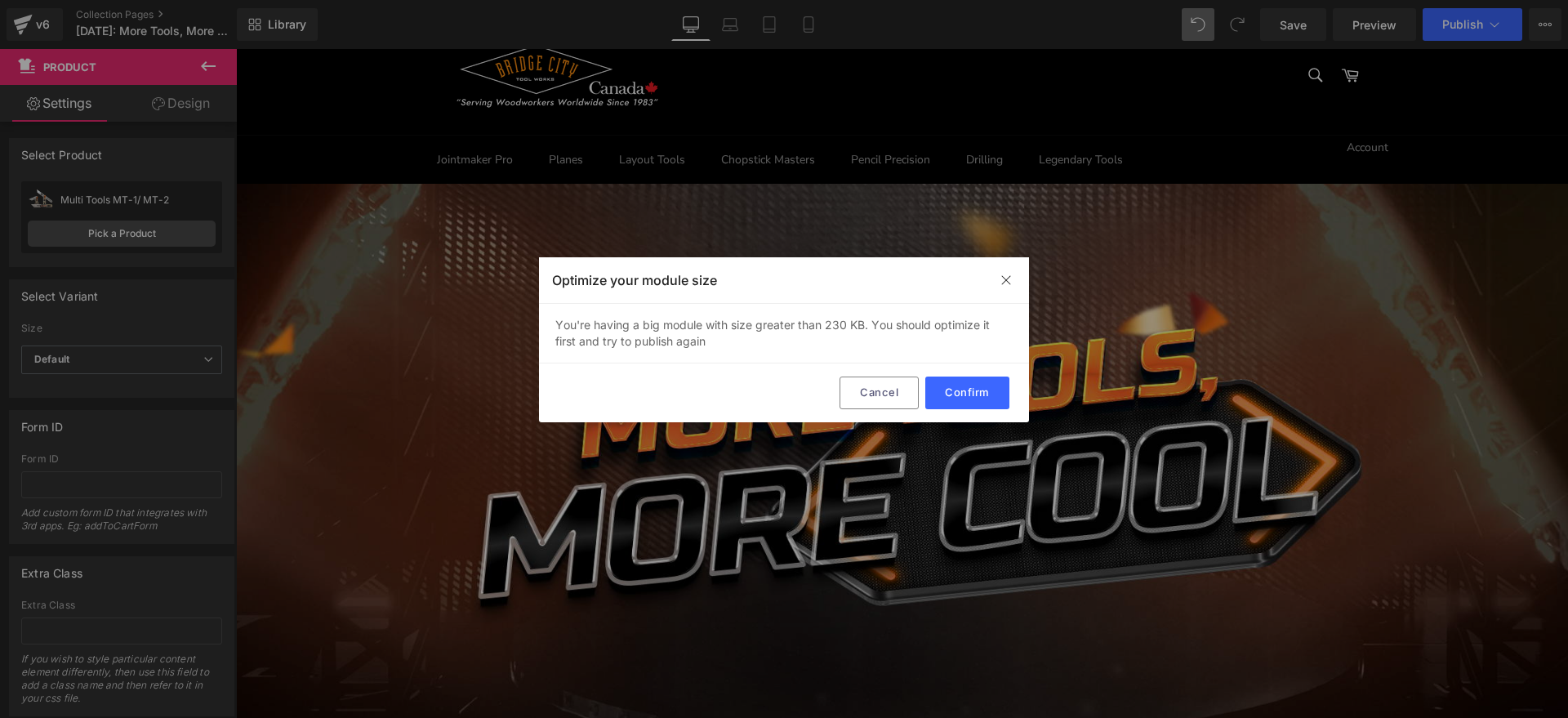
scroll to position [0, 0]
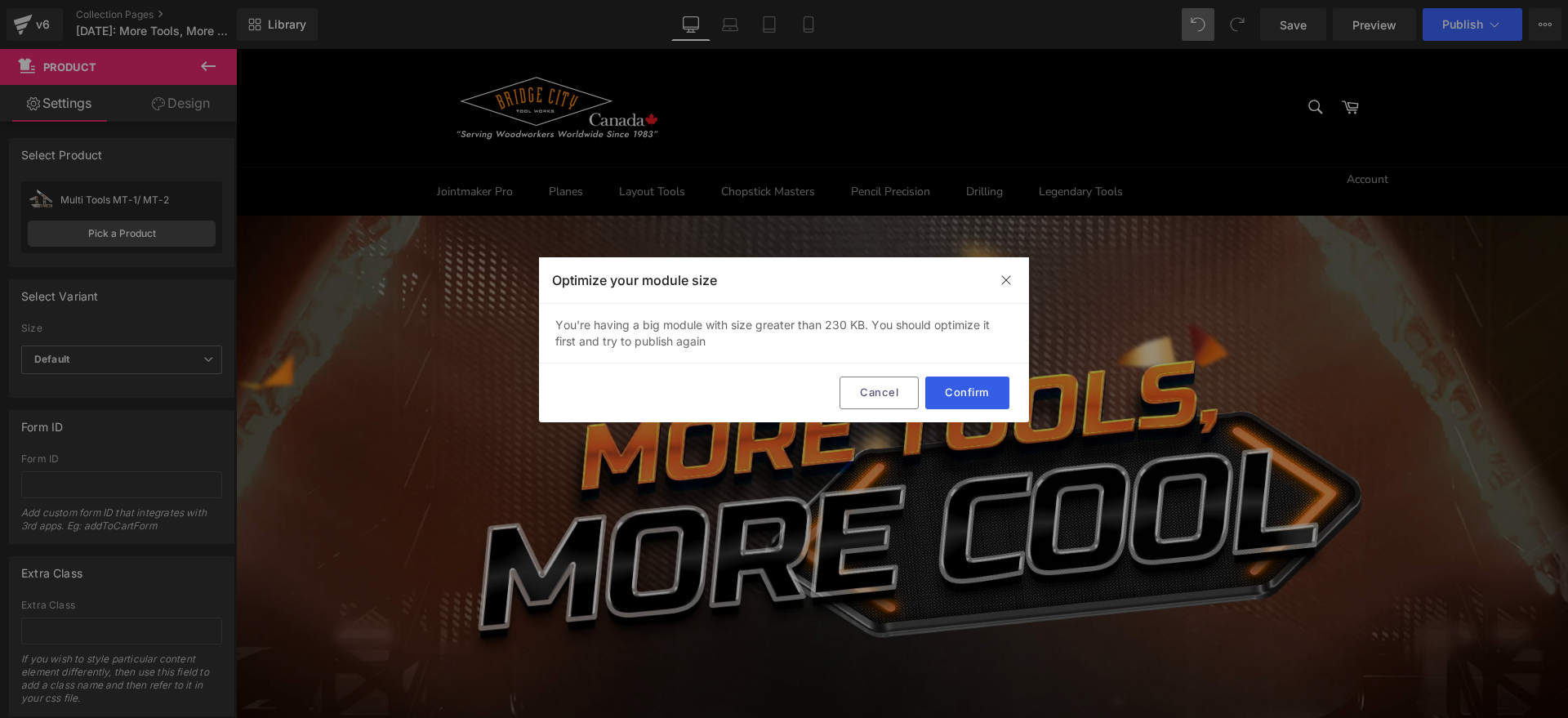
click at [953, 394] on button "Confirm" at bounding box center [967, 392] width 84 height 32
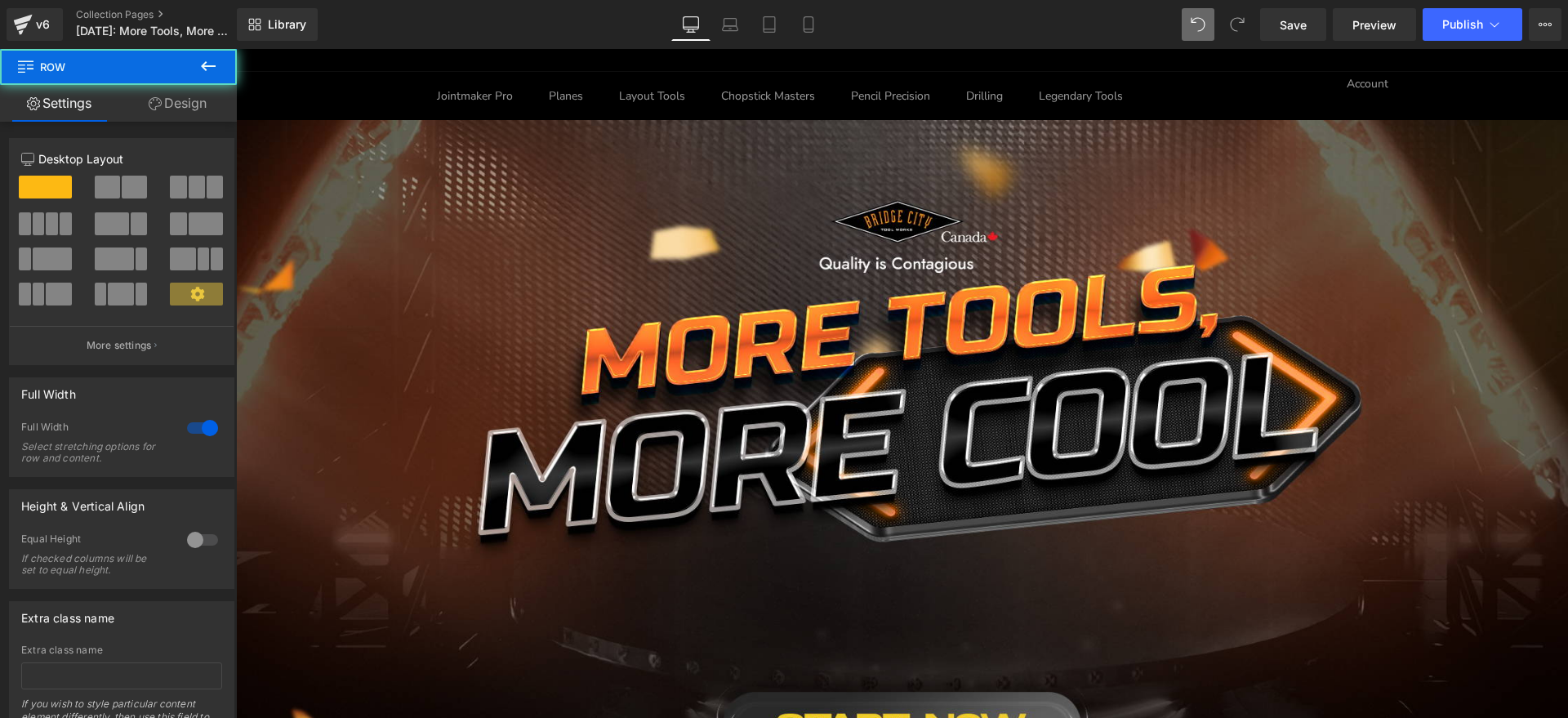
scroll to position [101, 0]
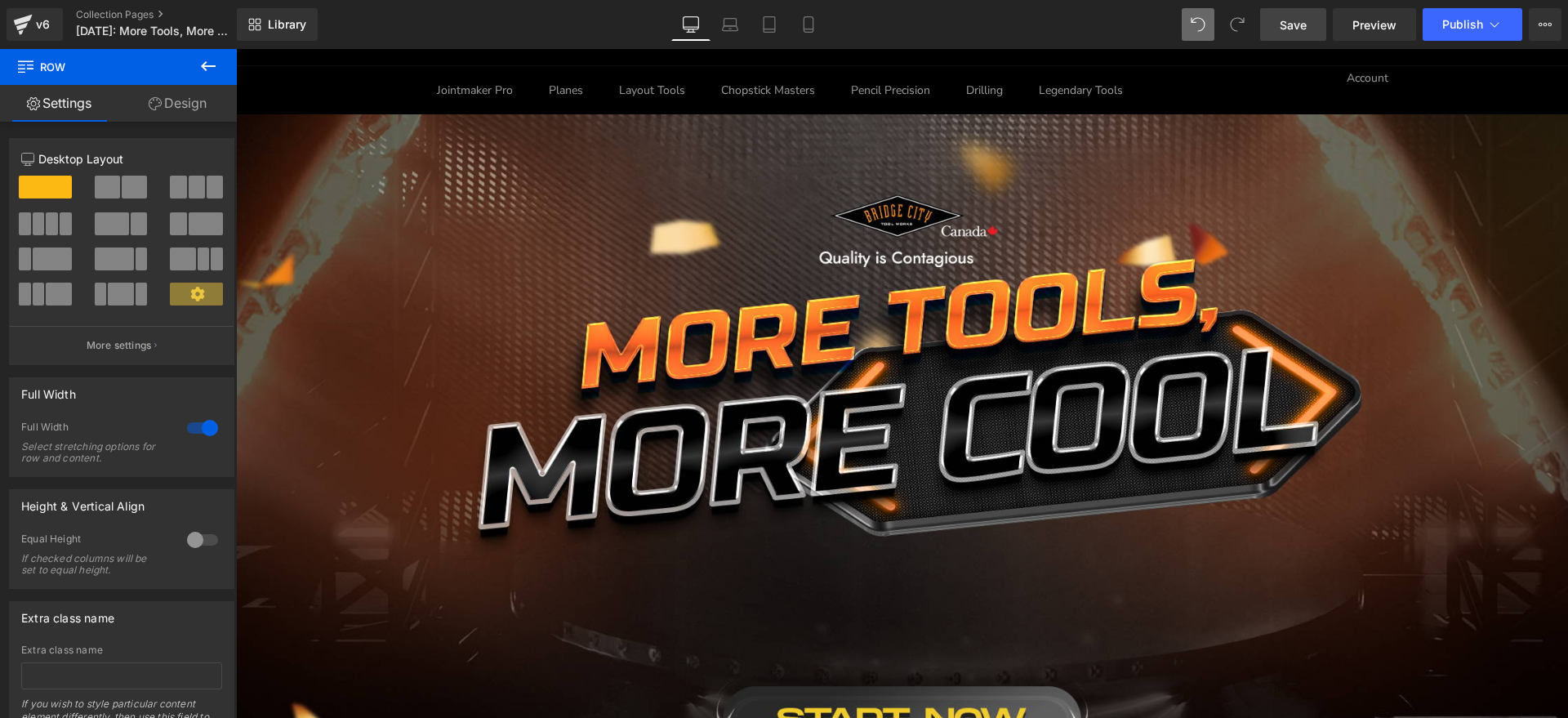
drag, startPoint x: 1284, startPoint y: 30, endPoint x: 868, endPoint y: 173, distance: 439.9
click at [1284, 30] on span "Save" at bounding box center [1294, 25] width 27 height 18
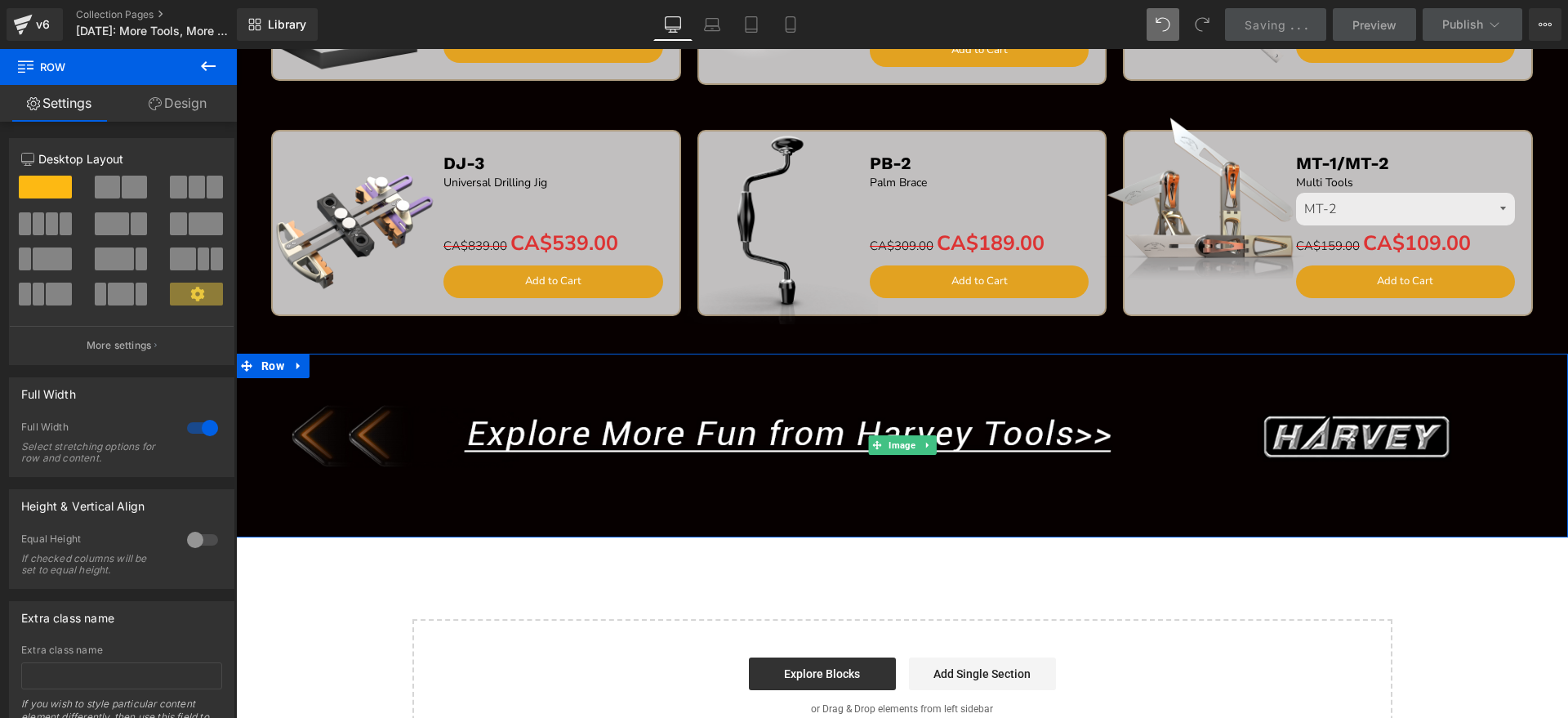
scroll to position [2959, 0]
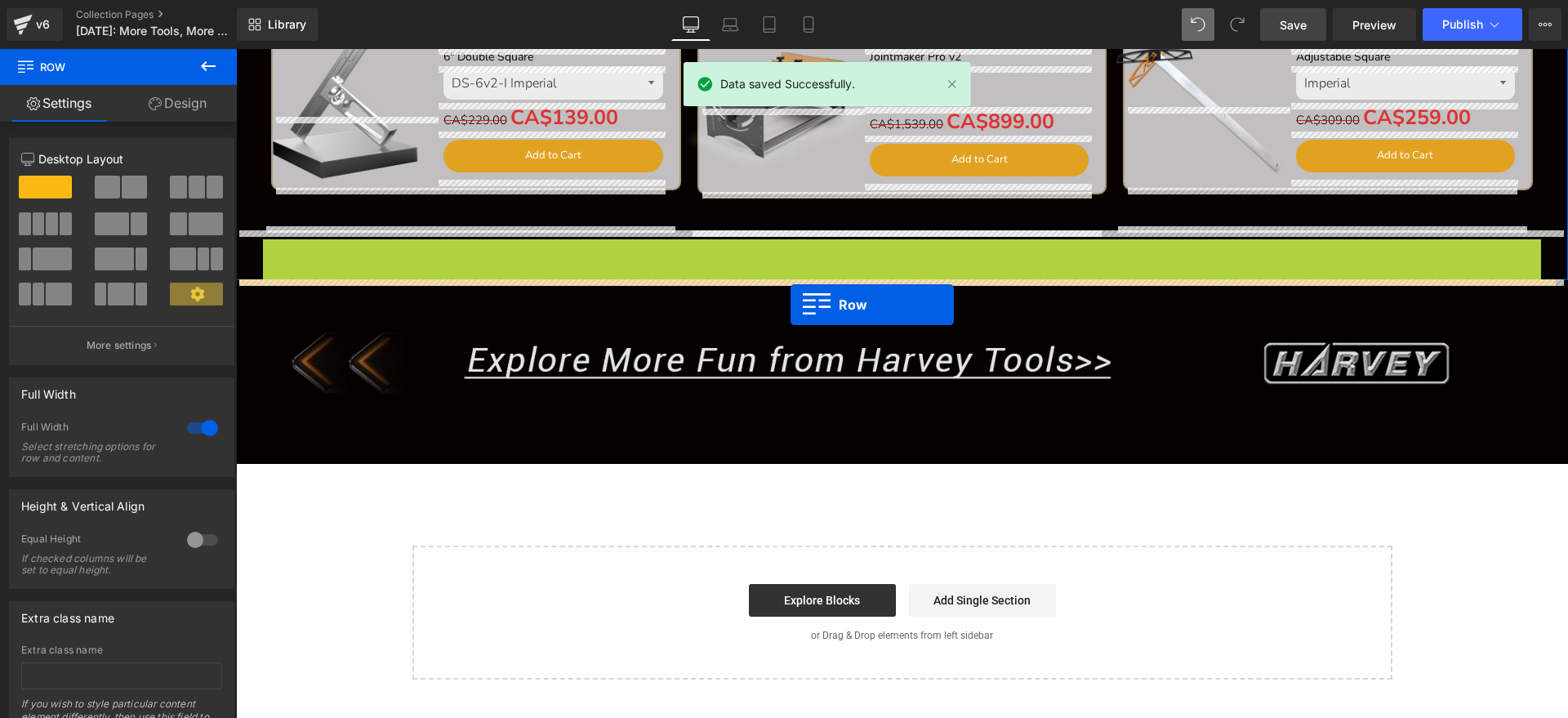
drag, startPoint x: 267, startPoint y: 245, endPoint x: 791, endPoint y: 304, distance: 527.3
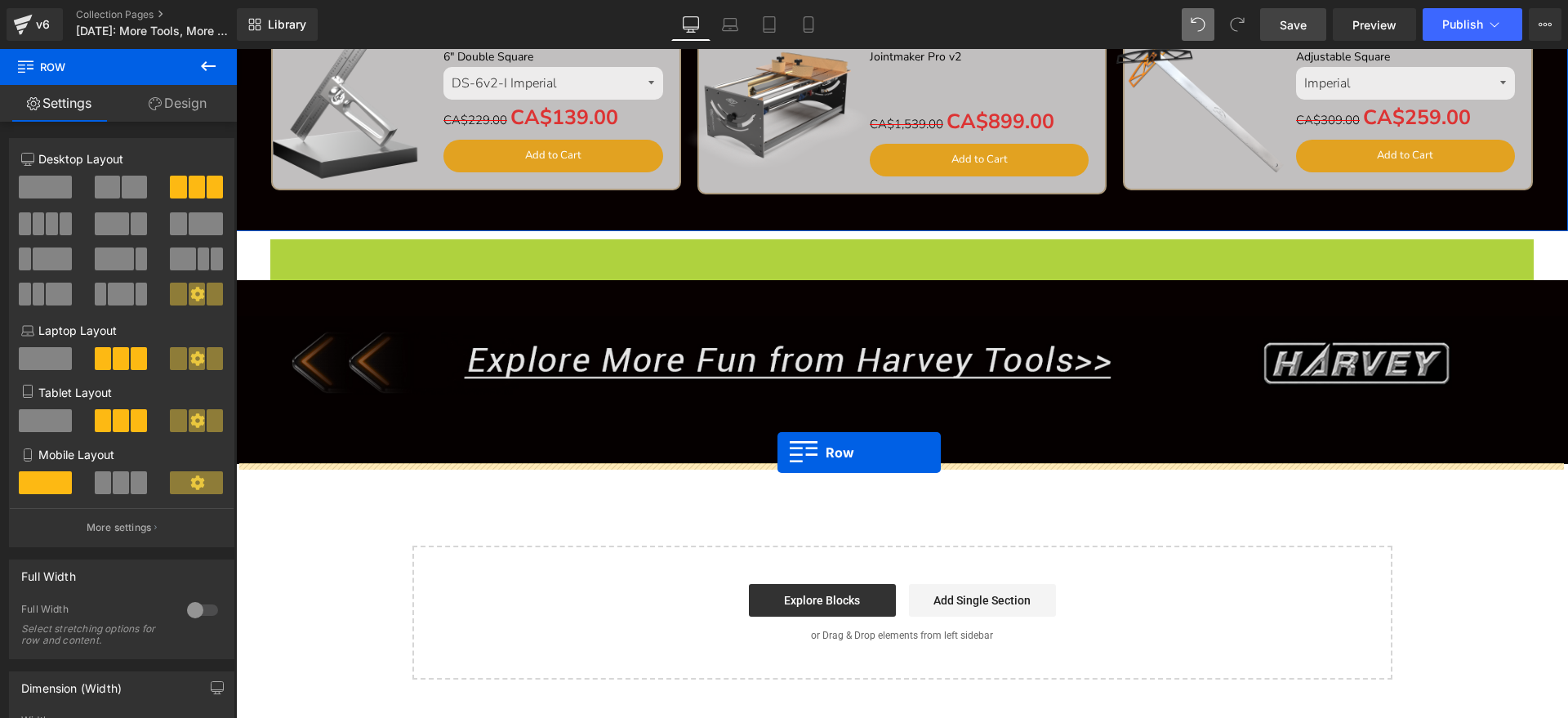
drag, startPoint x: 325, startPoint y: 284, endPoint x: 778, endPoint y: 452, distance: 483.1
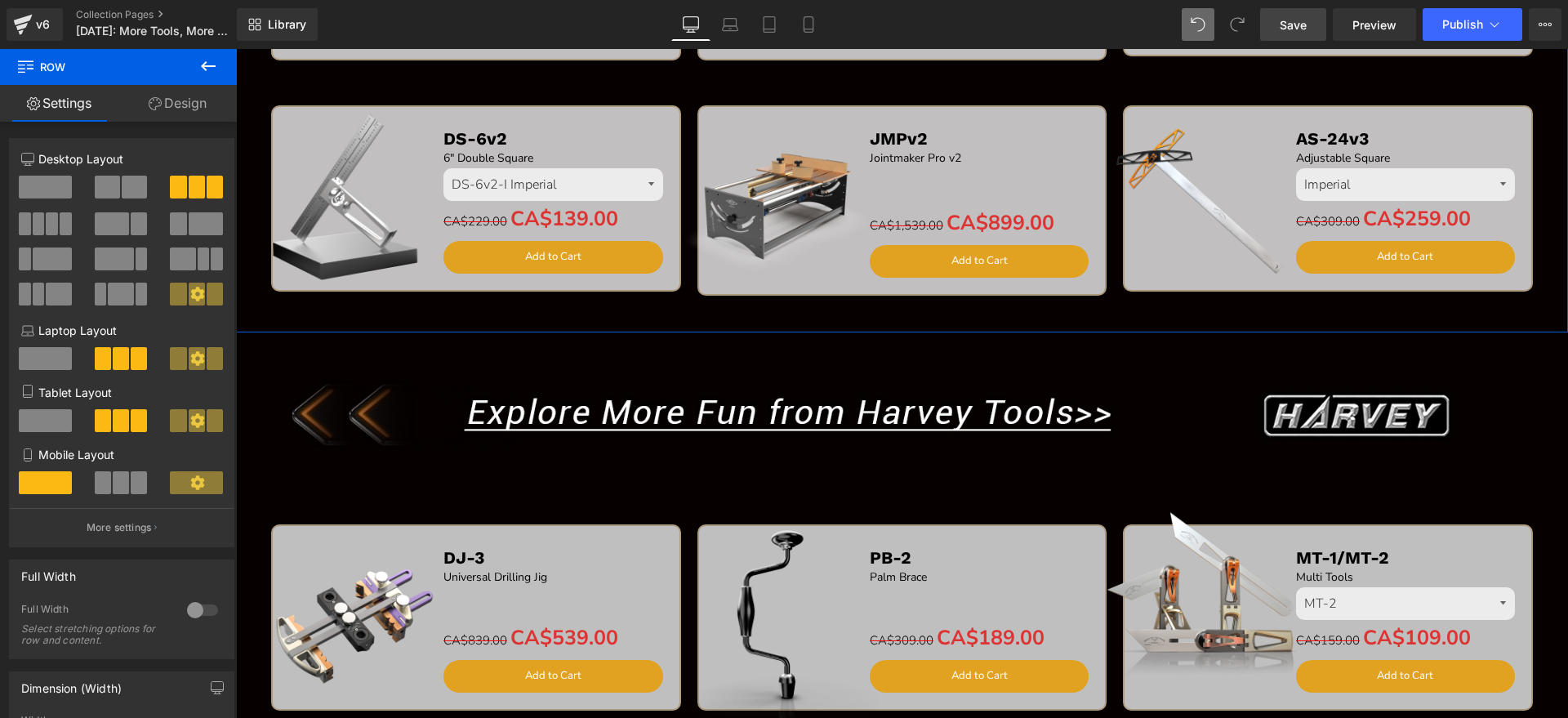
scroll to position [2857, 0]
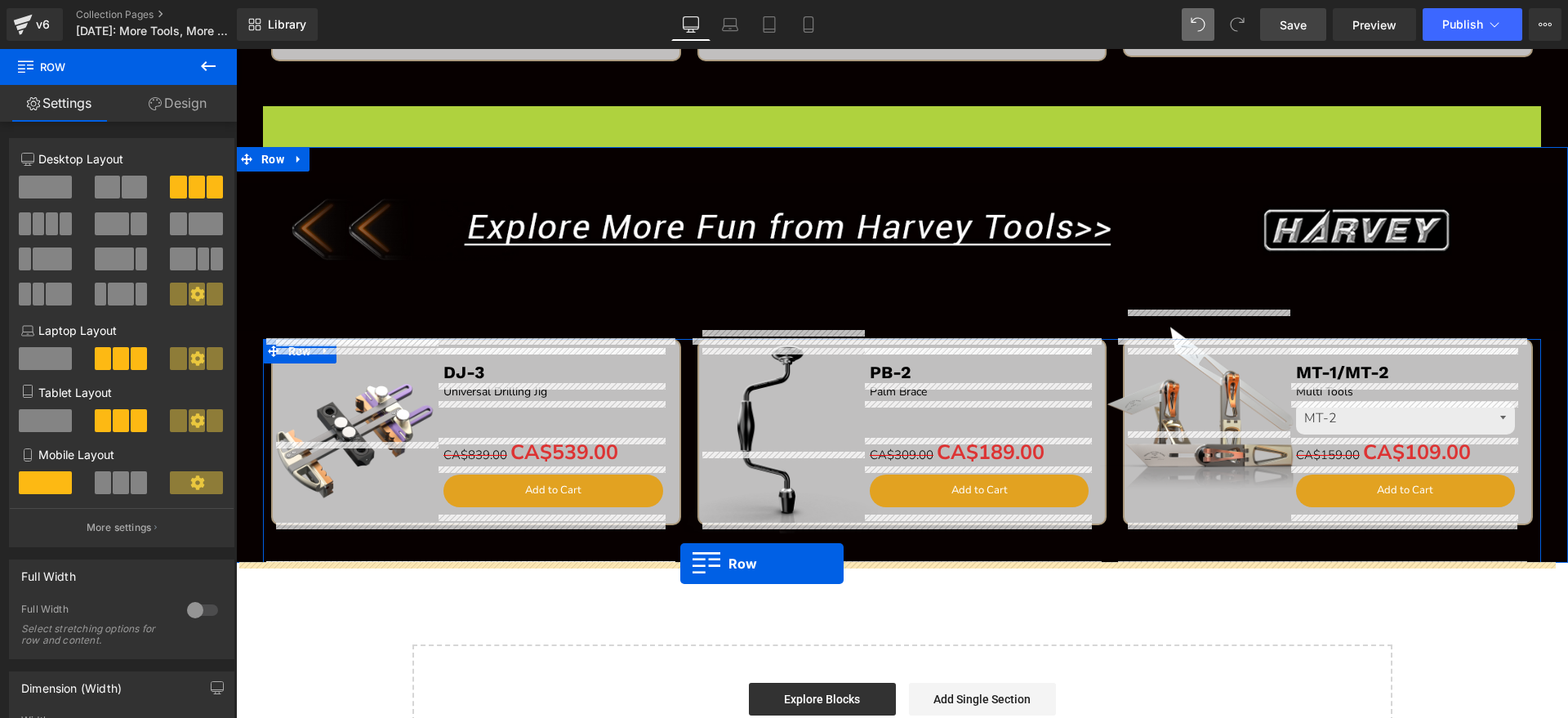
drag, startPoint x: 262, startPoint y: 118, endPoint x: 681, endPoint y: 564, distance: 611.9
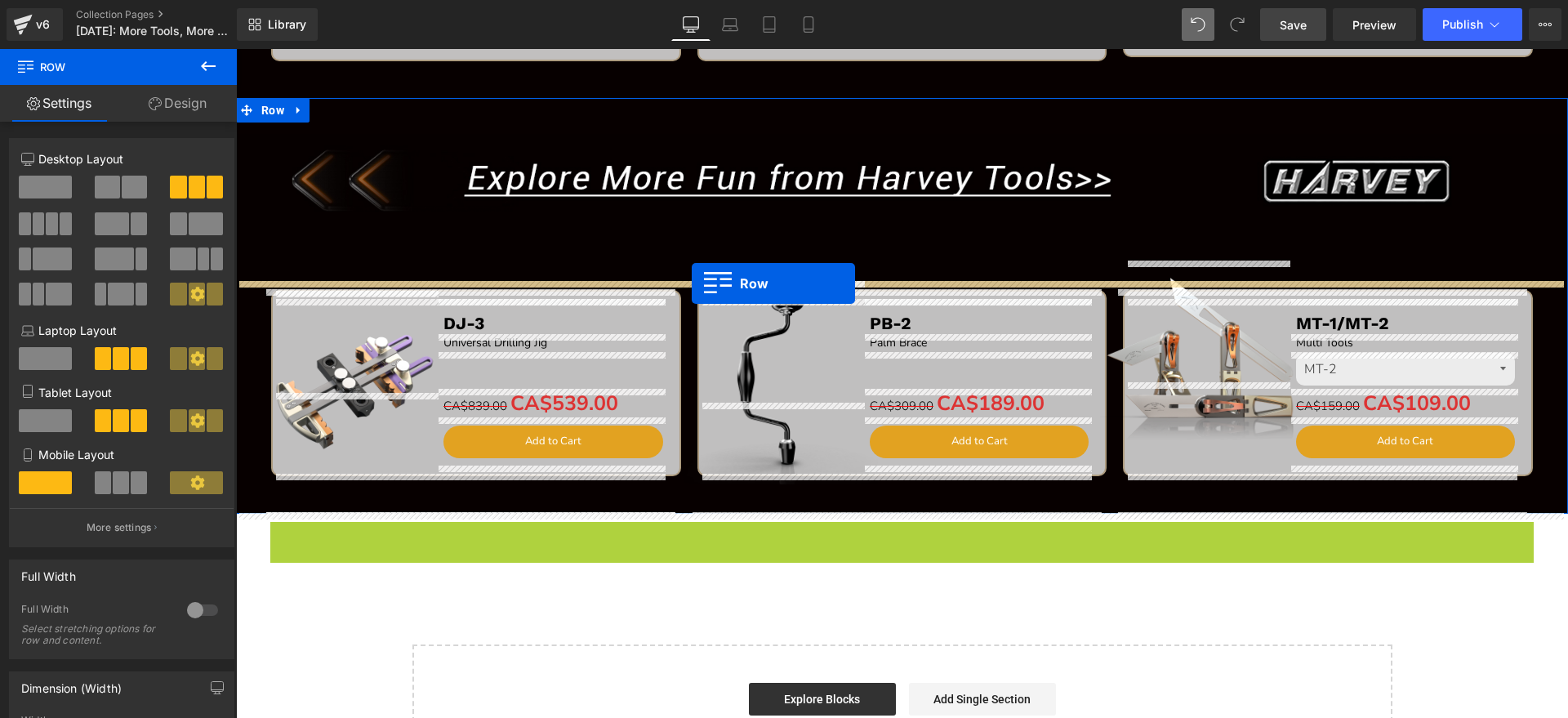
drag, startPoint x: 268, startPoint y: 528, endPoint x: 692, endPoint y: 283, distance: 489.7
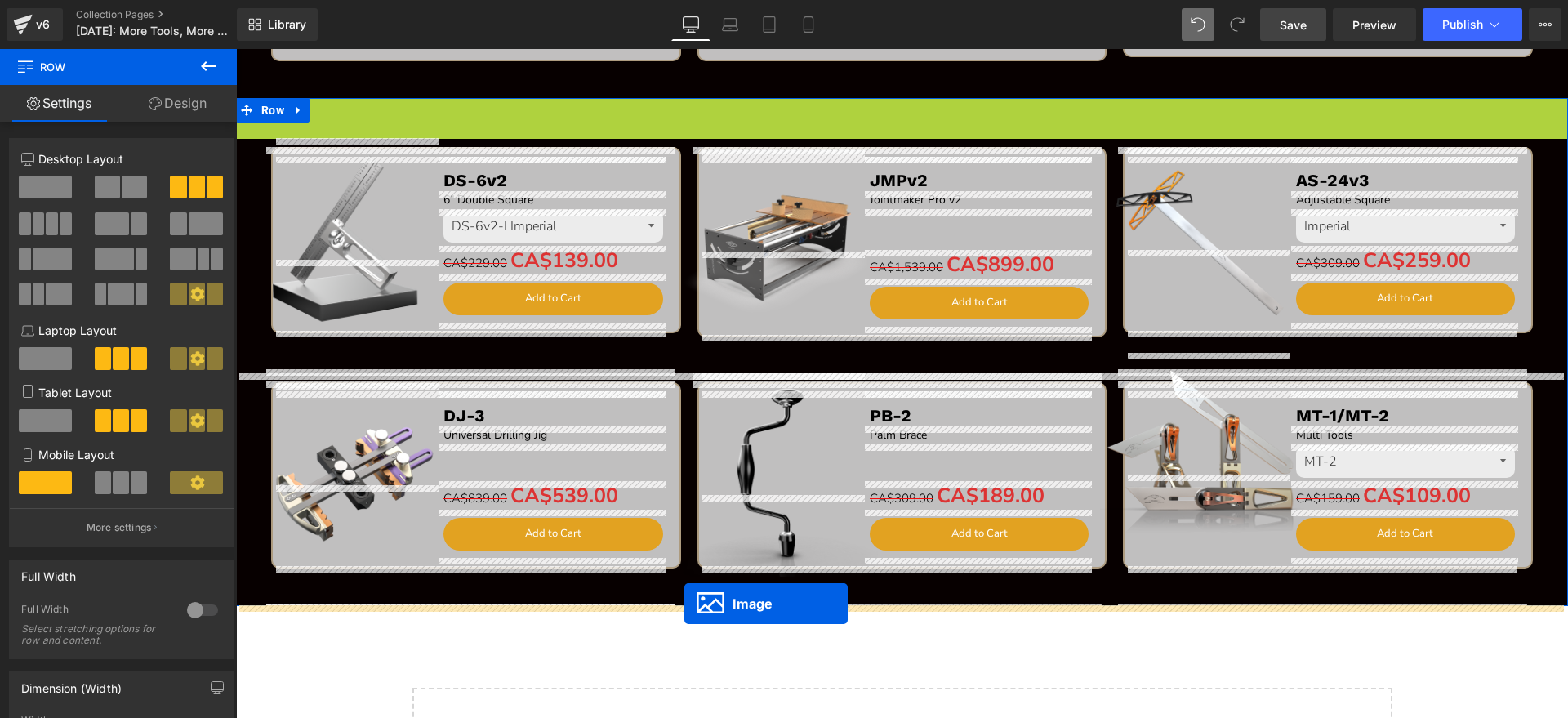
drag, startPoint x: 871, startPoint y: 187, endPoint x: 685, endPoint y: 603, distance: 455.7
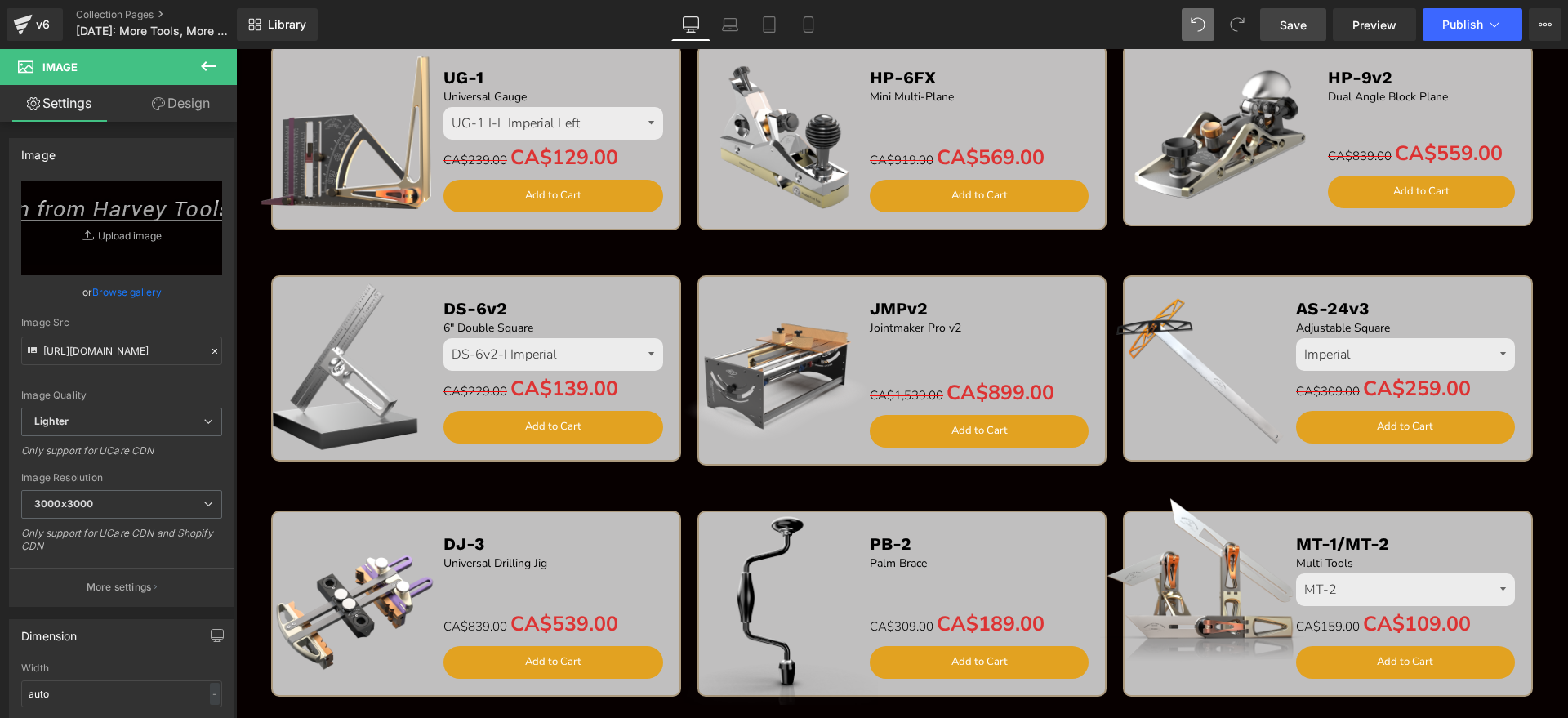
scroll to position [2653, 0]
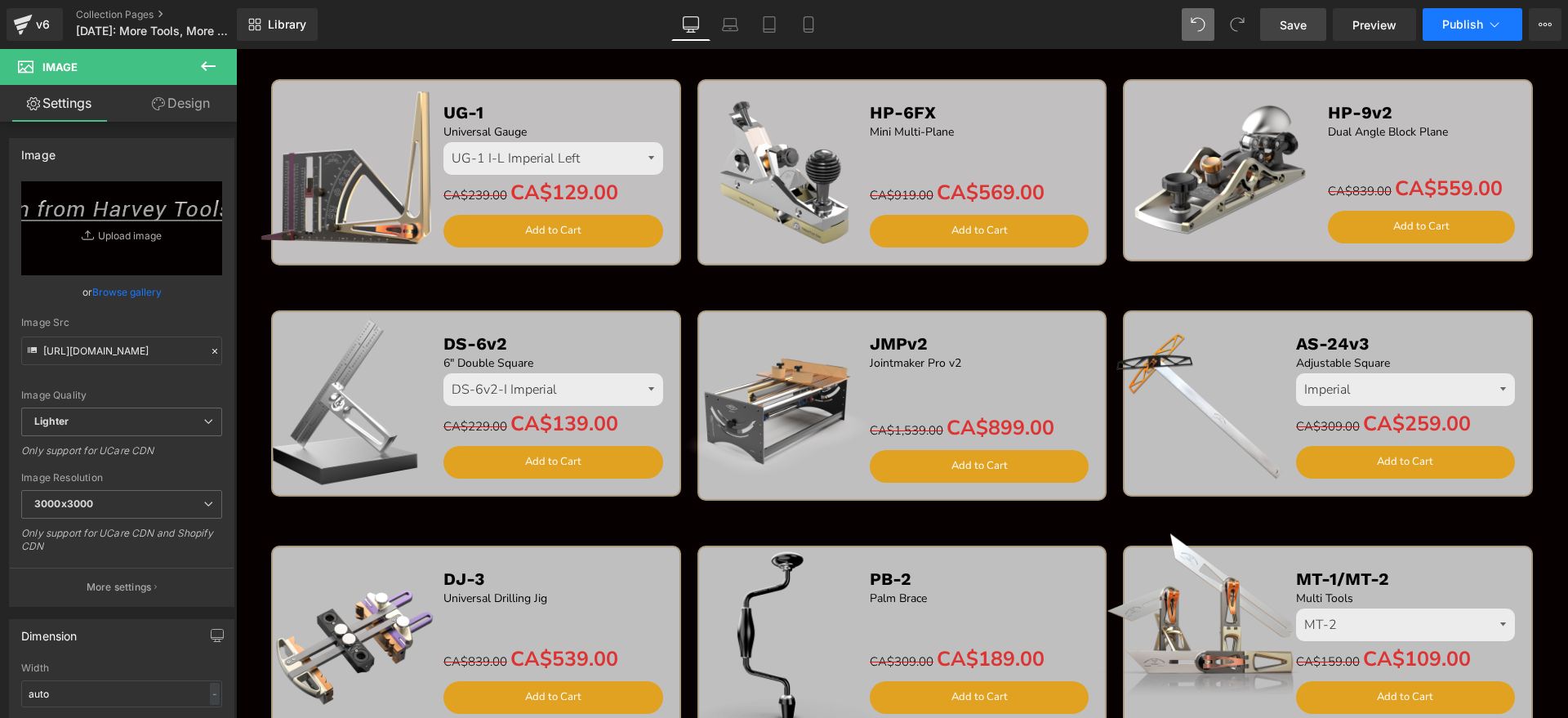
click at [1455, 18] on span "Publish" at bounding box center [1463, 24] width 41 height 13
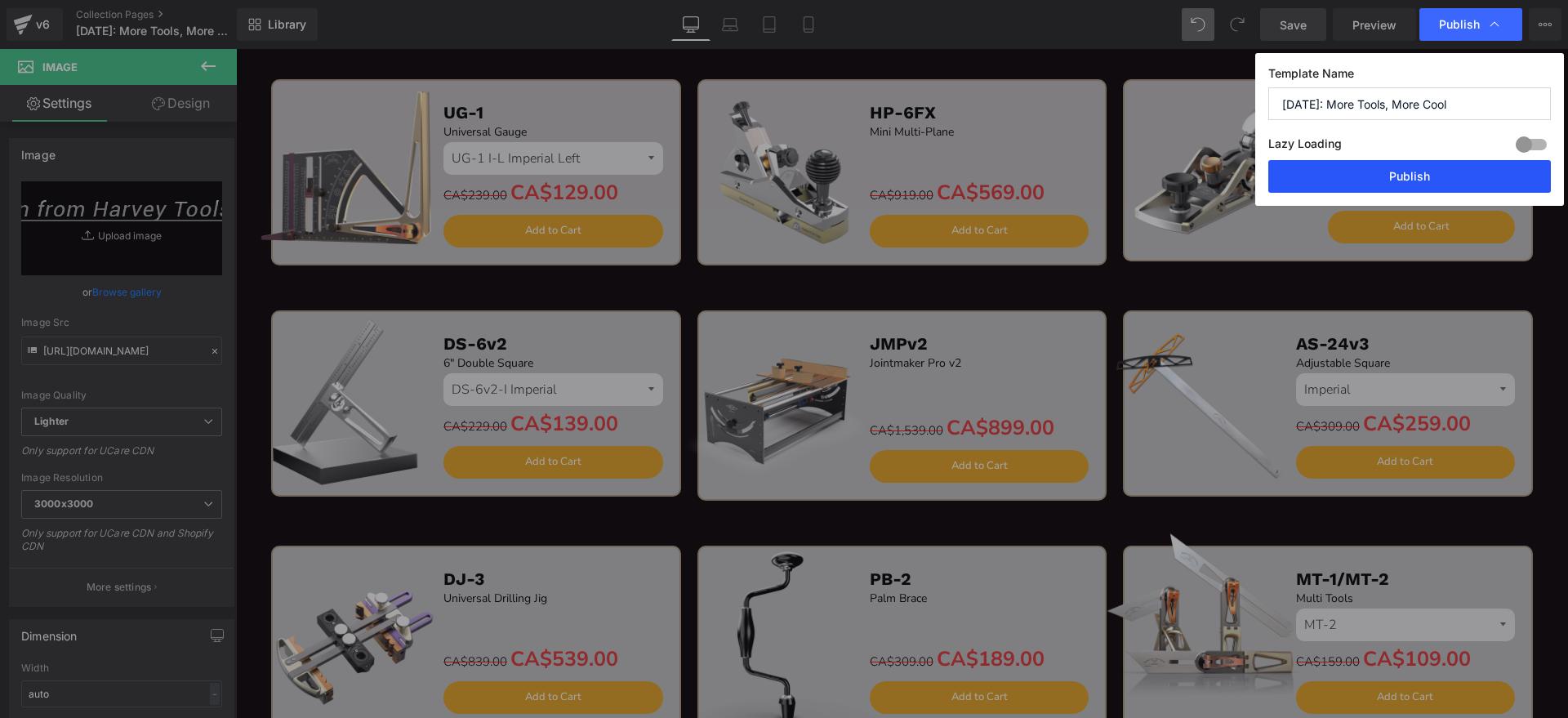
click at [1337, 175] on button "Publish" at bounding box center [1409, 176] width 282 height 32
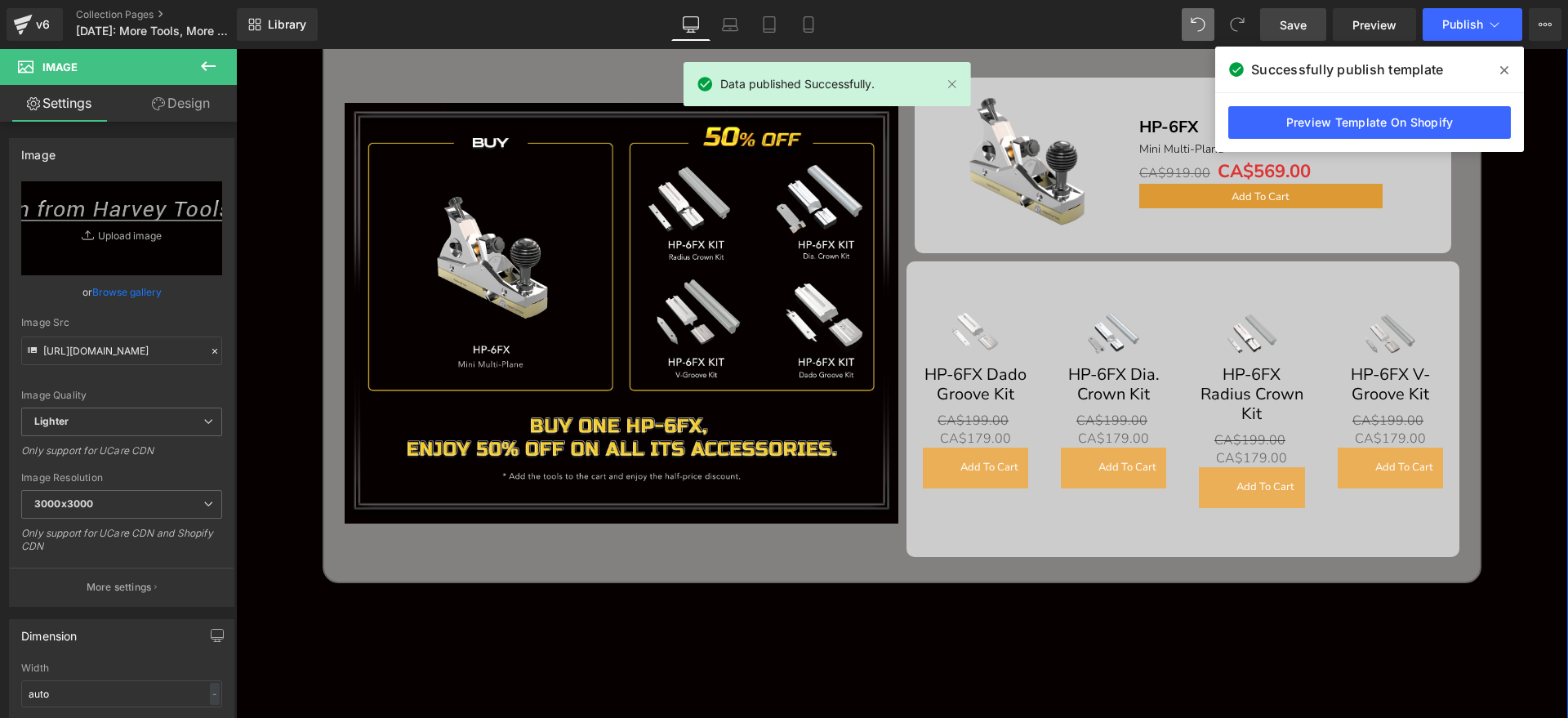
scroll to position [1152, 0]
